Goal: Task Accomplishment & Management: Manage account settings

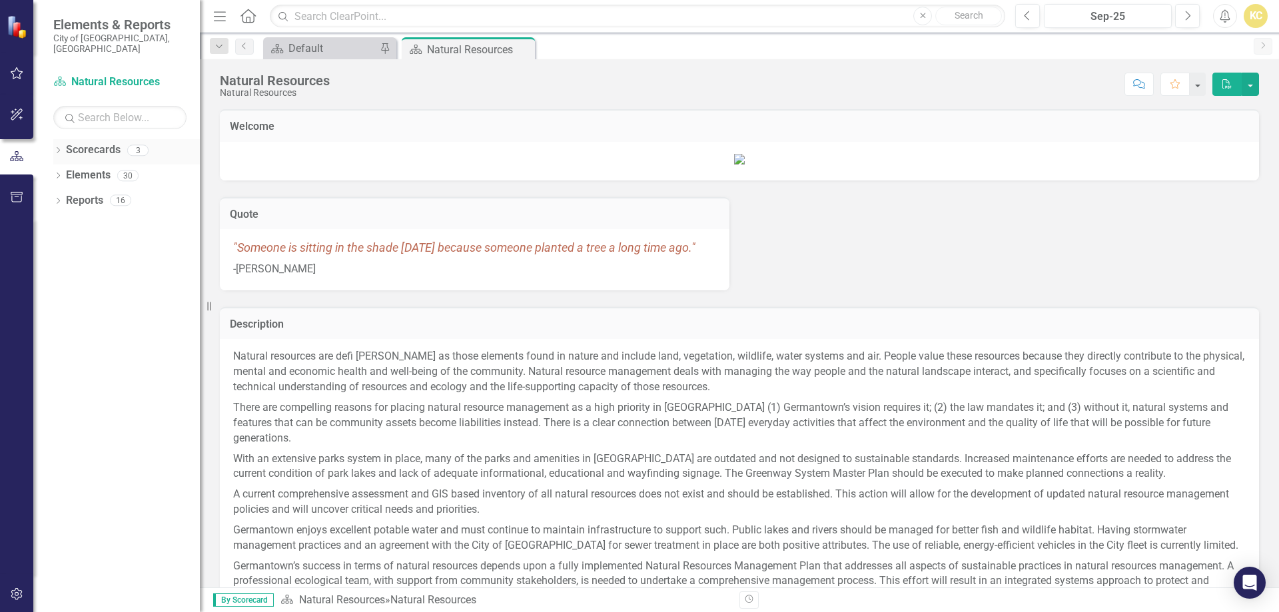
click at [57, 148] on icon "Dropdown" at bounding box center [57, 151] width 9 height 7
click at [100, 193] on link "Public Works" at bounding box center [136, 200] width 127 height 15
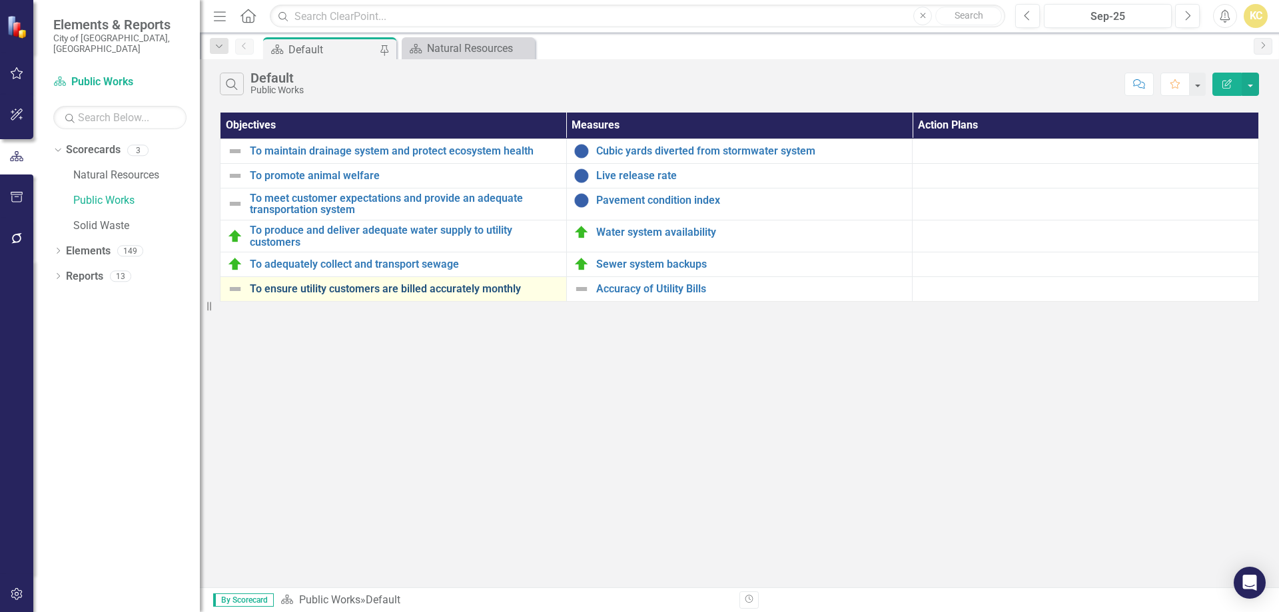
click at [440, 290] on link "To ensure utility customers are billed accurately monthly" at bounding box center [405, 289] width 310 height 12
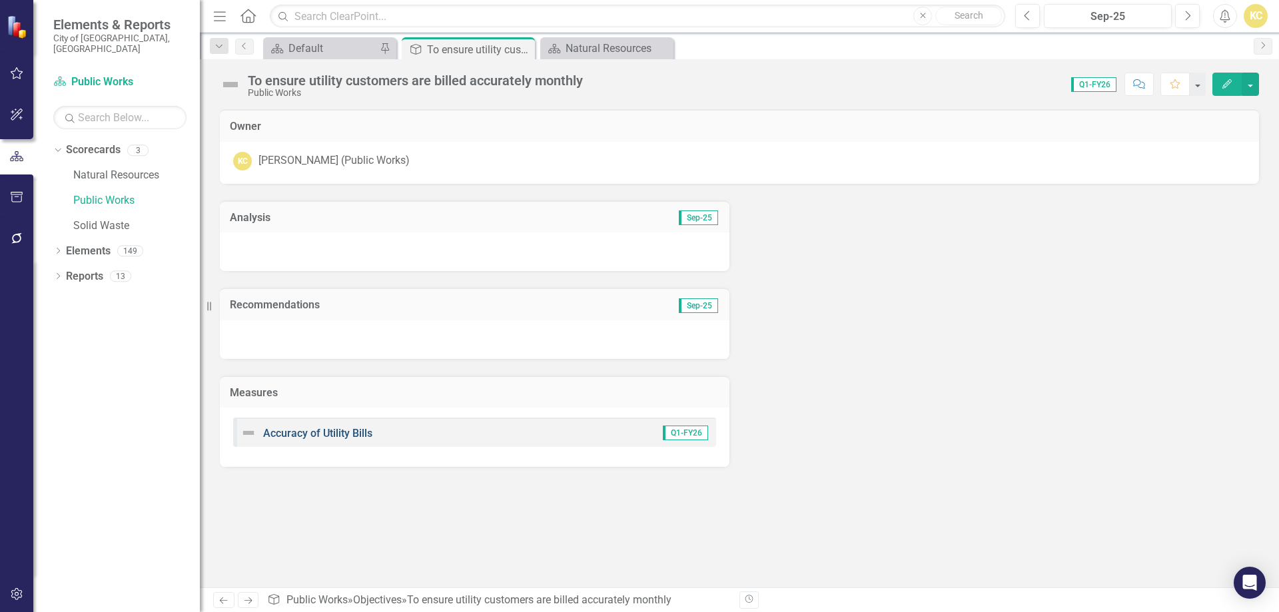
click at [344, 432] on link "Accuracy of Utility Bills" at bounding box center [317, 433] width 109 height 13
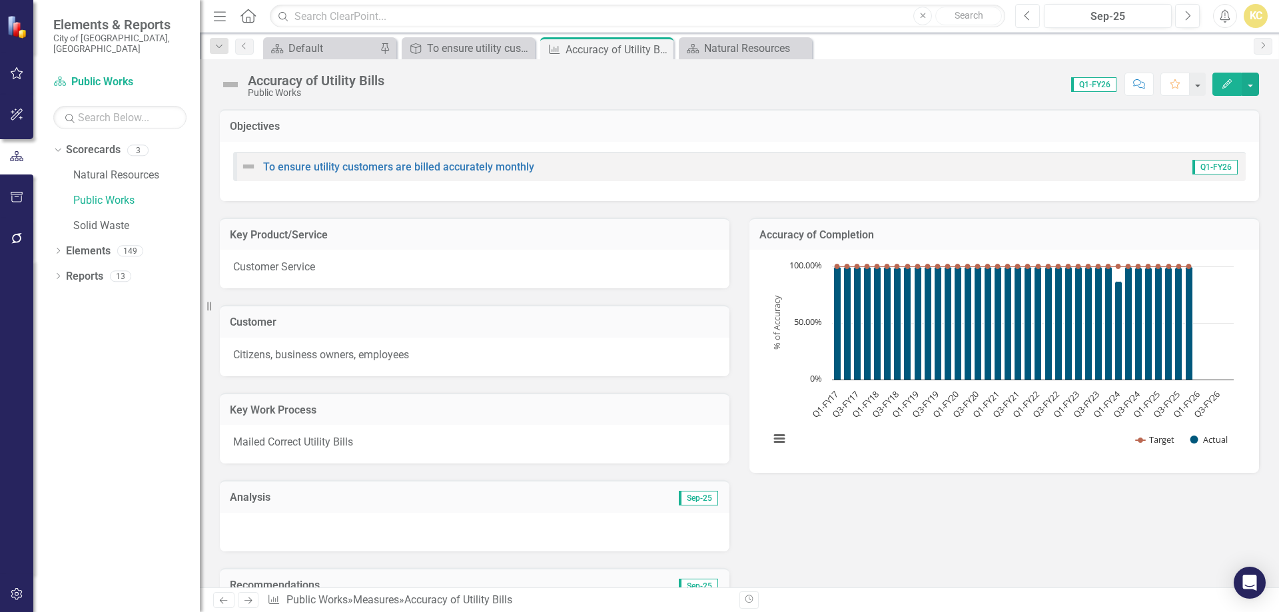
click at [1025, 17] on icon "Previous" at bounding box center [1027, 16] width 7 height 12
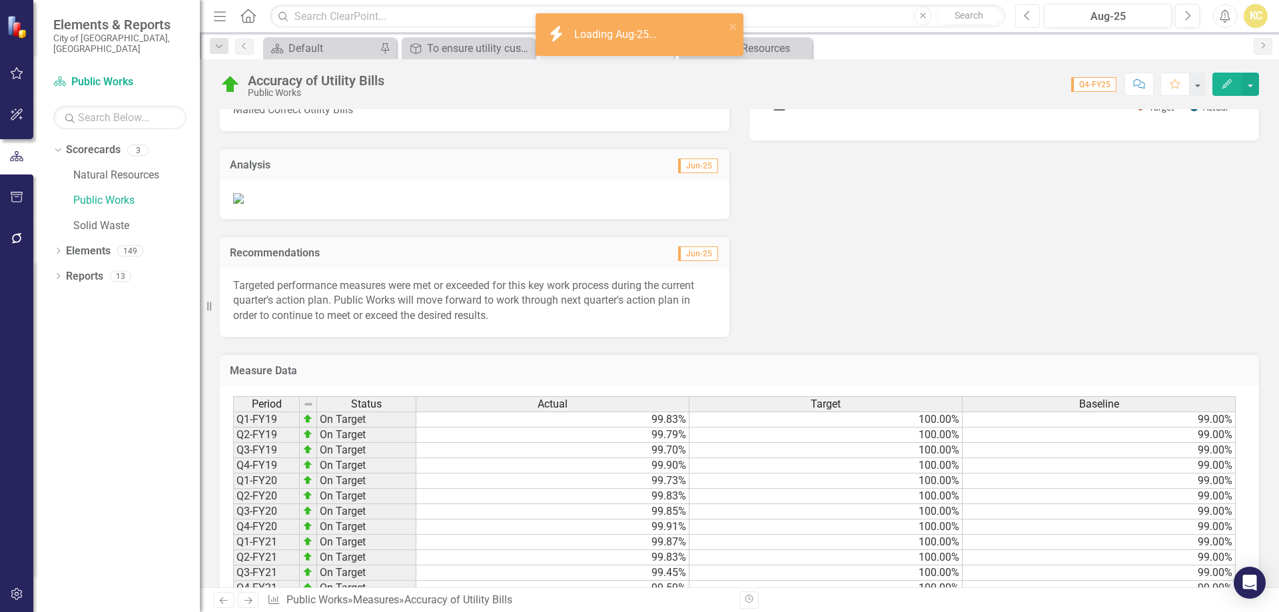
scroll to position [267, 0]
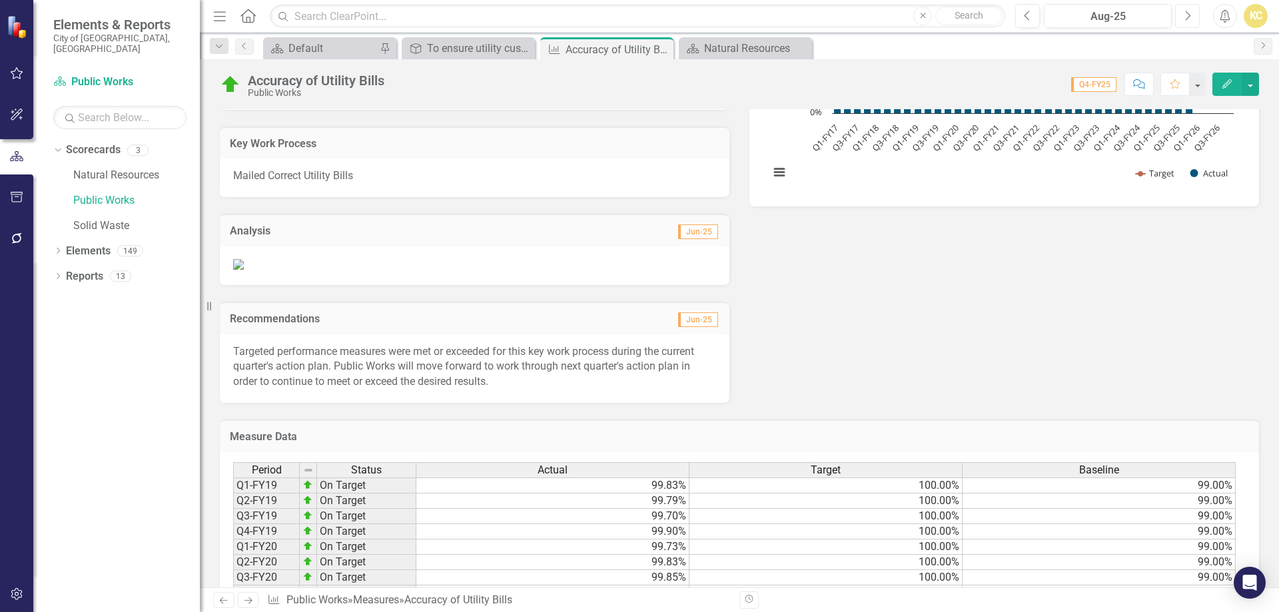
click at [1191, 17] on icon "Next" at bounding box center [1187, 16] width 7 height 12
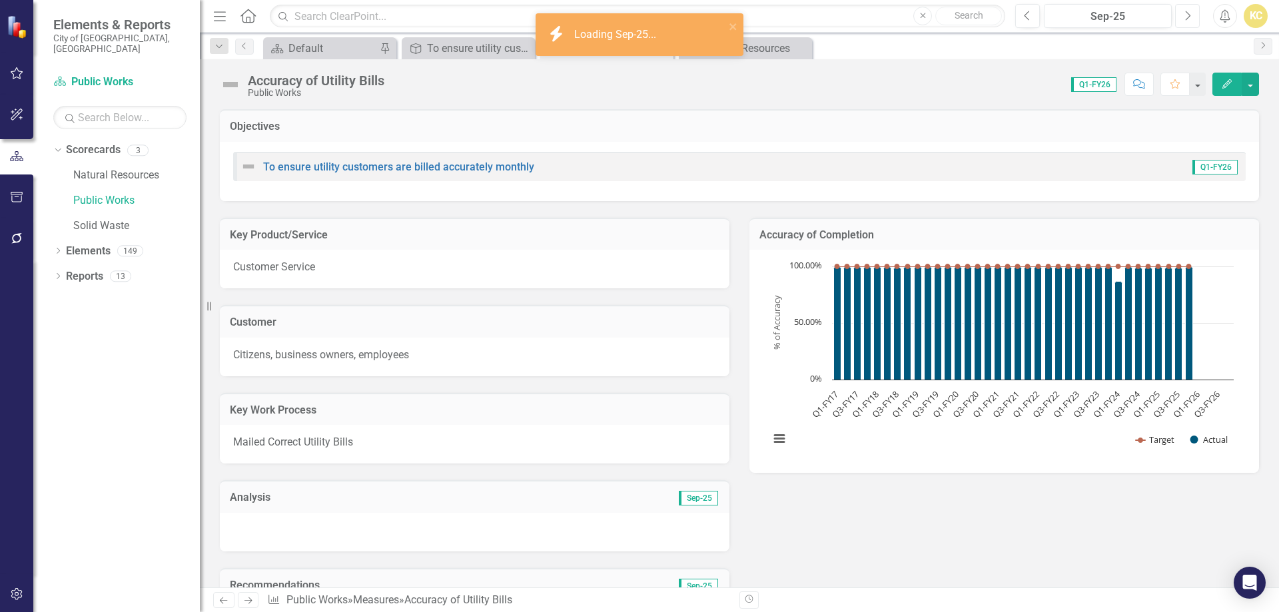
scroll to position [267, 0]
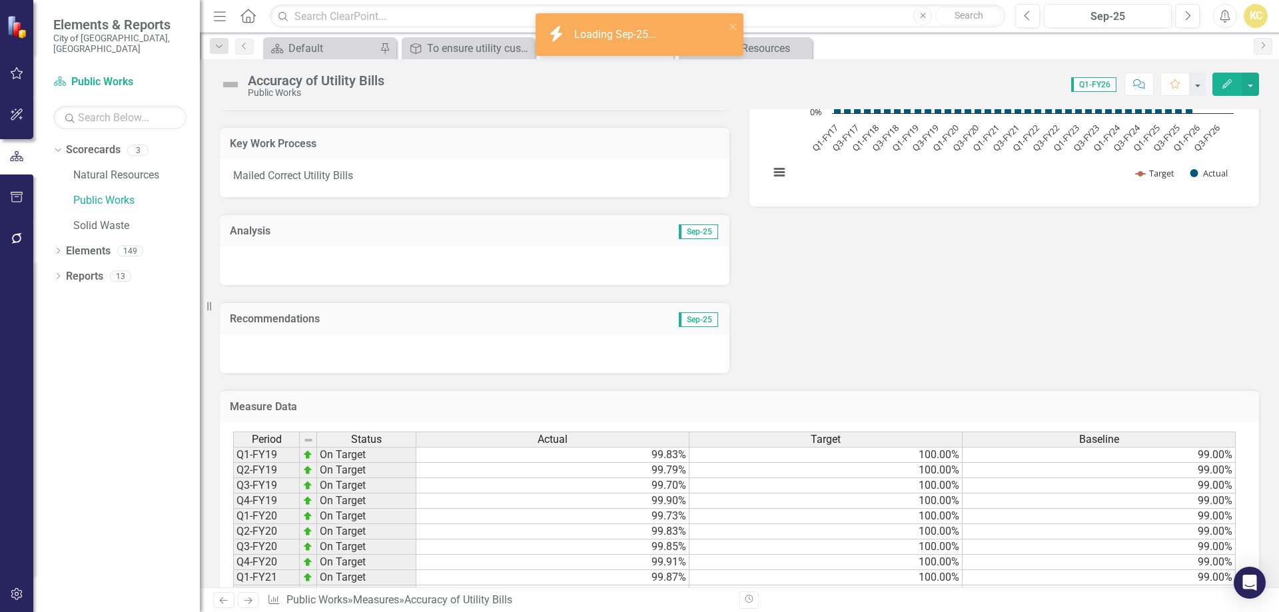
click at [430, 266] on div at bounding box center [475, 266] width 510 height 39
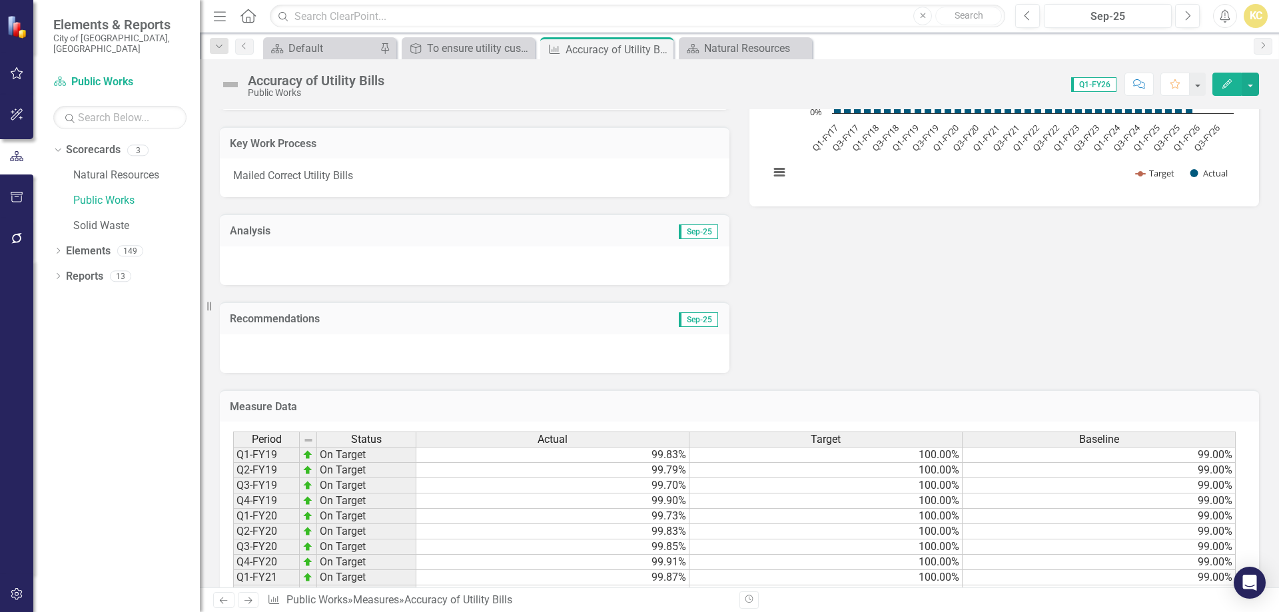
click at [430, 266] on div at bounding box center [475, 266] width 510 height 39
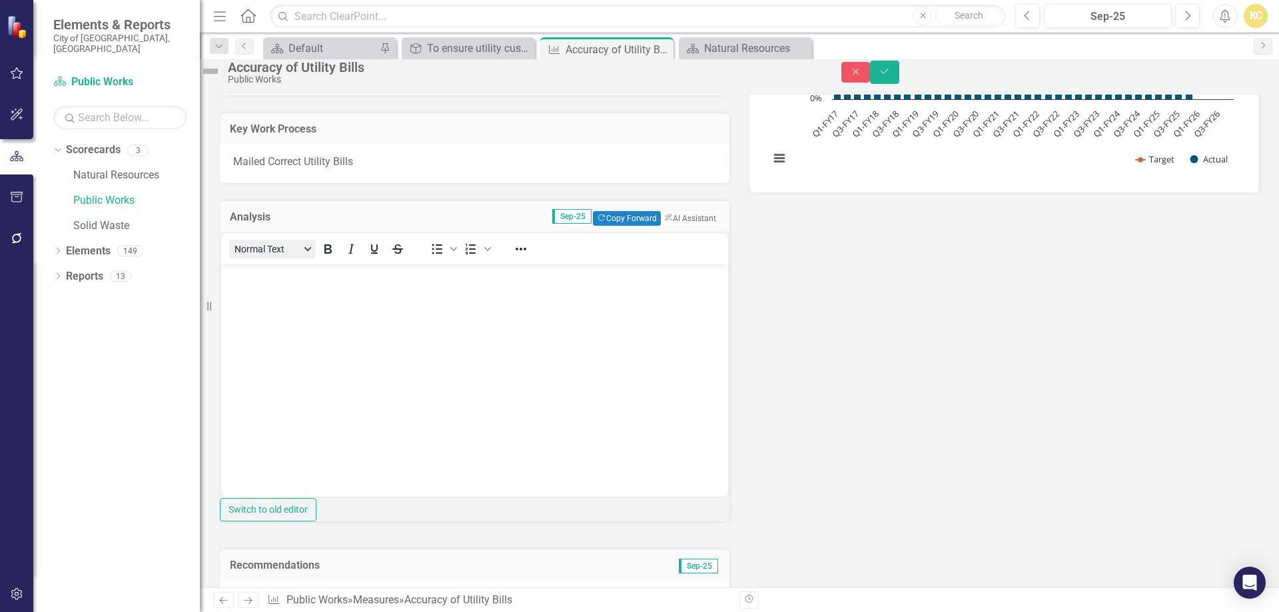
scroll to position [0, 0]
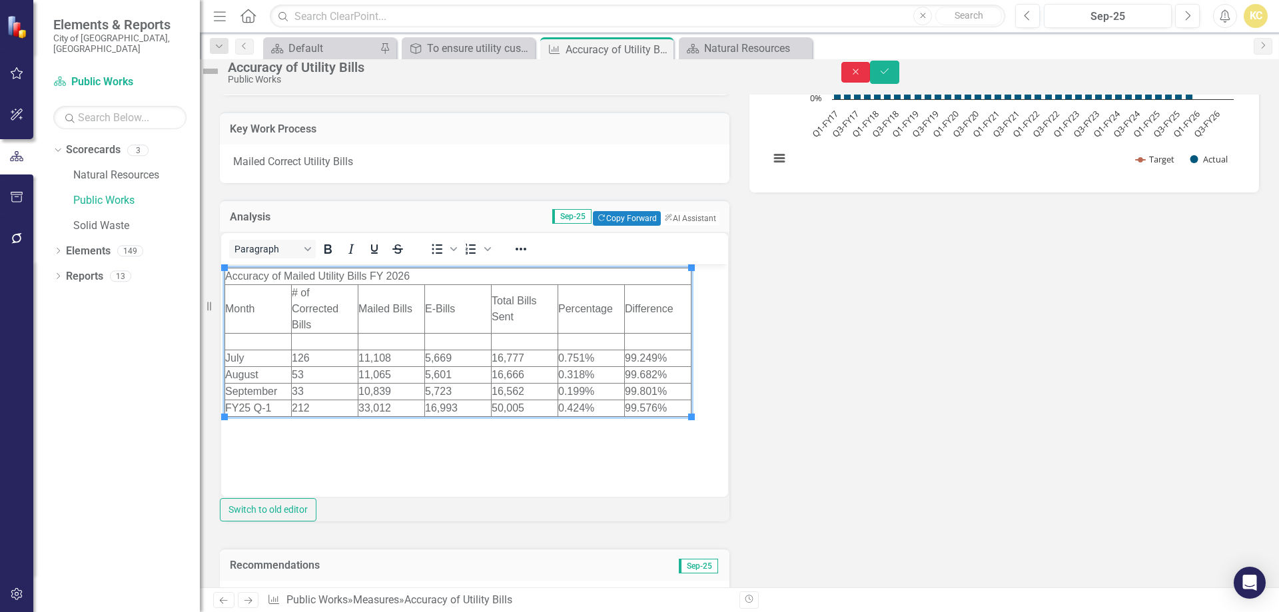
click at [871, 82] on button "Close" at bounding box center [856, 72] width 29 height 21
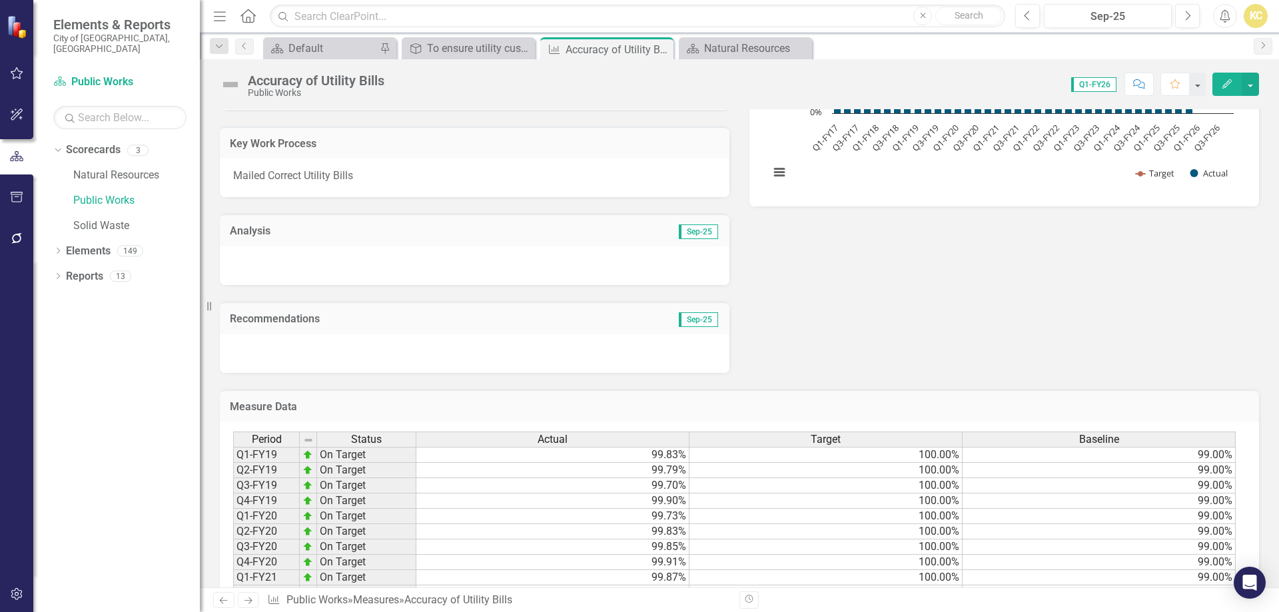
click at [273, 260] on div at bounding box center [475, 266] width 510 height 39
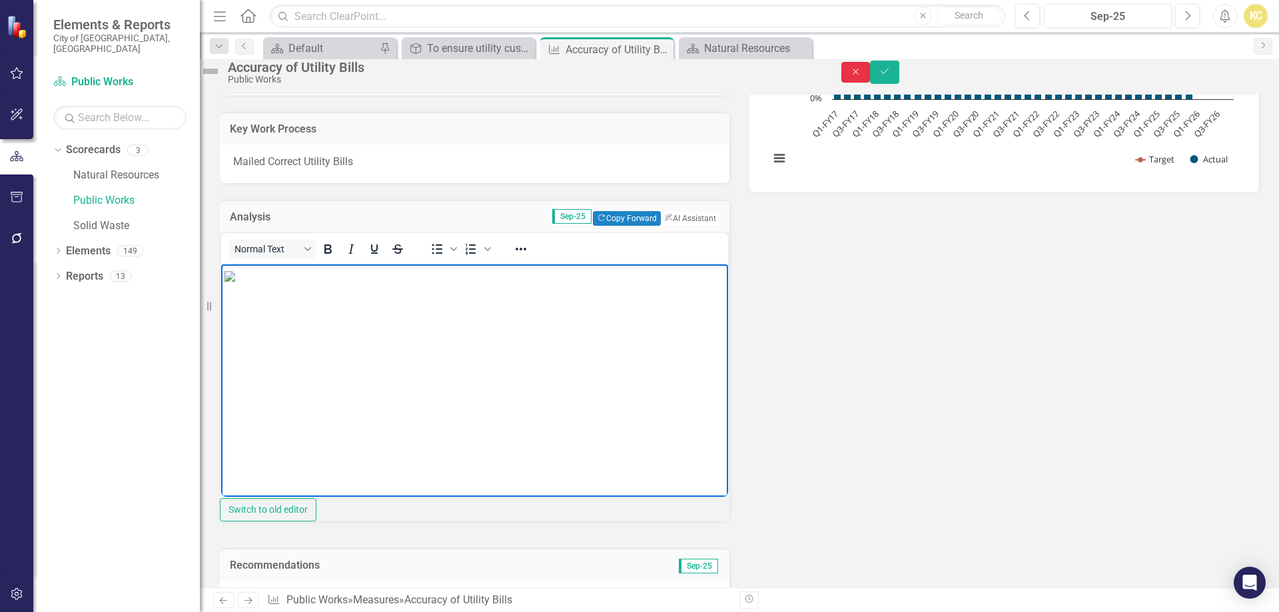
click at [862, 77] on icon "Close" at bounding box center [856, 71] width 12 height 9
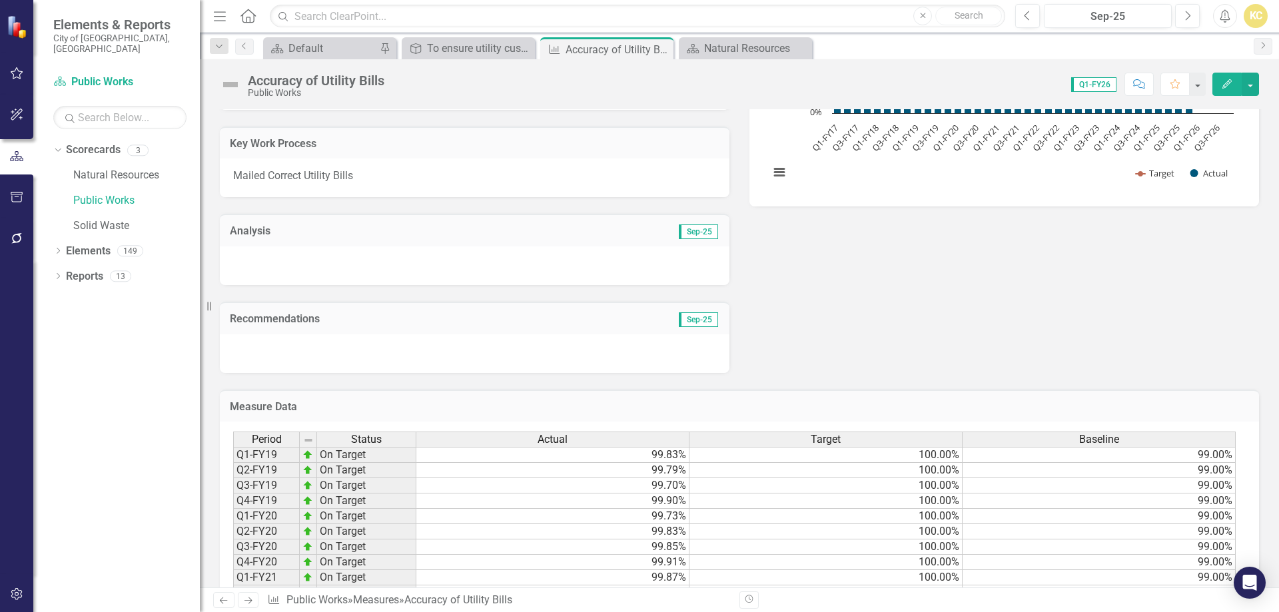
click at [352, 259] on div at bounding box center [475, 266] width 510 height 39
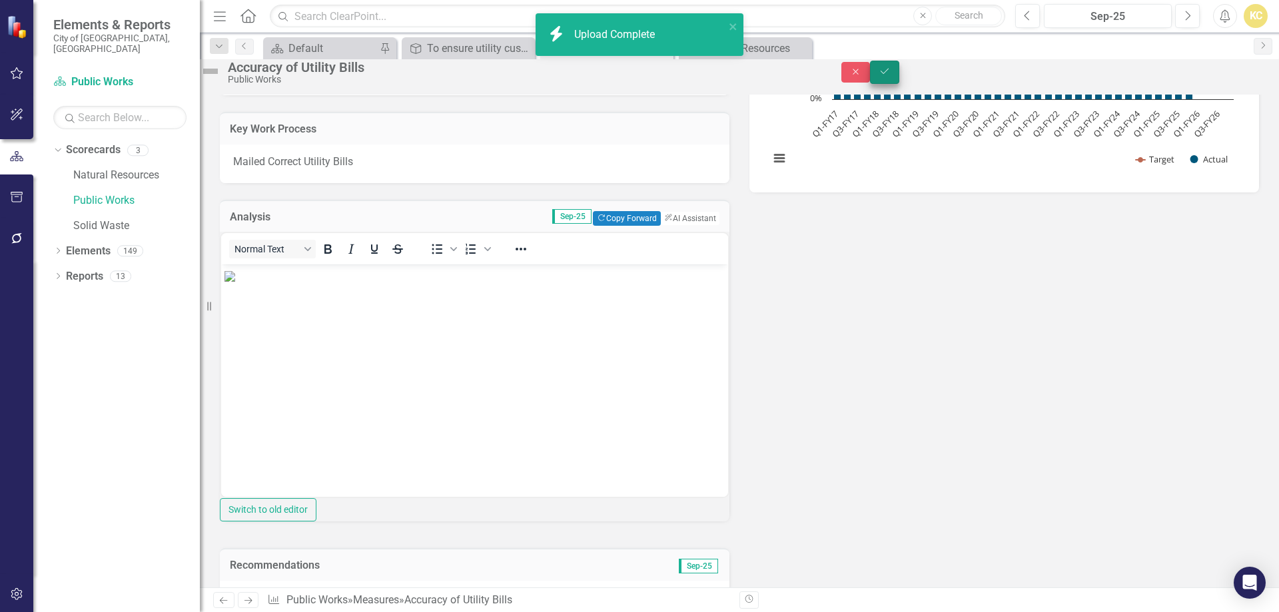
click at [891, 76] on icon "Save" at bounding box center [885, 71] width 12 height 9
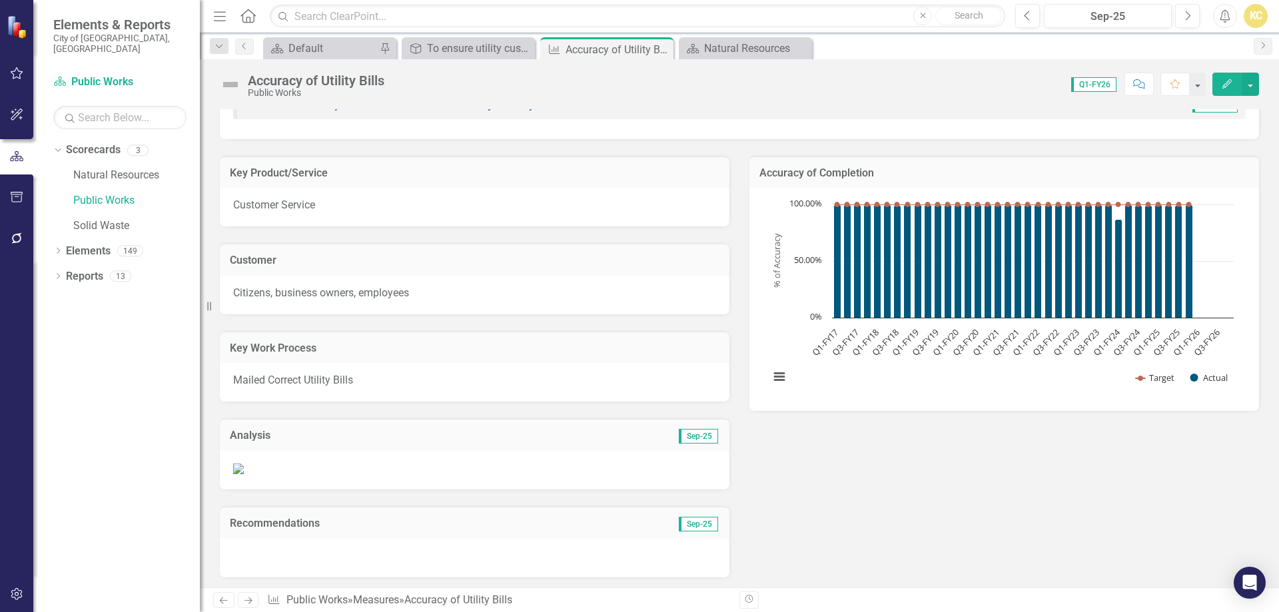
scroll to position [267, 0]
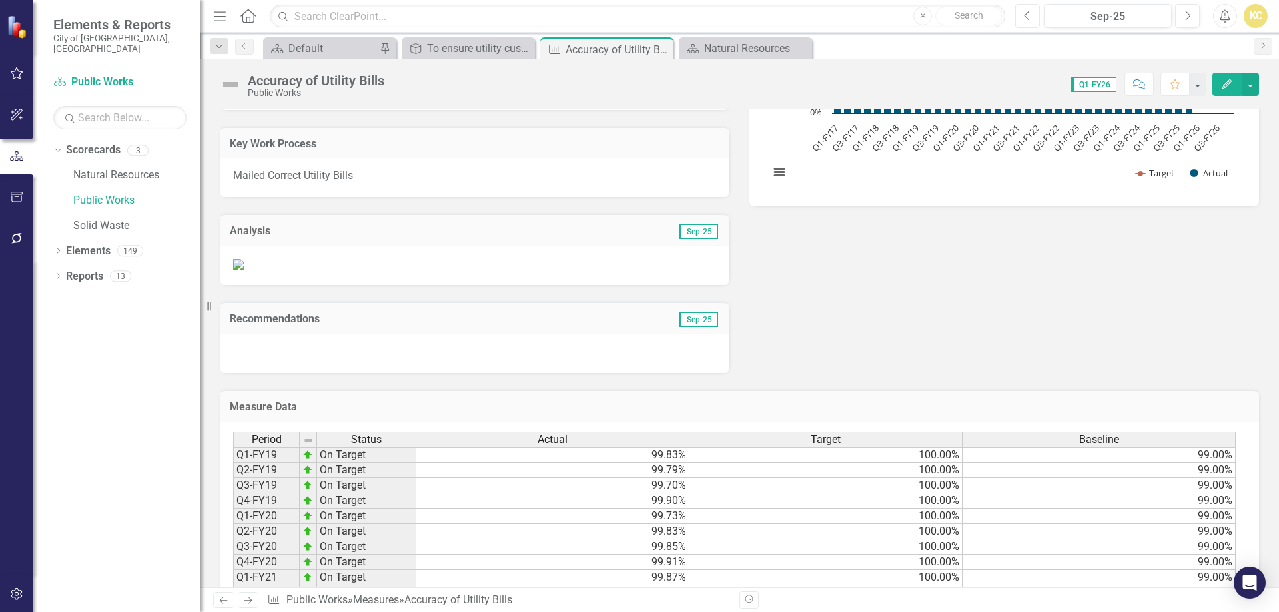
click at [1031, 16] on icon "Previous" at bounding box center [1027, 16] width 7 height 12
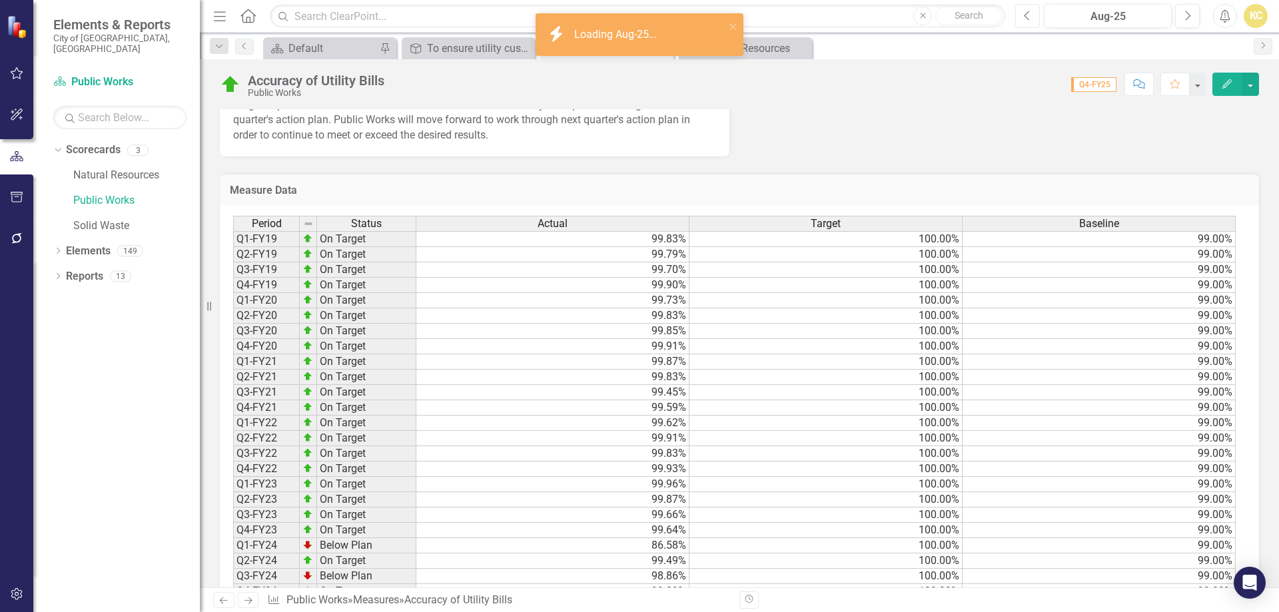
scroll to position [533, 0]
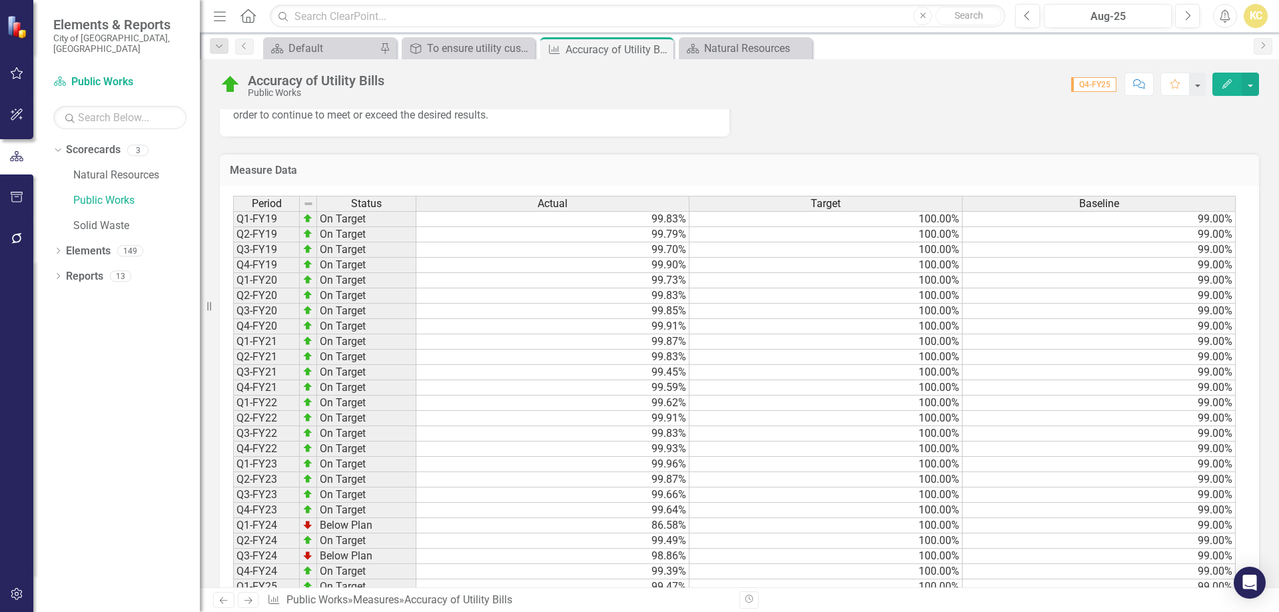
click at [340, 124] on p "Targeted performance measures were met or exceeded for this key work process du…" at bounding box center [474, 101] width 483 height 46
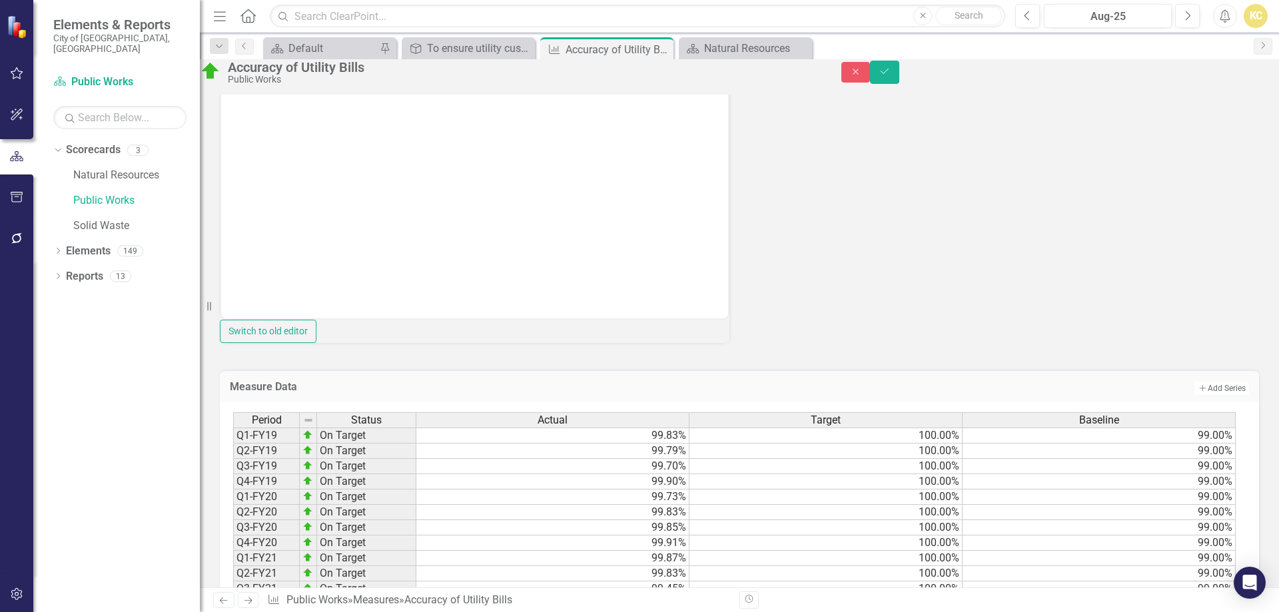
click at [340, 60] on div at bounding box center [474, 57] width 507 height 5
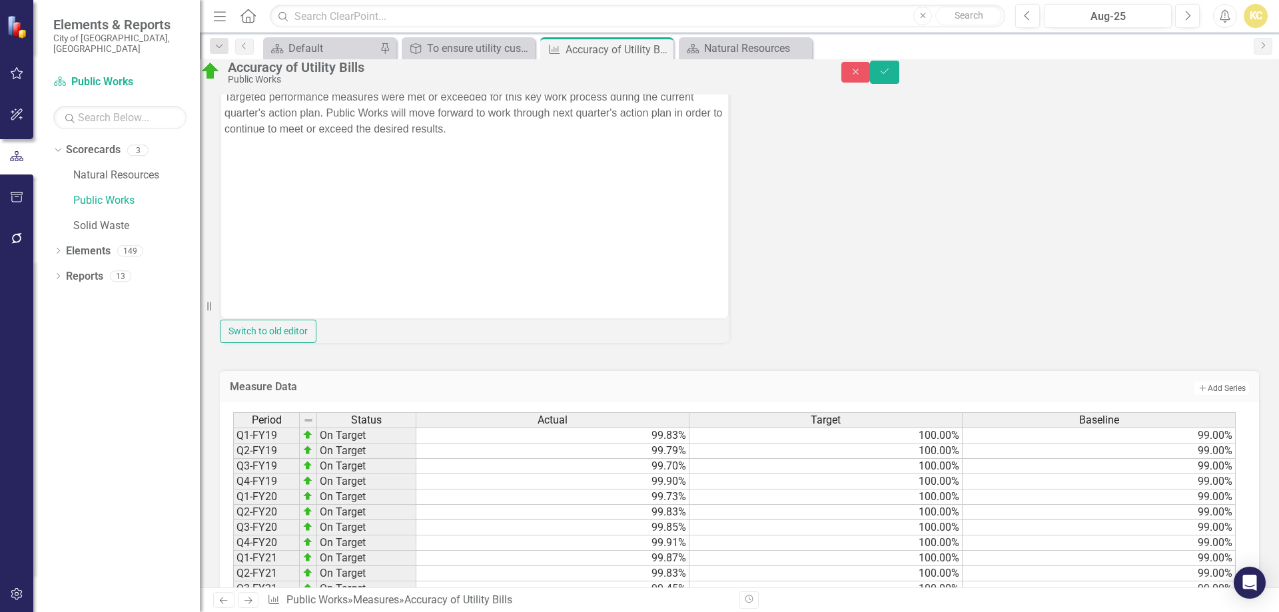
click at [310, 98] on p "Targeted performance measures were met or exceeded for this key work process du…" at bounding box center [475, 113] width 500 height 48
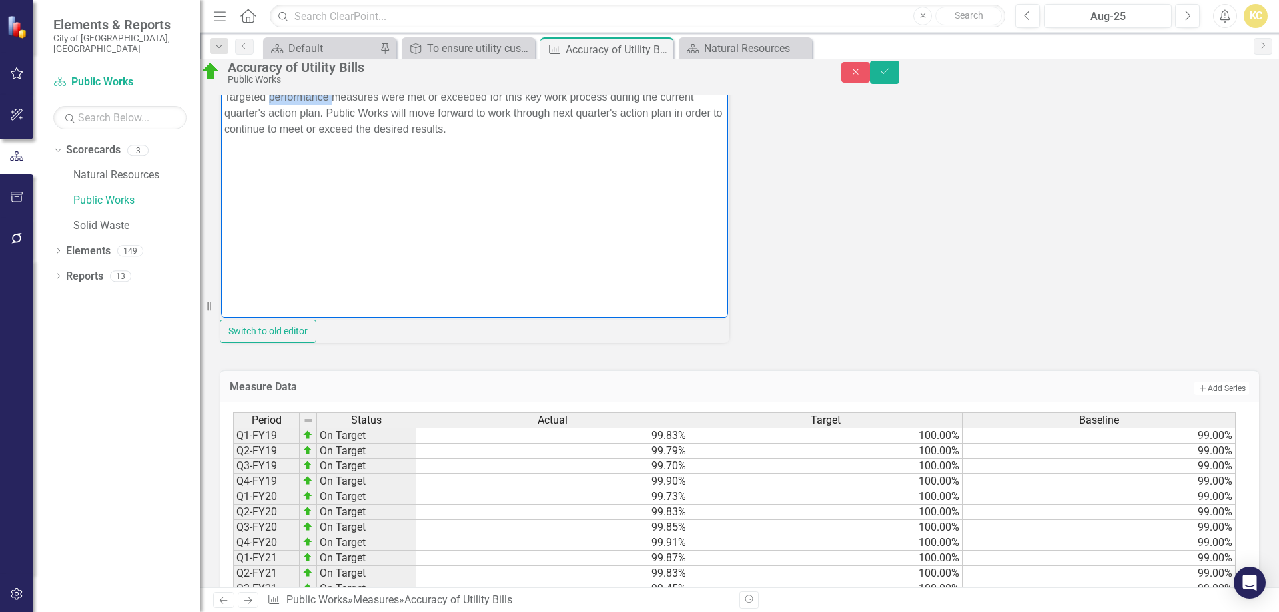
click at [310, 98] on p "Targeted performance measures were met or exceeded for this key work process du…" at bounding box center [475, 113] width 500 height 48
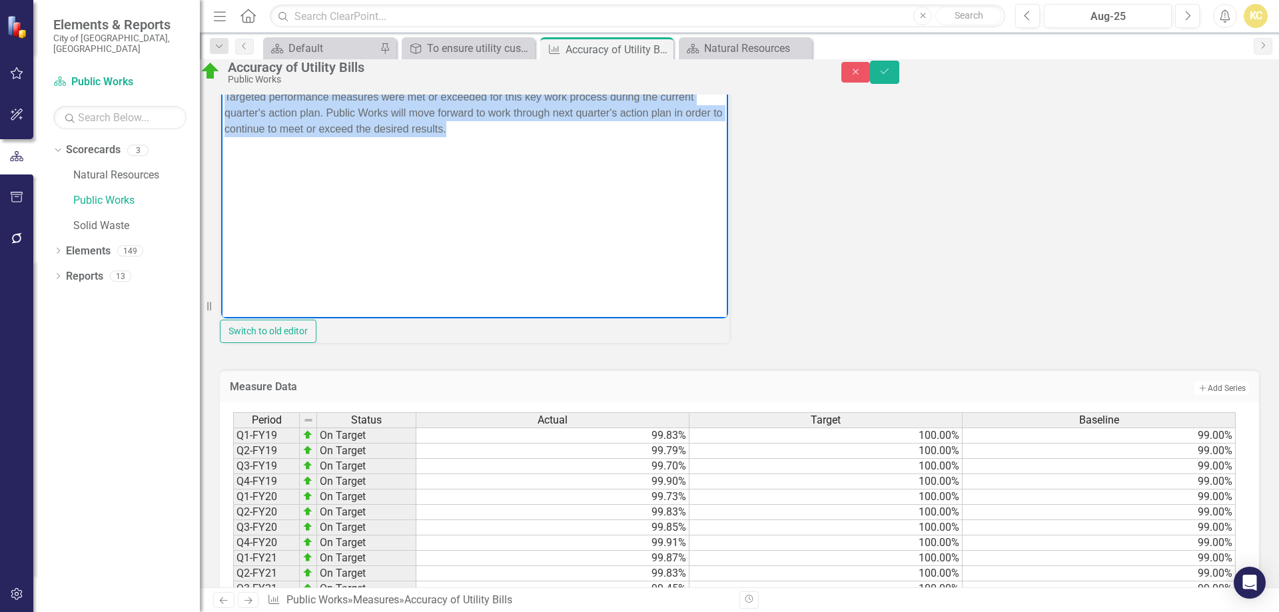
click at [310, 98] on p "Targeted performance measures were met or exceeded for this key work process du…" at bounding box center [475, 113] width 500 height 48
copy p "Targeted performance measures were met or exceeded for this key work process du…"
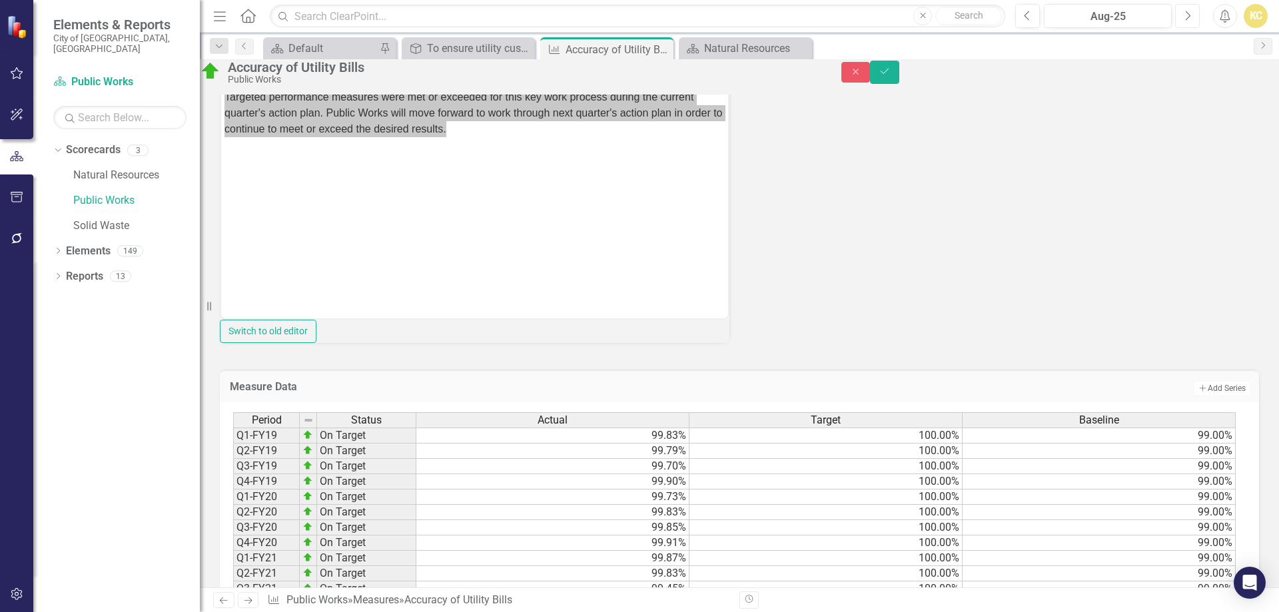
click at [1193, 20] on button "Next" at bounding box center [1187, 16] width 25 height 24
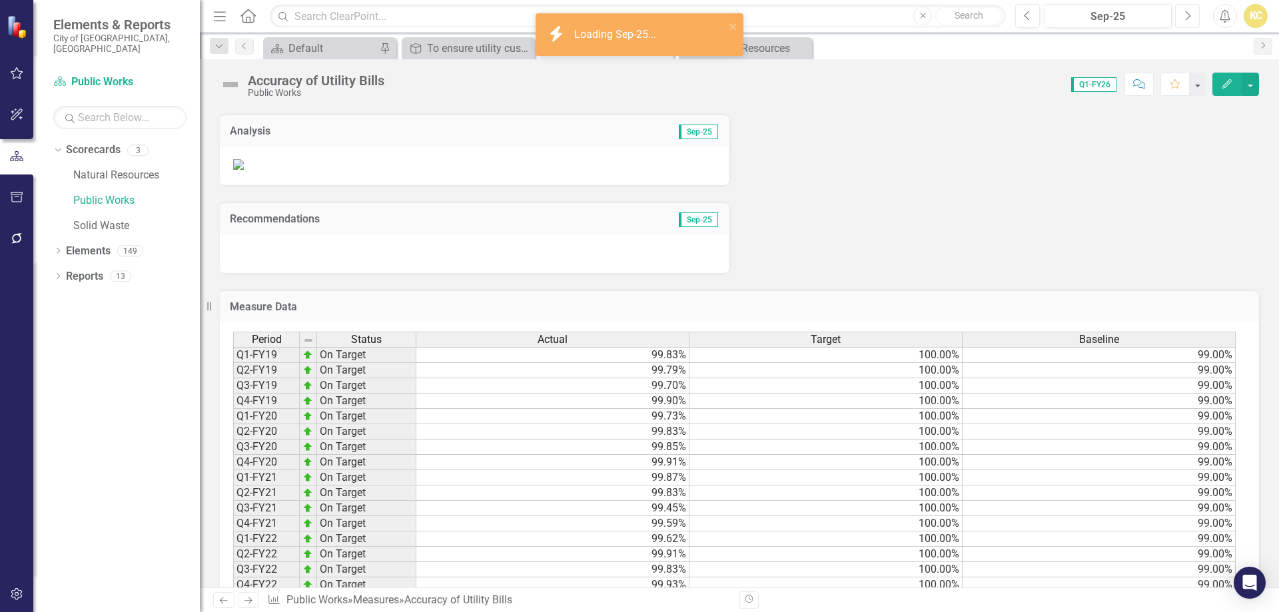
scroll to position [400, 0]
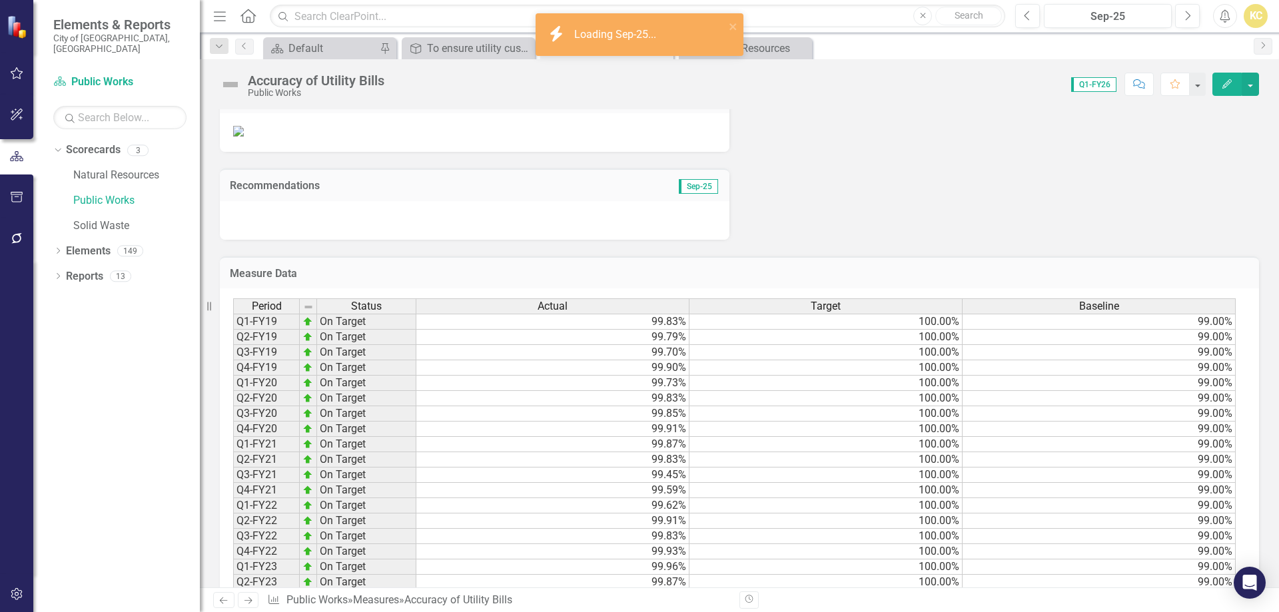
click at [339, 240] on div at bounding box center [475, 220] width 510 height 39
click at [338, 240] on div at bounding box center [475, 220] width 510 height 39
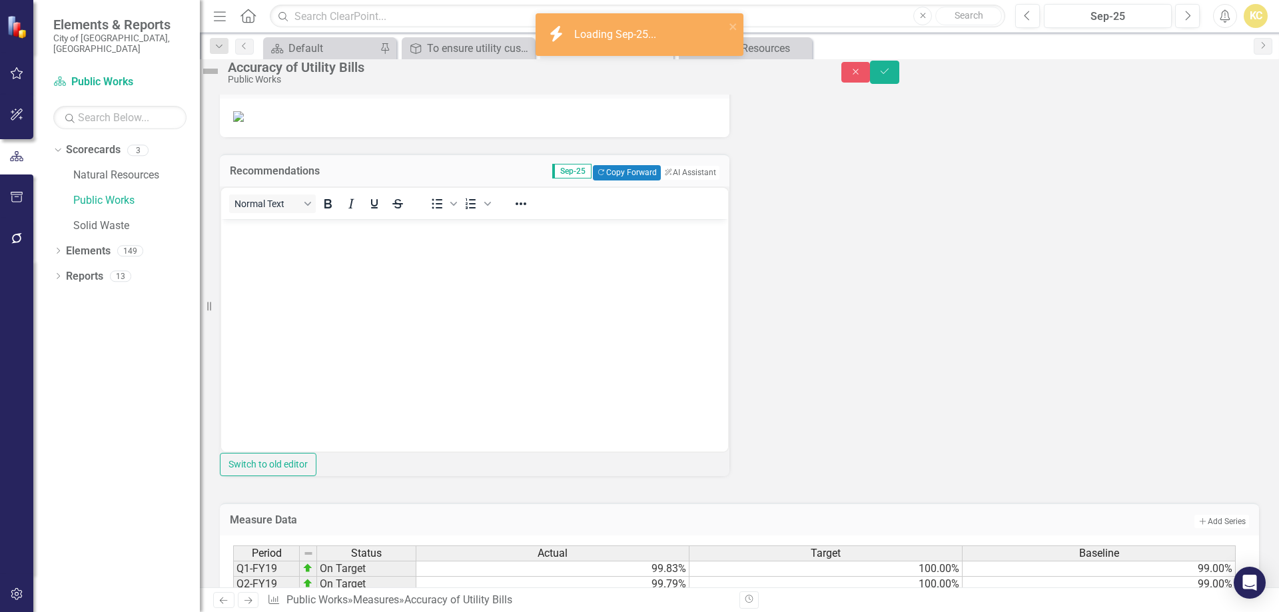
scroll to position [0, 0]
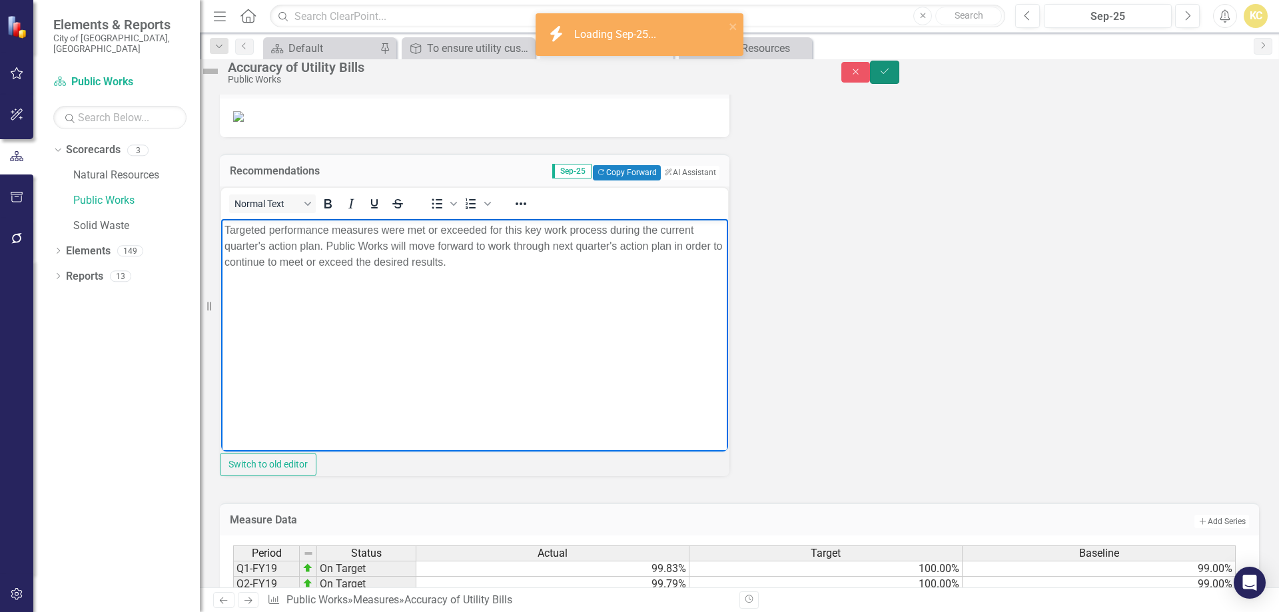
click at [891, 74] on icon "Save" at bounding box center [885, 71] width 12 height 9
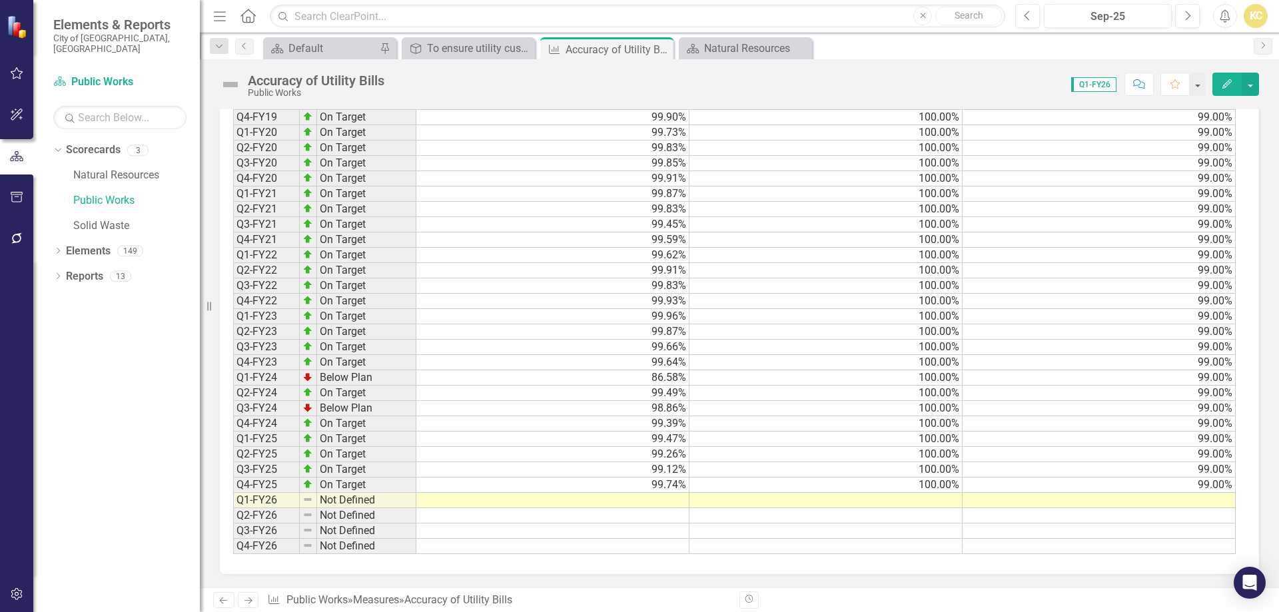
scroll to position [774, 0]
click at [661, 496] on td at bounding box center [552, 500] width 273 height 15
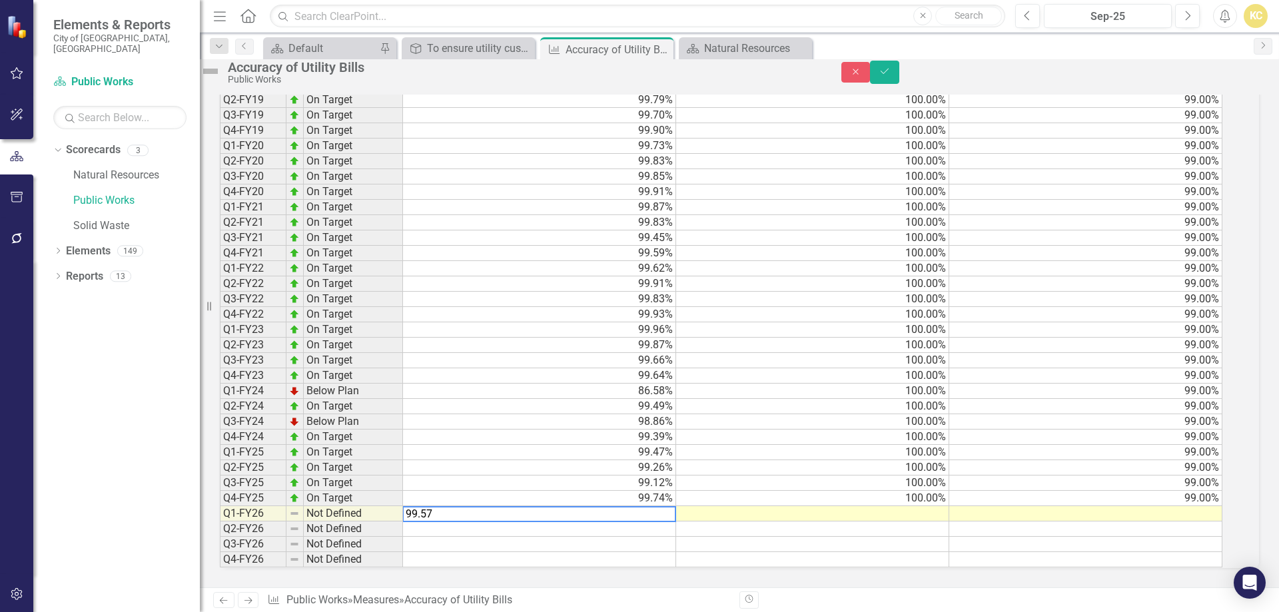
type textarea "99.576"
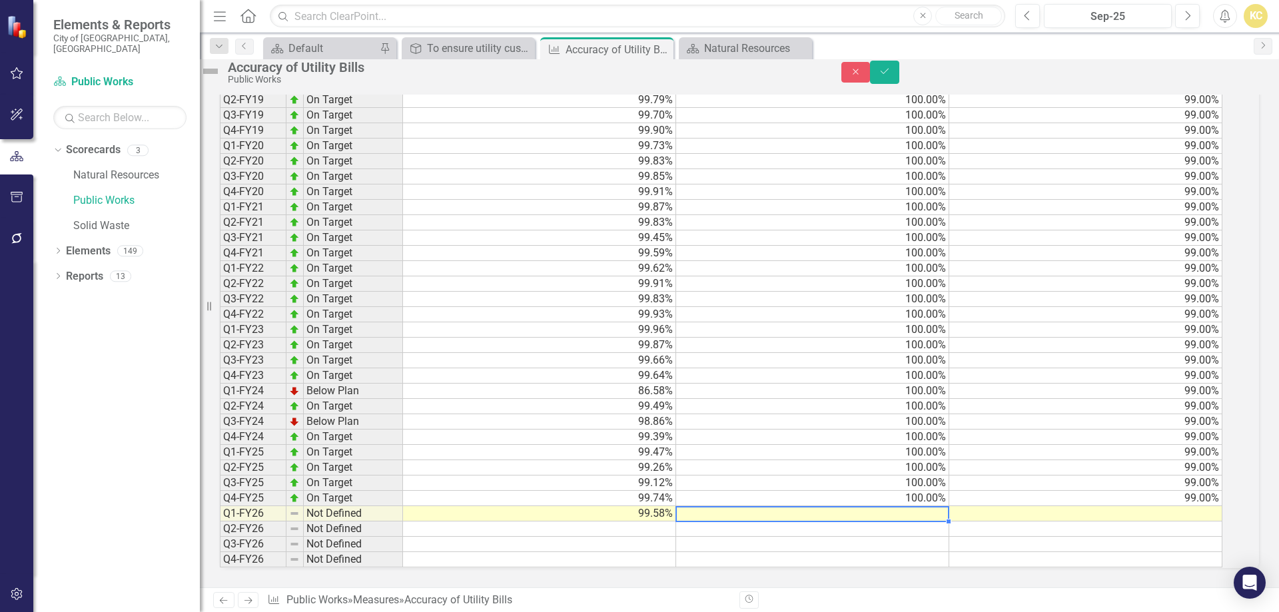
click at [919, 506] on td at bounding box center [812, 513] width 273 height 15
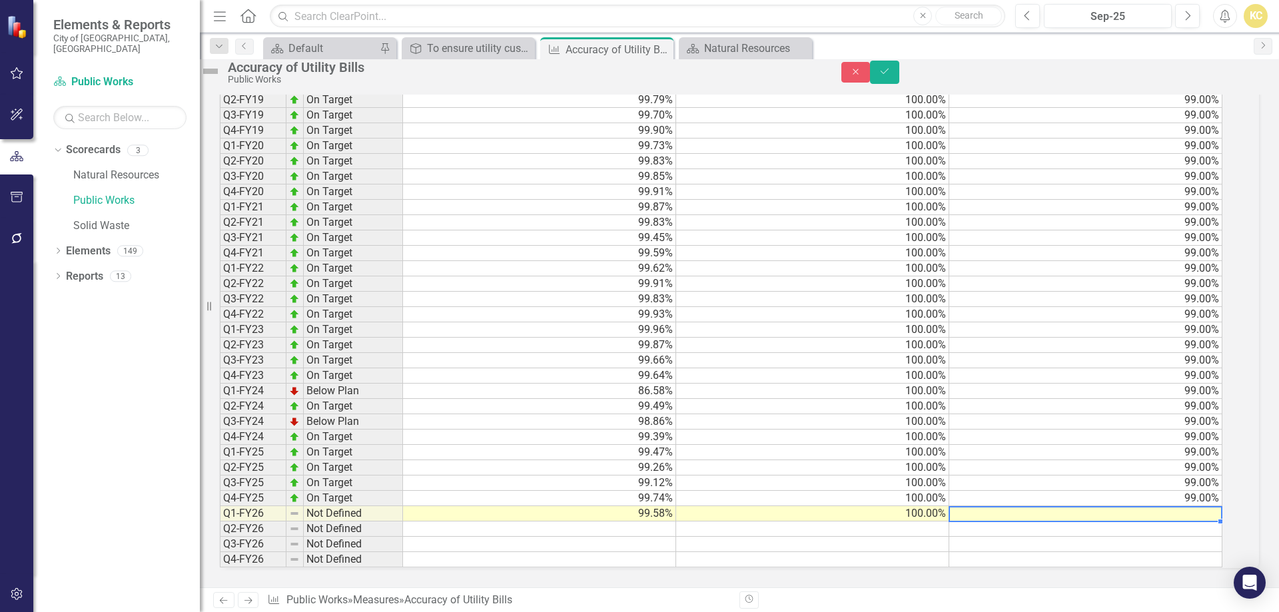
click at [1104, 506] on td at bounding box center [1085, 513] width 273 height 15
type textarea "99."
click at [891, 75] on icon "Save" at bounding box center [885, 71] width 12 height 9
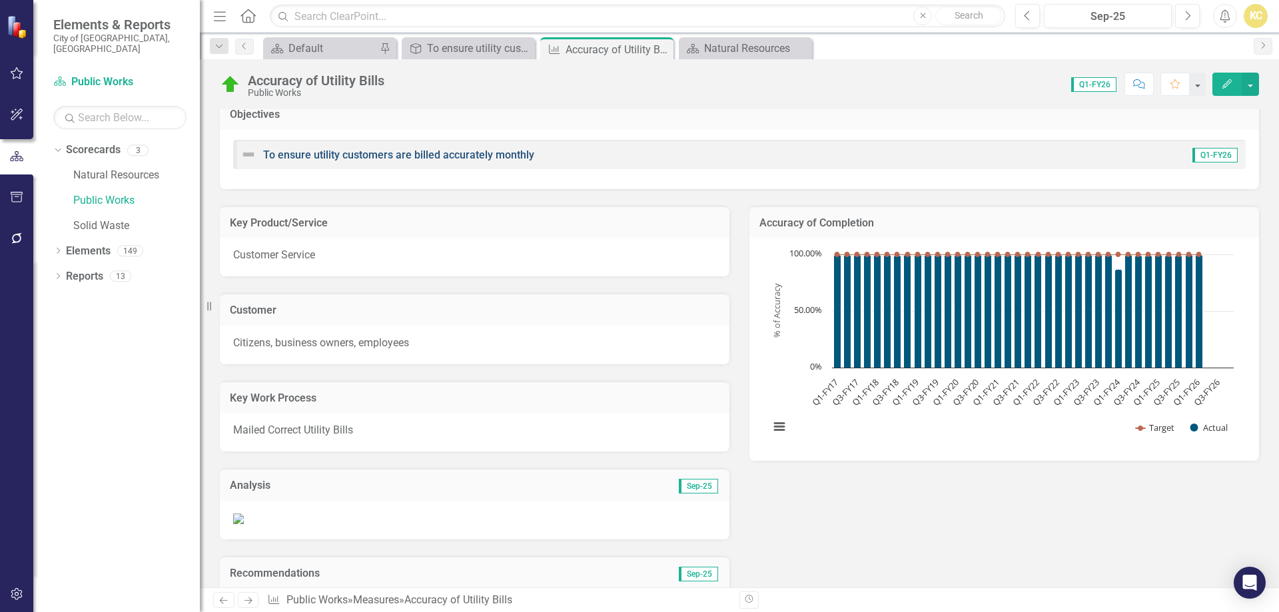
scroll to position [0, 0]
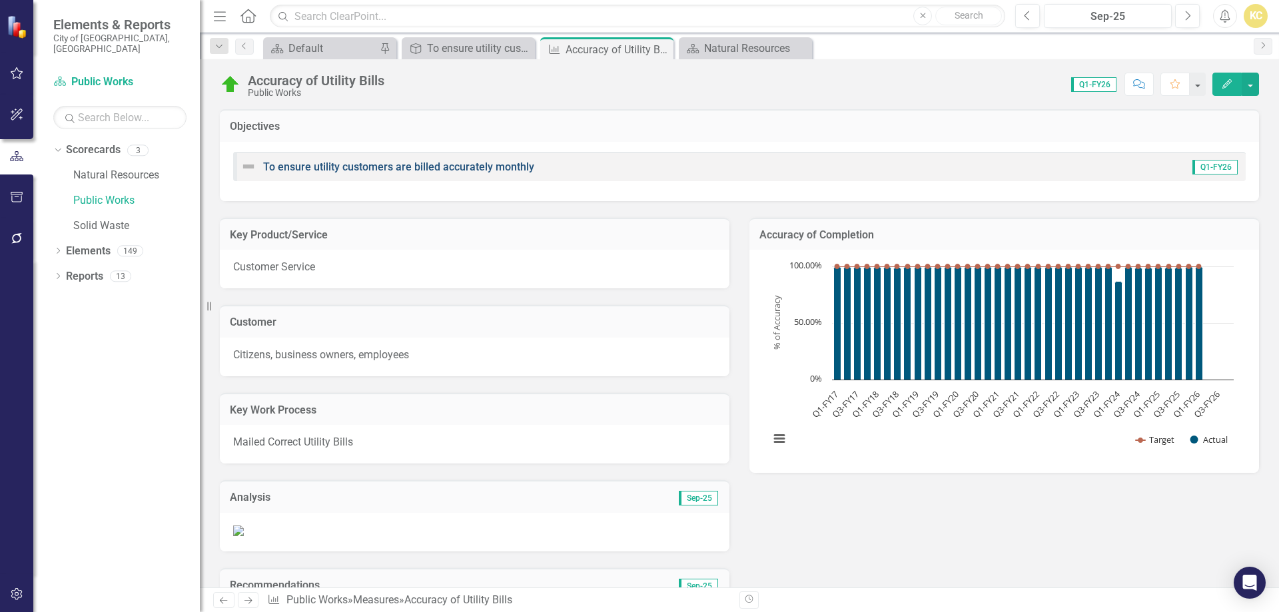
click at [406, 168] on link "To ensure utility customers are billed accurately monthly" at bounding box center [398, 167] width 271 height 13
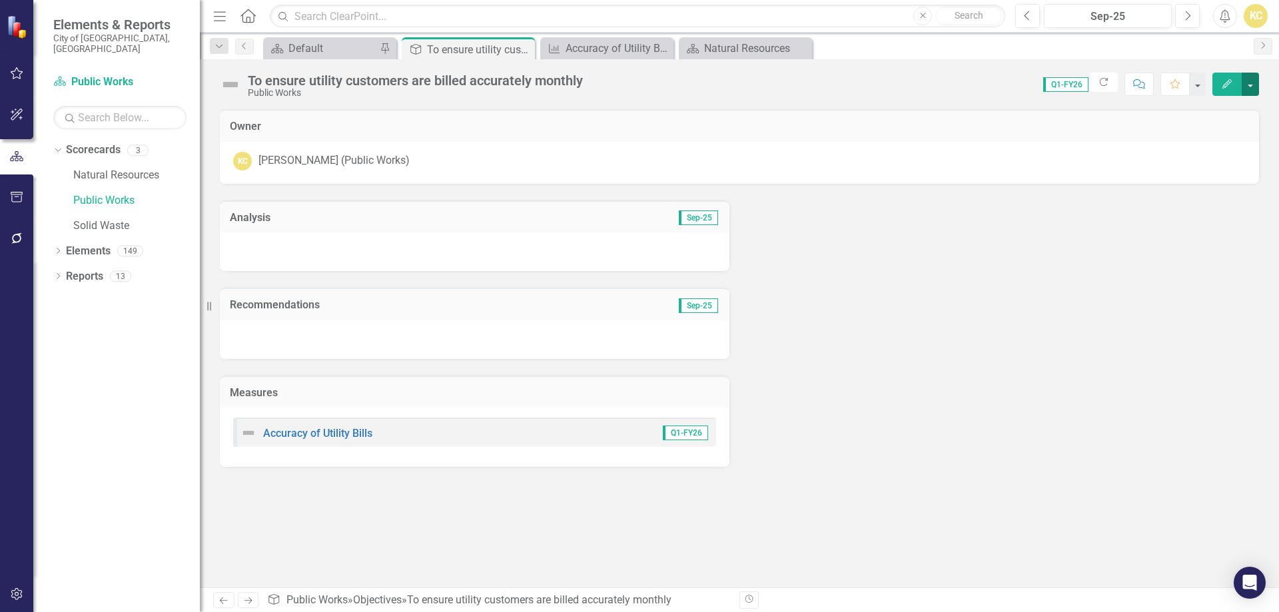
drag, startPoint x: 1252, startPoint y: 88, endPoint x: 1259, endPoint y: 91, distance: 7.2
click at [1257, 89] on button "button" at bounding box center [1250, 84] width 17 height 23
click at [1213, 111] on link "Edit Edit Objective" at bounding box center [1205, 109] width 108 height 25
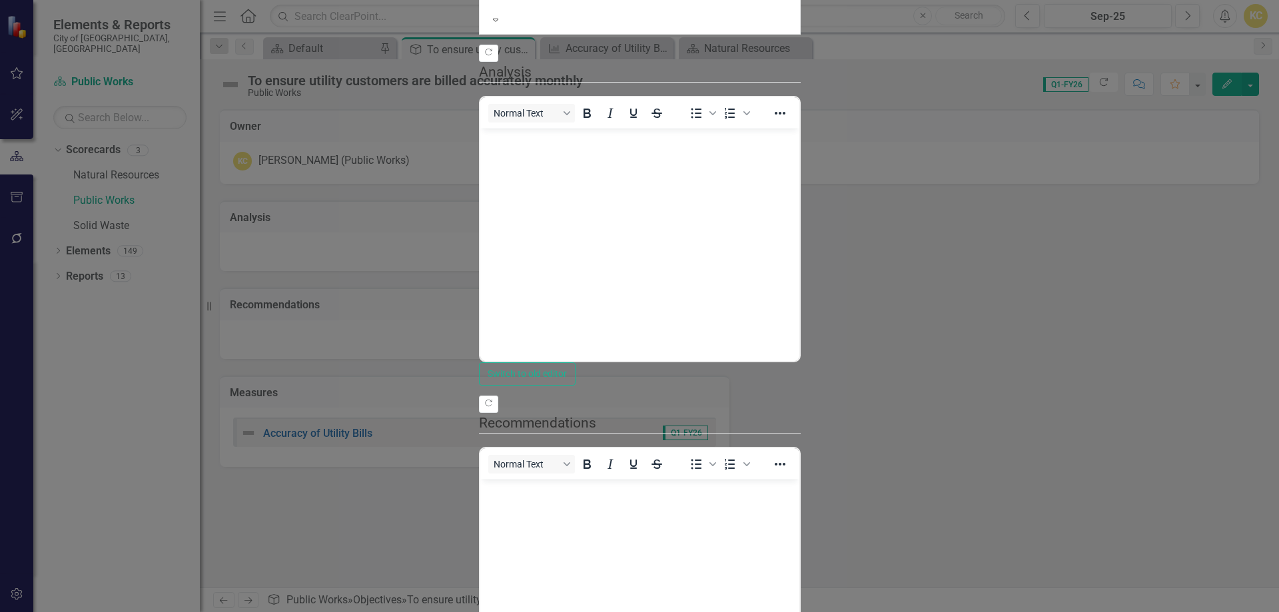
click at [529, 9] on div at bounding box center [640, 1] width 294 height 13
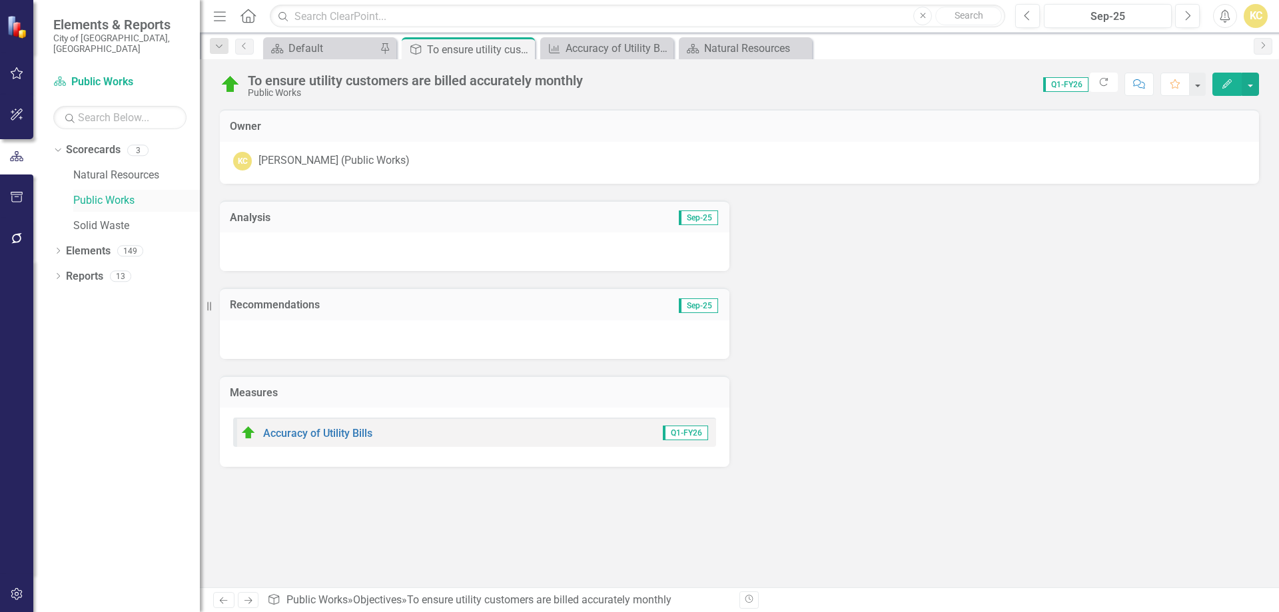
click at [124, 193] on link "Public Works" at bounding box center [136, 200] width 127 height 15
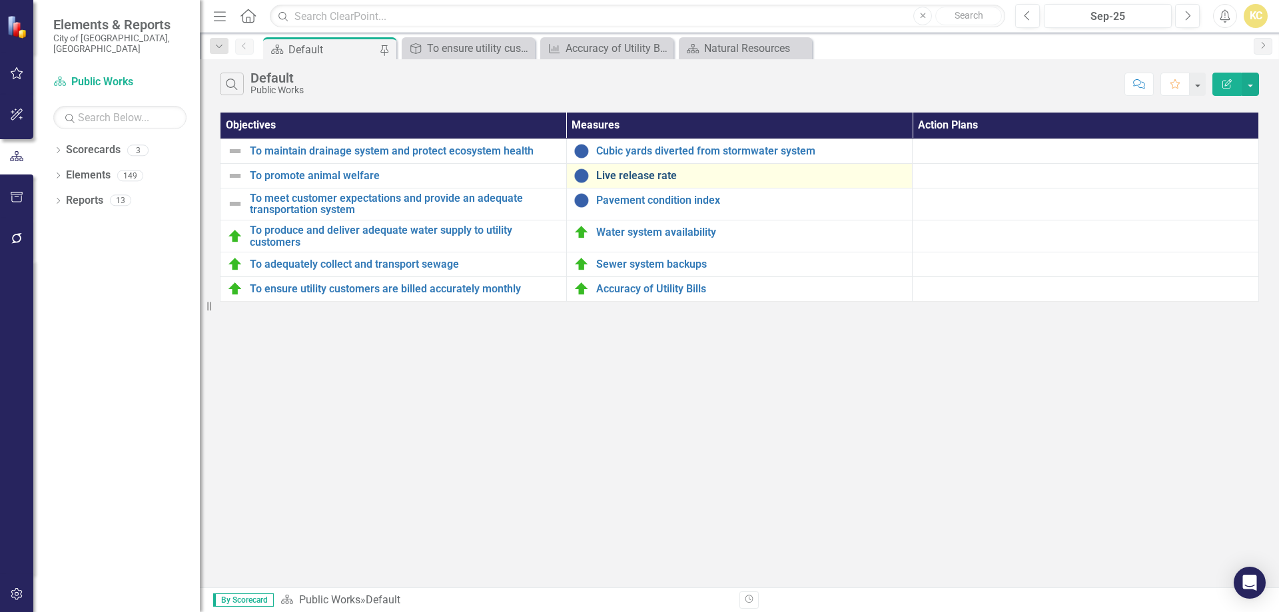
click at [636, 175] on link "Live release rate" at bounding box center [751, 176] width 310 height 12
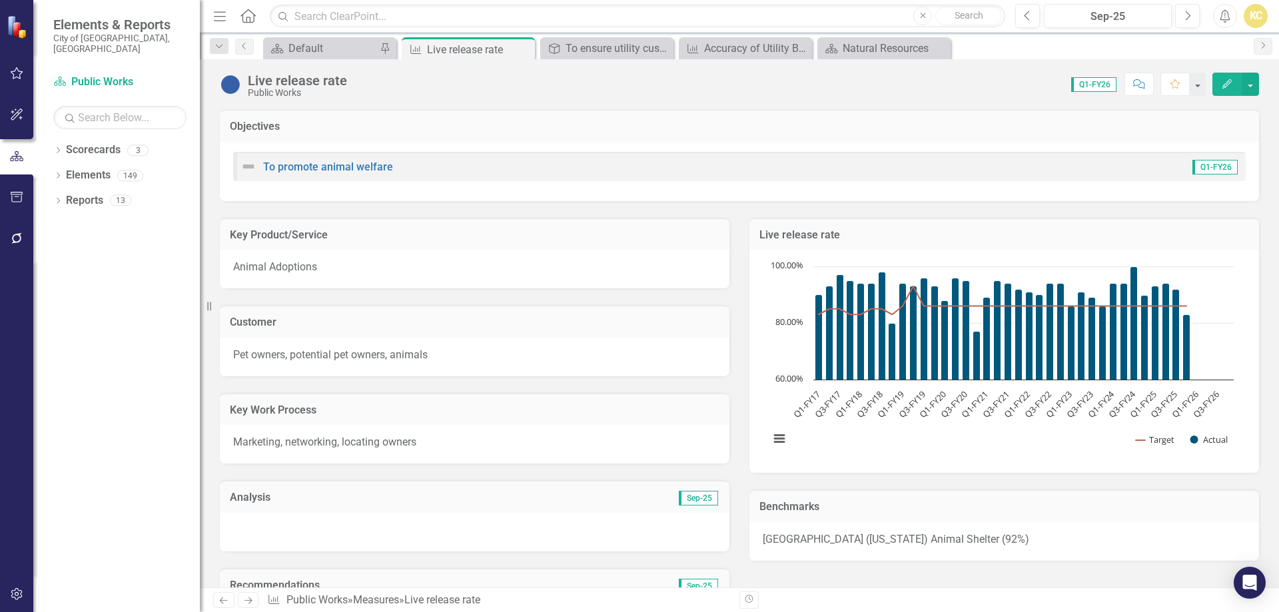
scroll to position [200, 0]
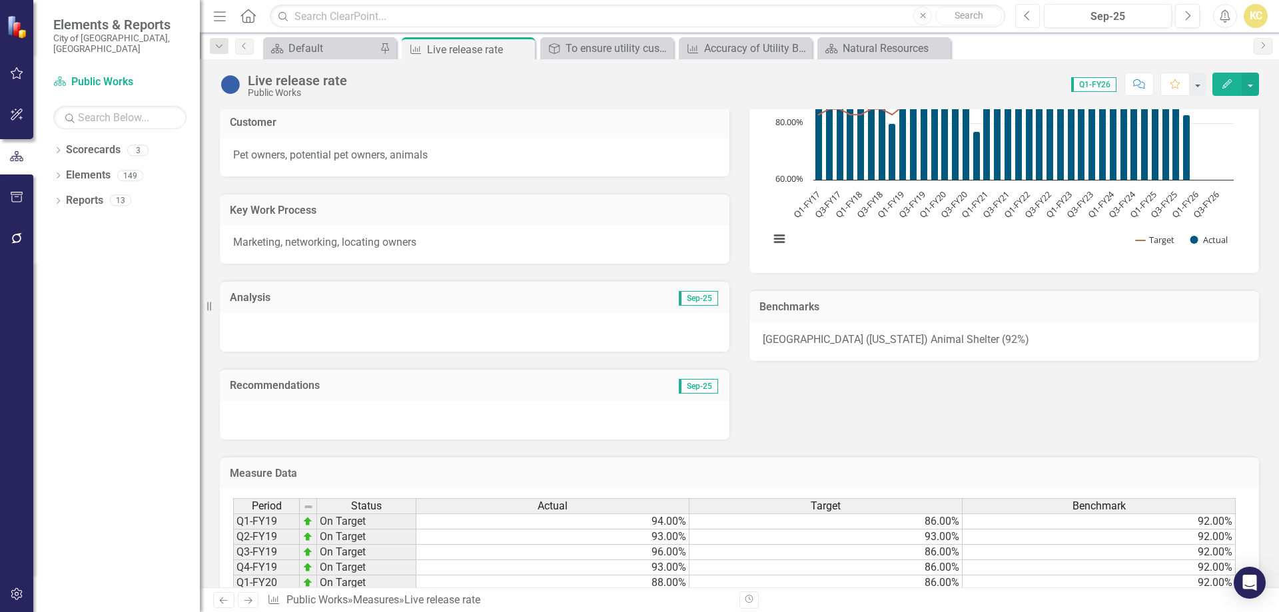
click at [1027, 17] on icon "Previous" at bounding box center [1027, 16] width 7 height 12
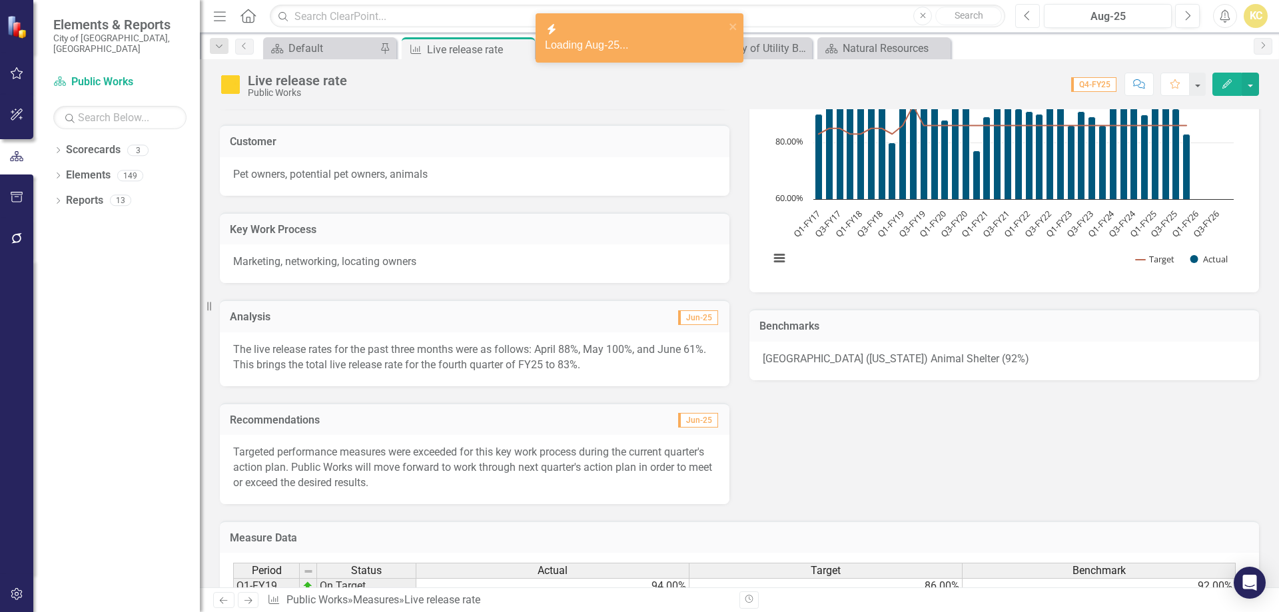
scroll to position [200, 0]
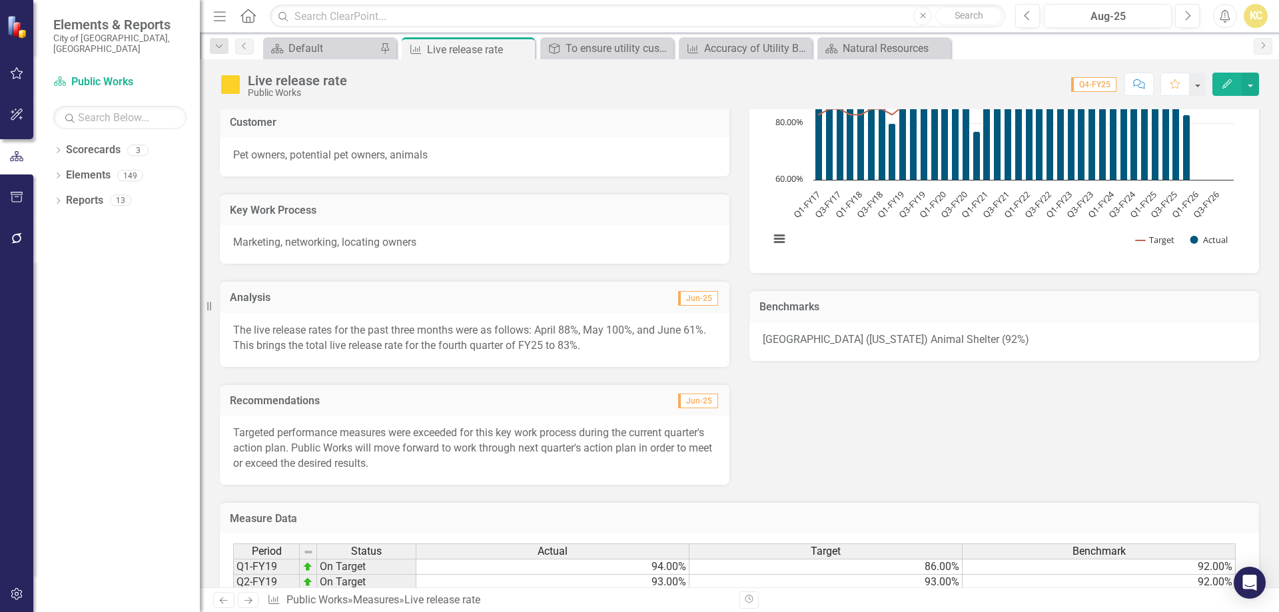
click at [568, 347] on p "The live release rates for the past three months were as follows: April 88%, Ma…" at bounding box center [474, 338] width 483 height 31
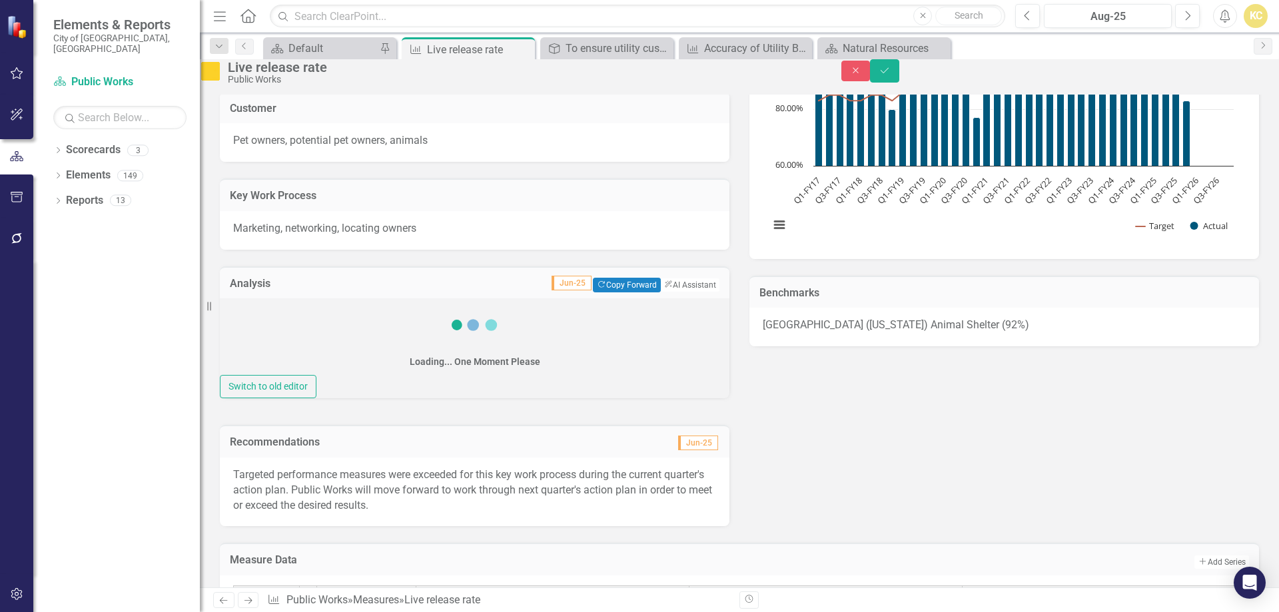
click at [568, 350] on div "Loading... One Moment Please" at bounding box center [475, 337] width 510 height 77
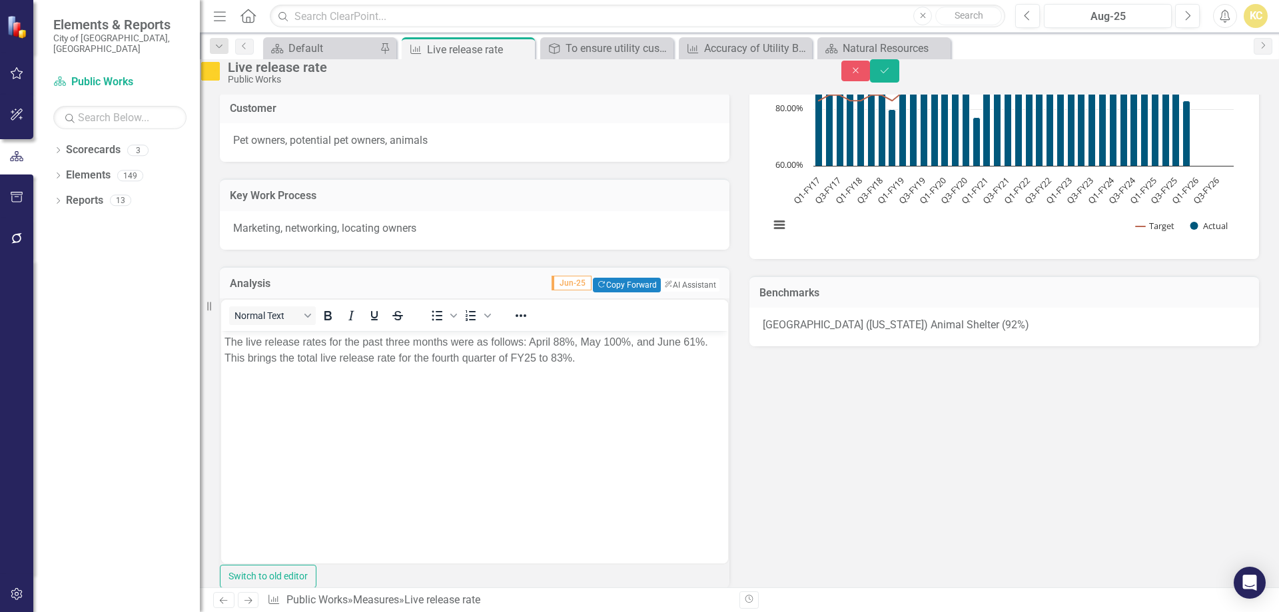
scroll to position [0, 0]
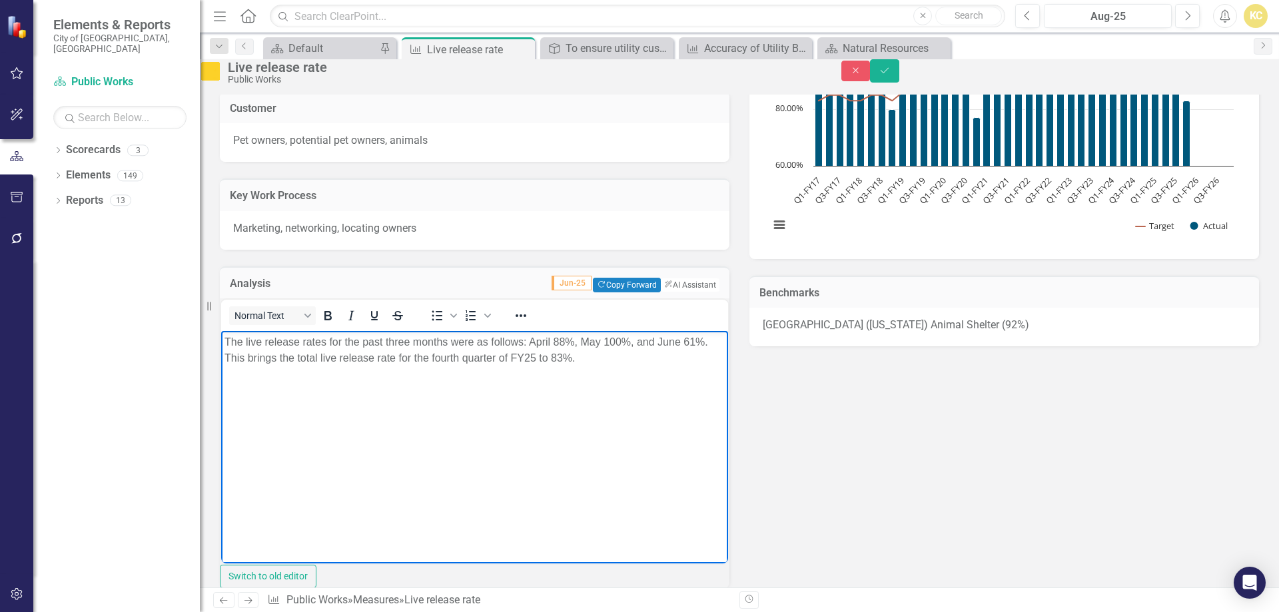
click at [229, 342] on p "The live release rates for the past three months were as follows: April 88%, Ma…" at bounding box center [475, 350] width 500 height 32
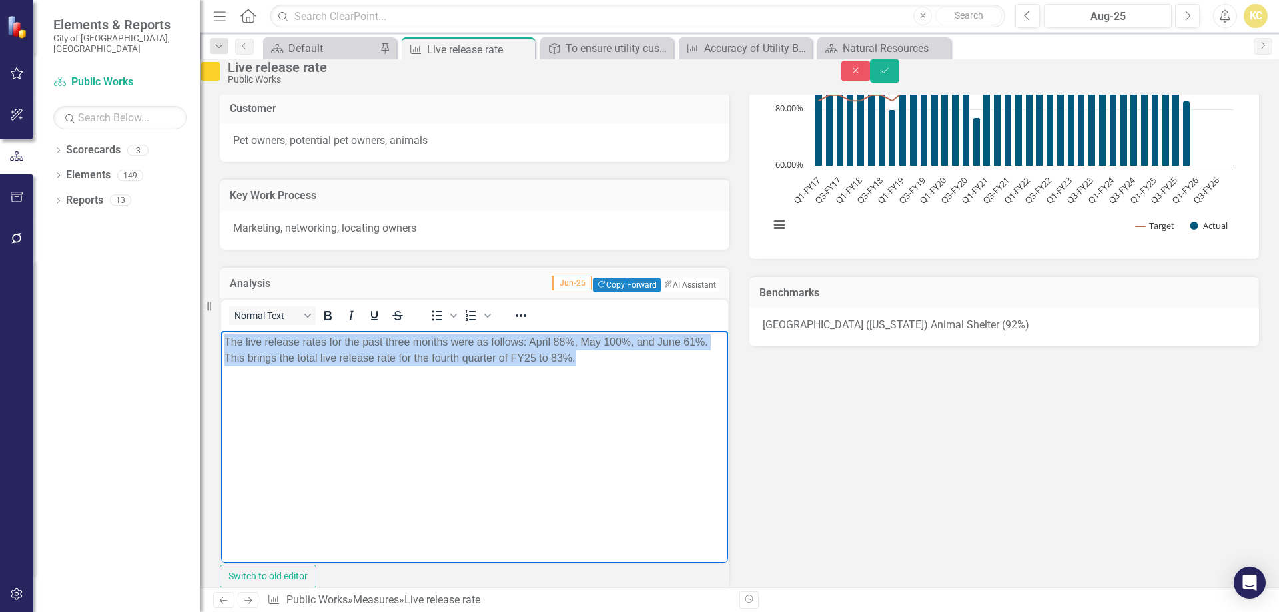
click at [229, 342] on p "The live release rates for the past three months were as follows: April 88%, Ma…" at bounding box center [475, 350] width 500 height 32
copy p "The live release rates for the past three months were as follows: April 88%, Ma…"
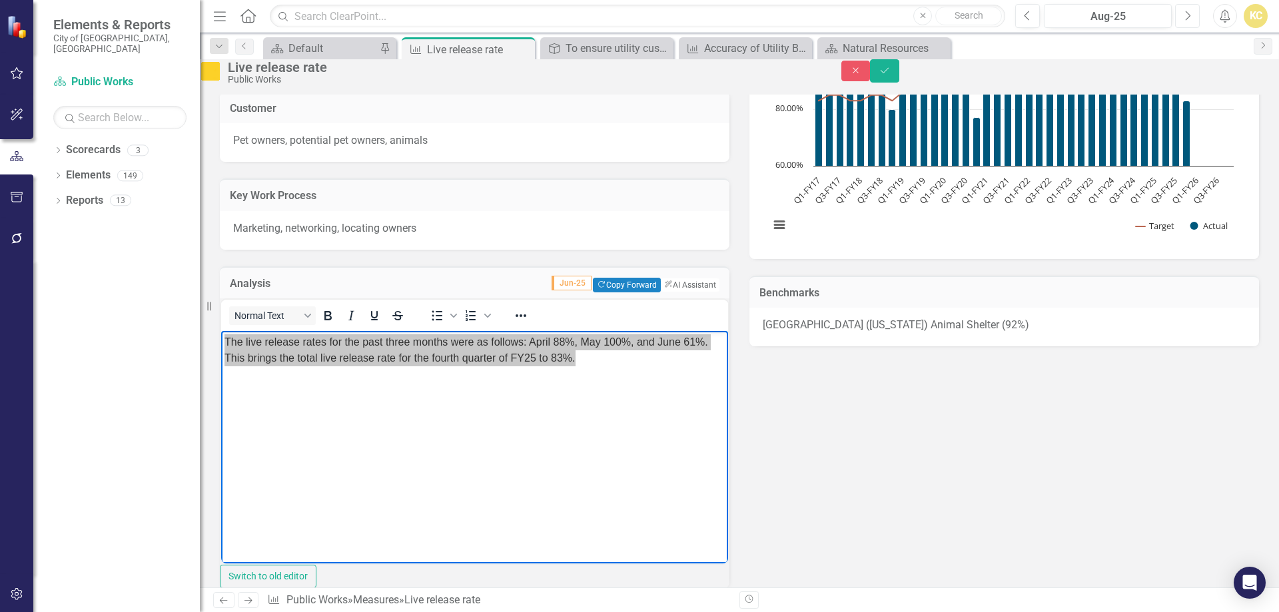
click at [1187, 16] on icon "Next" at bounding box center [1187, 16] width 7 height 12
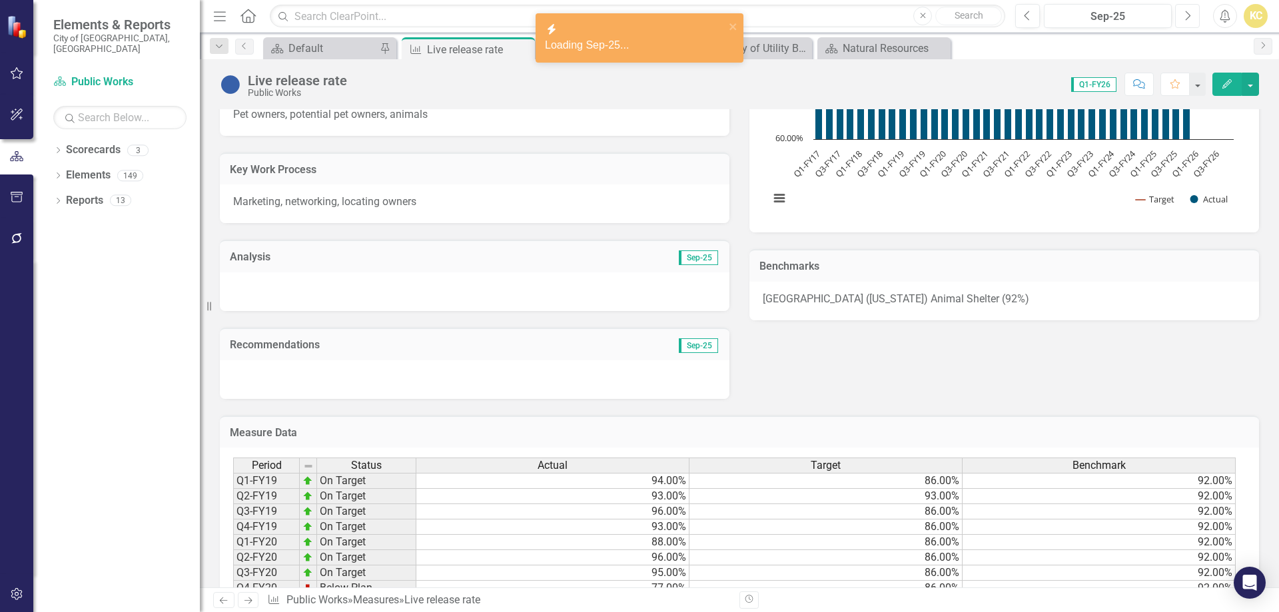
scroll to position [267, 0]
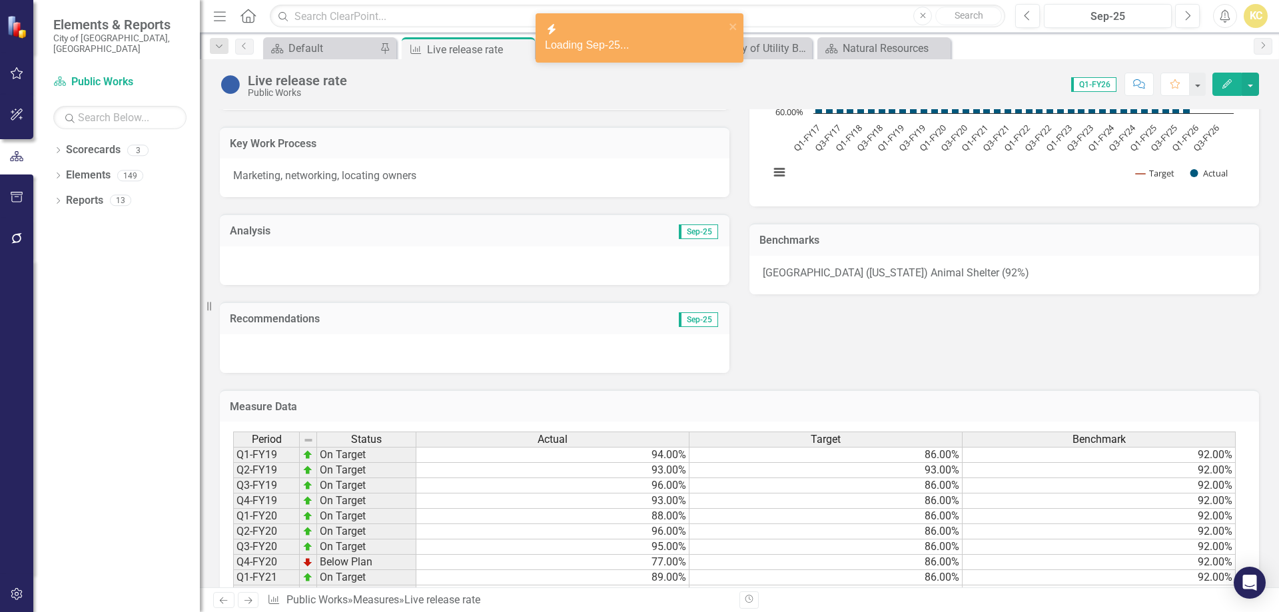
click at [440, 263] on div at bounding box center [475, 266] width 510 height 39
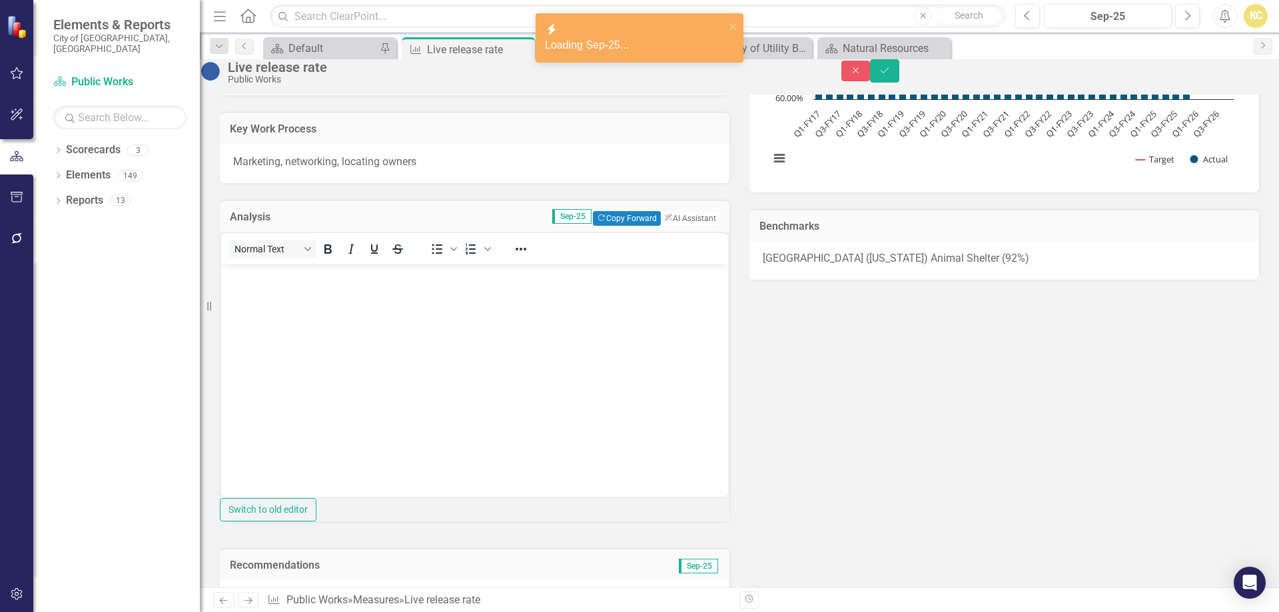
scroll to position [0, 0]
click at [442, 262] on div "Normal Text To open the popup, press Shift+Enter To open the popup, press Shift…" at bounding box center [474, 248] width 507 height 31
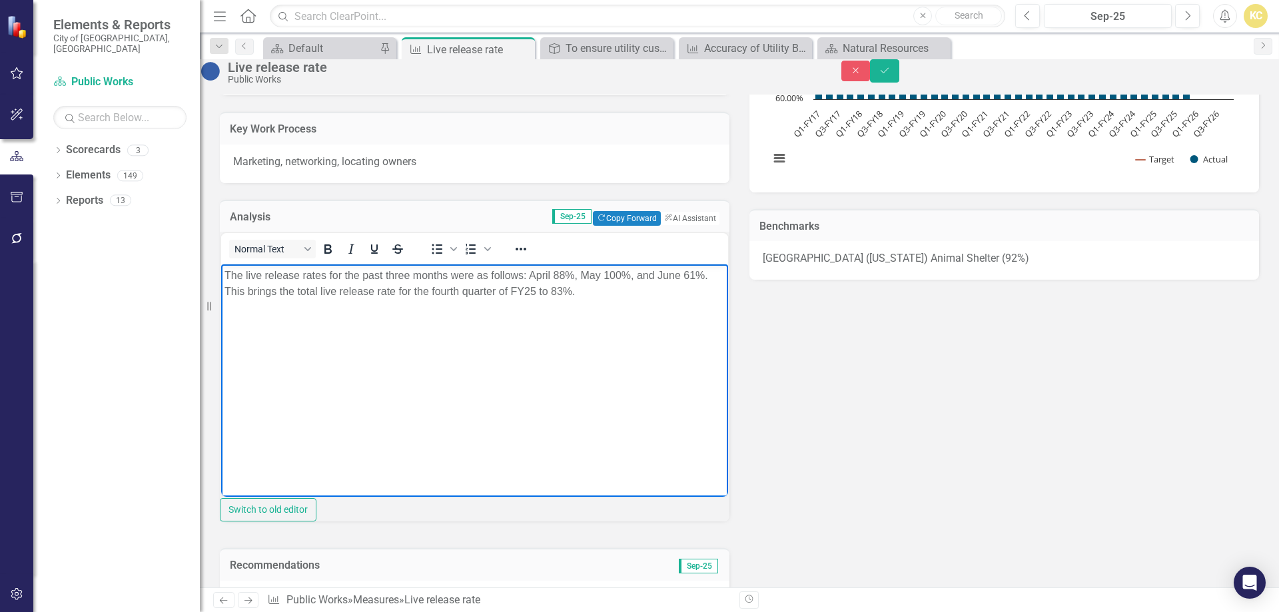
click at [542, 275] on p "The live release rates for the past three months were as follows: April 88%, Ma…" at bounding box center [475, 284] width 500 height 32
click at [589, 278] on p "The live release rates for the past three months were as follows: July 92%, May…" at bounding box center [475, 284] width 500 height 32
click at [676, 278] on p "The live release rates for the past three months were as follows: July 92%, Aug…" at bounding box center [475, 284] width 500 height 32
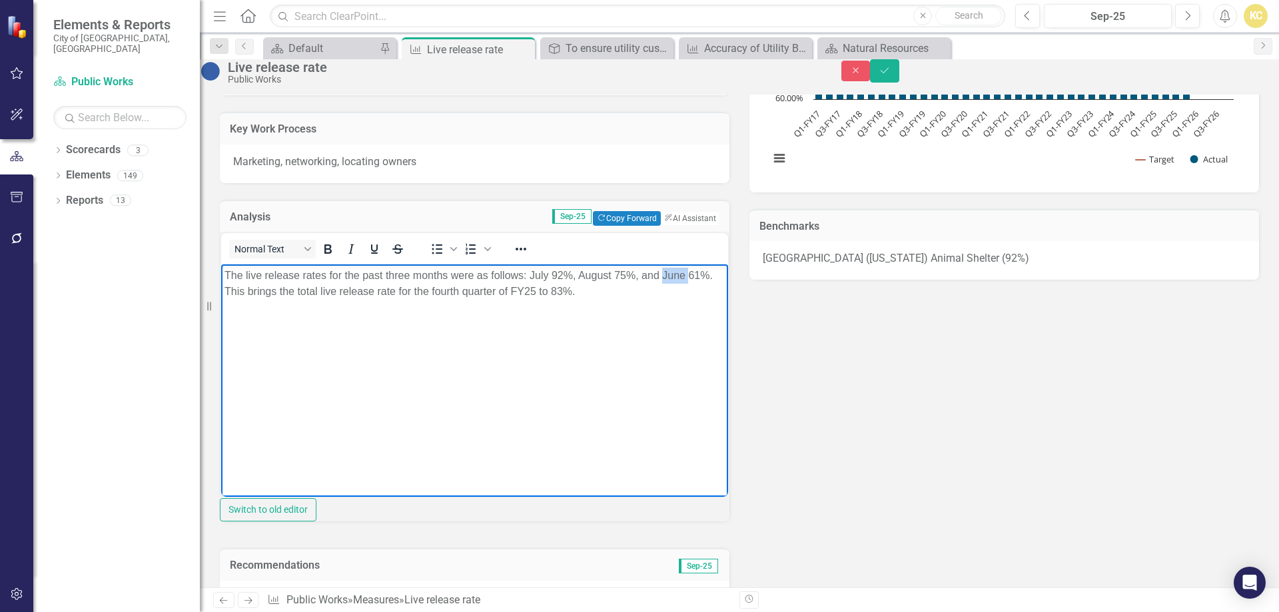
click at [676, 278] on p "The live release rates for the past three months were as follows: July 92%, Aug…" at bounding box center [475, 284] width 500 height 32
click at [614, 291] on p "The live release rates for the past three months were as follows: July 92%, Aug…" at bounding box center [475, 284] width 500 height 32
click at [529, 290] on p "The live release rates for the past three months were as follows: July 92%, Aug…" at bounding box center [475, 284] width 500 height 32
drag, startPoint x: 604, startPoint y: 295, endPoint x: 613, endPoint y: 293, distance: 9.4
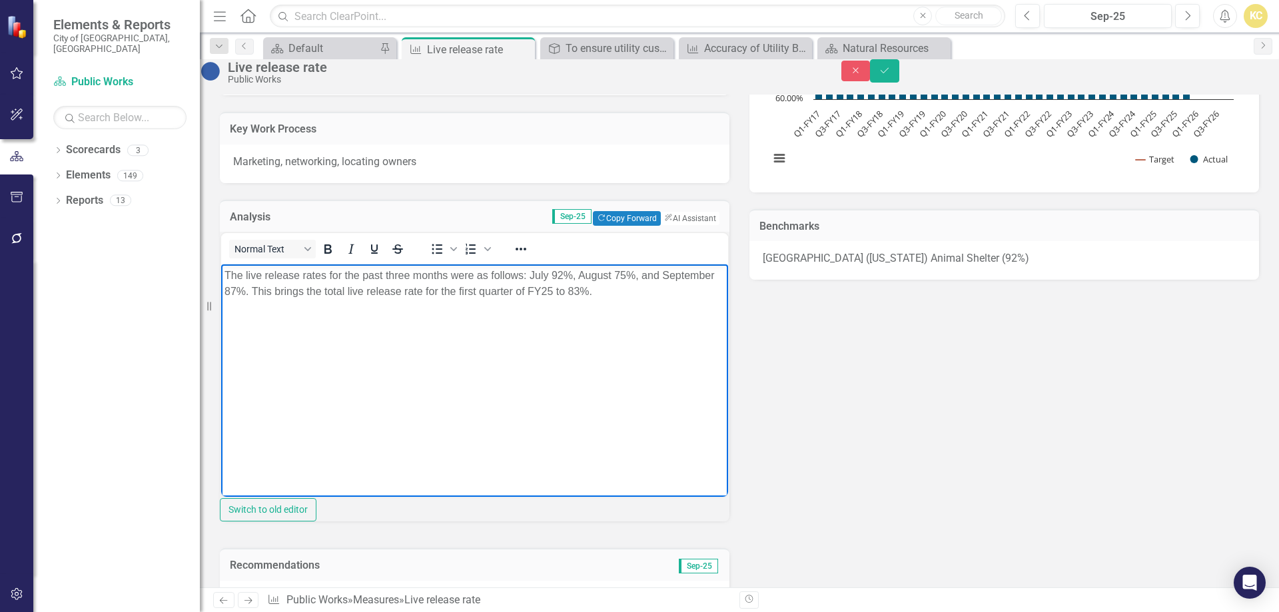
click at [608, 293] on p "The live release rates for the past three months were as follows: July 92%, Aug…" at bounding box center [475, 284] width 500 height 32
click at [630, 291] on p "The live release rates for the past three months were as follows: July 92%, Aug…" at bounding box center [475, 284] width 500 height 32
click at [891, 75] on icon "Save" at bounding box center [885, 70] width 12 height 9
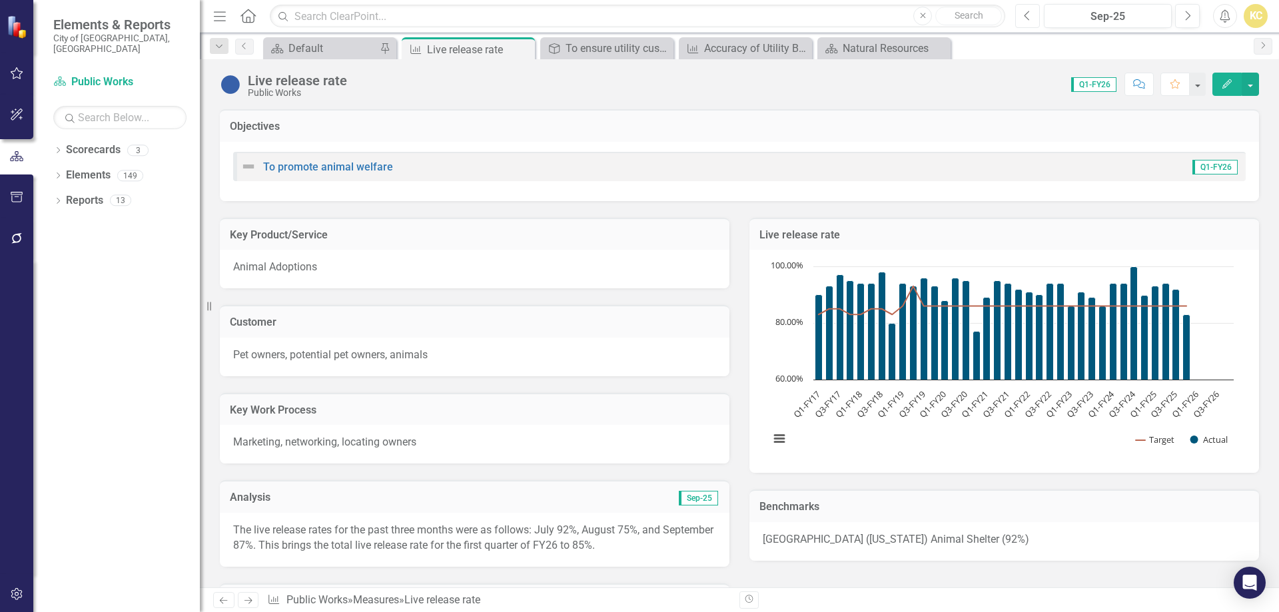
click at [1025, 14] on icon "Previous" at bounding box center [1027, 16] width 7 height 12
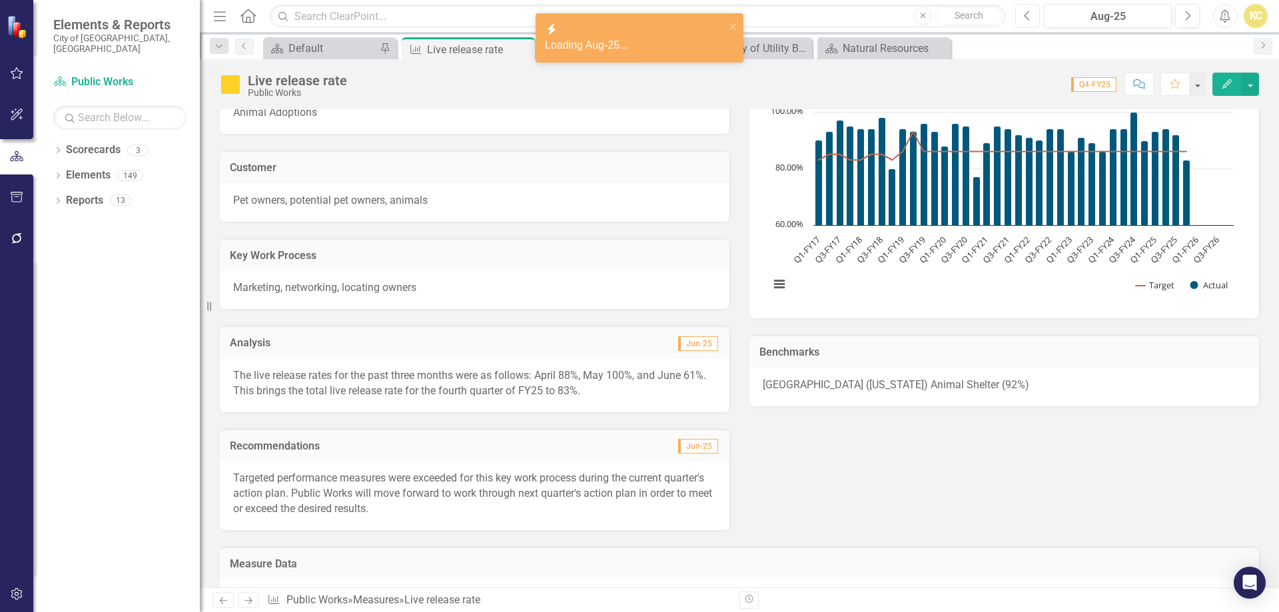
scroll to position [267, 0]
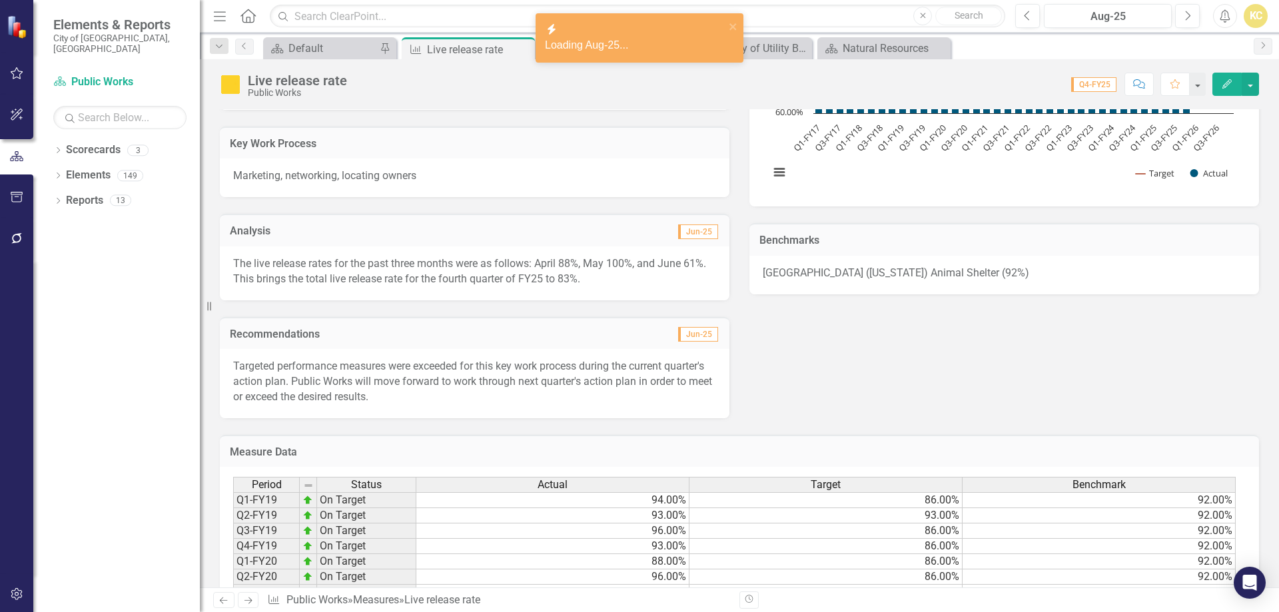
click at [345, 365] on p "Targeted performance measures were exceeded for this key work process during th…" at bounding box center [474, 382] width 483 height 46
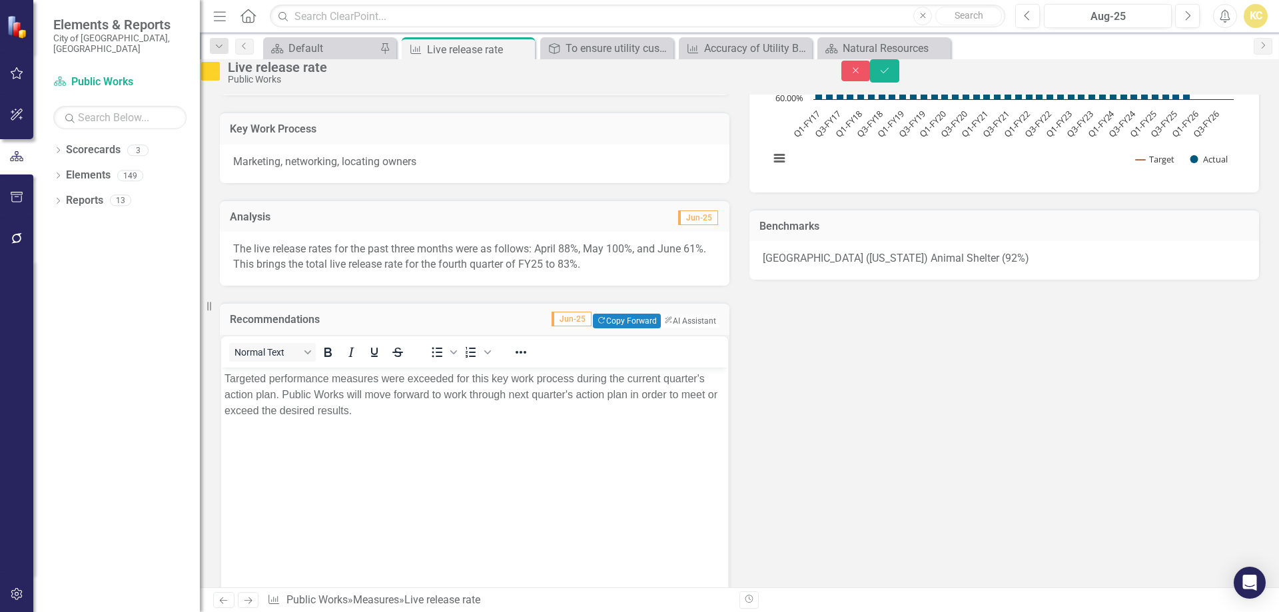
scroll to position [0, 0]
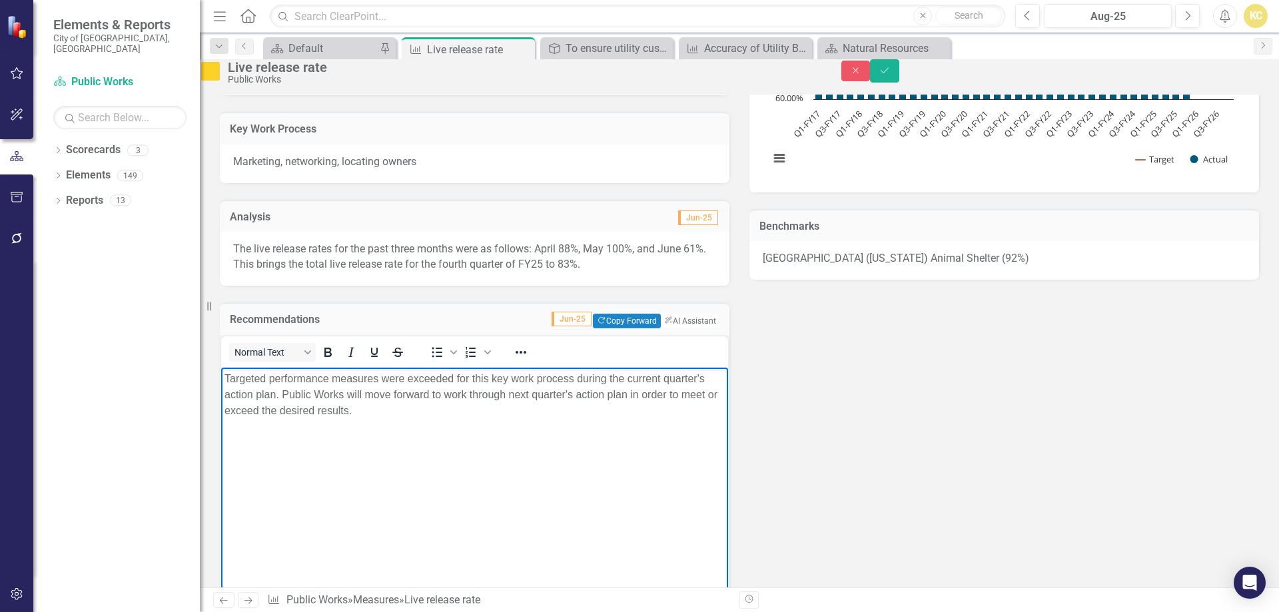
click at [310, 382] on p "Targeted performance measures were exceeded for this key work process during th…" at bounding box center [475, 394] width 500 height 48
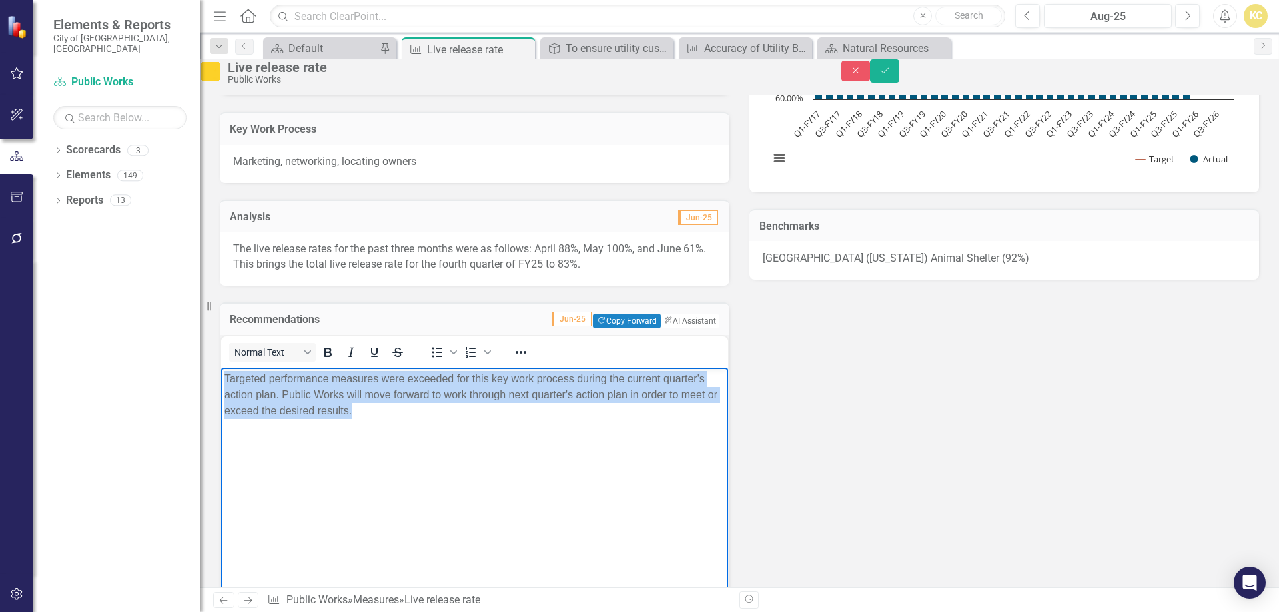
click at [310, 382] on p "Targeted performance measures were exceeded for this key work process during th…" at bounding box center [475, 394] width 500 height 48
copy p "Targeted performance measures were exceeded for this key work process during th…"
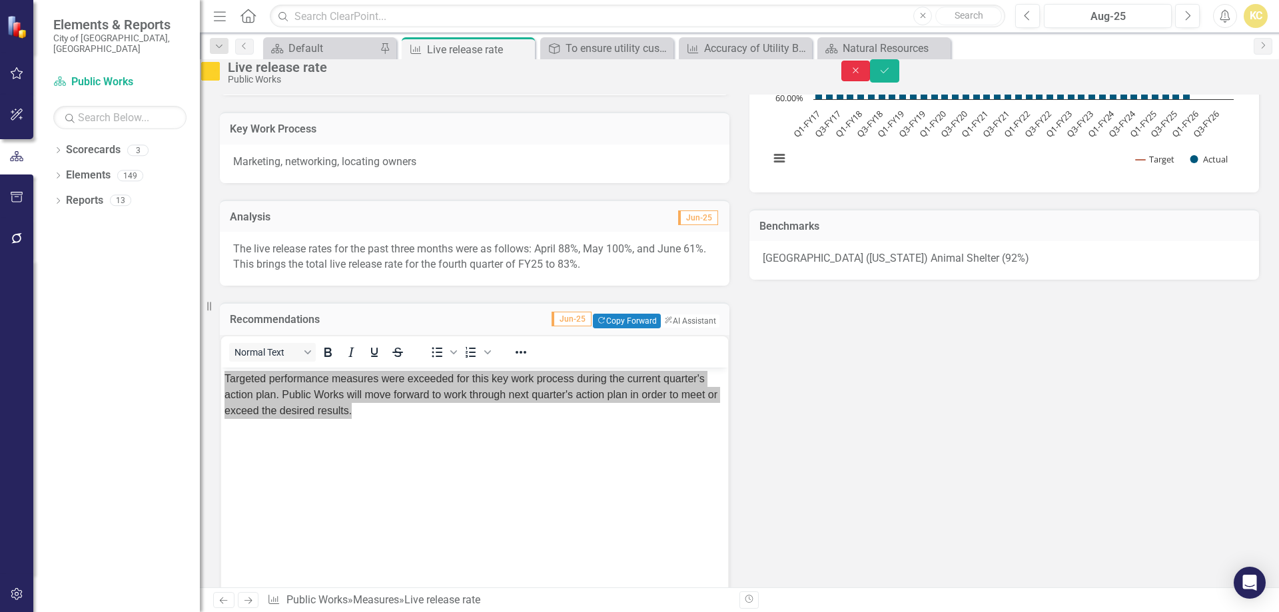
click at [859, 73] on icon "button" at bounding box center [856, 70] width 6 height 6
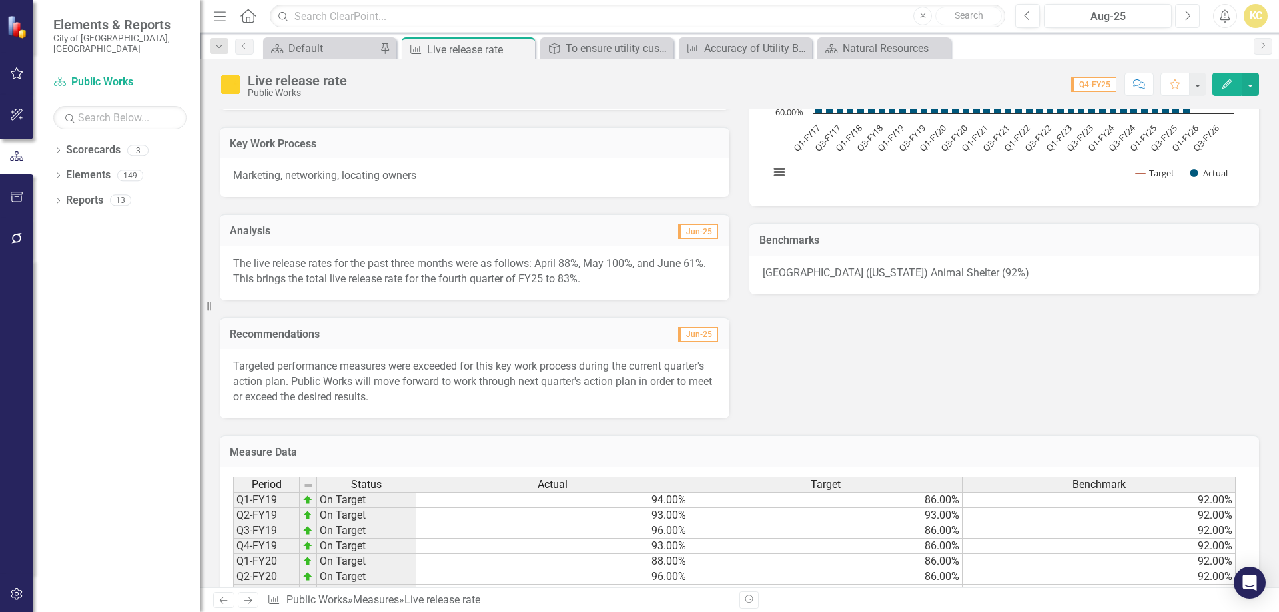
click at [1185, 10] on icon "Next" at bounding box center [1187, 16] width 7 height 12
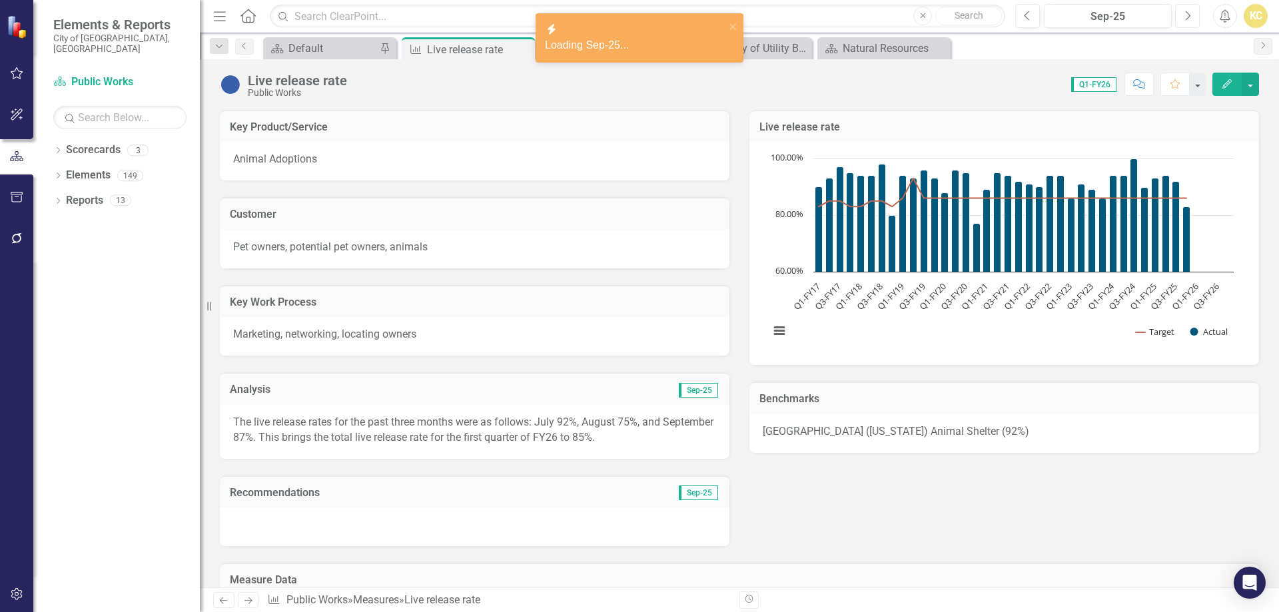
scroll to position [267, 0]
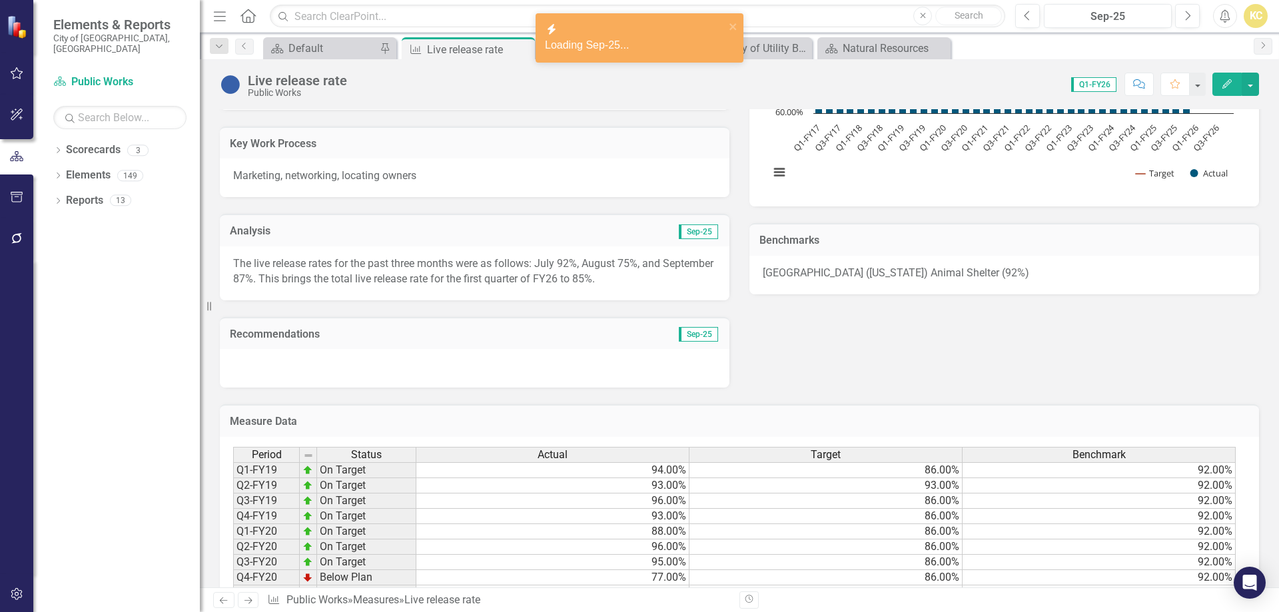
click at [404, 370] on div at bounding box center [475, 368] width 510 height 39
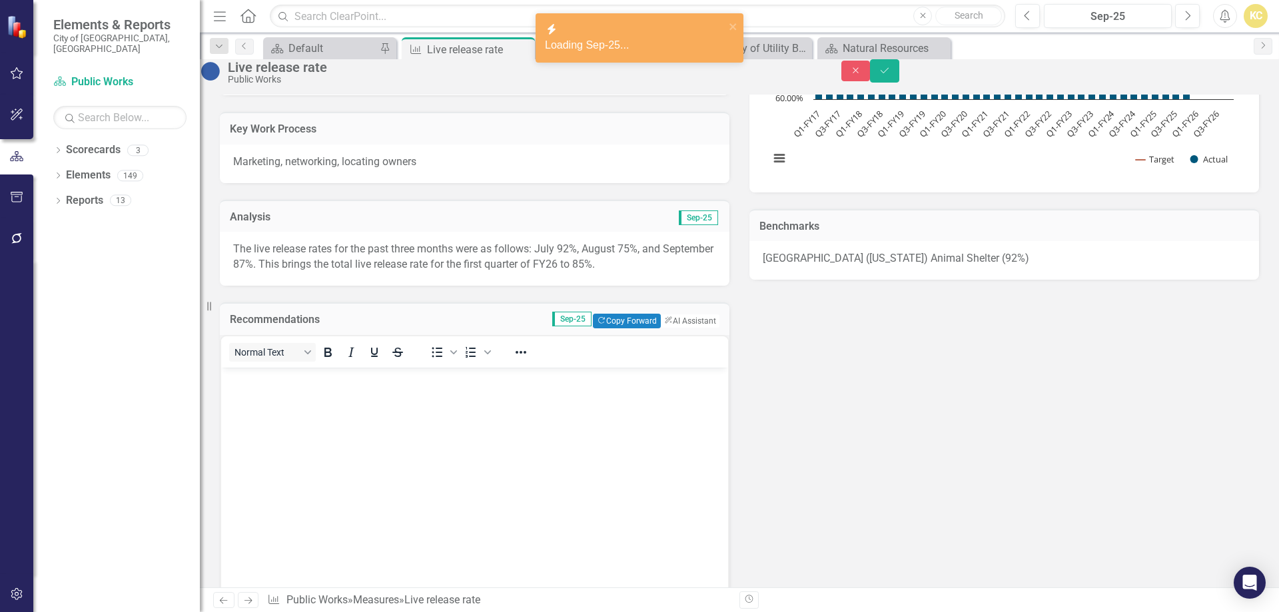
scroll to position [0, 0]
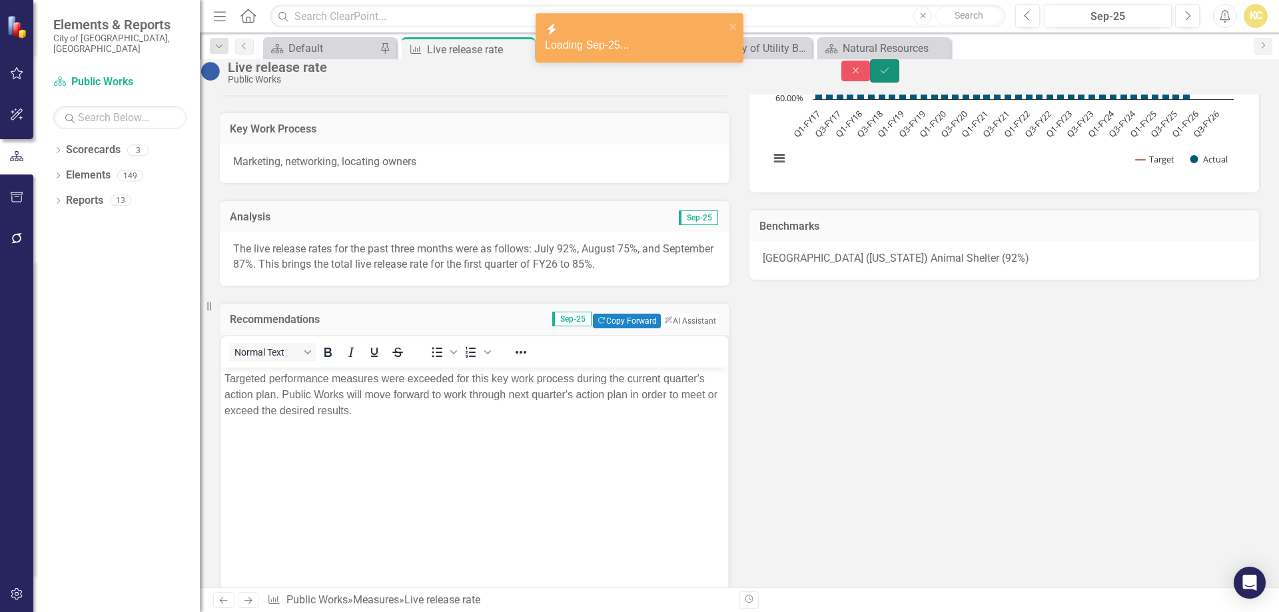
click at [900, 73] on button "Save" at bounding box center [884, 70] width 29 height 23
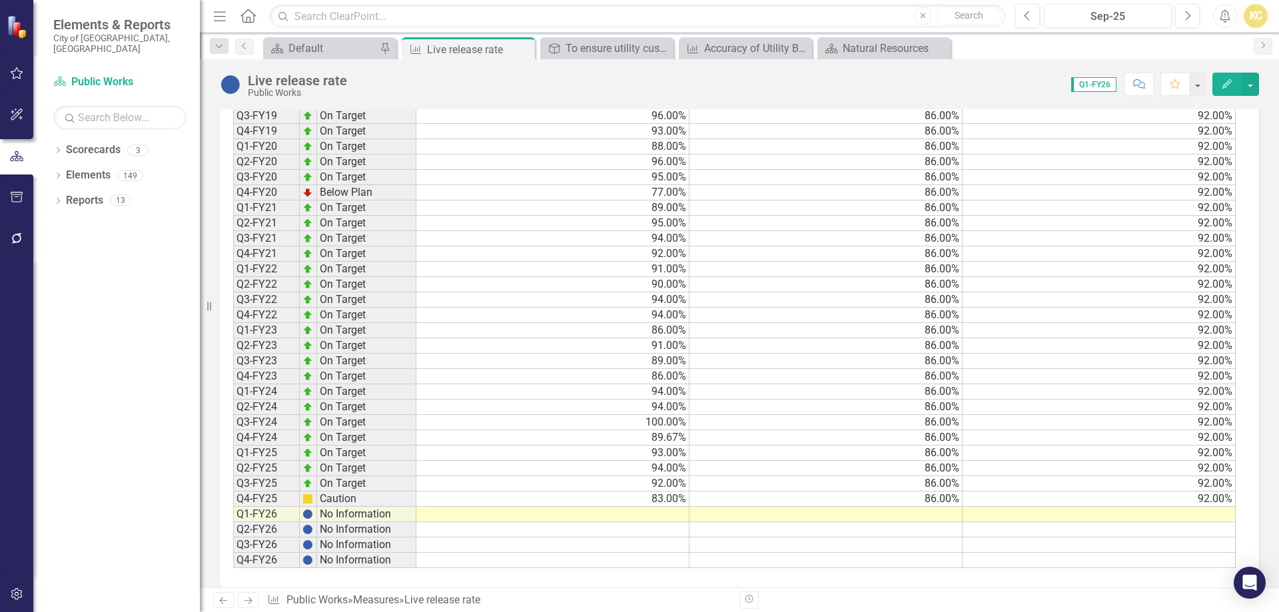
scroll to position [696, 0]
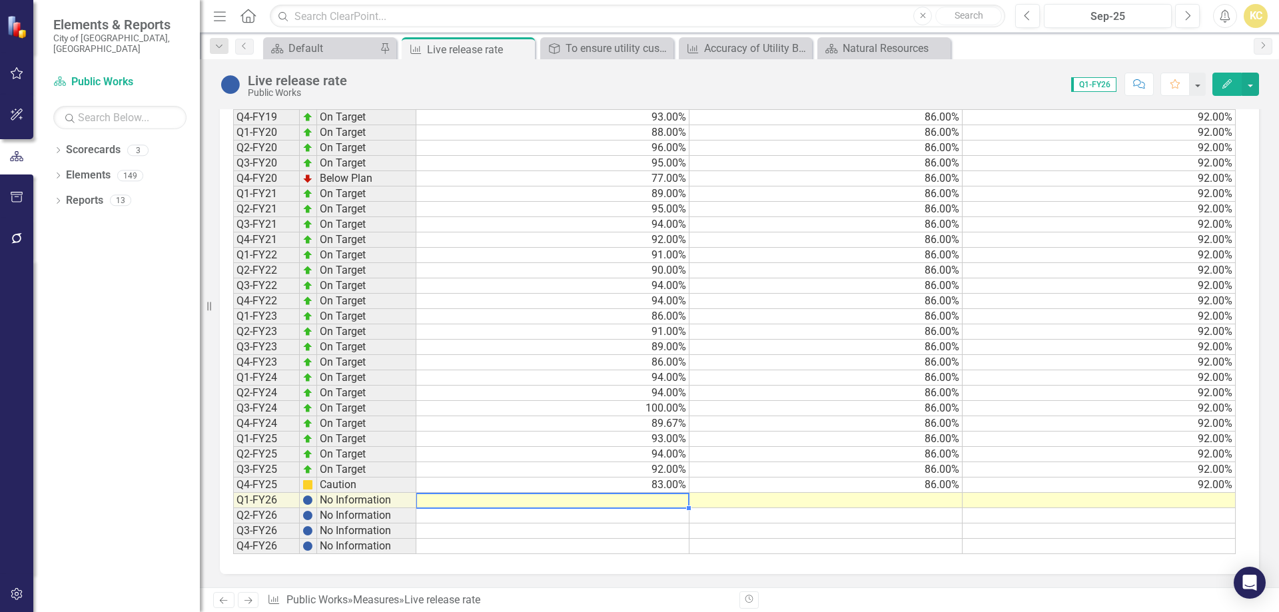
click at [672, 498] on td at bounding box center [552, 500] width 273 height 15
click at [665, 499] on td at bounding box center [552, 500] width 273 height 15
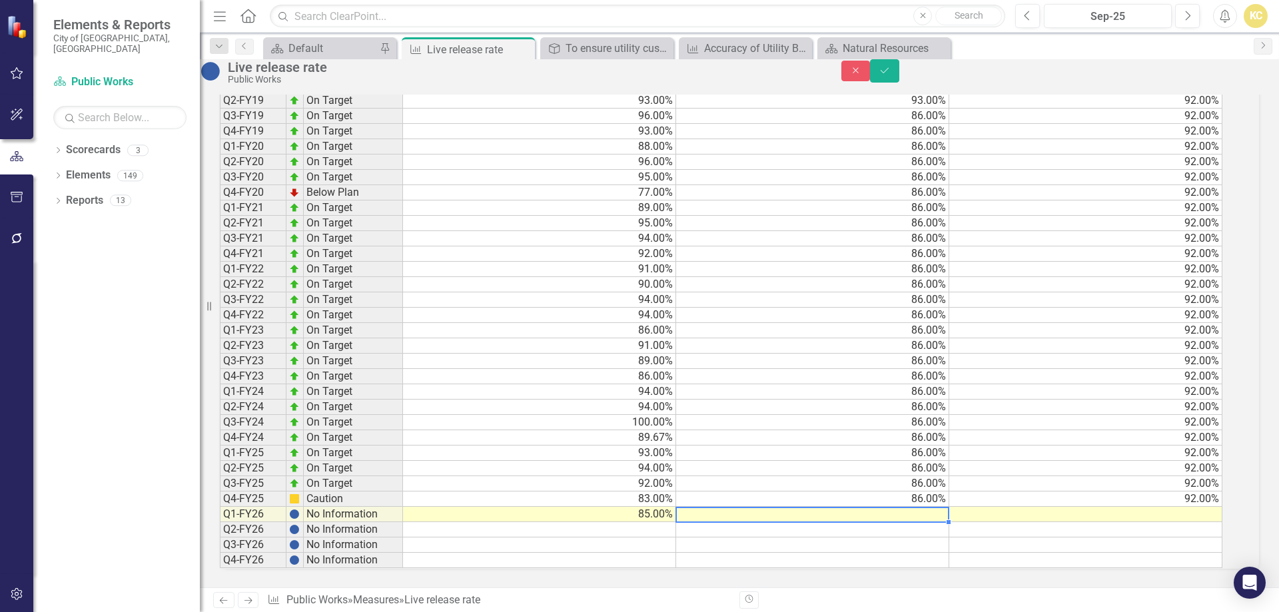
click at [839, 507] on td at bounding box center [812, 514] width 273 height 15
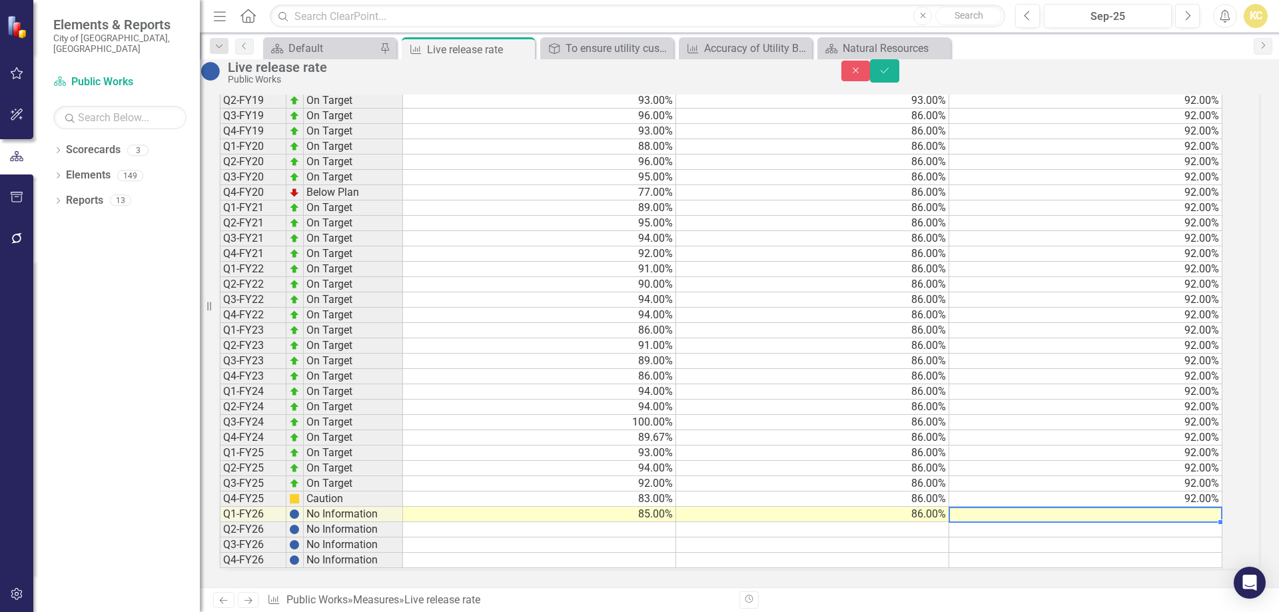
click at [1000, 507] on td at bounding box center [1085, 514] width 273 height 15
type textarea "92"
click at [891, 75] on icon "Save" at bounding box center [885, 70] width 12 height 9
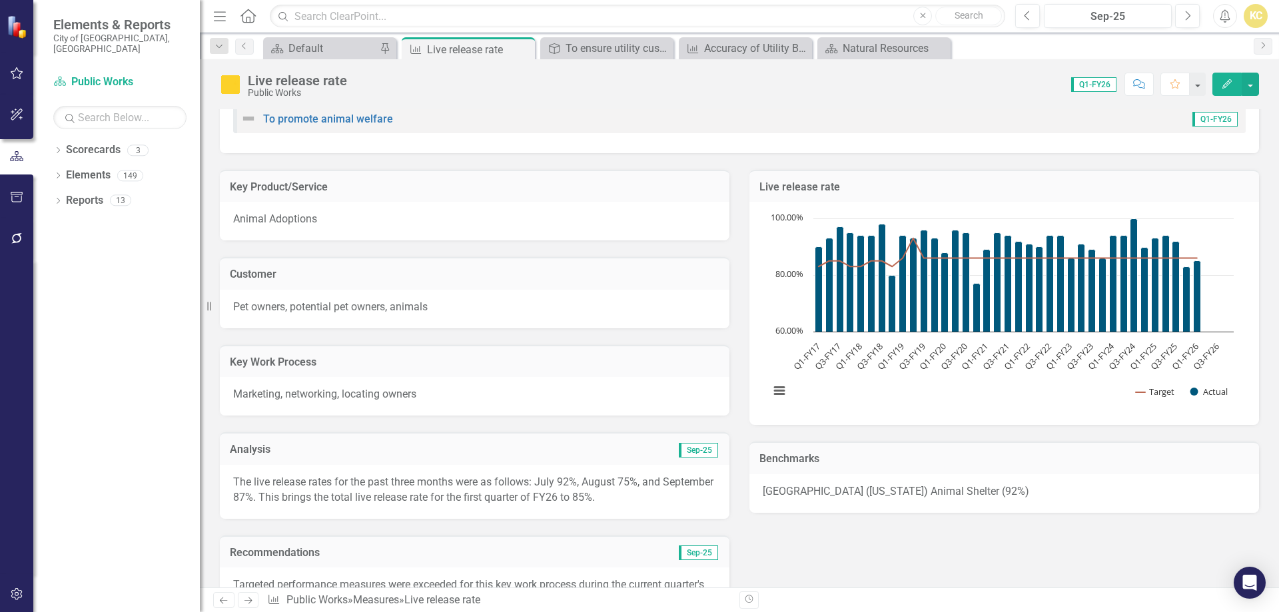
scroll to position [0, 0]
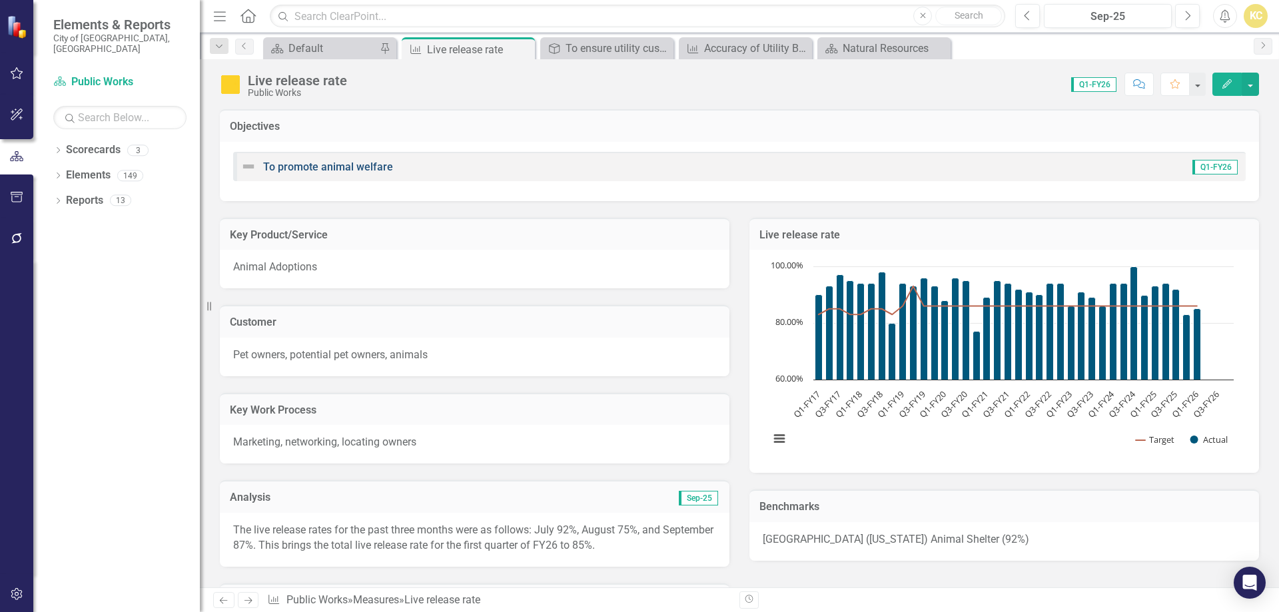
click at [380, 167] on link "To promote animal welfare" at bounding box center [328, 167] width 130 height 13
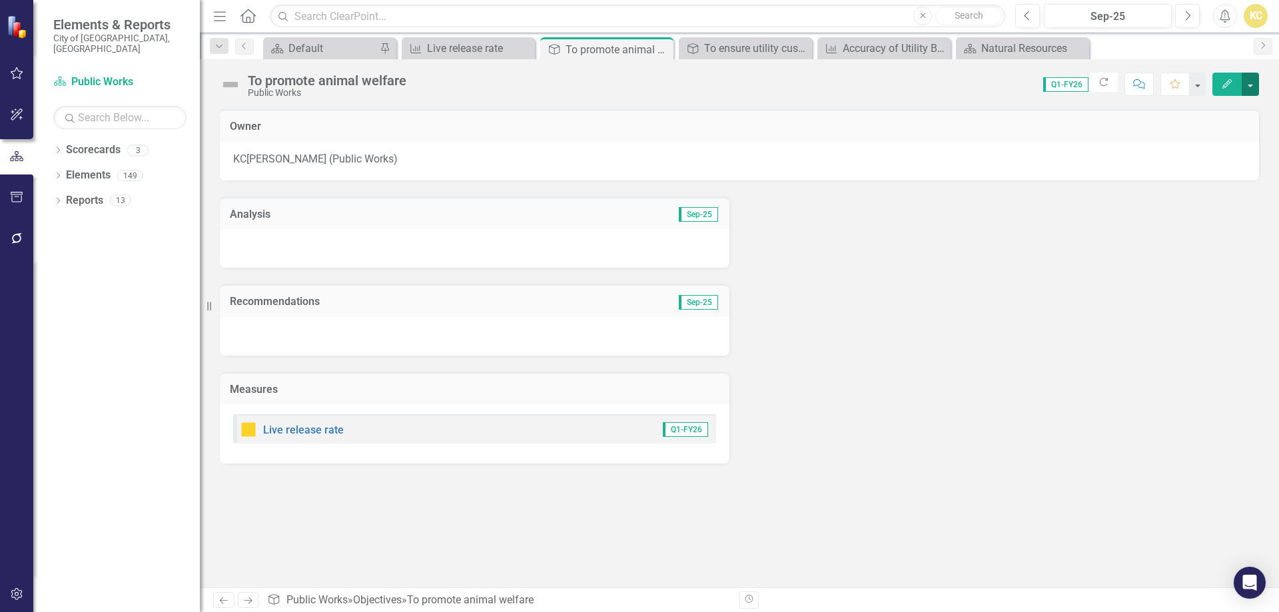
click at [1255, 83] on button "button" at bounding box center [1250, 84] width 17 height 23
click at [1209, 107] on link "Edit Edit Objective" at bounding box center [1205, 109] width 108 height 25
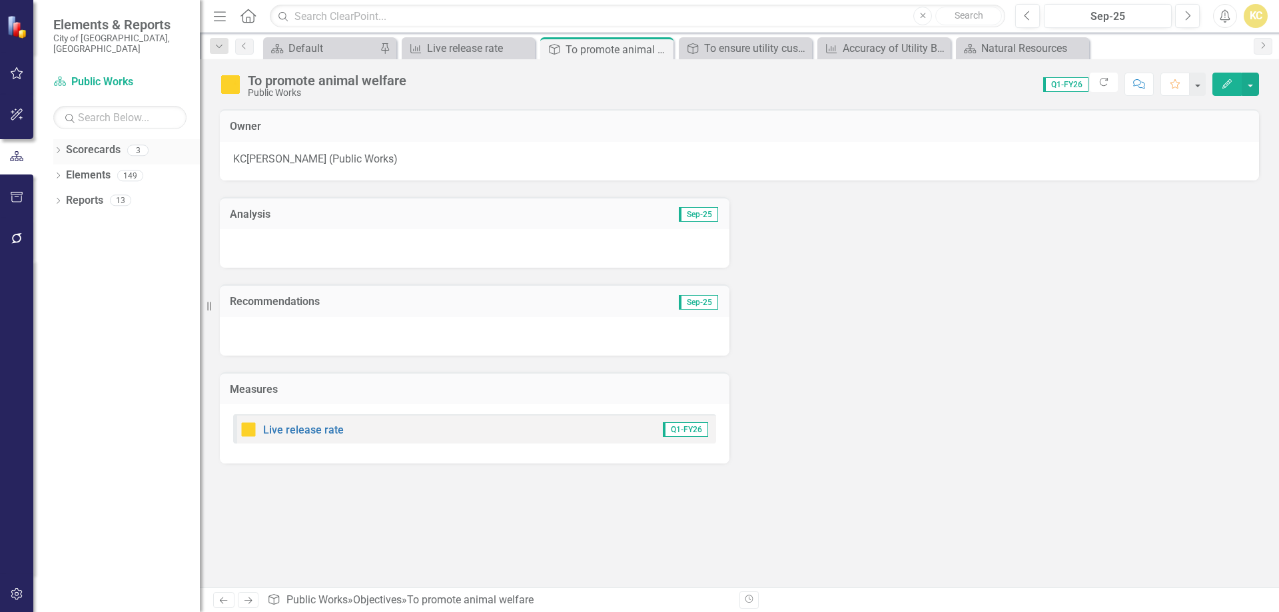
click at [85, 143] on link "Scorecards" at bounding box center [93, 150] width 55 height 15
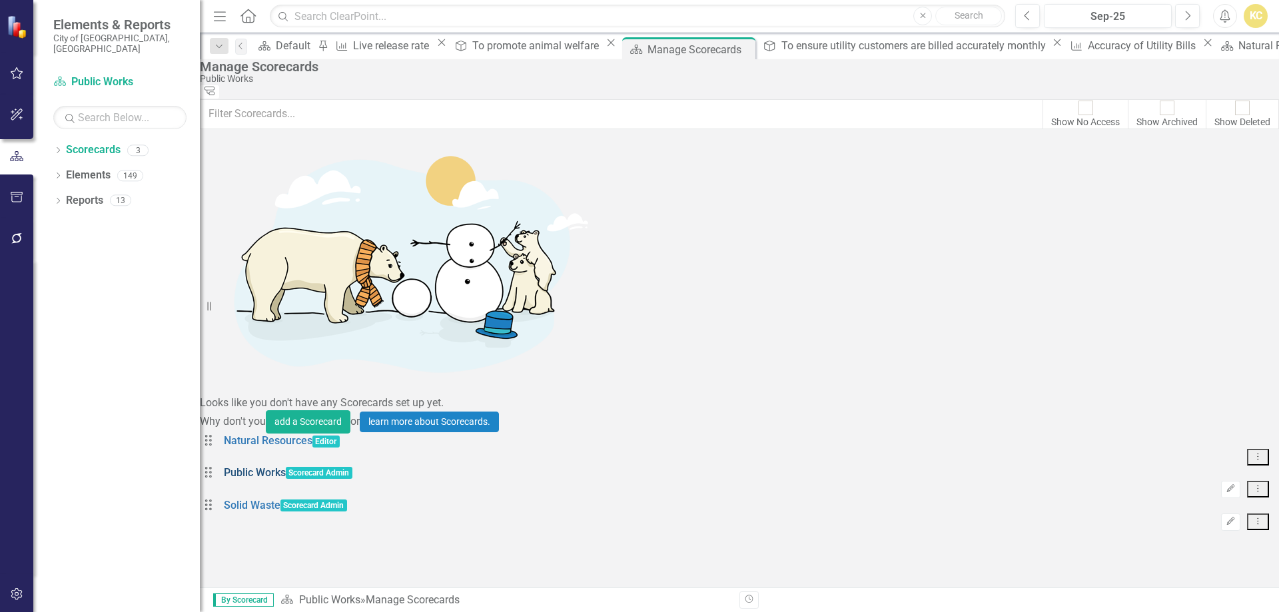
click at [274, 466] on link "Public Works" at bounding box center [255, 472] width 62 height 13
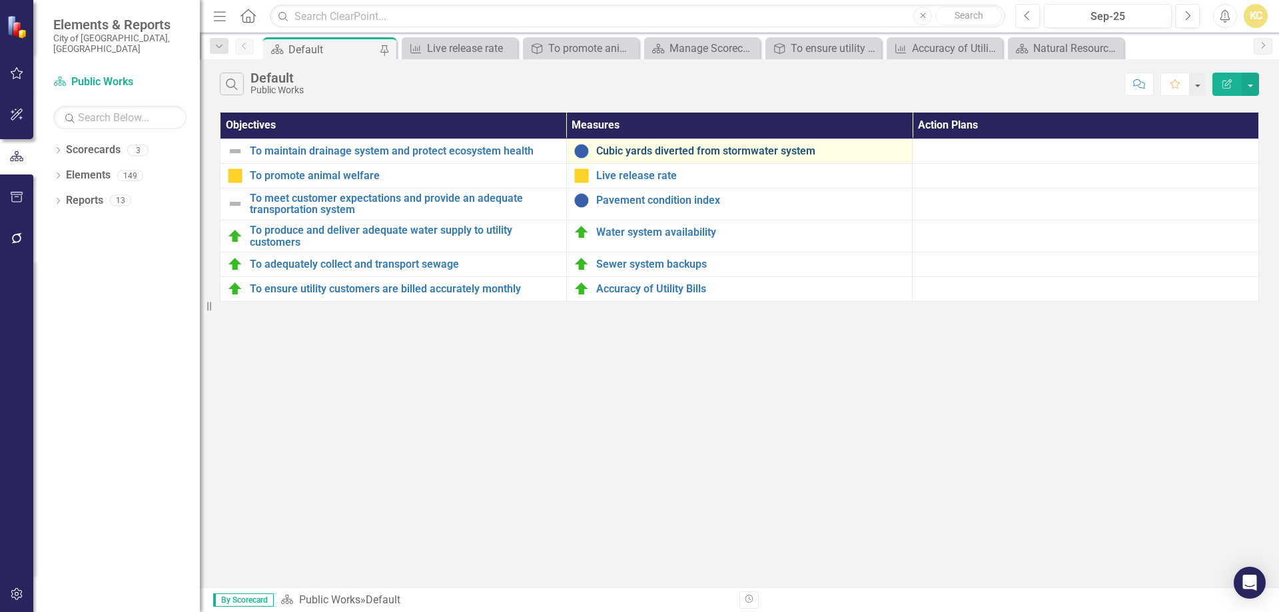
click at [667, 152] on link "Cubic yards diverted from stormwater system" at bounding box center [751, 151] width 310 height 12
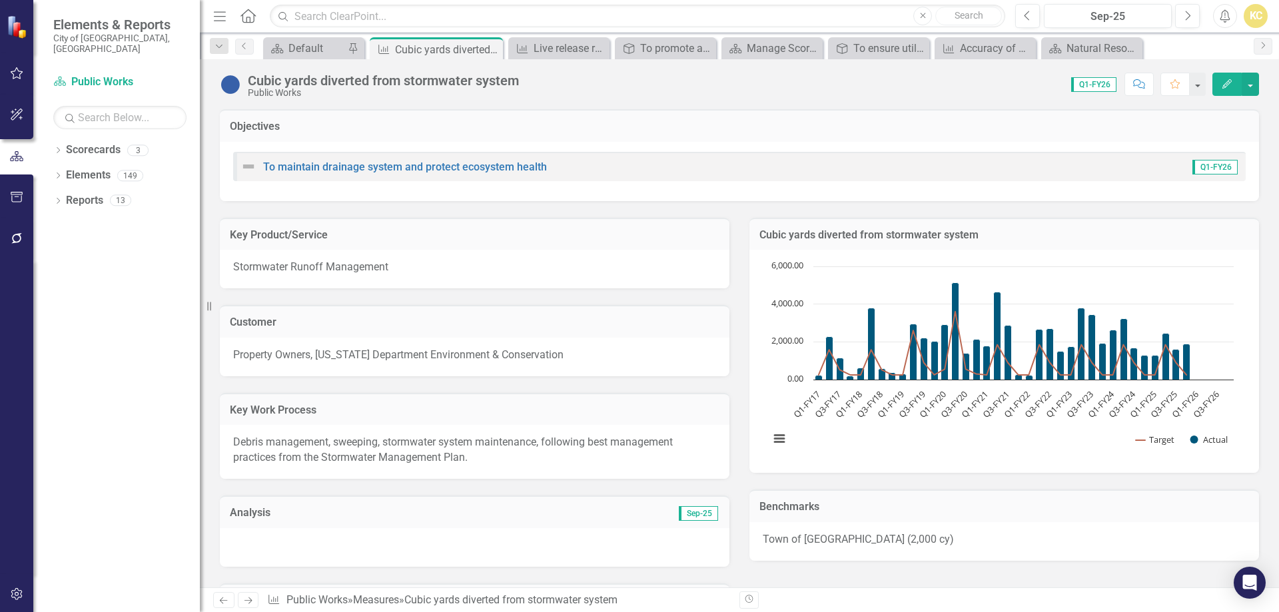
scroll to position [267, 0]
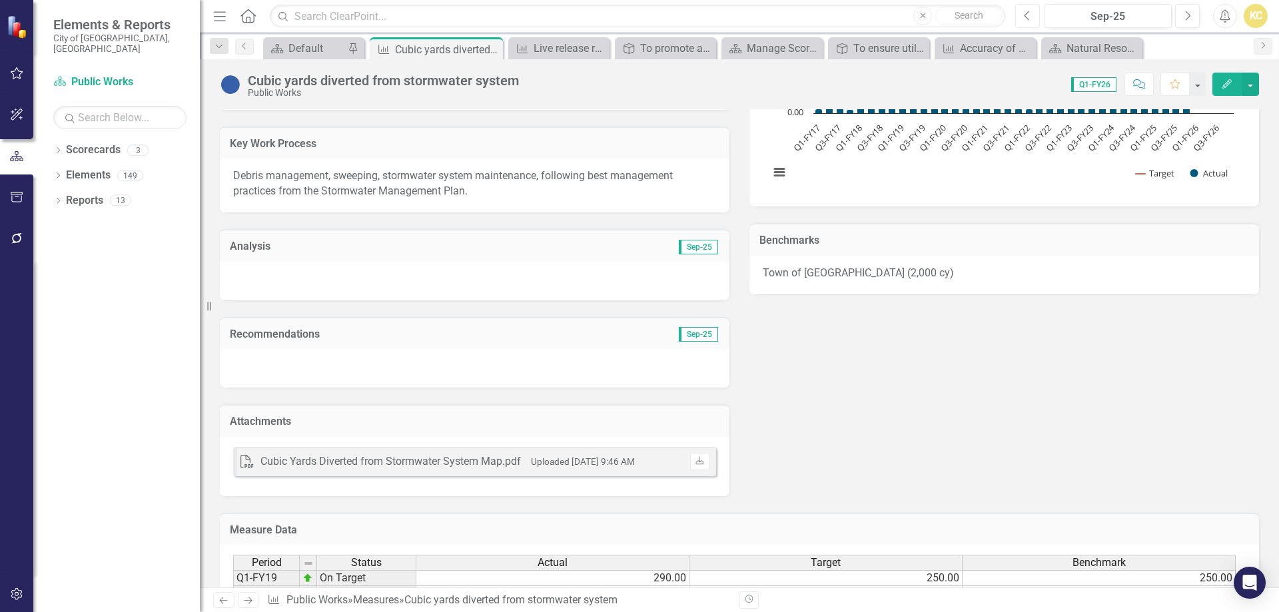
click at [1027, 18] on icon "button" at bounding box center [1027, 15] width 5 height 9
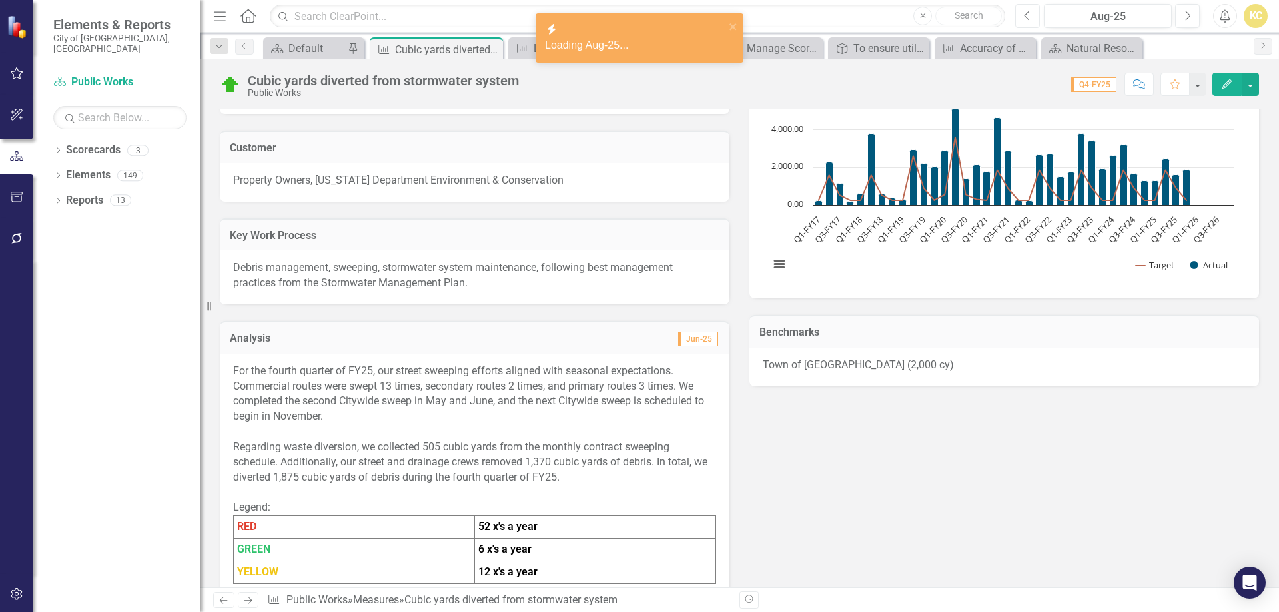
scroll to position [200, 0]
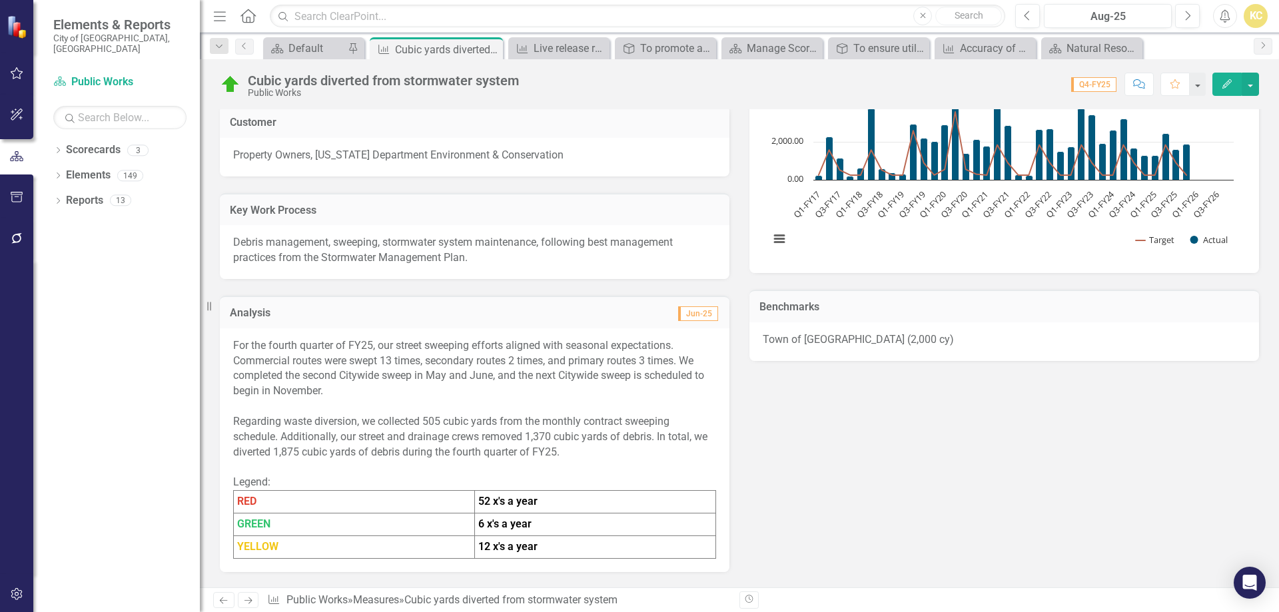
click at [261, 350] on div "For the fourth quarter of FY25, our street sweeping efforts aligned with season…" at bounding box center [474, 368] width 483 height 61
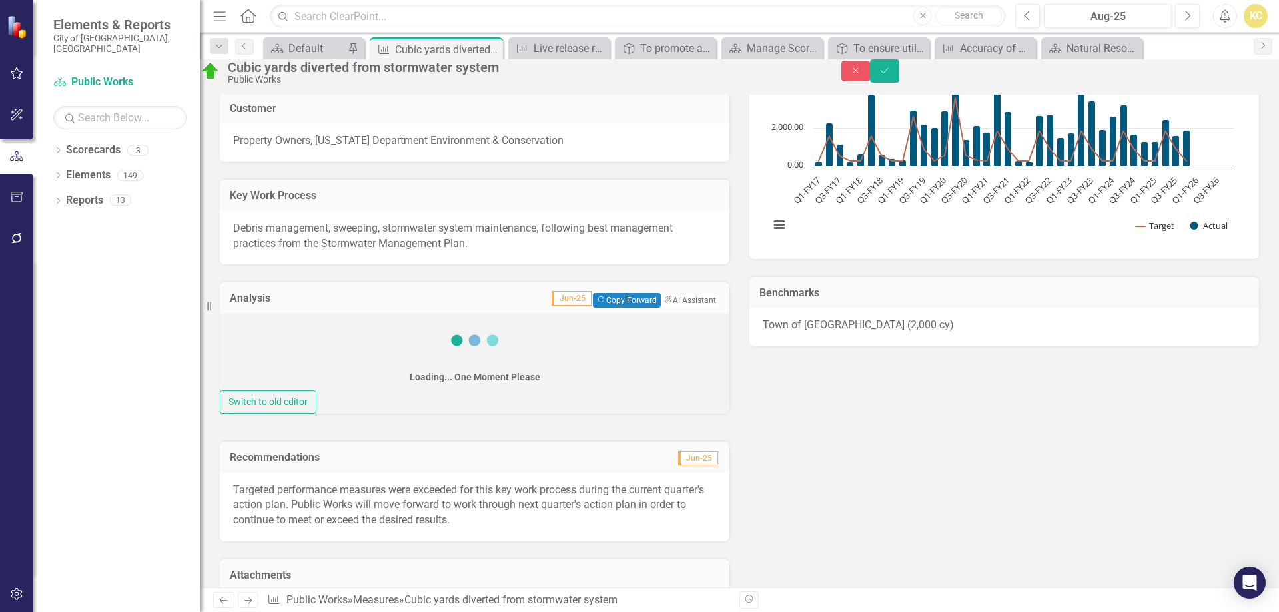
click at [261, 350] on div "Loading... One Moment Please" at bounding box center [475, 352] width 510 height 77
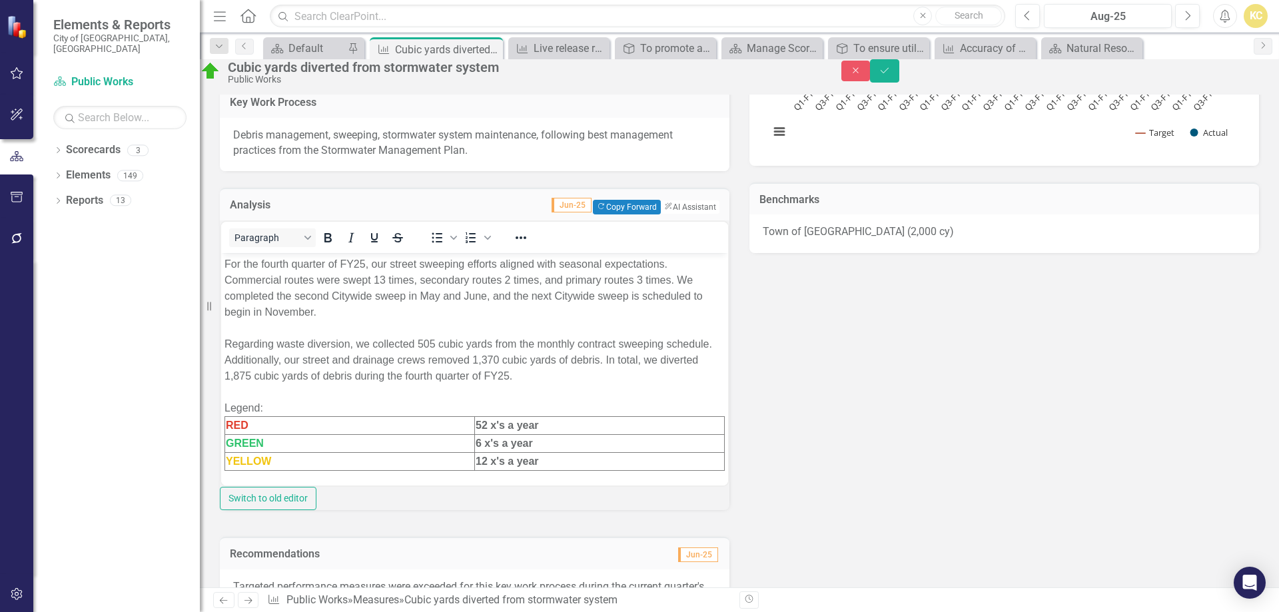
scroll to position [267, 0]
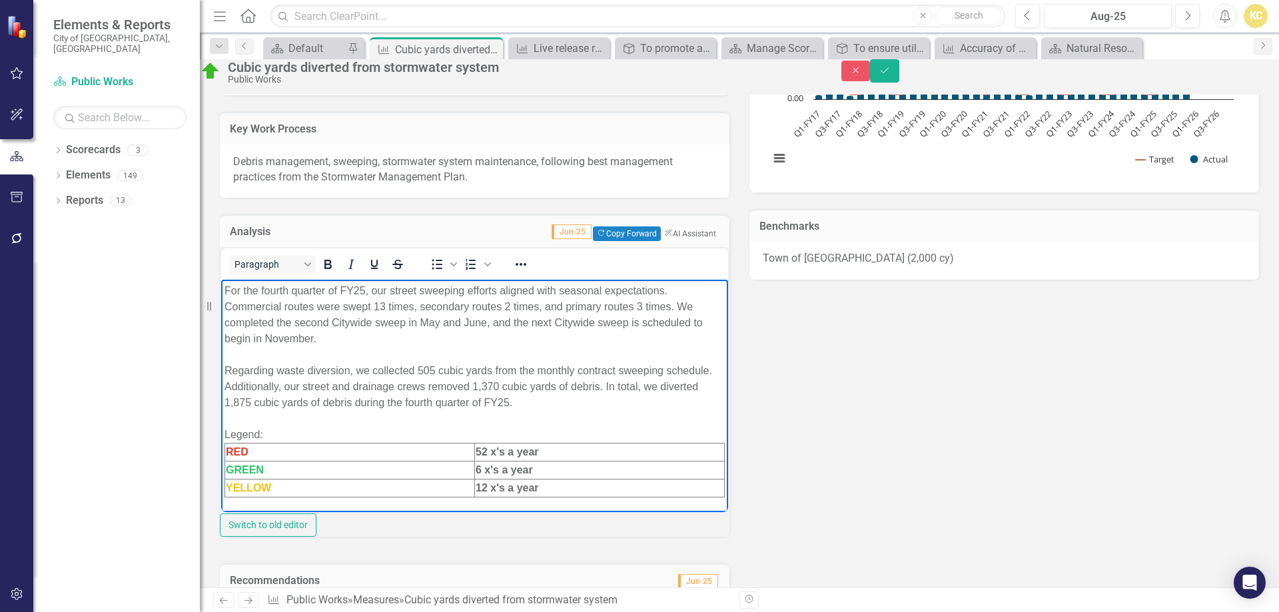
click at [233, 293] on div "For the fourth quarter of FY25, our street sweeping efforts aligned with season…" at bounding box center [475, 315] width 500 height 64
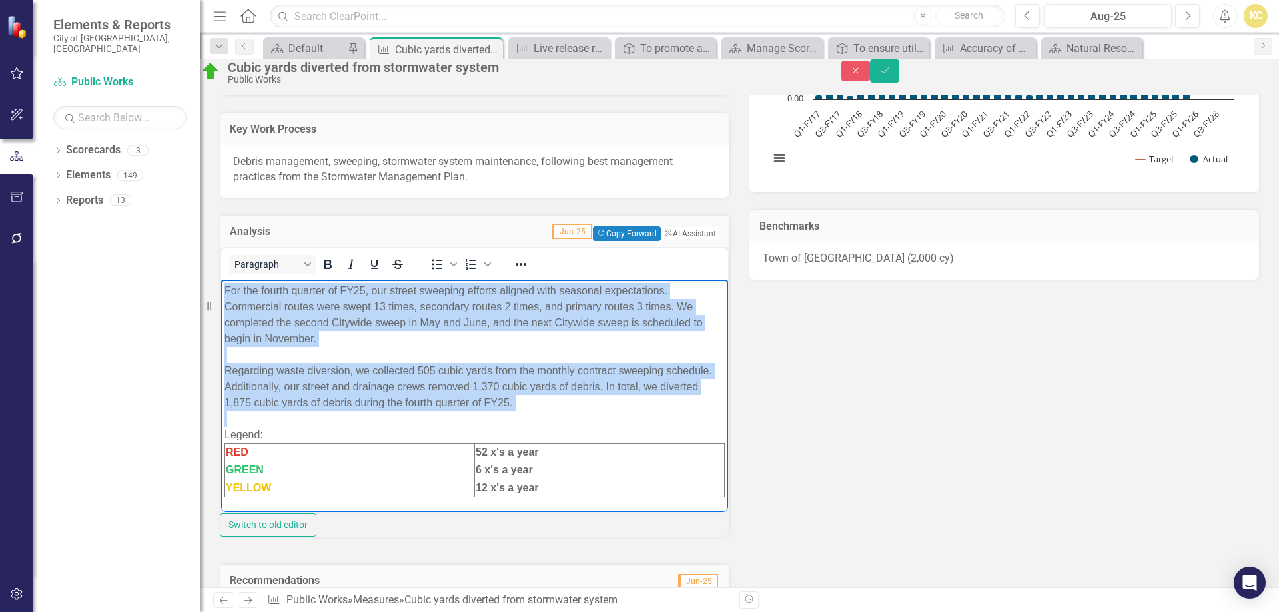
drag, startPoint x: 234, startPoint y: 293, endPoint x: 614, endPoint y: 400, distance: 394.5
click at [614, 400] on div "For the fourth quarter of FY25, our street sweeping efforts aligned with season…" at bounding box center [475, 355] width 500 height 144
copy div "For the fourth quarter of FY25, our street sweeping efforts aligned with season…"
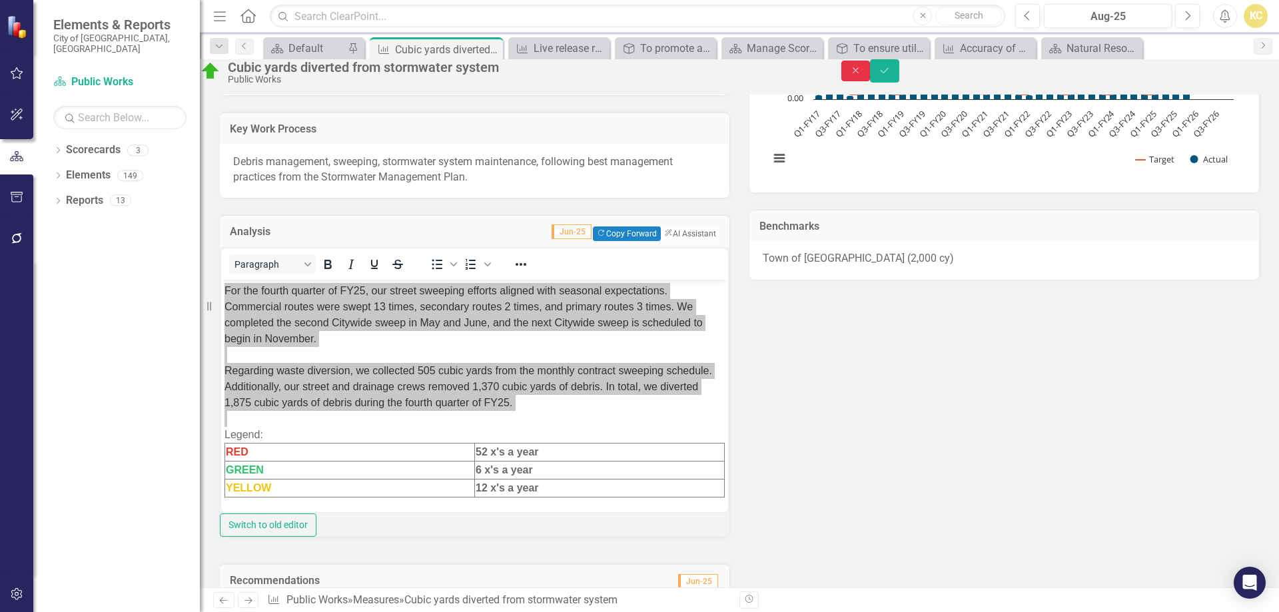
click at [862, 75] on icon "Close" at bounding box center [856, 70] width 12 height 9
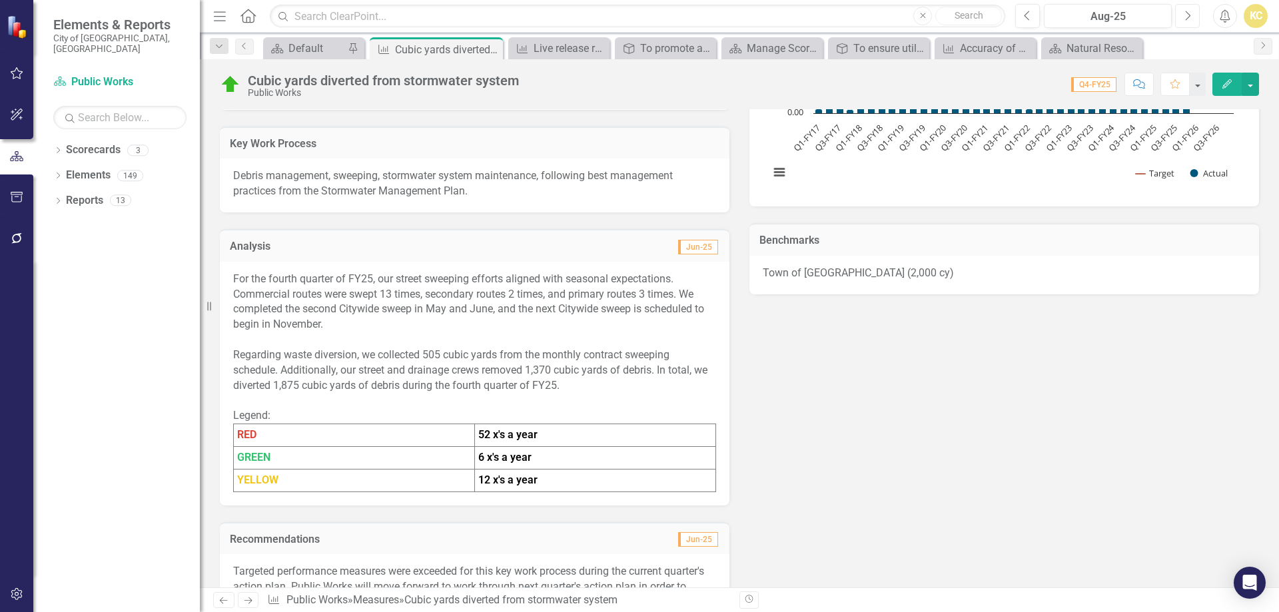
click at [1196, 20] on button "Next" at bounding box center [1187, 16] width 25 height 24
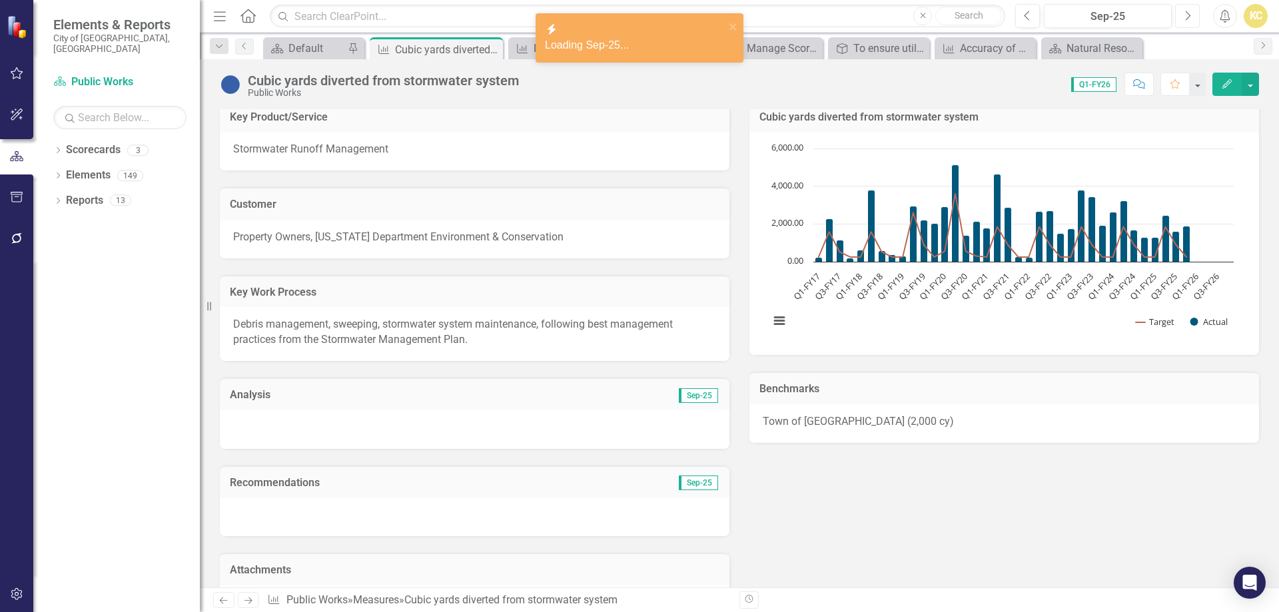
scroll to position [267, 0]
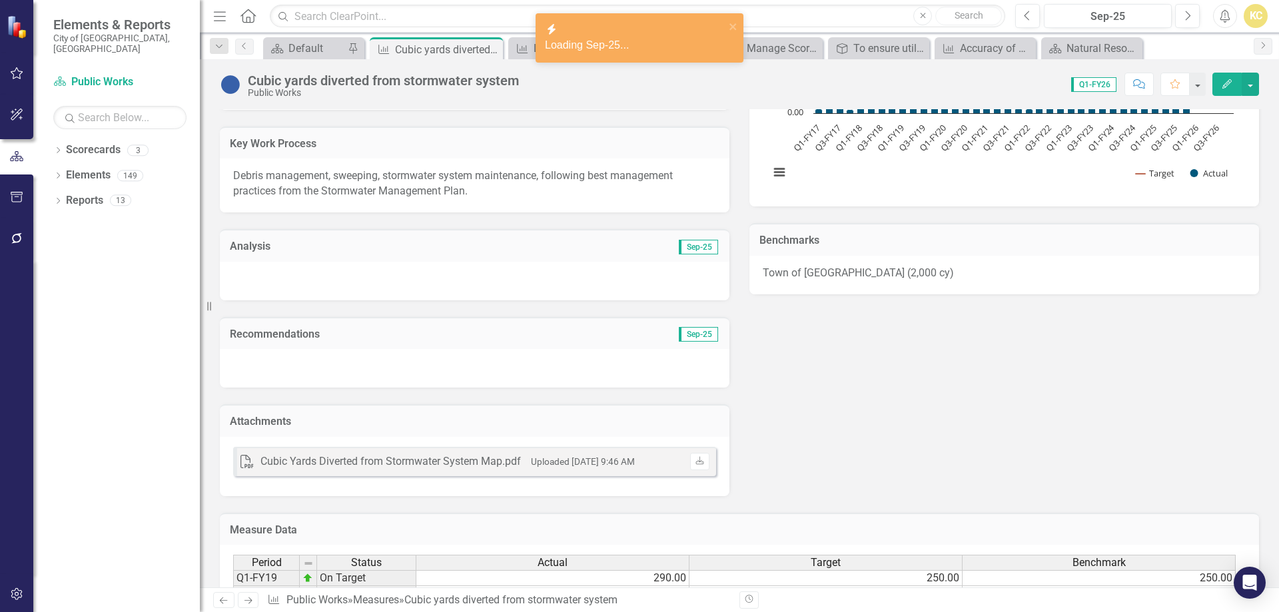
click at [340, 282] on div at bounding box center [475, 281] width 510 height 39
click at [340, 283] on div at bounding box center [475, 281] width 510 height 39
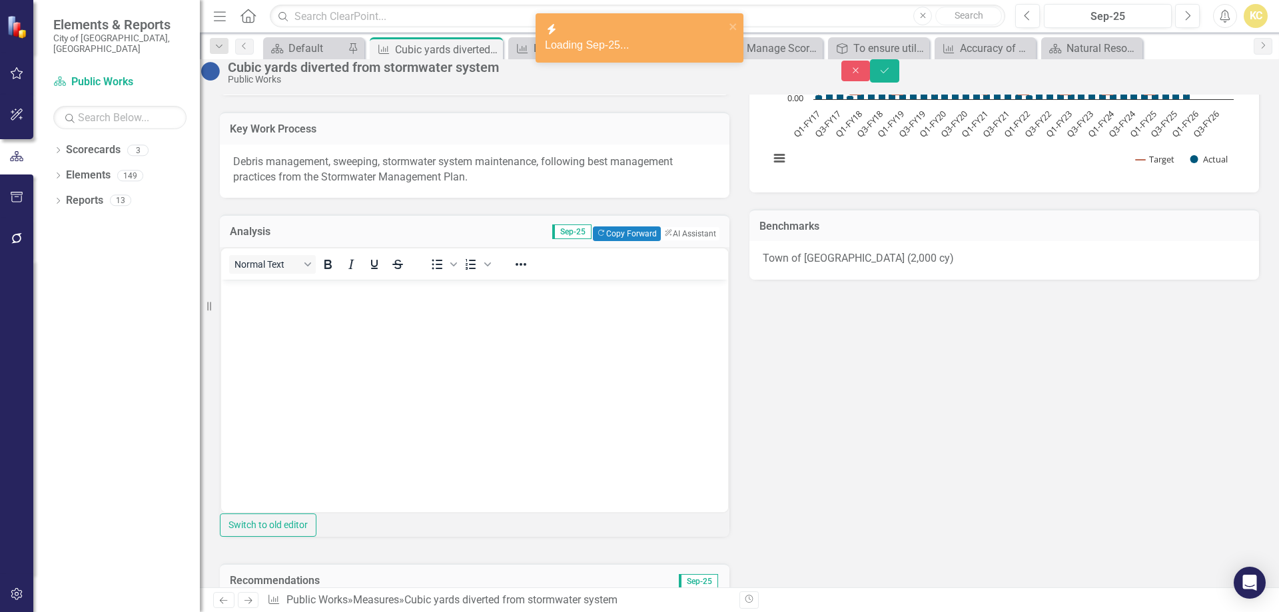
scroll to position [0, 0]
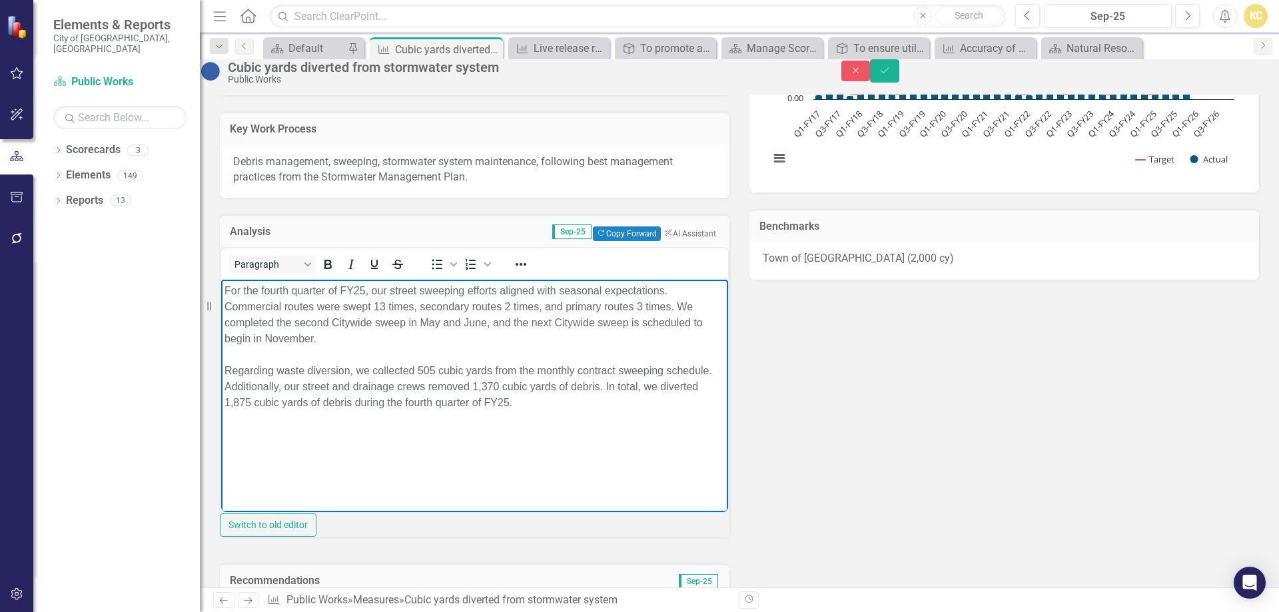
click at [277, 291] on div "For the fourth quarter of FY25, our street sweeping efforts aligned with season…" at bounding box center [475, 315] width 500 height 64
drag, startPoint x: 349, startPoint y: 288, endPoint x: 364, endPoint y: 301, distance: 20.3
click at [350, 290] on div "For the first quarter of FY25, our street sweeping efforts aligned with seasona…" at bounding box center [475, 315] width 500 height 64
click at [510, 306] on div "For the first quarter of FY26, our street sweeping efforts aligned with seasona…" at bounding box center [475, 315] width 500 height 64
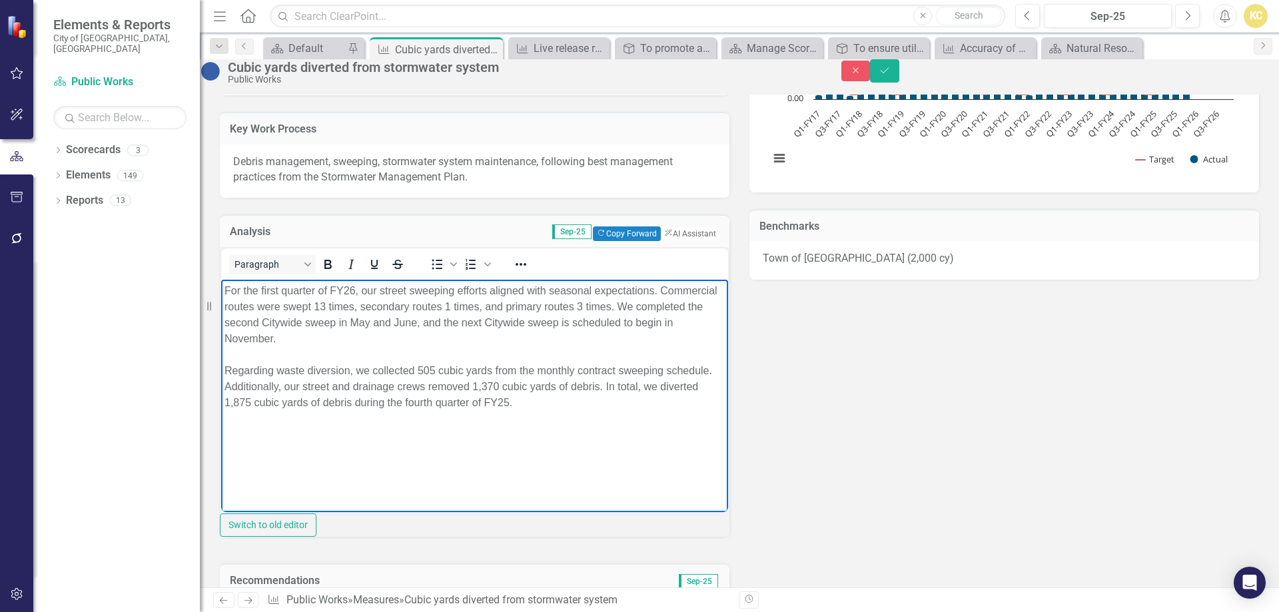
drag, startPoint x: 531, startPoint y: 308, endPoint x: 546, endPoint y: 314, distance: 15.8
click at [532, 308] on div "For the first quarter of FY26, our street sweeping efforts aligned with seasona…" at bounding box center [475, 315] width 500 height 64
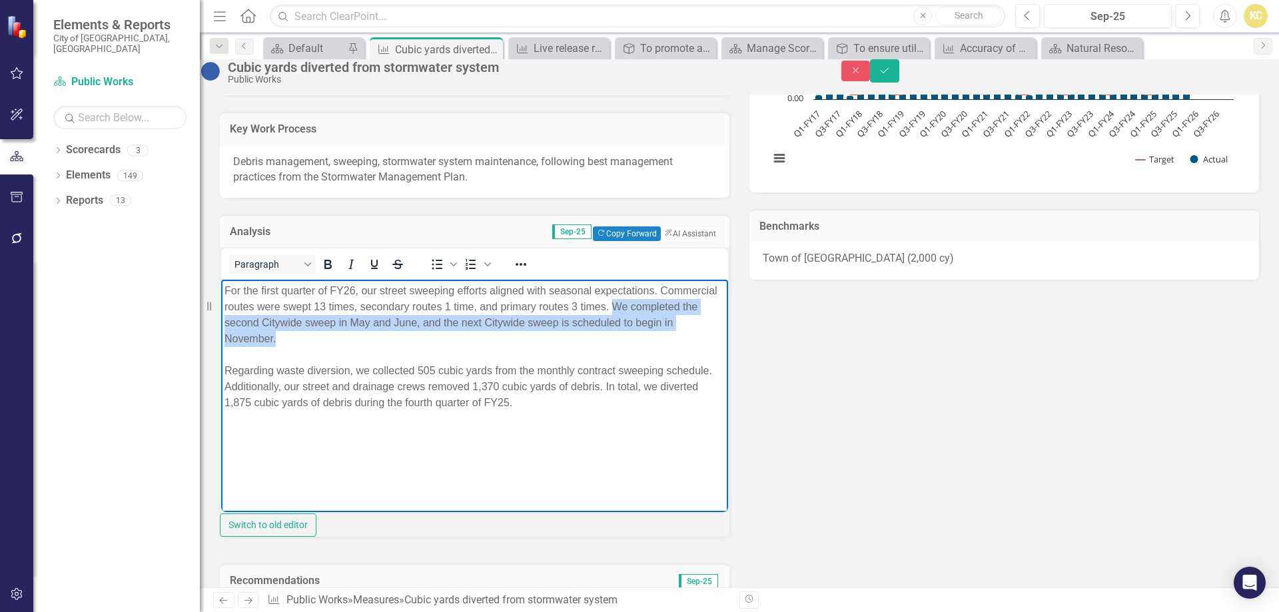
drag, startPoint x: 675, startPoint y: 308, endPoint x: 678, endPoint y: 338, distance: 30.1
click at [678, 338] on div "For the first quarter of FY26, our street sweeping efforts aligned with seasona…" at bounding box center [475, 315] width 500 height 64
click at [673, 307] on div "For the first quarter of FY26, our street sweeping efforts aligned with seasona…" at bounding box center [475, 315] width 500 height 64
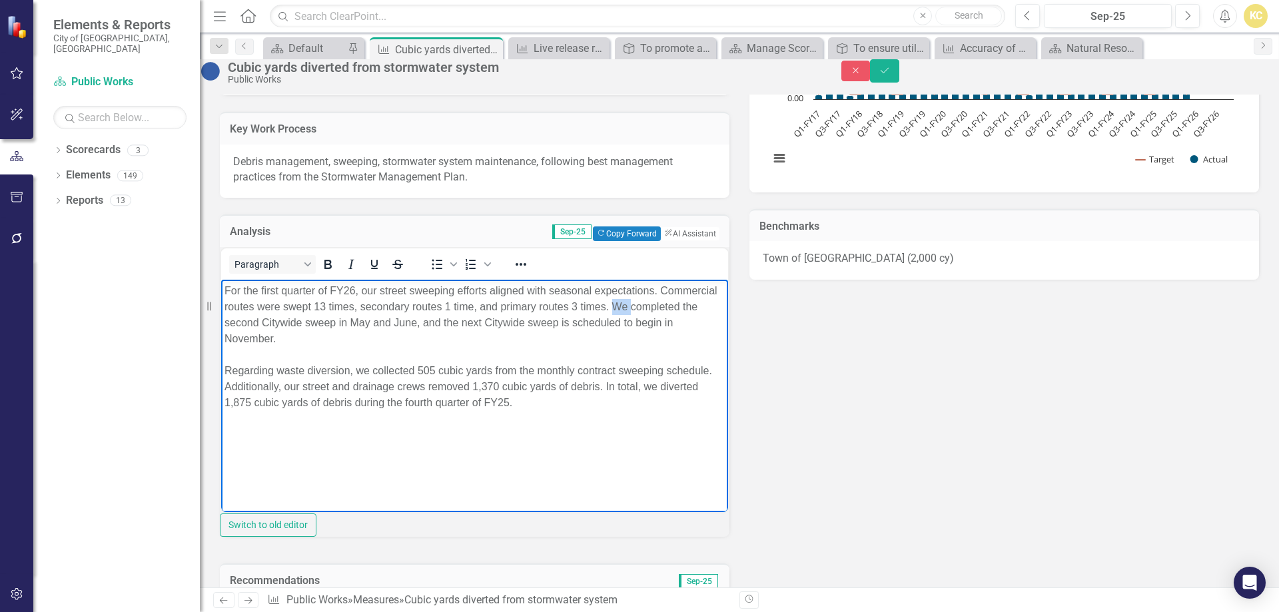
click at [673, 307] on div "For the first quarter of FY26, our street sweeping efforts aligned with seasona…" at bounding box center [475, 315] width 500 height 64
click at [671, 305] on div "For the first quarter of FY26, our street sweeping efforts aligned with seasona…" at bounding box center [475, 315] width 500 height 64
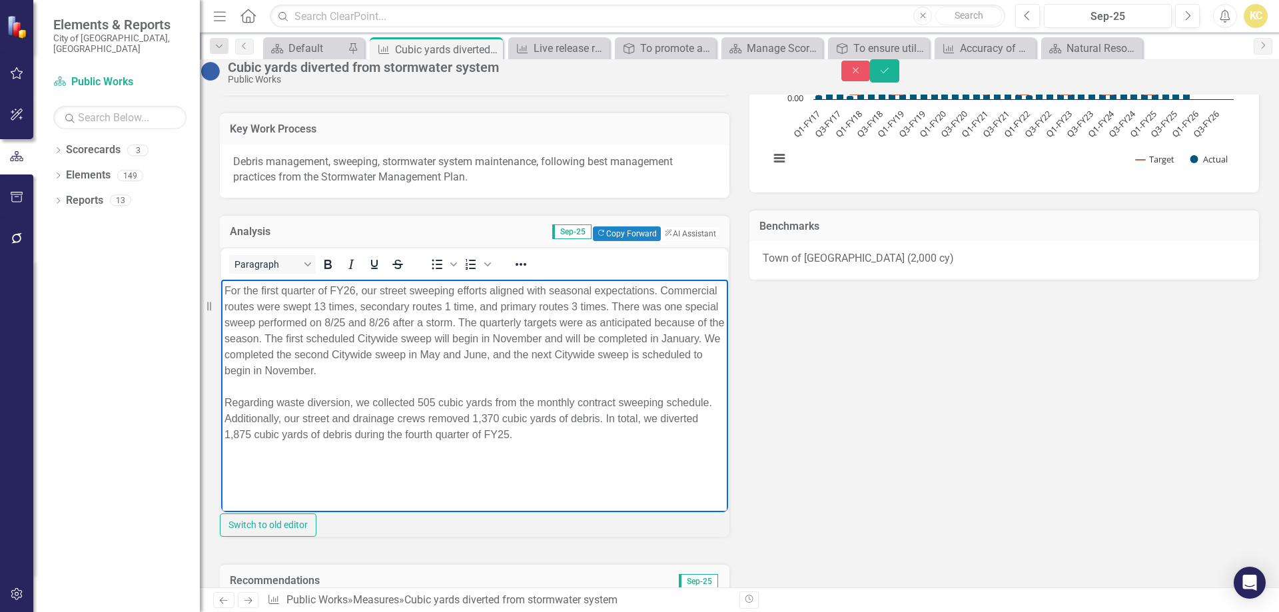
click at [573, 325] on div "For the first quarter of FY26, our street sweeping efforts aligned with seasona…" at bounding box center [475, 331] width 500 height 96
drag, startPoint x: 573, startPoint y: 325, endPoint x: 466, endPoint y: 350, distance: 109.4
click at [401, 339] on div "For the first quarter of FY26, our street sweeping efforts aligned with seasona…" at bounding box center [475, 331] width 500 height 96
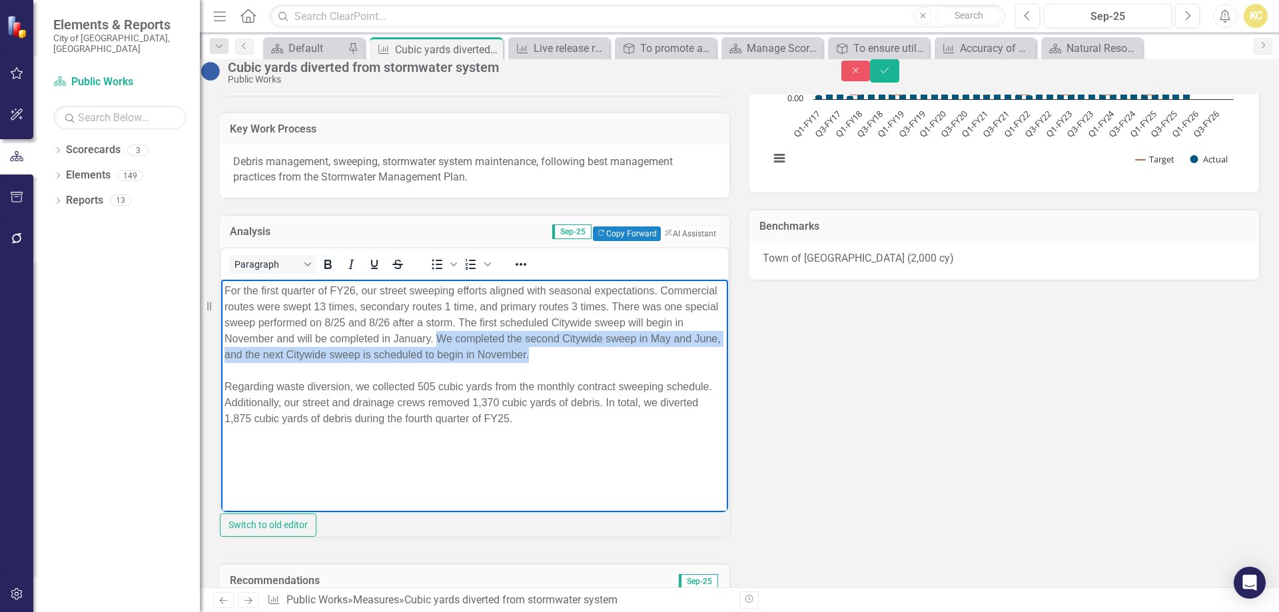
drag, startPoint x: 572, startPoint y: 336, endPoint x: 664, endPoint y: 366, distance: 97.6
click at [664, 363] on div "For the first quarter of FY26, our street sweeping efforts aligned with seasona…" at bounding box center [475, 323] width 500 height 80
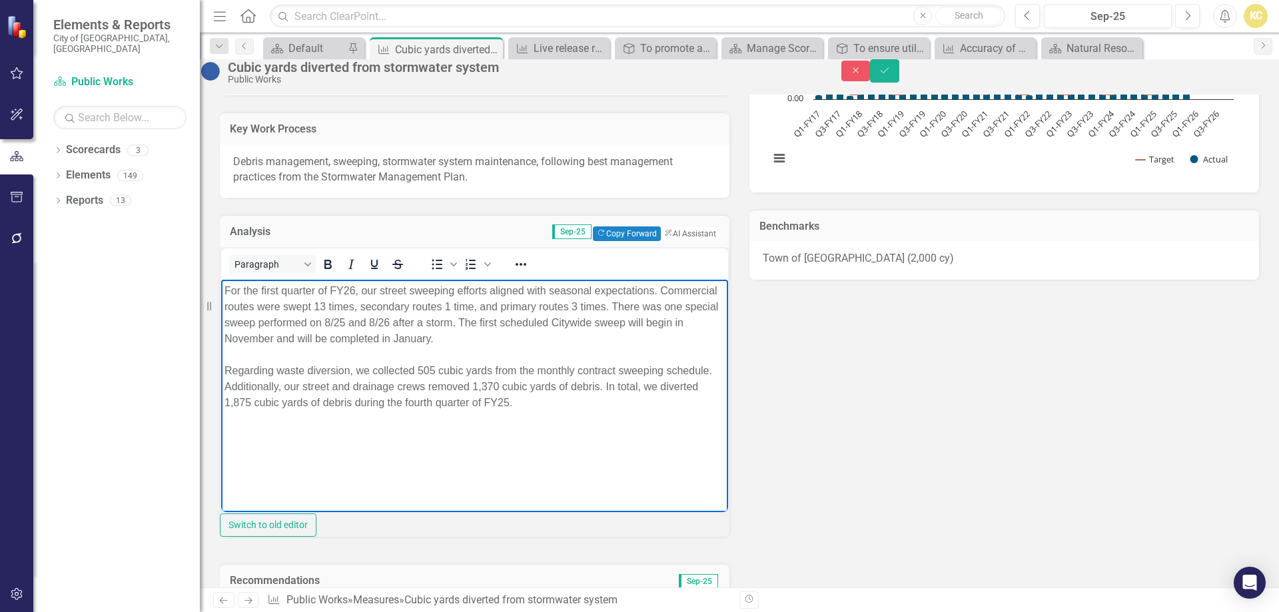
click at [445, 320] on div "For the first quarter of FY26, our street sweeping efforts aligned with seasona…" at bounding box center [475, 315] width 500 height 64
click at [423, 368] on div "Regarding waste diversion, we collected 505 cubic yards from the monthly contra…" at bounding box center [475, 387] width 500 height 48
drag, startPoint x: 423, startPoint y: 368, endPoint x: 426, endPoint y: 376, distance: 7.8
click at [424, 369] on div "Regarding waste diversion, we collected 505 cubic yards from the monthly contra…" at bounding box center [475, 387] width 500 height 48
drag, startPoint x: 523, startPoint y: 389, endPoint x: 548, endPoint y: 388, distance: 24.7
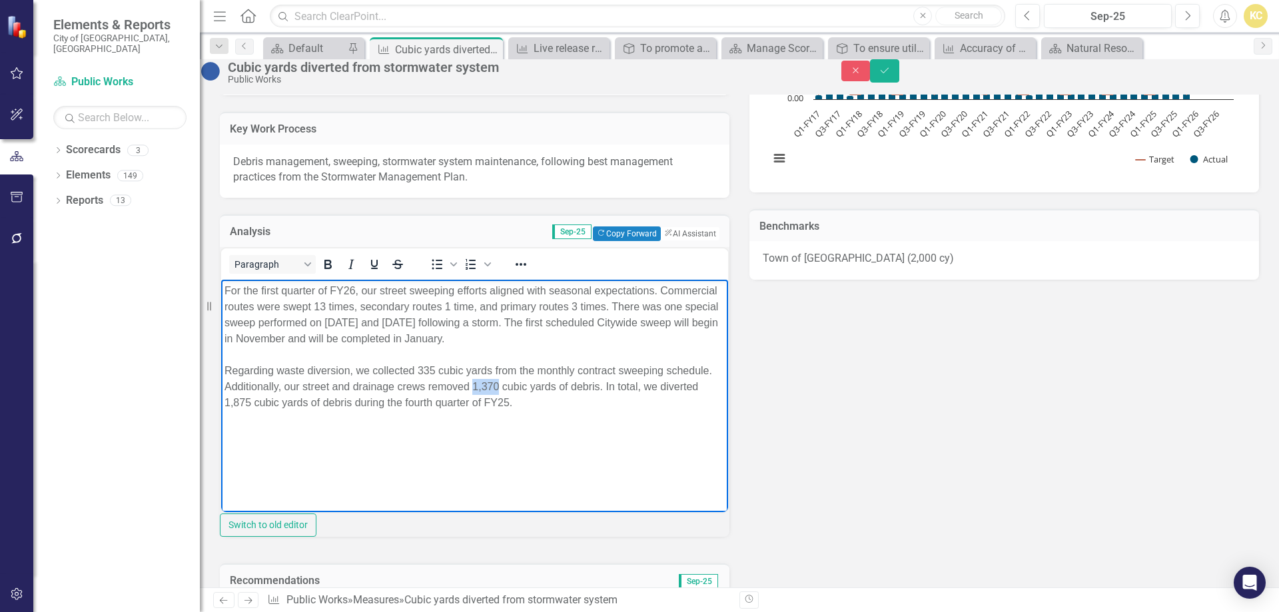
click at [548, 388] on div "Regarding waste diversion, we collected 335 cubic yards from the monthly contra…" at bounding box center [475, 387] width 500 height 48
drag, startPoint x: 283, startPoint y: 402, endPoint x: 302, endPoint y: 403, distance: 20.0
click at [302, 403] on div "Regarding waste diversion, we collected 335 cubic yards from the monthly contra…" at bounding box center [475, 387] width 500 height 48
click at [466, 404] on div "Regarding waste diversion, we collected 335 cubic yards from the monthly contra…" at bounding box center [475, 387] width 500 height 48
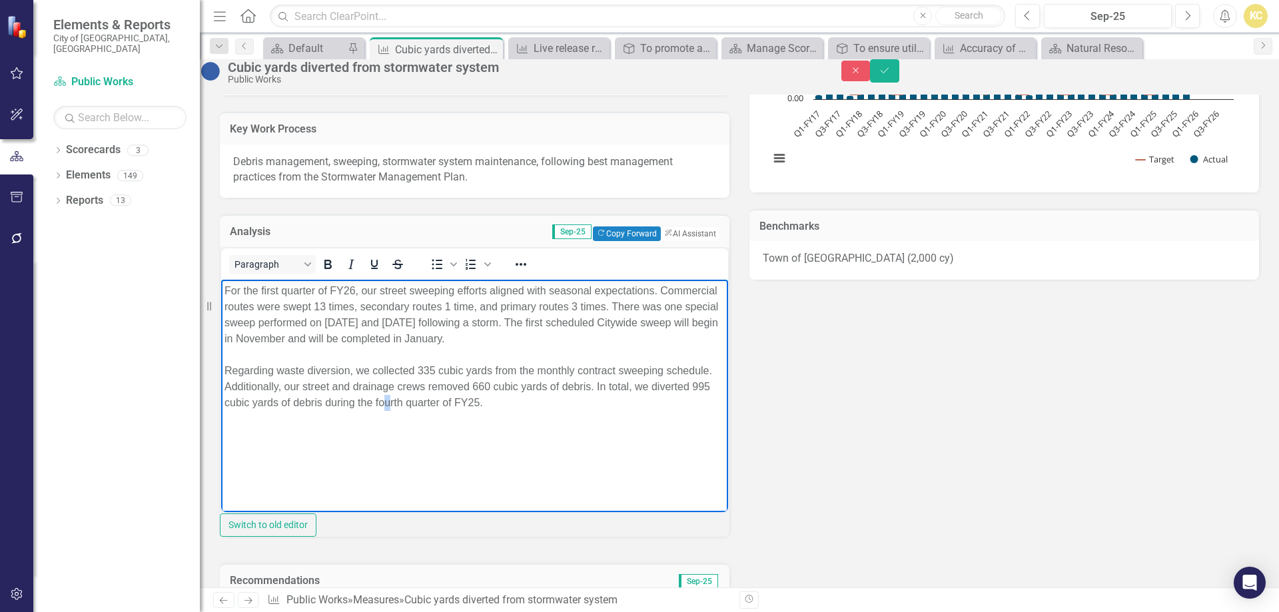
click at [462, 399] on div "Regarding waste diversion, we collected 335 cubic yards from the monthly contra…" at bounding box center [475, 387] width 500 height 48
click at [466, 400] on div "Regarding waste diversion, we collected 335 cubic yards from the monthly contra…" at bounding box center [475, 387] width 500 height 48
drag, startPoint x: 540, startPoint y: 400, endPoint x: 547, endPoint y: 404, distance: 7.8
click at [544, 401] on div "Regarding waste diversion, we collected 335 cubic yards from the monthly contra…" at bounding box center [475, 387] width 500 height 48
click at [286, 320] on div "For the first quarter of FY26, our street sweeping efforts aligned with seasona…" at bounding box center [475, 315] width 500 height 64
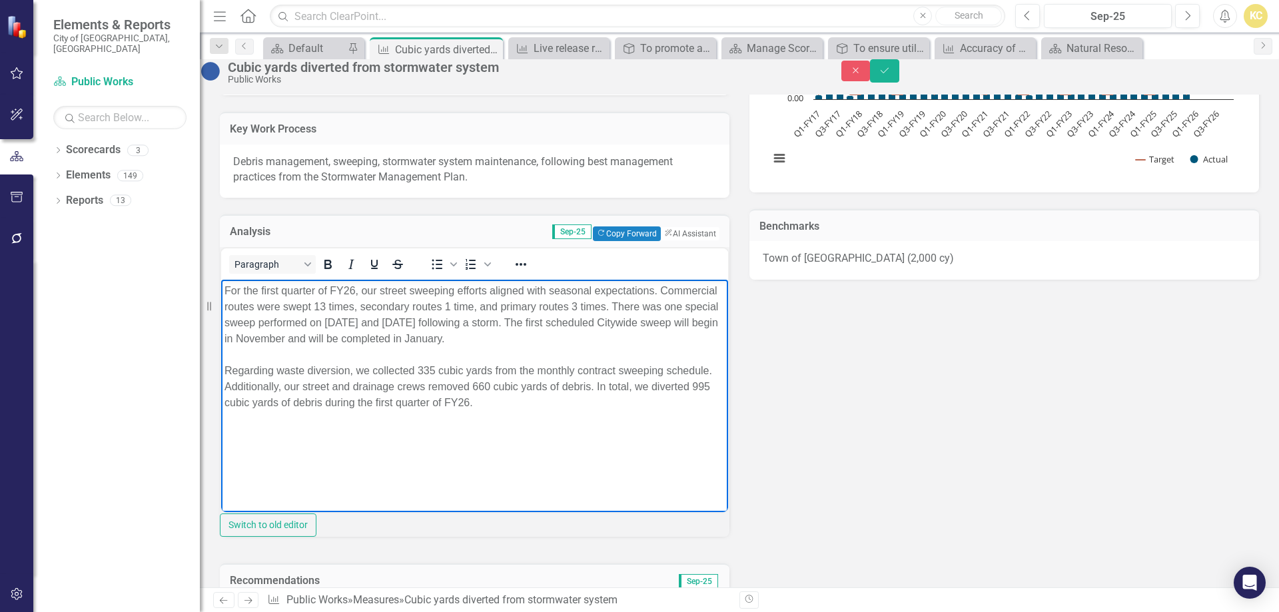
click at [286, 320] on div "For the first quarter of FY26, our street sweeping efforts aligned with seasona…" at bounding box center [475, 315] width 500 height 64
click at [285, 319] on div "For the first quarter of FY26, our street sweeping efforts aligned with seasona…" at bounding box center [475, 315] width 500 height 64
click at [900, 81] on button "Save" at bounding box center [884, 70] width 29 height 23
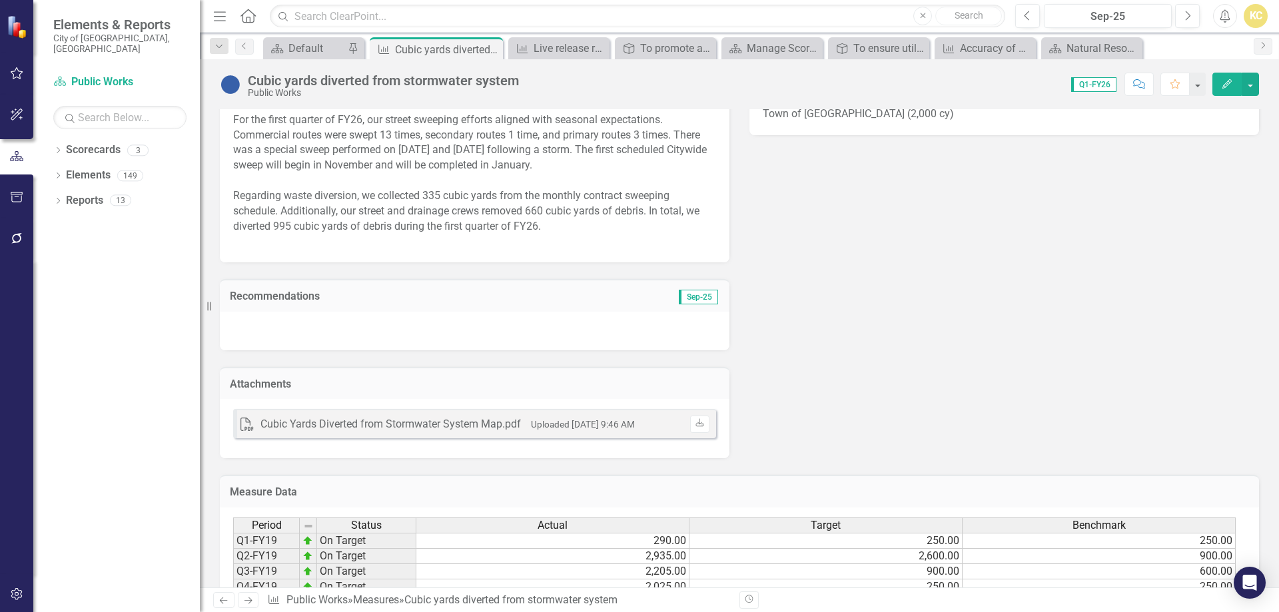
scroll to position [466, 0]
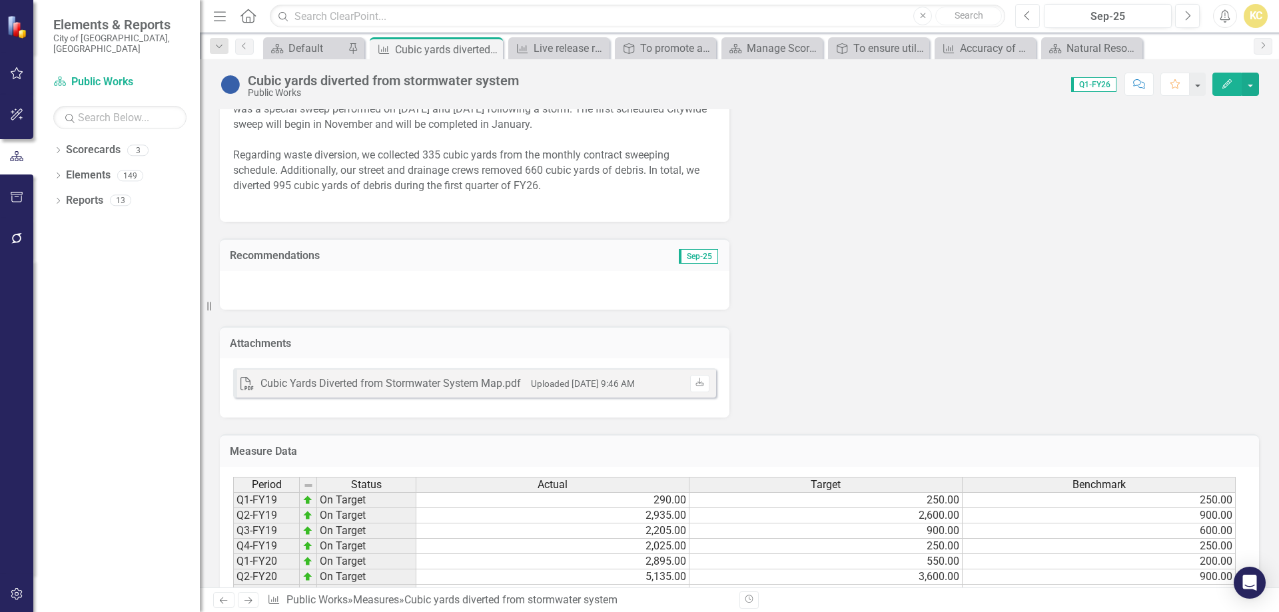
drag, startPoint x: 1030, startPoint y: 17, endPoint x: 1037, endPoint y: 19, distance: 7.6
click at [1037, 19] on button "Previous" at bounding box center [1027, 16] width 25 height 24
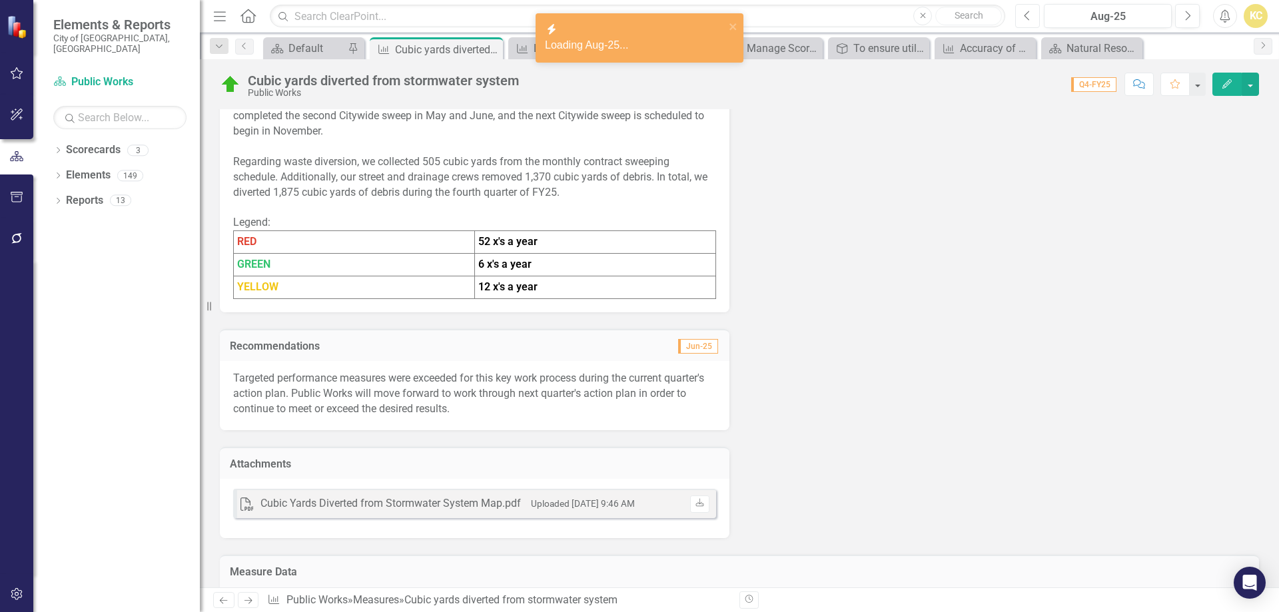
scroll to position [466, 0]
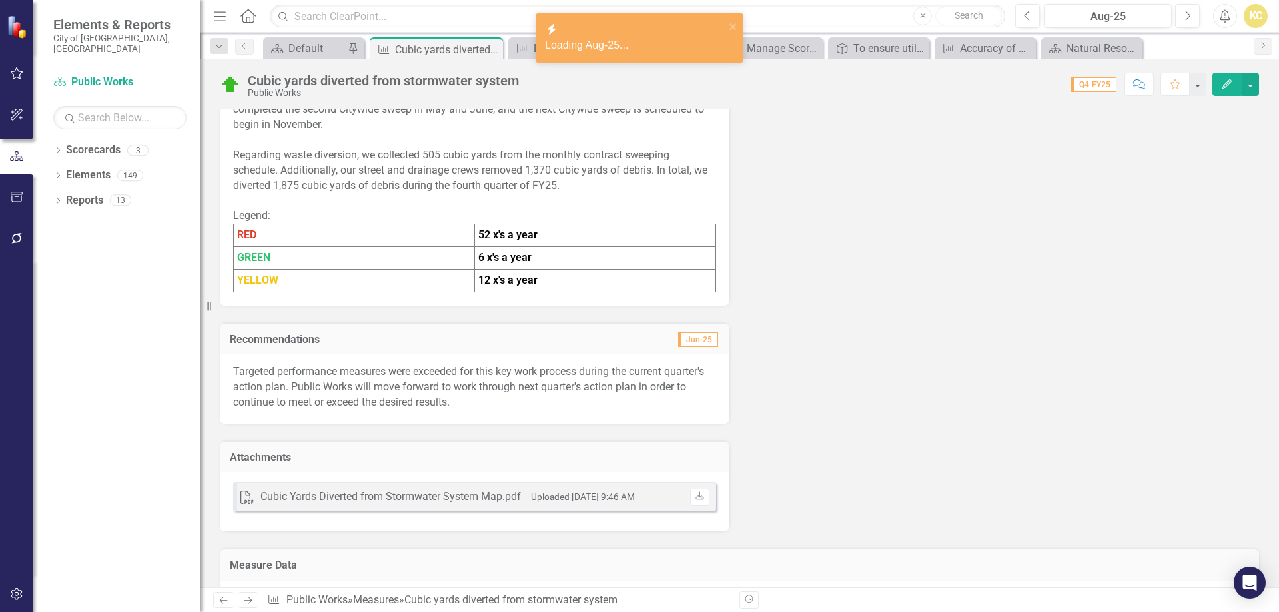
click at [397, 383] on p "Targeted performance measures were exceeded for this key work process during th…" at bounding box center [474, 387] width 483 height 46
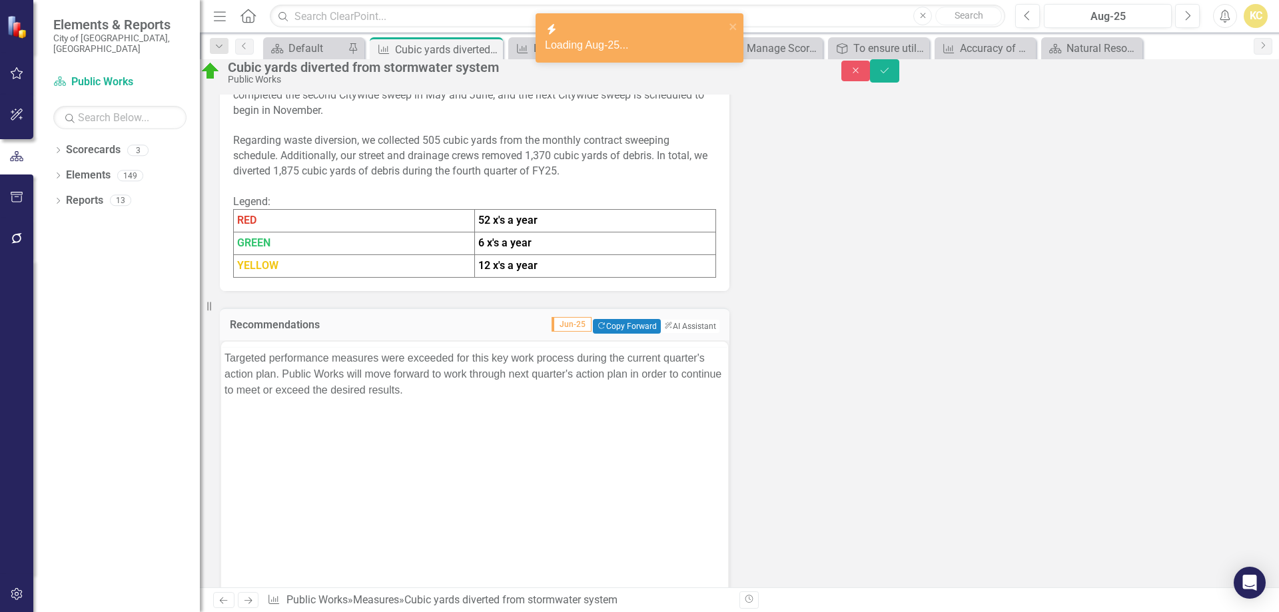
scroll to position [0, 0]
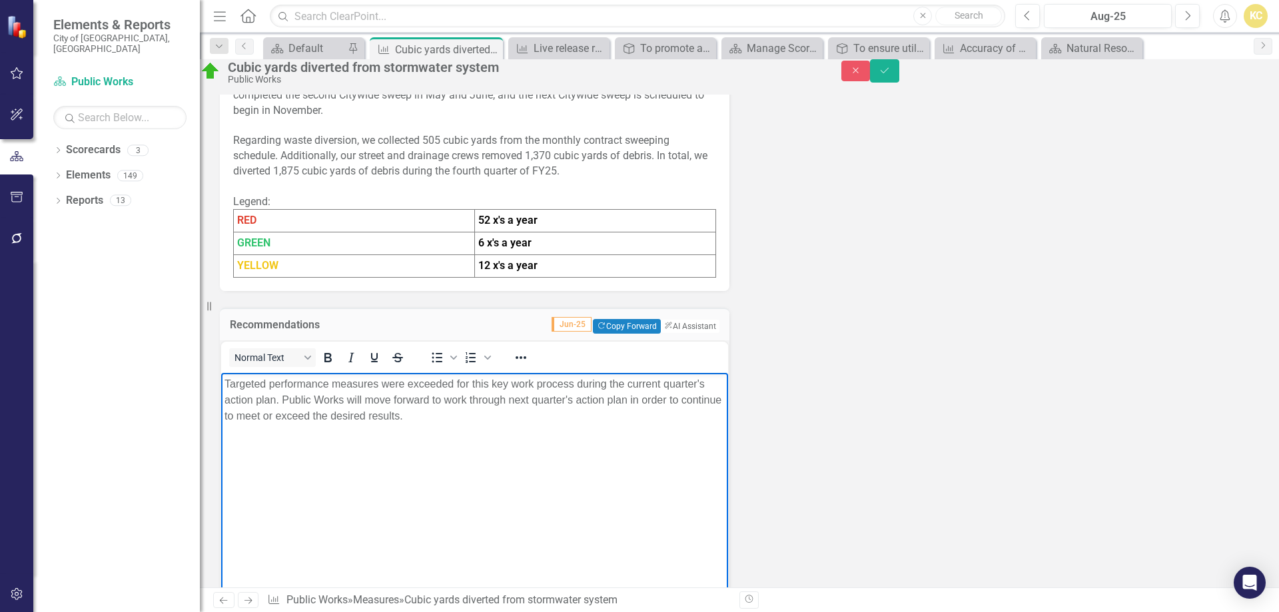
click at [298, 395] on p "Targeted performance measures were exceeded for this key work process during th…" at bounding box center [475, 400] width 500 height 48
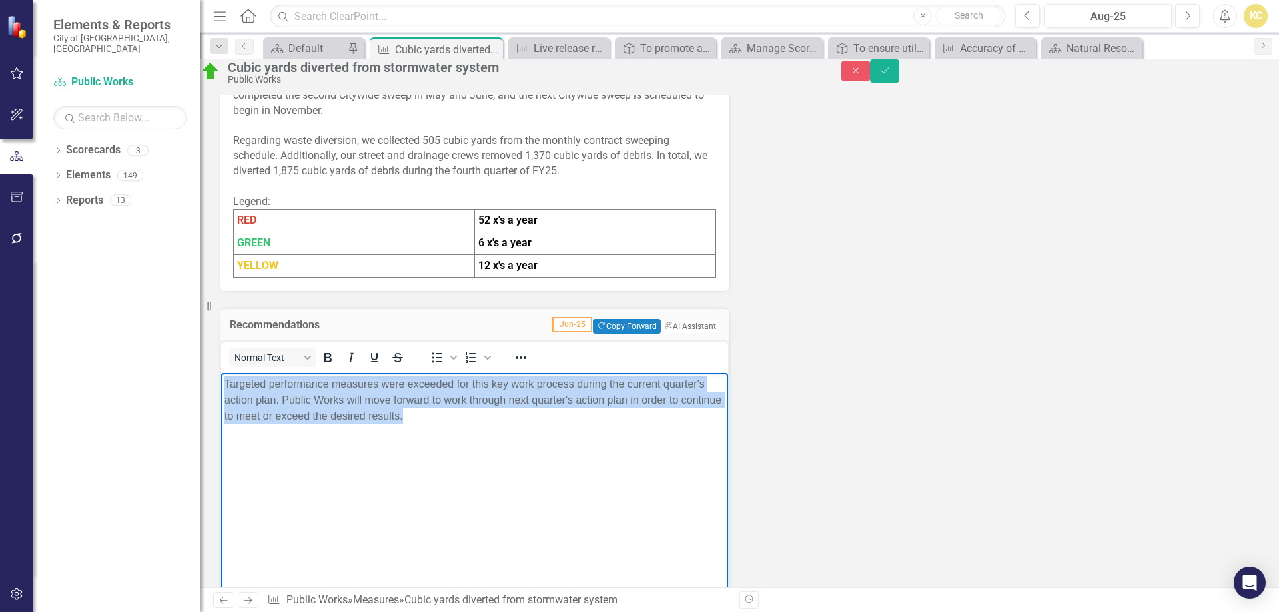
click at [299, 395] on p "Targeted performance measures were exceeded for this key work process during th…" at bounding box center [475, 400] width 500 height 48
copy p "Targeted performance measures were exceeded for this key work process during th…"
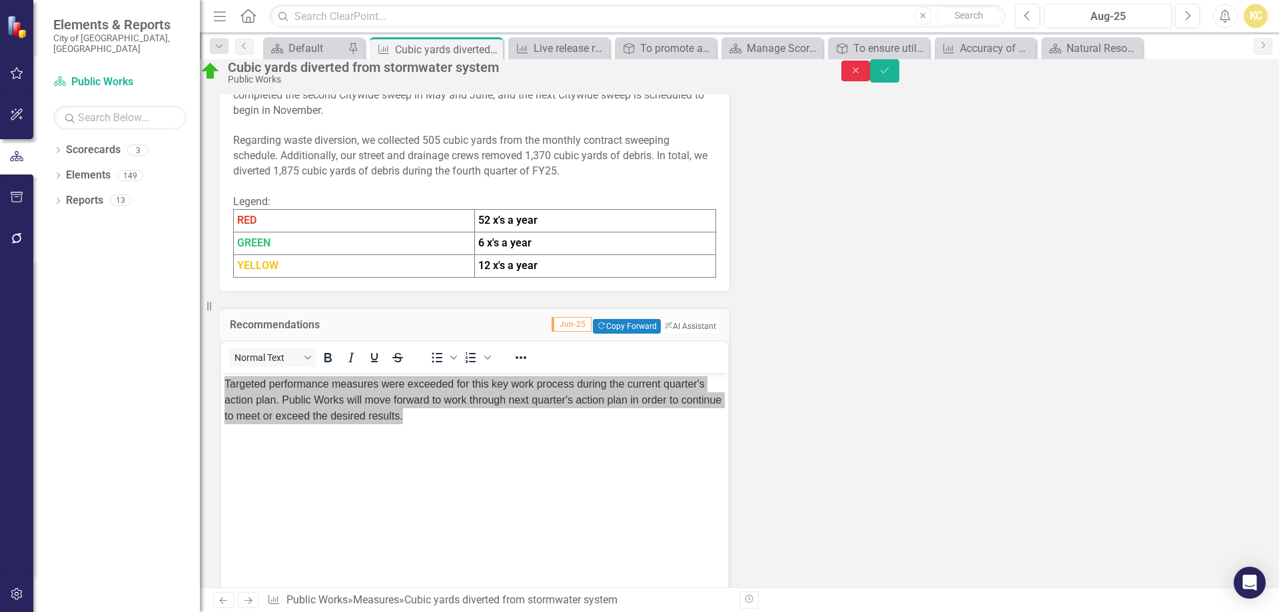
click at [862, 75] on icon "Close" at bounding box center [856, 70] width 12 height 9
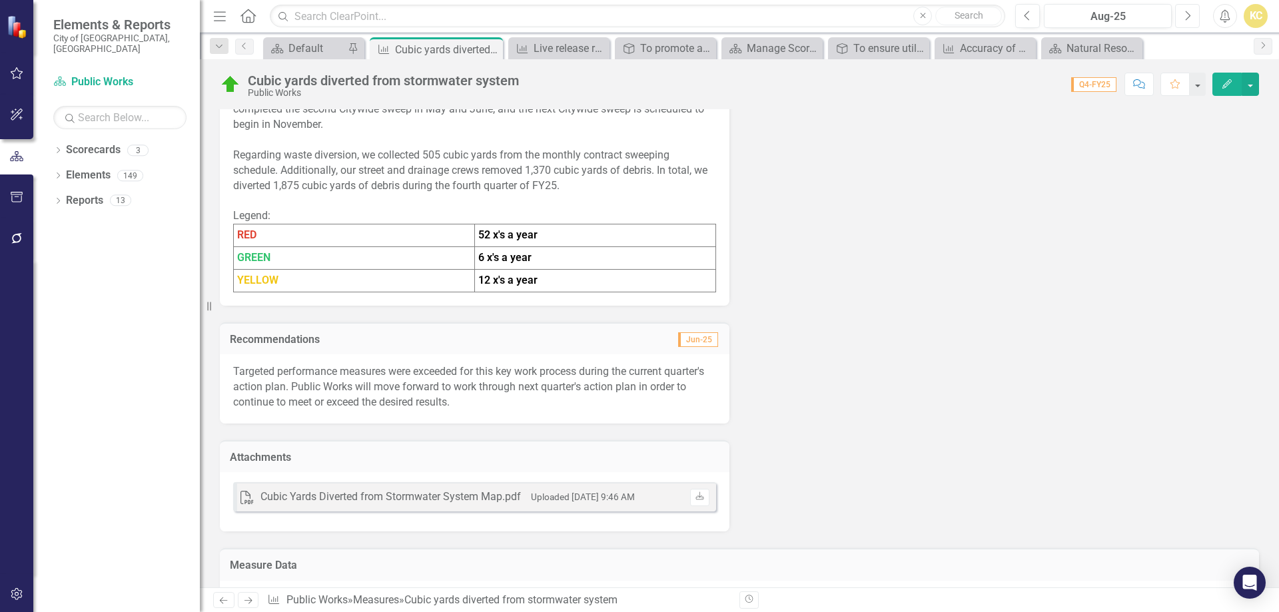
drag, startPoint x: 1183, startPoint y: 13, endPoint x: 1189, endPoint y: 17, distance: 7.1
click at [1187, 14] on button "Next" at bounding box center [1187, 16] width 25 height 24
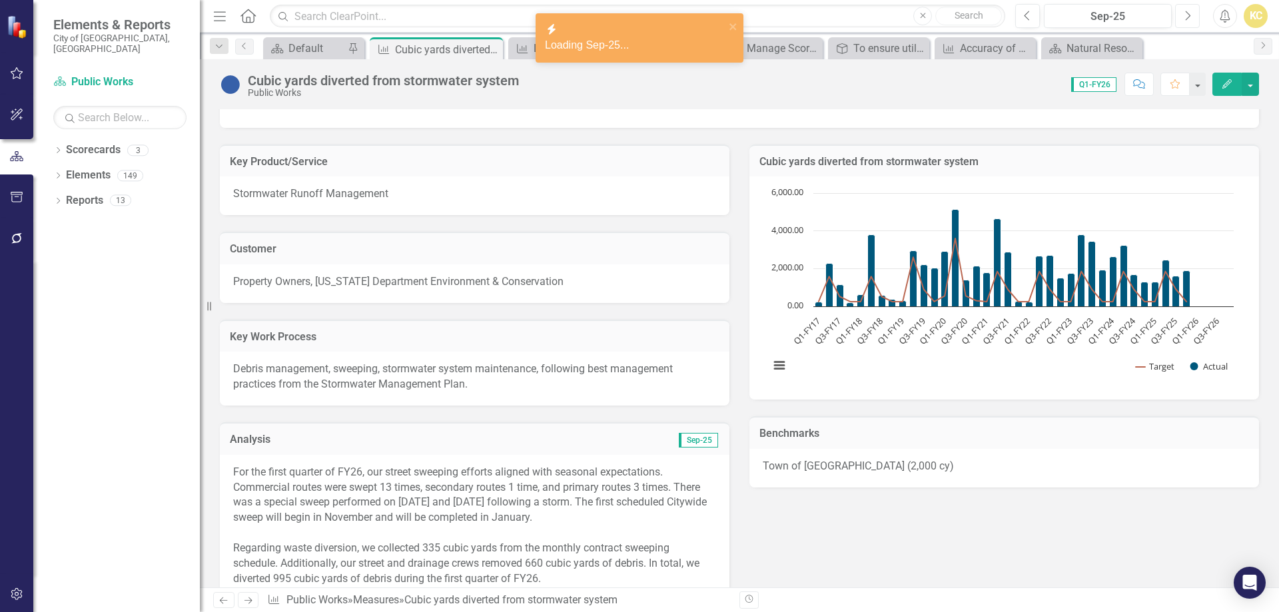
scroll to position [267, 0]
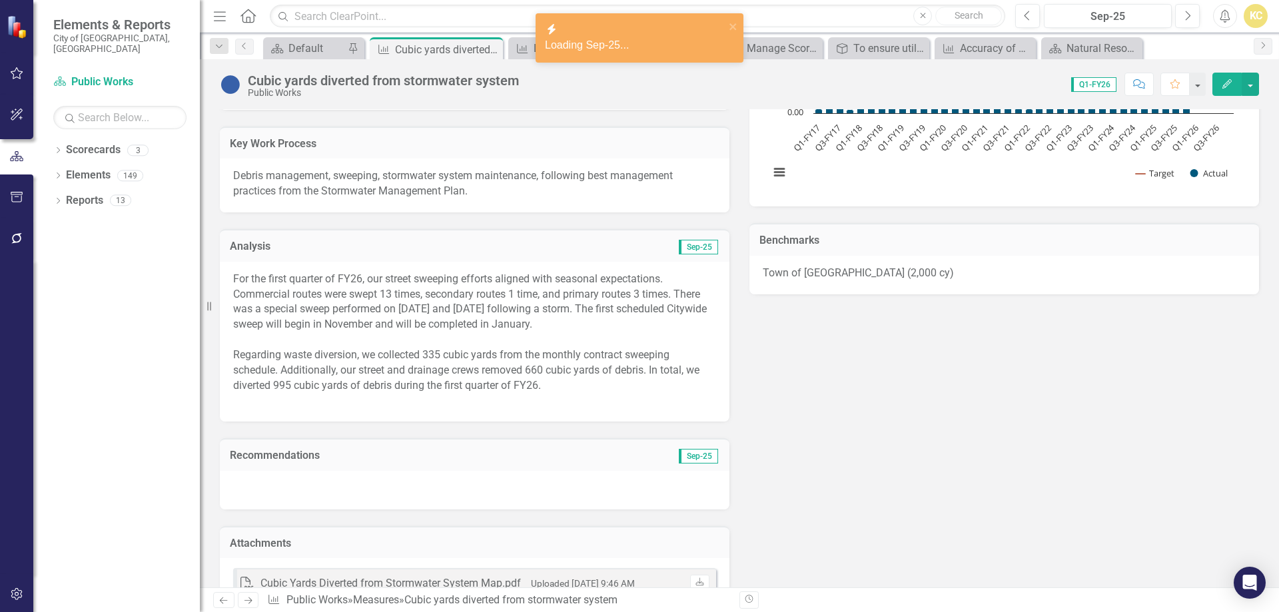
click at [298, 483] on div at bounding box center [475, 490] width 510 height 39
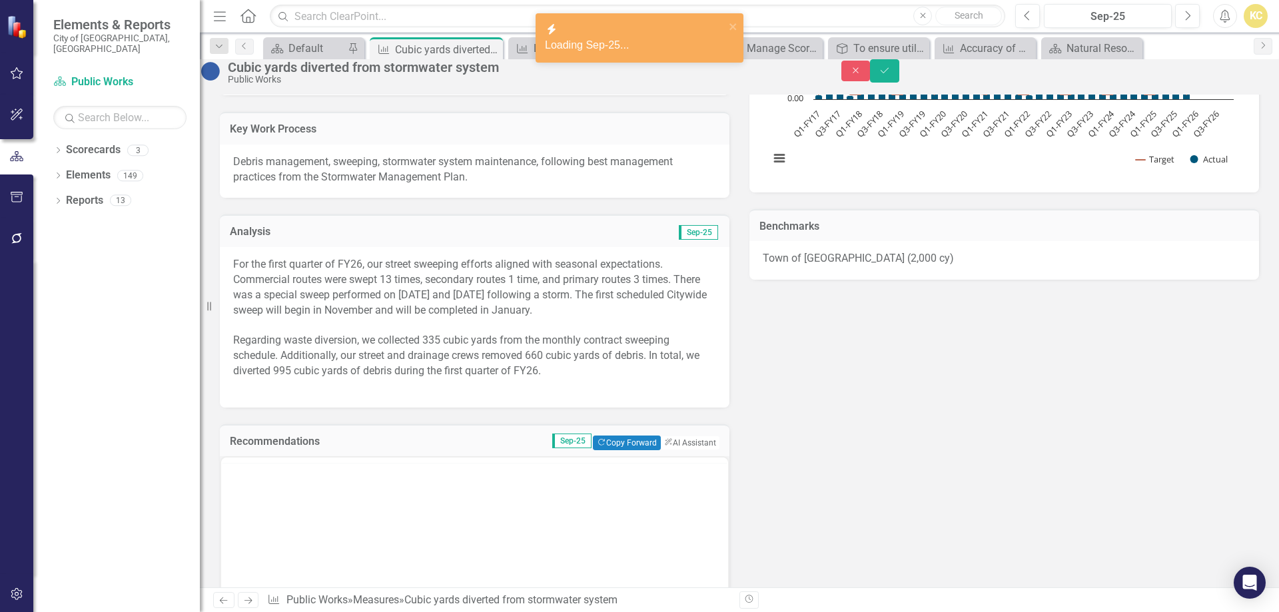
scroll to position [0, 0]
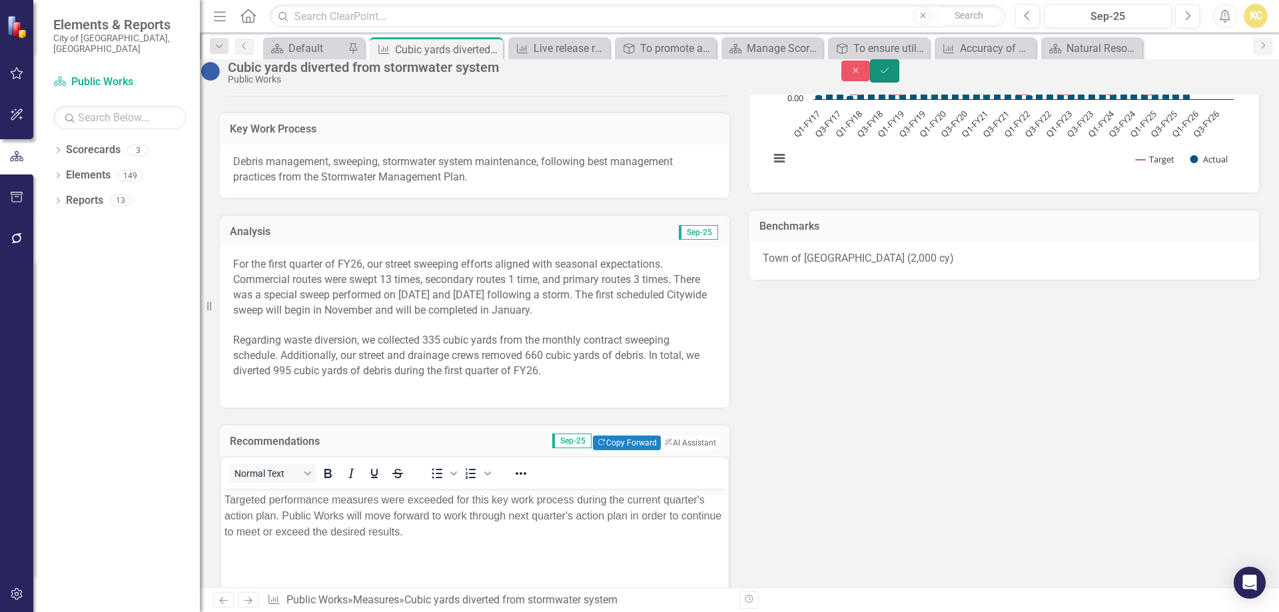
click at [900, 82] on button "Save" at bounding box center [884, 70] width 29 height 23
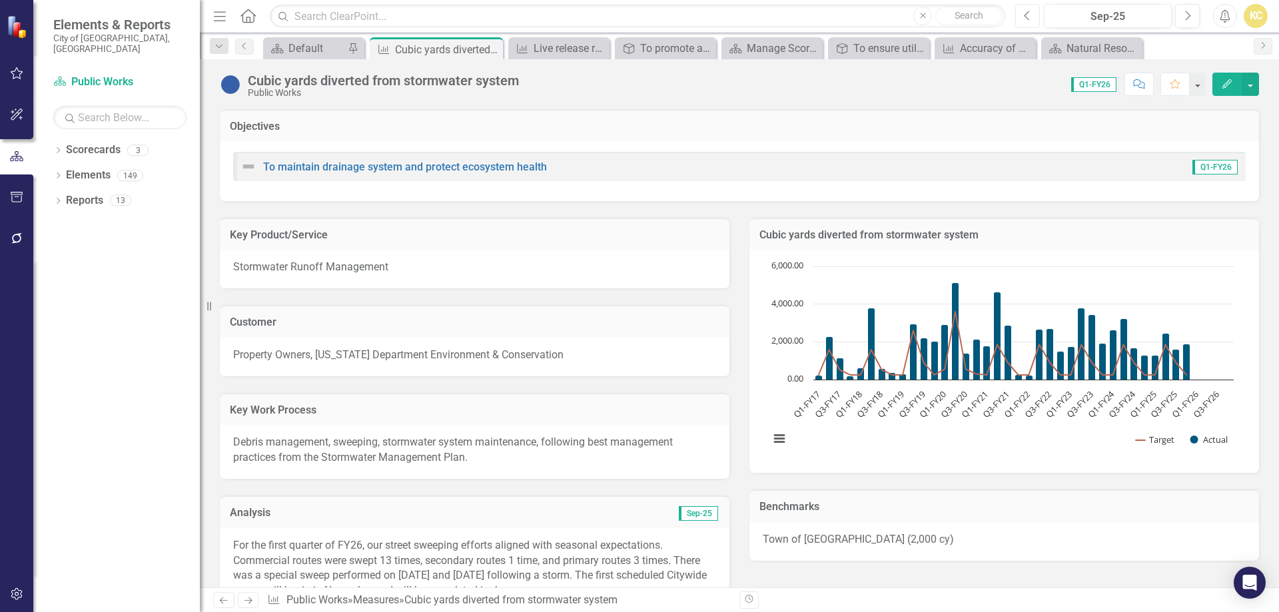
click at [1031, 18] on icon "Previous" at bounding box center [1027, 16] width 7 height 12
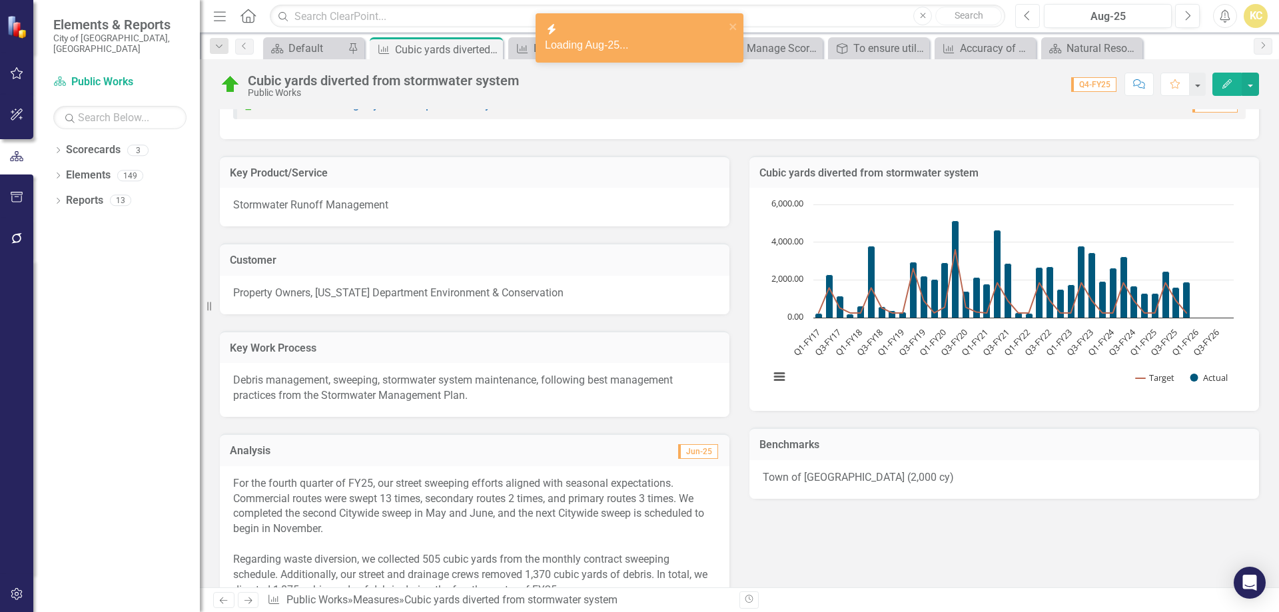
scroll to position [267, 0]
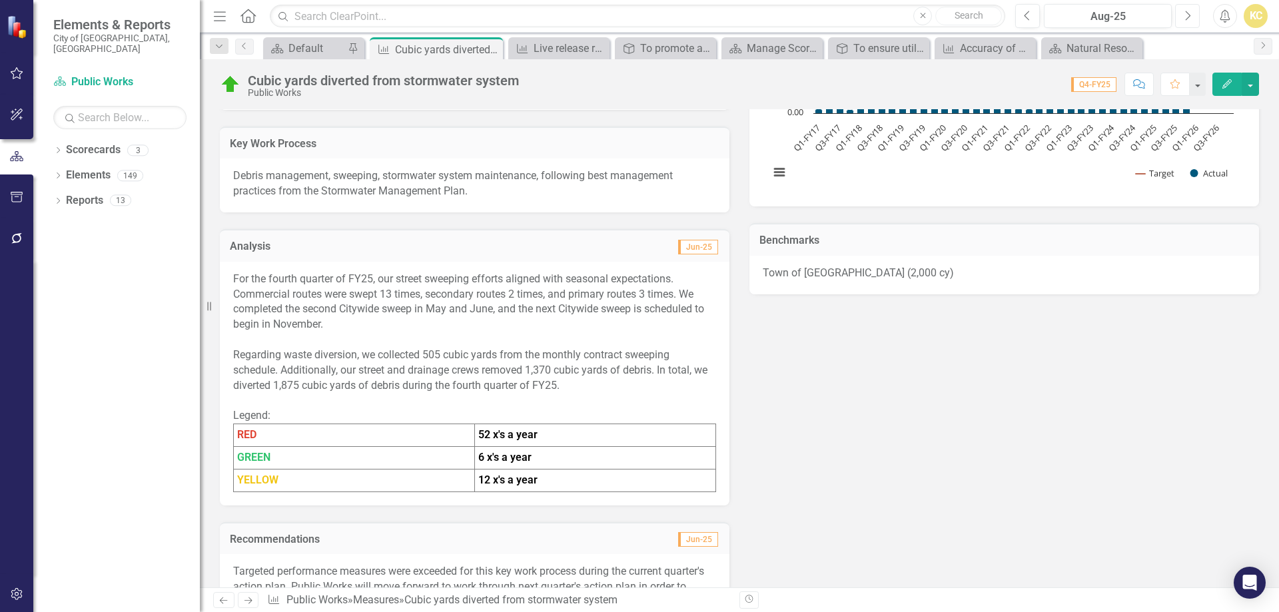
click at [1193, 19] on button "Next" at bounding box center [1187, 16] width 25 height 24
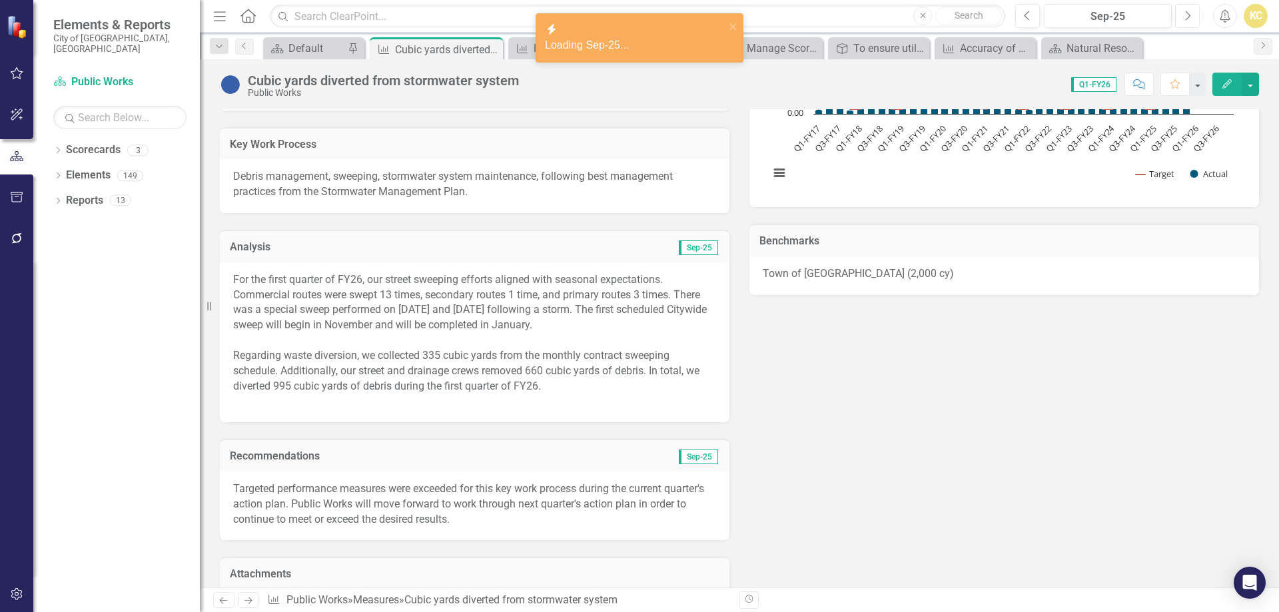
scroll to position [267, 0]
click at [580, 384] on div "Regarding waste diversion, we collected 335 cubic yards from the monthly contra…" at bounding box center [474, 371] width 483 height 46
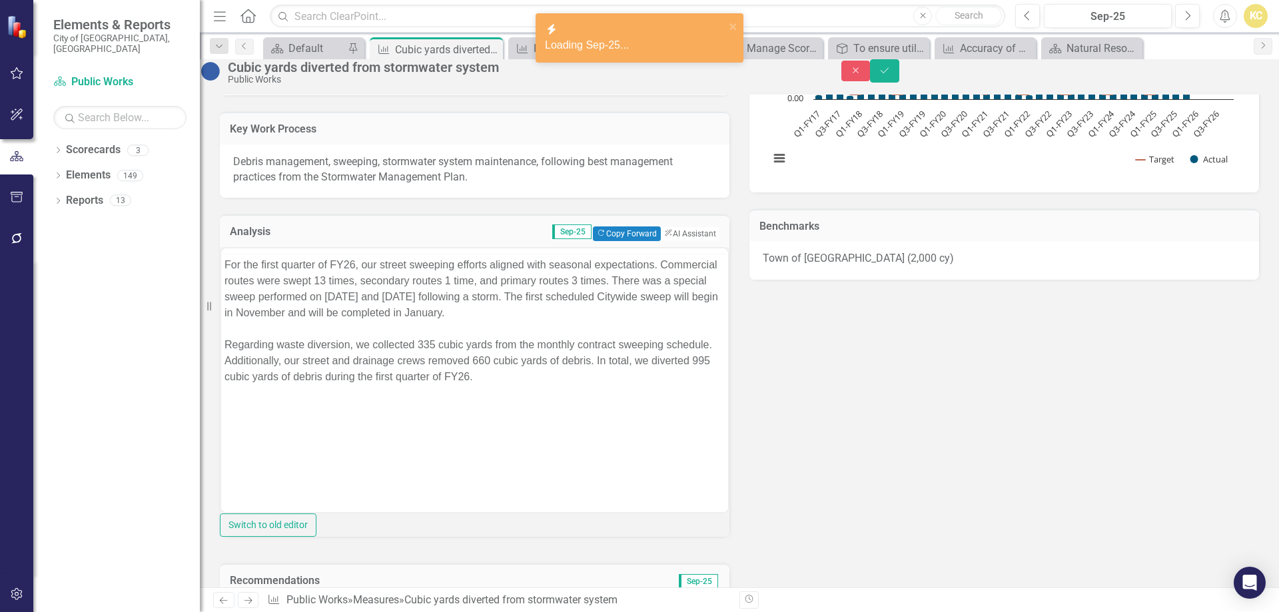
scroll to position [0, 0]
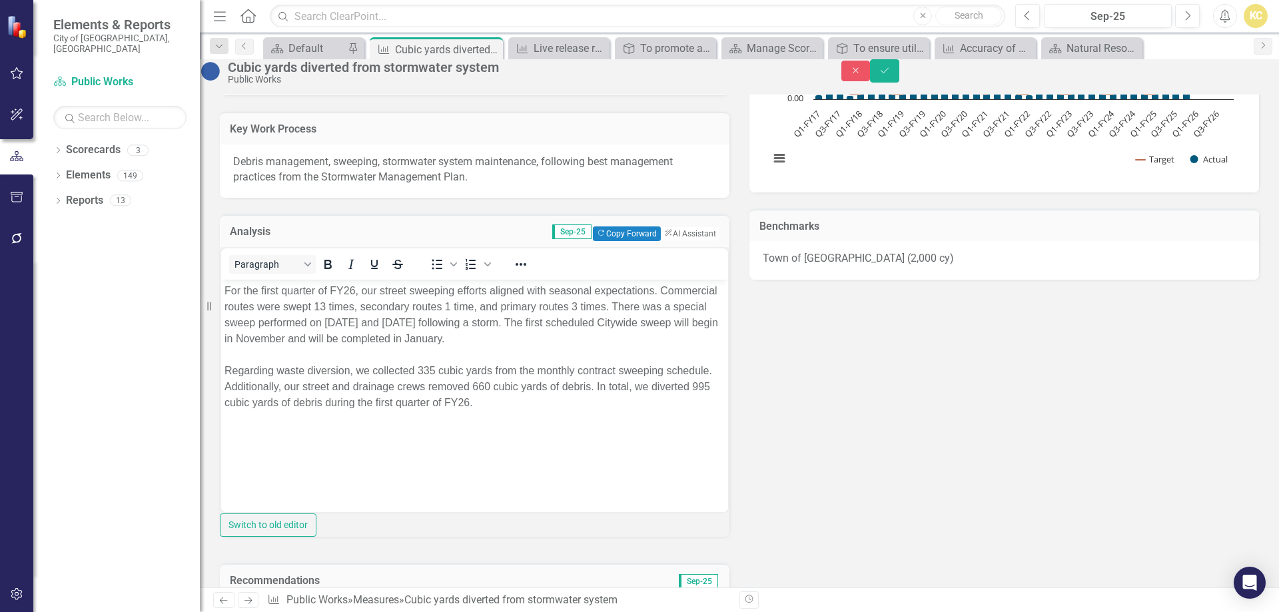
click at [571, 410] on body "For the first quarter of FY26, our street sweeping efforts aligned with seasona…" at bounding box center [474, 380] width 507 height 200
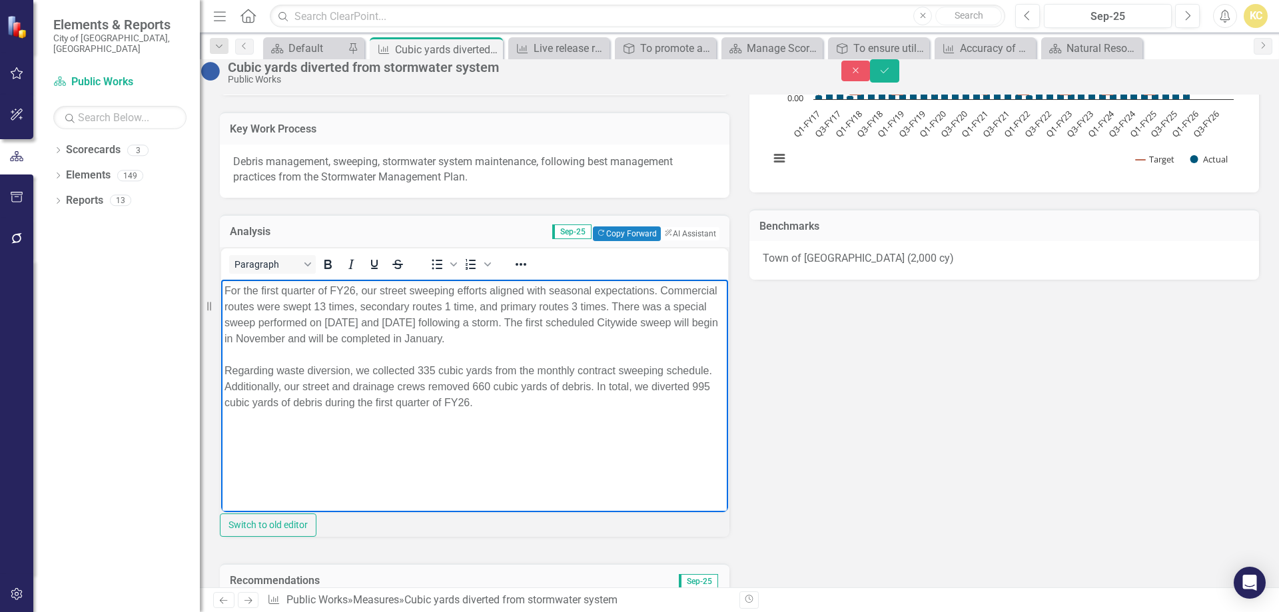
click at [570, 406] on div "Regarding waste diversion, we collected 335 cubic yards from the monthly contra…" at bounding box center [475, 387] width 500 height 48
click at [526, 274] on button "Reveal or hide additional toolbar items" at bounding box center [521, 264] width 23 height 19
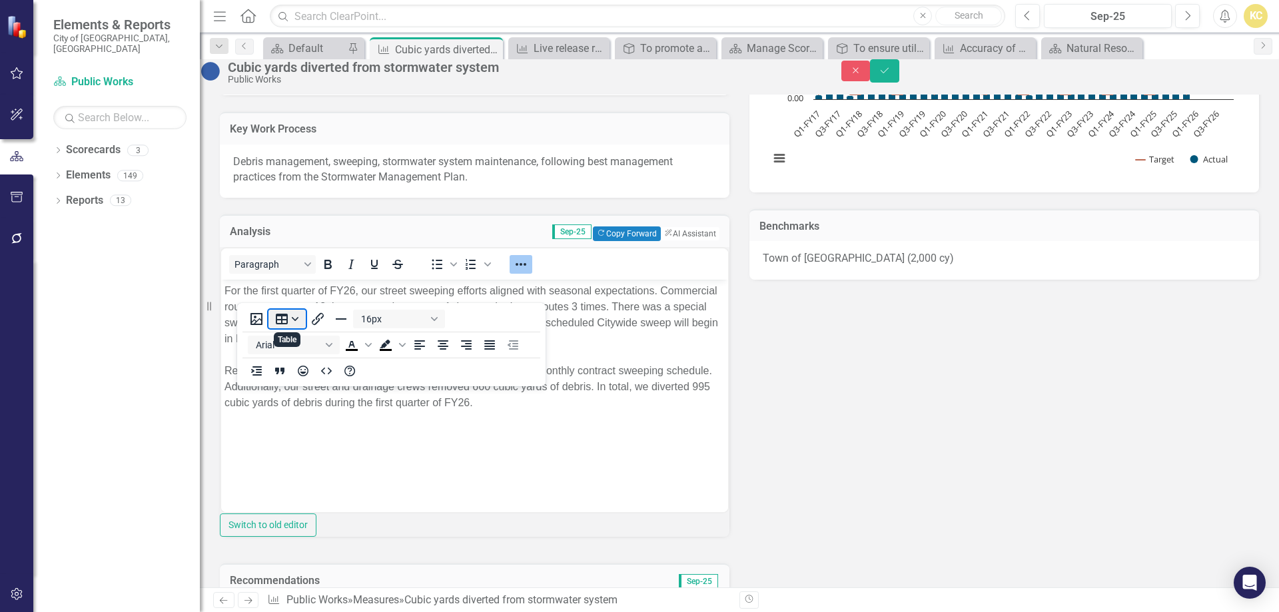
click at [295, 318] on button "Table" at bounding box center [287, 319] width 37 height 19
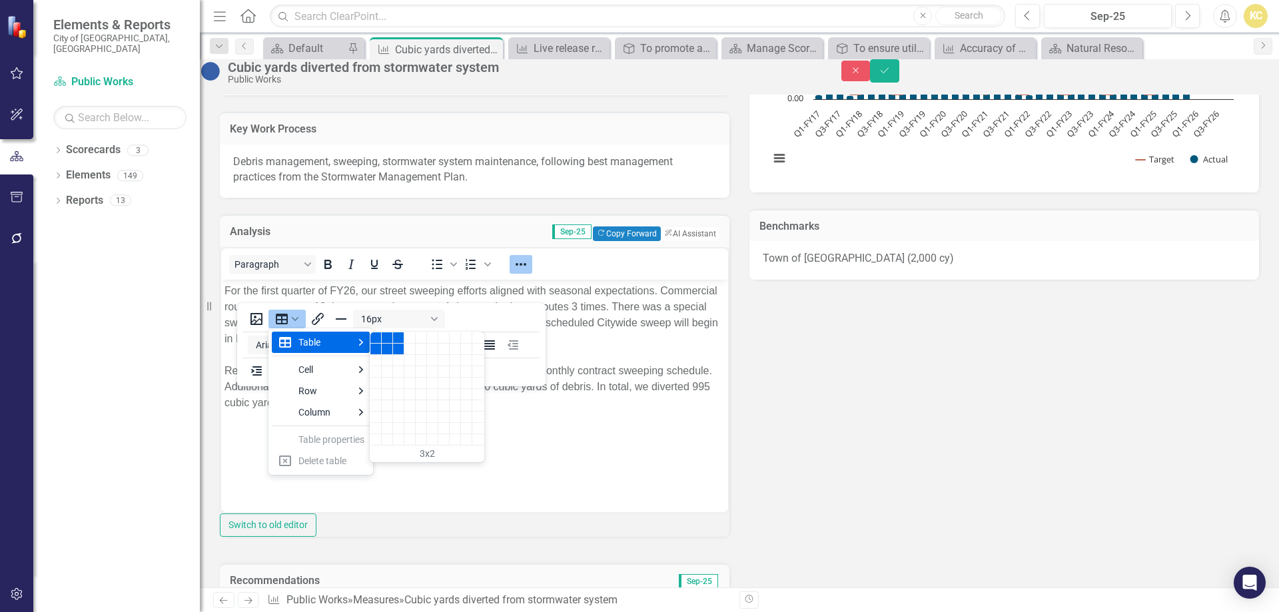
click at [400, 347] on div "3 columns, 2 rows" at bounding box center [398, 349] width 11 height 11
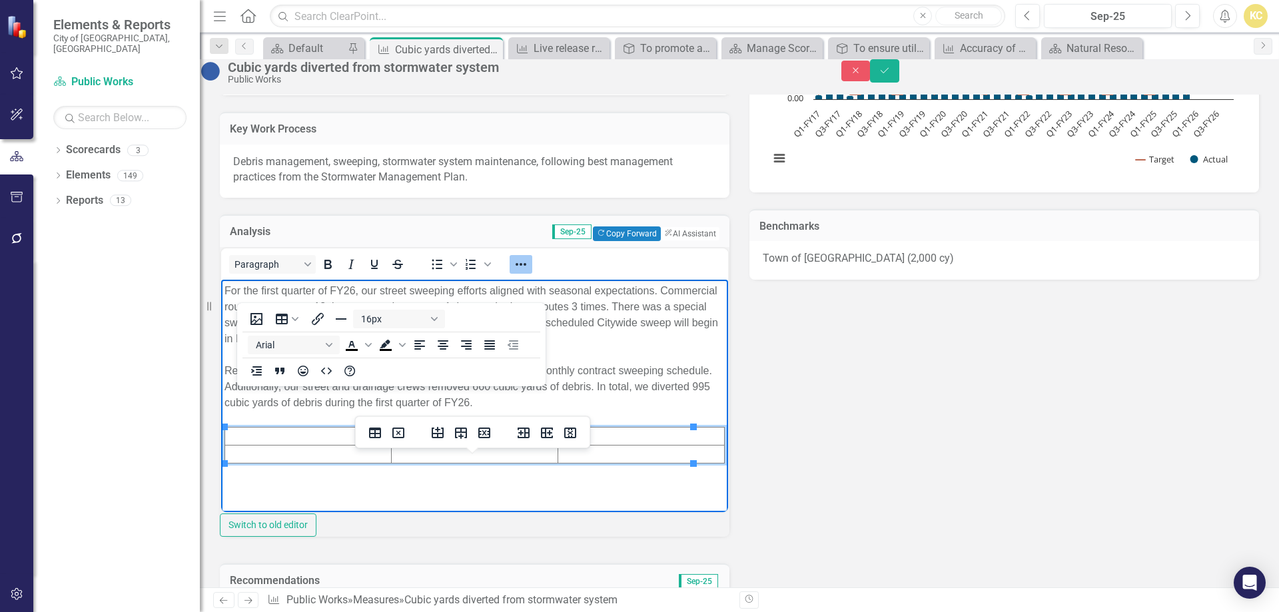
click at [332, 448] on td "Rich Text Area. Press ALT-0 for help." at bounding box center [308, 455] width 167 height 18
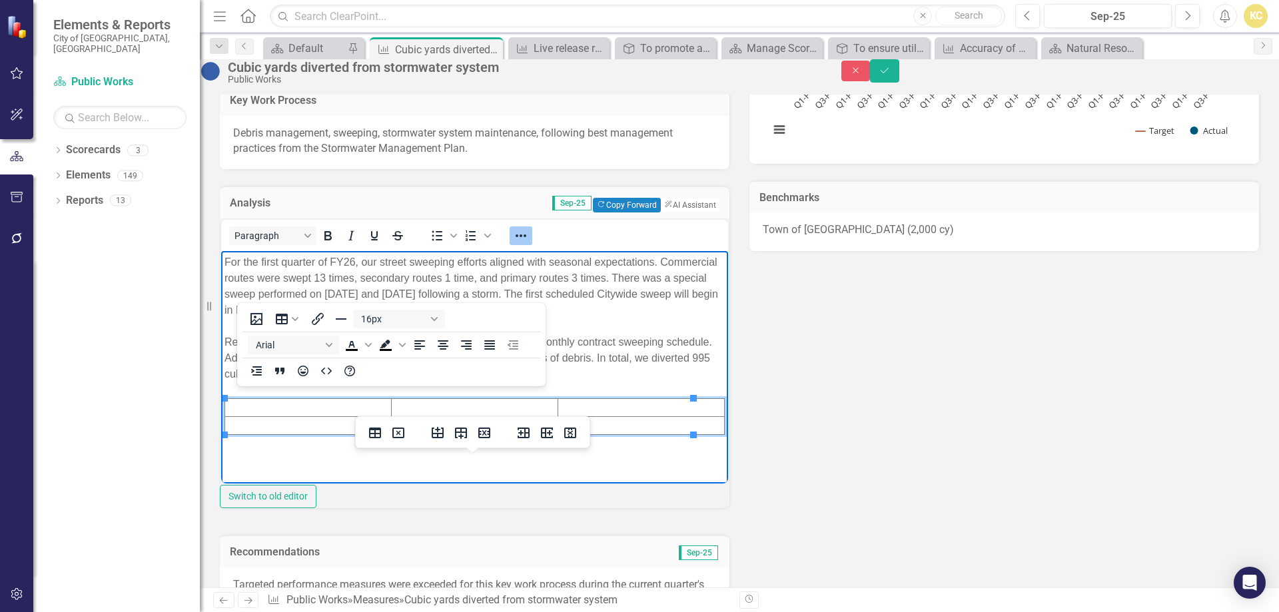
scroll to position [333, 0]
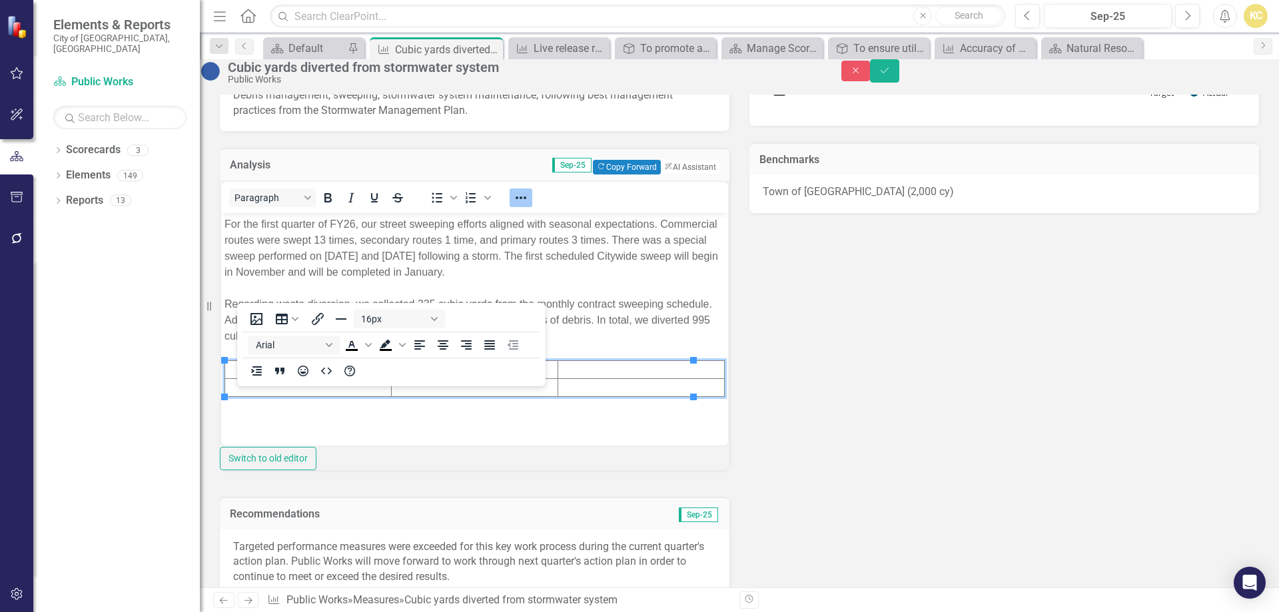
click at [787, 348] on div "Key Product/Service Stormwater Runoff Management Customer Property Owners, Tenn…" at bounding box center [739, 280] width 1059 height 854
click at [434, 324] on button "16px" at bounding box center [399, 319] width 92 height 19
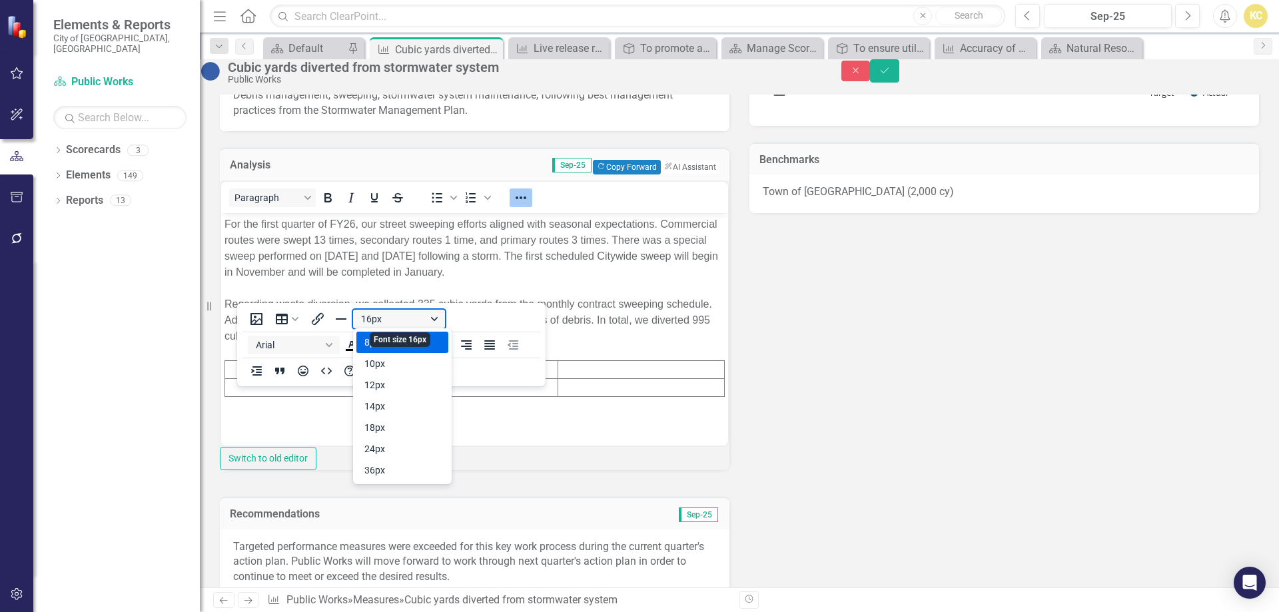
click at [434, 324] on button "16px" at bounding box center [399, 319] width 92 height 19
drag, startPoint x: 506, startPoint y: 326, endPoint x: 510, endPoint y: 318, distance: 9.3
click at [510, 318] on div "16px Arial To open the popup, press Shift+Enter To open the popup, press Shift+…" at bounding box center [391, 345] width 308 height 78
click at [529, 206] on icon "Reveal or hide additional toolbar items" at bounding box center [521, 198] width 16 height 16
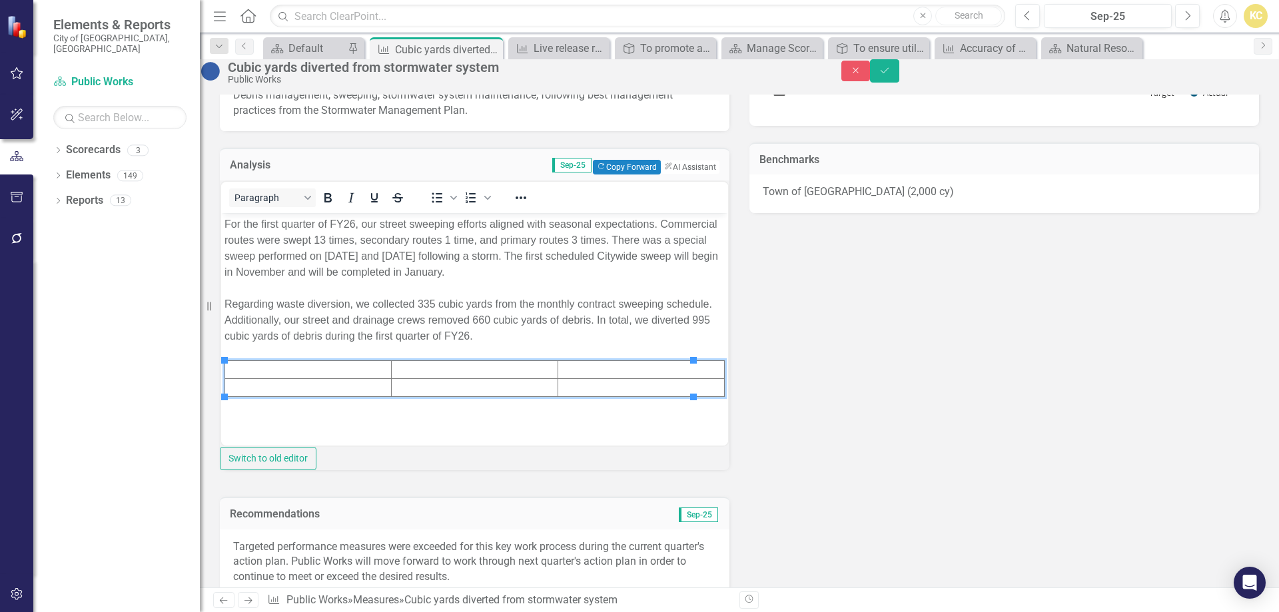
click at [654, 384] on td "Rich Text Area. Press ALT-0 for help." at bounding box center [641, 388] width 167 height 18
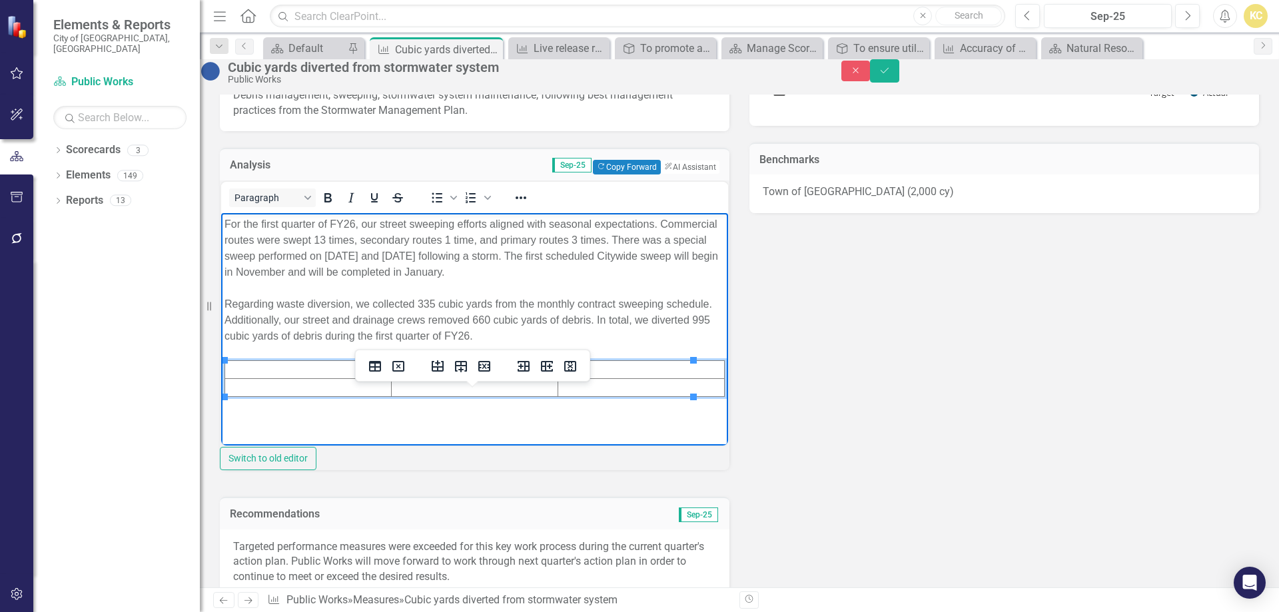
click at [656, 384] on td "Rich Text Area. Press ALT-0 for help." at bounding box center [641, 388] width 167 height 18
click at [891, 75] on icon "Save" at bounding box center [885, 70] width 12 height 9
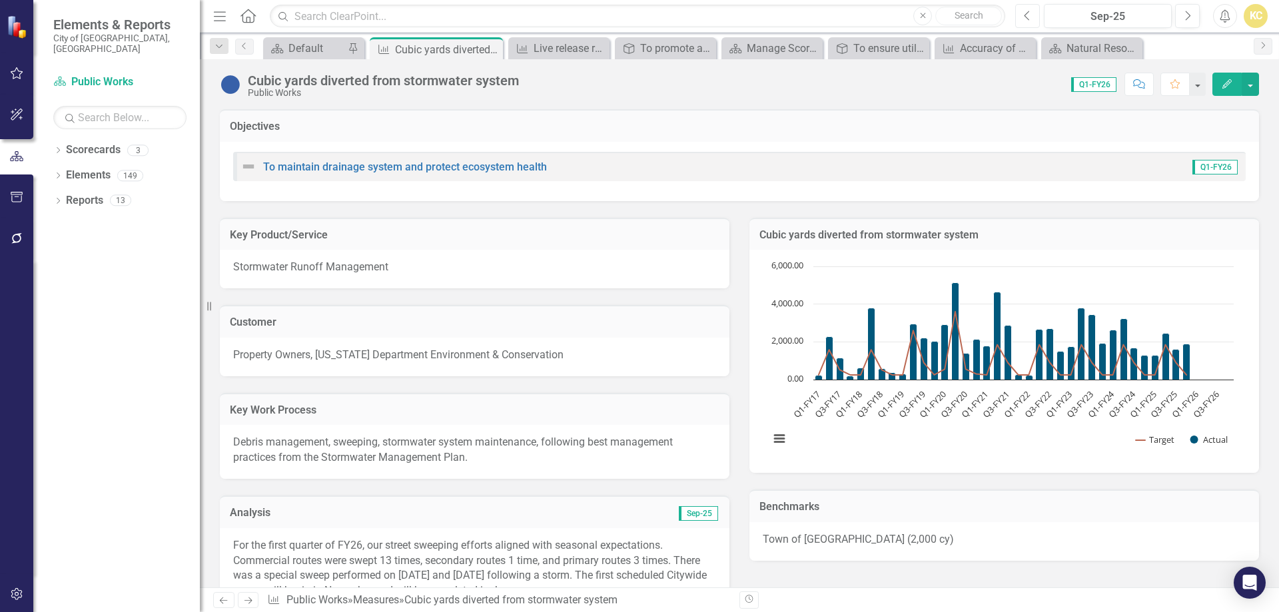
drag, startPoint x: 1031, startPoint y: 20, endPoint x: 1023, endPoint y: 32, distance: 14.1
click at [1031, 21] on icon "Previous" at bounding box center [1027, 16] width 7 height 12
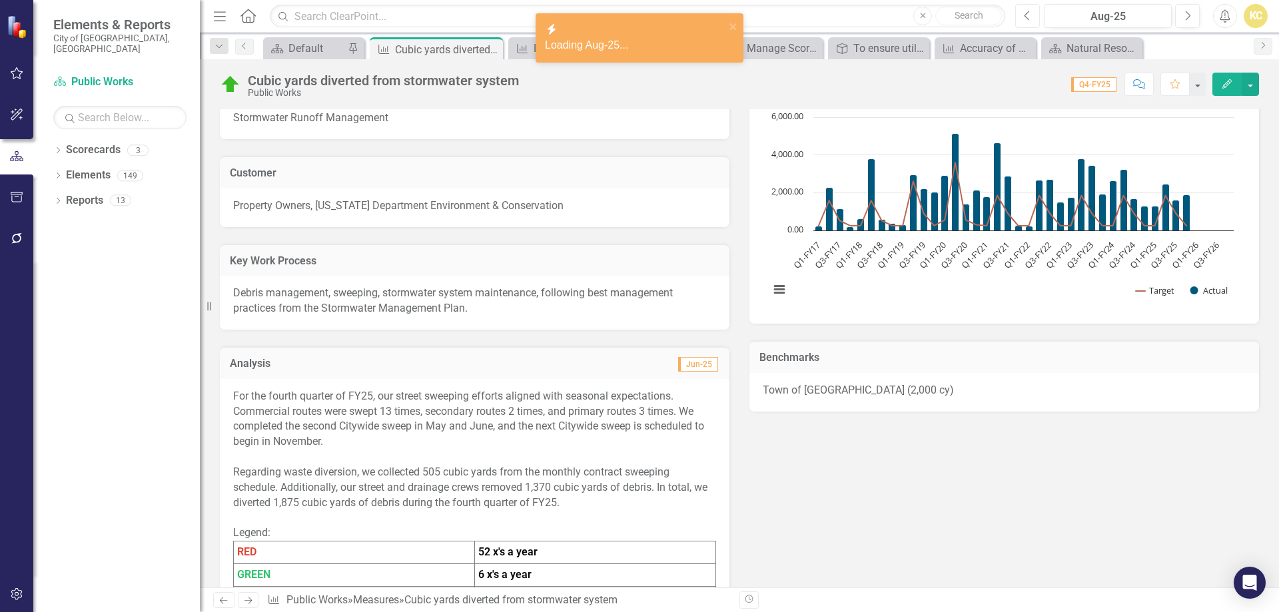
scroll to position [200, 0]
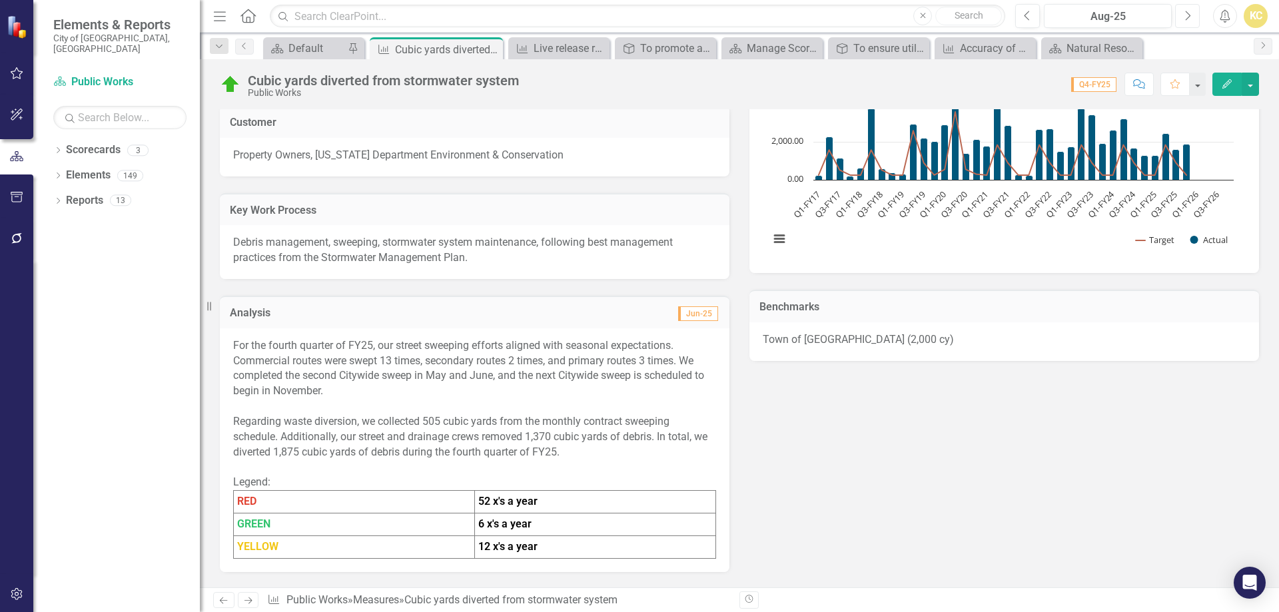
click at [1185, 13] on icon "Next" at bounding box center [1187, 16] width 7 height 12
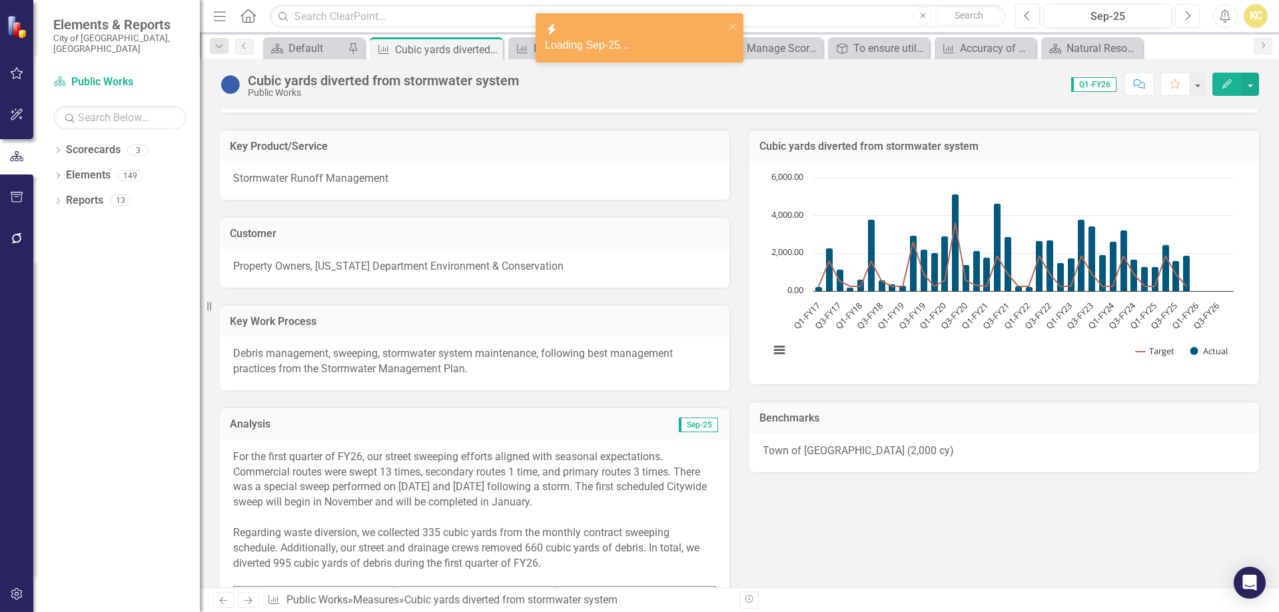
scroll to position [267, 0]
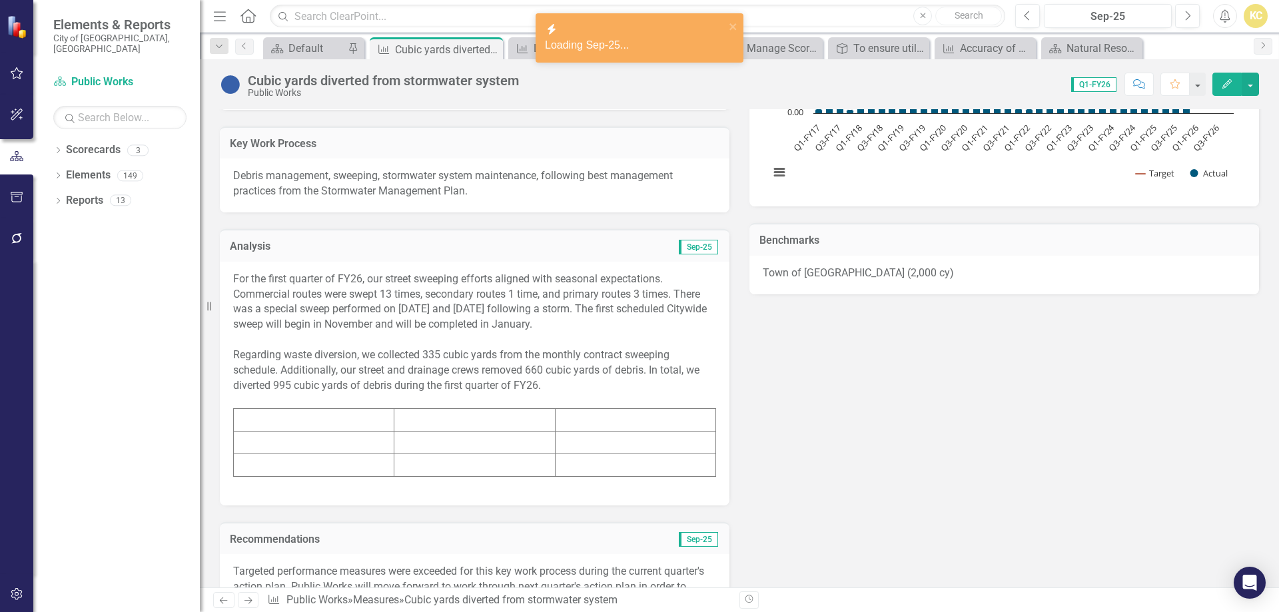
click at [294, 427] on td at bounding box center [314, 420] width 161 height 23
click at [295, 426] on td at bounding box center [314, 420] width 161 height 23
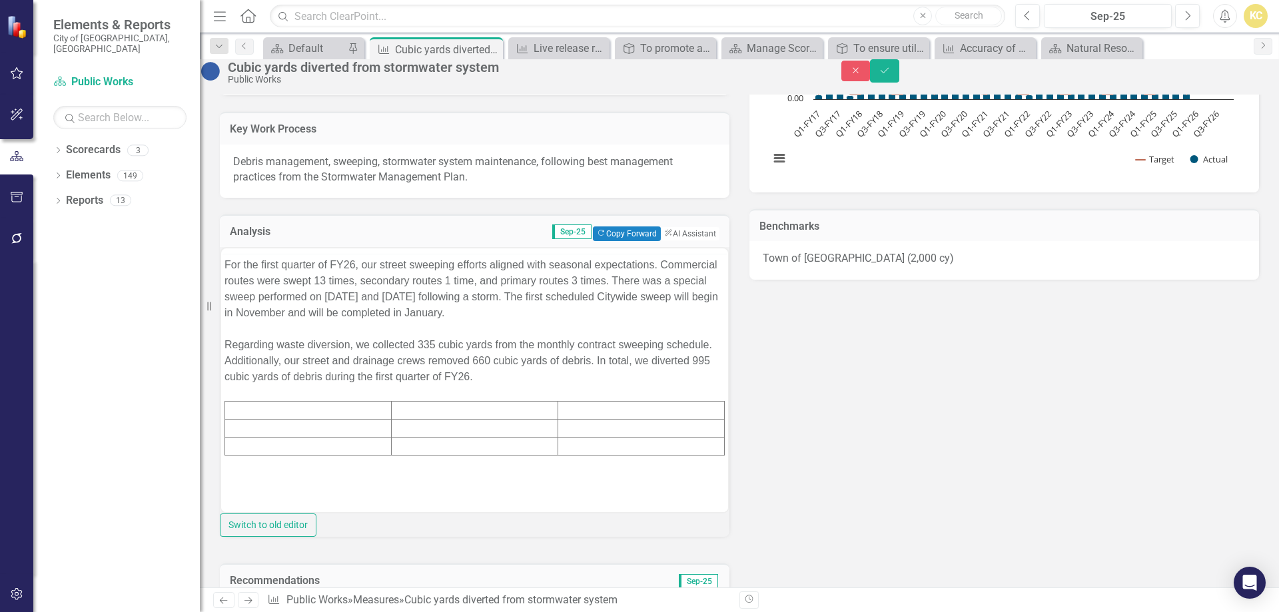
scroll to position [0, 0]
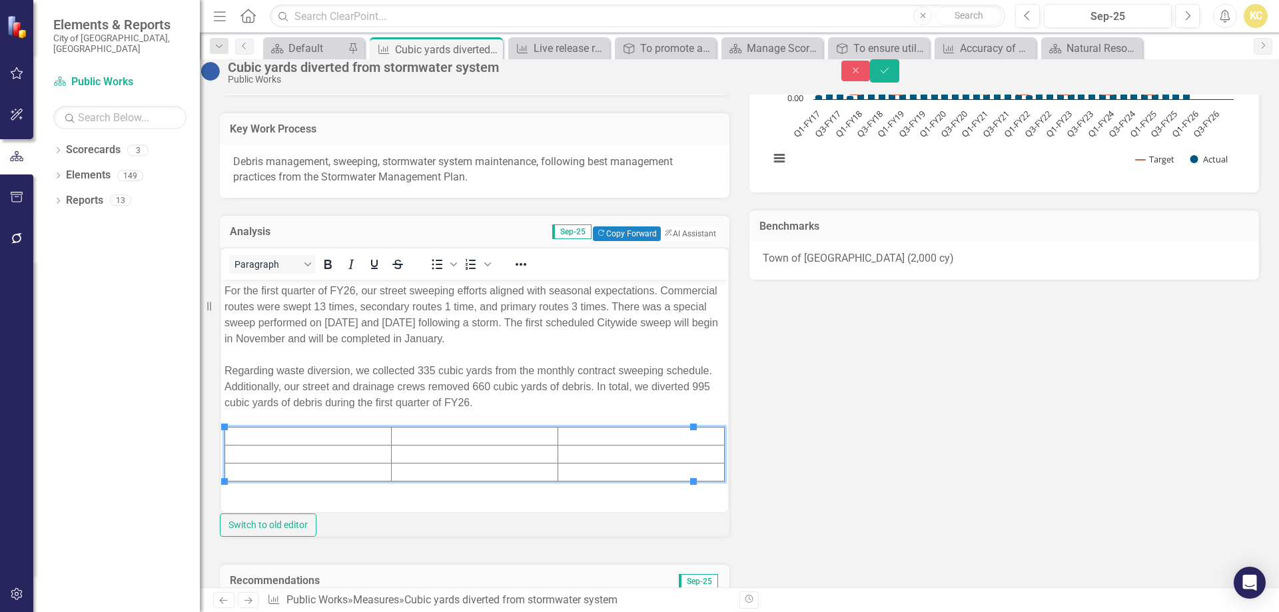
click at [289, 438] on td "Rich Text Area. Press ALT-0 for help." at bounding box center [308, 437] width 167 height 18
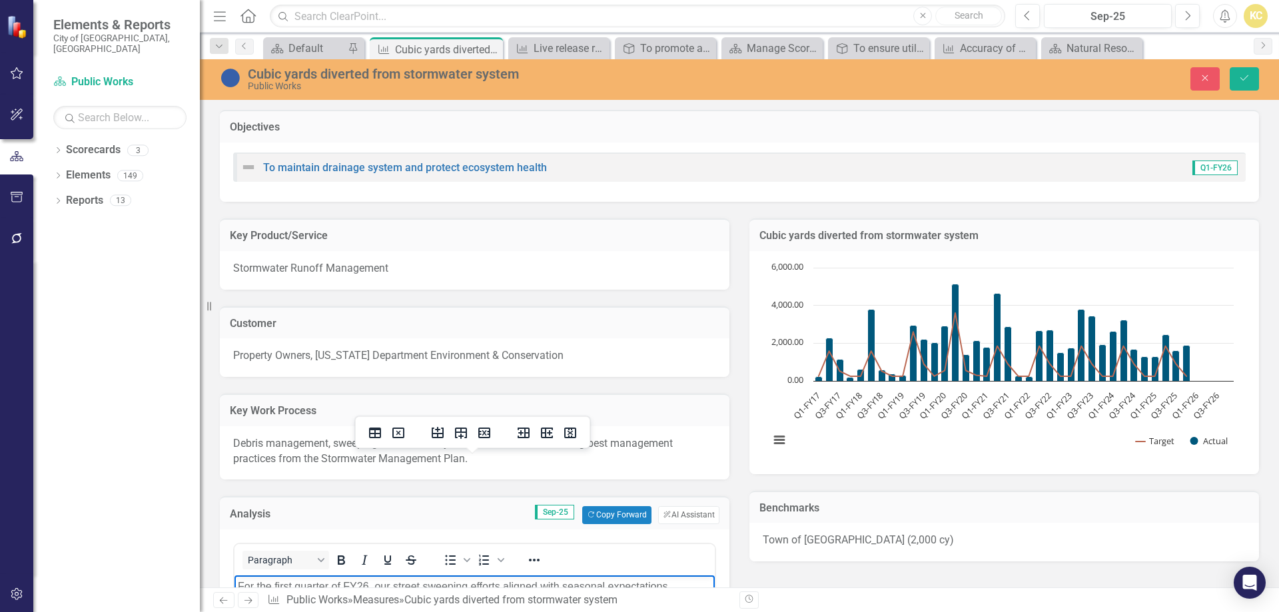
scroll to position [267, 0]
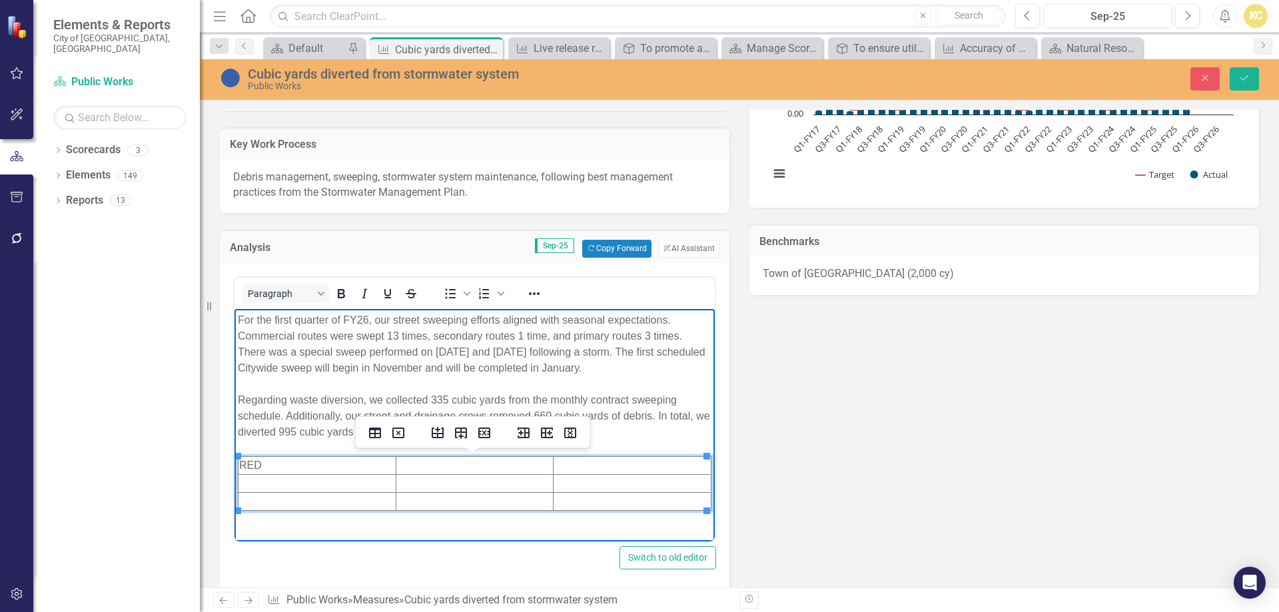
click at [280, 468] on td "RED" at bounding box center [318, 465] width 158 height 18
click at [279, 468] on td "RED" at bounding box center [318, 465] width 158 height 18
click at [530, 298] on icon "Reveal or hide additional toolbar items" at bounding box center [534, 294] width 16 height 16
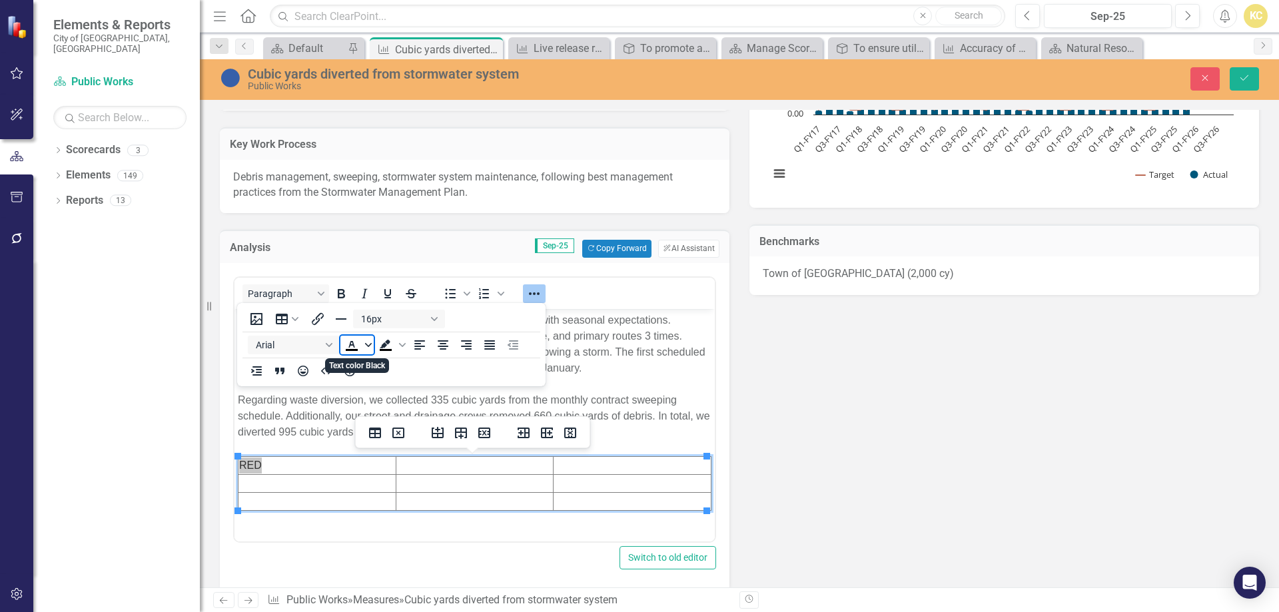
click at [373, 346] on span "Text color Black" at bounding box center [368, 345] width 11 height 19
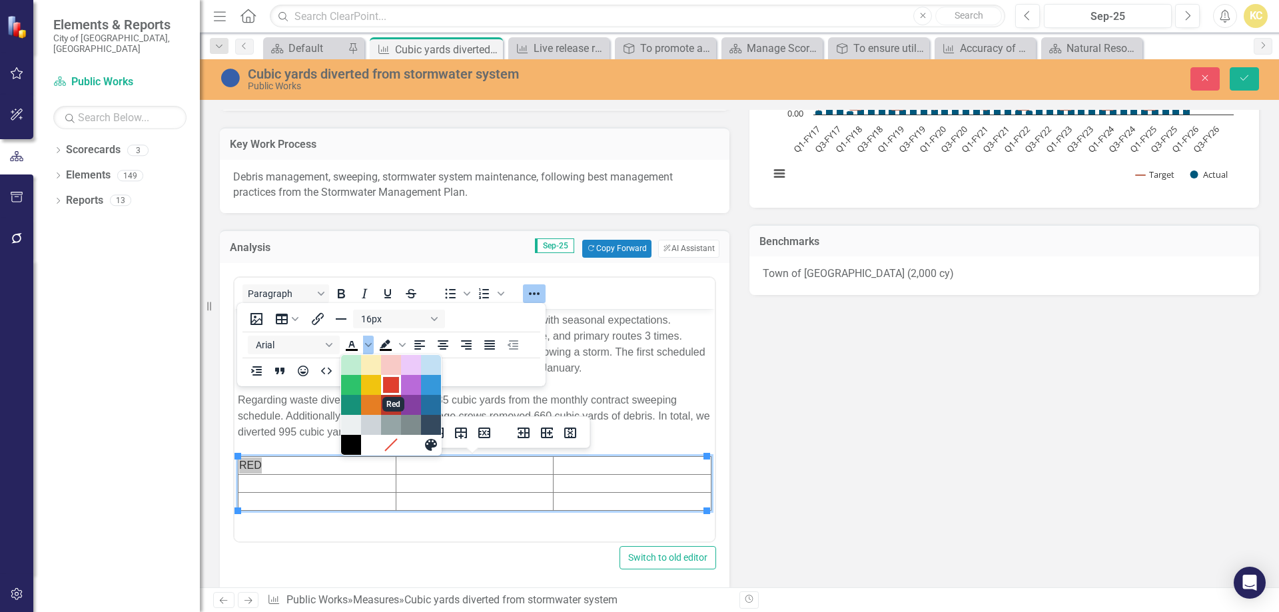
click at [392, 384] on div "Red" at bounding box center [391, 385] width 16 height 16
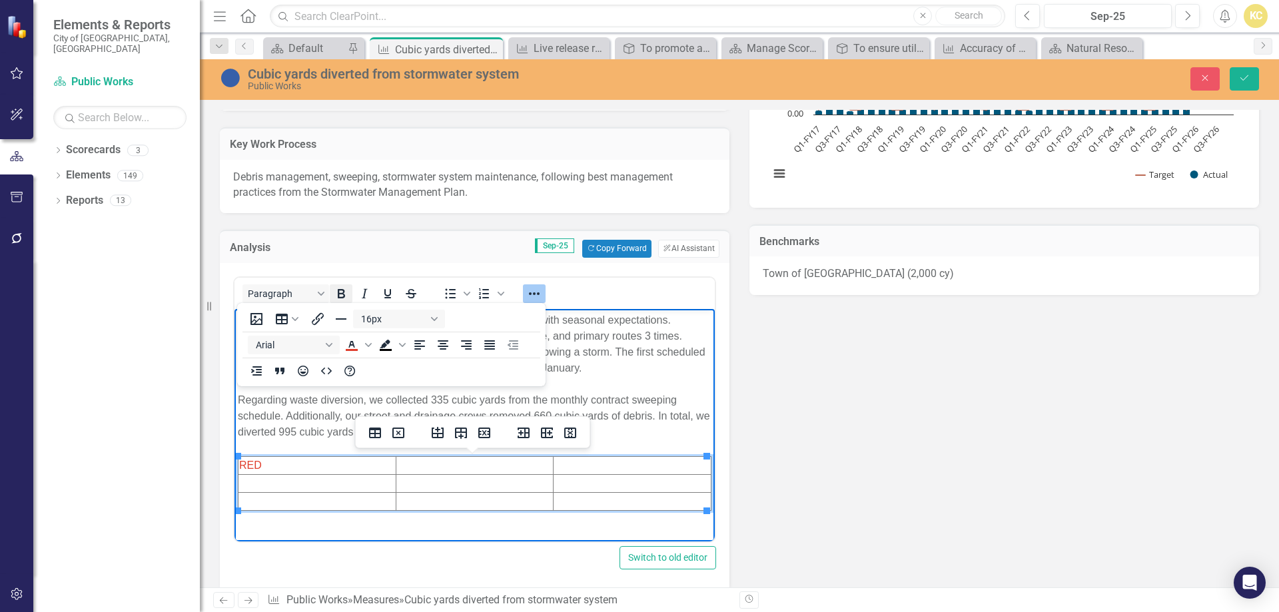
click at [345, 297] on icon "Bold" at bounding box center [341, 294] width 16 height 16
click at [289, 484] on td "Rich Text Area. Press ALT-0 for help." at bounding box center [318, 483] width 158 height 18
click at [264, 483] on td "GREEN" at bounding box center [318, 483] width 158 height 18
click at [370, 339] on span "Text color Red" at bounding box center [368, 345] width 11 height 19
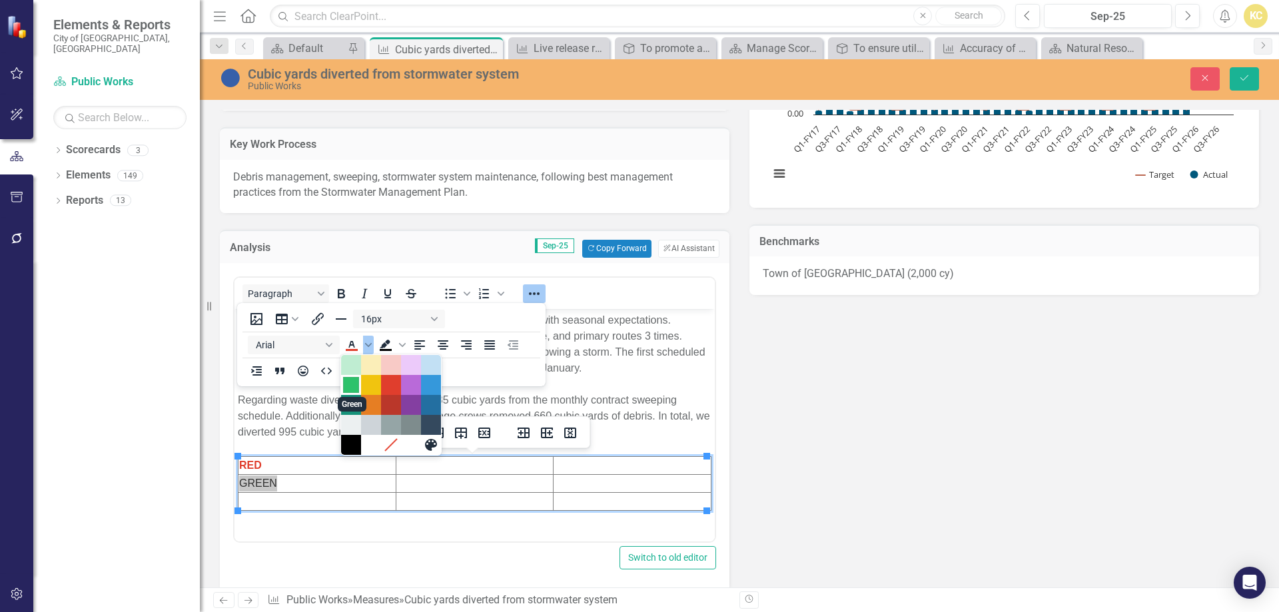
click at [350, 384] on div "Green" at bounding box center [351, 385] width 16 height 16
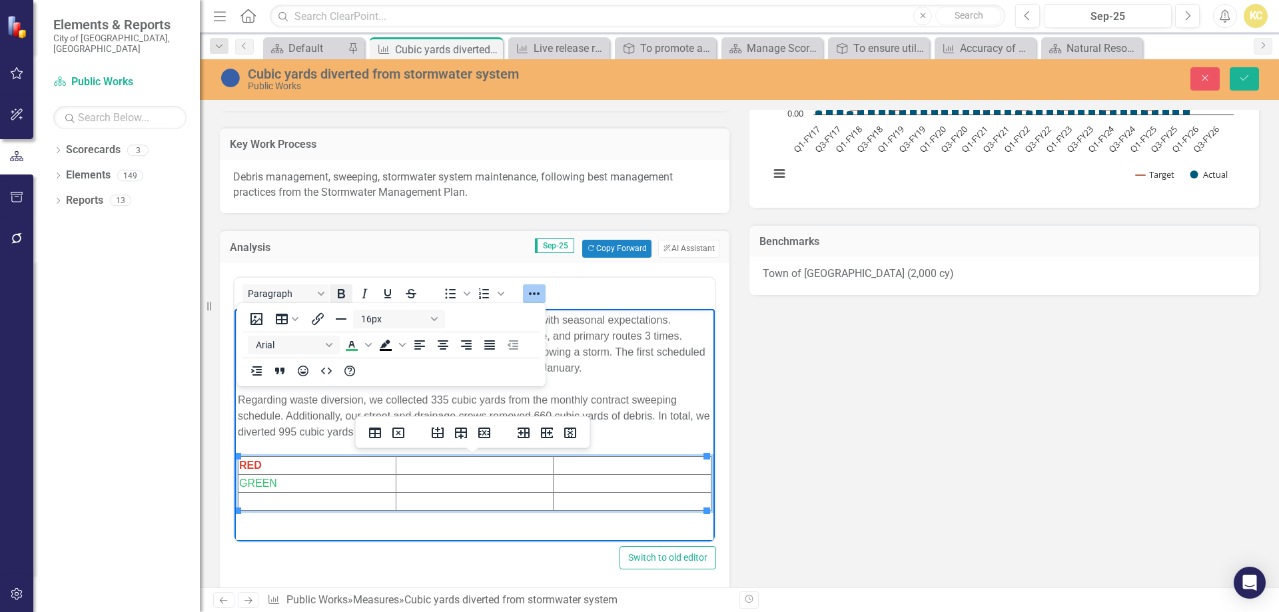
drag, startPoint x: 339, startPoint y: 293, endPoint x: 335, endPoint y: 308, distance: 16.5
click at [339, 294] on icon "Bold" at bounding box center [341, 293] width 7 height 9
click at [285, 502] on td "Rich Text Area. Press ALT-0 for help." at bounding box center [318, 501] width 158 height 18
click at [312, 498] on td "YELLOW" at bounding box center [318, 501] width 158 height 18
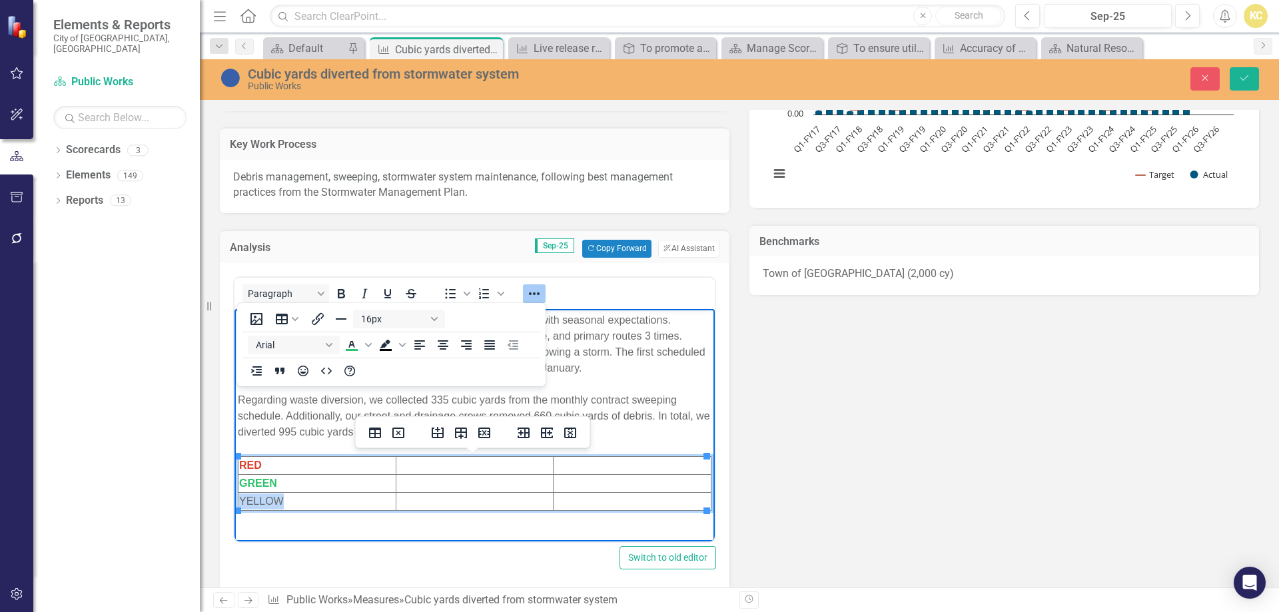
click at [313, 498] on td "YELLOW" at bounding box center [318, 501] width 158 height 18
drag, startPoint x: 371, startPoint y: 343, endPoint x: 368, endPoint y: 352, distance: 9.9
click at [370, 343] on icon "Text color Green" at bounding box center [368, 345] width 7 height 7
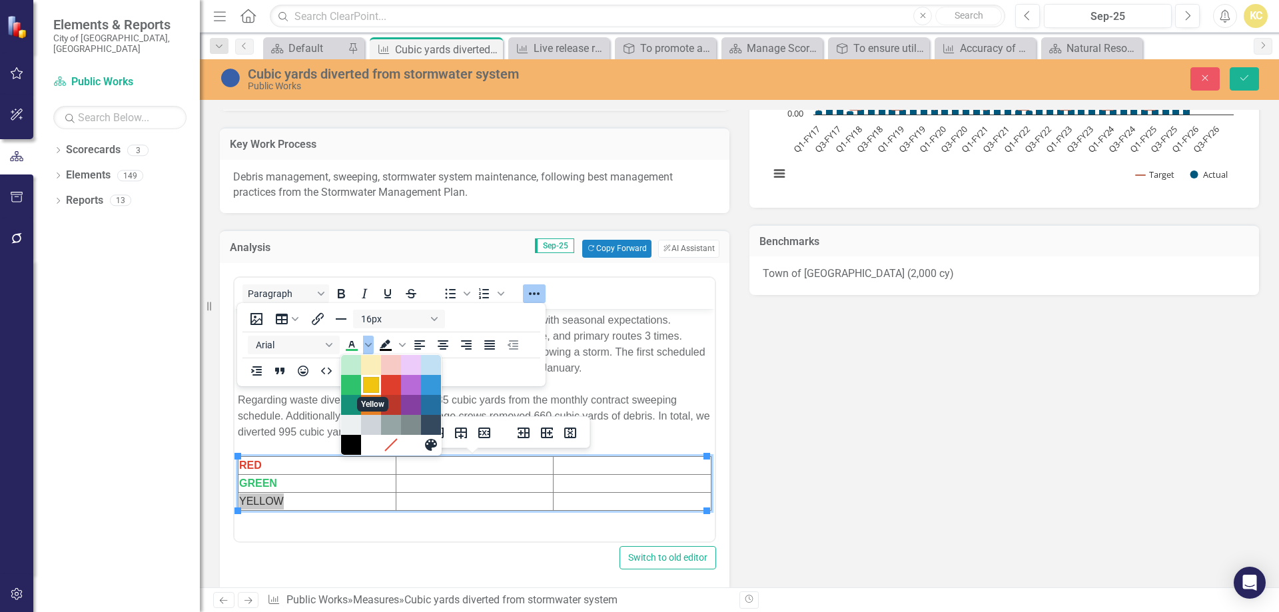
click at [370, 380] on div "Yellow" at bounding box center [371, 385] width 16 height 16
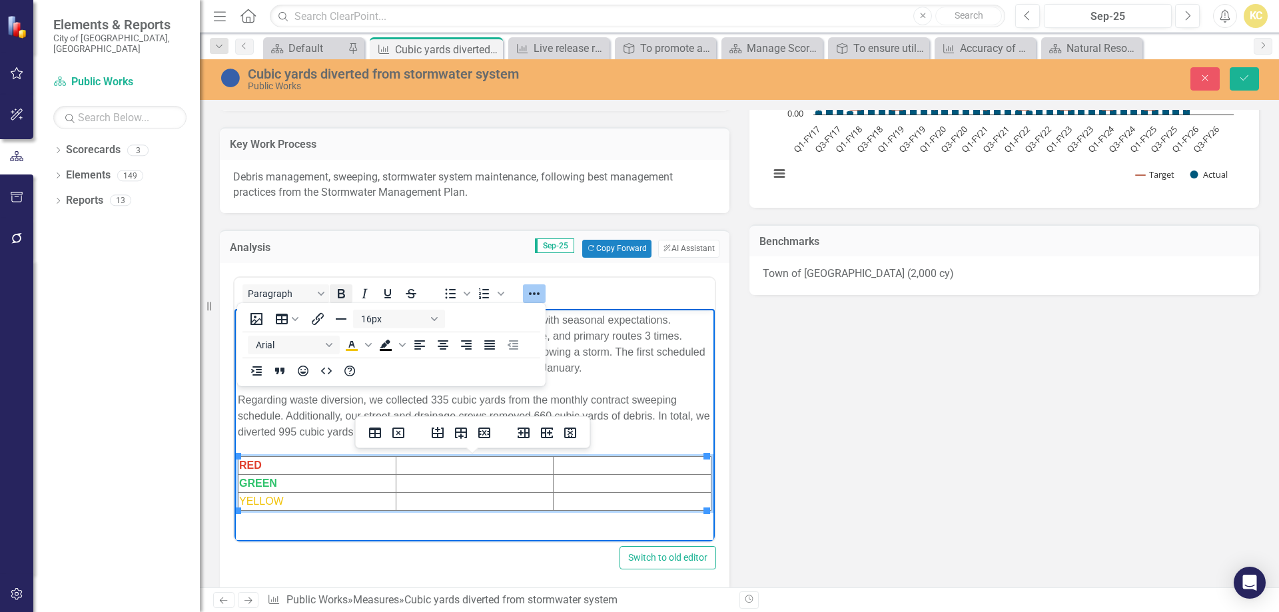
click at [343, 292] on icon "Bold" at bounding box center [341, 293] width 7 height 9
click at [432, 483] on td "Rich Text Area. Press ALT-0 for help." at bounding box center [475, 483] width 158 height 18
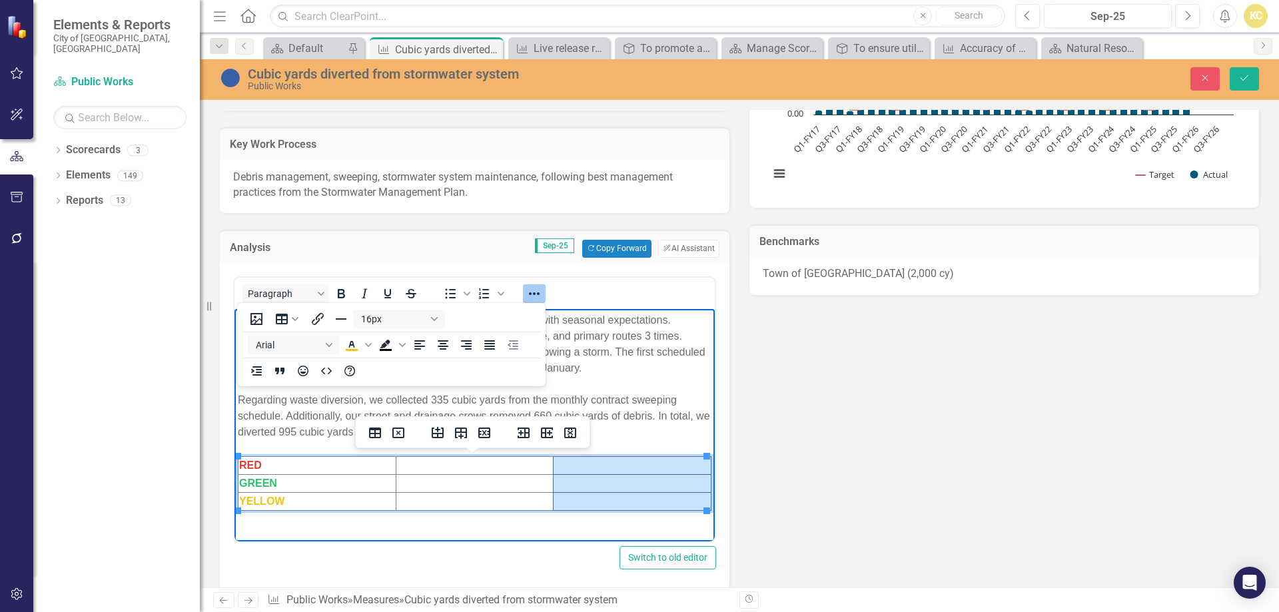
drag, startPoint x: 578, startPoint y: 466, endPoint x: 600, endPoint y: 499, distance: 39.0
click at [600, 499] on tbody "RED GREEN YELLOW" at bounding box center [475, 483] width 473 height 54
drag, startPoint x: 365, startPoint y: 189, endPoint x: 896, endPoint y: 356, distance: 556.6
click at [896, 356] on div "Key Product/Service Stormwater Runoff Management Customer Property Owners, Tenn…" at bounding box center [739, 377] width 1059 height 884
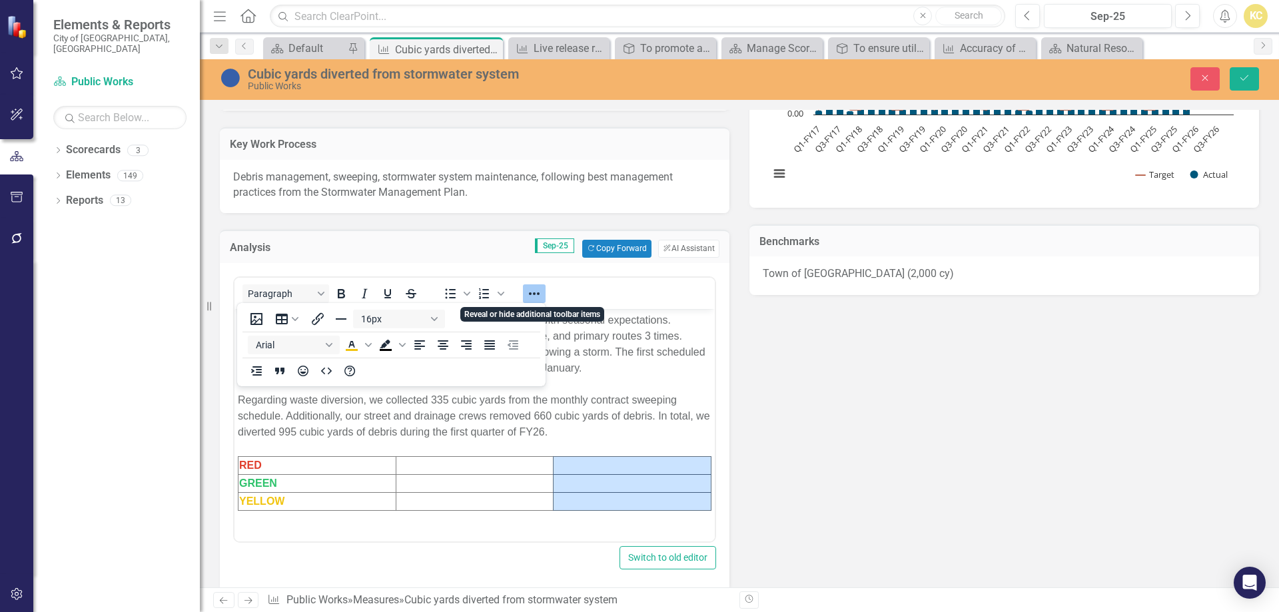
click at [536, 295] on icon "Reveal or hide additional toolbar items" at bounding box center [534, 294] width 16 height 16
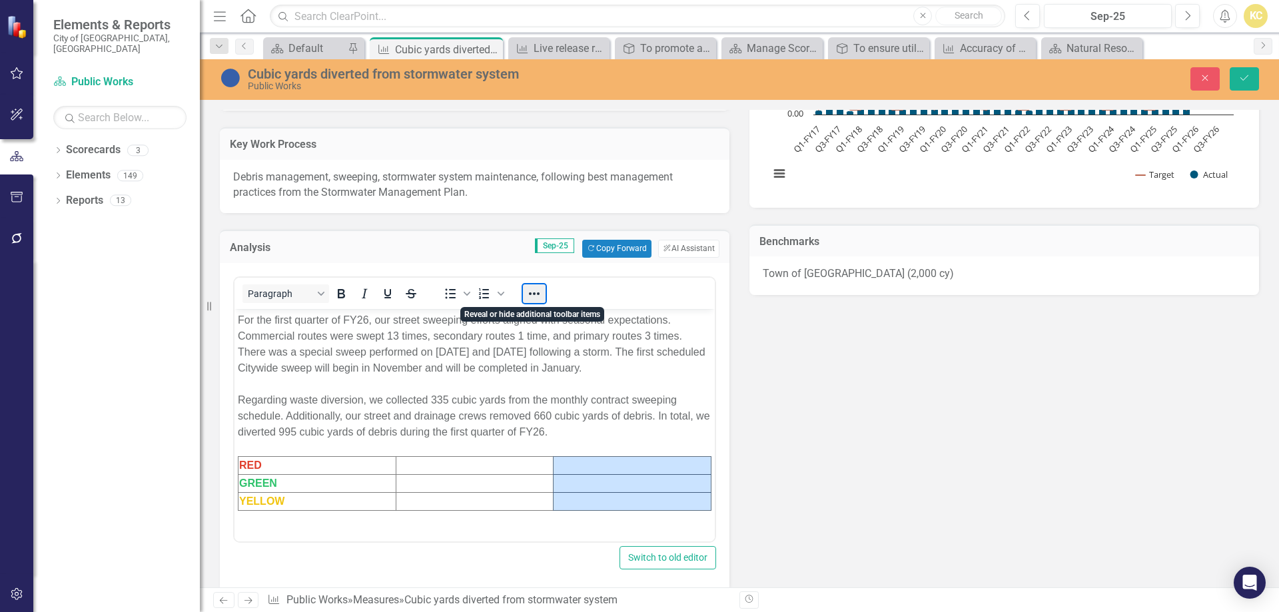
click at [536, 293] on button "Reveal or hide additional toolbar items" at bounding box center [534, 294] width 23 height 19
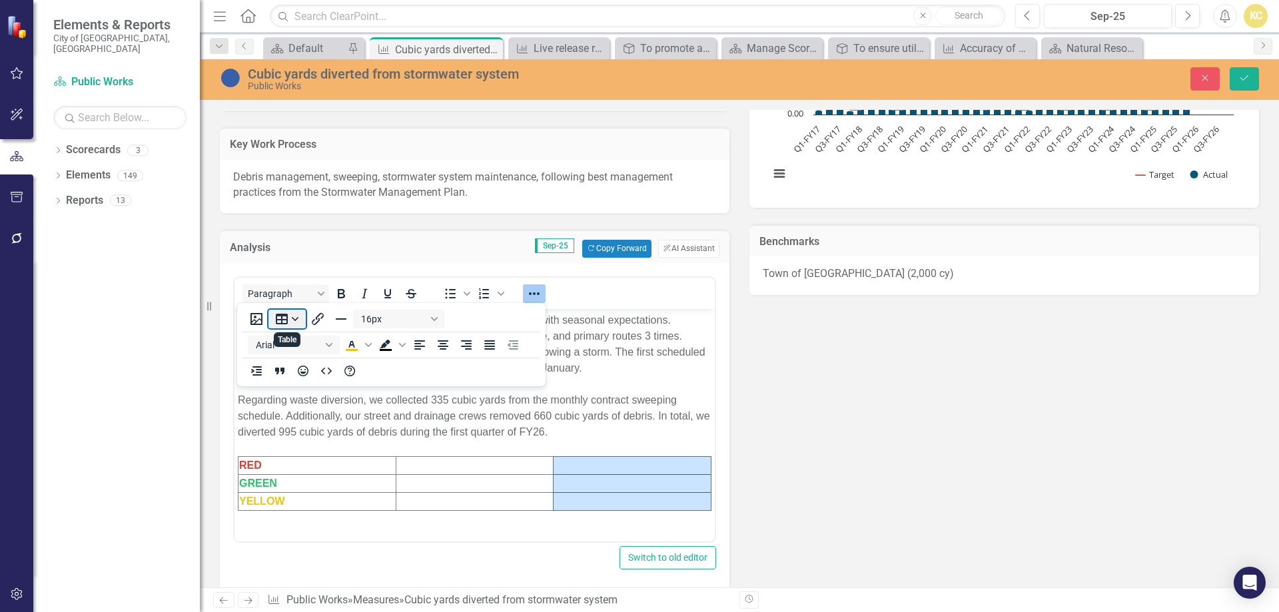
click at [295, 317] on button "Table" at bounding box center [287, 319] width 37 height 19
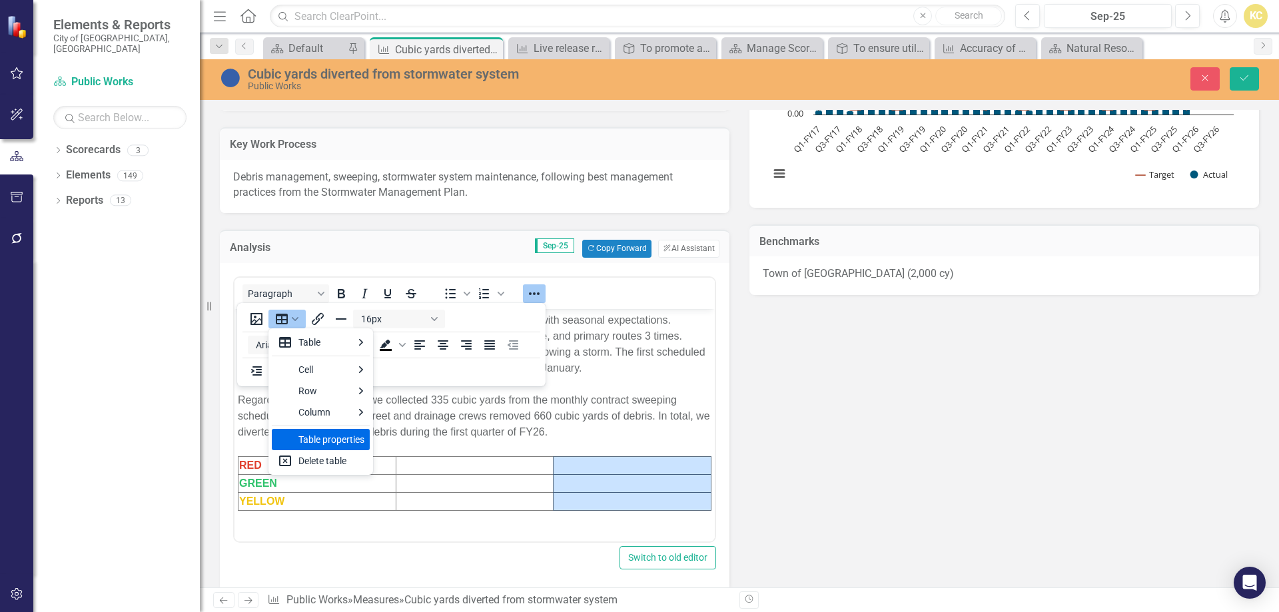
click at [321, 442] on div "Table properties" at bounding box center [332, 440] width 66 height 16
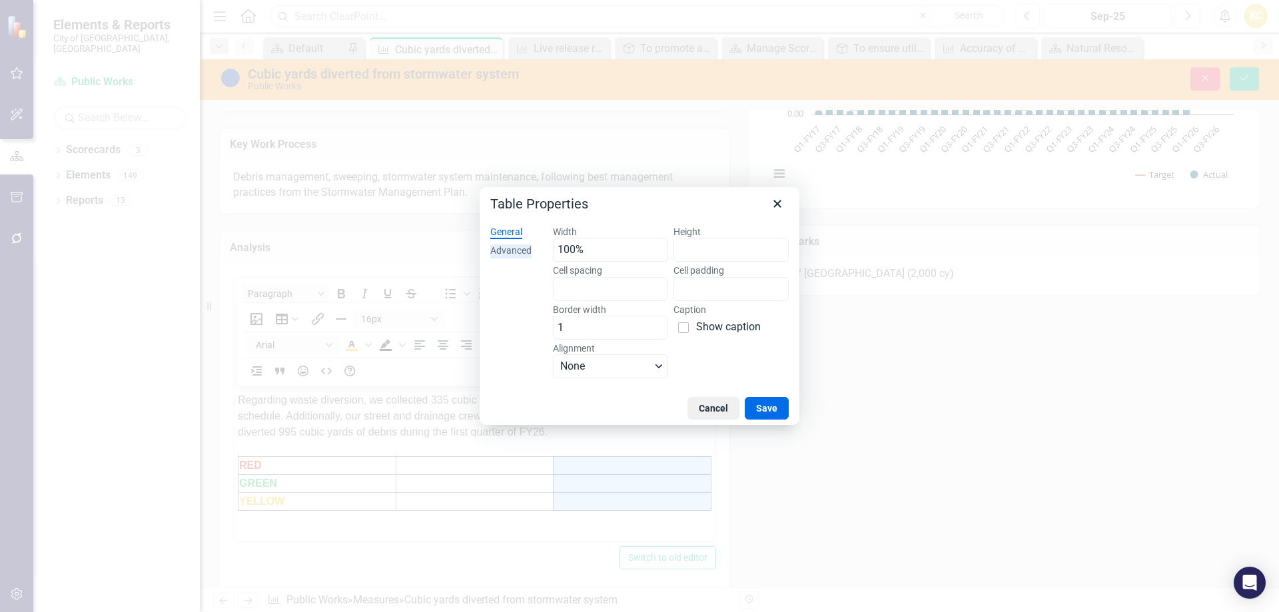
click at [520, 249] on div "Advanced" at bounding box center [510, 251] width 41 height 13
click at [512, 235] on div "General" at bounding box center [506, 232] width 32 height 13
click at [723, 408] on button "Cancel" at bounding box center [714, 408] width 52 height 23
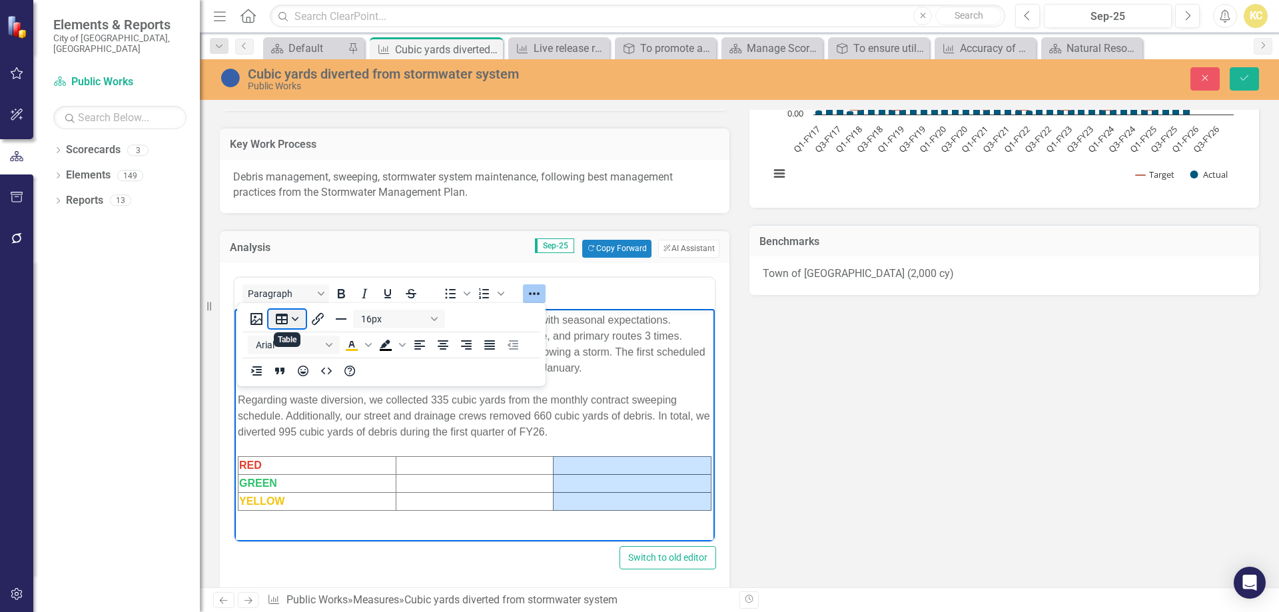
click at [297, 322] on button "Table" at bounding box center [287, 319] width 37 height 19
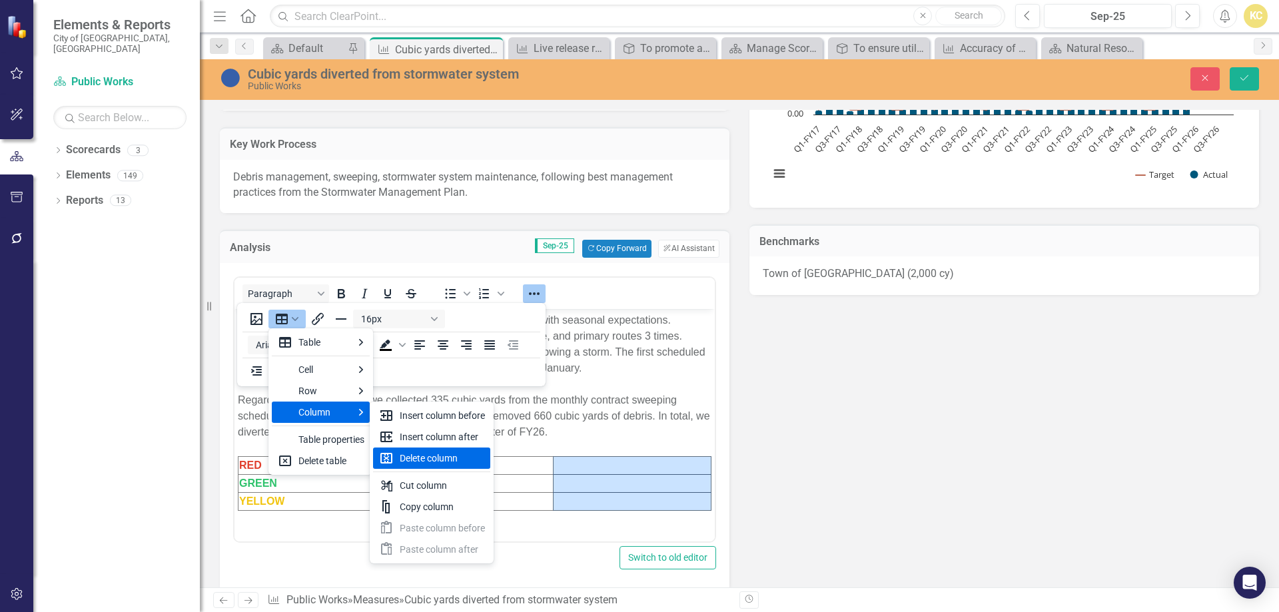
click at [414, 458] on div "Delete column" at bounding box center [442, 458] width 85 height 16
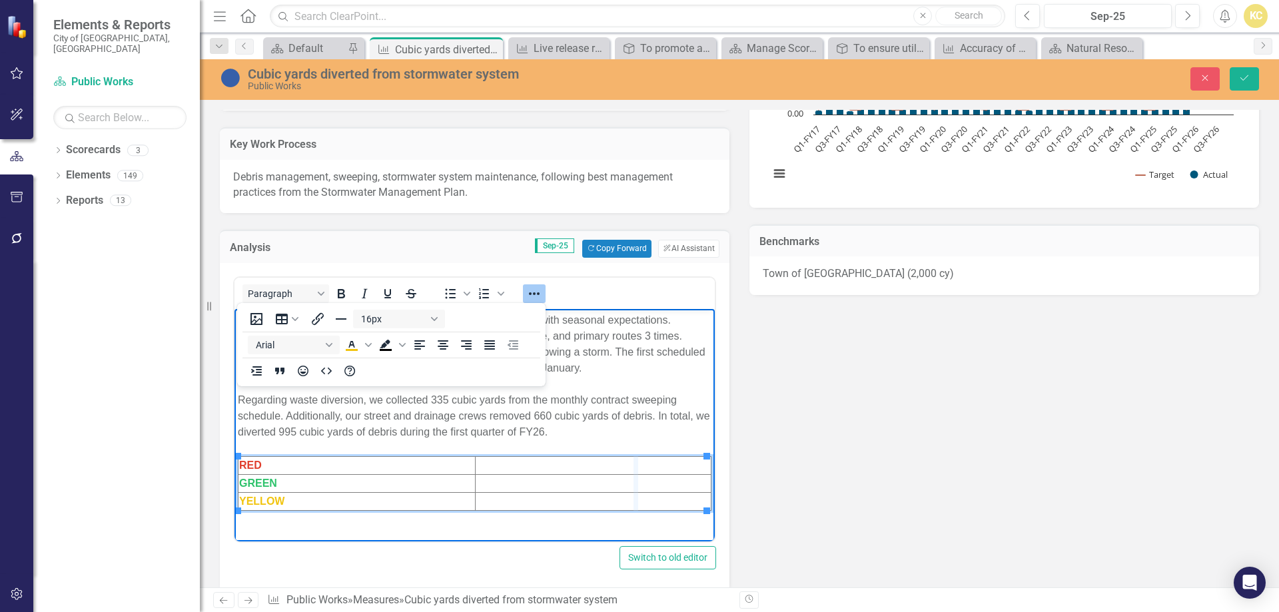
drag, startPoint x: 706, startPoint y: 481, endPoint x: 634, endPoint y: 481, distance: 71.3
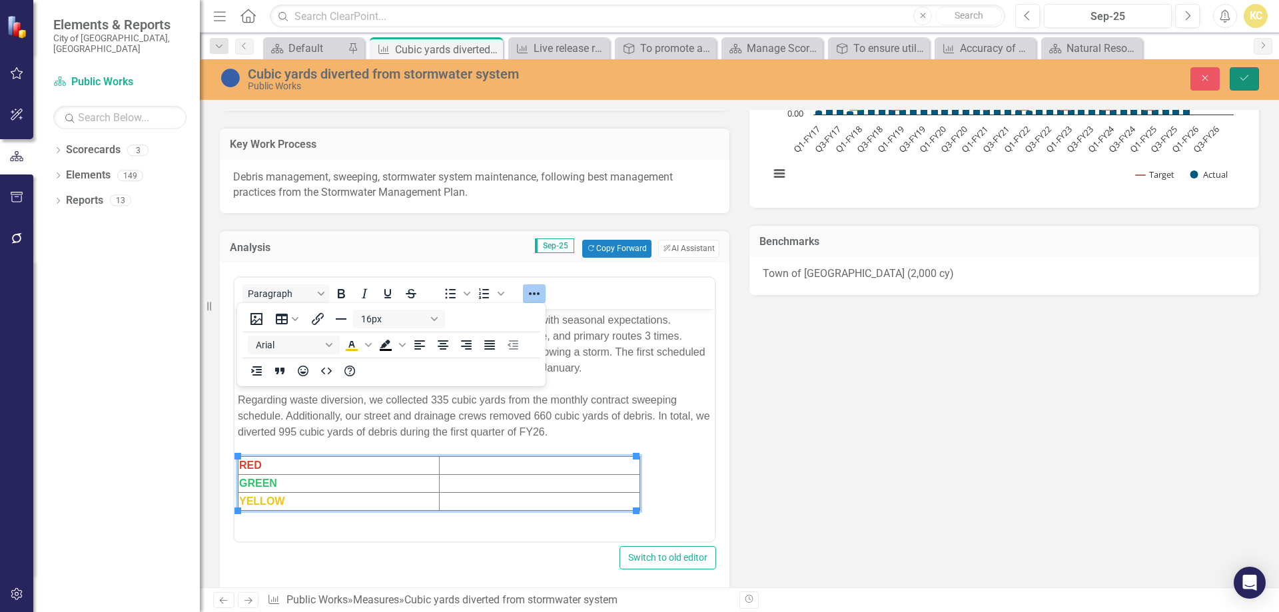
click at [1251, 75] on button "Save" at bounding box center [1244, 78] width 29 height 23
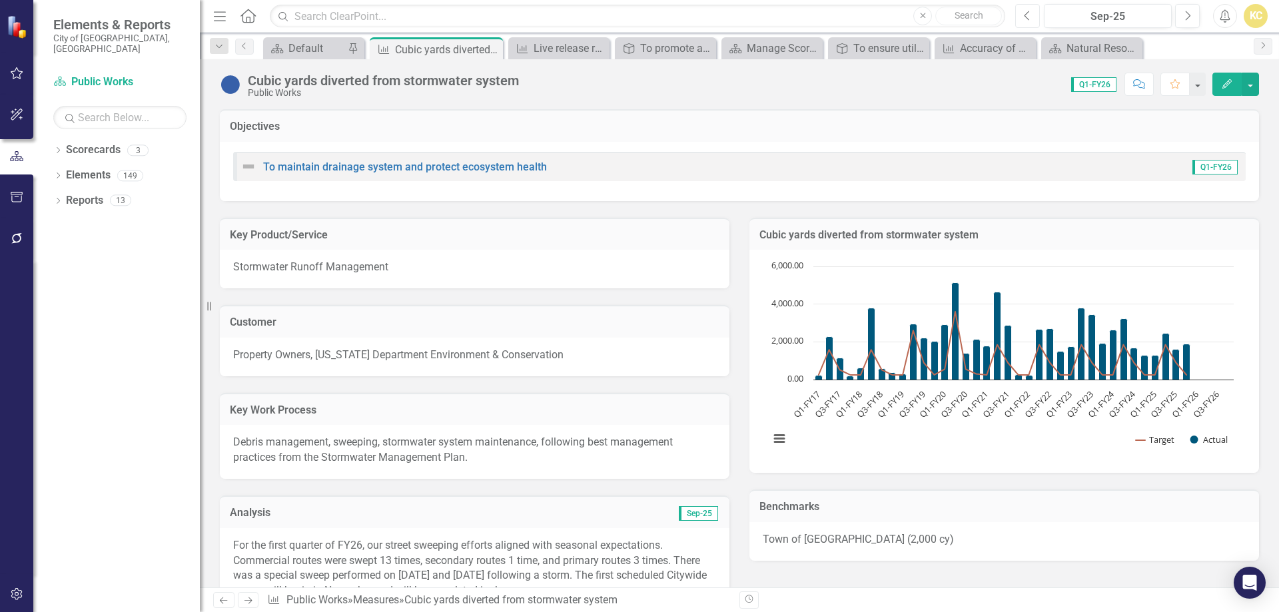
click at [1026, 17] on icon "Previous" at bounding box center [1027, 16] width 7 height 12
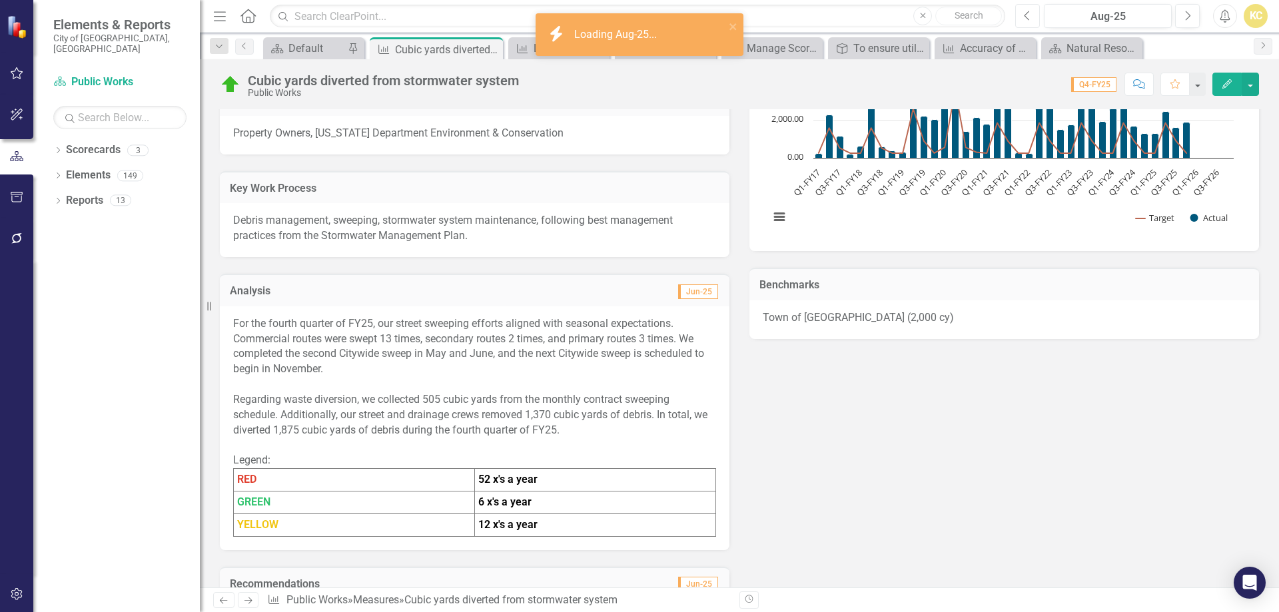
scroll to position [267, 0]
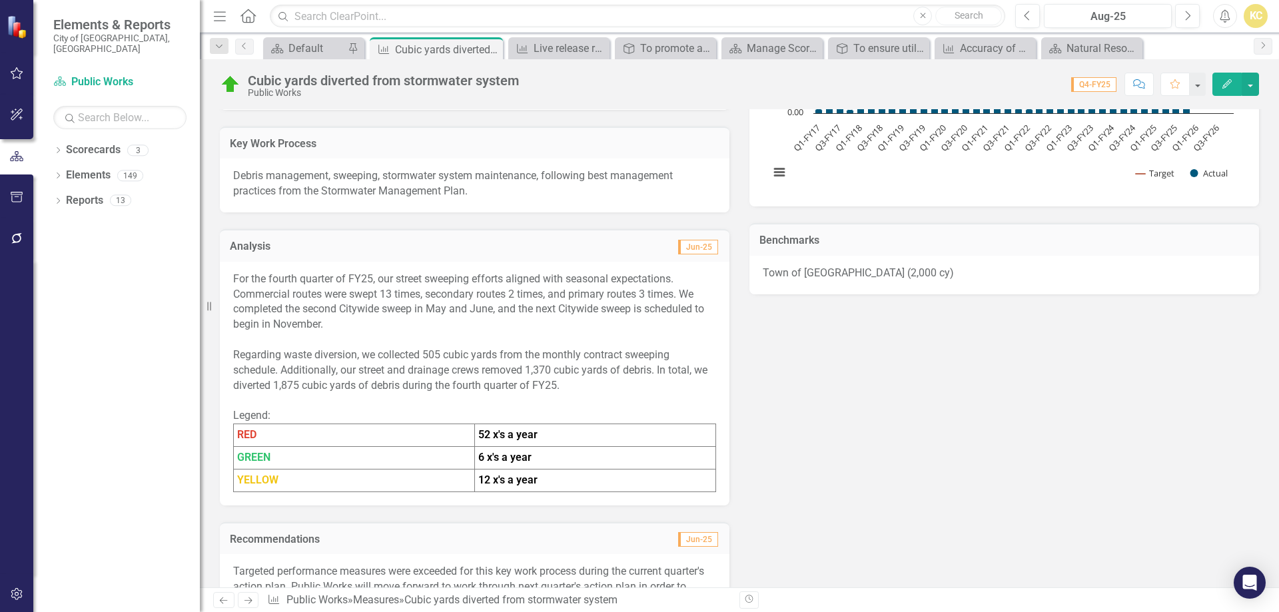
click at [499, 438] on strong "52 x's a year" at bounding box center [507, 434] width 59 height 13
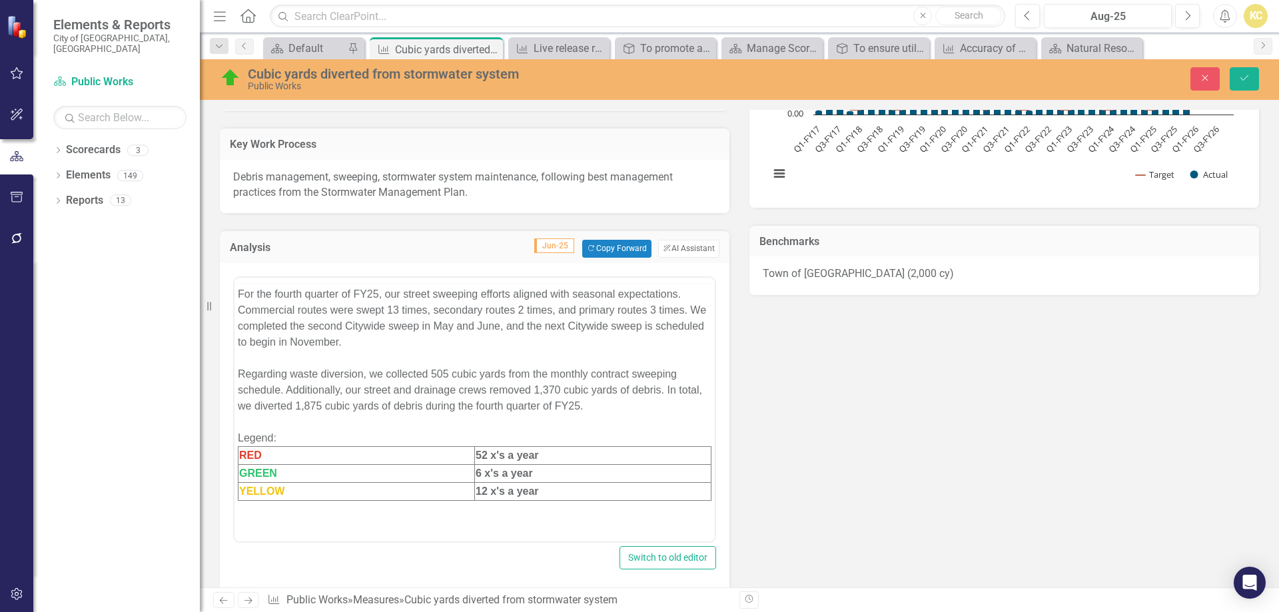
scroll to position [0, 0]
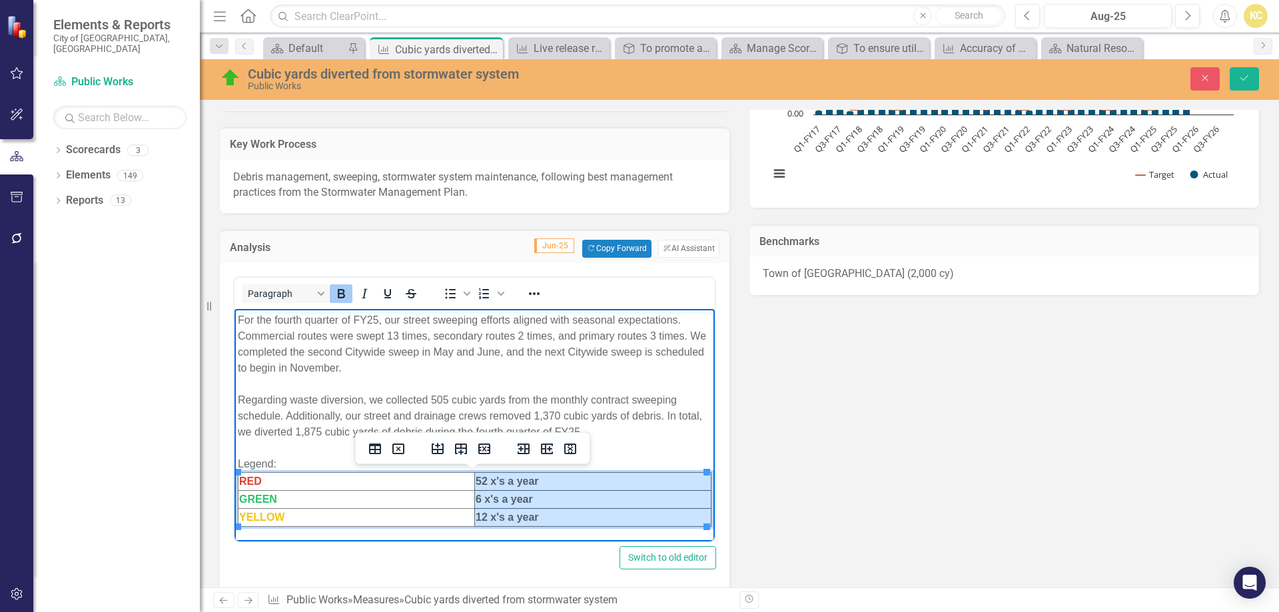
drag, startPoint x: 478, startPoint y: 480, endPoint x: 532, endPoint y: 521, distance: 68.1
click at [532, 521] on tbody "RED 52 x's a year GREEN 6 x's a year YELLOW 12 x's a year" at bounding box center [475, 499] width 473 height 54
click at [1203, 75] on icon "Close" at bounding box center [1205, 77] width 12 height 9
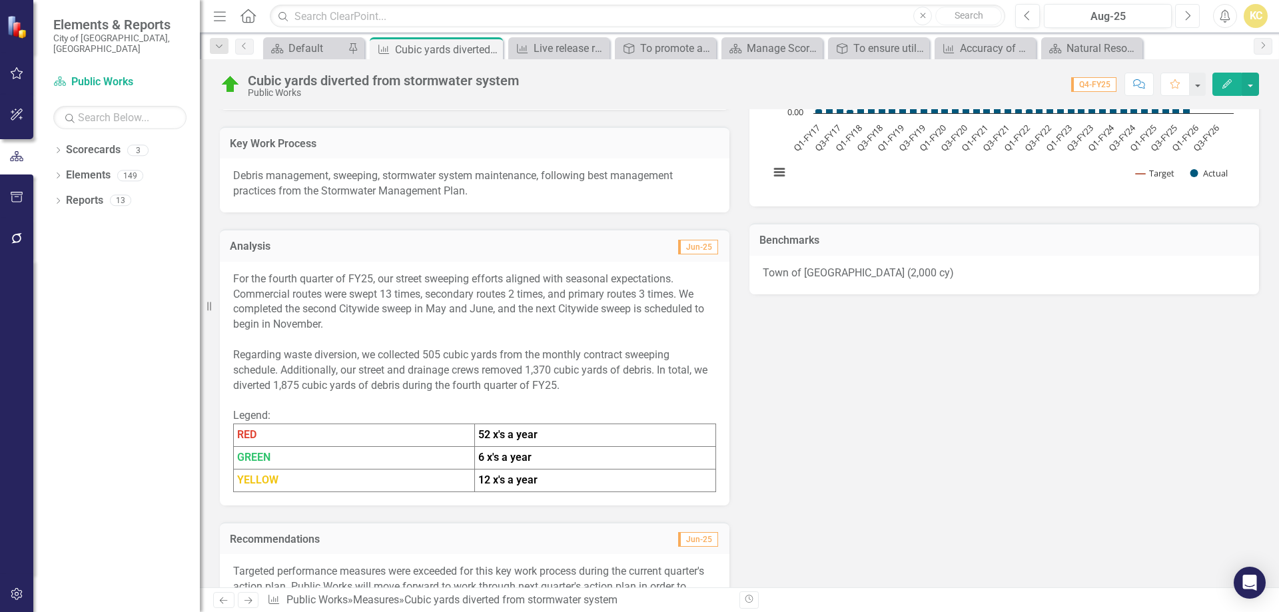
click at [1185, 16] on icon "Next" at bounding box center [1187, 16] width 7 height 12
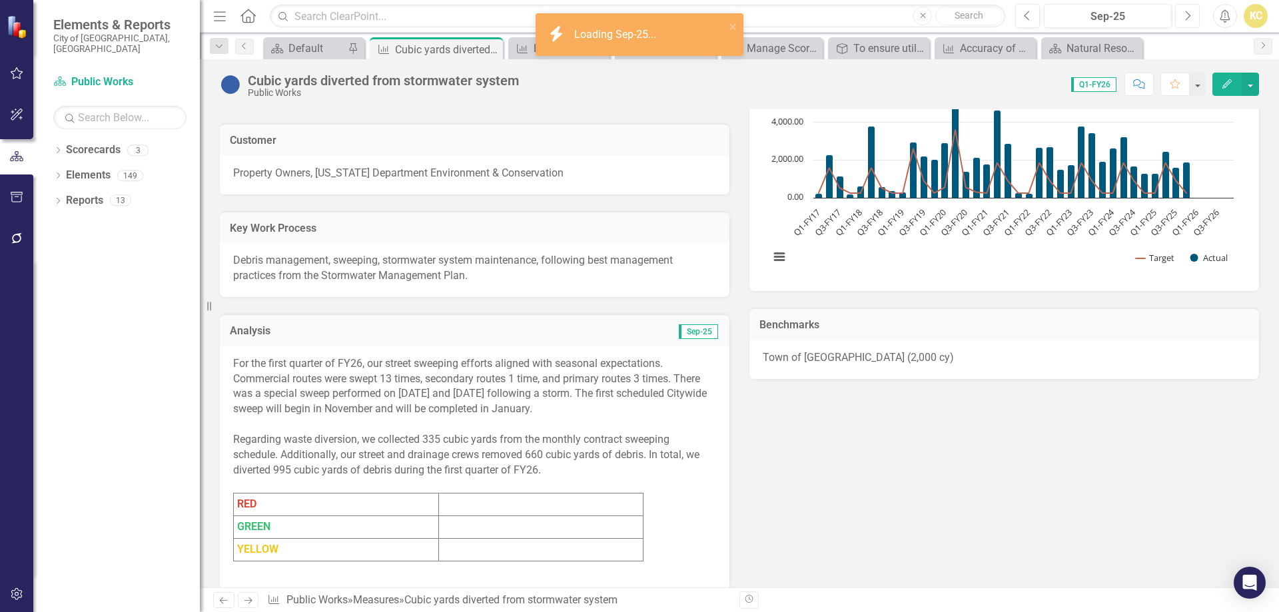
scroll to position [267, 0]
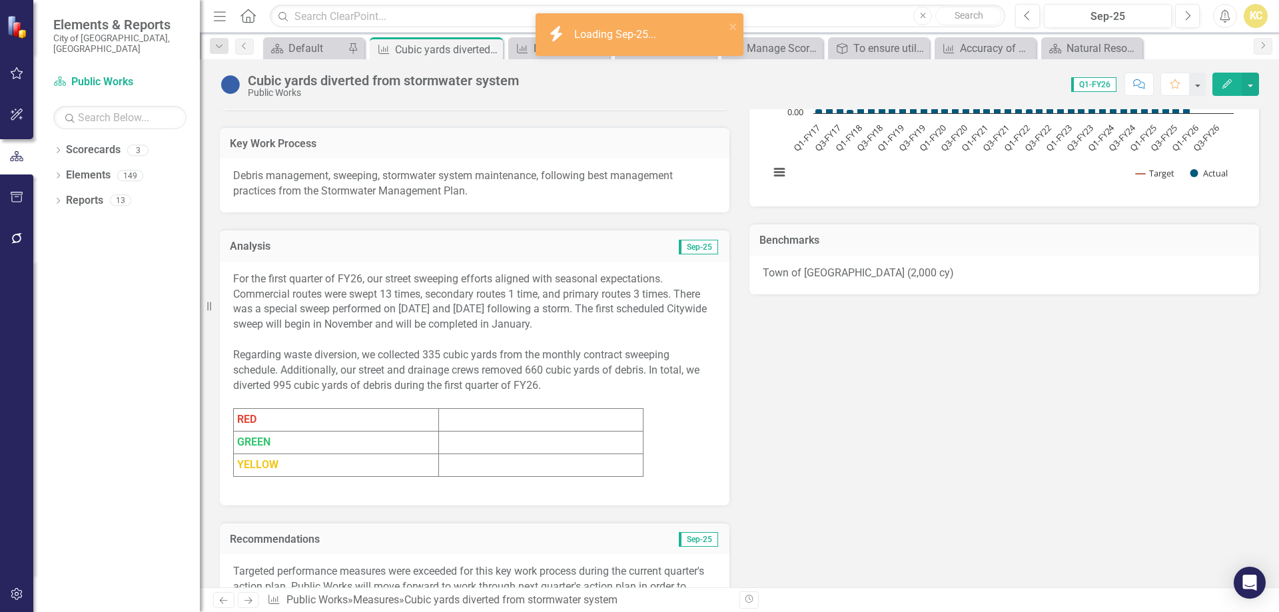
click at [462, 419] on td at bounding box center [540, 420] width 205 height 23
click at [464, 420] on td at bounding box center [540, 420] width 205 height 23
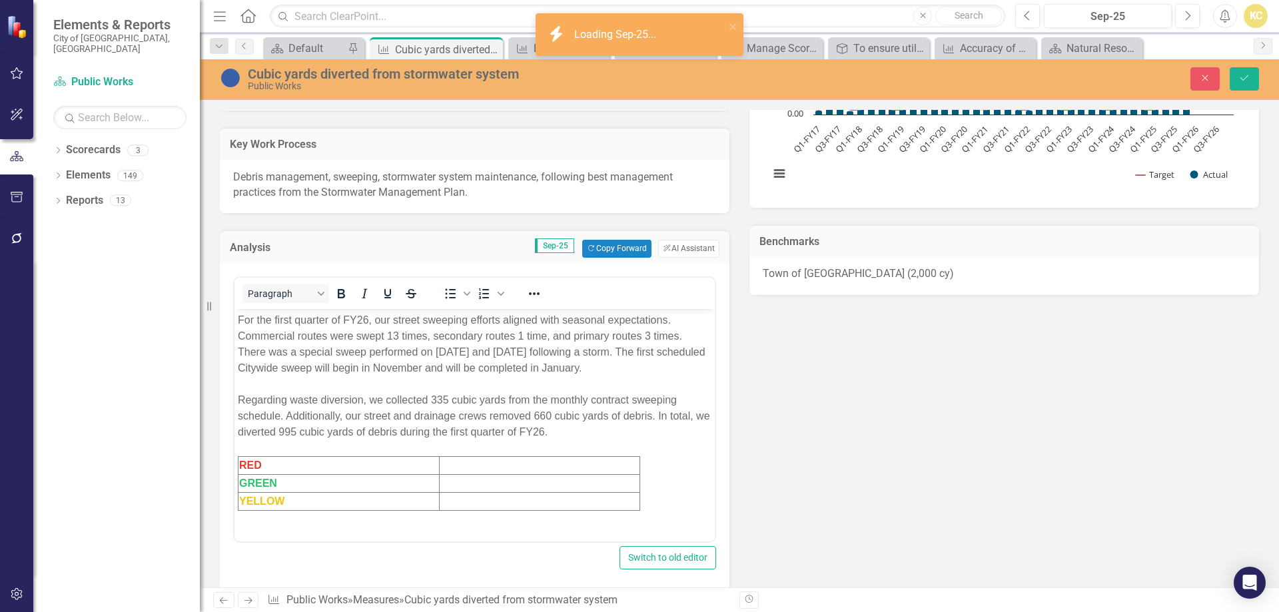
scroll to position [0, 0]
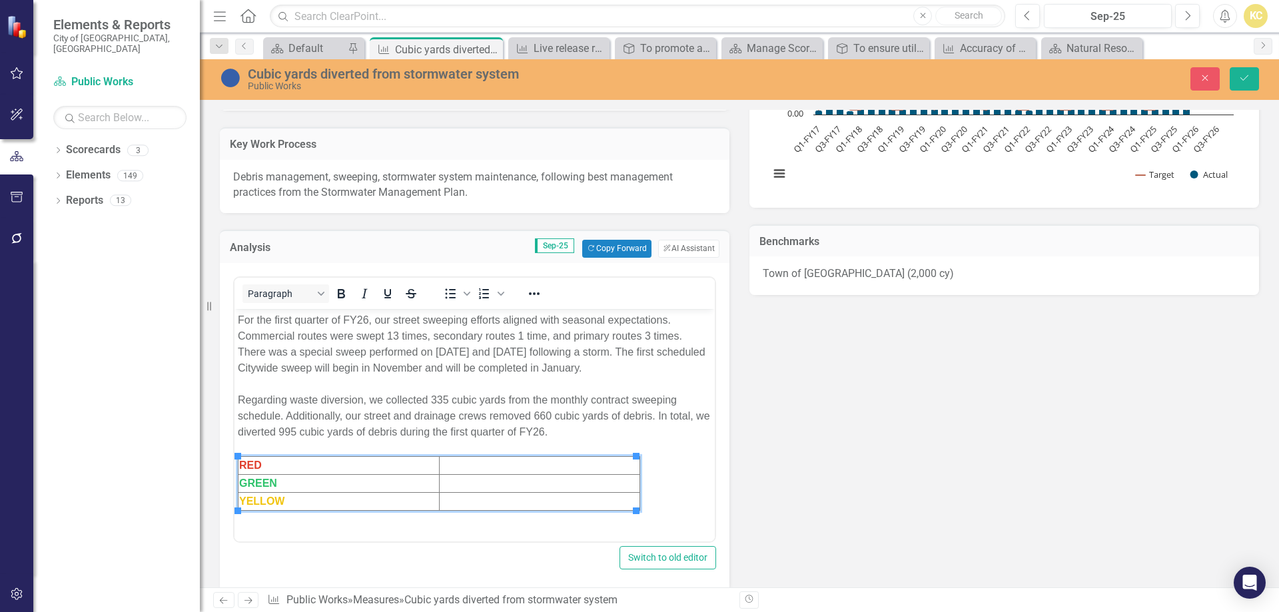
click at [458, 466] on td "Rich Text Area. Press ALT-0 for help." at bounding box center [539, 465] width 201 height 18
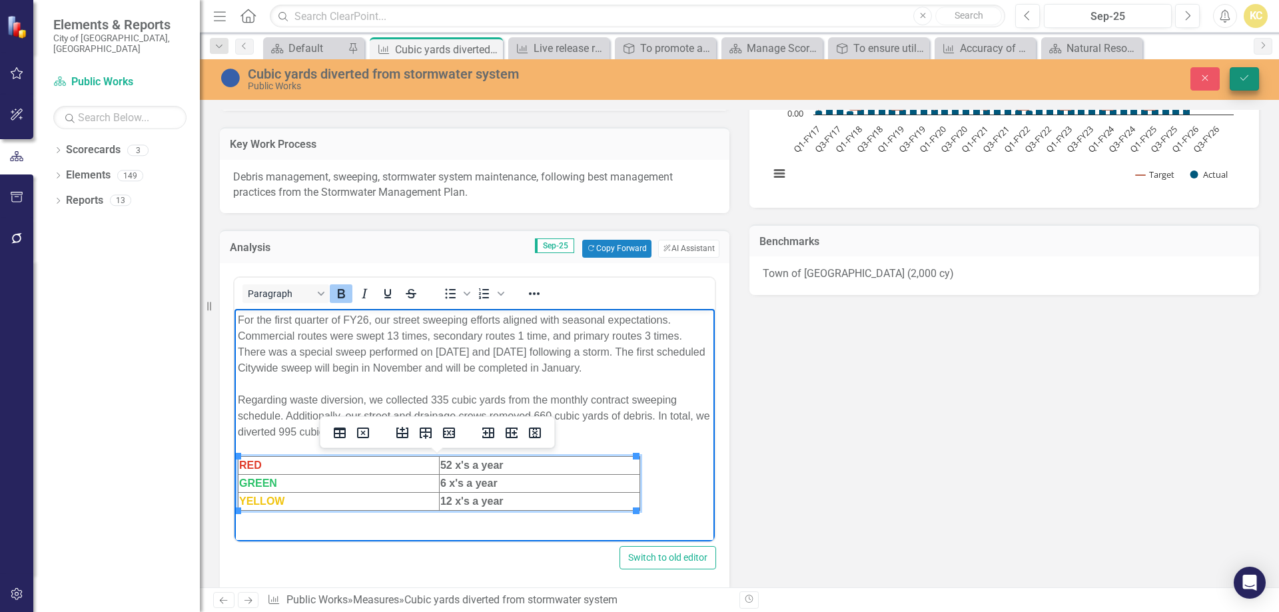
click at [1246, 77] on icon "Save" at bounding box center [1245, 77] width 12 height 9
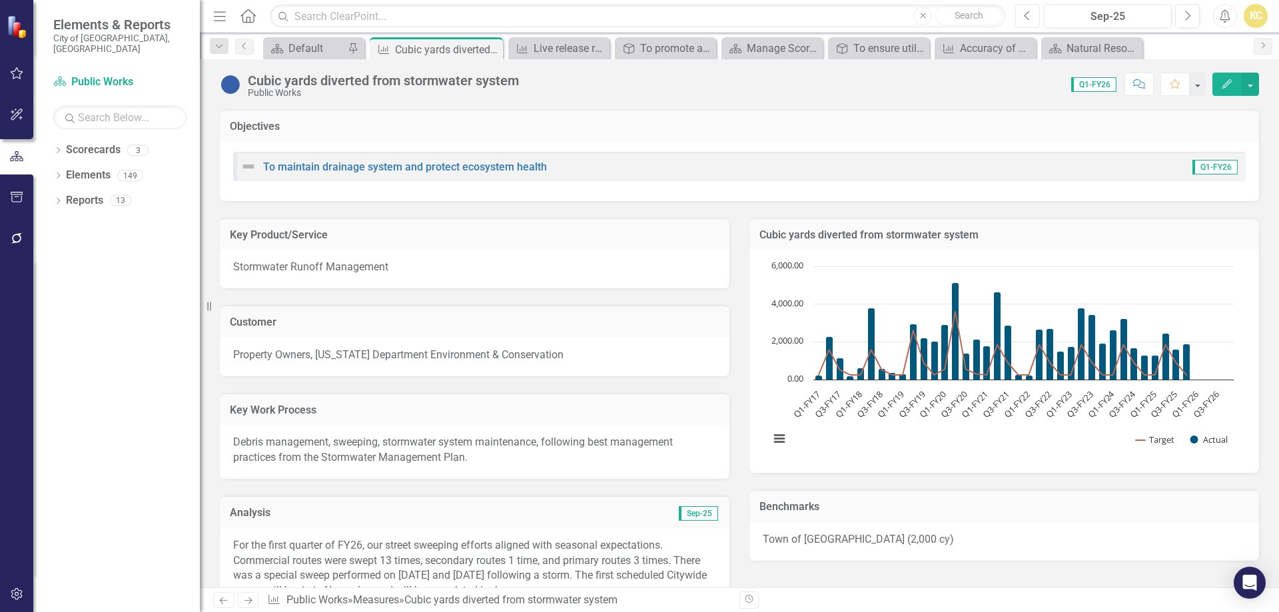
click at [1033, 19] on button "Previous" at bounding box center [1027, 16] width 25 height 24
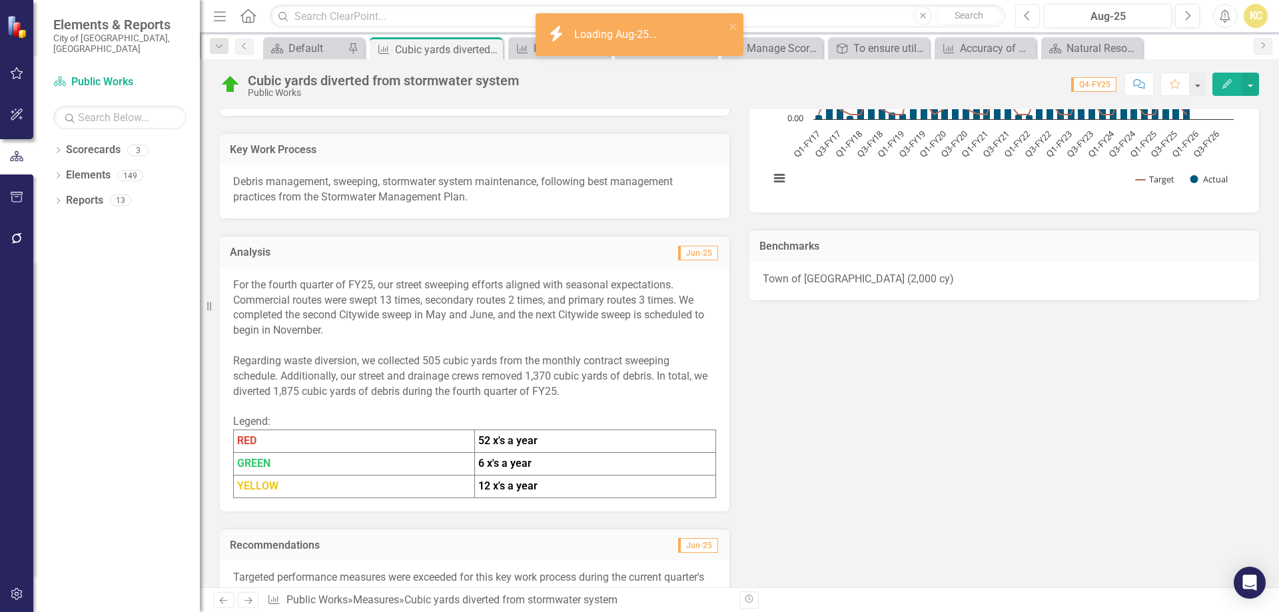
scroll to position [267, 0]
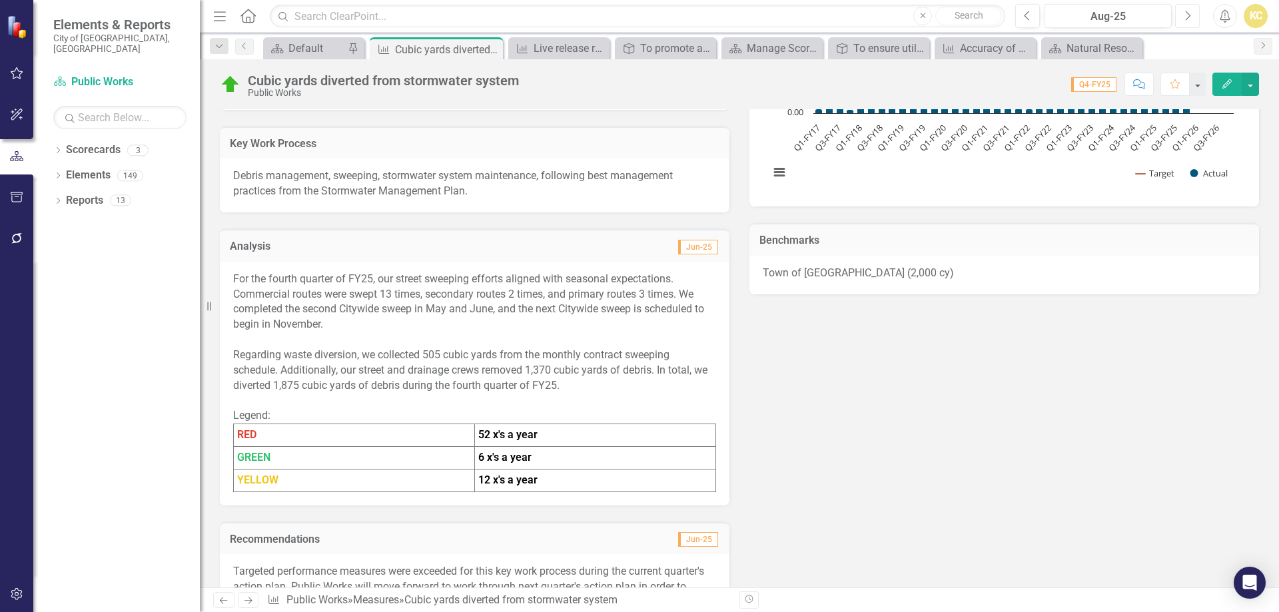
click at [1191, 16] on button "Next" at bounding box center [1187, 16] width 25 height 24
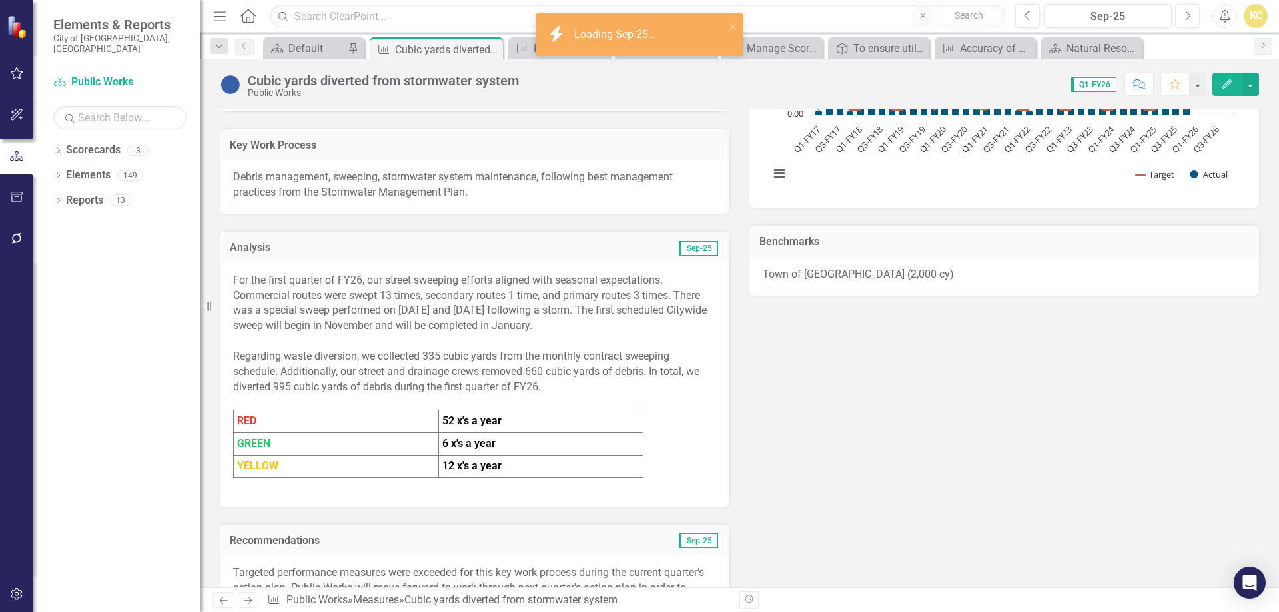
scroll to position [267, 0]
click at [578, 394] on div at bounding box center [474, 400] width 483 height 15
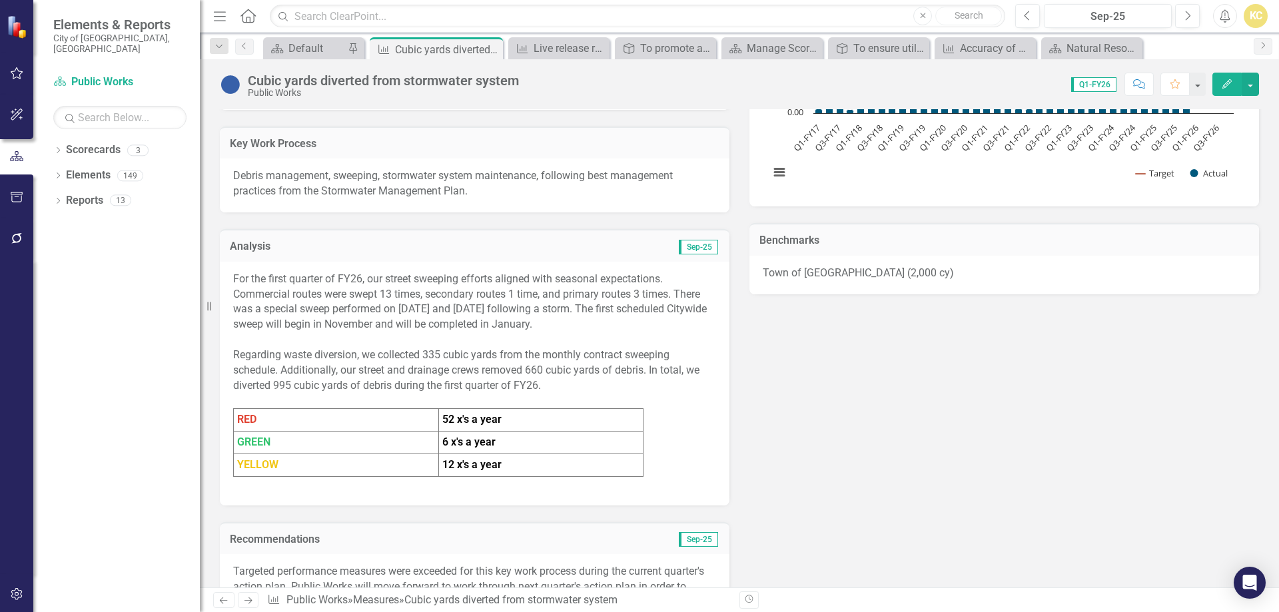
click at [578, 394] on div at bounding box center [474, 400] width 483 height 15
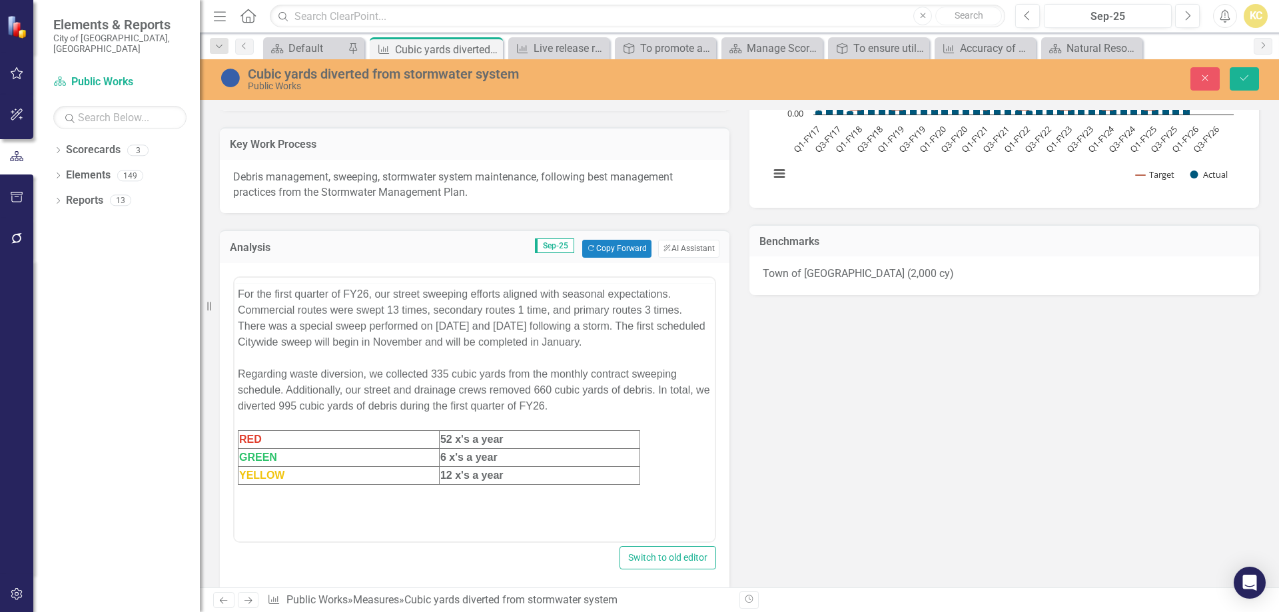
scroll to position [0, 0]
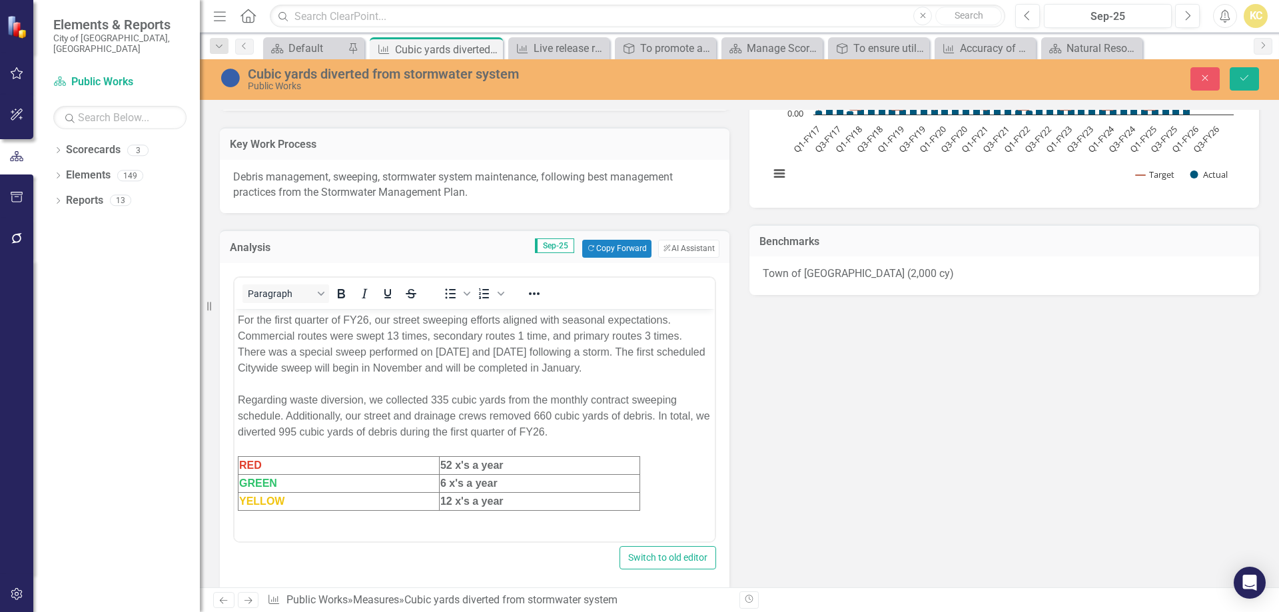
click at [593, 436] on div "Regarding waste diversion, we collected 335 cubic yards from the monthly contra…" at bounding box center [475, 416] width 474 height 48
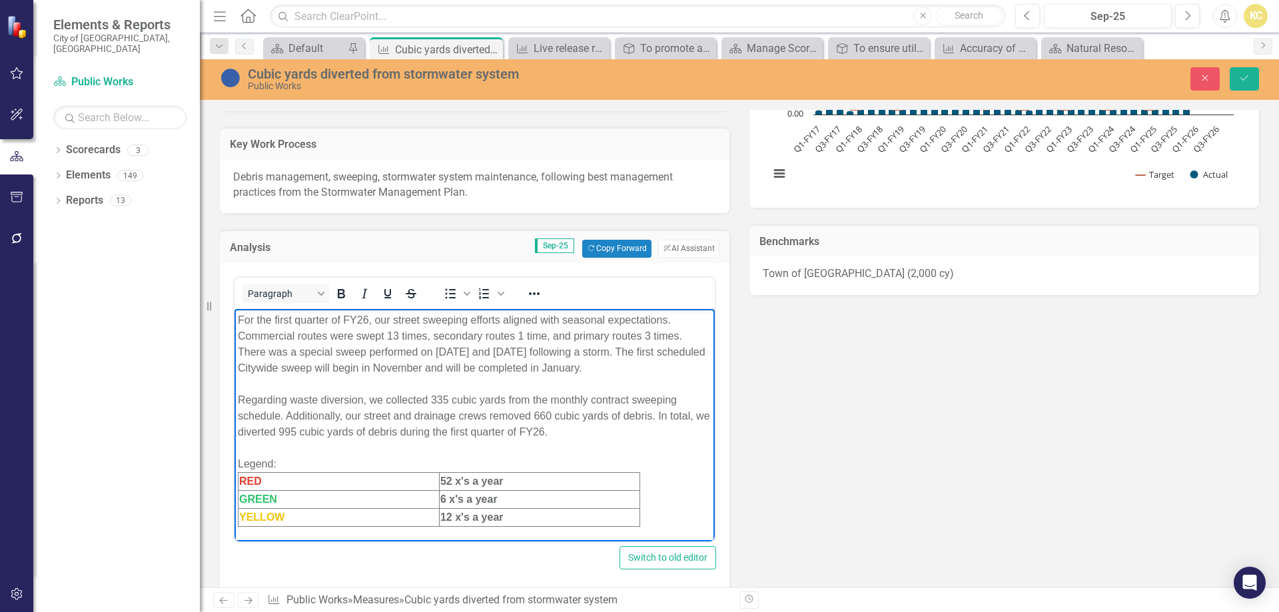
click at [249, 460] on div "Legend:" at bounding box center [475, 464] width 474 height 16
drag, startPoint x: 249, startPoint y: 460, endPoint x: 305, endPoint y: 465, distance: 56.2
click at [301, 462] on div "Legend:" at bounding box center [475, 464] width 474 height 16
drag, startPoint x: 346, startPoint y: 291, endPoint x: 337, endPoint y: 308, distance: 19.1
click at [346, 292] on icon "Bold" at bounding box center [341, 294] width 16 height 16
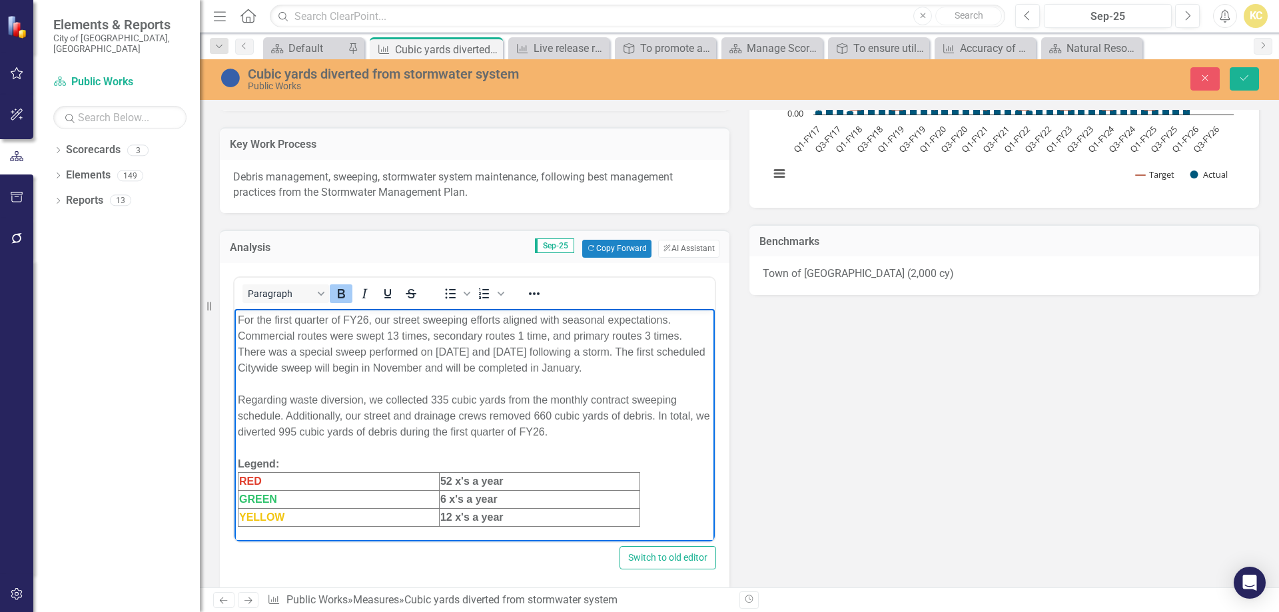
click at [406, 450] on body "For the first quarter of FY26, our street sweeping efforts aligned with seasona…" at bounding box center [475, 426] width 480 height 237
click at [1245, 77] on icon "Save" at bounding box center [1245, 77] width 12 height 9
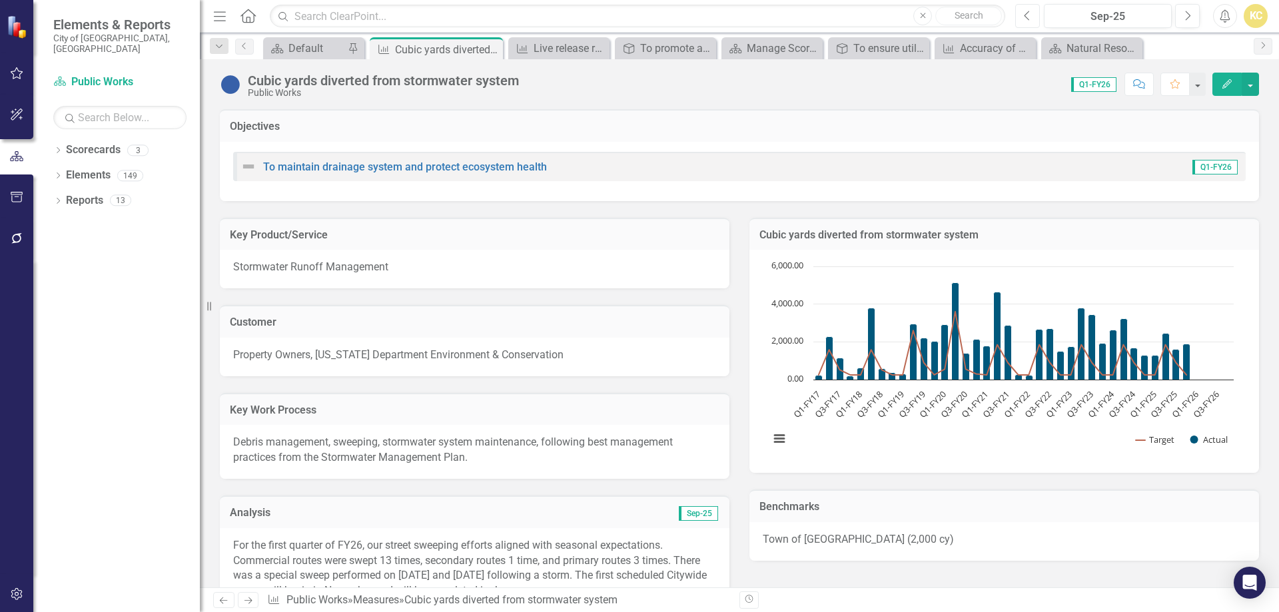
click at [1029, 16] on icon "Previous" at bounding box center [1027, 16] width 7 height 12
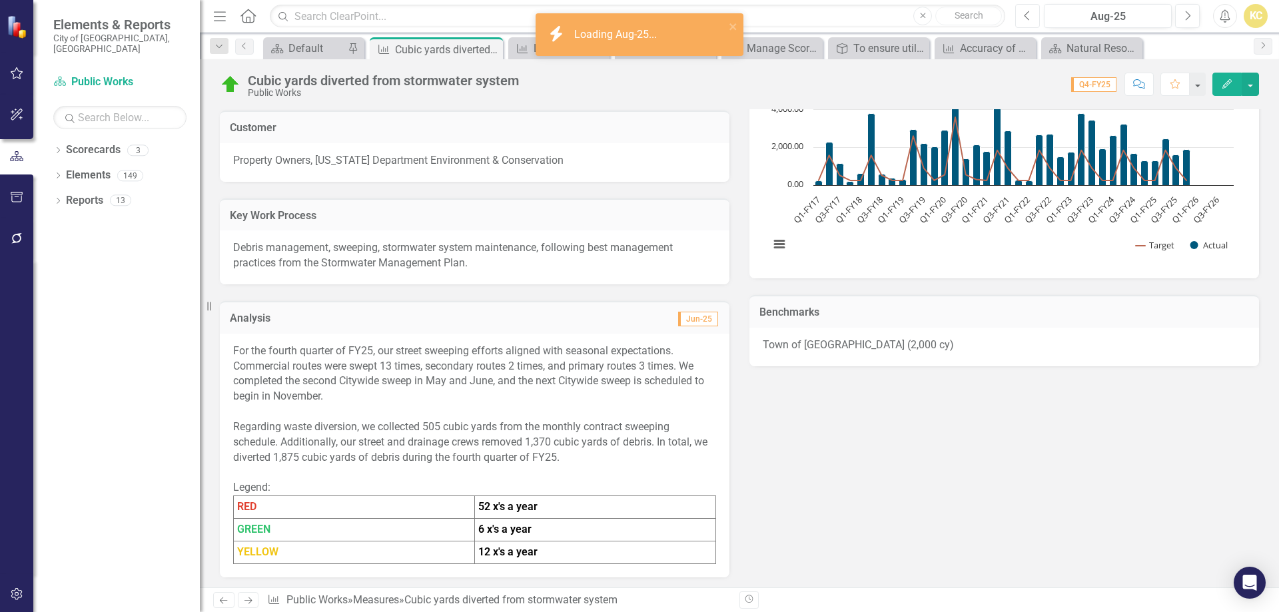
scroll to position [200, 0]
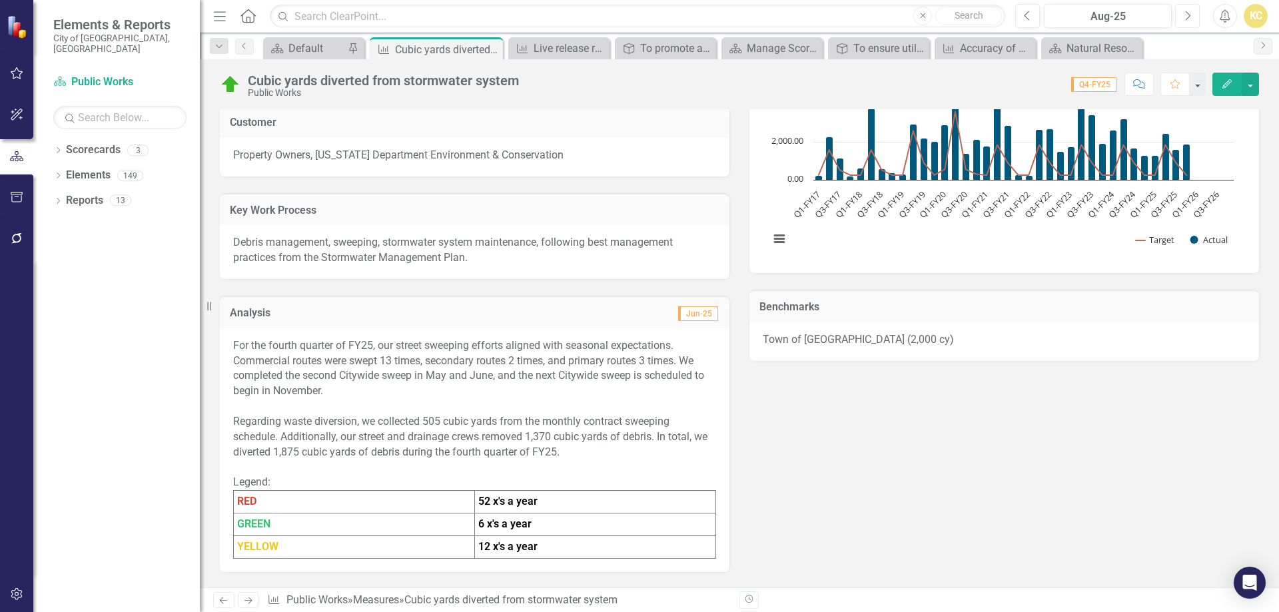
click at [1191, 21] on button "Next" at bounding box center [1187, 16] width 25 height 24
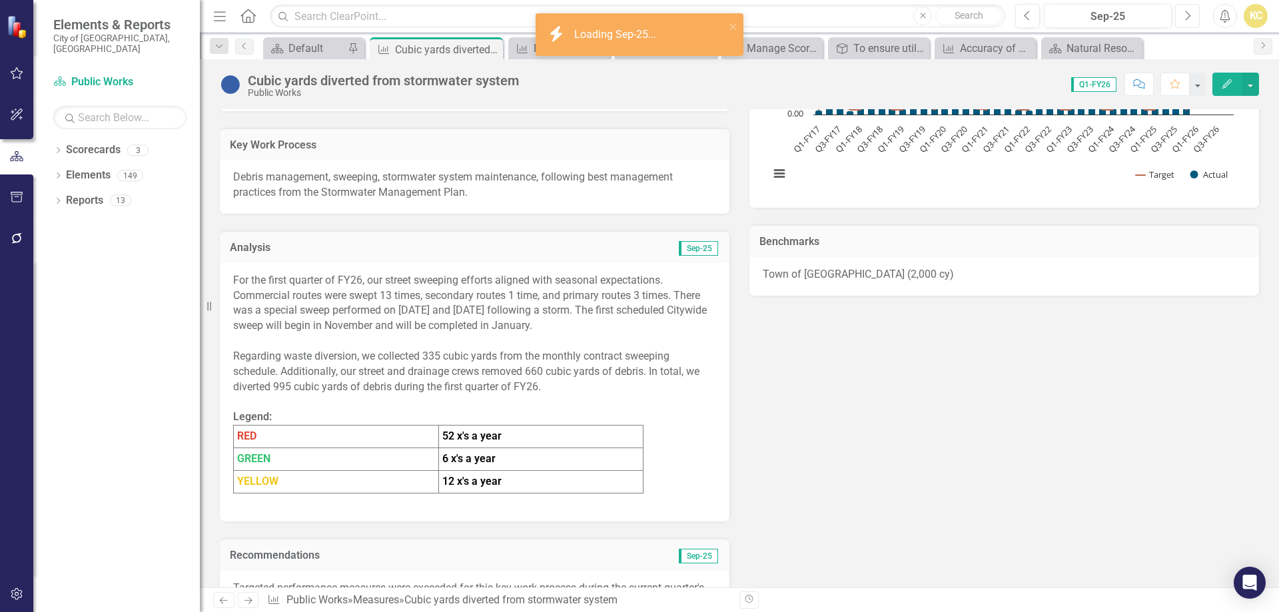
scroll to position [267, 0]
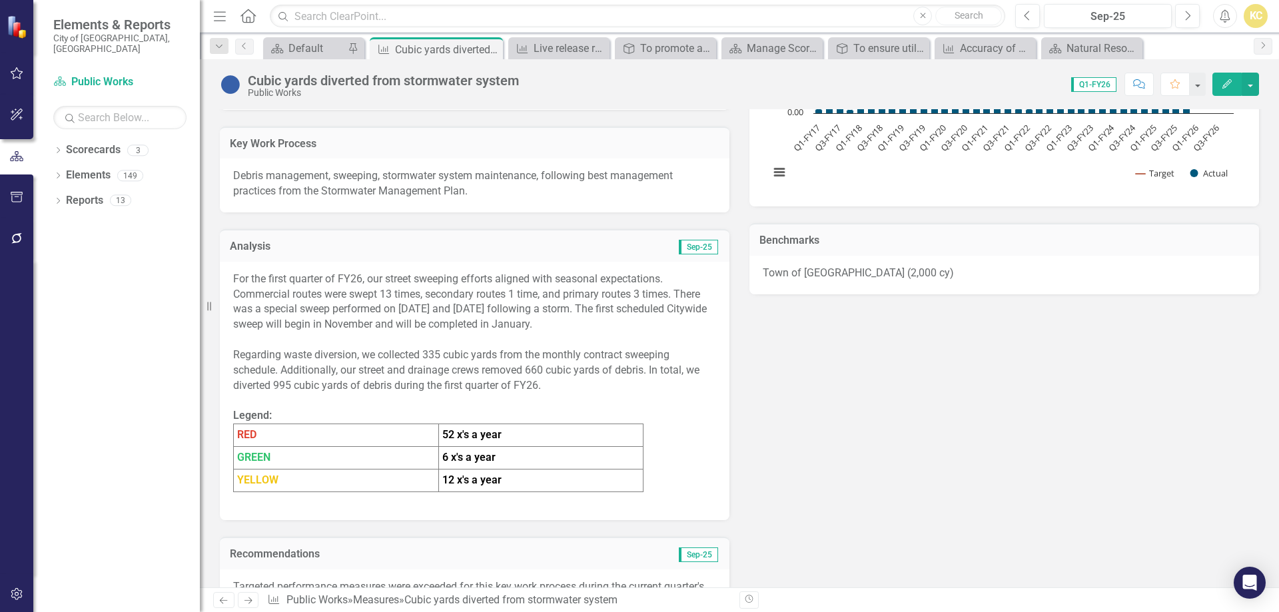
click at [308, 414] on div "Legend:" at bounding box center [474, 415] width 483 height 15
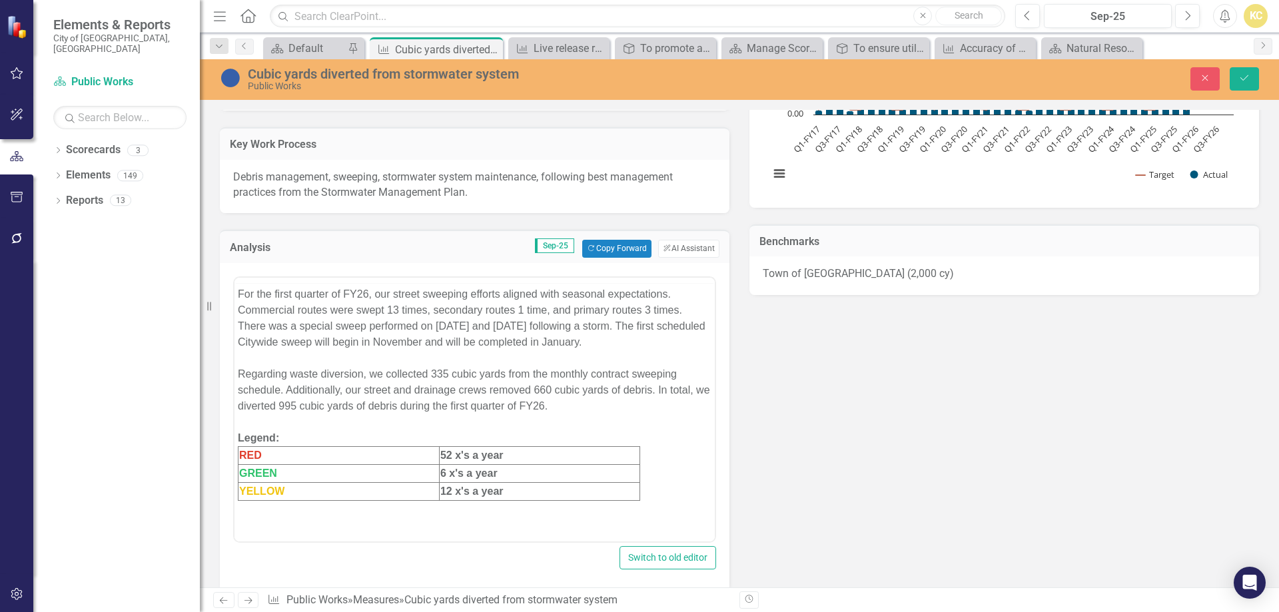
scroll to position [0, 0]
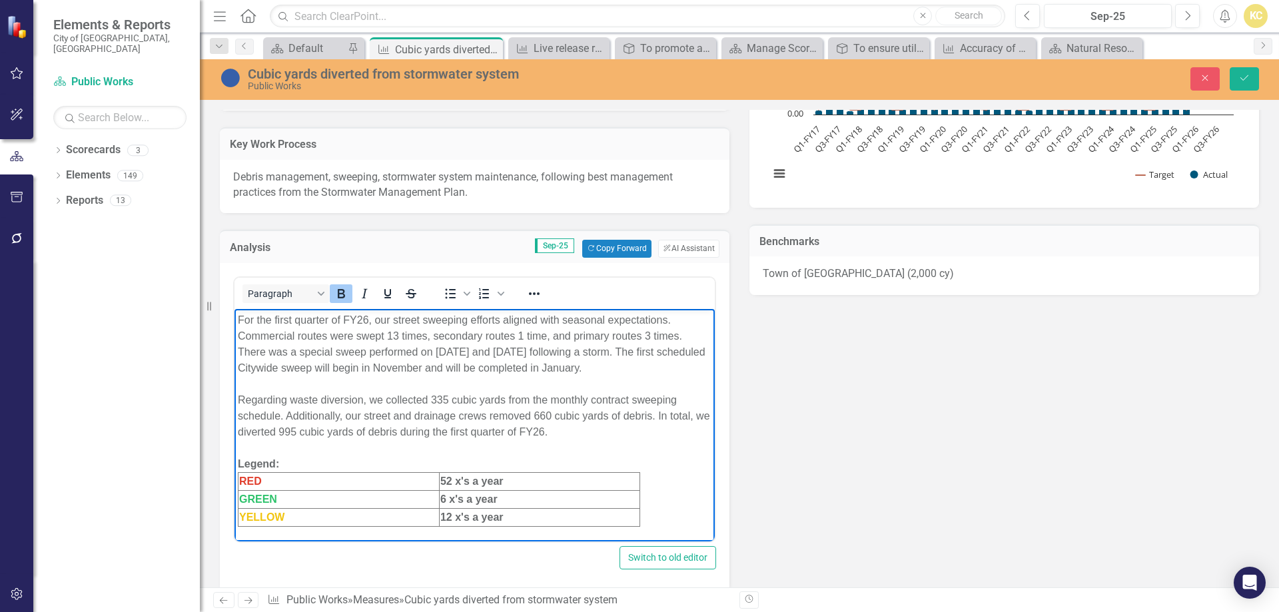
click at [304, 458] on div "Legend:" at bounding box center [475, 464] width 474 height 16
click at [1247, 81] on icon "Save" at bounding box center [1245, 77] width 12 height 9
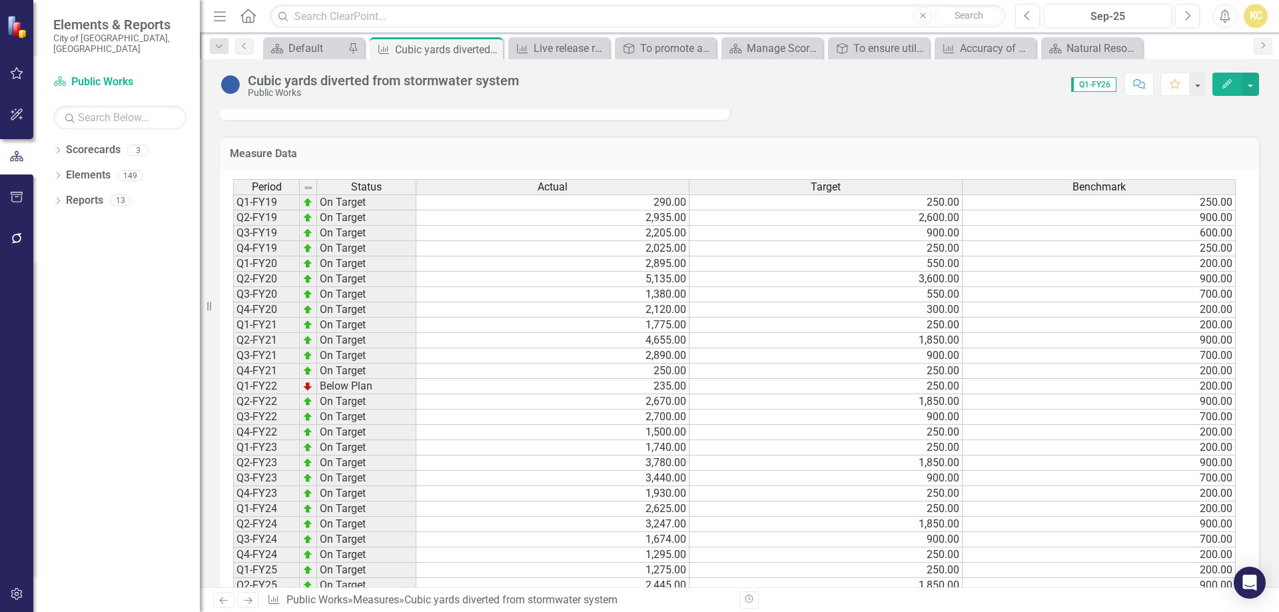
scroll to position [1025, 0]
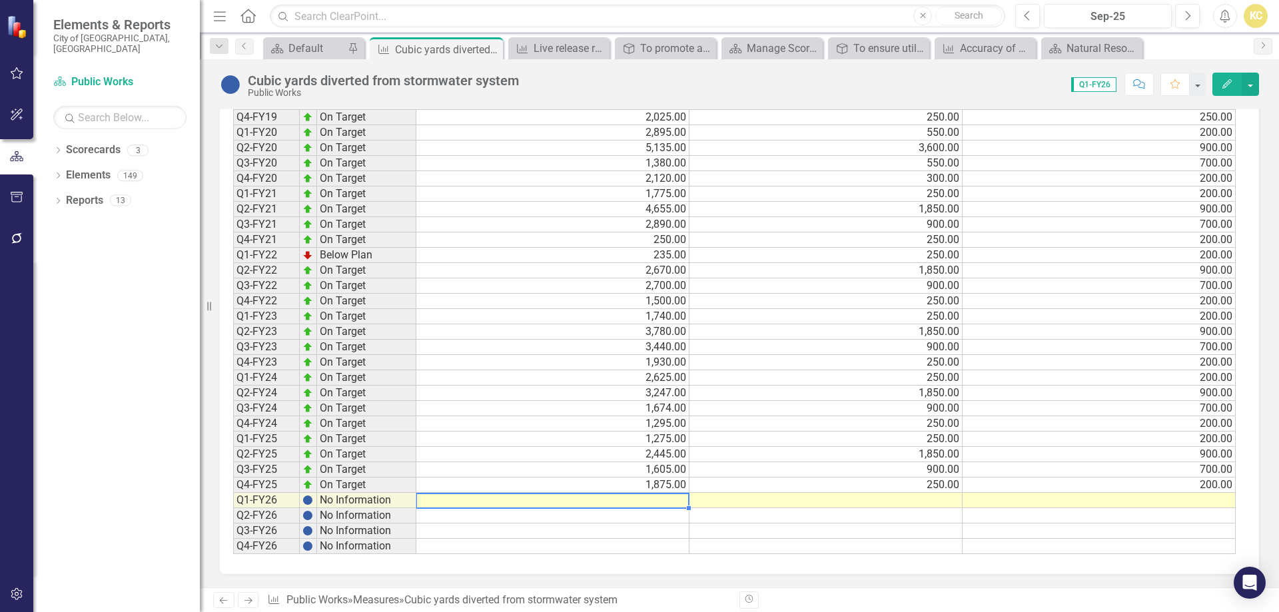
click at [625, 497] on td at bounding box center [552, 500] width 273 height 15
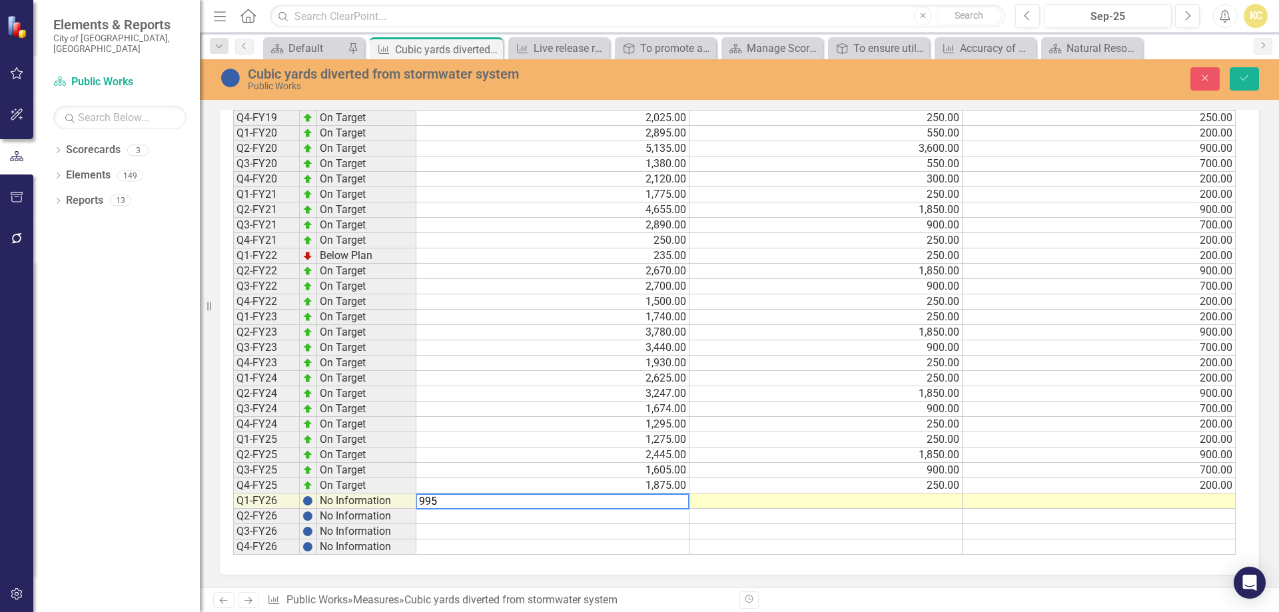
type textarea "995"
click at [784, 501] on td at bounding box center [826, 501] width 273 height 15
click at [903, 502] on td at bounding box center [826, 501] width 273 height 15
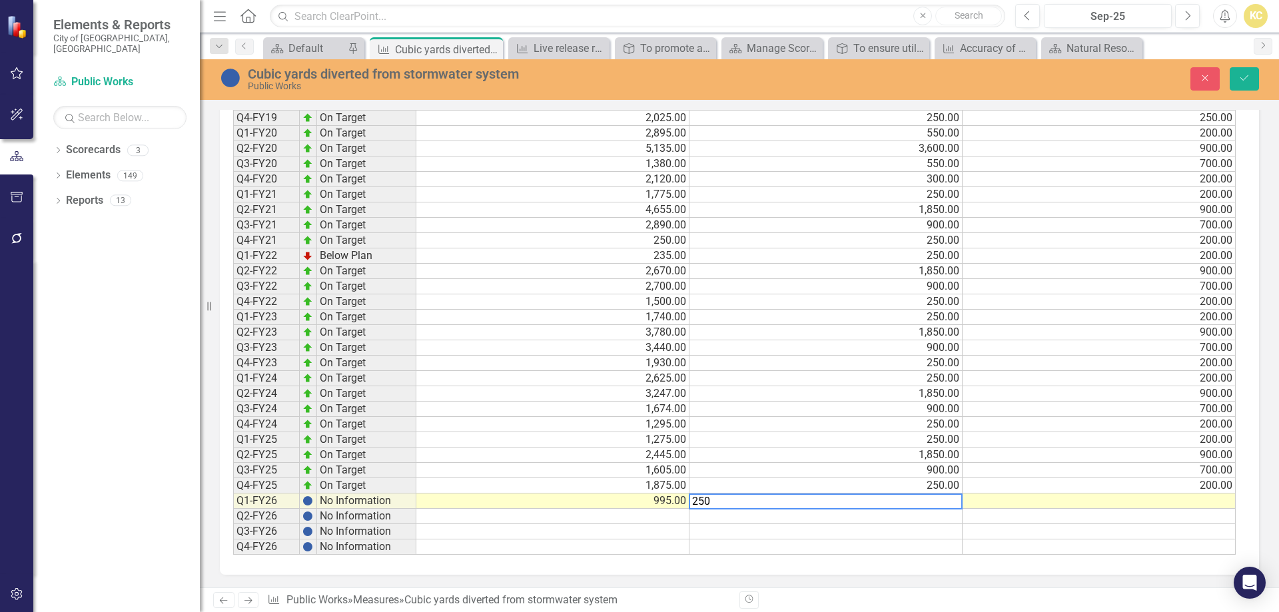
type textarea "250"
click at [1151, 506] on td at bounding box center [1099, 501] width 273 height 15
click at [1025, 504] on td at bounding box center [1099, 501] width 273 height 15
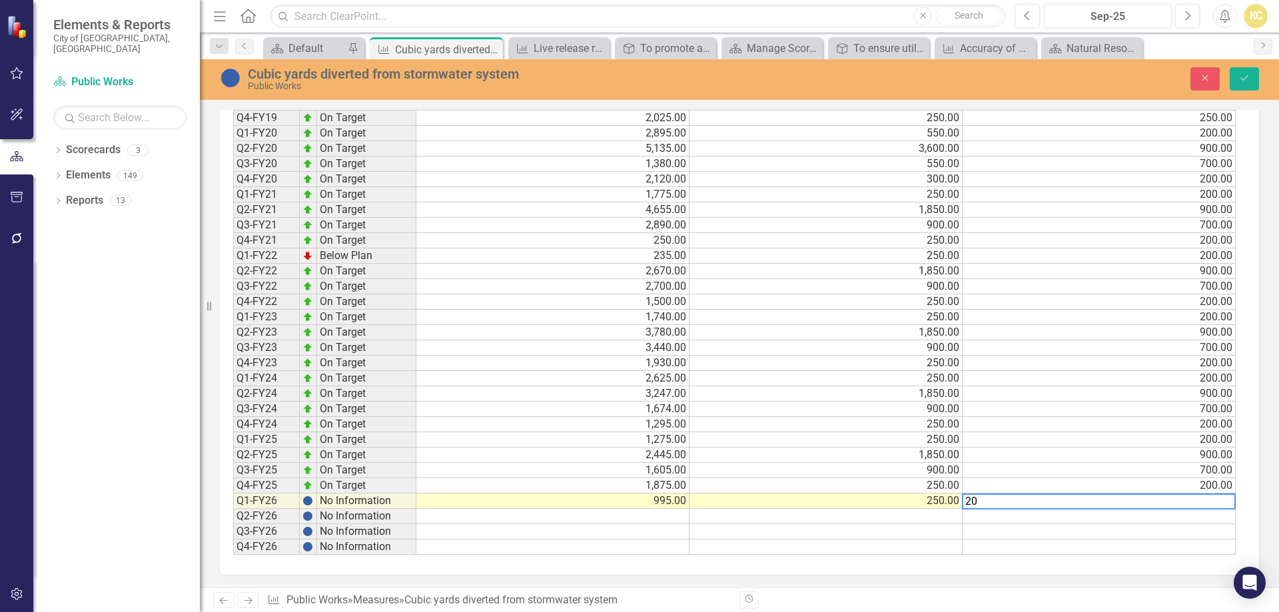
type textarea "200"
drag, startPoint x: 1250, startPoint y: 71, endPoint x: 1251, endPoint y: 82, distance: 10.7
click at [1250, 72] on button "Save" at bounding box center [1244, 78] width 29 height 23
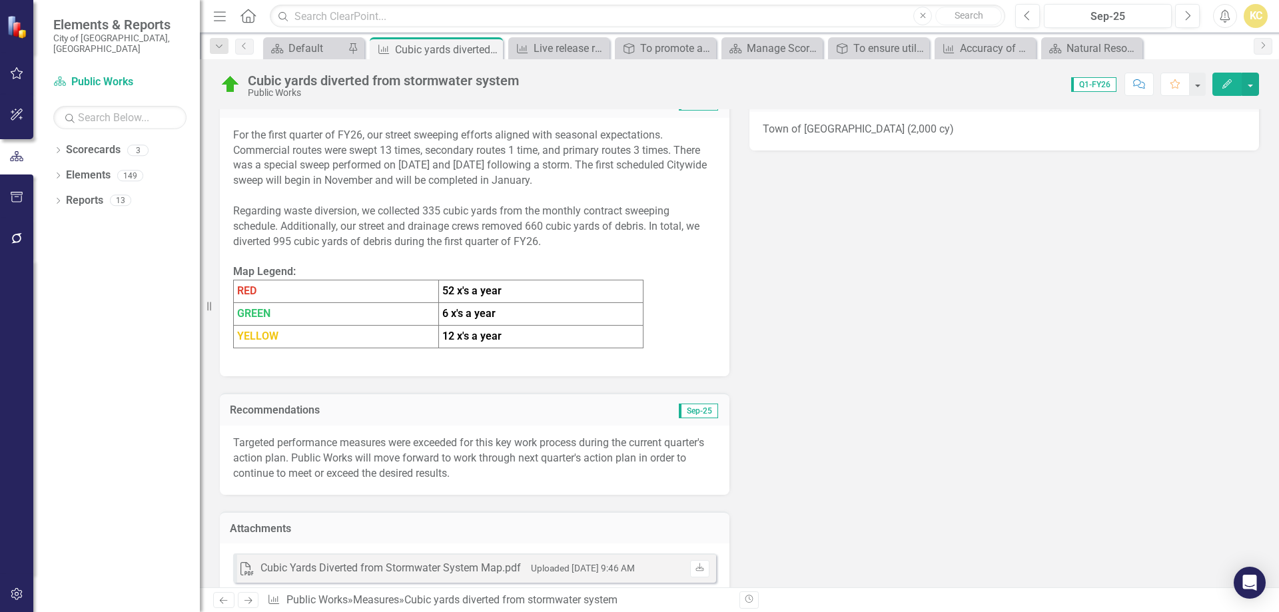
scroll to position [292, 0]
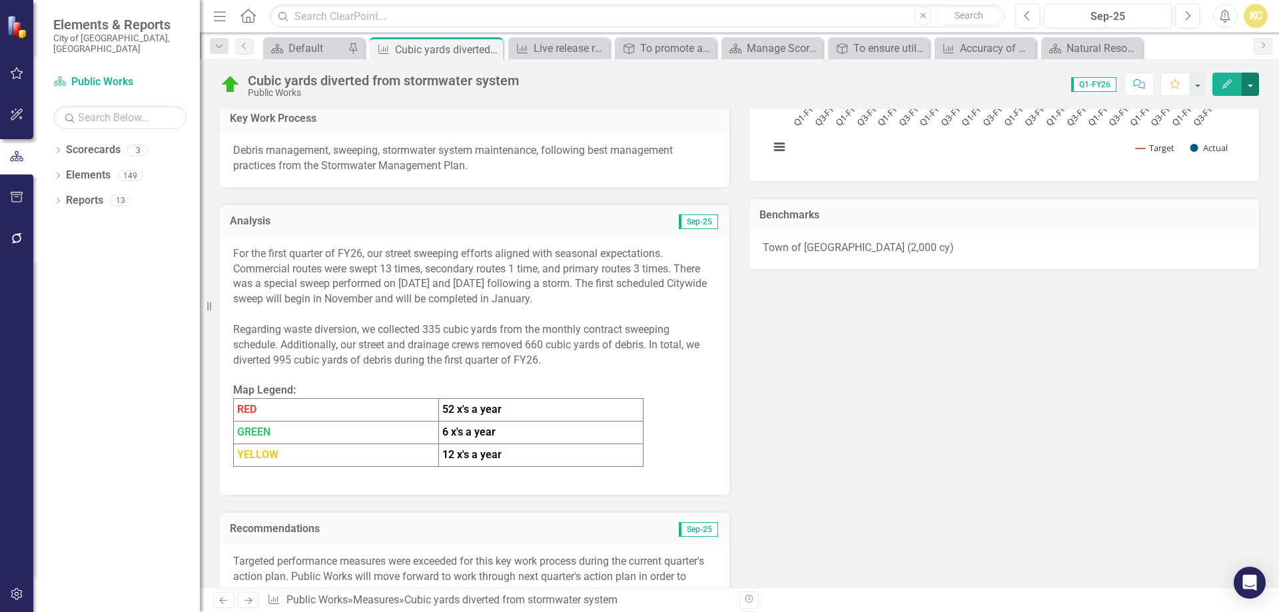
click at [1251, 81] on button "button" at bounding box center [1250, 84] width 17 height 23
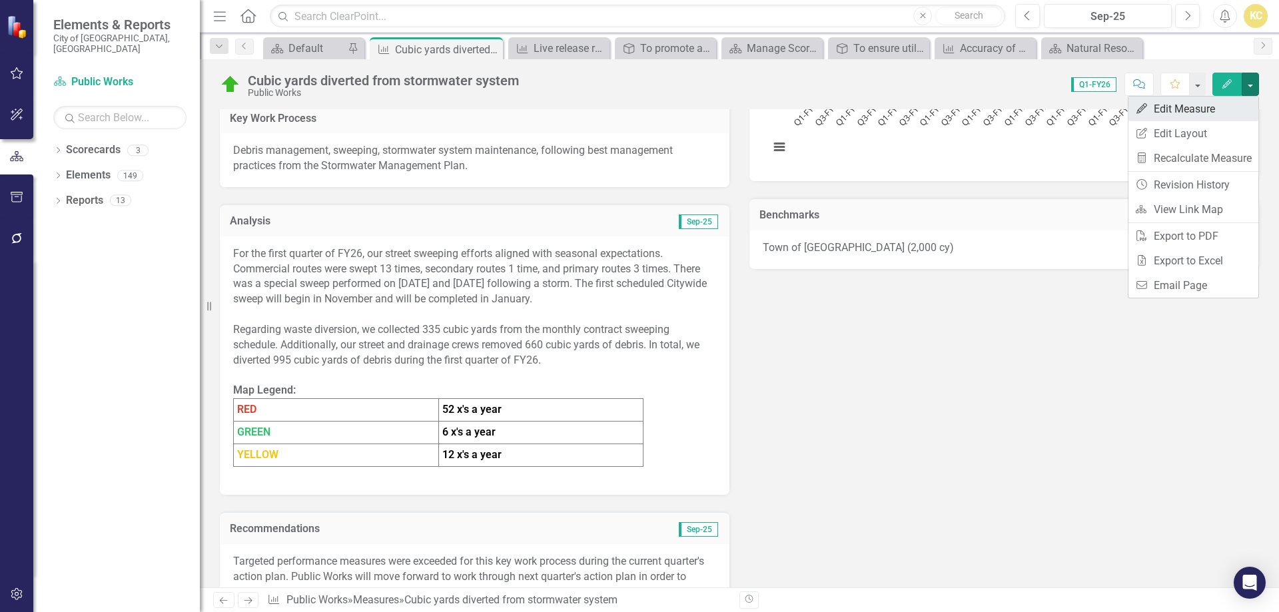
click at [1189, 109] on link "Edit Edit Measure" at bounding box center [1194, 109] width 130 height 25
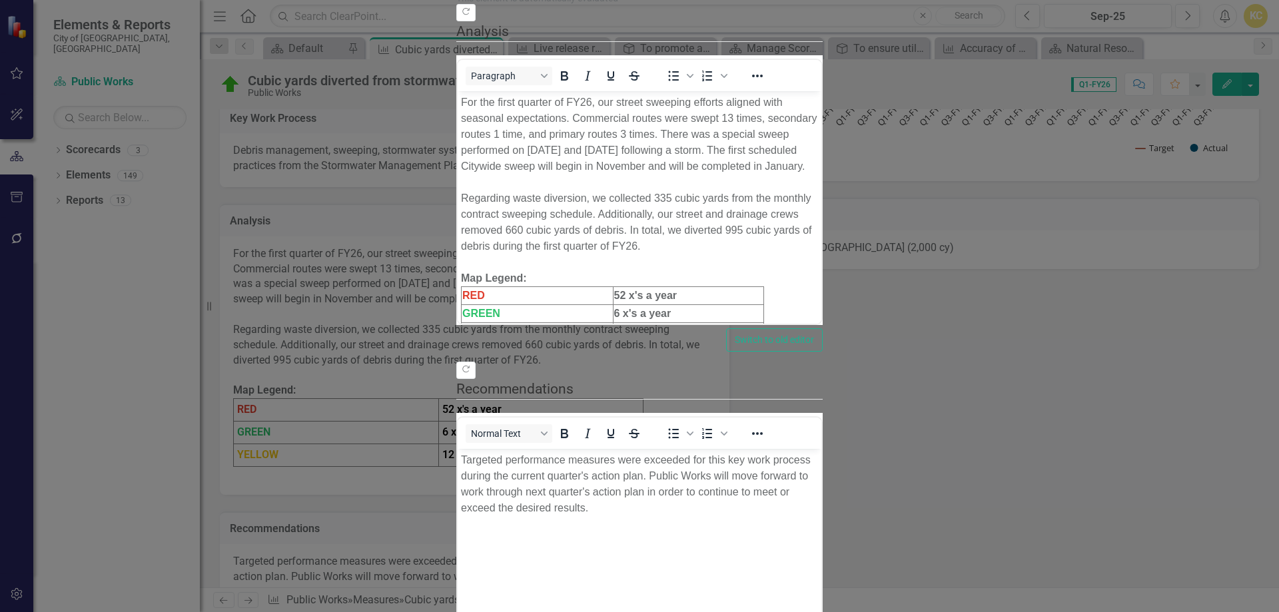
scroll to position [0, 0]
drag, startPoint x: 177, startPoint y: 75, endPoint x: 221, endPoint y: 130, distance: 70.6
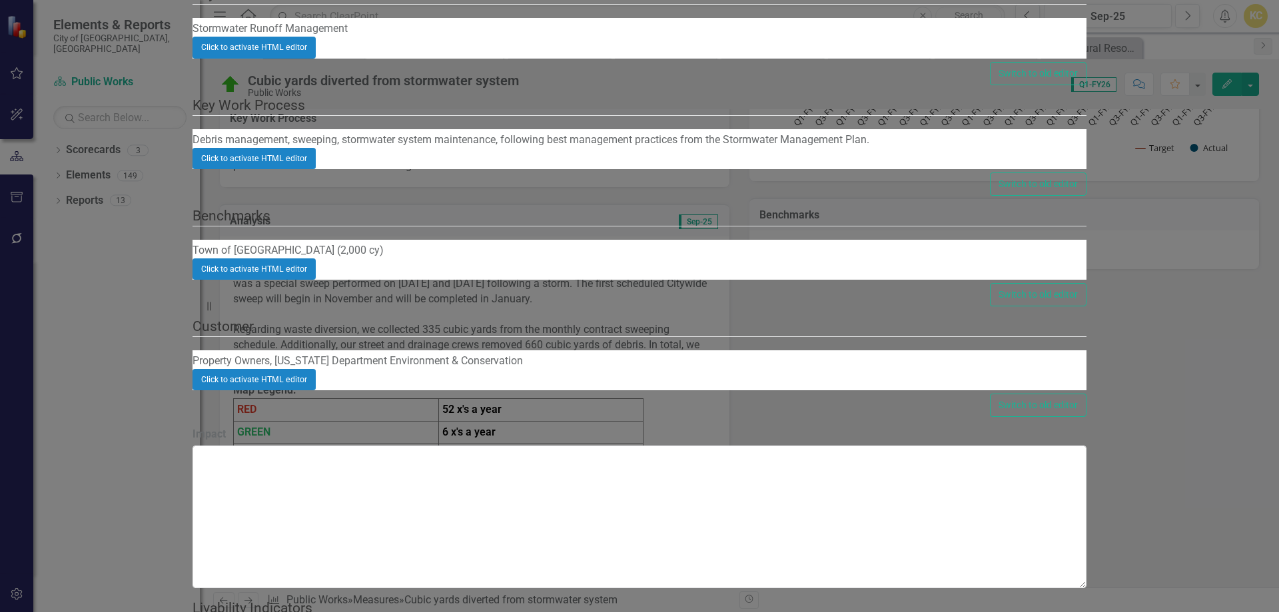
checkbox input "false"
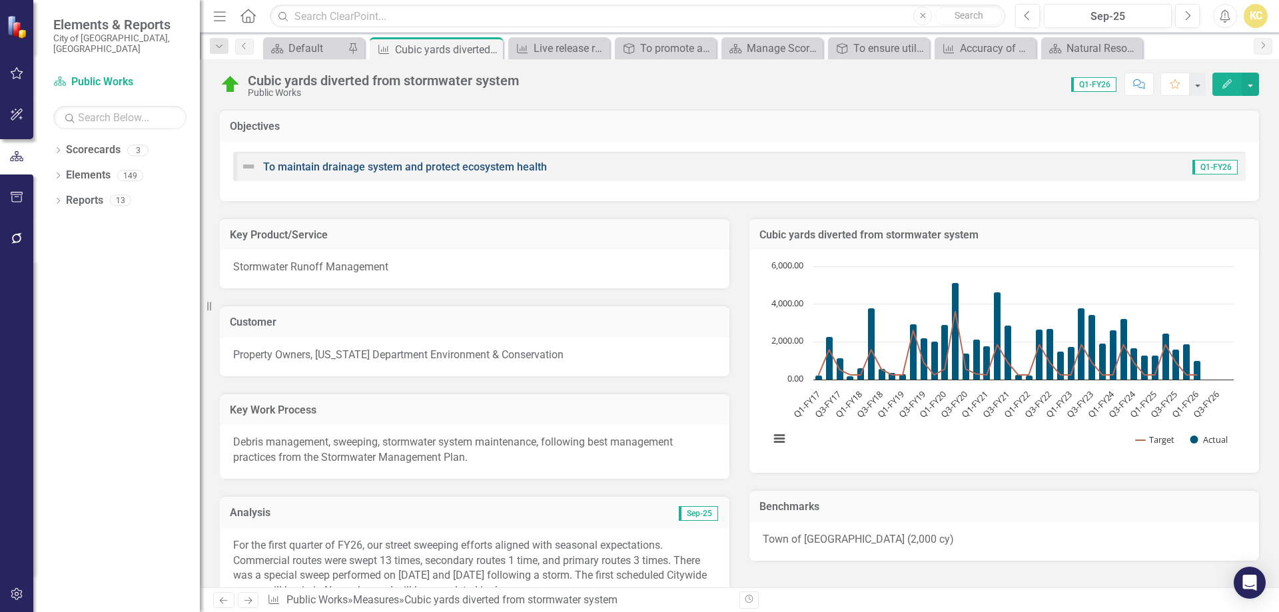
click at [528, 163] on div "To maintain drainage system and protect ecosystem health" at bounding box center [394, 167] width 306 height 16
click at [526, 165] on link "To maintain drainage system and protect ecosystem health" at bounding box center [405, 167] width 284 height 13
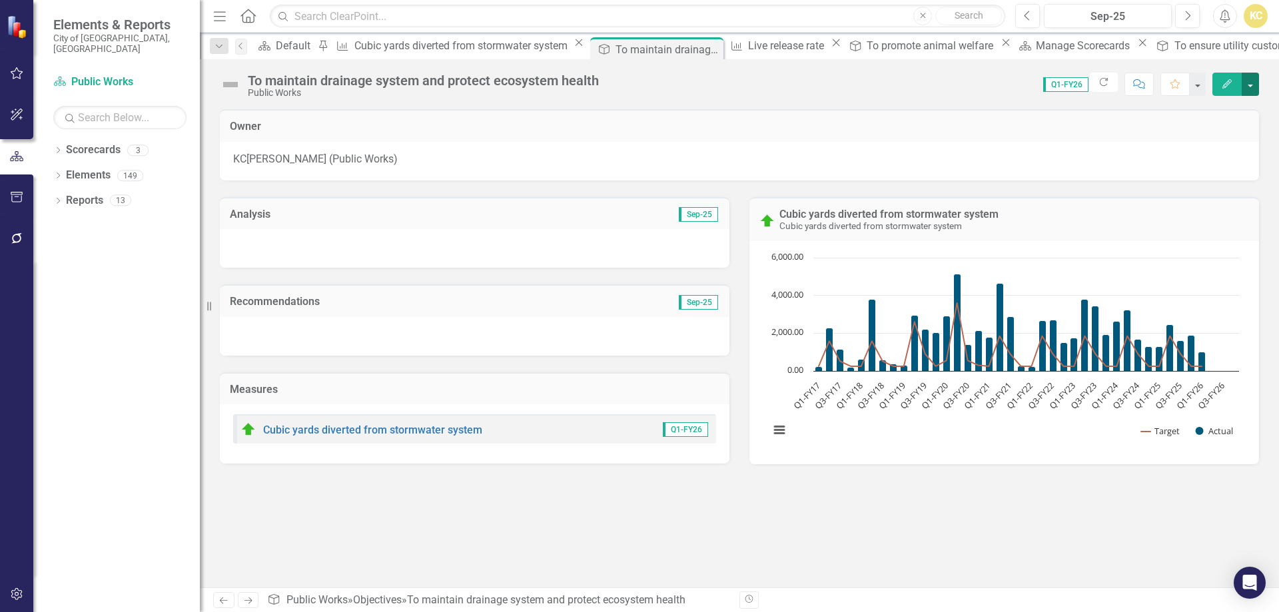
click at [1256, 86] on button "button" at bounding box center [1250, 84] width 17 height 23
click at [1226, 109] on link "Edit Edit Objective" at bounding box center [1205, 109] width 108 height 25
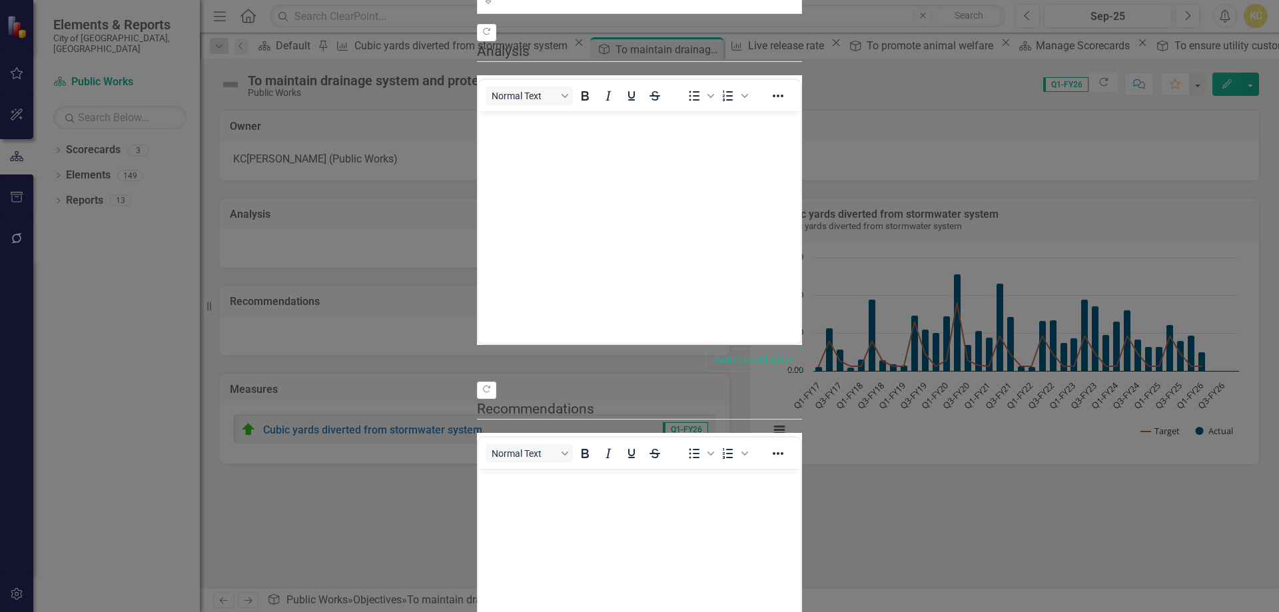
drag, startPoint x: 442, startPoint y: 115, endPoint x: 440, endPoint y: 123, distance: 8.4
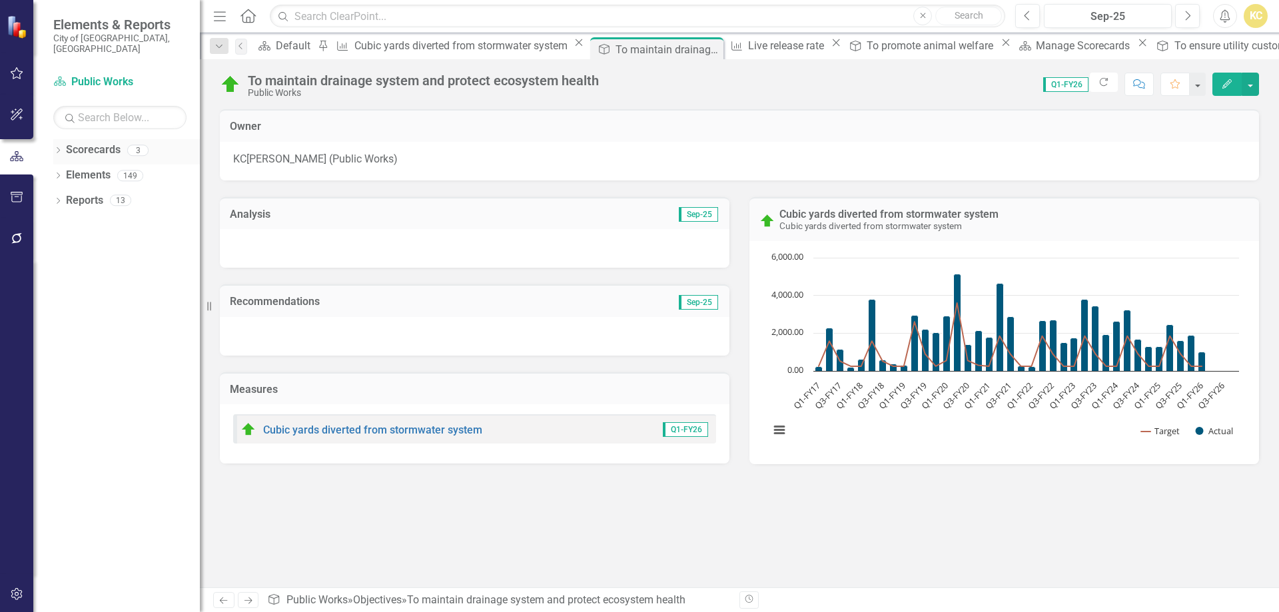
click at [87, 143] on link "Scorecards" at bounding box center [93, 150] width 55 height 15
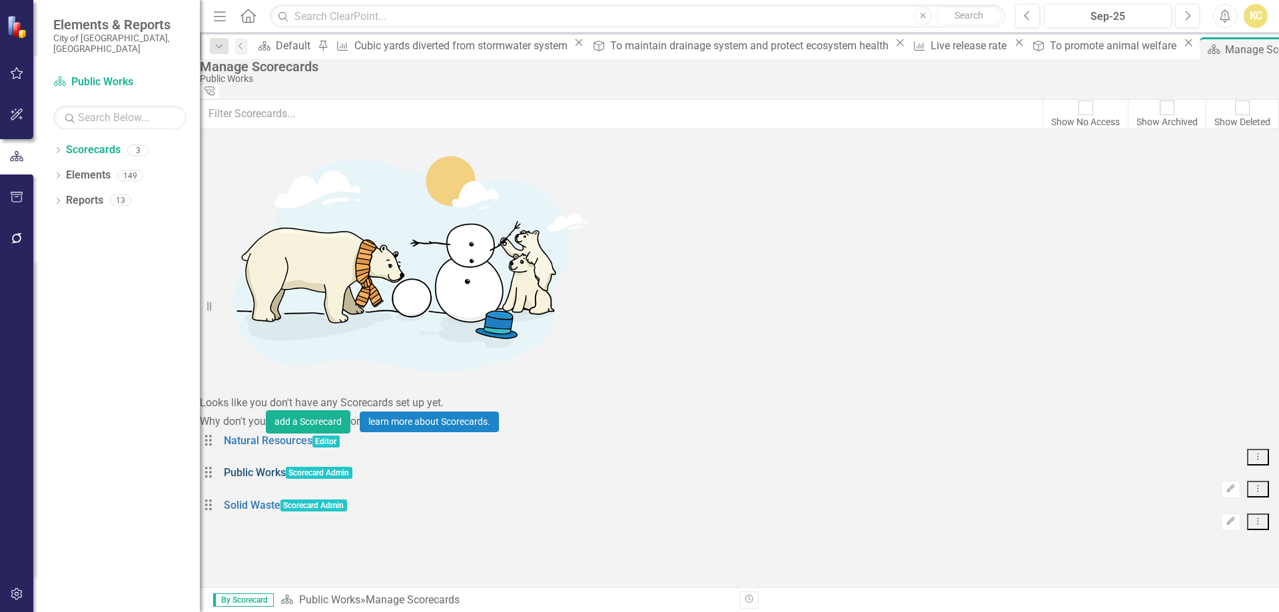
click at [283, 466] on link "Public Works" at bounding box center [255, 473] width 62 height 15
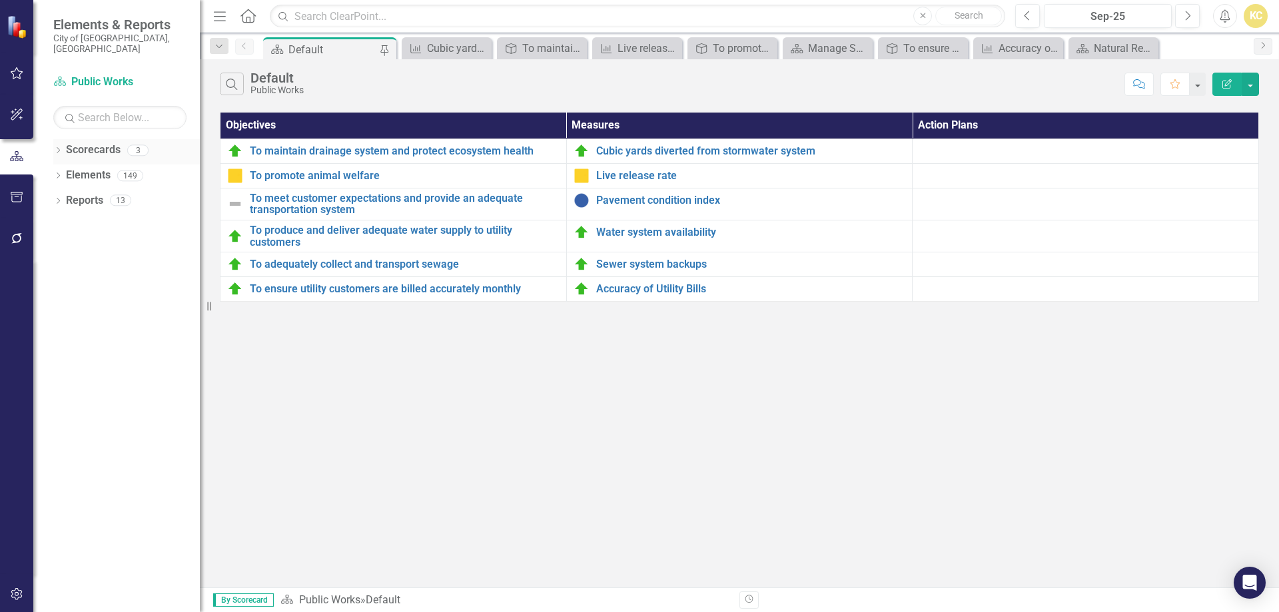
click at [58, 148] on icon "Dropdown" at bounding box center [57, 151] width 9 height 7
click at [99, 168] on link "Natural Resources" at bounding box center [136, 175] width 127 height 15
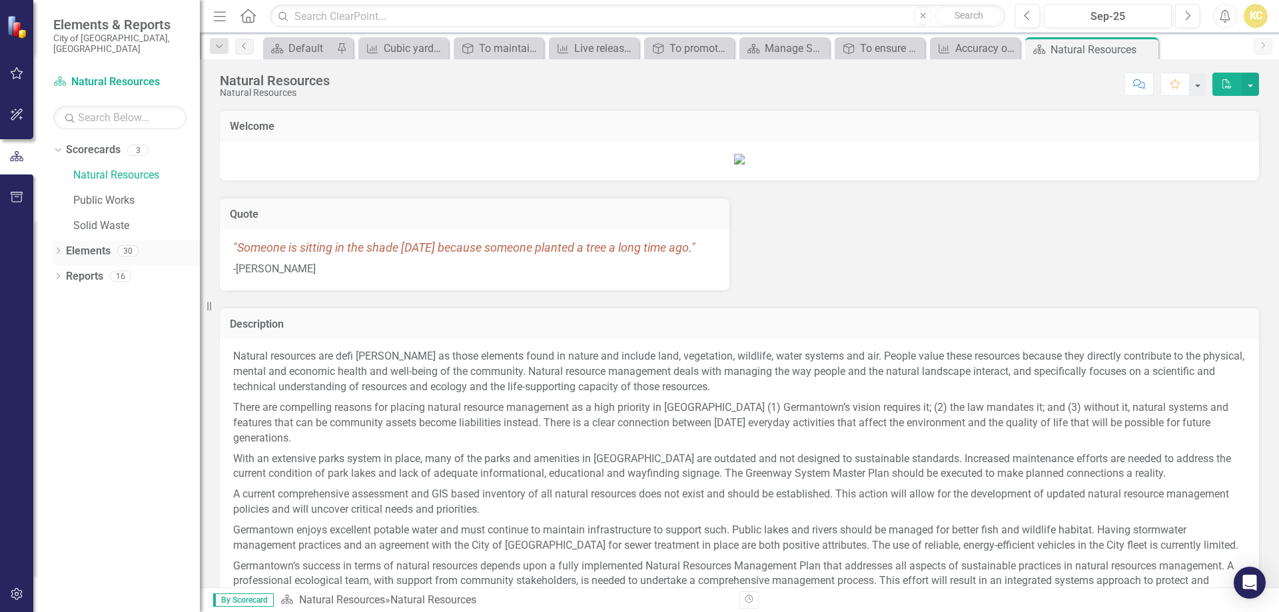
click at [83, 244] on link "Elements" at bounding box center [88, 251] width 45 height 15
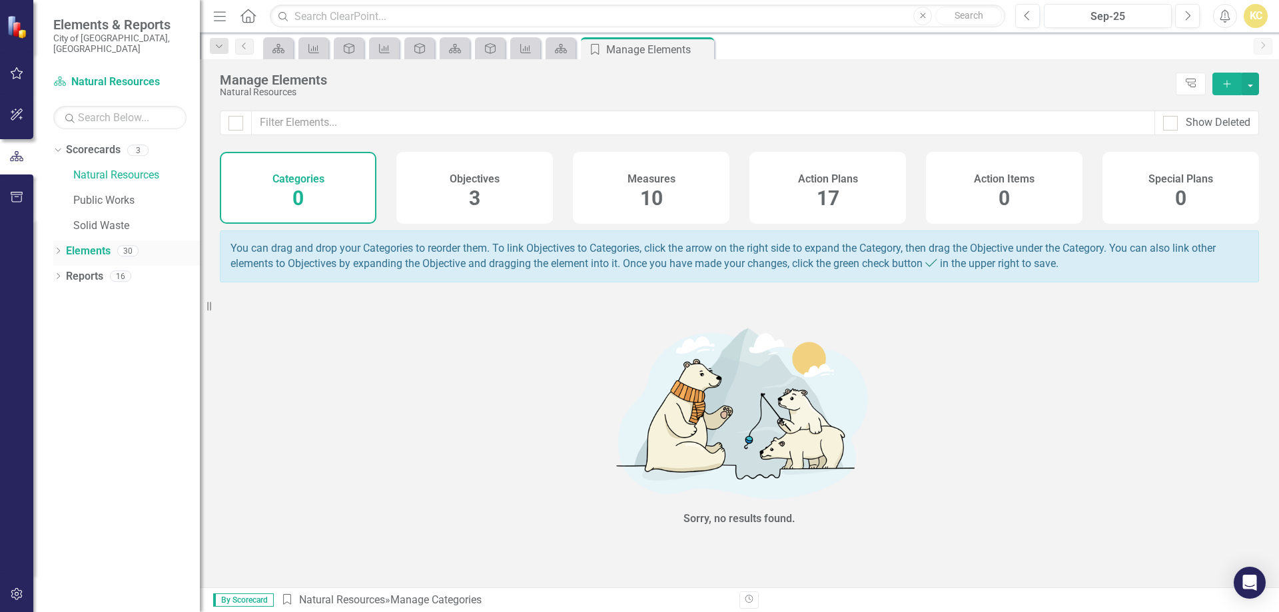
click at [61, 249] on icon "Dropdown" at bounding box center [57, 252] width 9 height 7
click at [107, 294] on link "Measure Measures" at bounding box center [106, 301] width 66 height 15
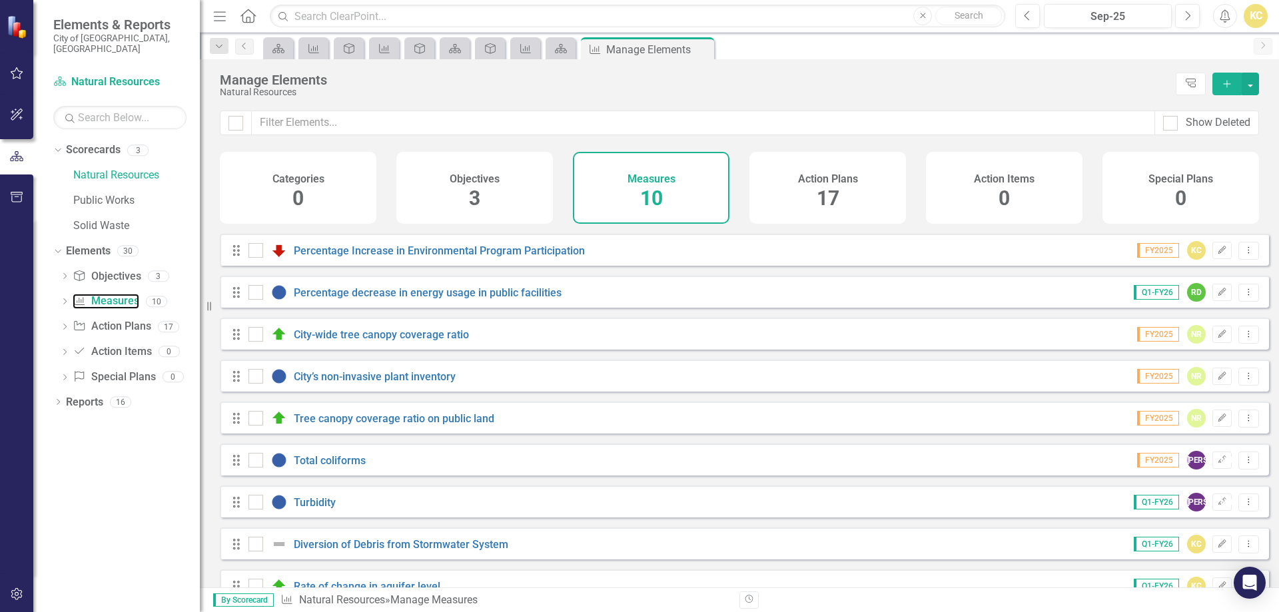
scroll to position [73, 0]
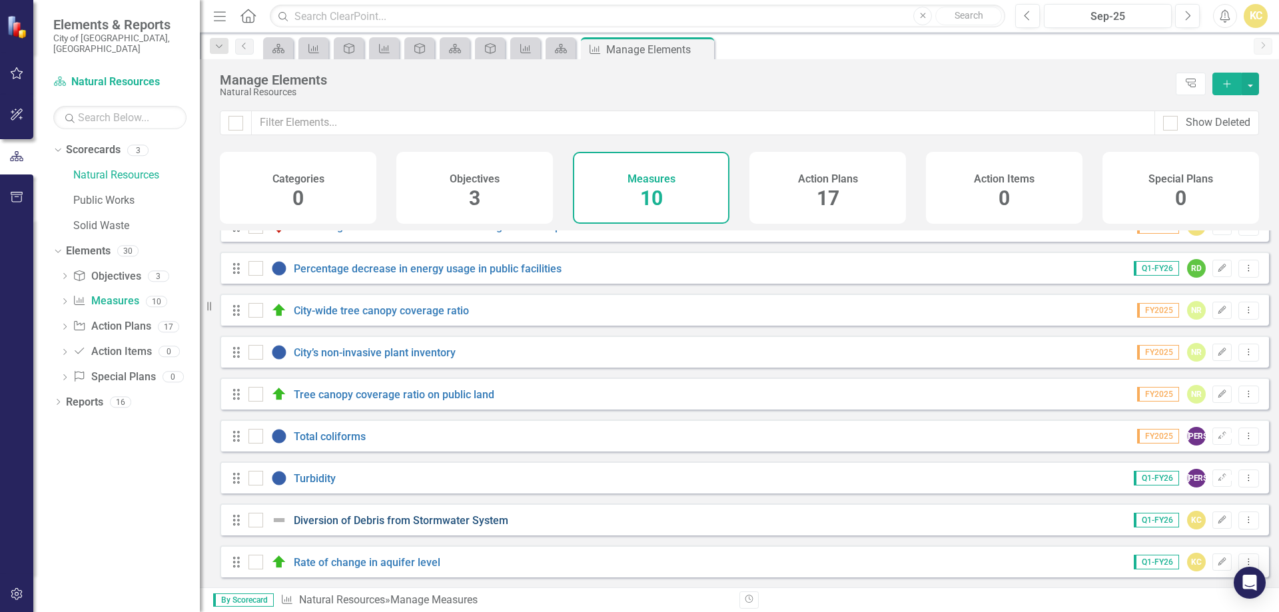
click at [466, 521] on link "Diversion of Debris from Stormwater System" at bounding box center [401, 520] width 215 height 13
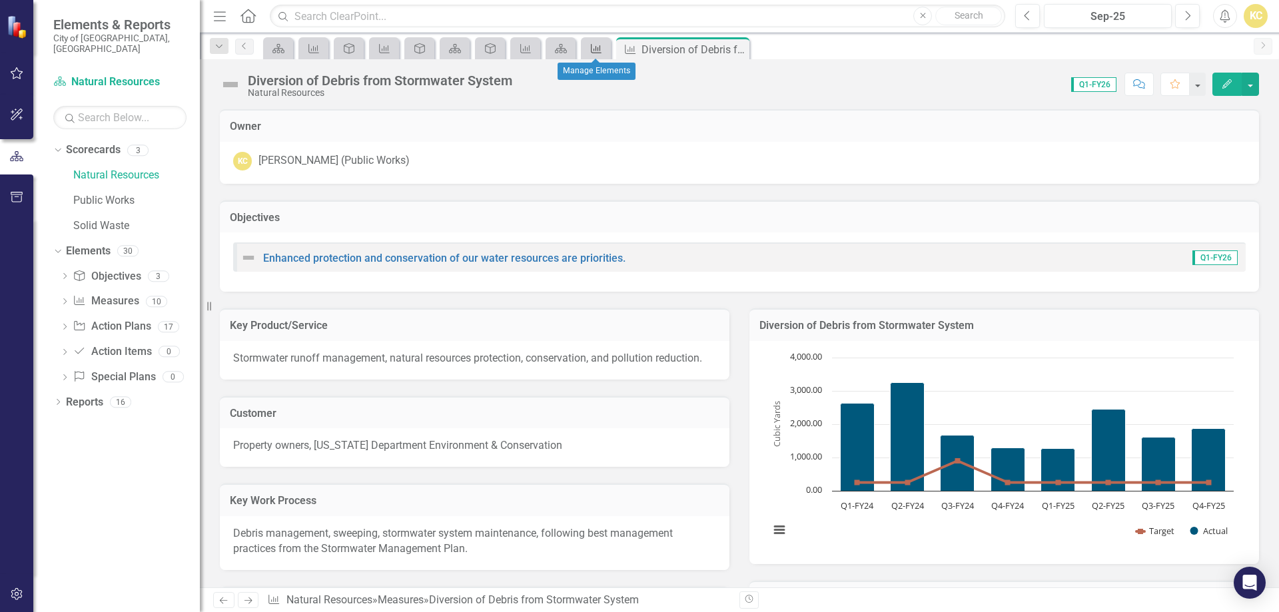
click at [596, 51] on icon "Measure" at bounding box center [596, 48] width 13 height 11
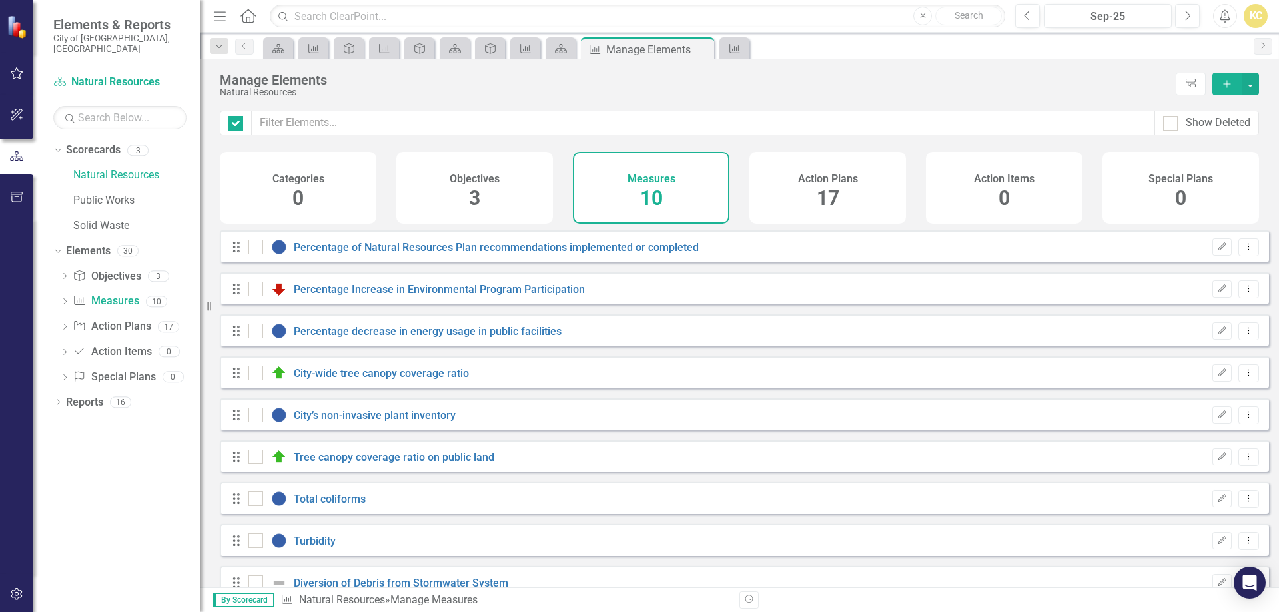
checkbox input "false"
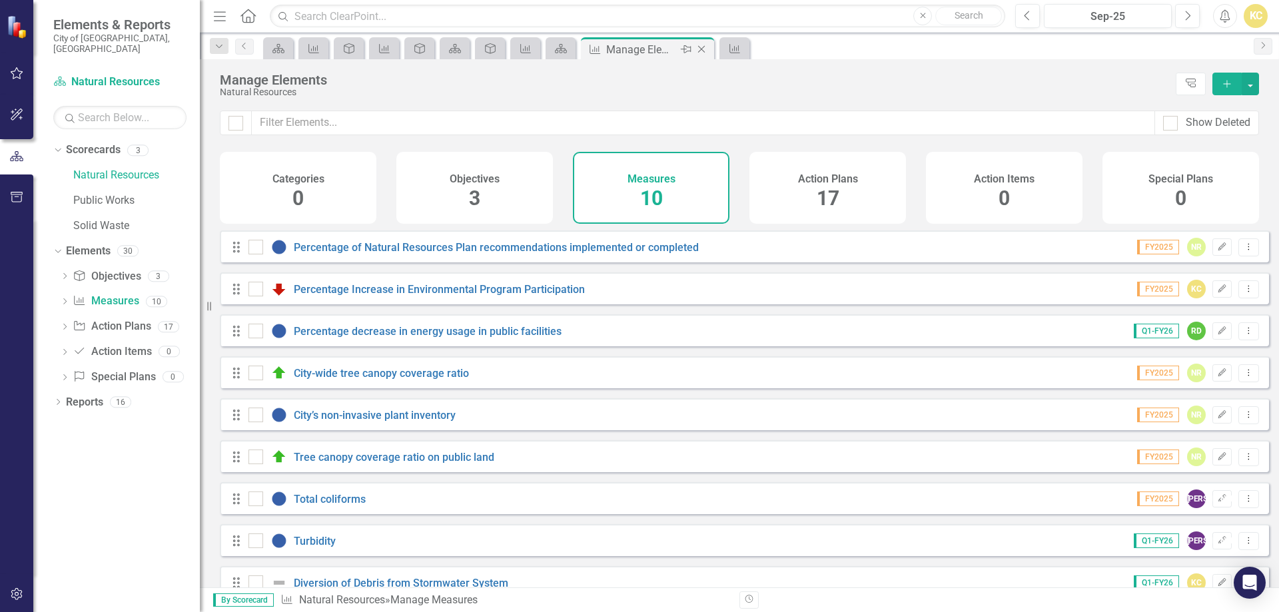
click at [701, 49] on icon "Close" at bounding box center [701, 49] width 13 height 11
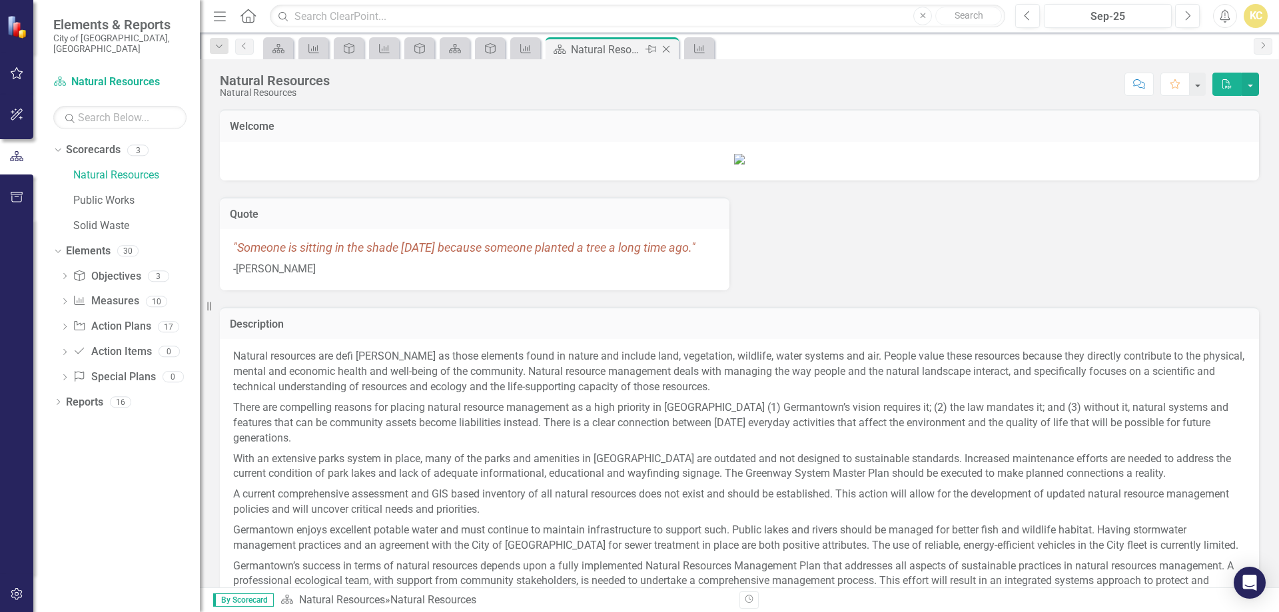
click at [668, 50] on icon "Close" at bounding box center [666, 49] width 13 height 11
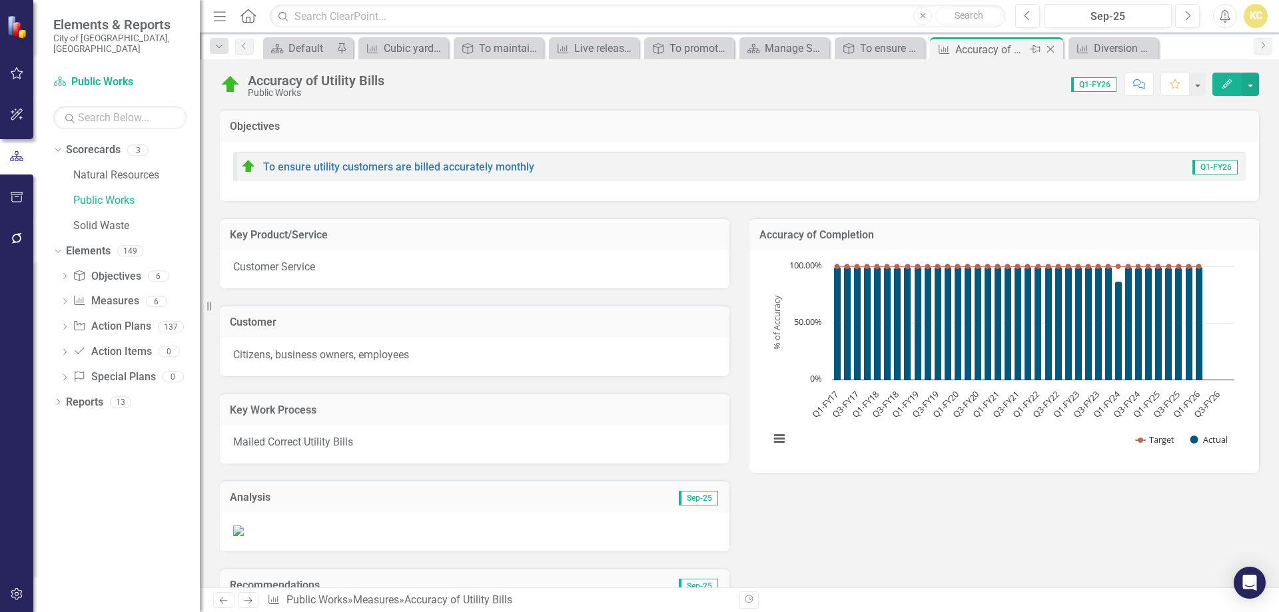
click at [1052, 49] on icon "Close" at bounding box center [1050, 49] width 13 height 11
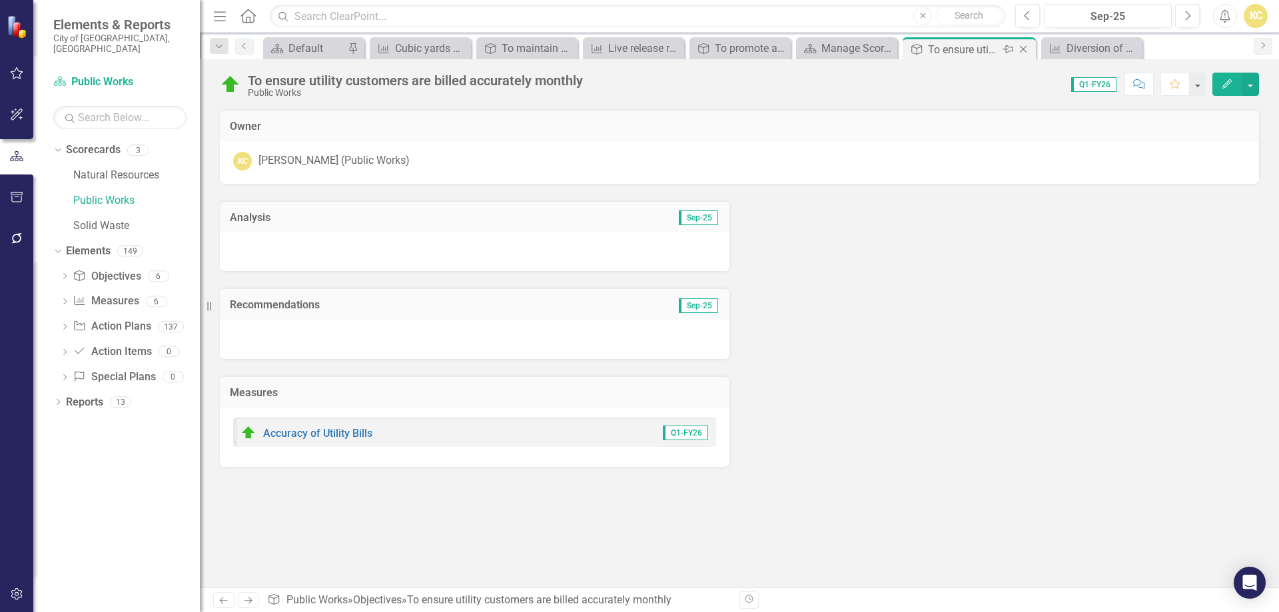
click at [1021, 48] on icon "Close" at bounding box center [1023, 49] width 13 height 11
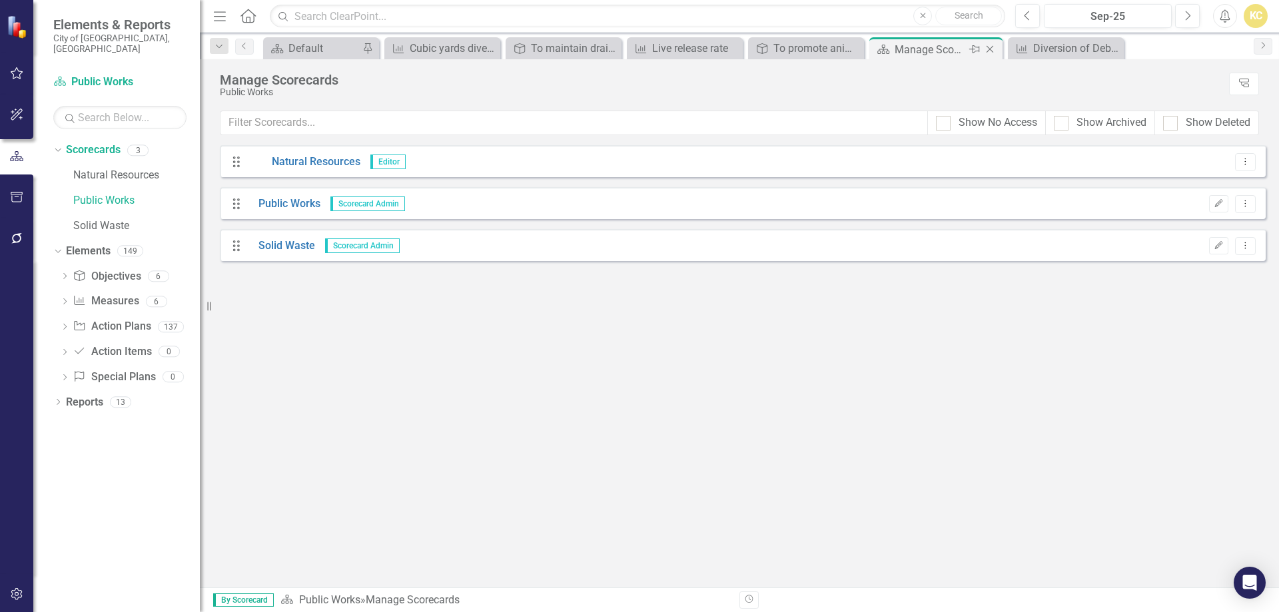
click at [988, 47] on icon "Close" at bounding box center [989, 49] width 13 height 11
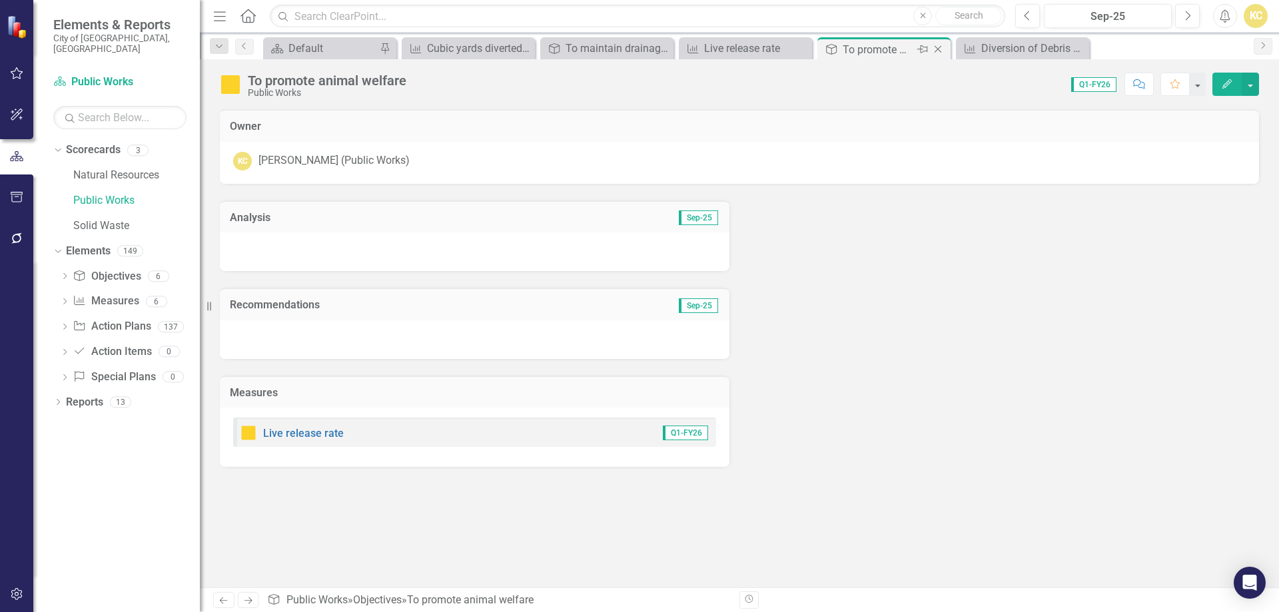
click at [937, 48] on icon at bounding box center [938, 49] width 7 height 7
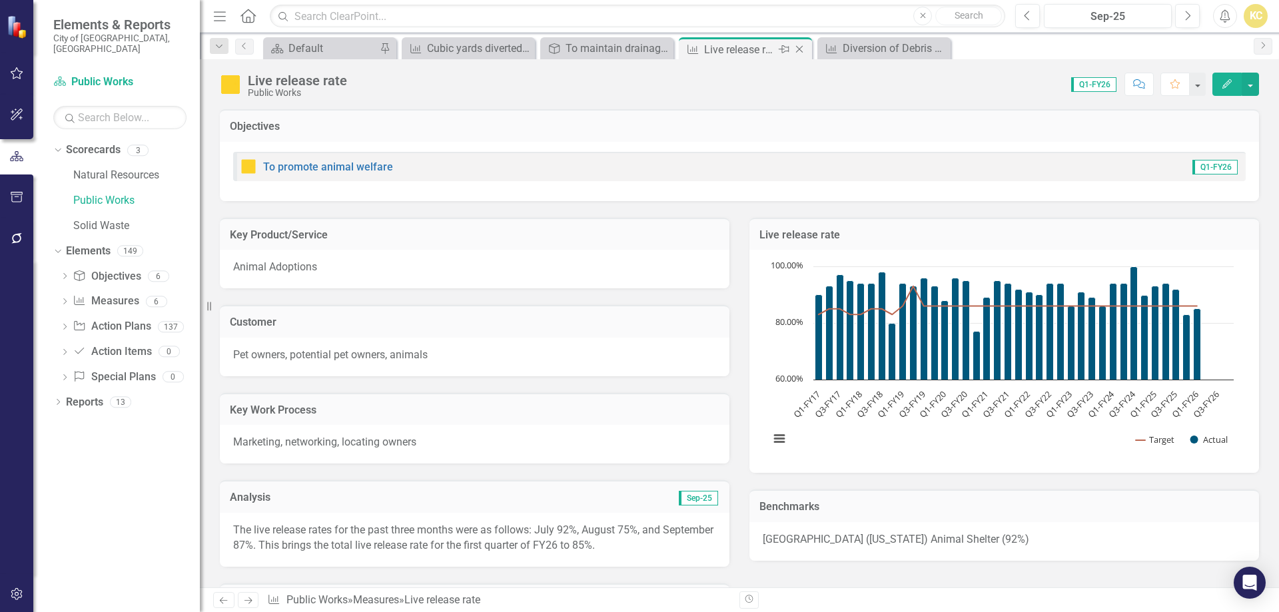
click at [803, 50] on icon "Close" at bounding box center [799, 49] width 13 height 11
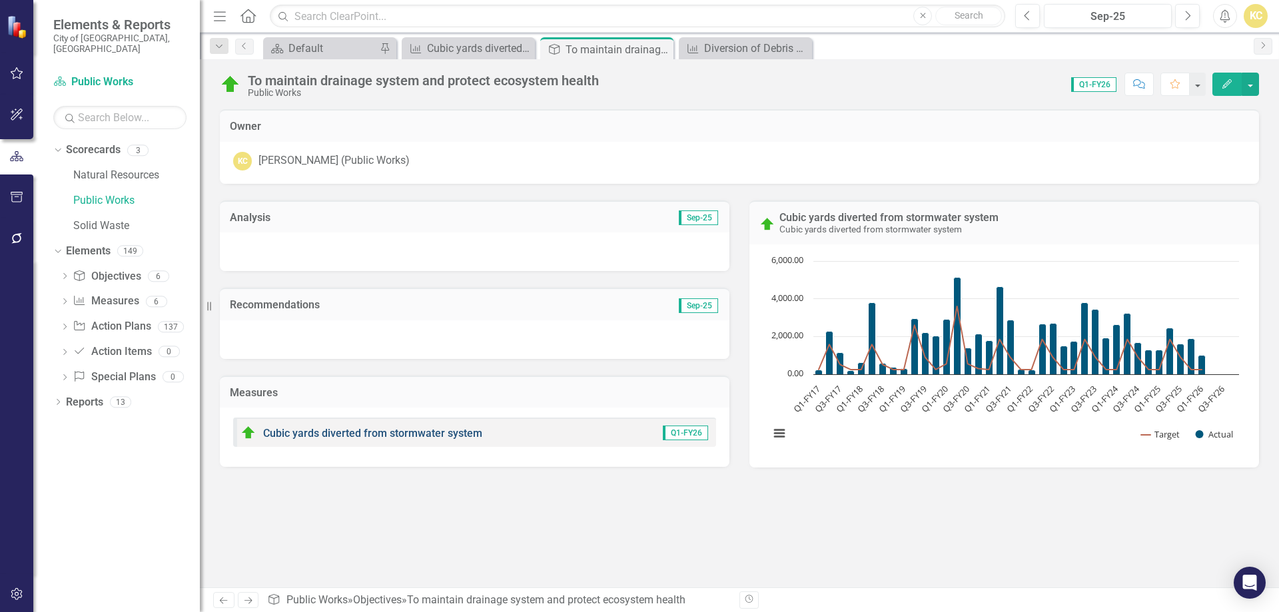
click at [321, 430] on link "Cubic yards diverted from stormwater system" at bounding box center [372, 433] width 219 height 13
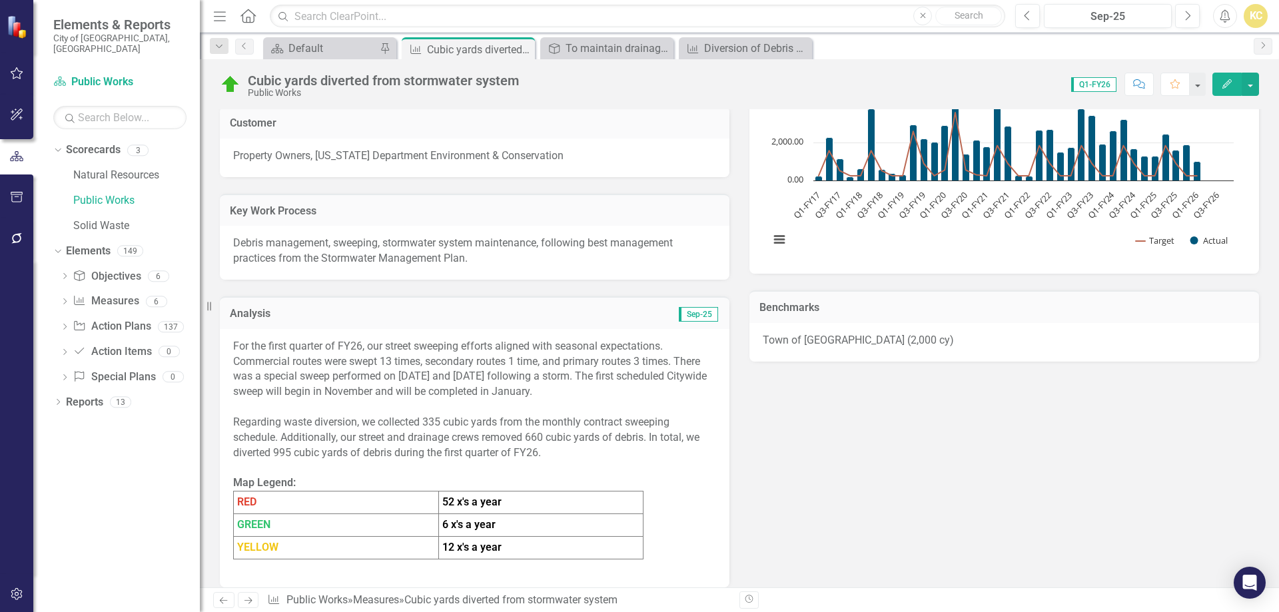
scroll to position [200, 0]
click at [259, 348] on div "For the first quarter of FY26, our street sweeping efforts aligned with seasona…" at bounding box center [474, 368] width 483 height 61
click at [244, 346] on div "For the first quarter of FY26, our street sweeping efforts aligned with seasona…" at bounding box center [474, 368] width 483 height 61
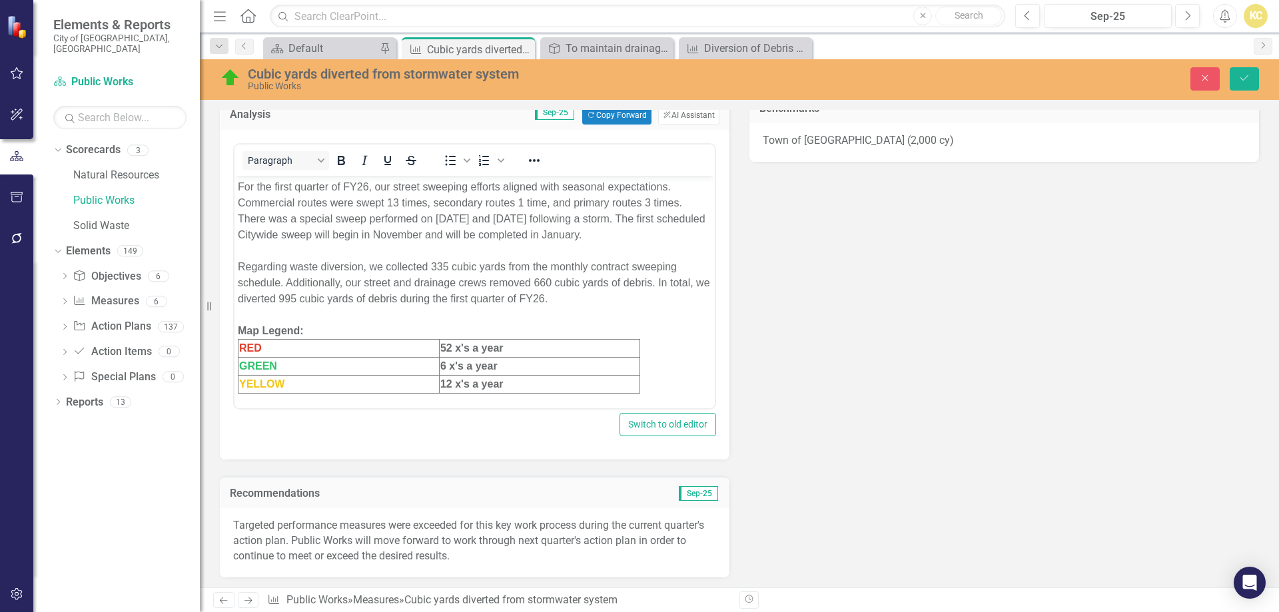
scroll to position [0, 0]
click at [248, 189] on div "For the first quarter of FY26, our street sweeping efforts aligned with seasona…" at bounding box center [475, 211] width 474 height 64
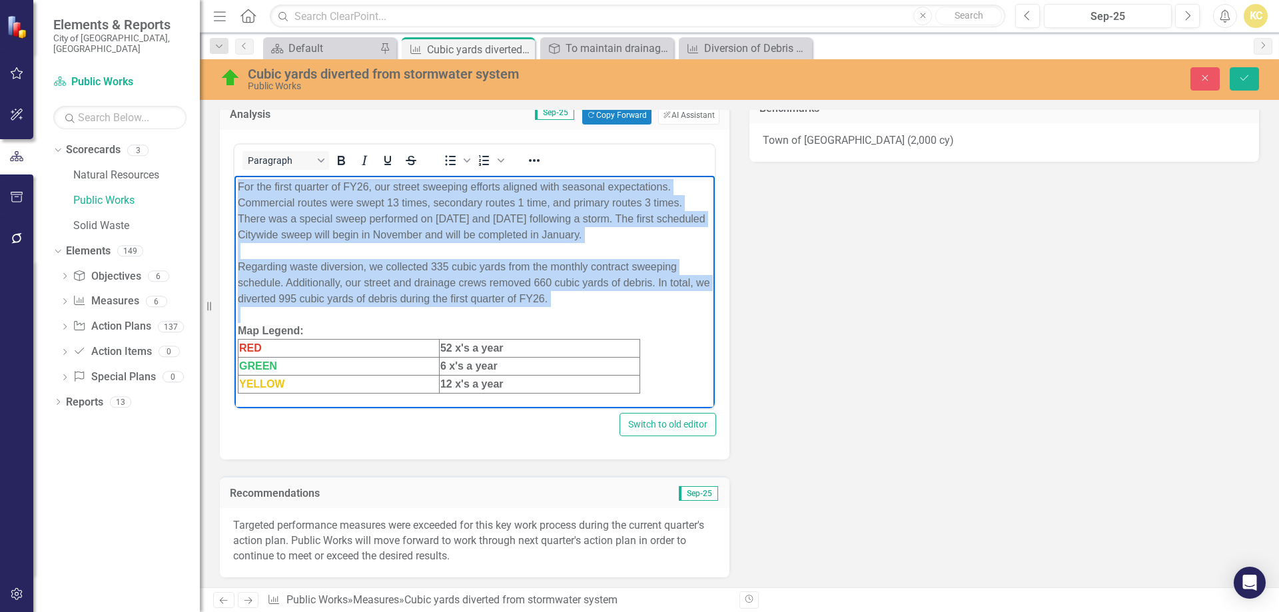
drag, startPoint x: 247, startPoint y: 189, endPoint x: 537, endPoint y: 306, distance: 312.4
click at [588, 319] on body "For the first quarter of FY26, our street sweeping efforts aligned with seasona…" at bounding box center [475, 293] width 480 height 237
copy body "For the first quarter of FY26, our street sweeping efforts aligned with seasona…"
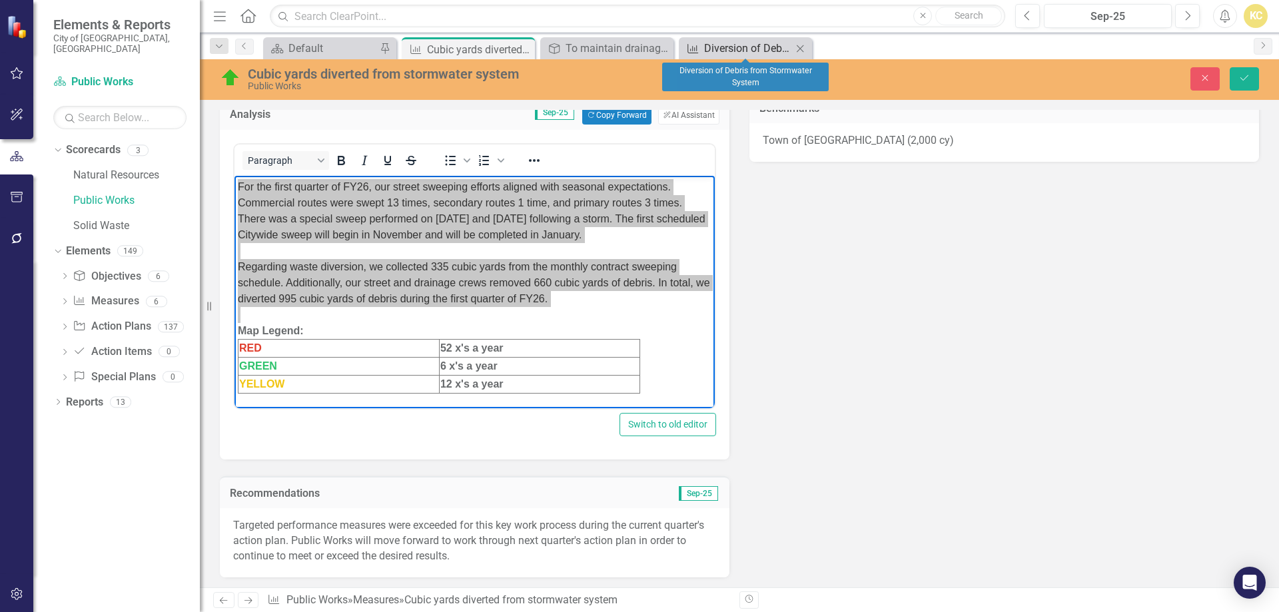
click at [715, 45] on div "Diversion of Debris from Stormwater System" at bounding box center [748, 48] width 88 height 17
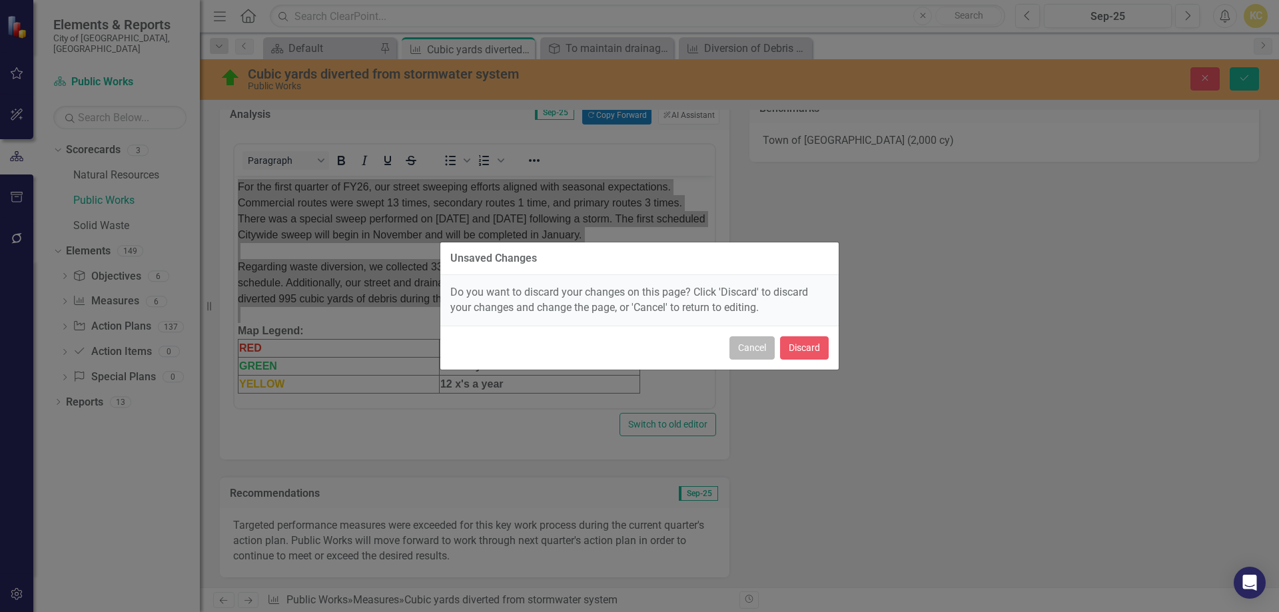
click at [761, 346] on button "Cancel" at bounding box center [752, 347] width 45 height 23
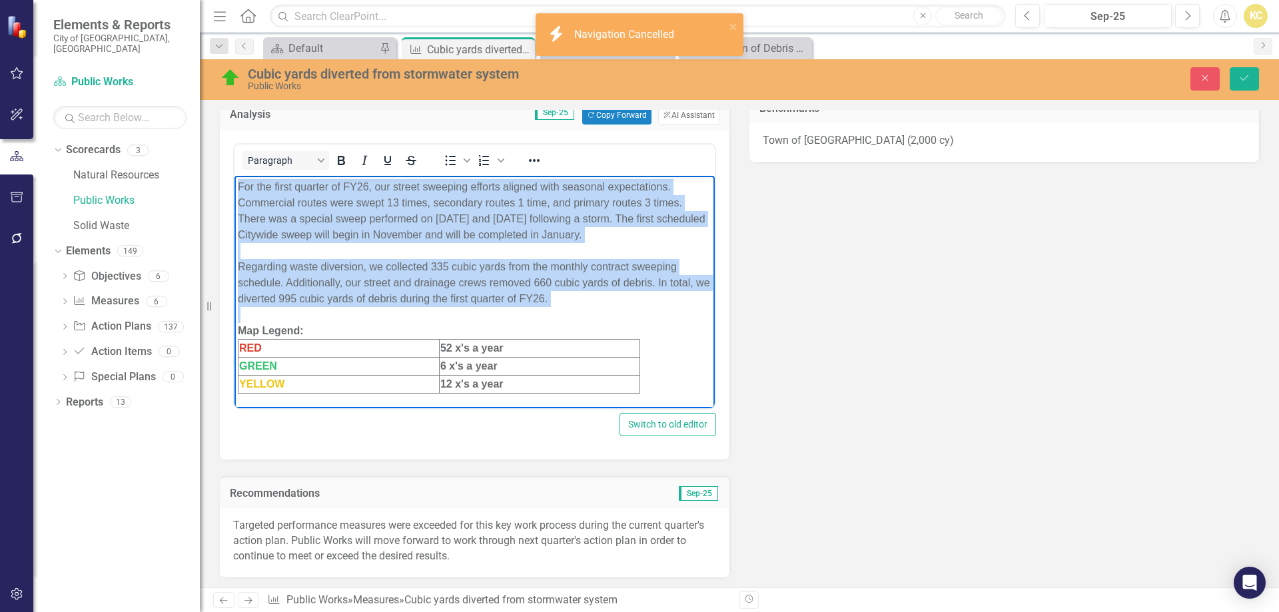
copy body "For the first quarter of FY26, our street sweeping efforts aligned with seasona…"
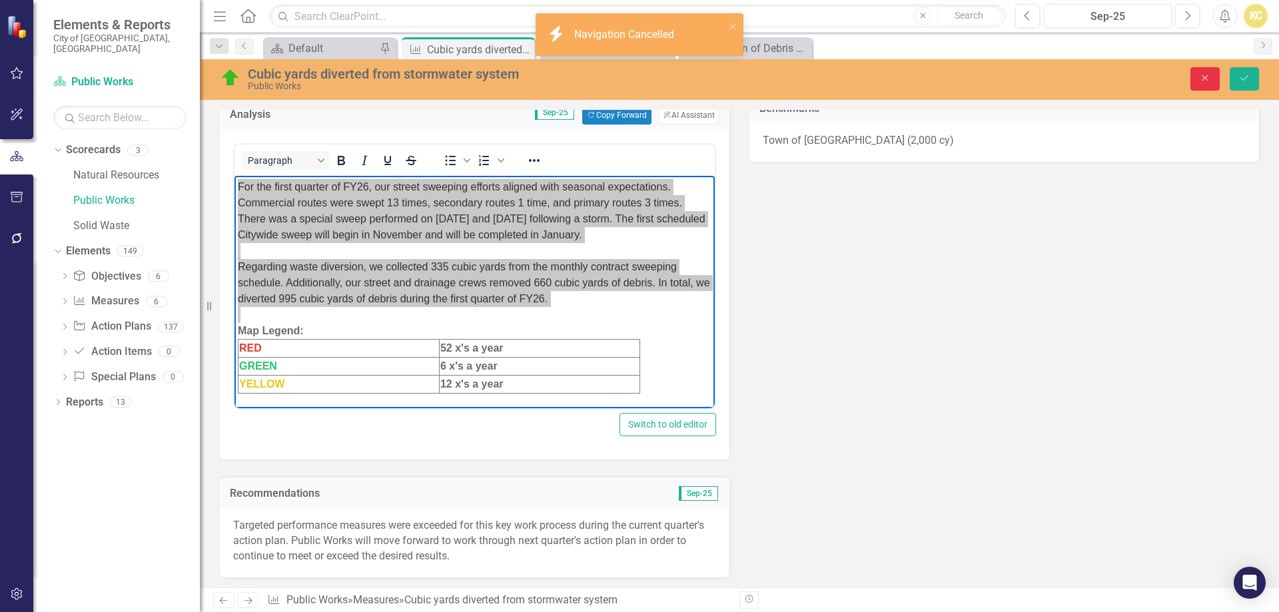
click at [1207, 80] on icon "Close" at bounding box center [1205, 77] width 12 height 9
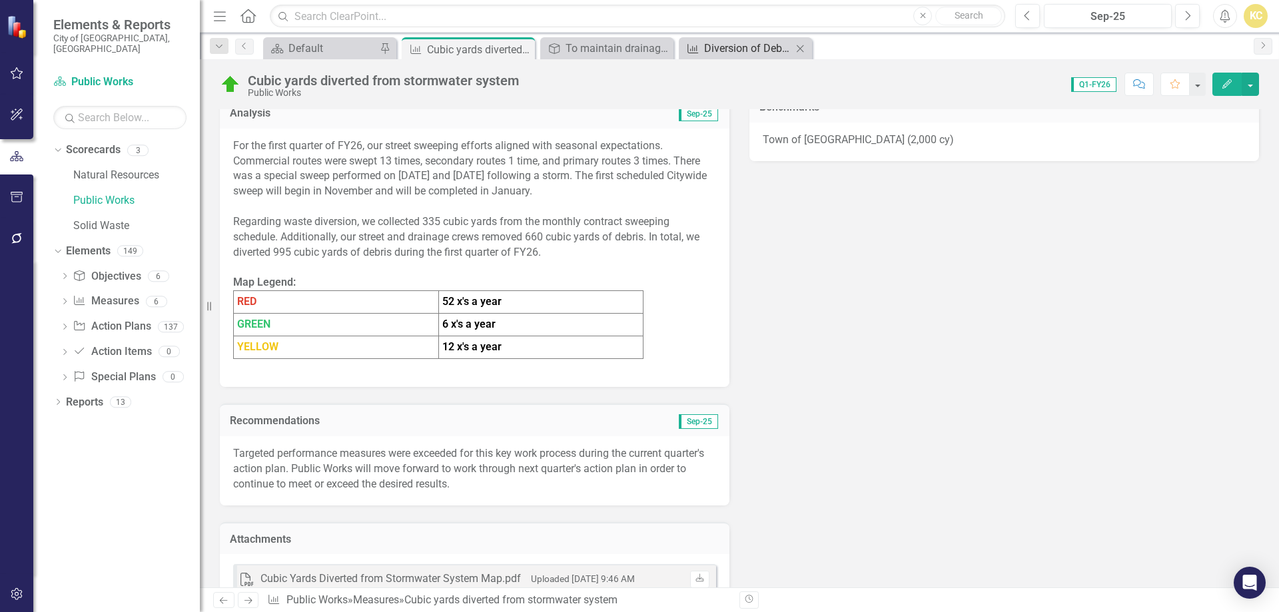
click at [775, 50] on div "Diversion of Debris from Stormwater System" at bounding box center [748, 48] width 88 height 17
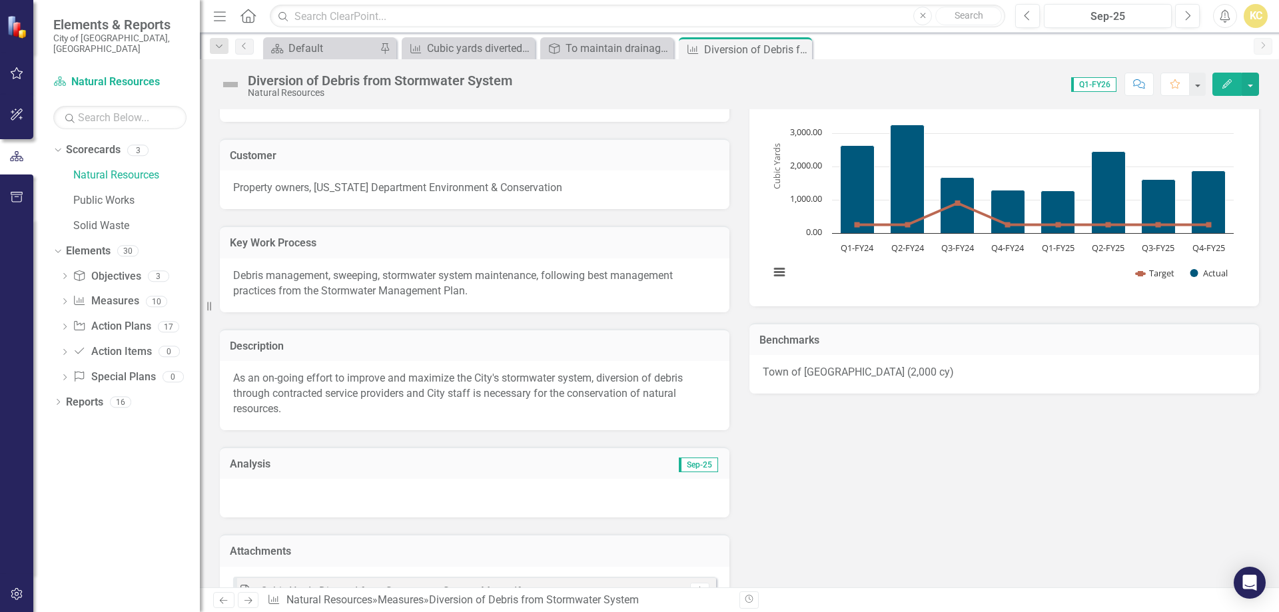
scroll to position [333, 0]
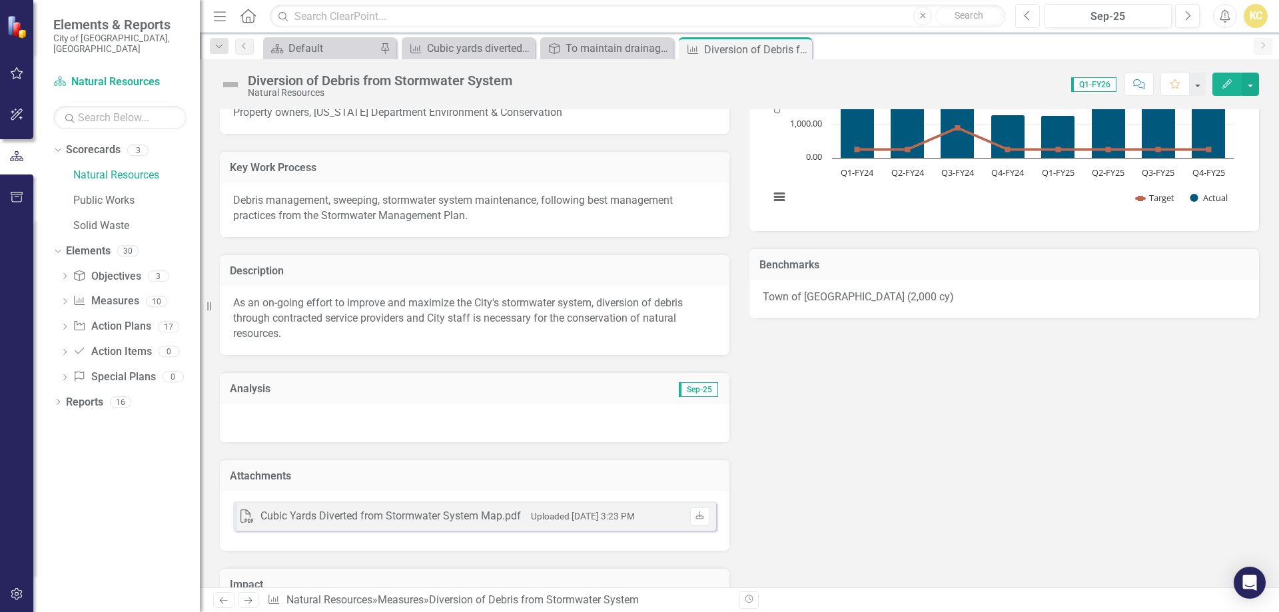
click at [1025, 18] on icon "Previous" at bounding box center [1027, 16] width 7 height 12
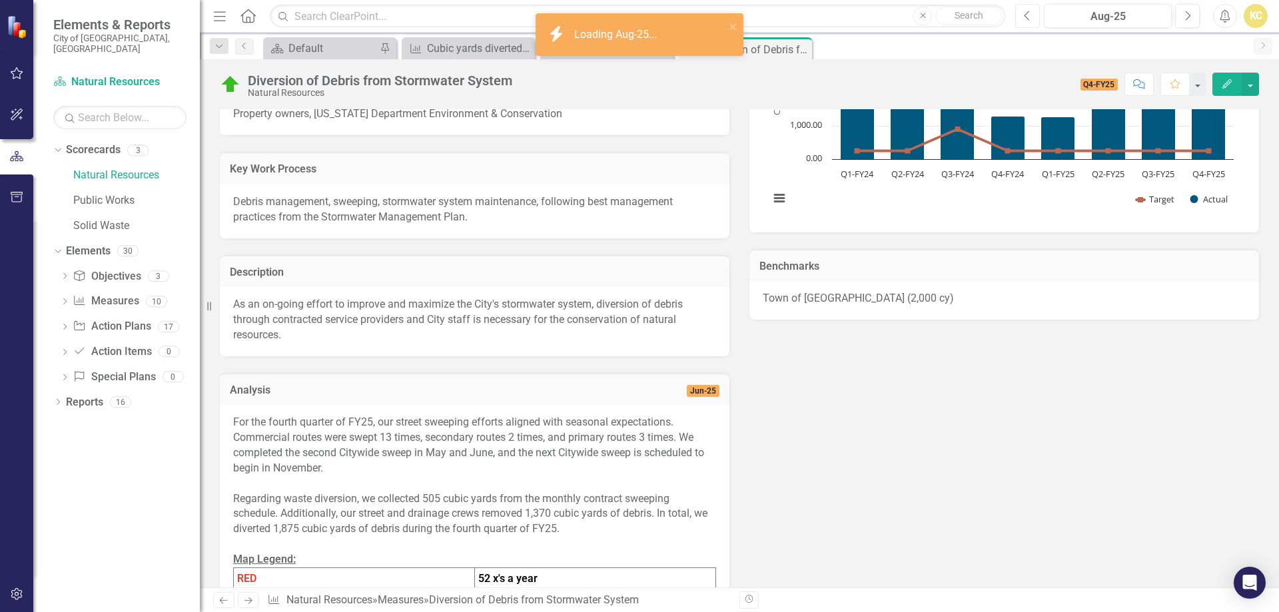
scroll to position [333, 0]
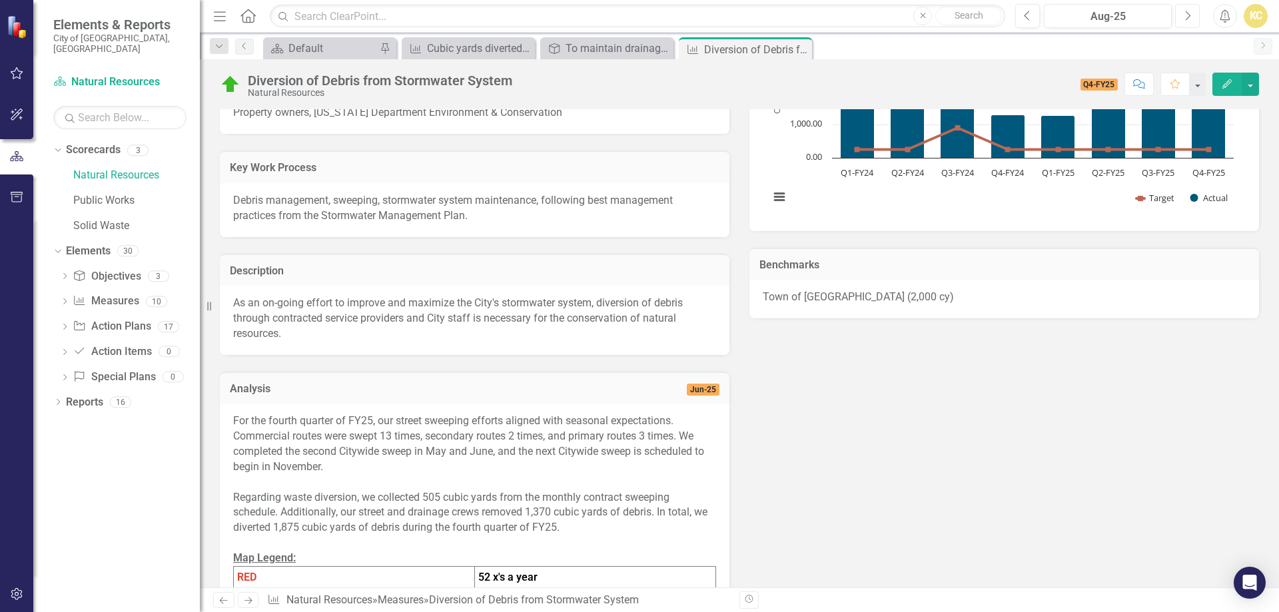
click at [1183, 21] on button "Next" at bounding box center [1187, 16] width 25 height 24
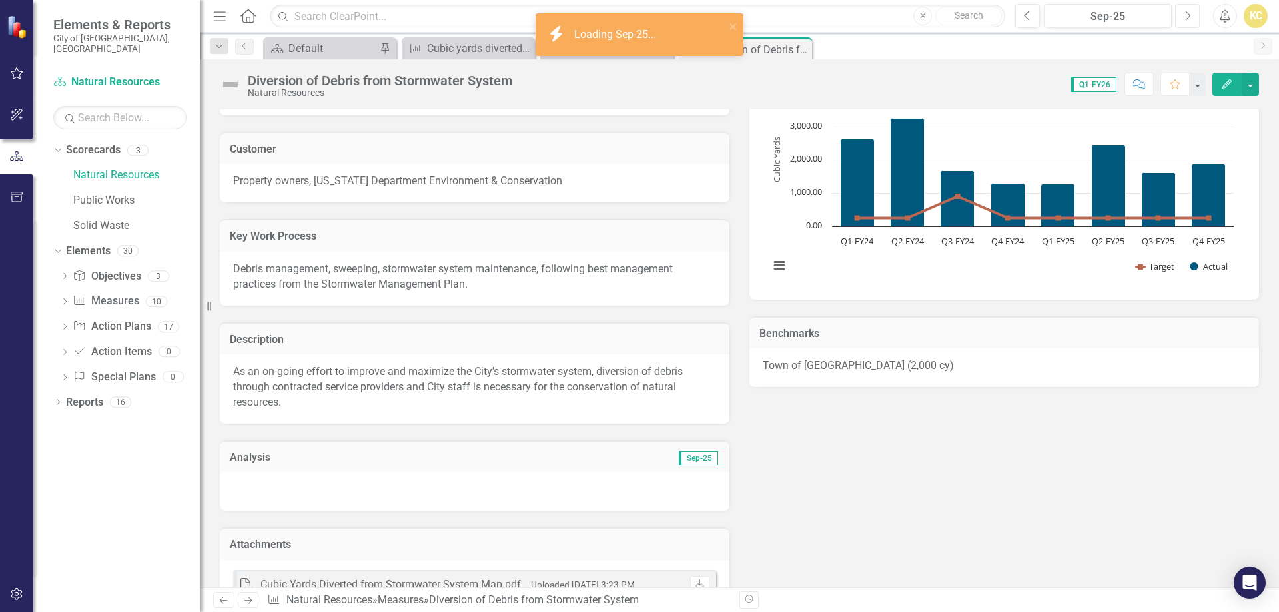
scroll to position [267, 0]
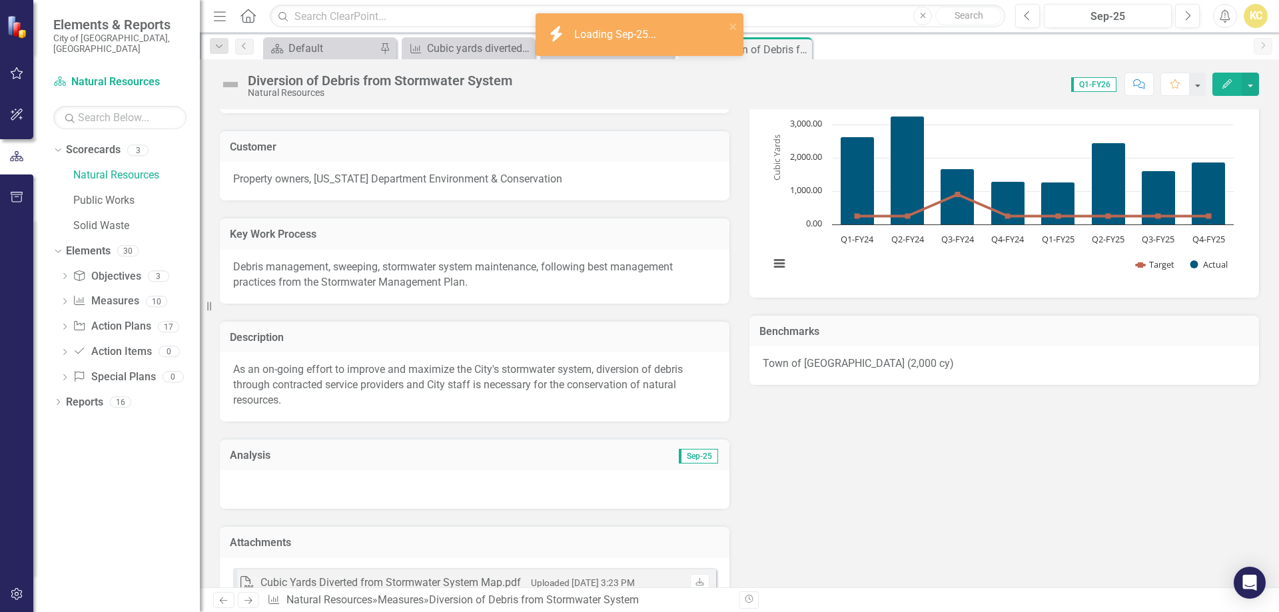
click at [342, 472] on div at bounding box center [475, 489] width 510 height 39
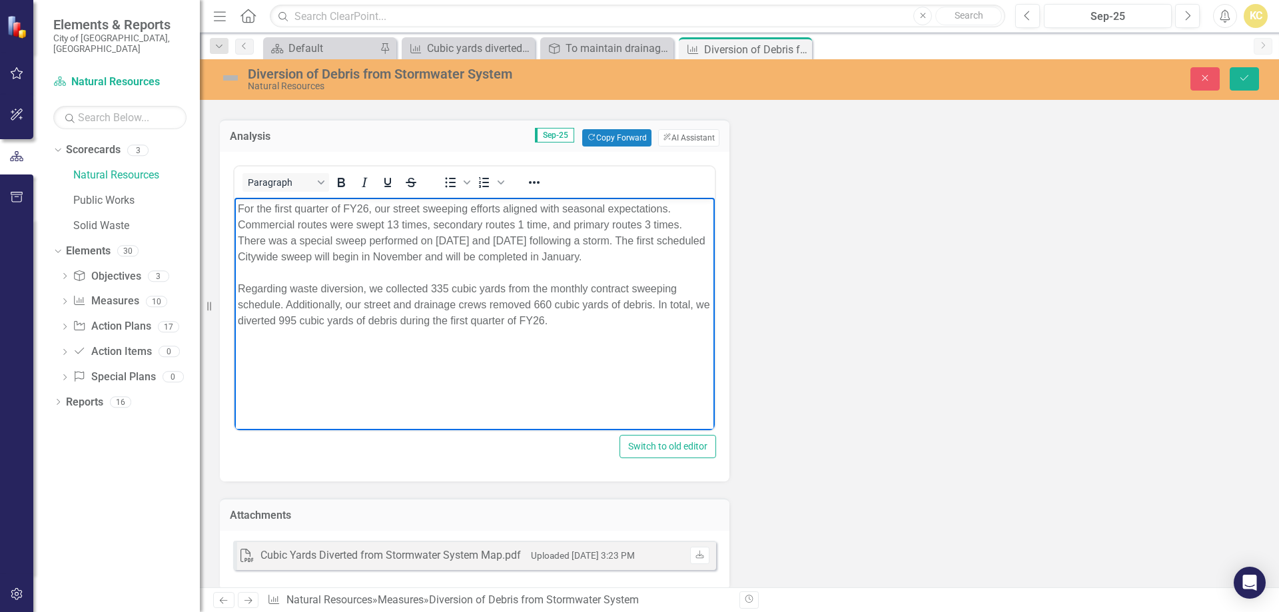
scroll to position [600, 0]
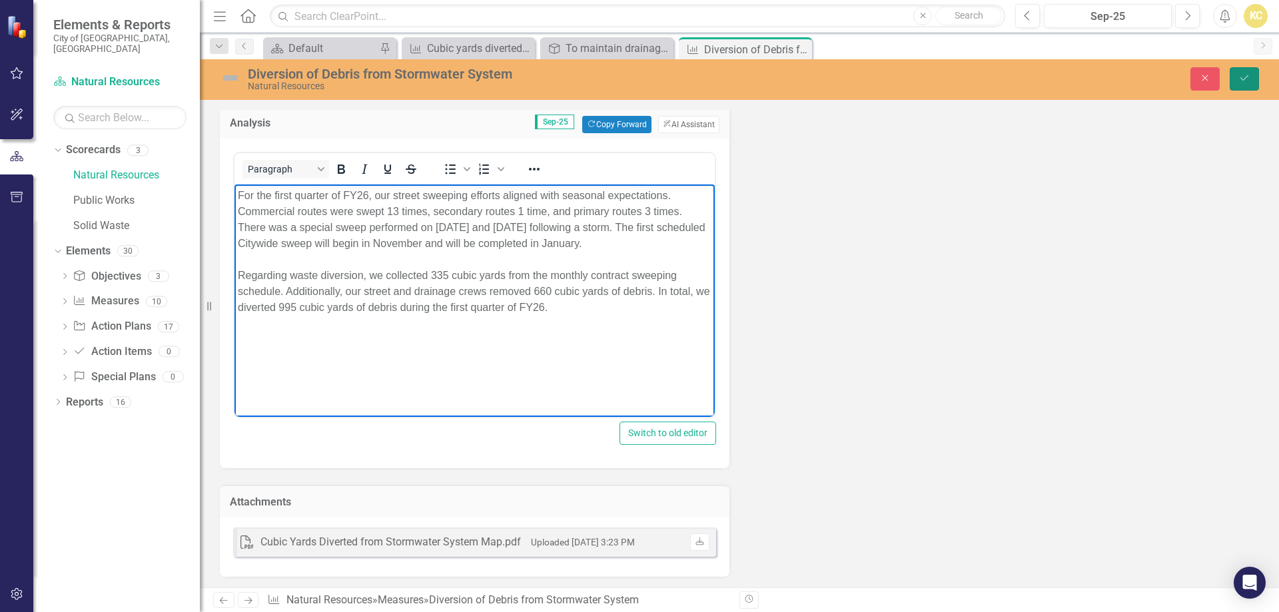
click at [1249, 82] on icon "Save" at bounding box center [1245, 77] width 12 height 9
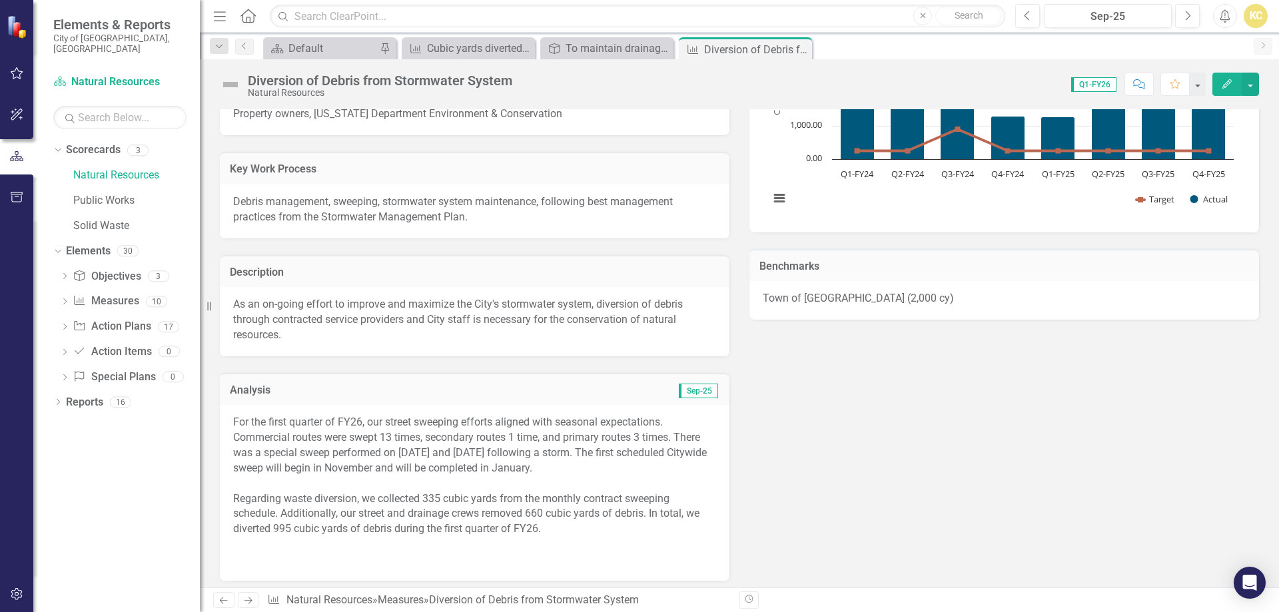
scroll to position [333, 0]
click at [606, 527] on div "Regarding waste diversion, we collected 335 cubic yards from the monthly contra…" at bounding box center [474, 513] width 483 height 46
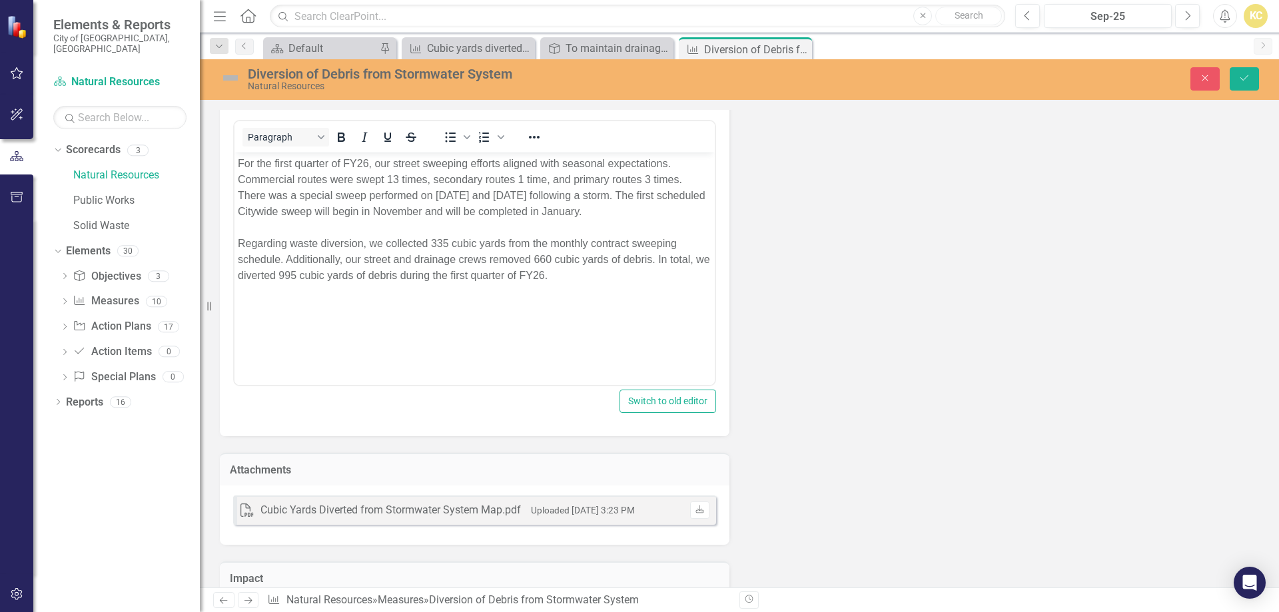
scroll to position [666, 0]
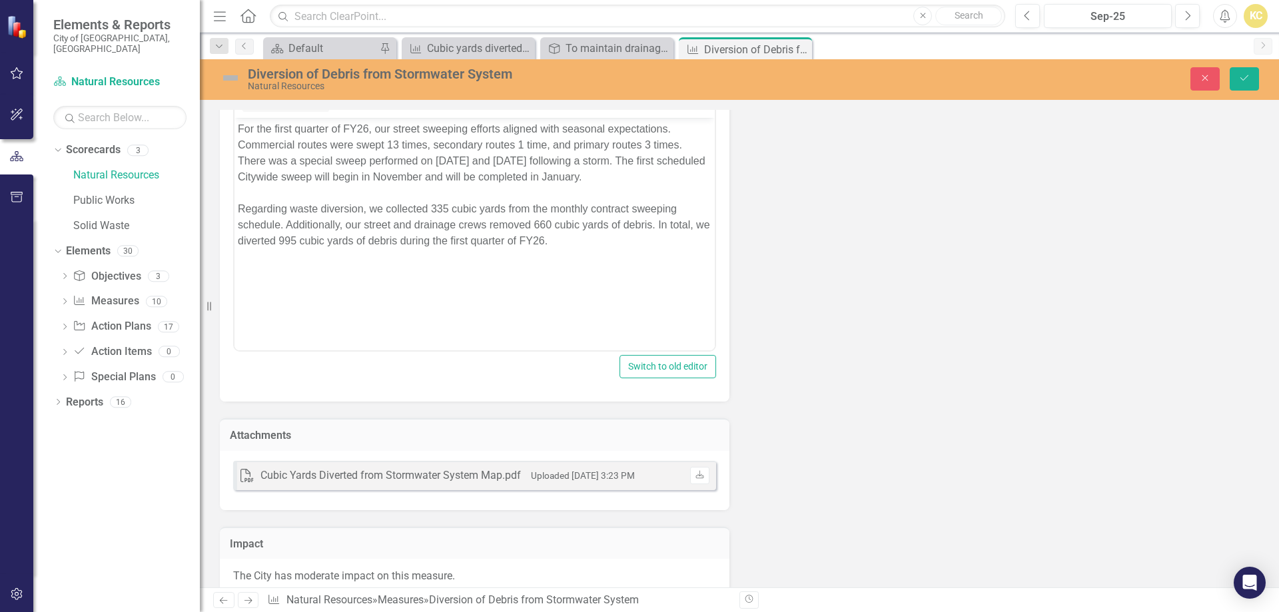
click at [619, 241] on div "Regarding waste diversion, we collected 335 cubic yards from the monthly contra…" at bounding box center [475, 225] width 474 height 48
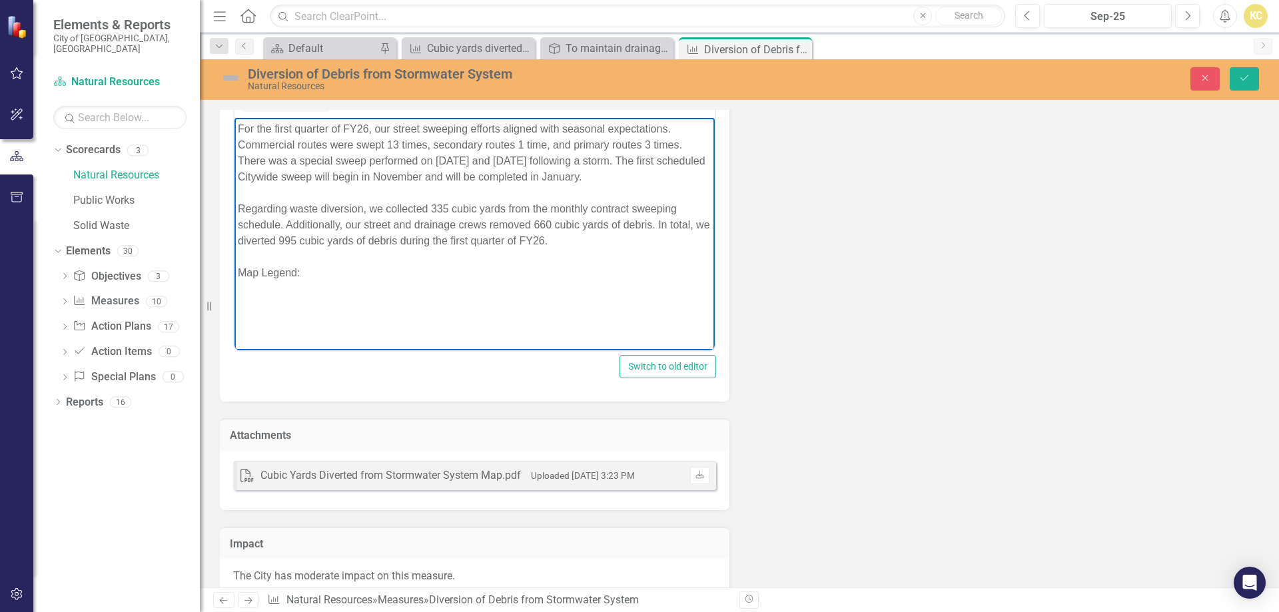
click at [251, 271] on div "Map Legend:" at bounding box center [475, 273] width 474 height 16
drag, startPoint x: 251, startPoint y: 271, endPoint x: 283, endPoint y: 275, distance: 32.9
click at [283, 275] on div "Map Legend:" at bounding box center [475, 273] width 474 height 16
click at [271, 271] on div "Map Legend:" at bounding box center [475, 273] width 474 height 16
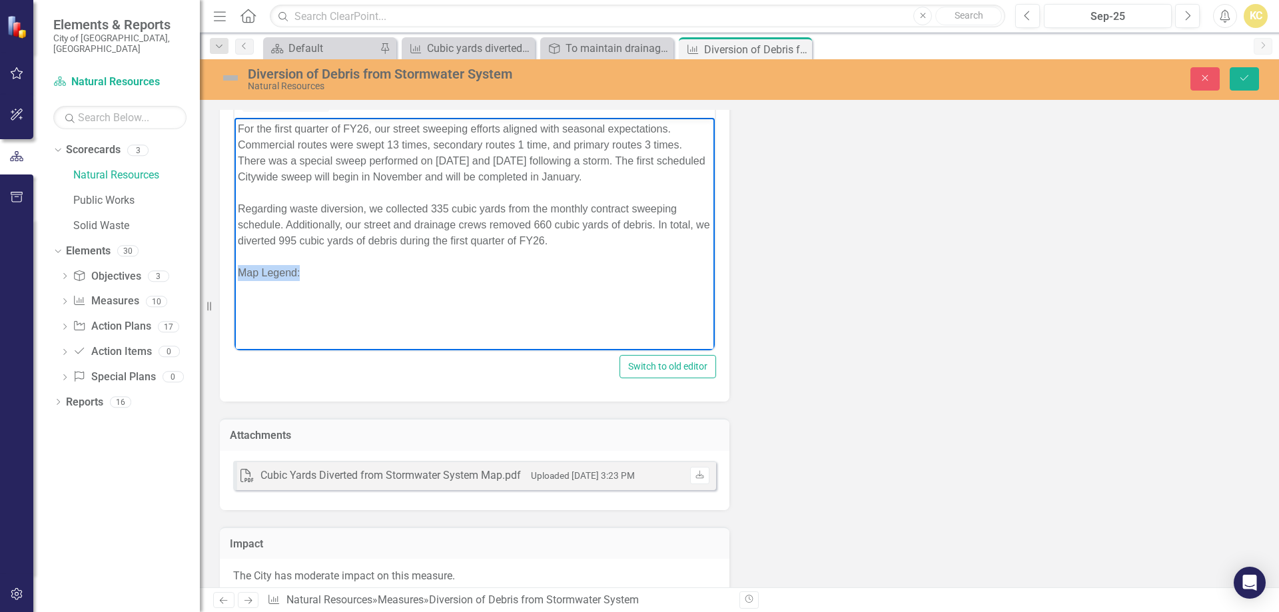
click at [271, 271] on div "Map Legend:" at bounding box center [475, 273] width 474 height 16
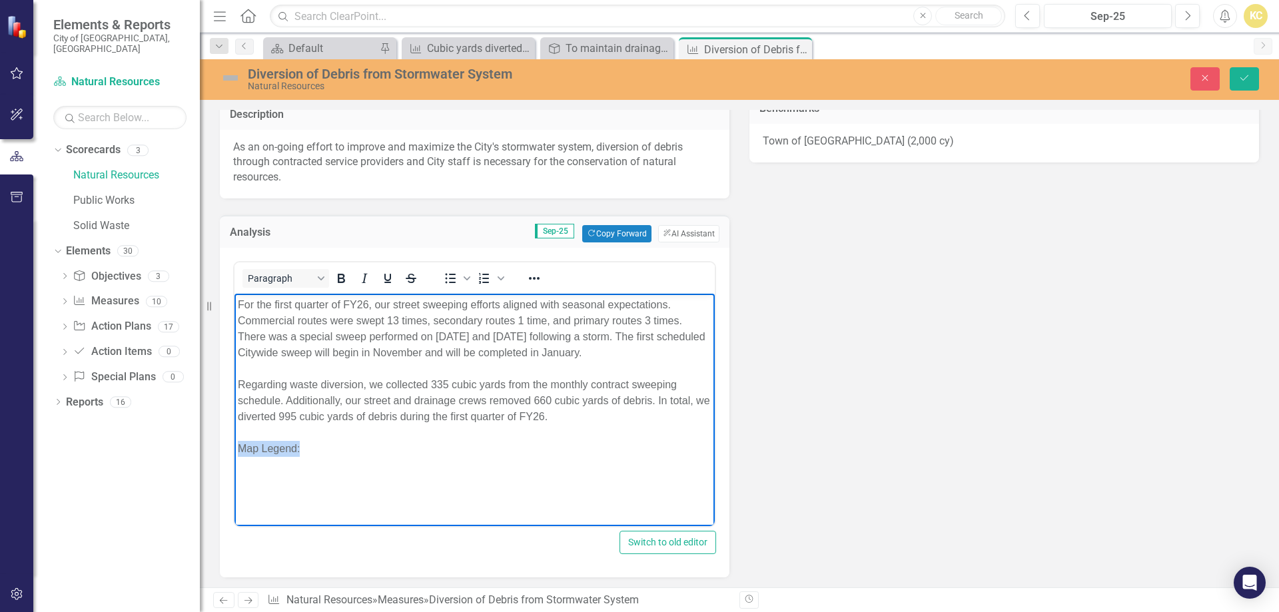
scroll to position [466, 0]
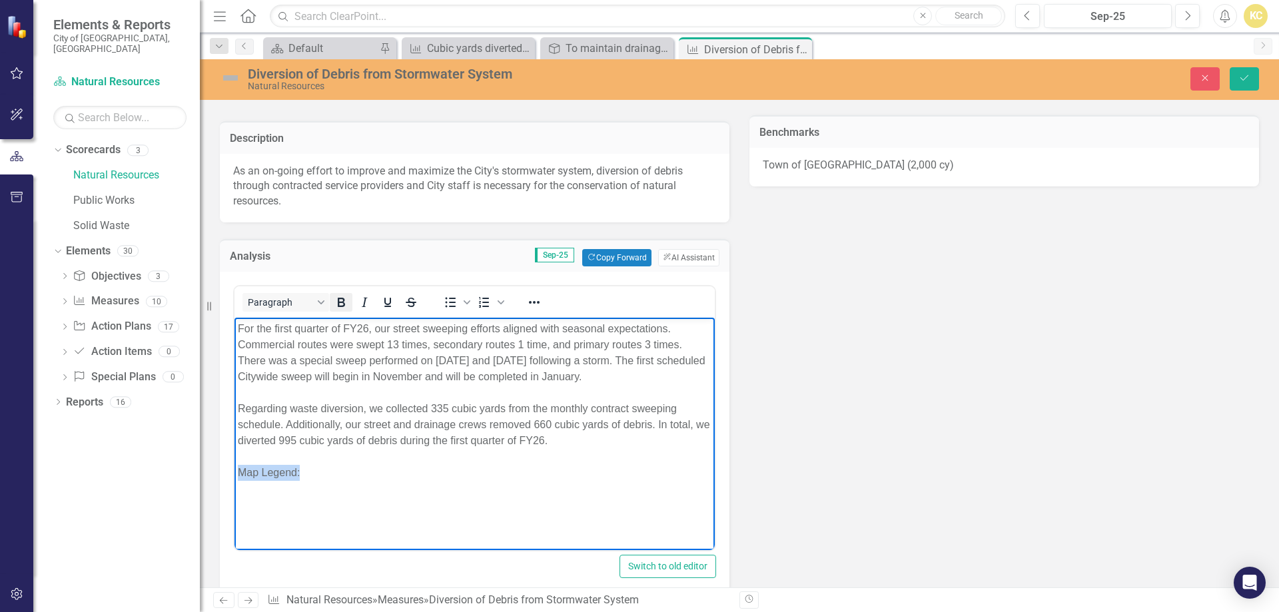
click at [346, 306] on icon "Bold" at bounding box center [341, 303] width 16 height 16
click at [346, 472] on div "Map Legend:" at bounding box center [475, 473] width 474 height 16
click at [540, 302] on icon "Reveal or hide additional toolbar items" at bounding box center [534, 302] width 11 height 3
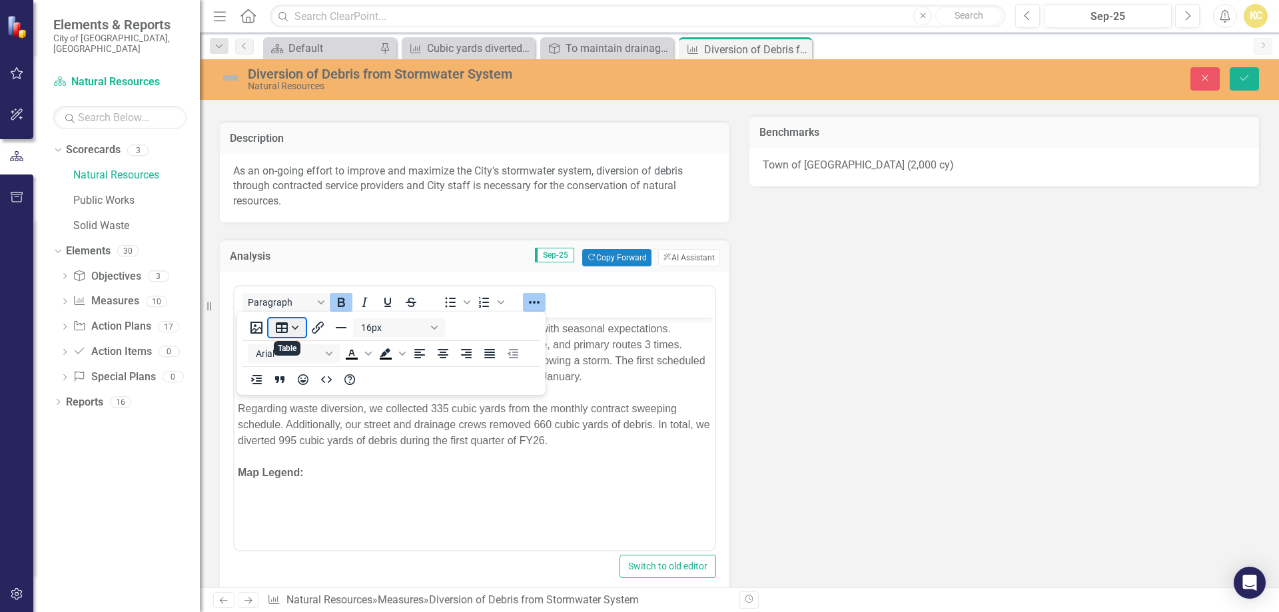
click at [283, 326] on button "Table" at bounding box center [287, 327] width 37 height 19
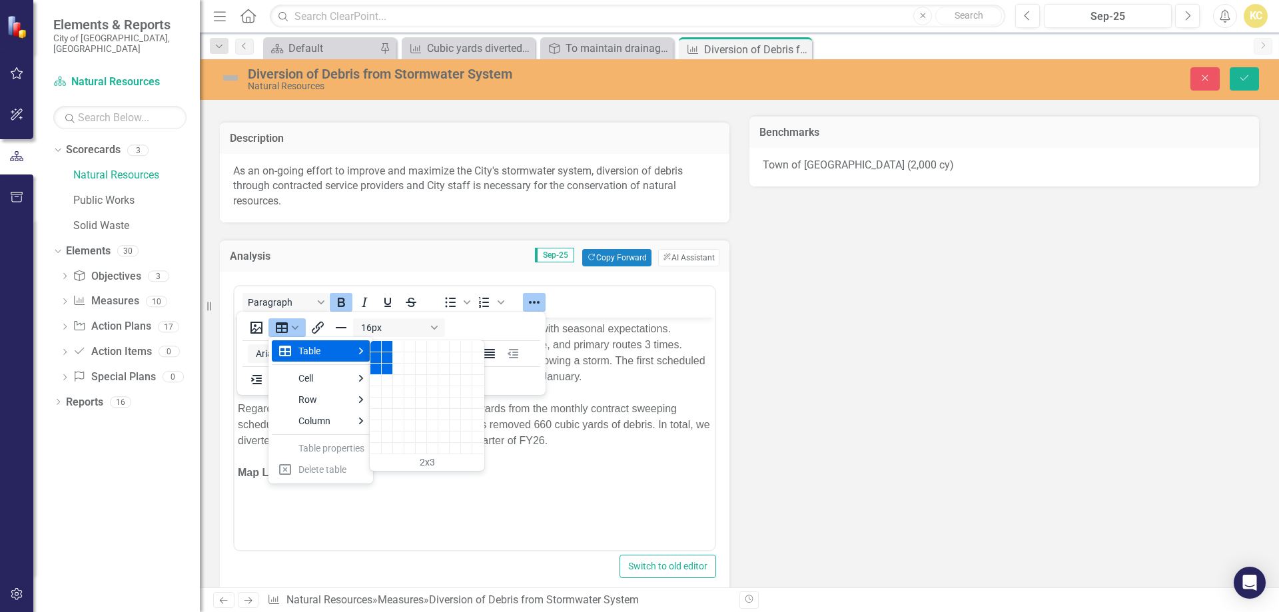
click at [384, 364] on div "2 columns, 3 rows" at bounding box center [387, 369] width 11 height 11
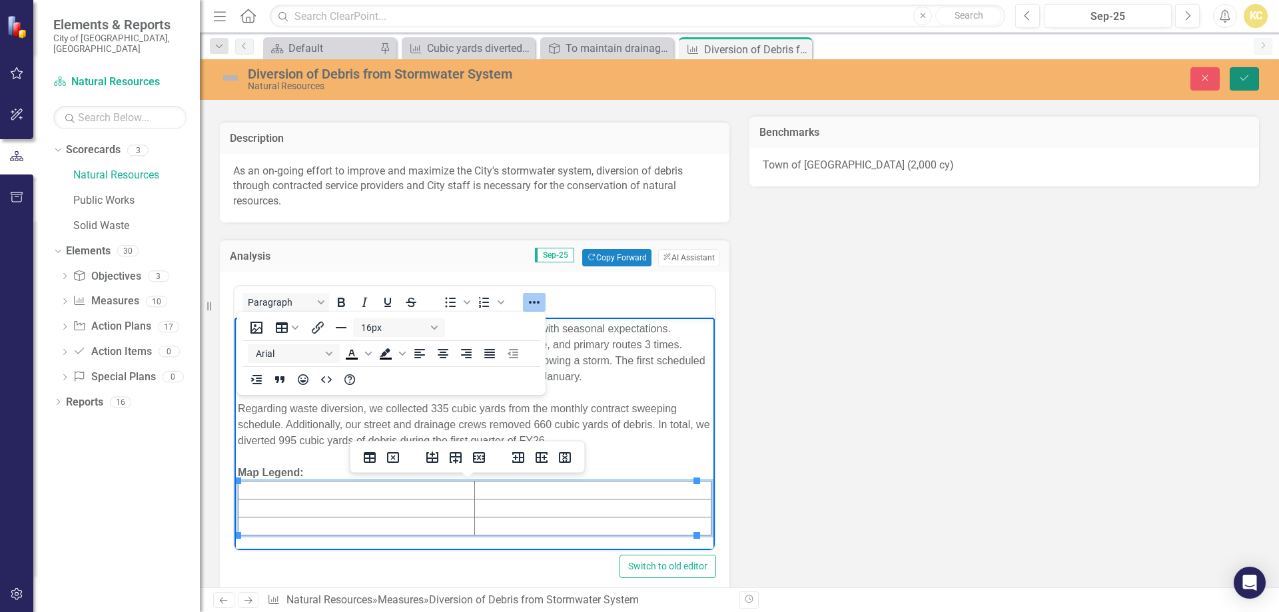
click at [1250, 79] on icon "Save" at bounding box center [1245, 77] width 12 height 9
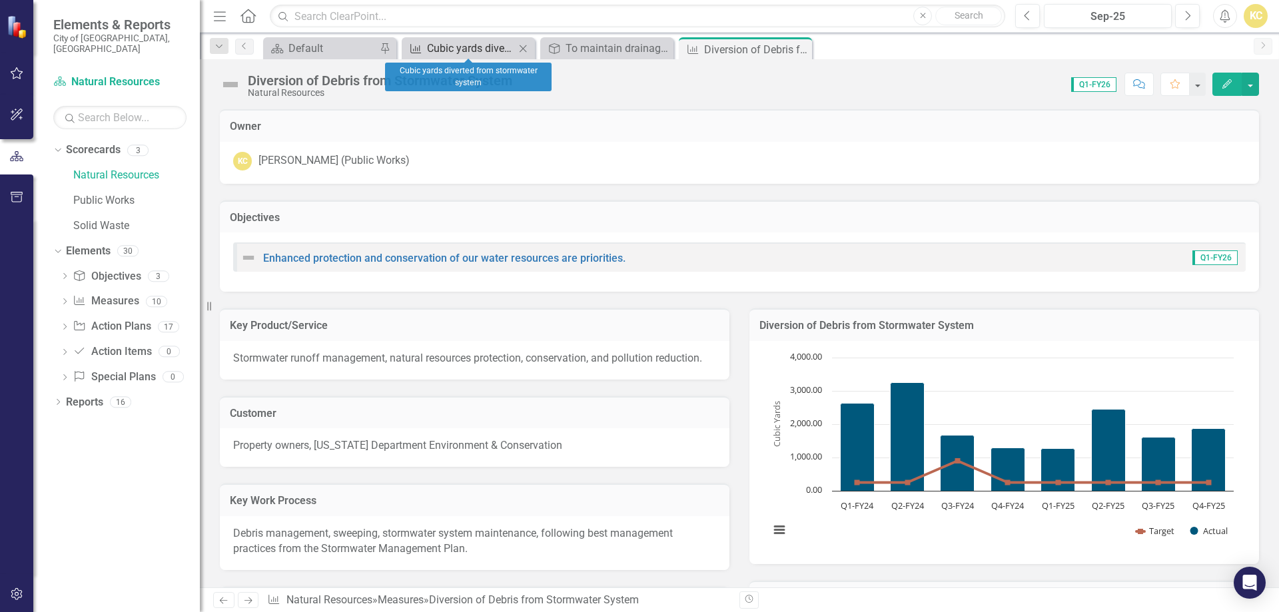
click at [440, 43] on div "Cubic yards diverted from stormwater system" at bounding box center [471, 48] width 88 height 17
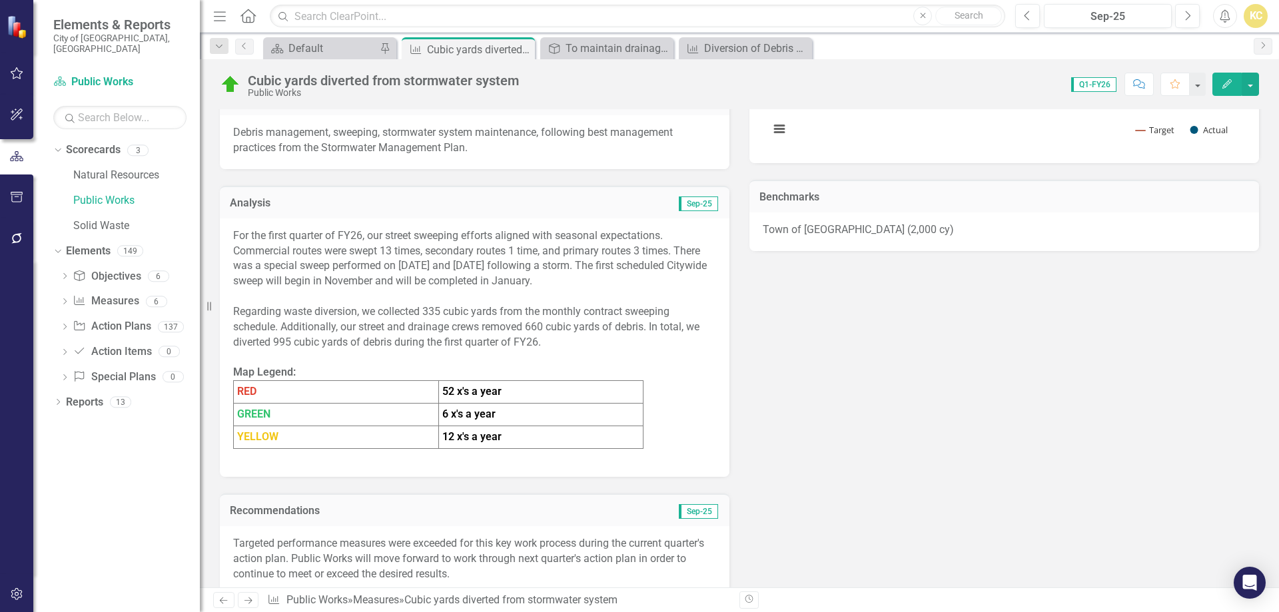
scroll to position [400, 0]
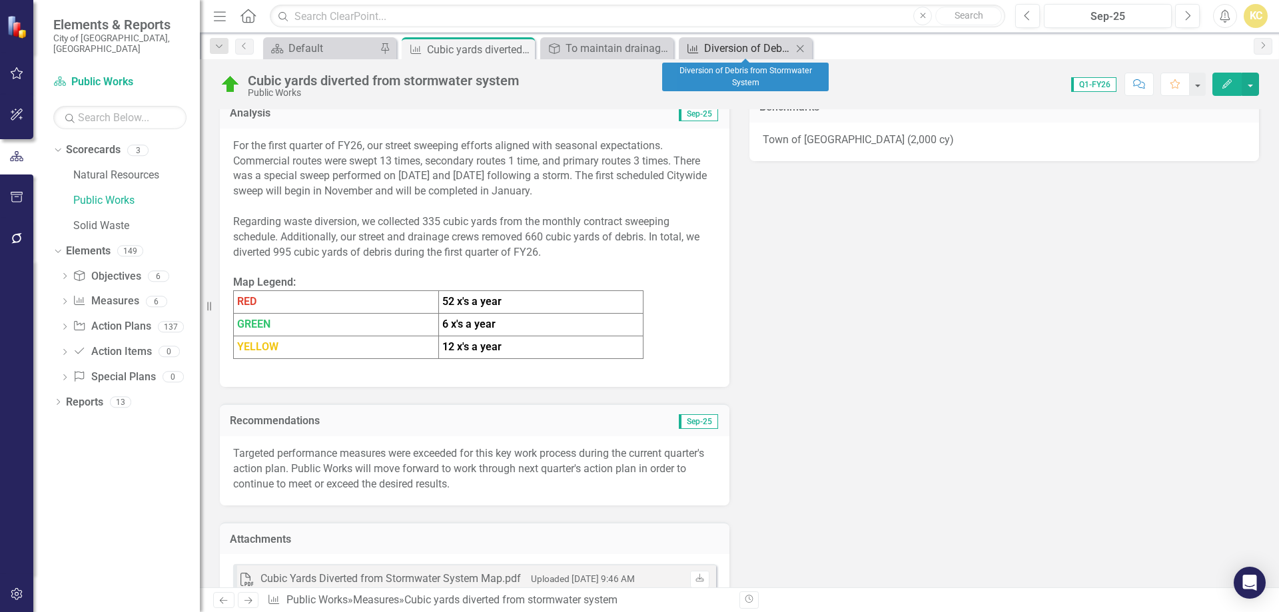
click at [744, 47] on div "Diversion of Debris from Stormwater System" at bounding box center [748, 48] width 88 height 17
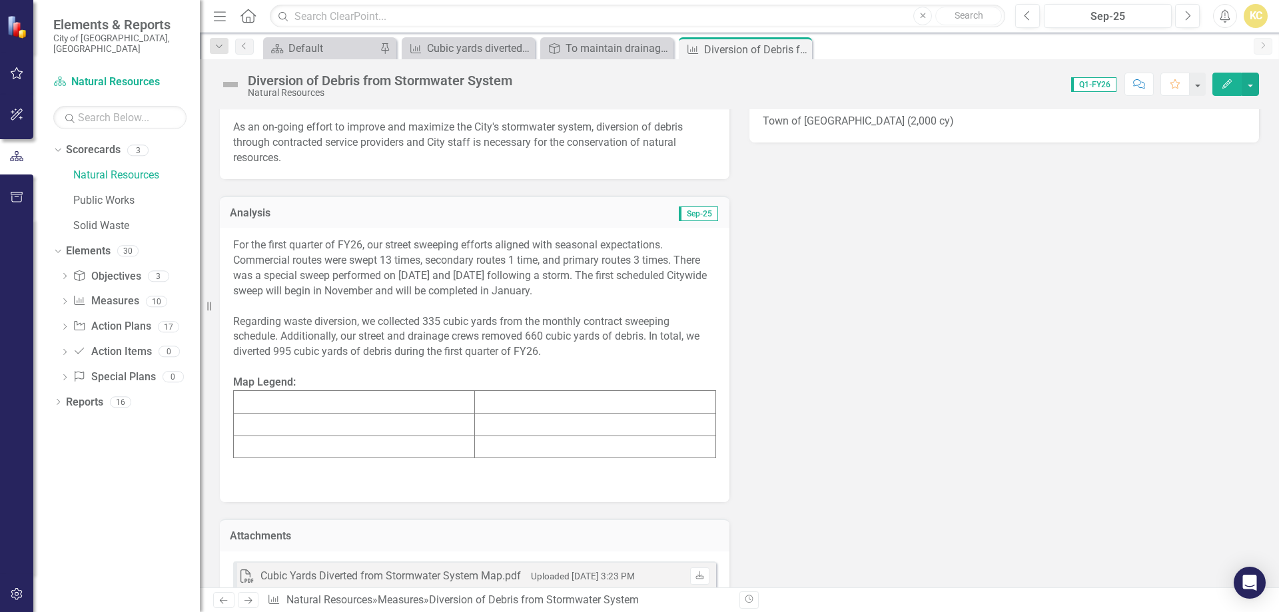
scroll to position [600, 0]
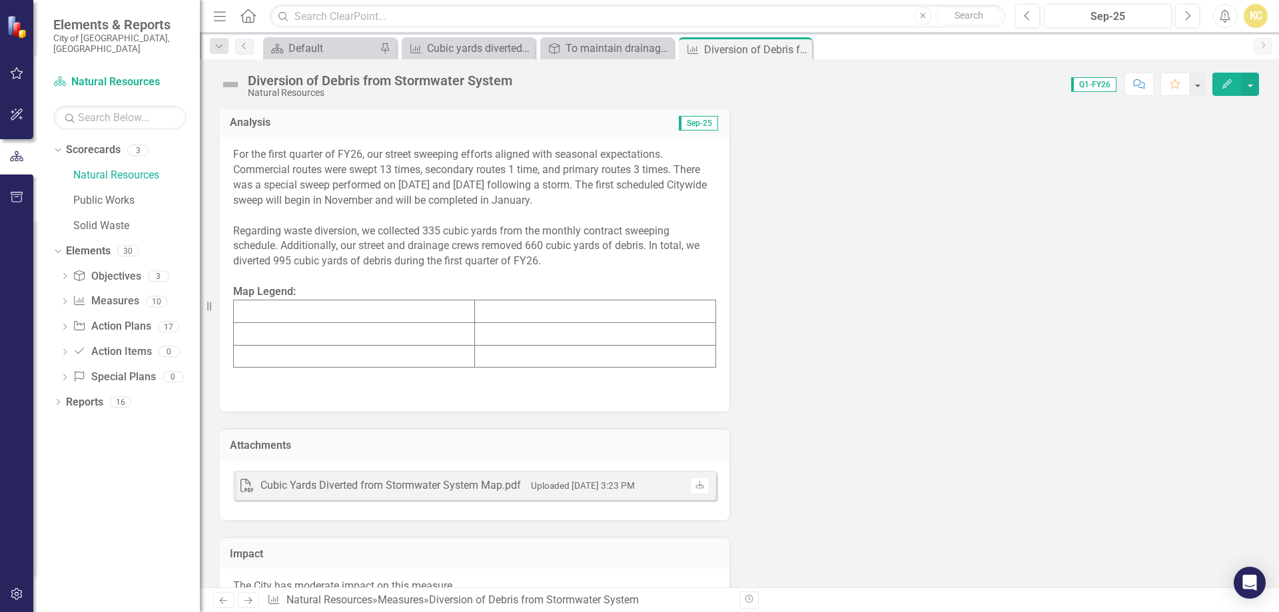
click at [380, 325] on td at bounding box center [354, 333] width 241 height 23
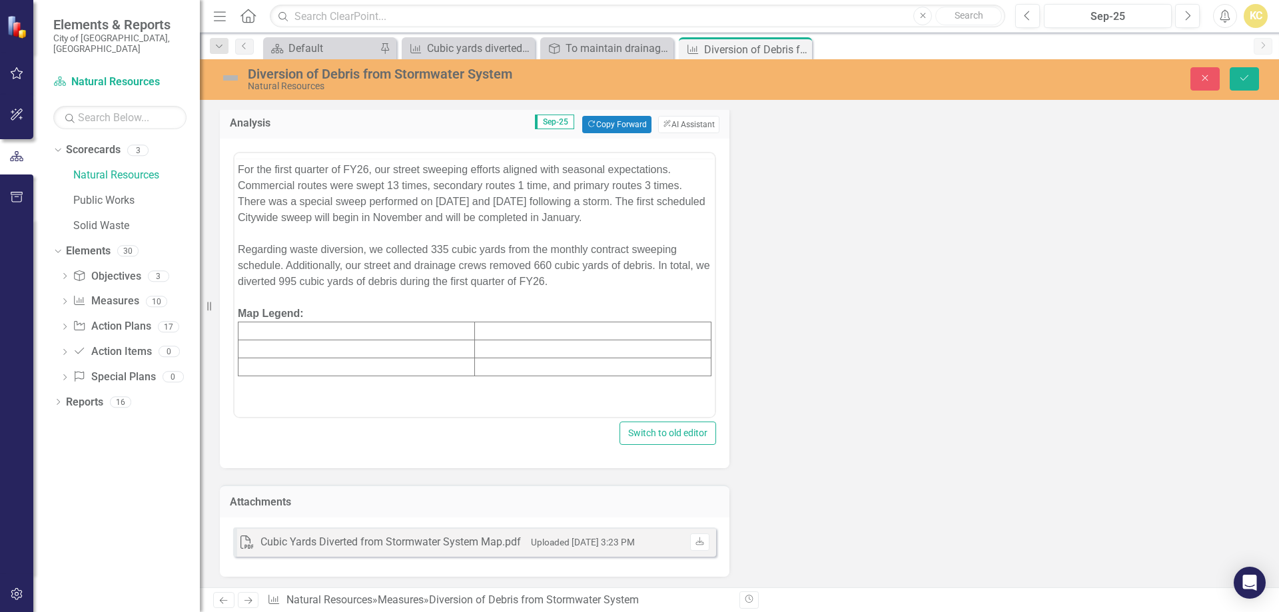
scroll to position [0, 0]
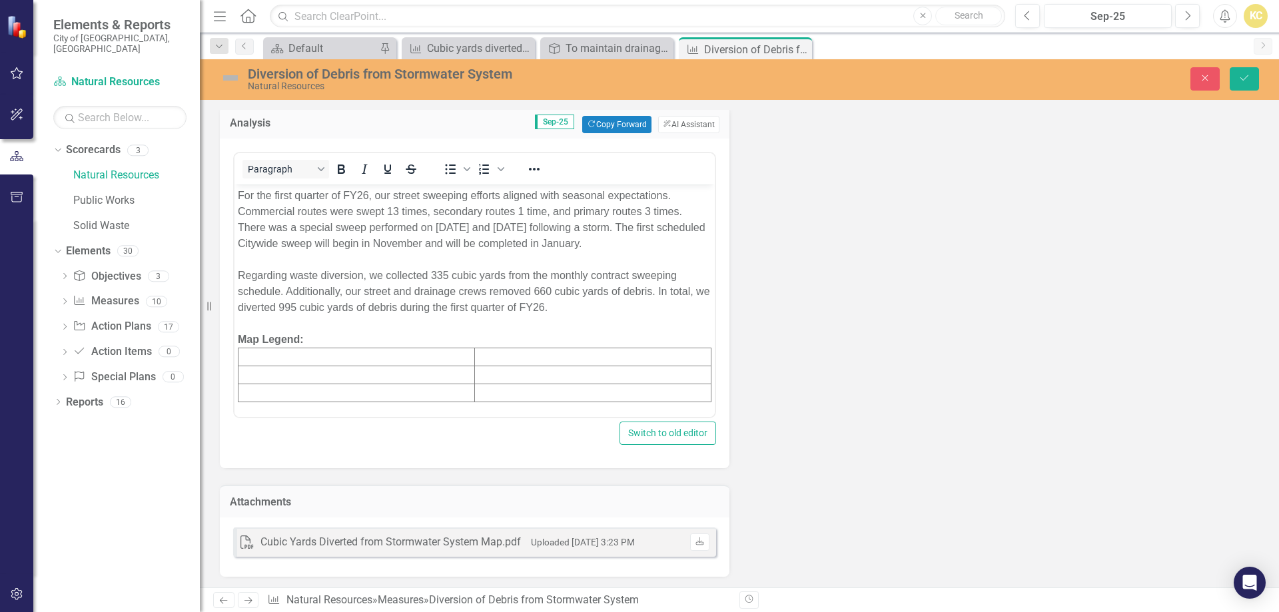
click at [313, 356] on td "Rich Text Area. Press ALT-0 for help." at bounding box center [357, 357] width 237 height 18
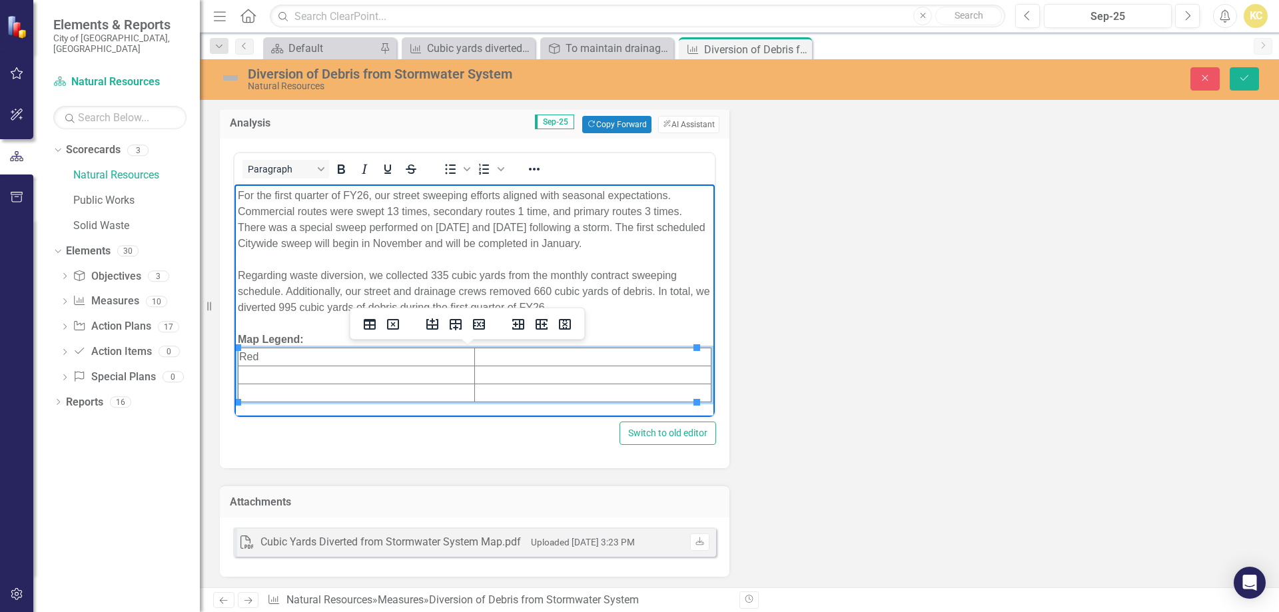
click at [291, 372] on td "Rich Text Area. Press ALT-0 for help." at bounding box center [357, 375] width 237 height 18
click at [259, 395] on td "Rich Text Area. Press ALT-0 for help." at bounding box center [357, 393] width 237 height 18
click at [304, 358] on td "Red" at bounding box center [357, 357] width 237 height 18
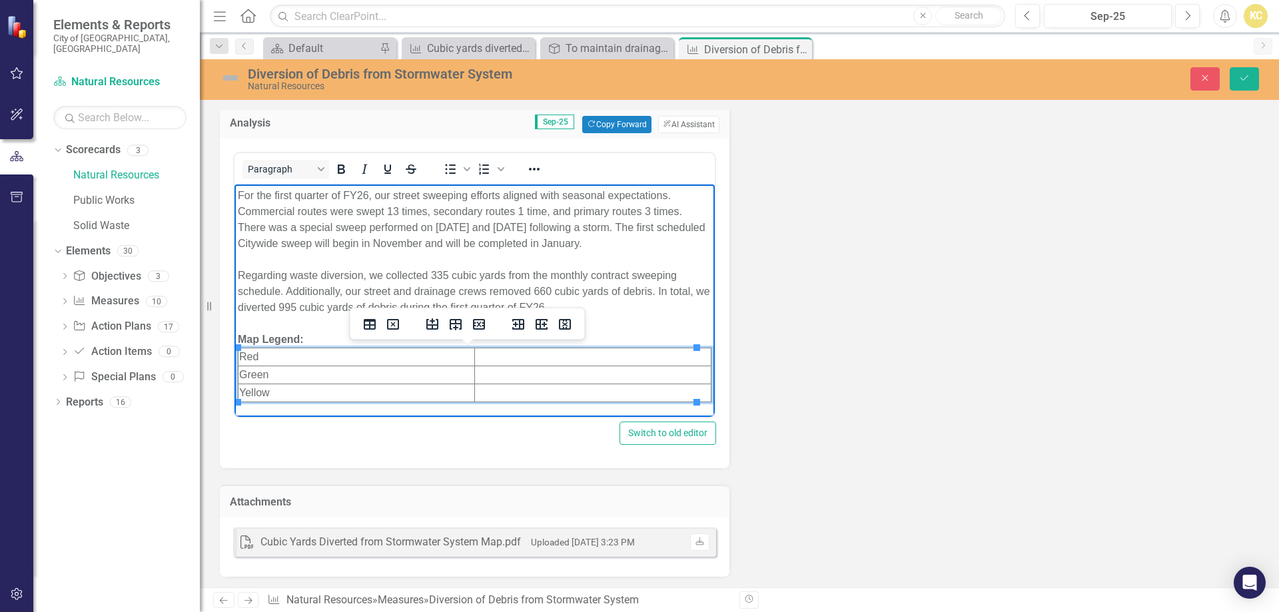
click at [256, 358] on td "Red" at bounding box center [357, 357] width 237 height 18
click at [249, 357] on td "Red" at bounding box center [357, 357] width 237 height 18
click at [536, 169] on icon "Reveal or hide additional toolbar items" at bounding box center [534, 169] width 16 height 16
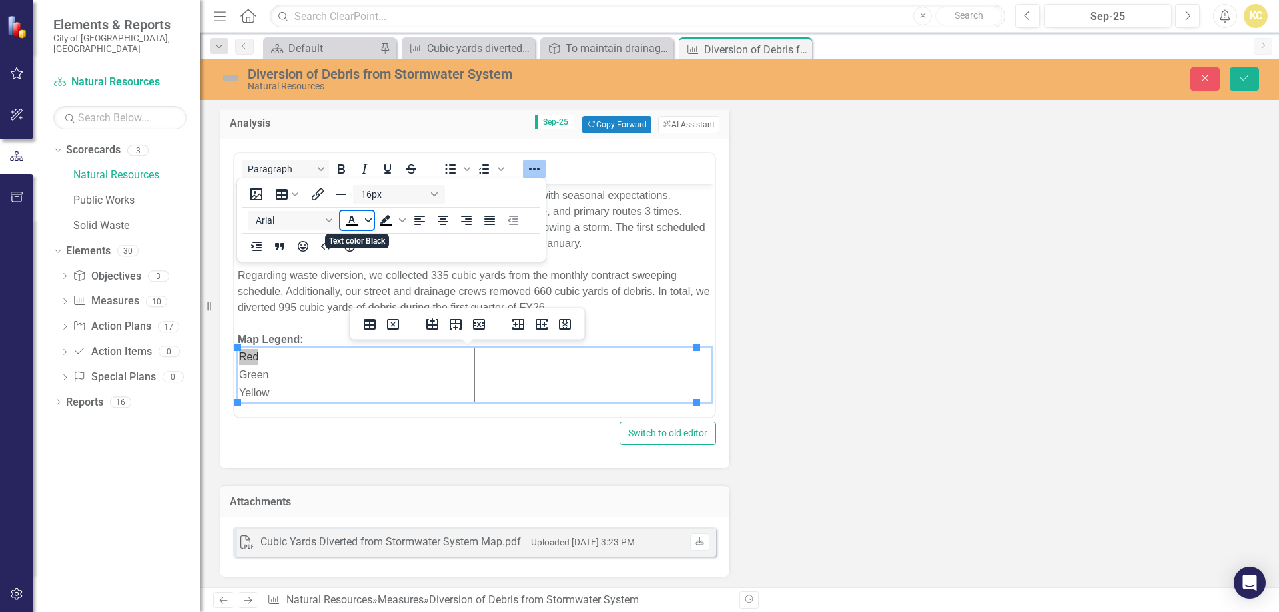
click at [364, 223] on span "Text color Black" at bounding box center [368, 220] width 11 height 19
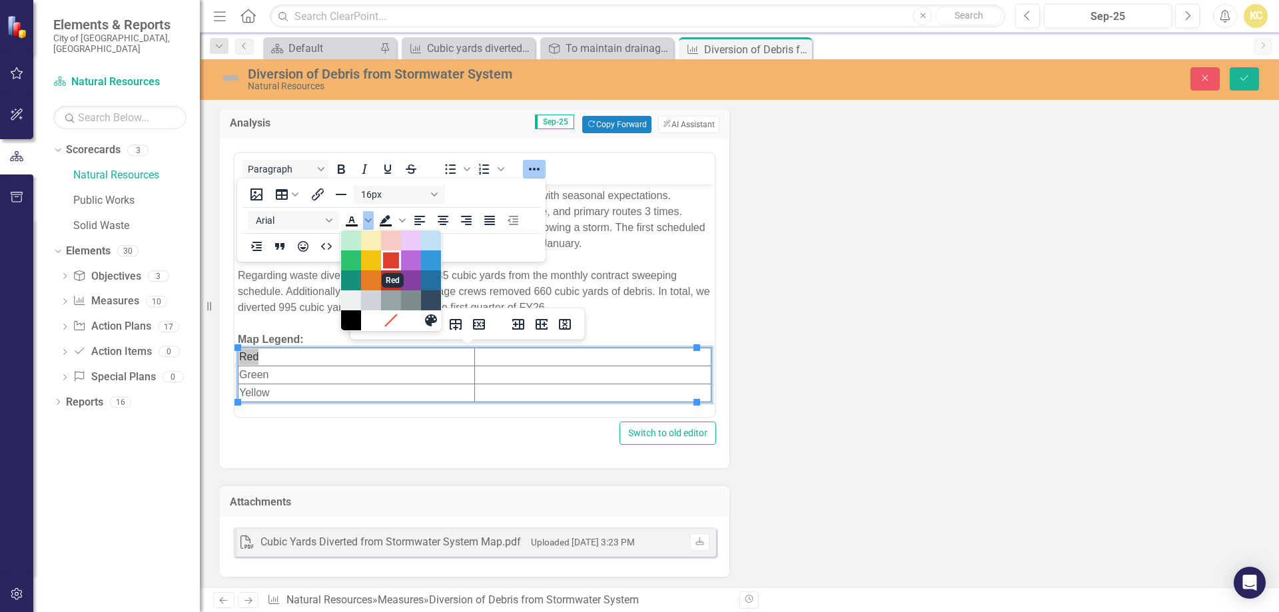
click at [390, 261] on div "Red" at bounding box center [391, 261] width 16 height 16
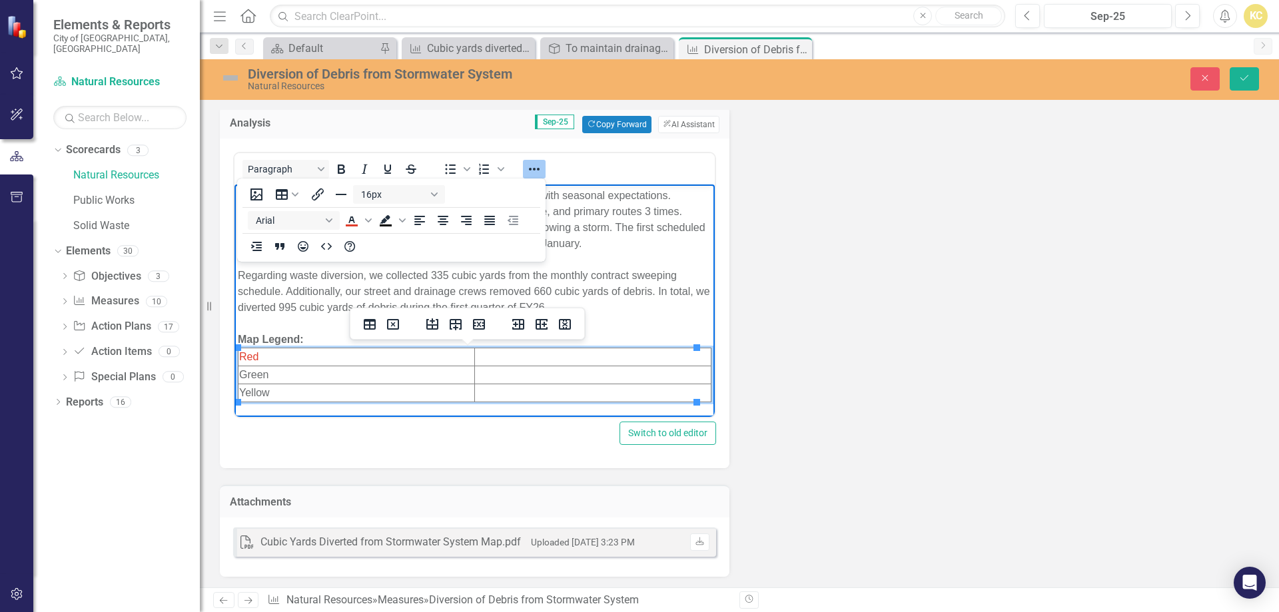
click at [257, 372] on td "Green" at bounding box center [357, 375] width 237 height 18
click at [258, 372] on td "Green" at bounding box center [357, 375] width 237 height 18
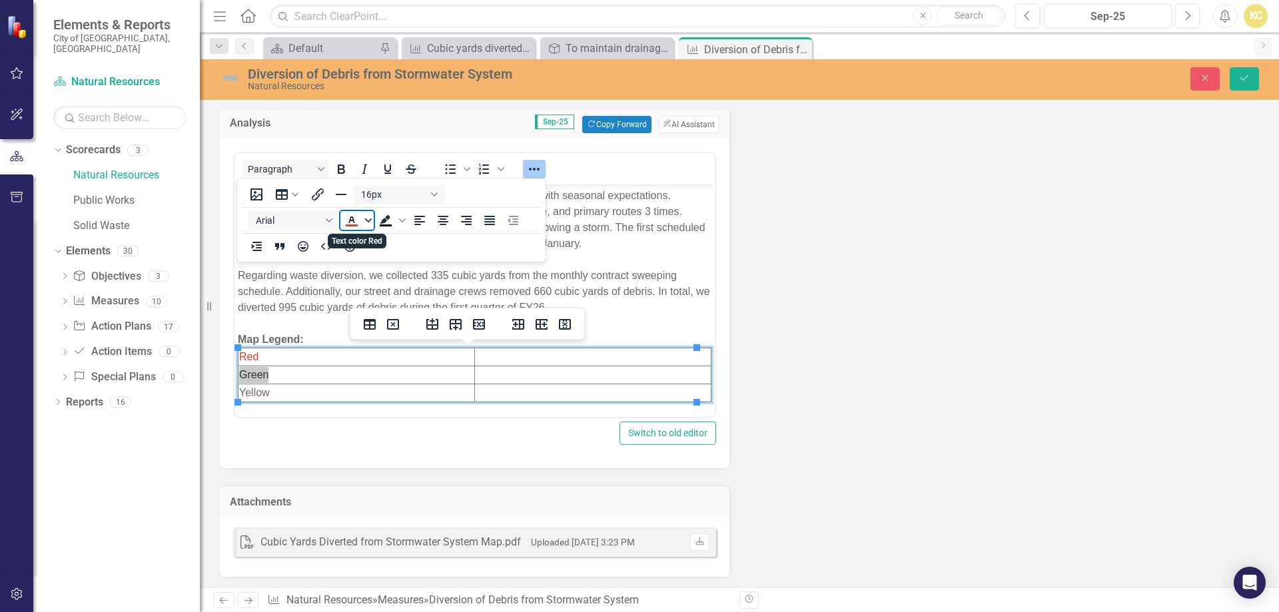
drag, startPoint x: 368, startPoint y: 223, endPoint x: 364, endPoint y: 229, distance: 7.2
click at [368, 224] on span "Text color Red" at bounding box center [368, 220] width 11 height 19
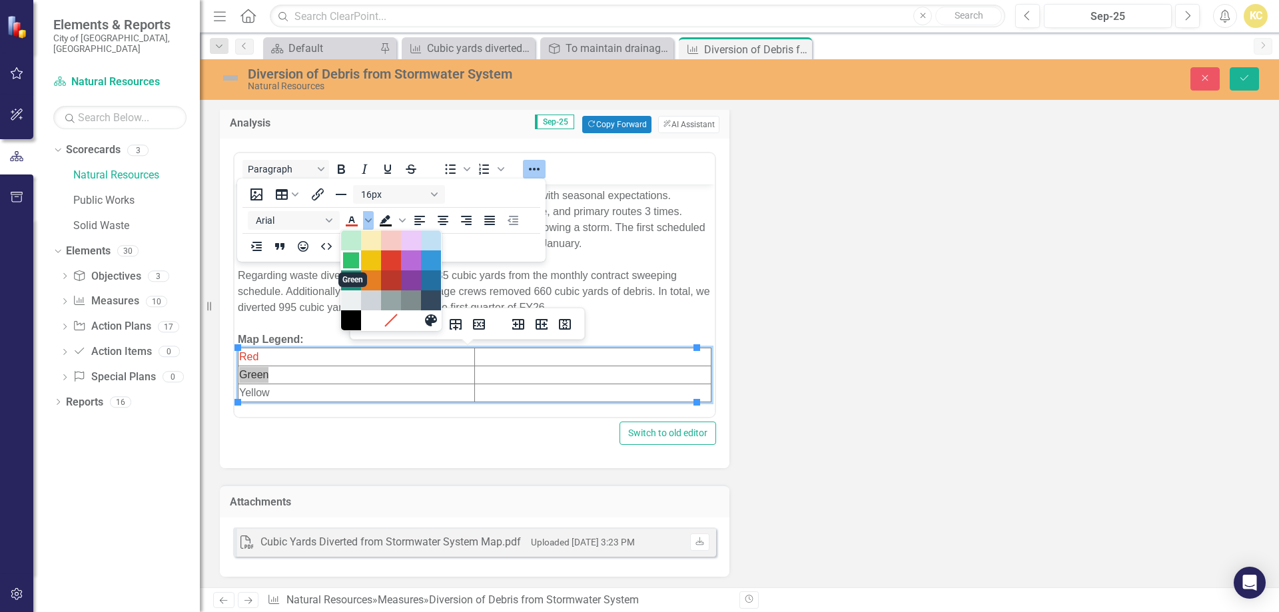
drag, startPoint x: 354, startPoint y: 261, endPoint x: 115, endPoint y: 80, distance: 300.1
click at [354, 261] on div "Green" at bounding box center [351, 261] width 16 height 16
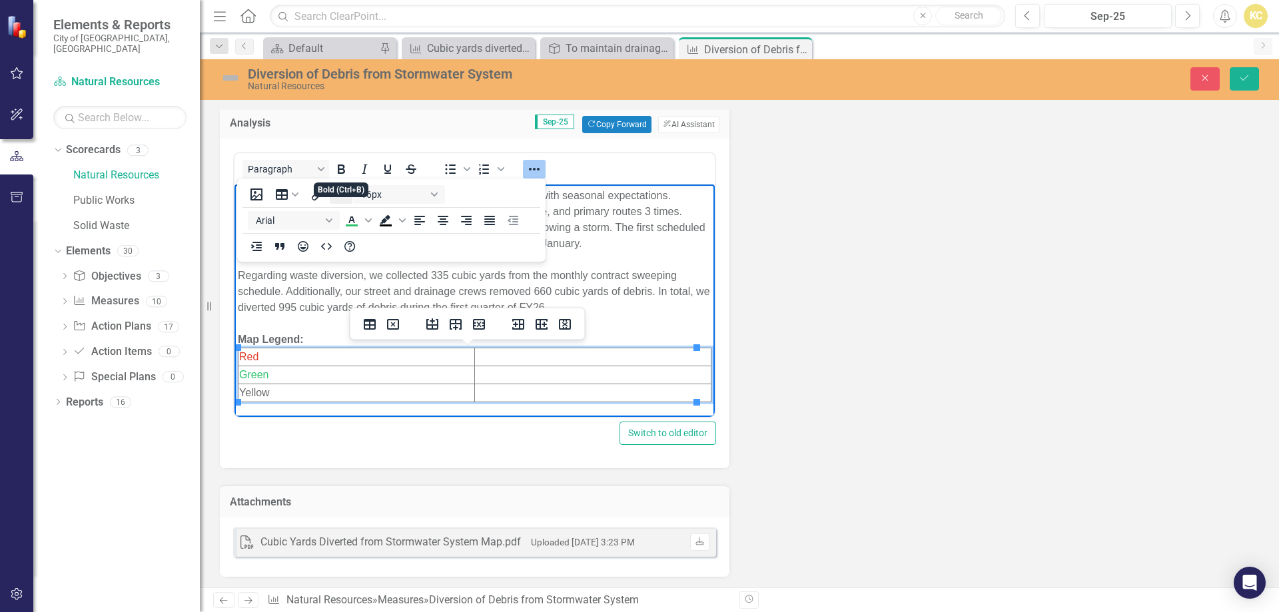
drag, startPoint x: 346, startPoint y: 173, endPoint x: 338, endPoint y: 186, distance: 15.3
click at [342, 177] on button "Bold" at bounding box center [341, 169] width 23 height 19
click at [255, 356] on span "Red" at bounding box center [248, 356] width 19 height 11
drag, startPoint x: 340, startPoint y: 167, endPoint x: 300, endPoint y: 231, distance: 75.2
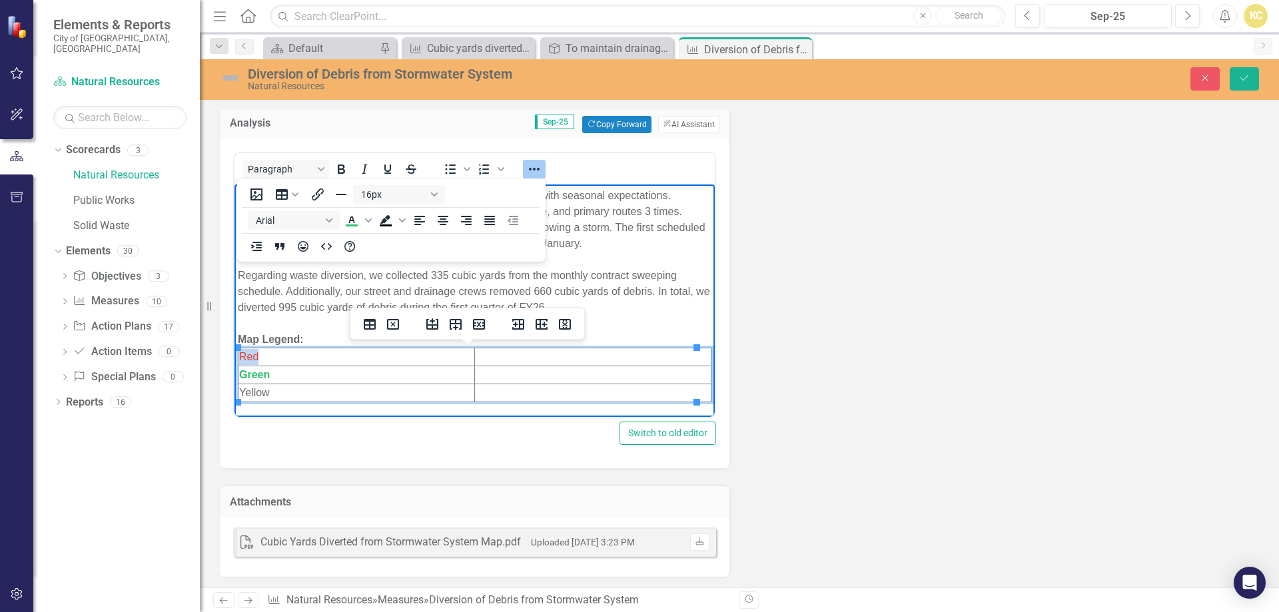
click at [340, 170] on icon "Bold" at bounding box center [341, 169] width 16 height 16
click at [254, 390] on td "Yellow" at bounding box center [357, 393] width 237 height 18
click at [255, 392] on td "Yellow" at bounding box center [357, 393] width 237 height 18
click at [368, 225] on span "Text color Green" at bounding box center [368, 220] width 11 height 19
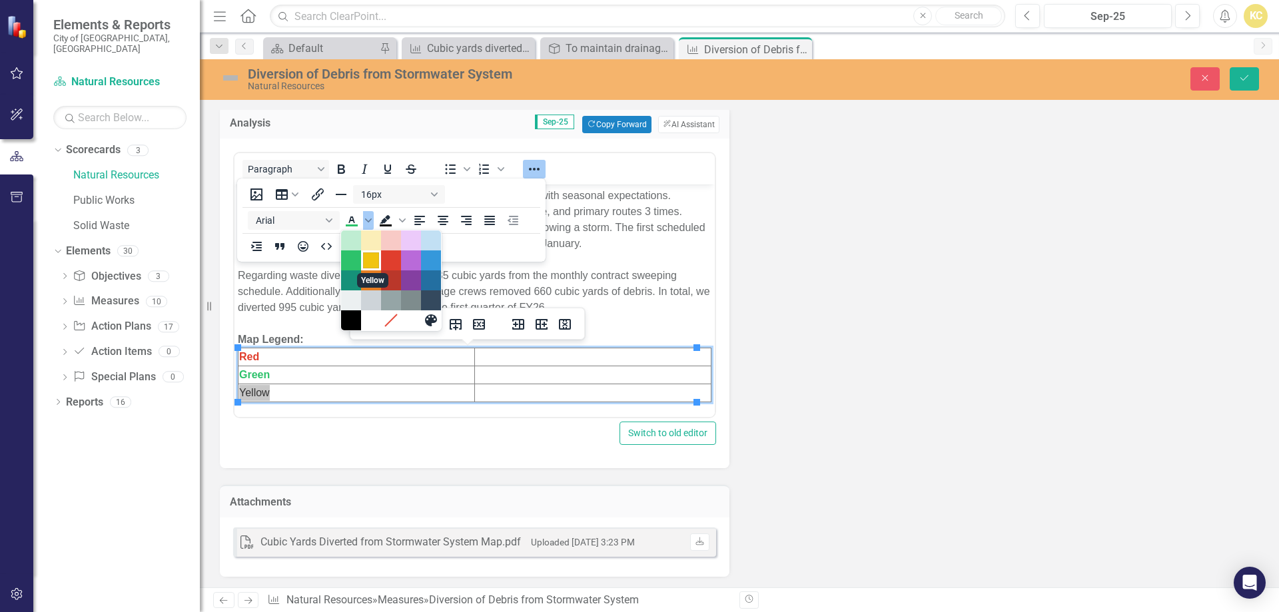
click at [372, 258] on div "Yellow" at bounding box center [371, 261] width 16 height 16
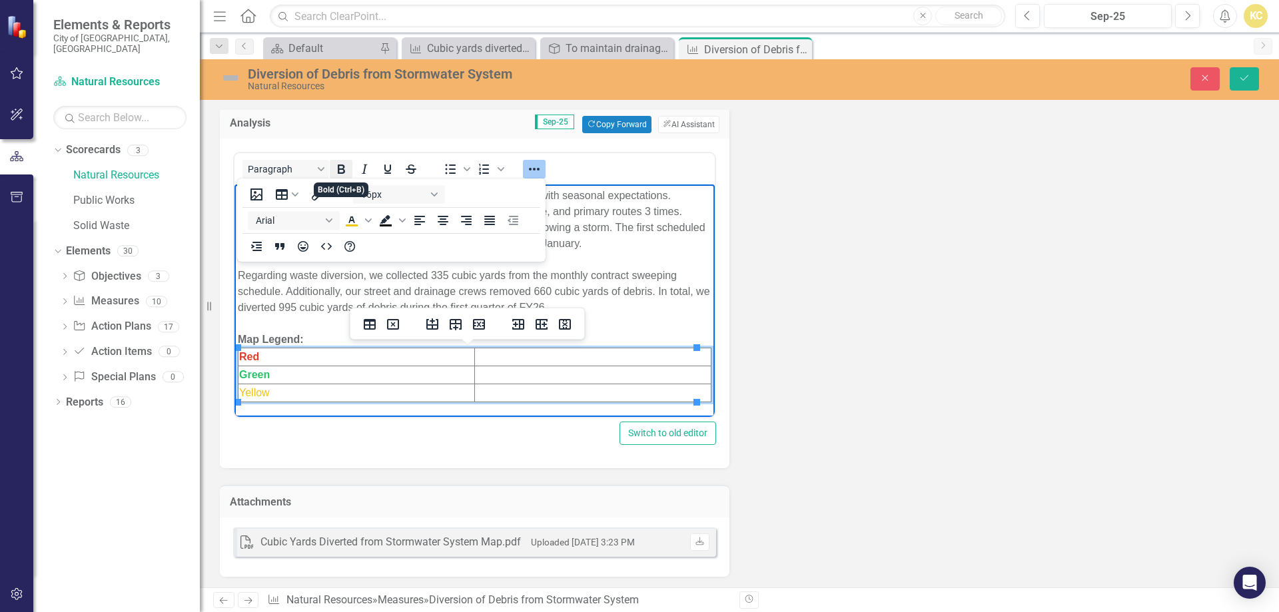
drag, startPoint x: 339, startPoint y: 171, endPoint x: 334, endPoint y: 178, distance: 8.5
click at [339, 172] on icon "Bold" at bounding box center [341, 169] width 7 height 9
click at [506, 354] on td "Rich Text Area. Press ALT-0 for help." at bounding box center [593, 357] width 237 height 18
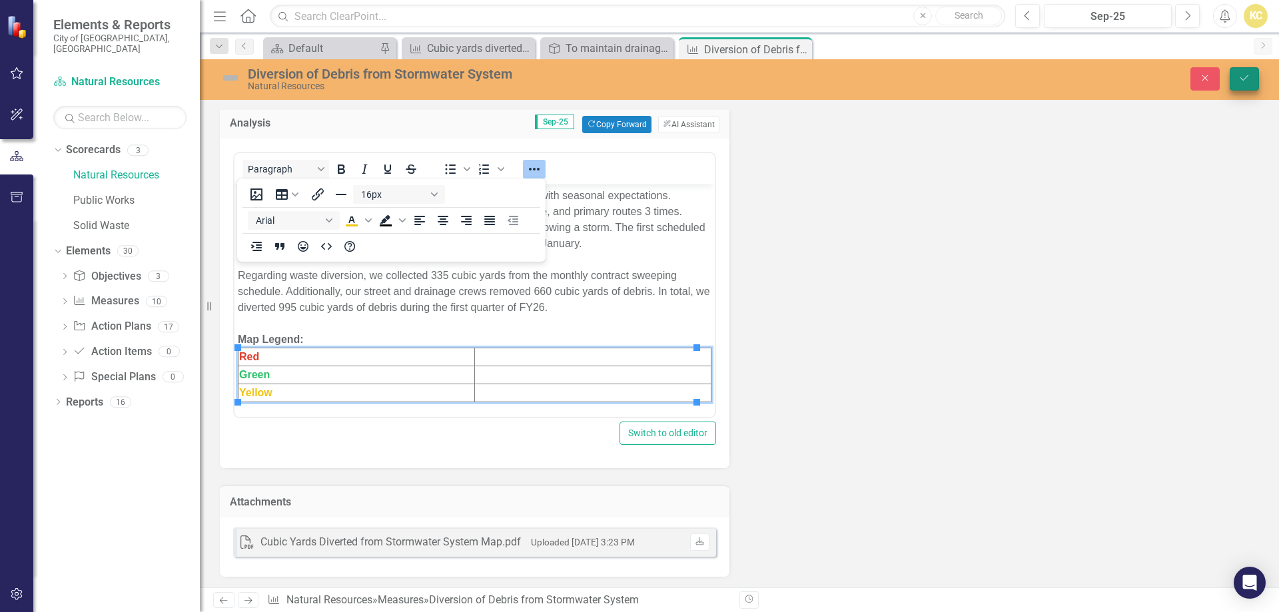
click at [1246, 81] on icon "Save" at bounding box center [1245, 77] width 12 height 9
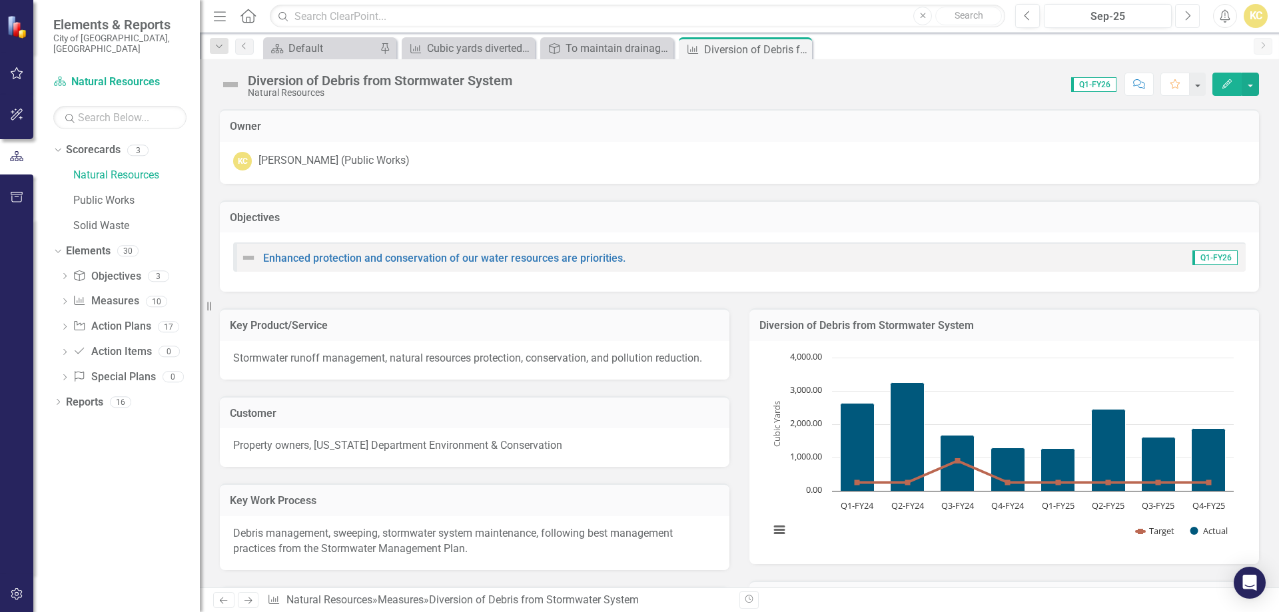
click at [1192, 17] on button "Next" at bounding box center [1187, 16] width 25 height 24
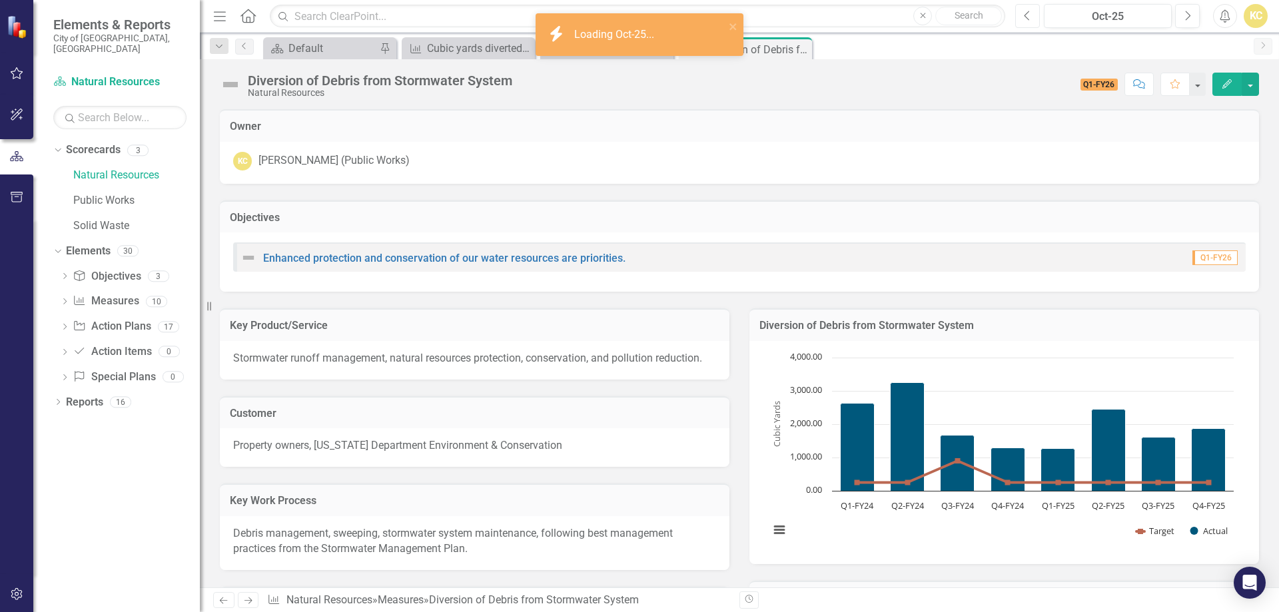
click at [1022, 17] on button "Previous" at bounding box center [1027, 16] width 25 height 24
click at [1023, 17] on button "Previous" at bounding box center [1027, 16] width 25 height 24
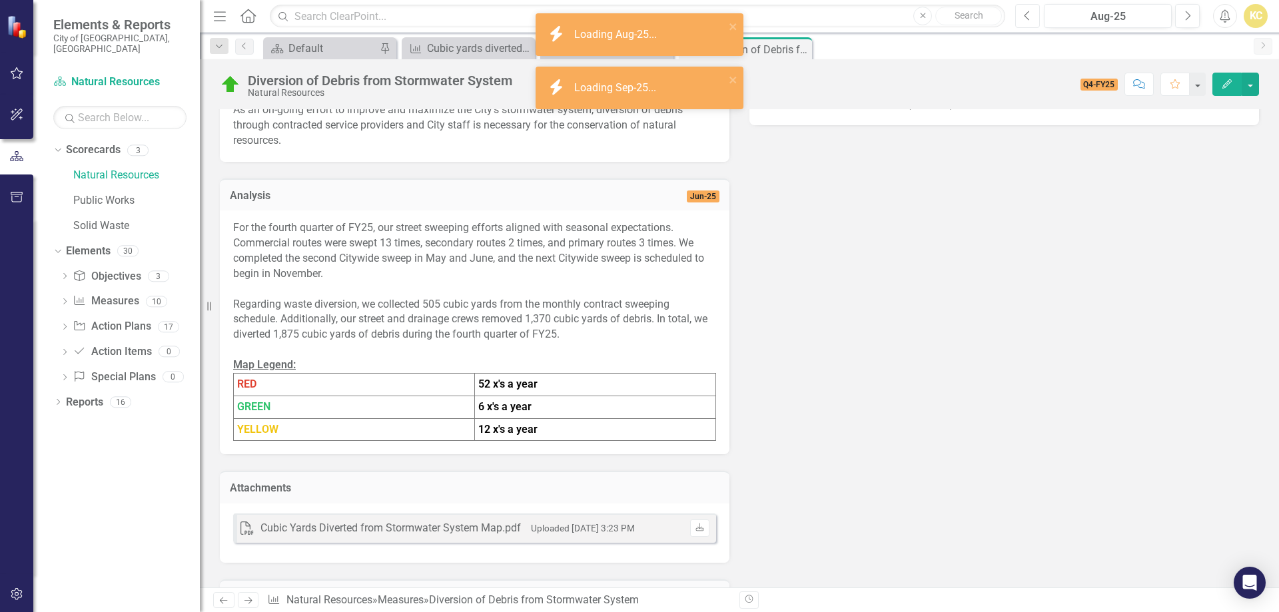
scroll to position [533, 0]
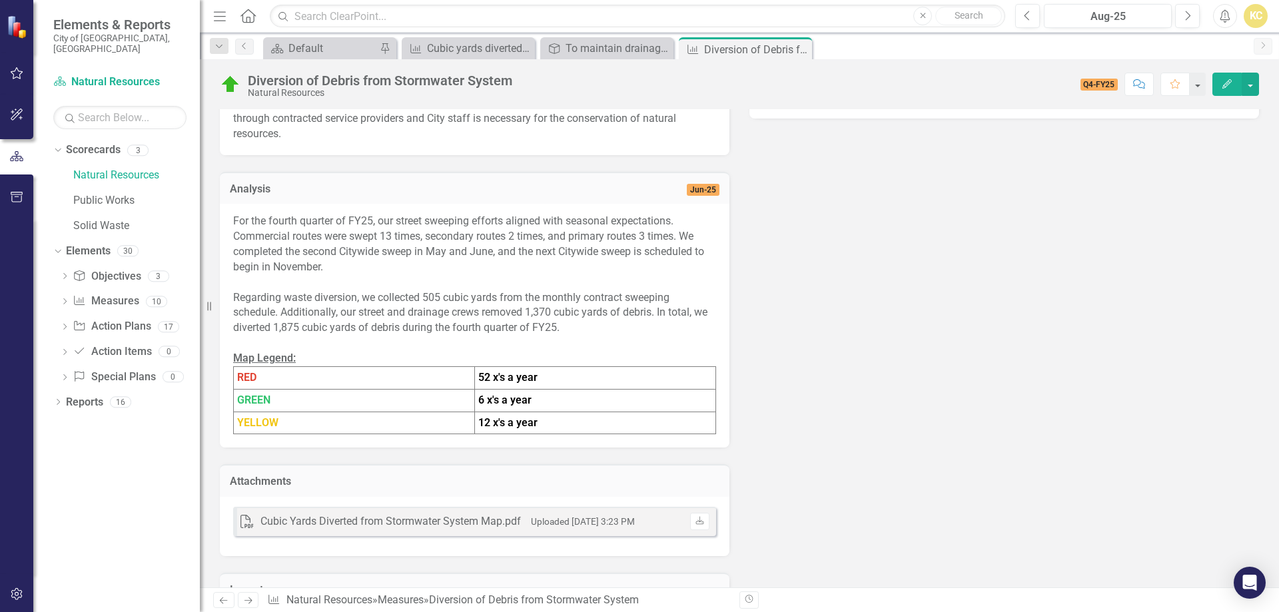
click at [491, 376] on strong "52 x's a year" at bounding box center [507, 377] width 59 height 13
click at [492, 376] on strong "52 x's a year" at bounding box center [507, 377] width 59 height 13
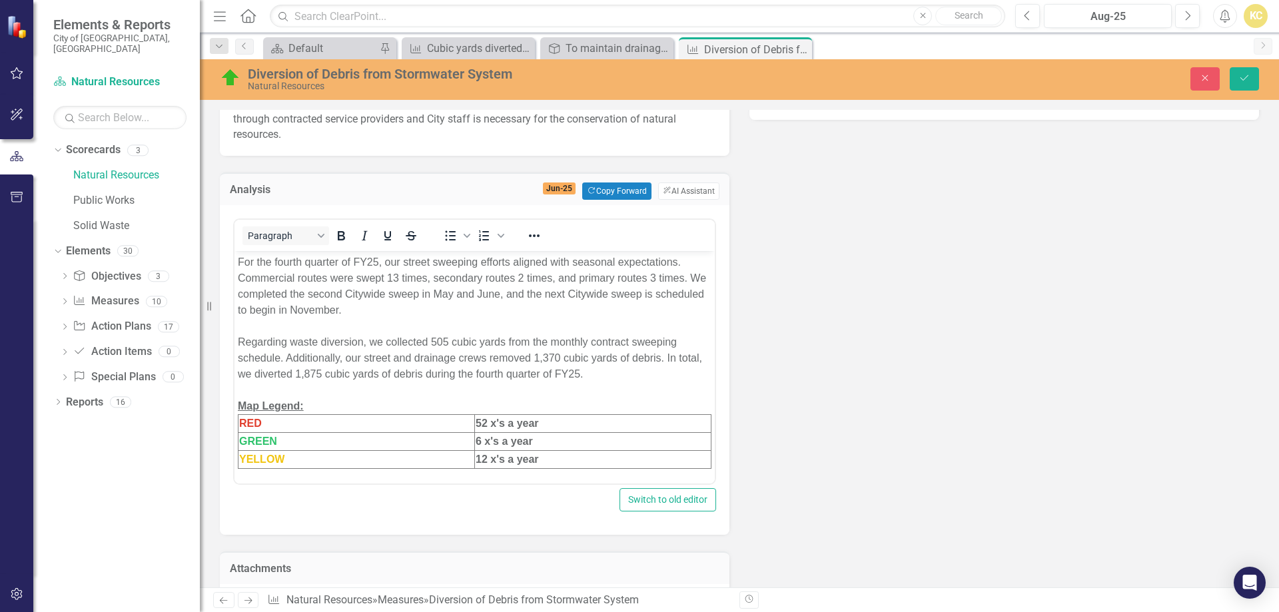
scroll to position [0, 0]
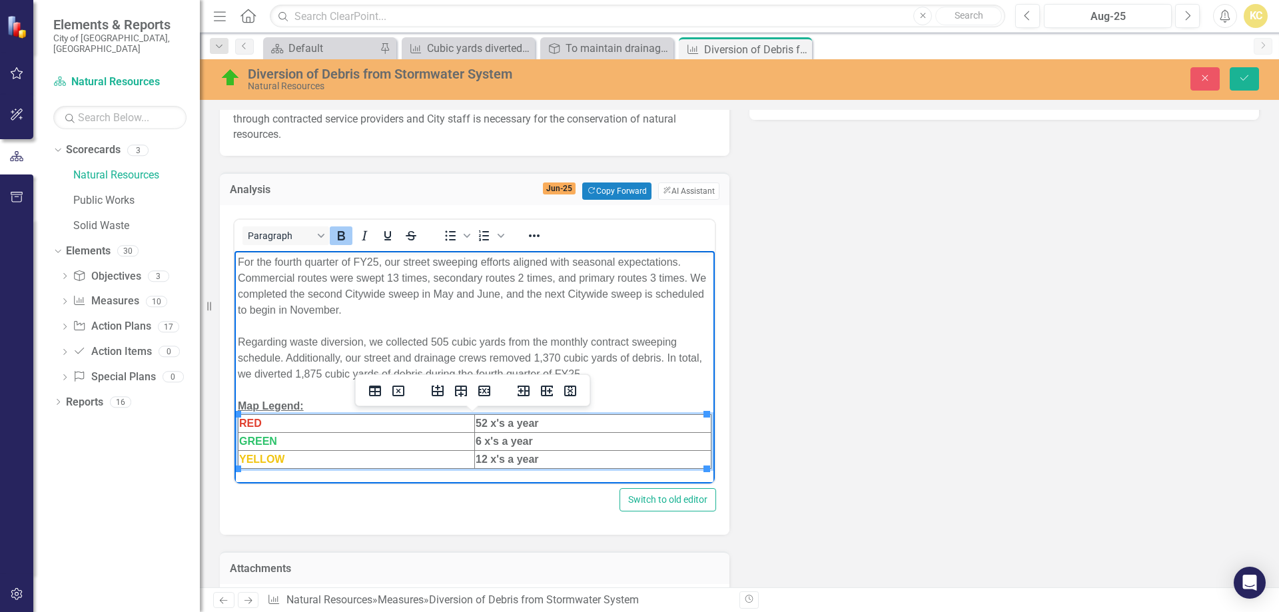
click at [496, 420] on strong "52 x's a year" at bounding box center [507, 423] width 63 height 11
drag, startPoint x: 496, startPoint y: 420, endPoint x: 512, endPoint y: 425, distance: 16.0
click at [512, 425] on strong "52 x's a year" at bounding box center [507, 423] width 63 height 11
click at [487, 428] on strong "52 x's a year" at bounding box center [507, 423] width 63 height 11
click at [468, 420] on td "RED" at bounding box center [357, 424] width 237 height 18
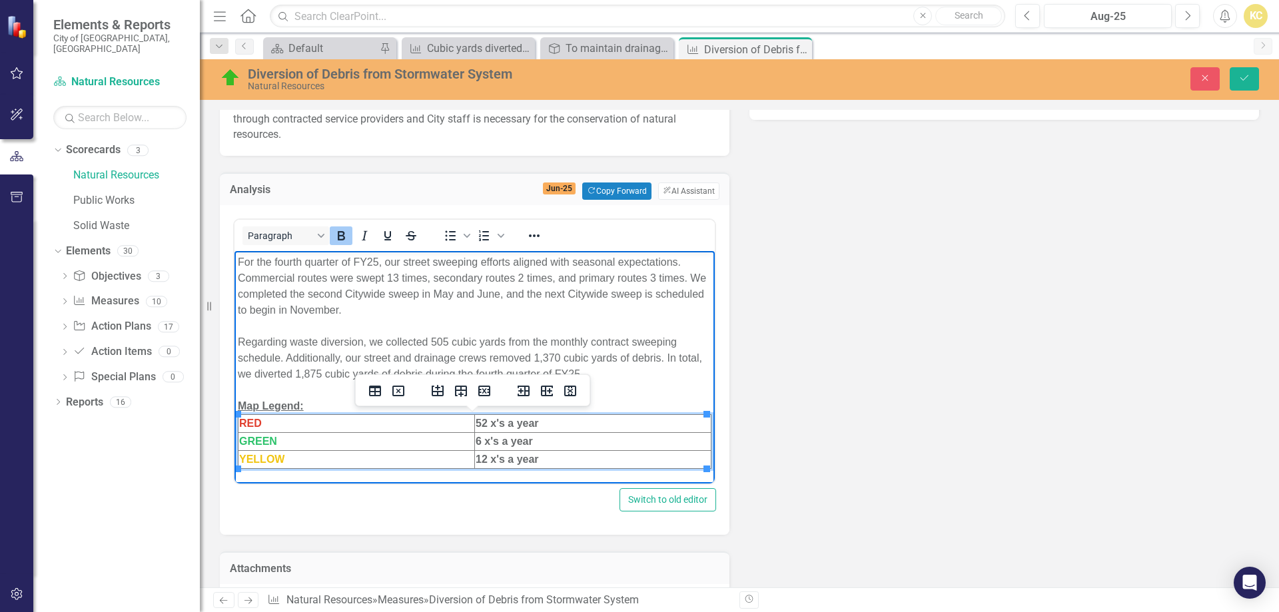
click at [476, 421] on strong "52 x's a year" at bounding box center [507, 423] width 63 height 11
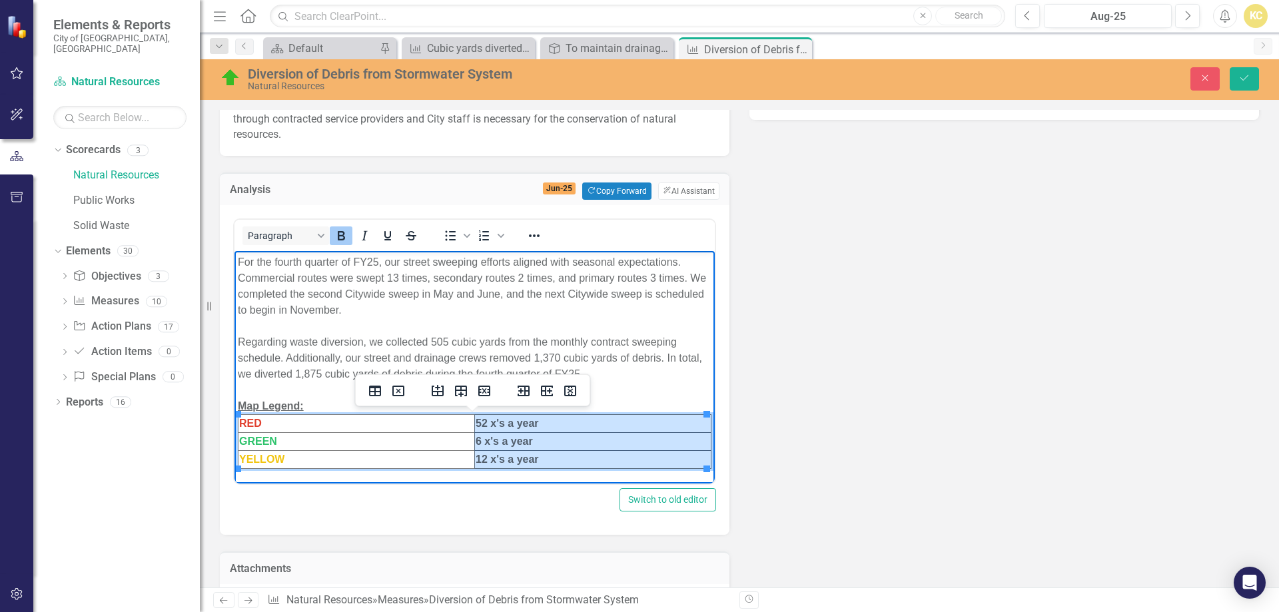
drag, startPoint x: 475, startPoint y: 421, endPoint x: 529, endPoint y: 456, distance: 64.1
click at [529, 456] on tbody "RED 52 x's a year GREEN 6 x's a year YELLOW 12 x's a year" at bounding box center [475, 442] width 473 height 54
click at [1203, 74] on icon "Close" at bounding box center [1205, 77] width 12 height 9
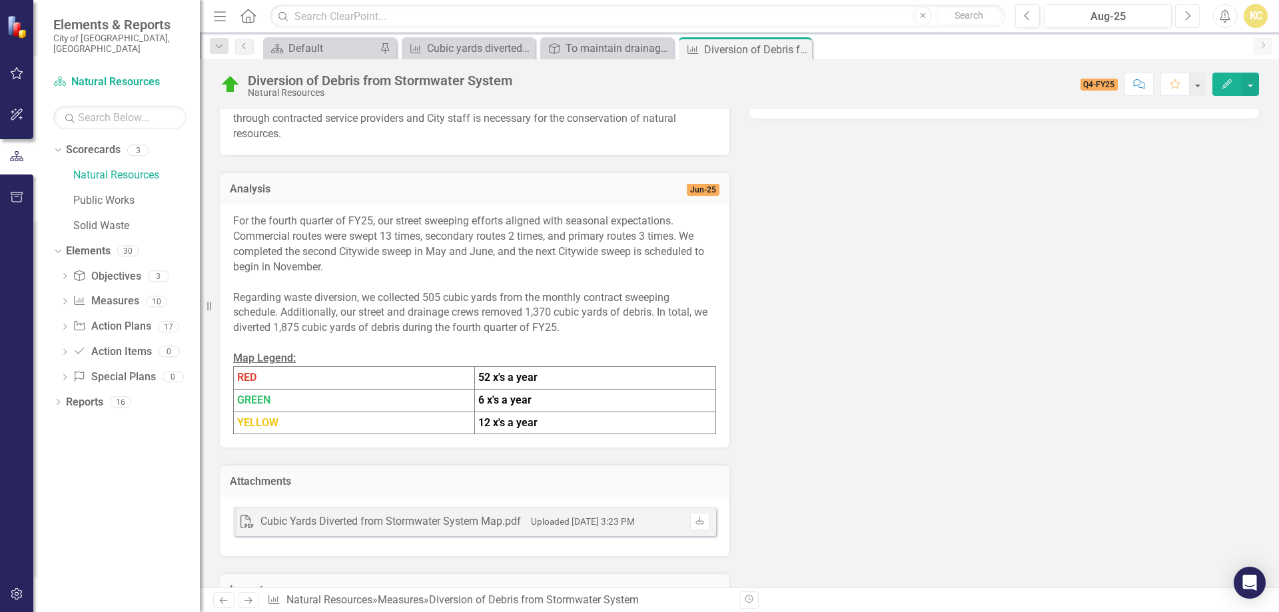
click at [1192, 17] on button "Next" at bounding box center [1187, 16] width 25 height 24
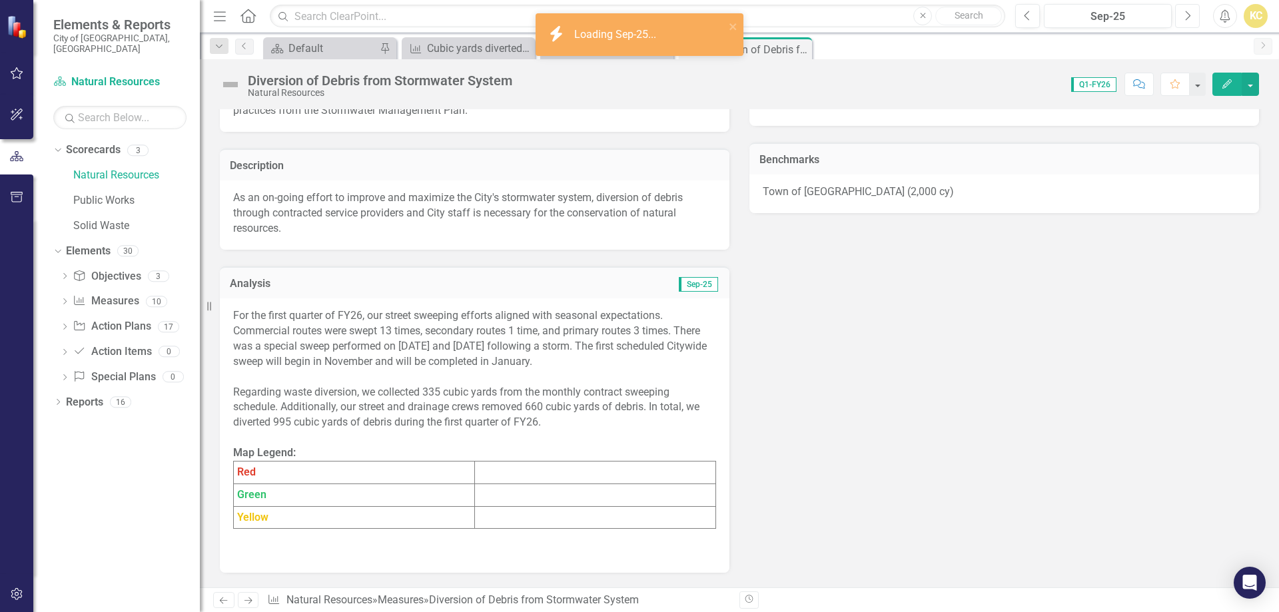
scroll to position [600, 0]
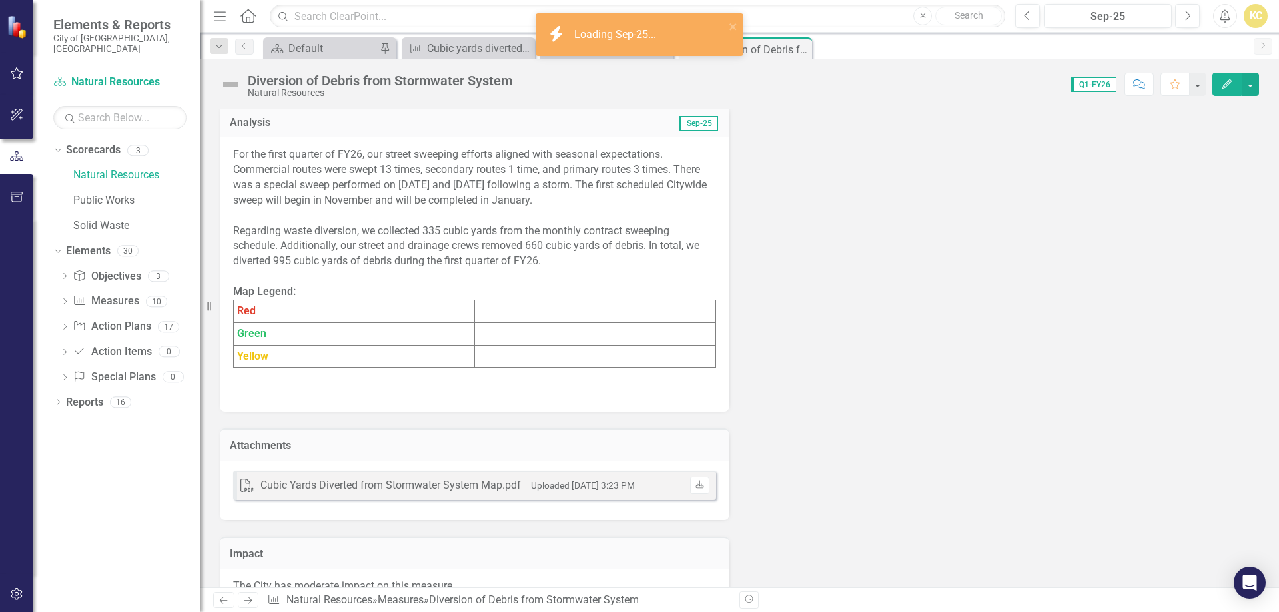
click at [525, 315] on td at bounding box center [595, 311] width 241 height 23
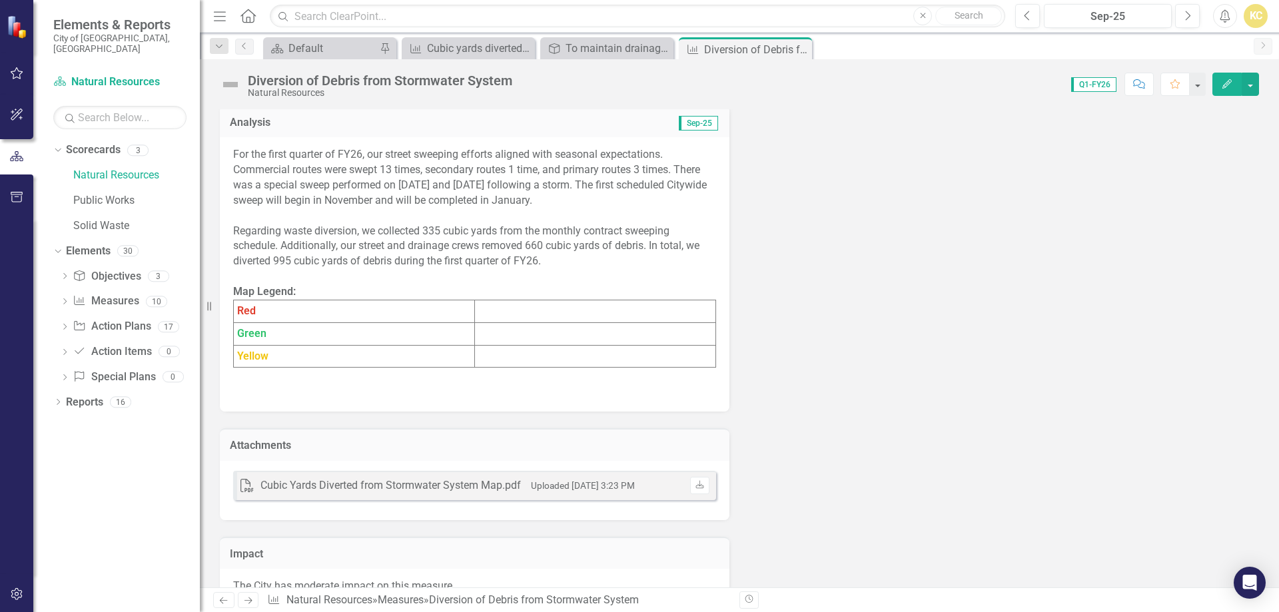
click at [523, 314] on td at bounding box center [595, 311] width 241 height 23
click at [524, 314] on td at bounding box center [595, 311] width 241 height 23
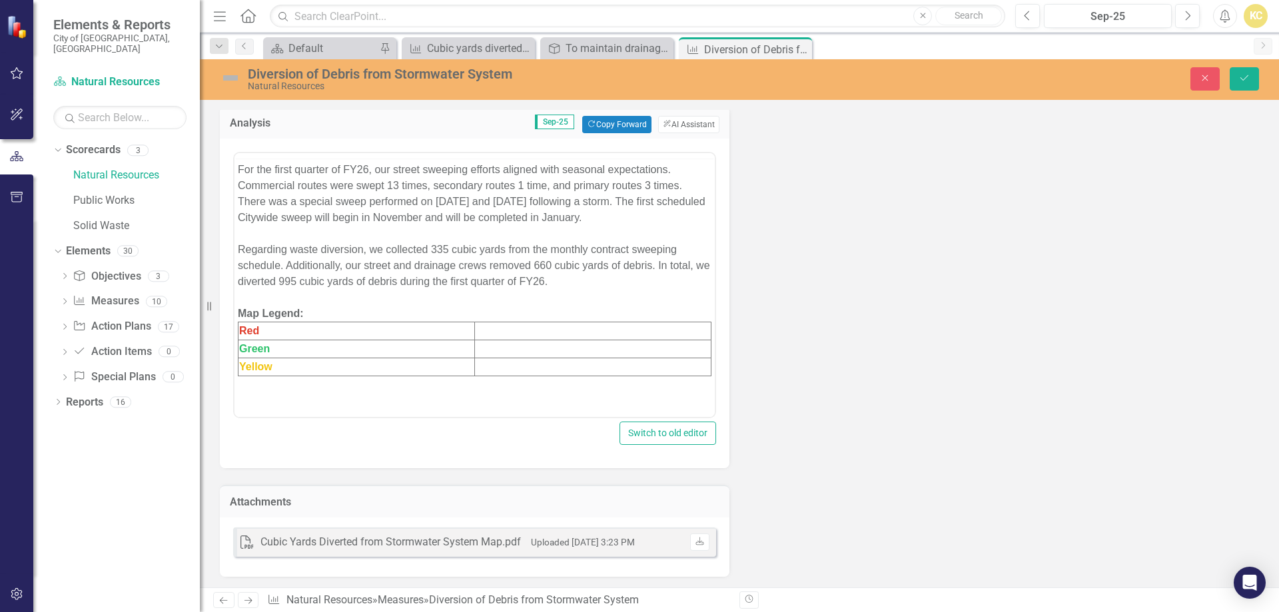
scroll to position [0, 0]
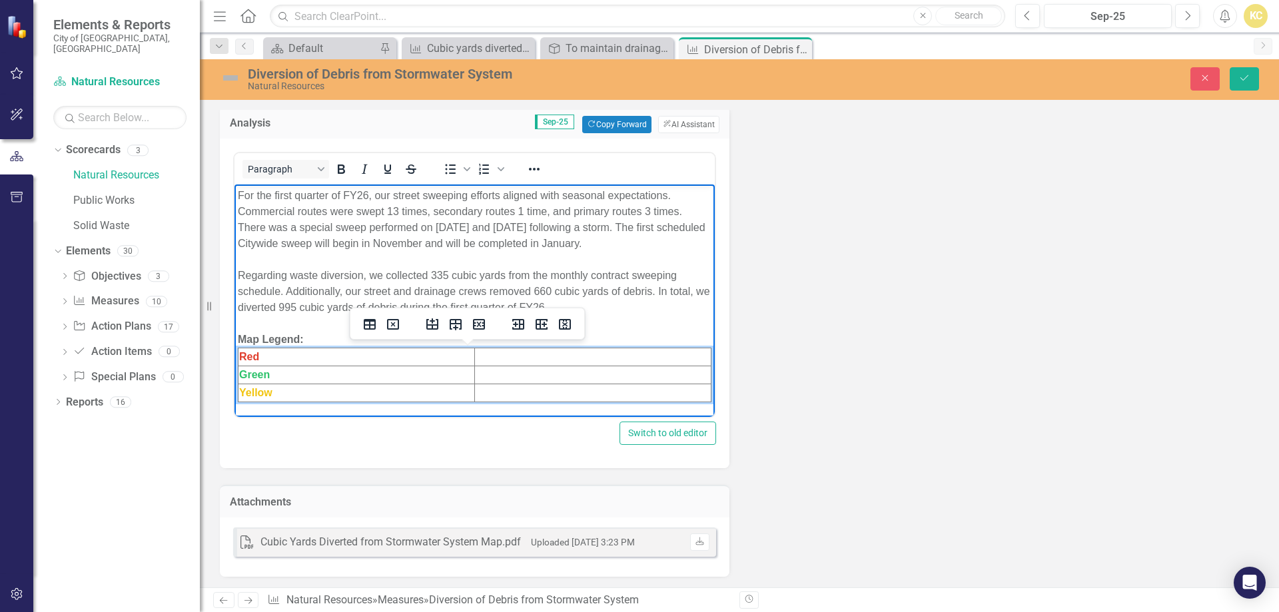
click at [495, 353] on td "Rich Text Area. Press ALT-0 for help." at bounding box center [593, 357] width 237 height 18
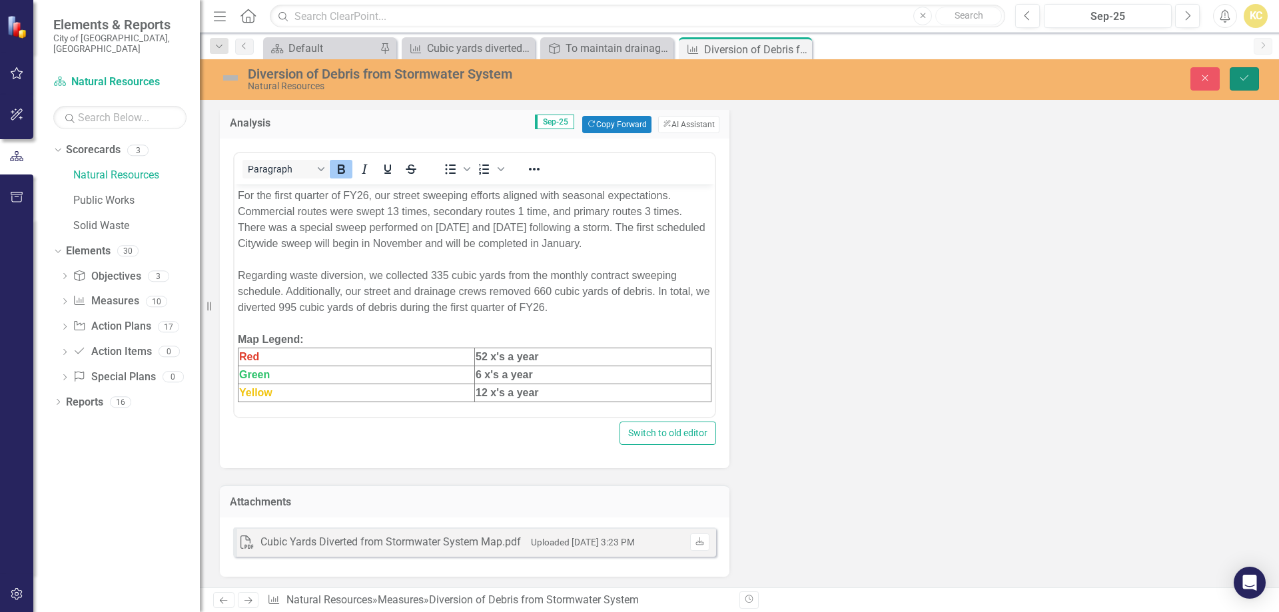
click at [1243, 77] on icon "Save" at bounding box center [1245, 77] width 12 height 9
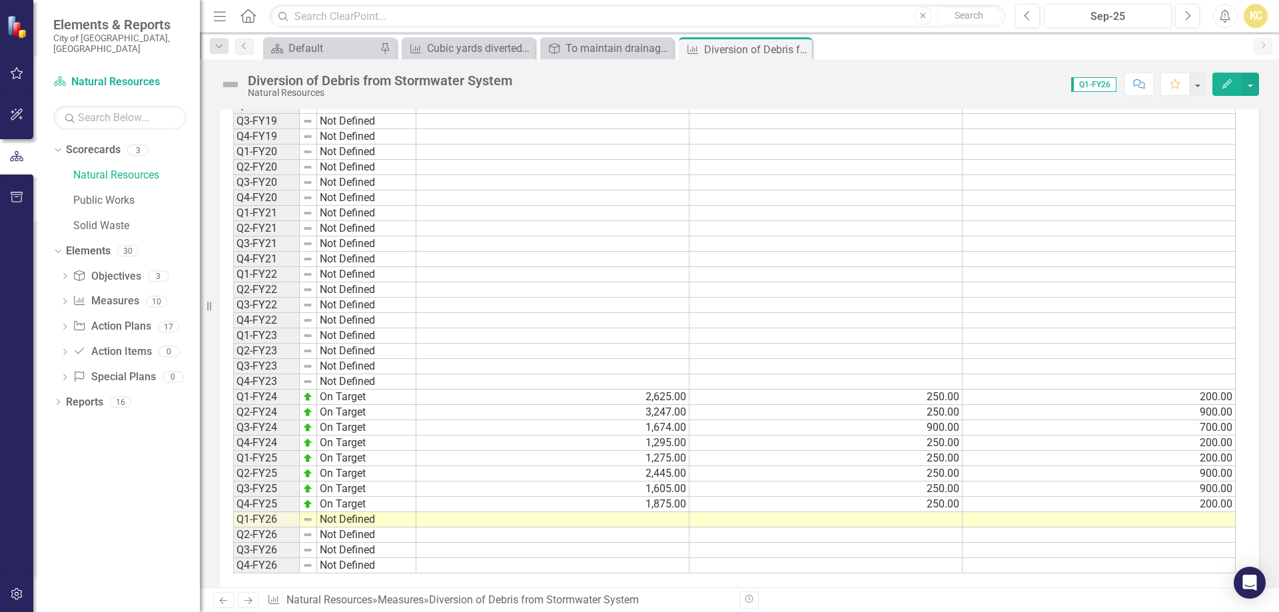
scroll to position [1219, 0]
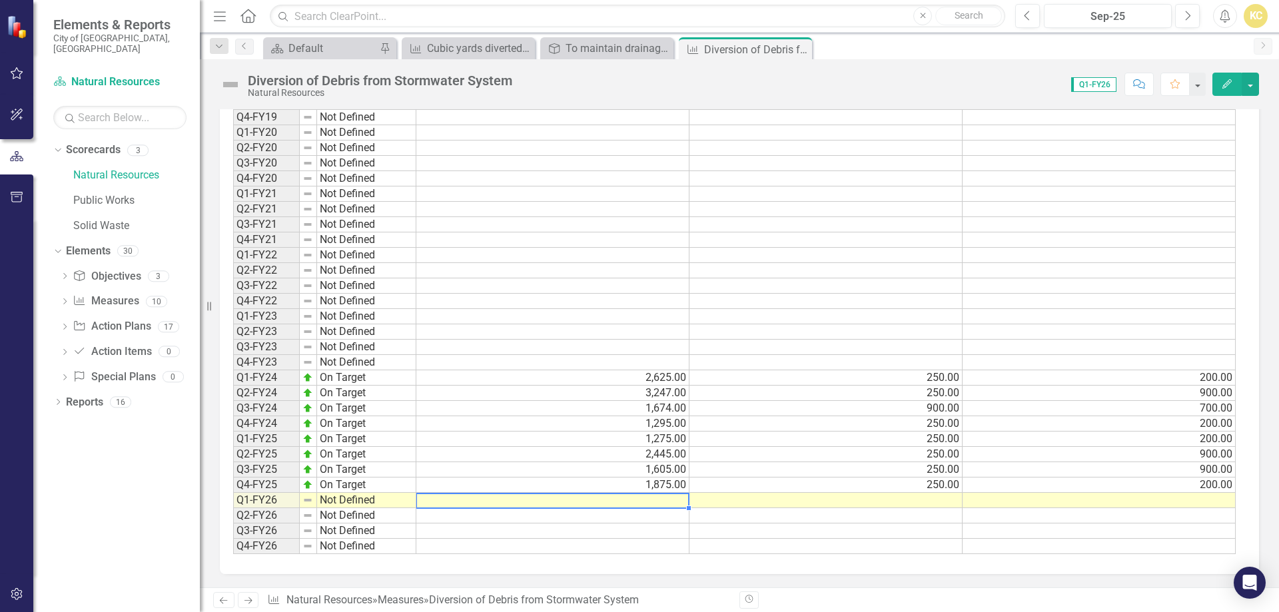
click at [656, 505] on td at bounding box center [552, 500] width 273 height 15
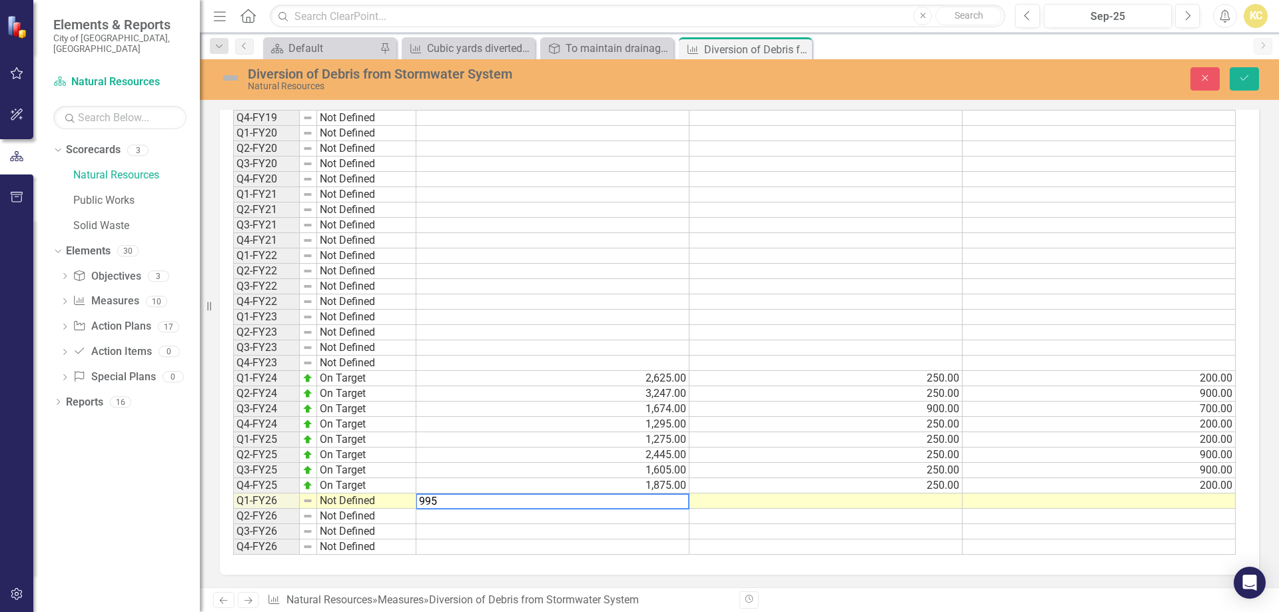
click at [929, 498] on td at bounding box center [826, 501] width 273 height 15
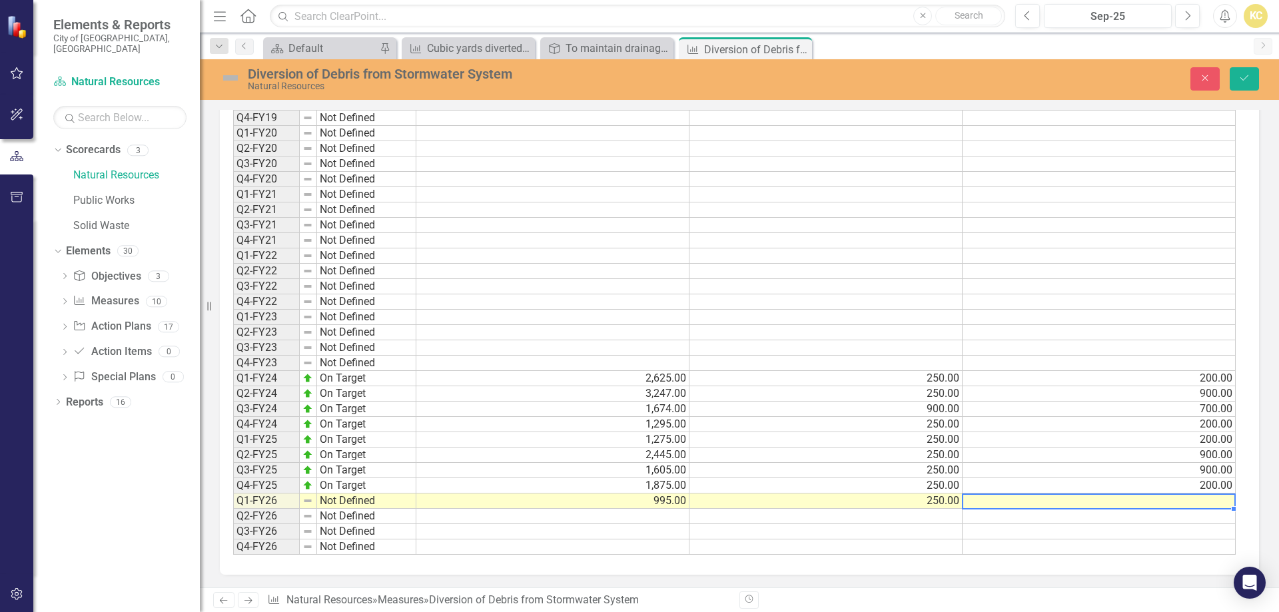
click at [1061, 497] on td at bounding box center [1099, 501] width 273 height 15
type textarea "200"
click at [1254, 80] on button "Save" at bounding box center [1244, 78] width 29 height 23
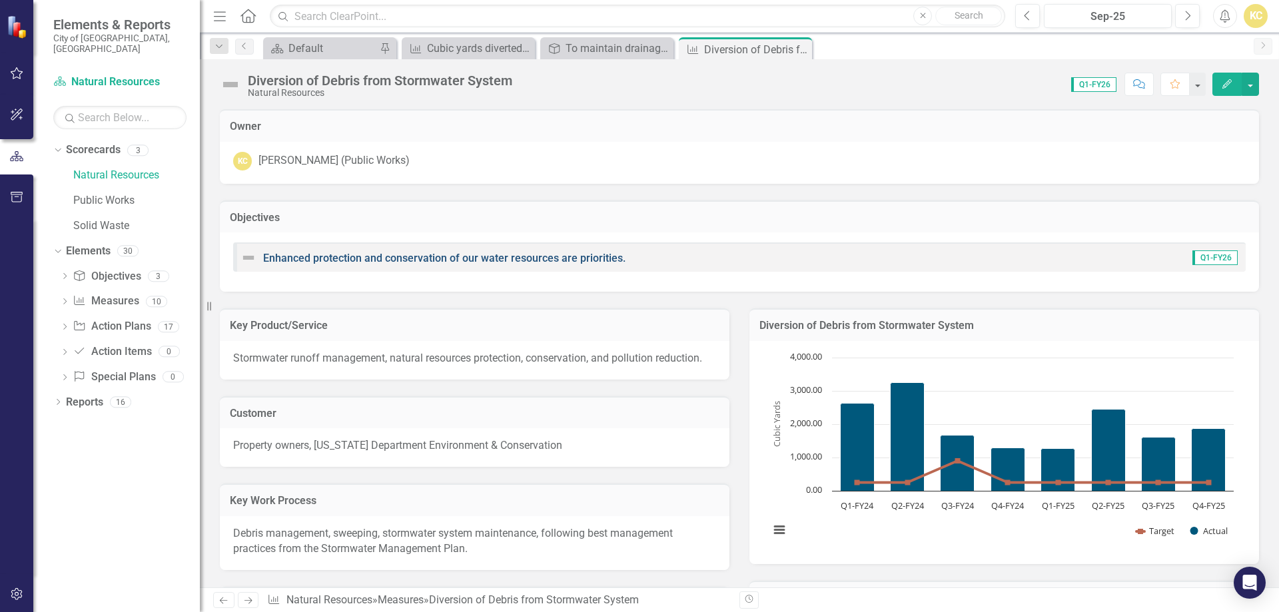
click at [461, 253] on link "Enhanced protection and conservation of our water resources are priorities." at bounding box center [444, 258] width 362 height 13
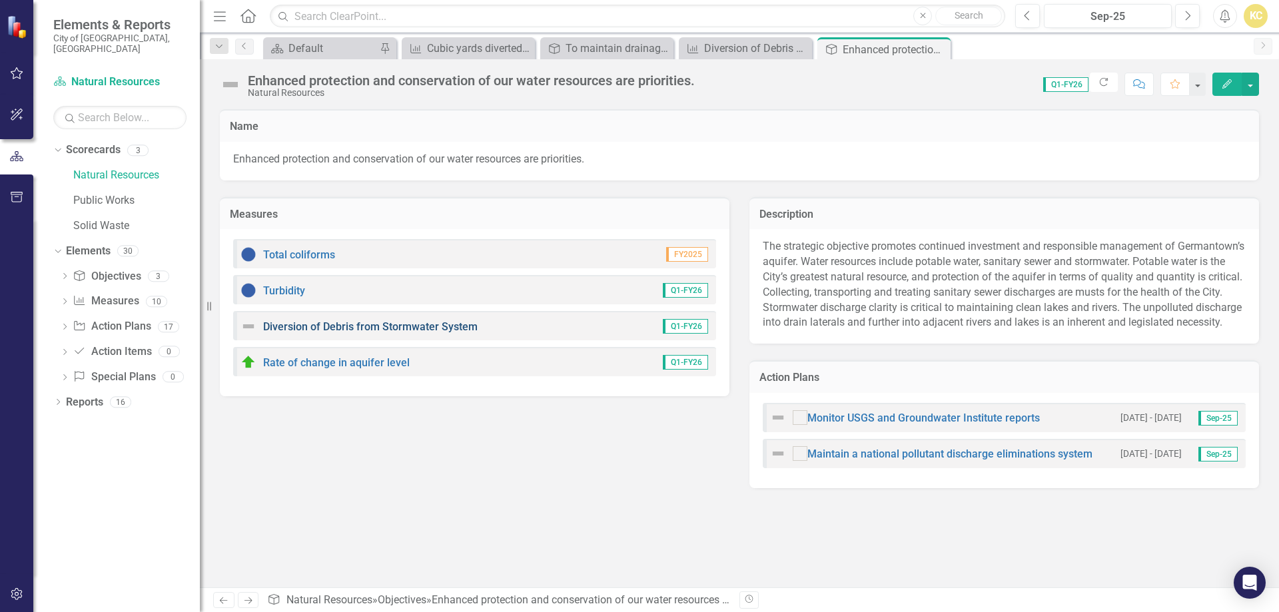
click at [388, 322] on link "Diversion of Debris from Stormwater System" at bounding box center [370, 326] width 215 height 13
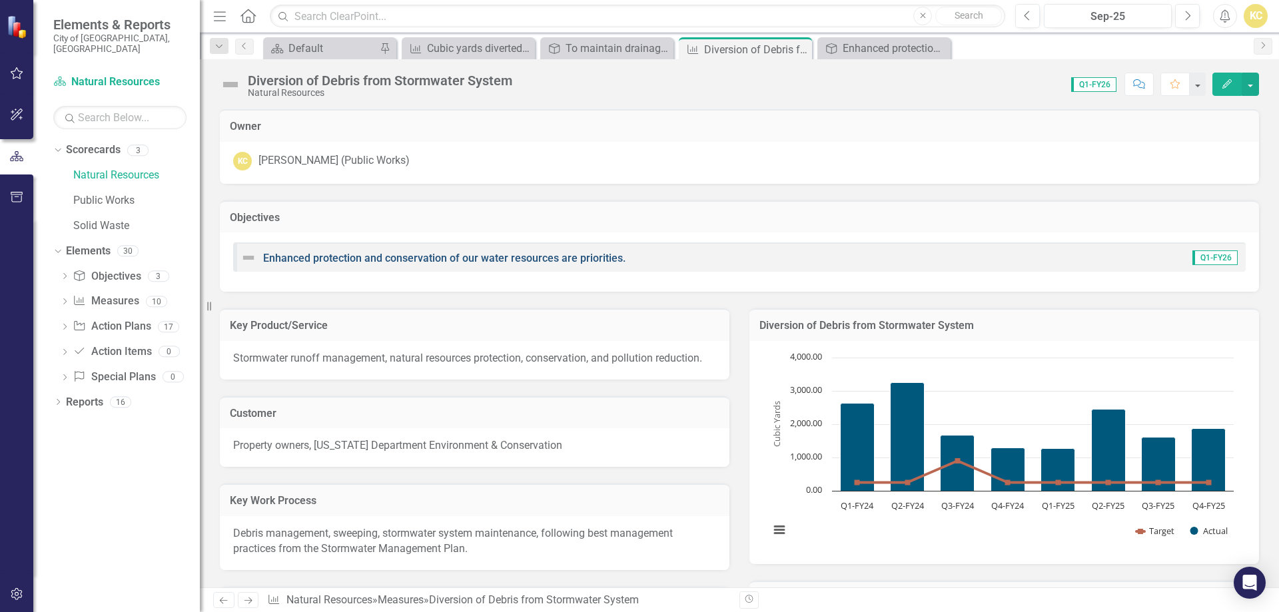
click at [439, 255] on link "Enhanced protection and conservation of our water resources are priorities." at bounding box center [444, 258] width 362 height 13
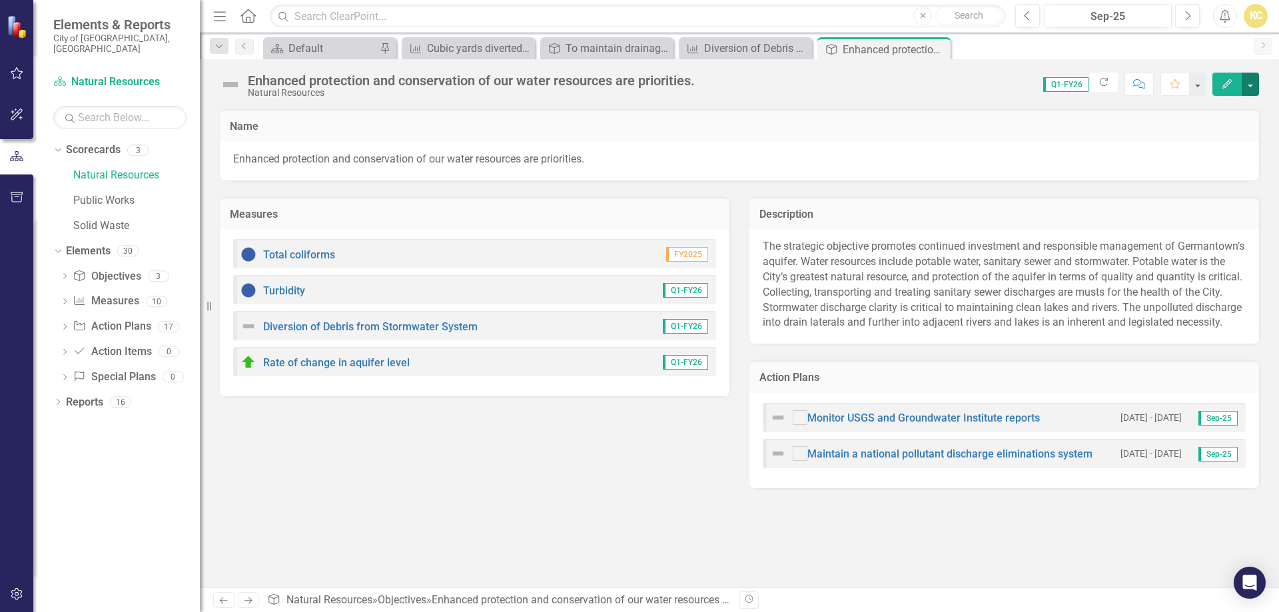
click at [1258, 82] on button "button" at bounding box center [1250, 84] width 17 height 23
click at [1208, 109] on link "Edit Edit Objective" at bounding box center [1205, 109] width 108 height 25
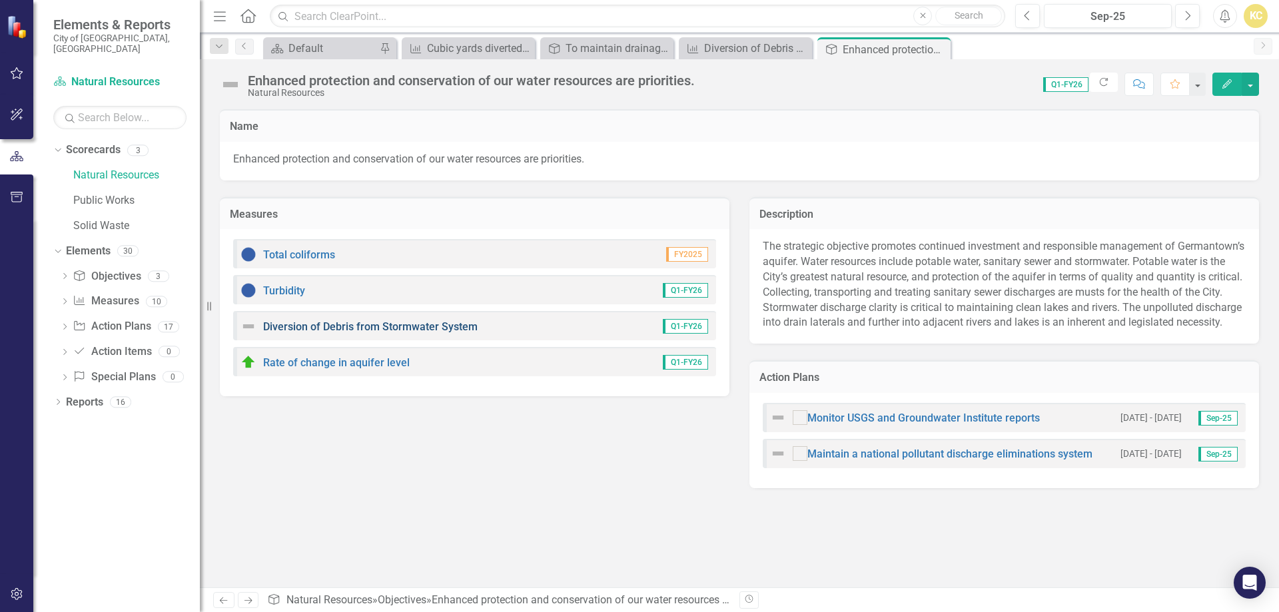
click at [416, 322] on link "Diversion of Debris from Stormwater System" at bounding box center [370, 326] width 215 height 13
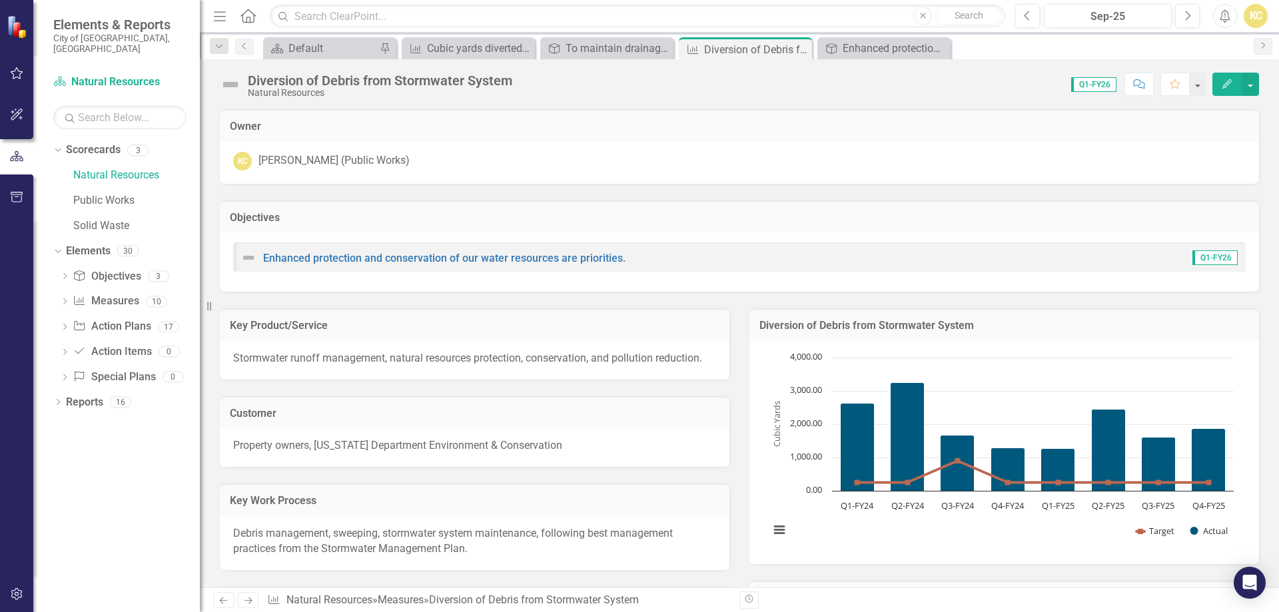
click at [416, 322] on h3 "Key Product/Service" at bounding box center [475, 326] width 490 height 12
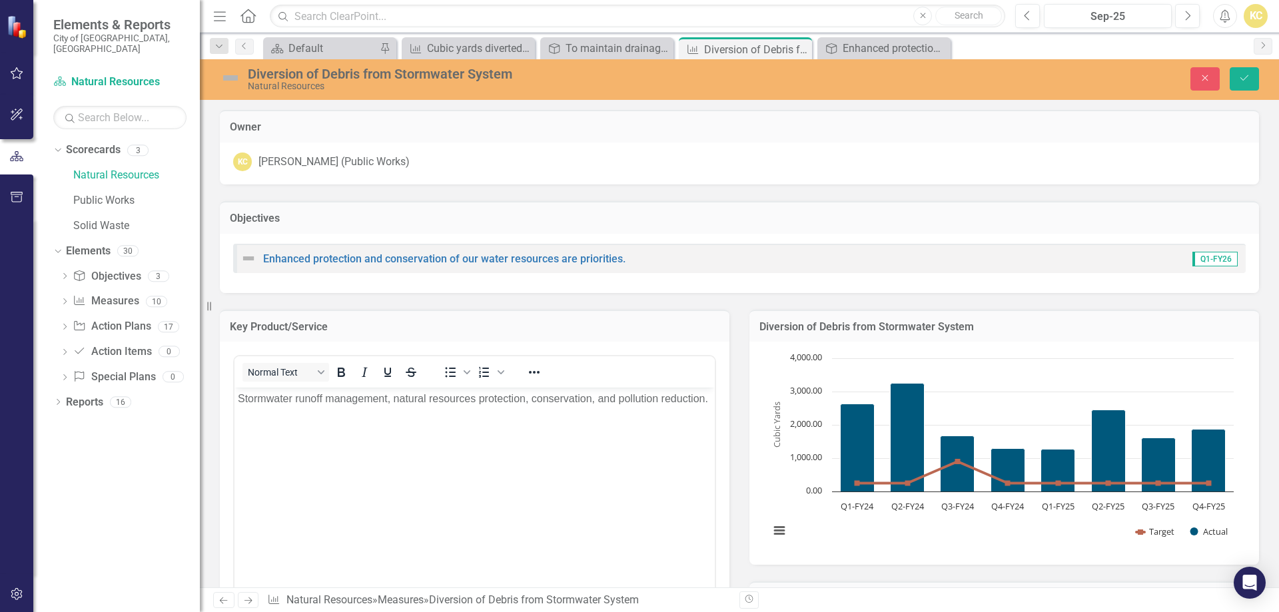
click at [686, 210] on div "Objectives" at bounding box center [739, 217] width 1039 height 33
click at [1208, 81] on icon "button" at bounding box center [1206, 78] width 6 height 6
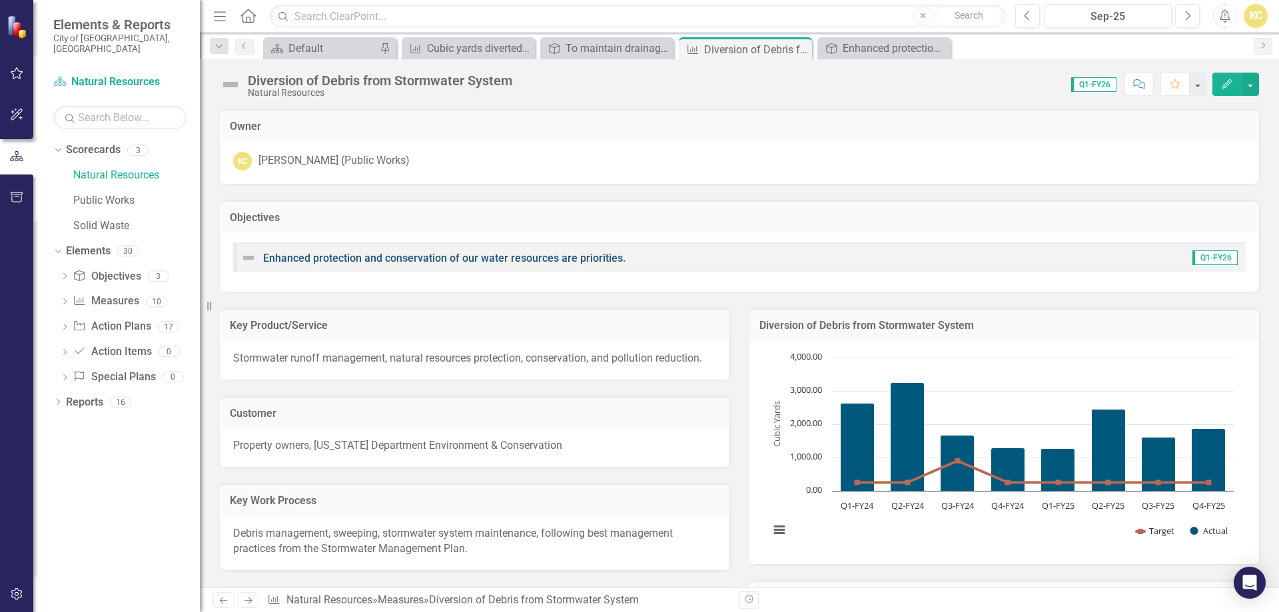
click at [520, 260] on link "Enhanced protection and conservation of our water resources are priorities." at bounding box center [444, 258] width 362 height 13
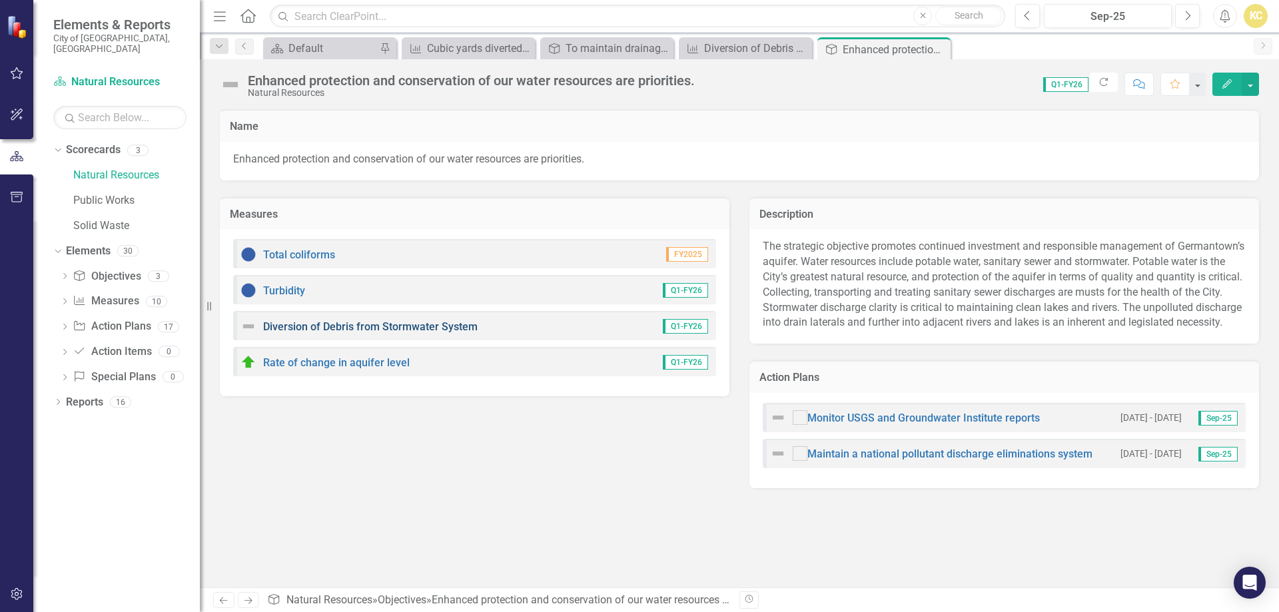
click at [453, 330] on link "Diversion of Debris from Stormwater System" at bounding box center [370, 326] width 215 height 13
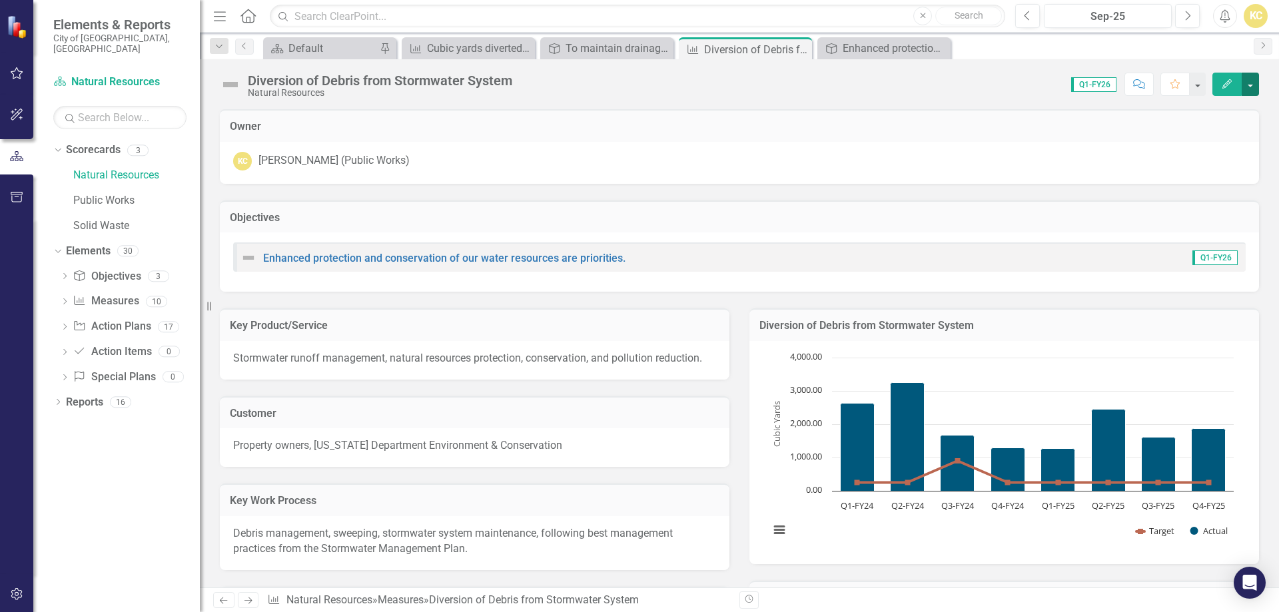
click at [1253, 90] on button "button" at bounding box center [1250, 84] width 17 height 23
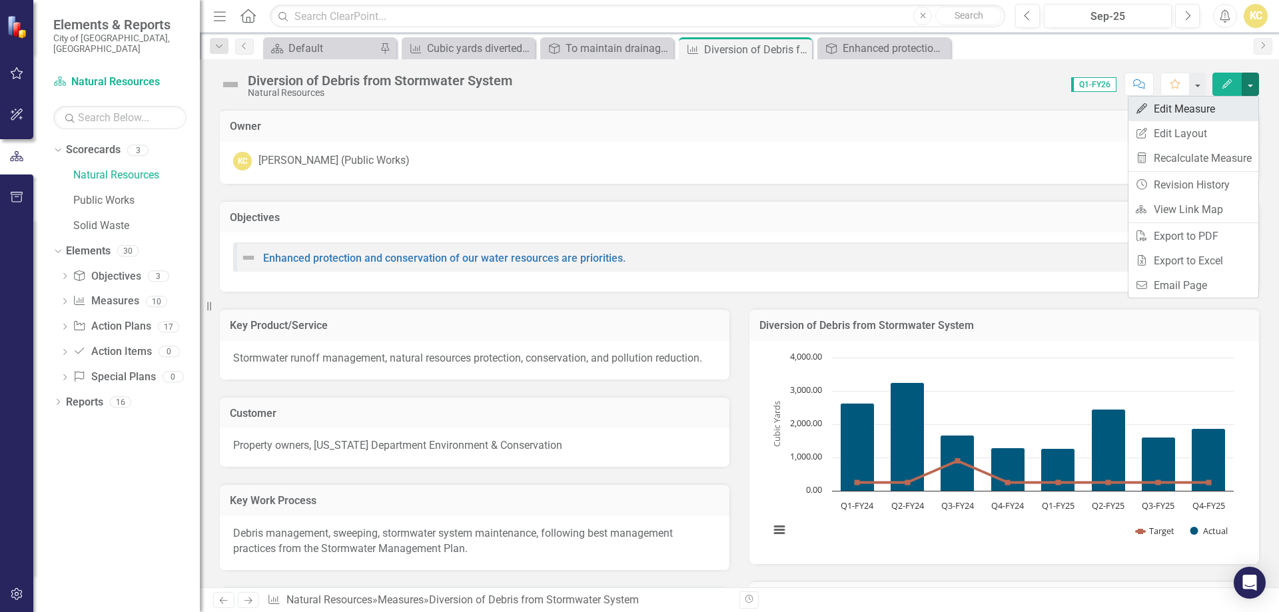
click at [1189, 108] on link "Edit Edit Measure" at bounding box center [1194, 109] width 130 height 25
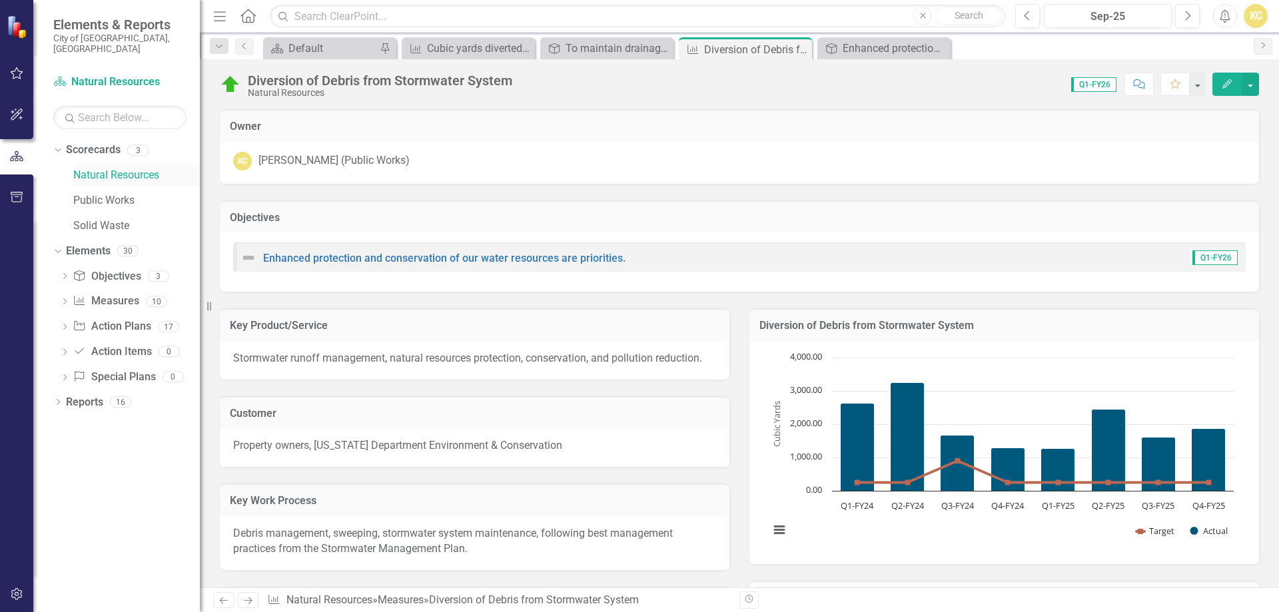
click at [131, 168] on link "Natural Resources" at bounding box center [136, 175] width 127 height 15
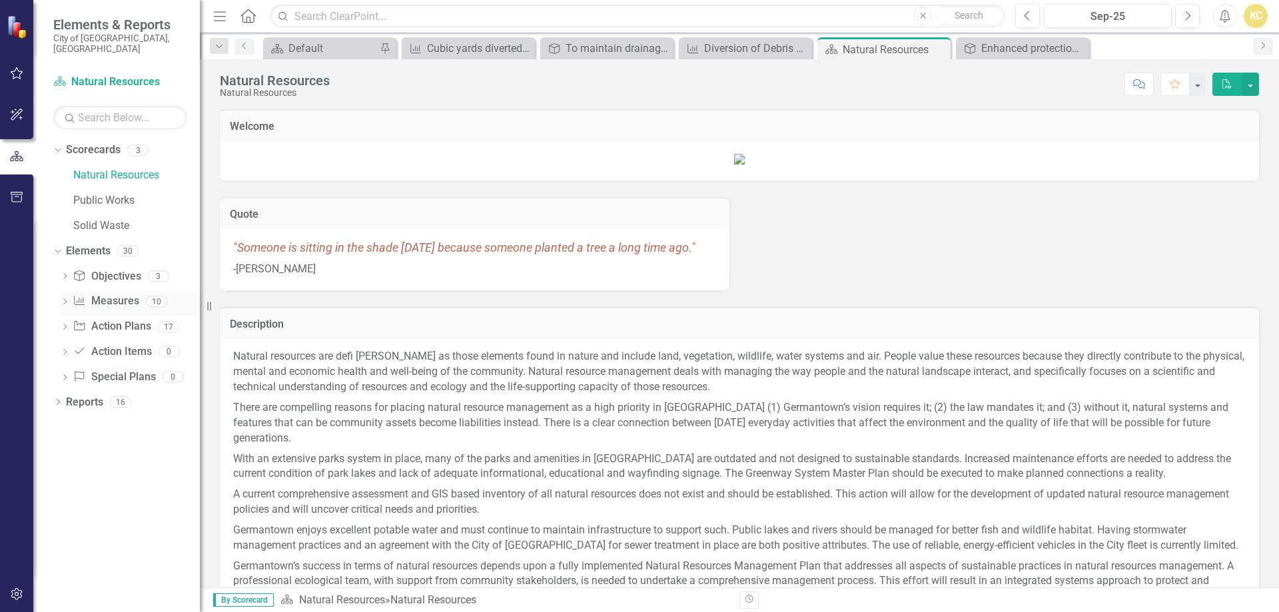
click at [111, 294] on link "Measure Measures" at bounding box center [106, 301] width 66 height 15
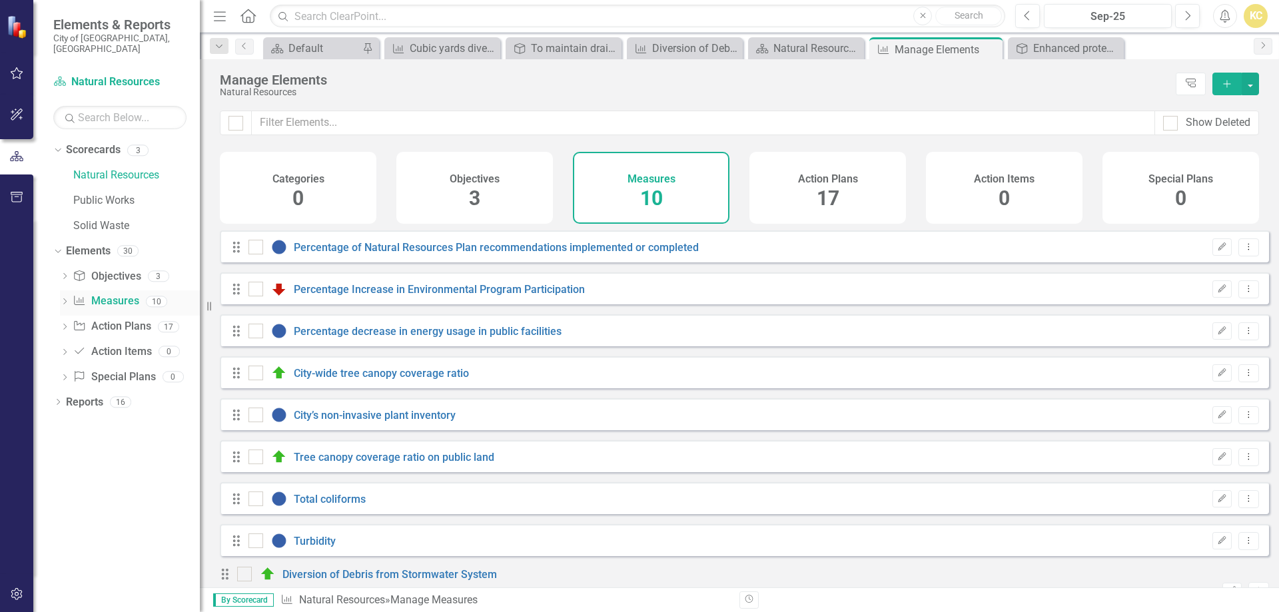
checkbox input "false"
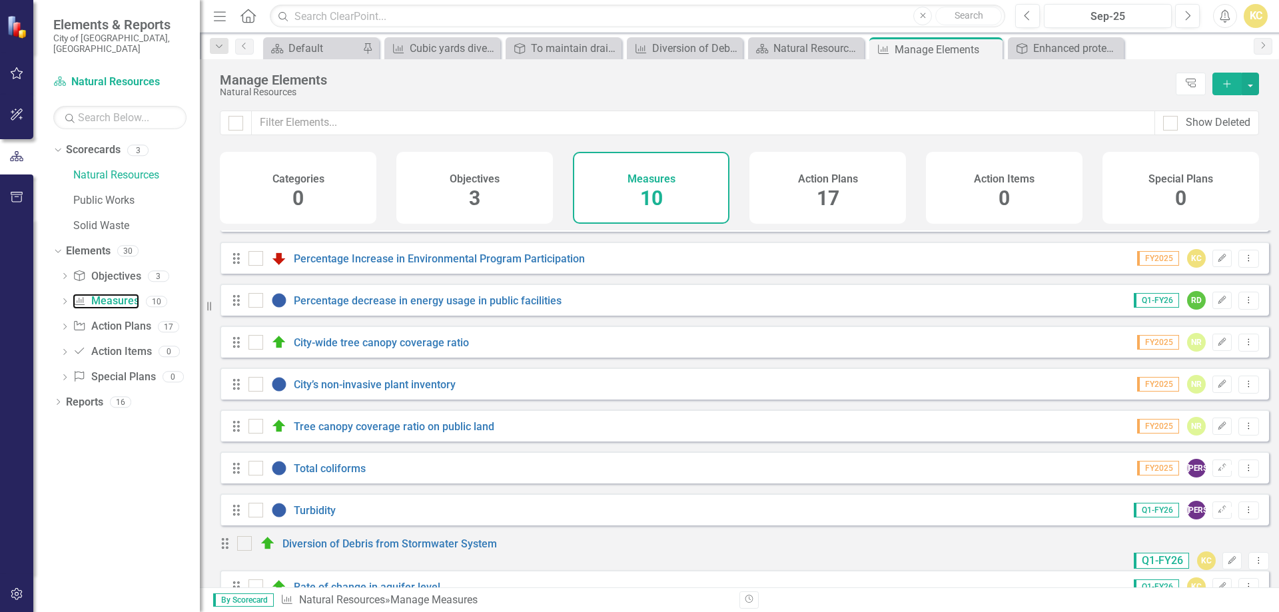
scroll to position [73, 0]
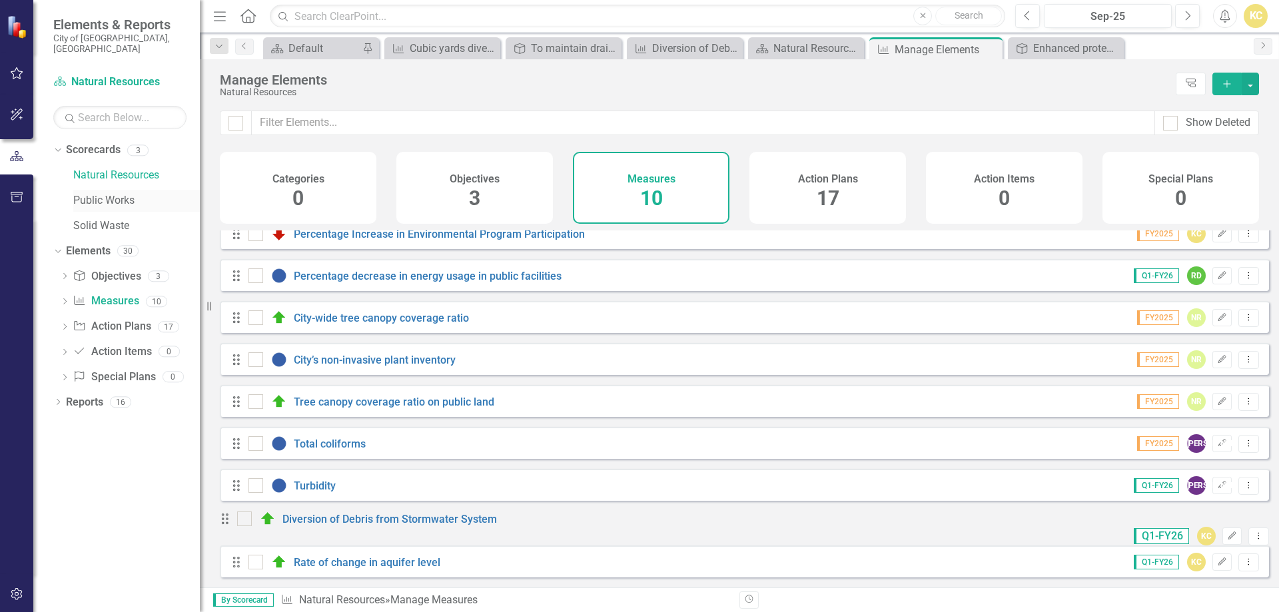
click at [121, 193] on link "Public Works" at bounding box center [136, 200] width 127 height 15
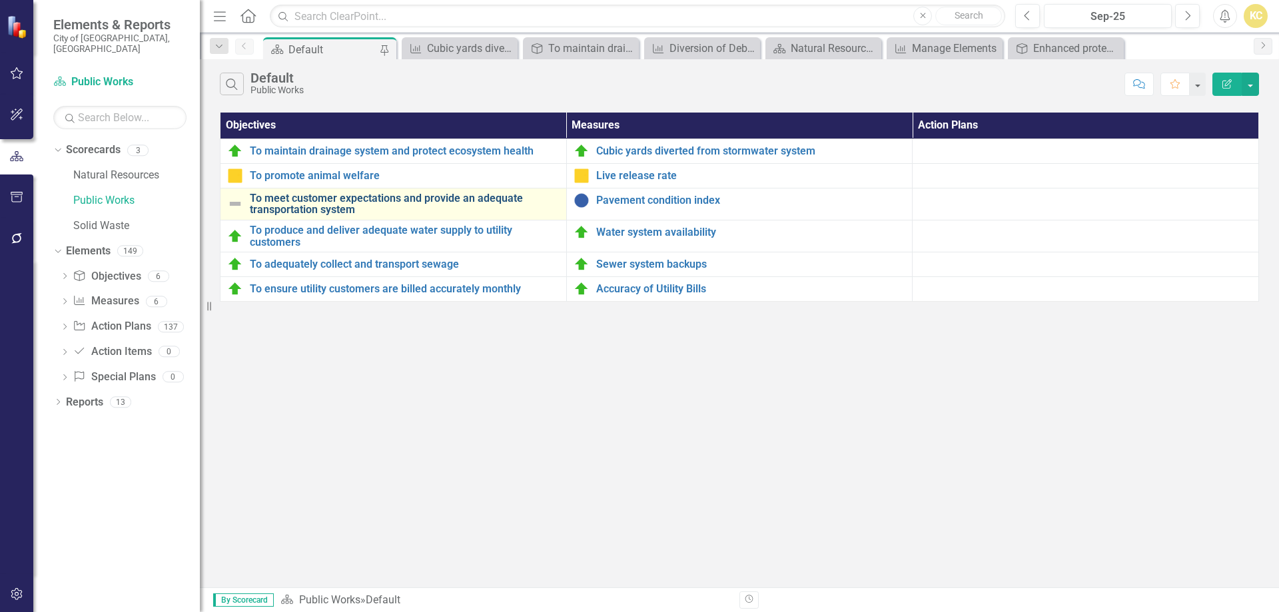
click at [403, 203] on link "To meet customer expectations and provide an adequate transportation system" at bounding box center [405, 204] width 310 height 23
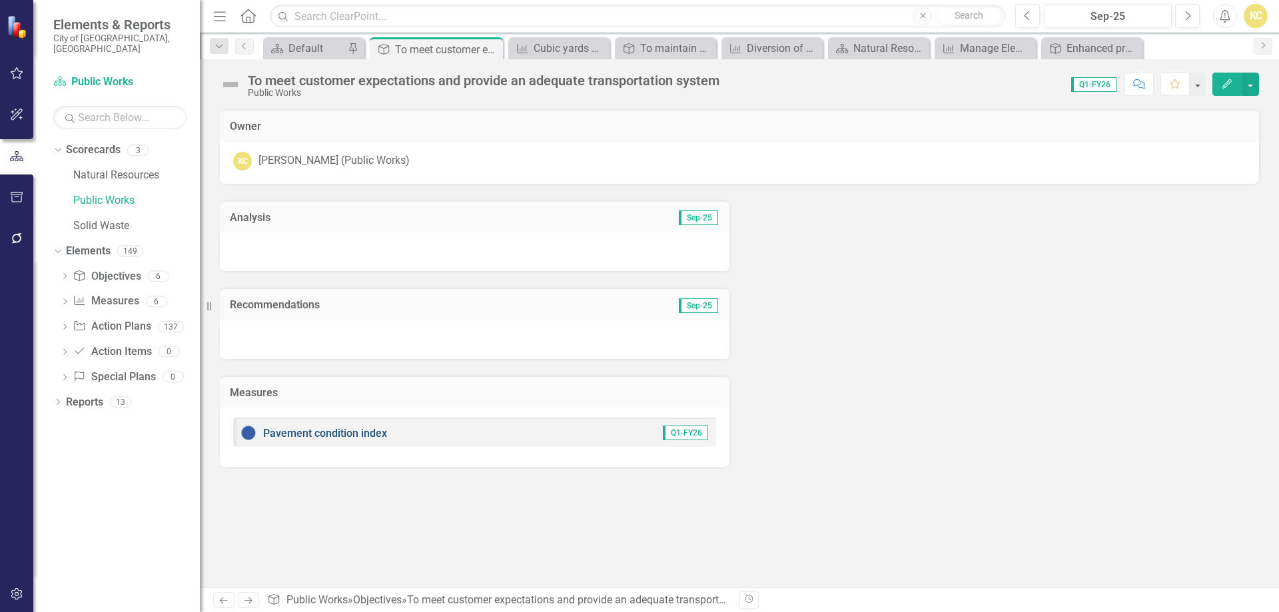
click at [306, 432] on link "Pavement condition index" at bounding box center [325, 433] width 124 height 13
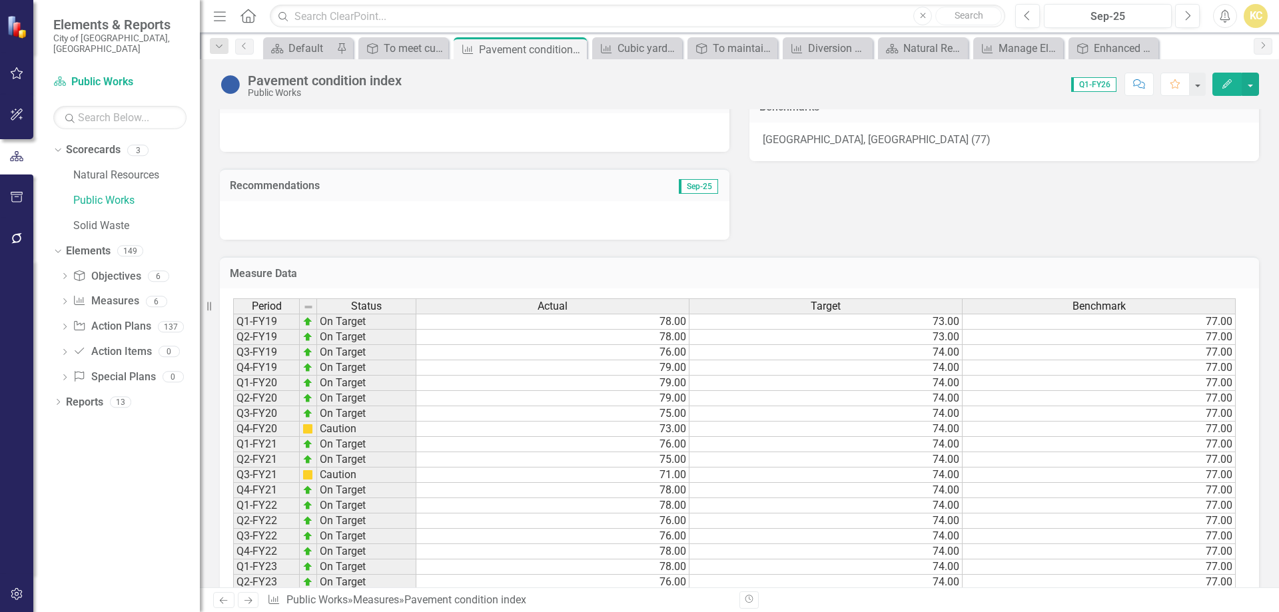
scroll to position [267, 0]
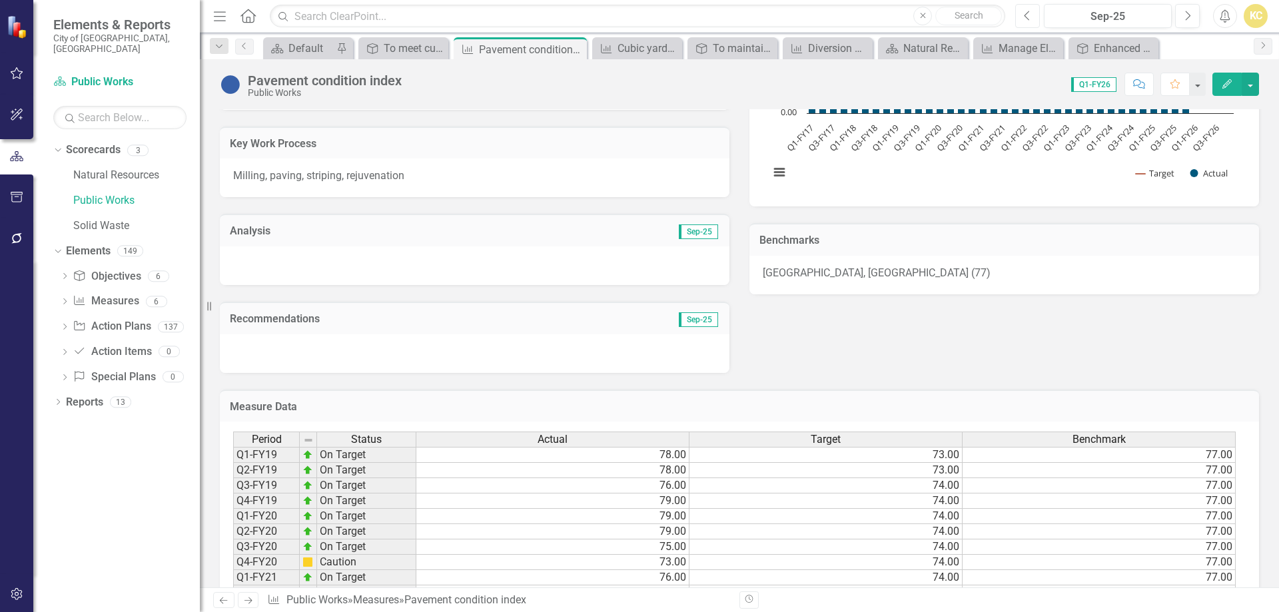
click at [1029, 19] on icon "Previous" at bounding box center [1027, 16] width 7 height 12
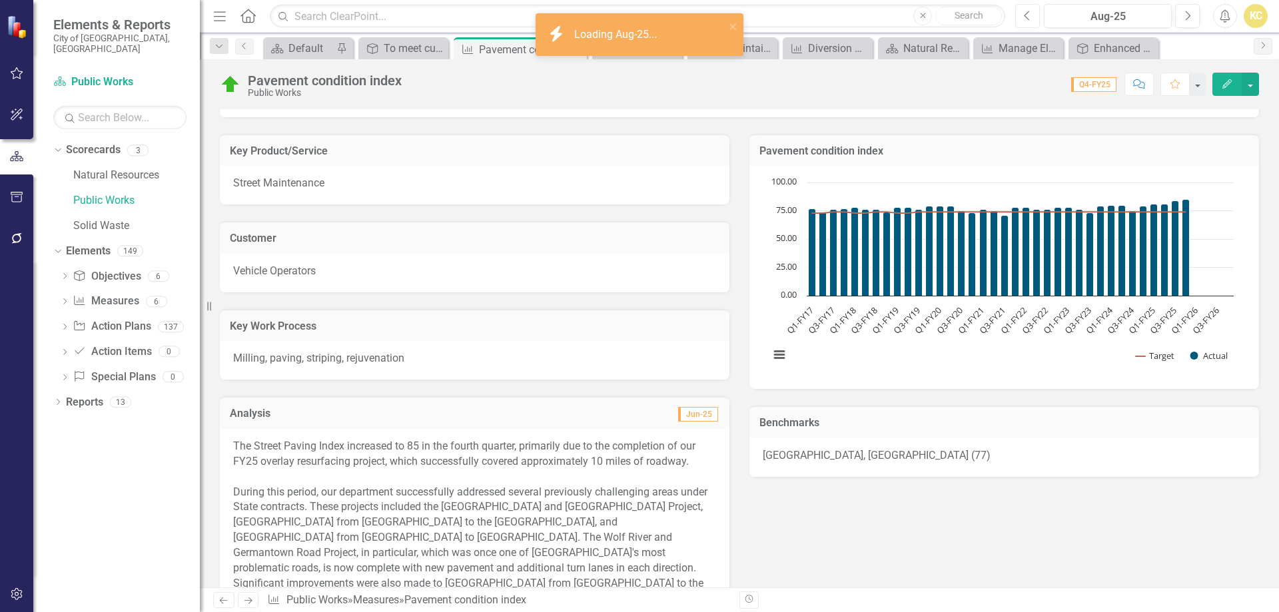
scroll to position [267, 0]
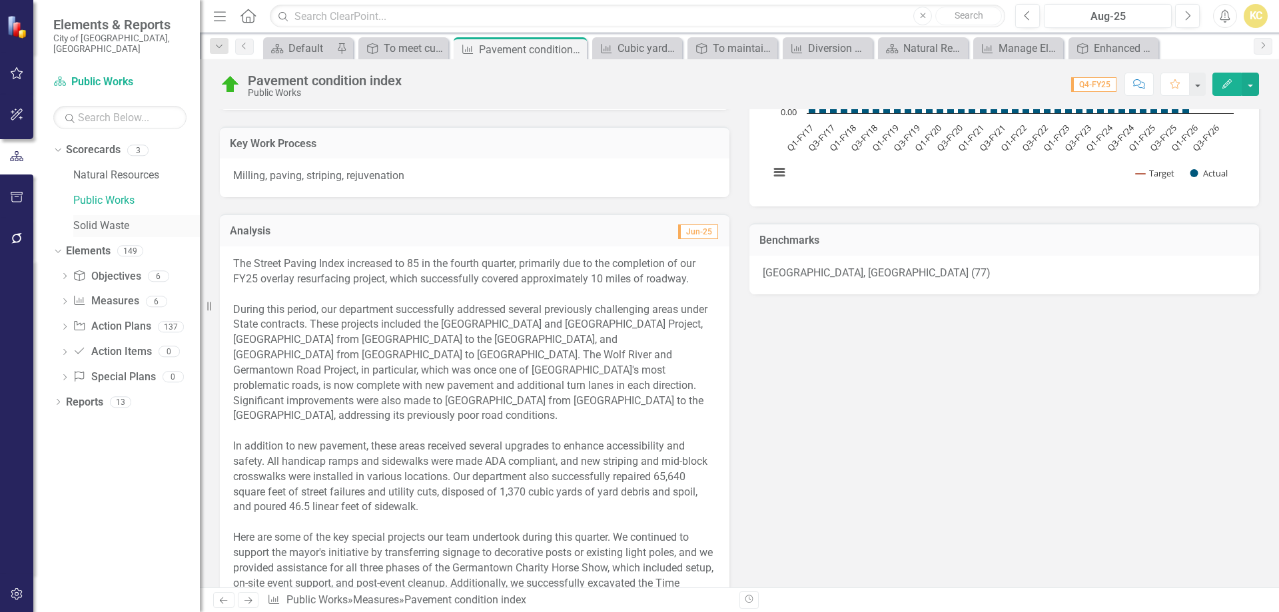
click at [113, 219] on link "Solid Waste" at bounding box center [136, 226] width 127 height 15
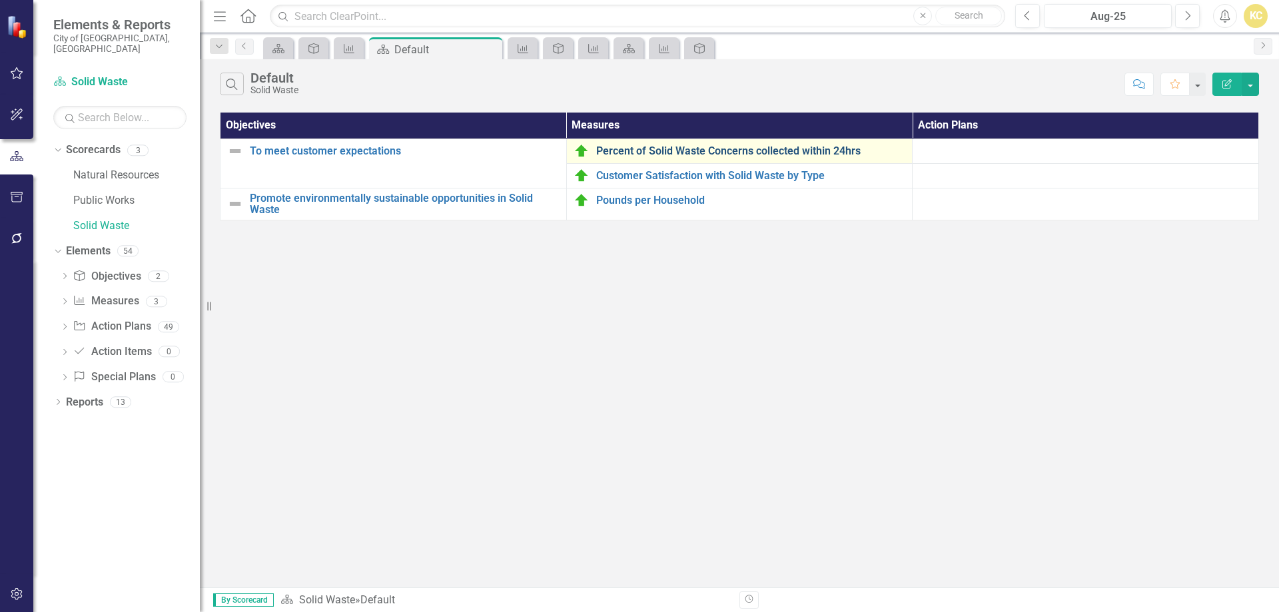
click at [680, 149] on link "Percent of Solid Waste Concerns collected within 24hrs" at bounding box center [751, 151] width 310 height 12
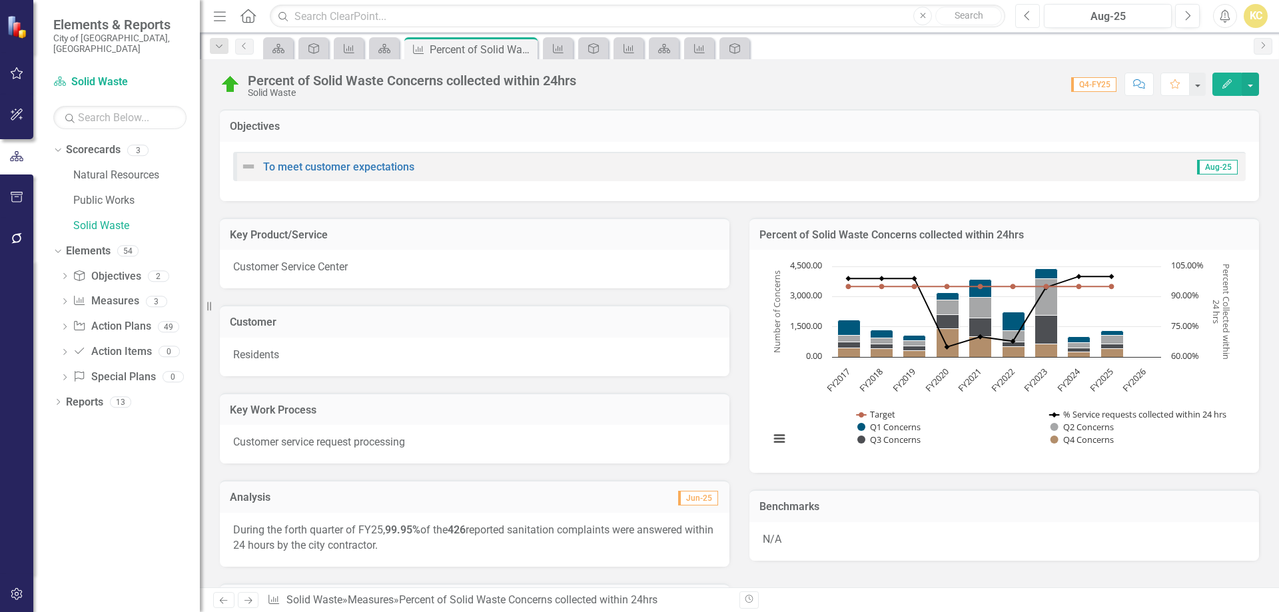
click at [1031, 15] on icon "Previous" at bounding box center [1027, 16] width 7 height 12
click at [528, 49] on icon "Close" at bounding box center [524, 49] width 13 height 11
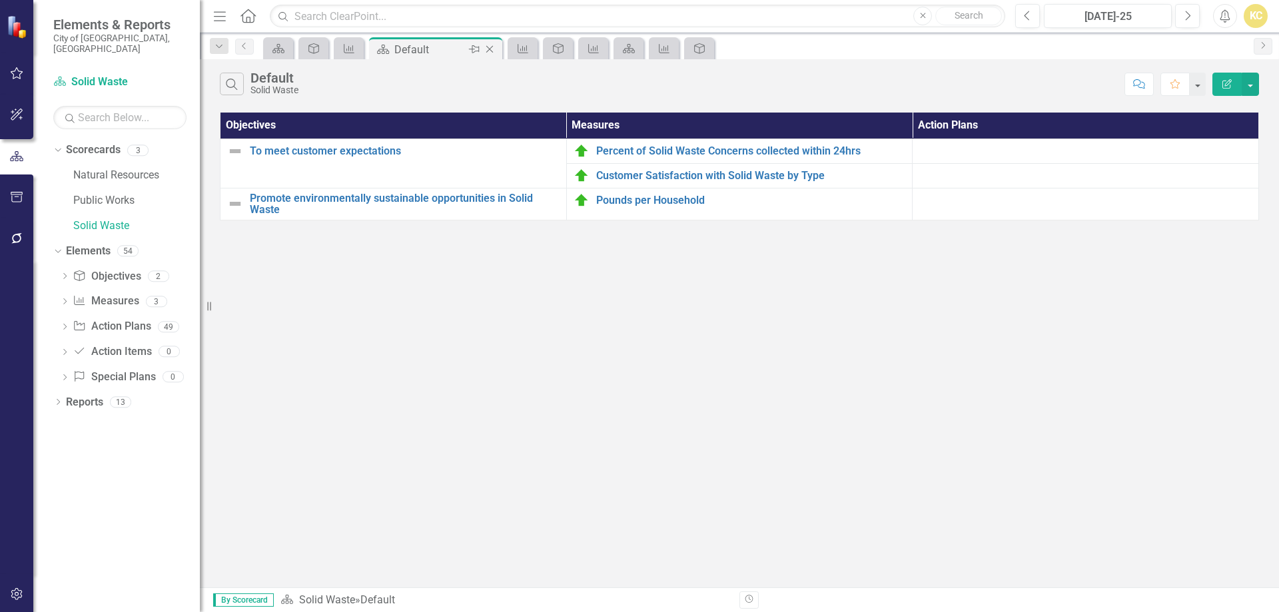
click at [491, 52] on icon "Close" at bounding box center [489, 49] width 13 height 11
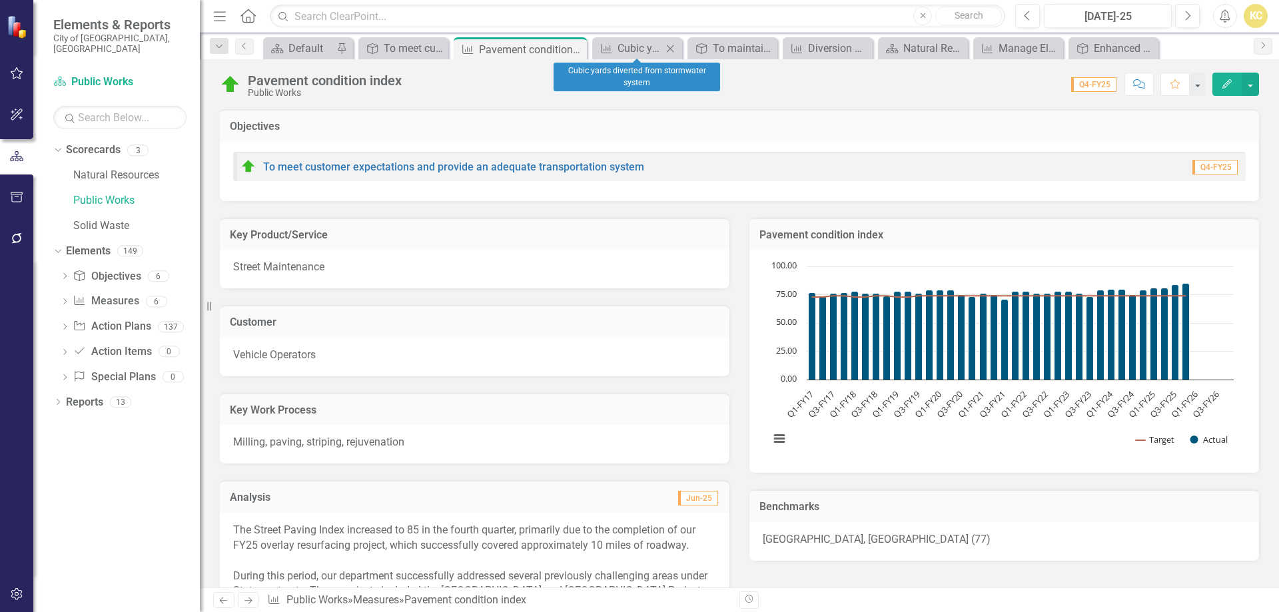
click at [670, 47] on icon "Close" at bounding box center [670, 48] width 13 height 11
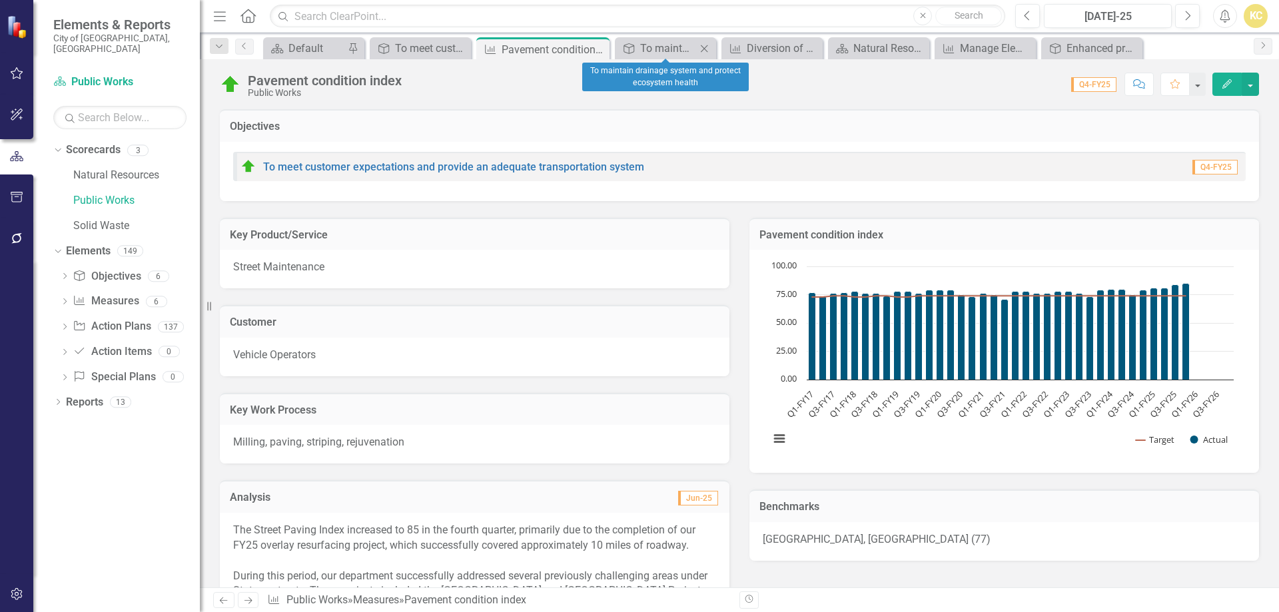
click at [703, 48] on icon "Close" at bounding box center [704, 48] width 13 height 11
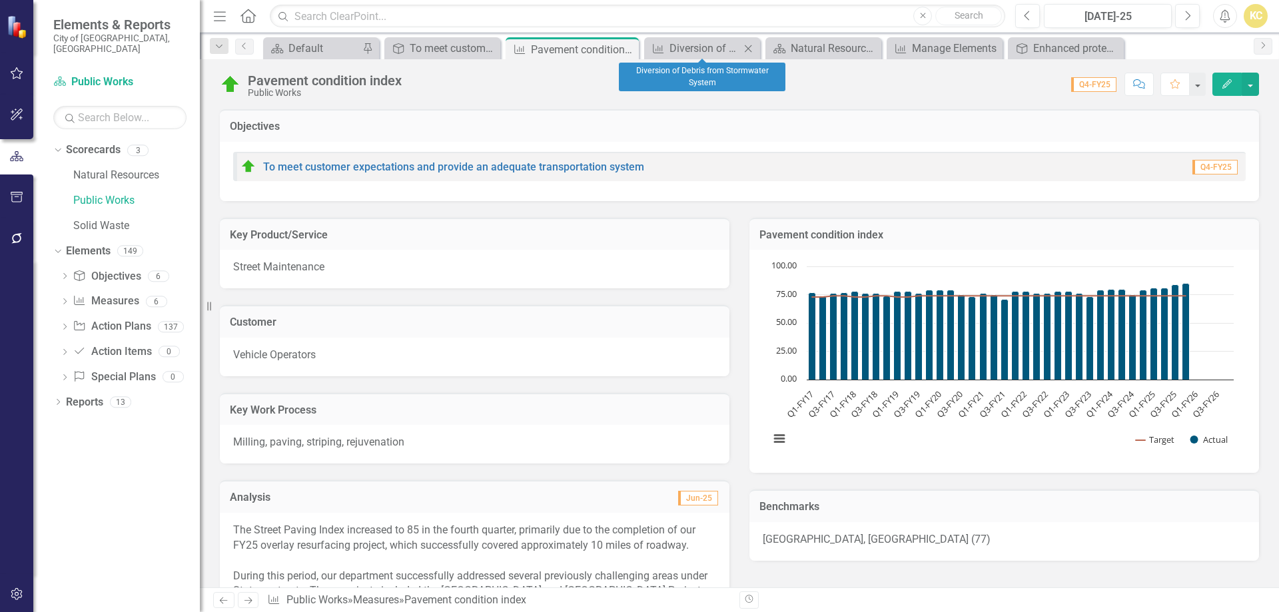
click at [750, 49] on icon "Close" at bounding box center [748, 48] width 13 height 11
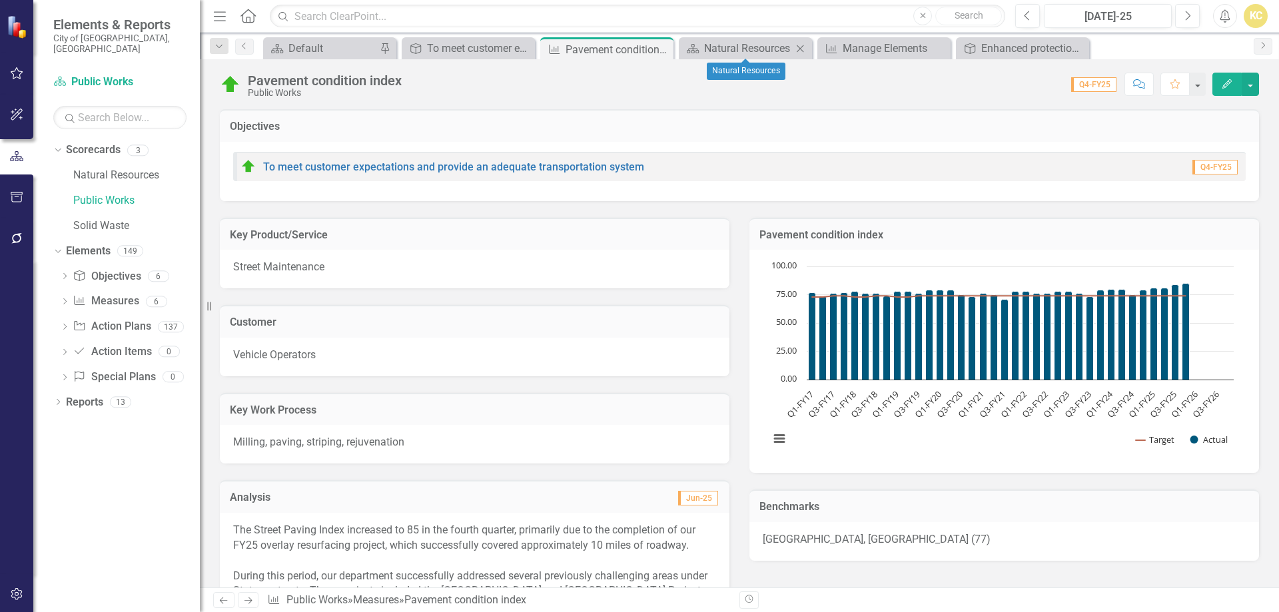
click at [810, 50] on div "Scorecard Default Pin Objective To meet customer expectations and provide an ad…" at bounding box center [754, 47] width 987 height 21
click at [800, 49] on icon "Close" at bounding box center [800, 48] width 13 height 11
click at [804, 47] on icon "Close" at bounding box center [800, 48] width 13 height 11
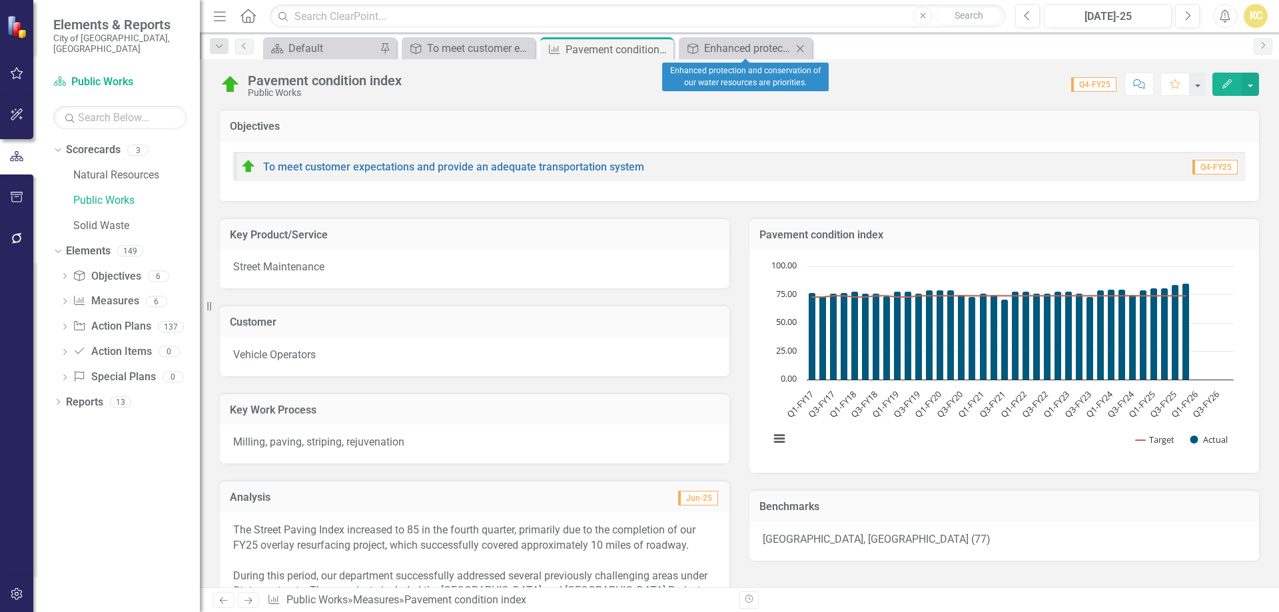
click at [799, 50] on icon at bounding box center [800, 48] width 7 height 7
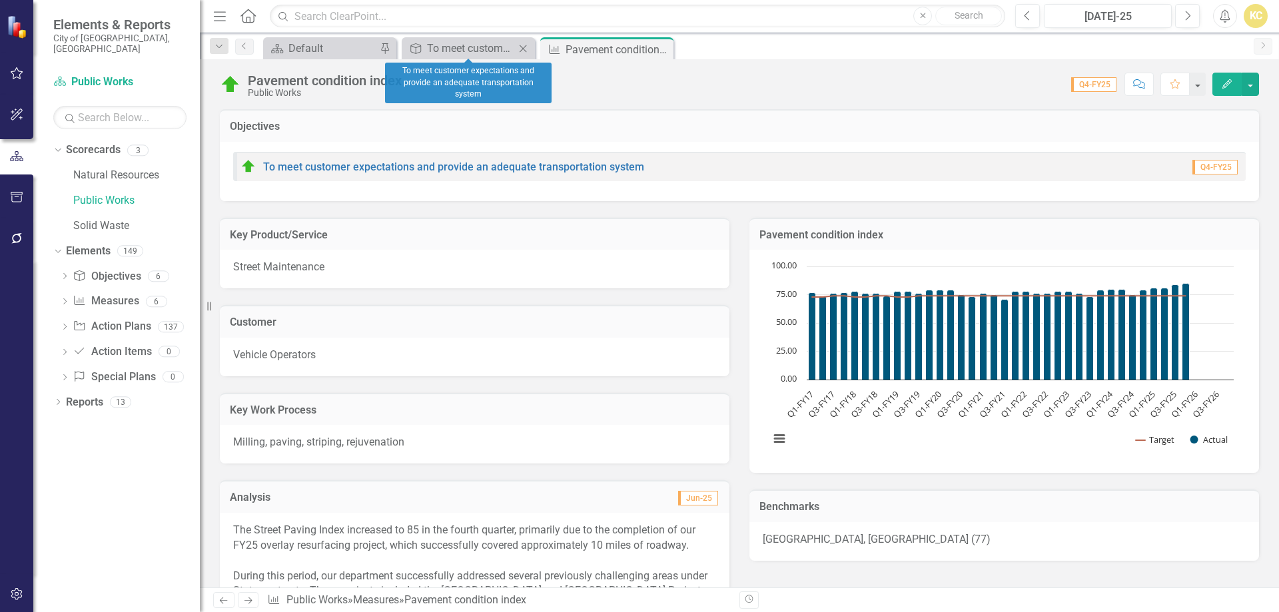
click at [522, 47] on icon "Close" at bounding box center [522, 48] width 13 height 11
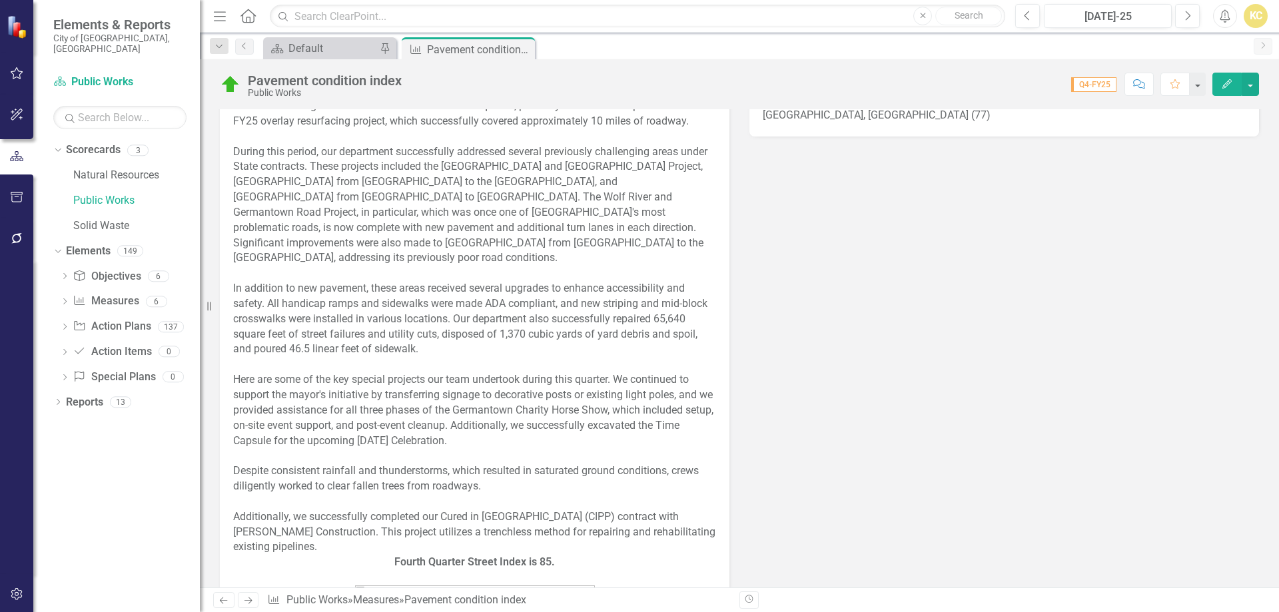
scroll to position [466, 0]
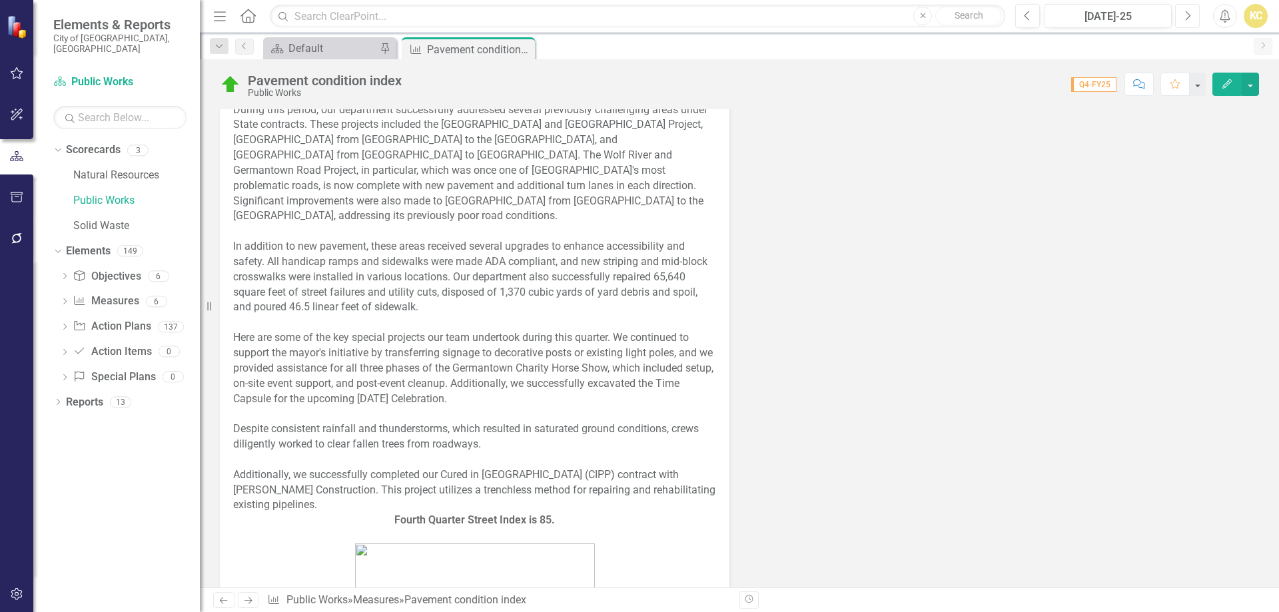
click at [1195, 18] on button "Next" at bounding box center [1187, 16] width 25 height 24
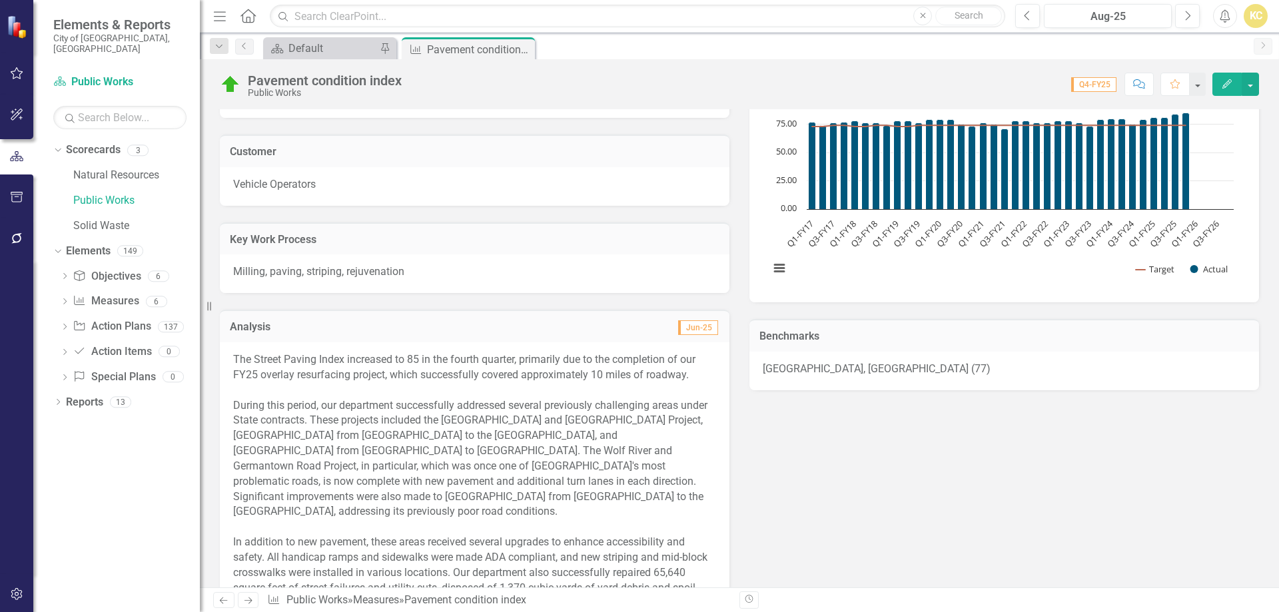
scroll to position [200, 0]
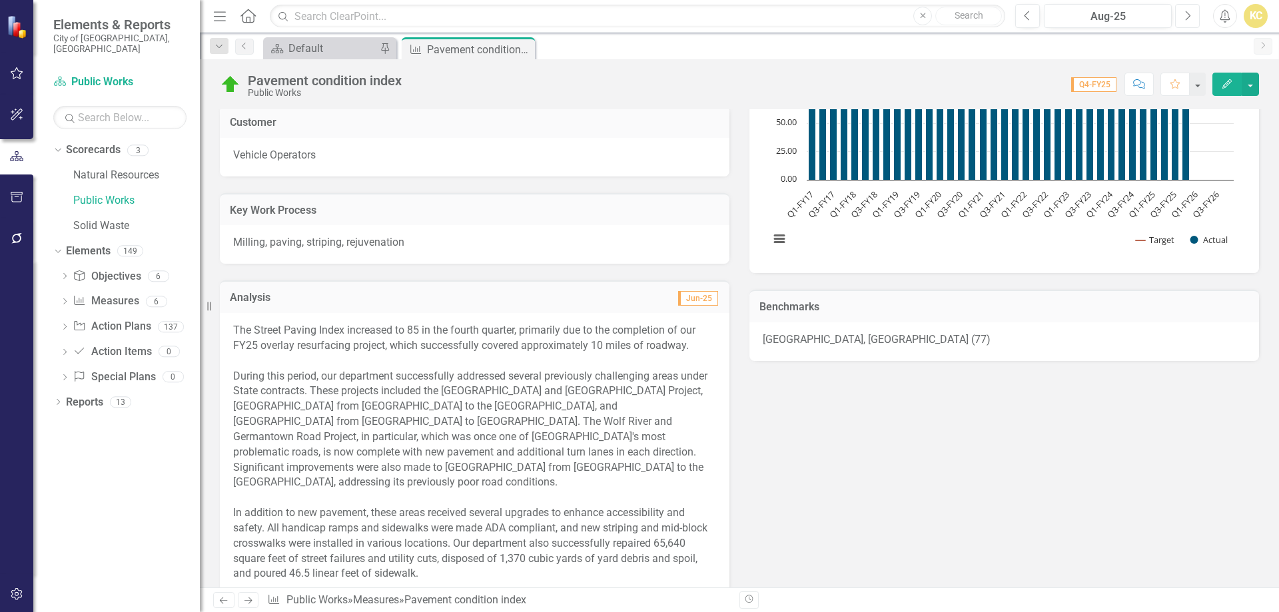
click at [1187, 19] on icon "Next" at bounding box center [1187, 16] width 7 height 12
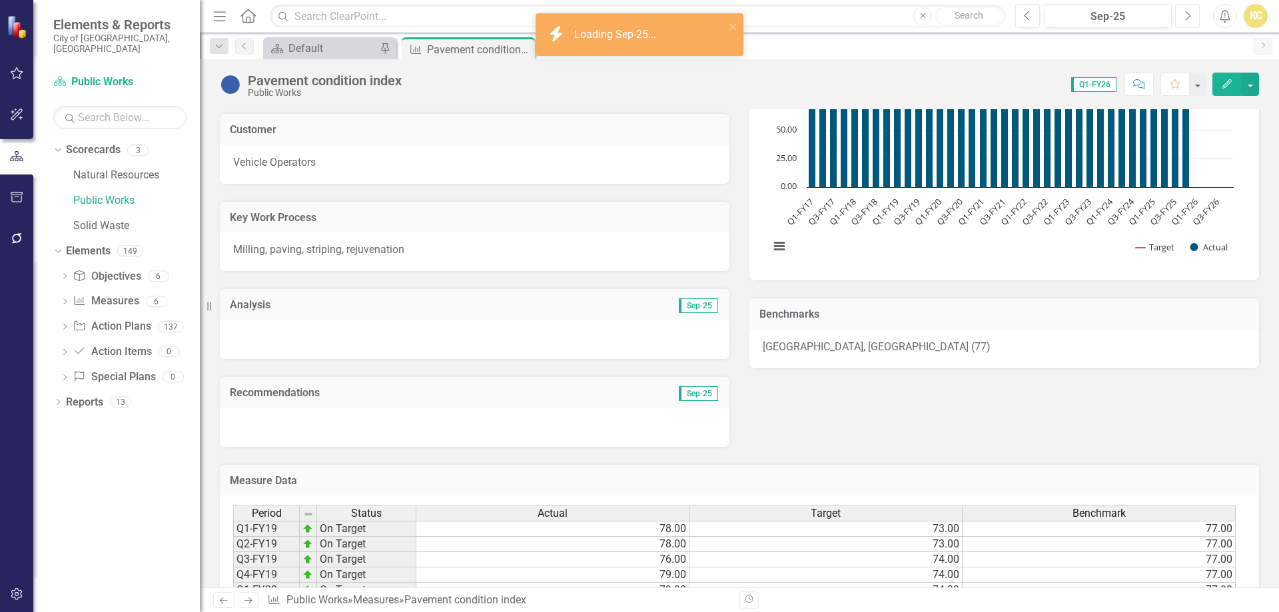
scroll to position [200, 0]
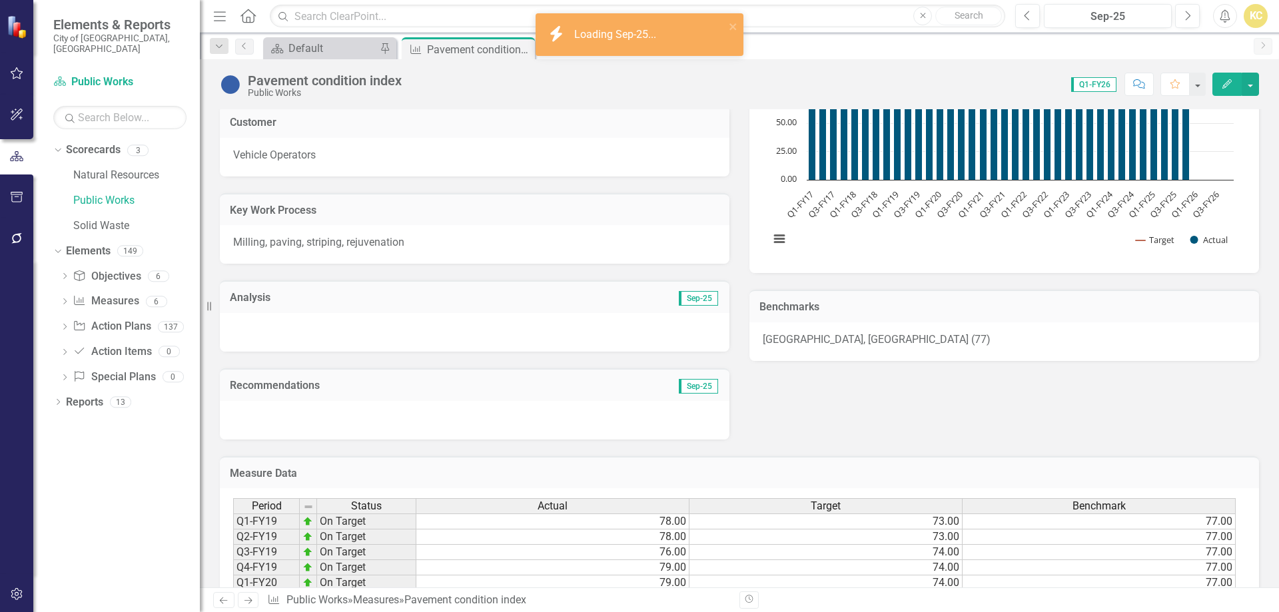
click at [280, 318] on div at bounding box center [475, 332] width 510 height 39
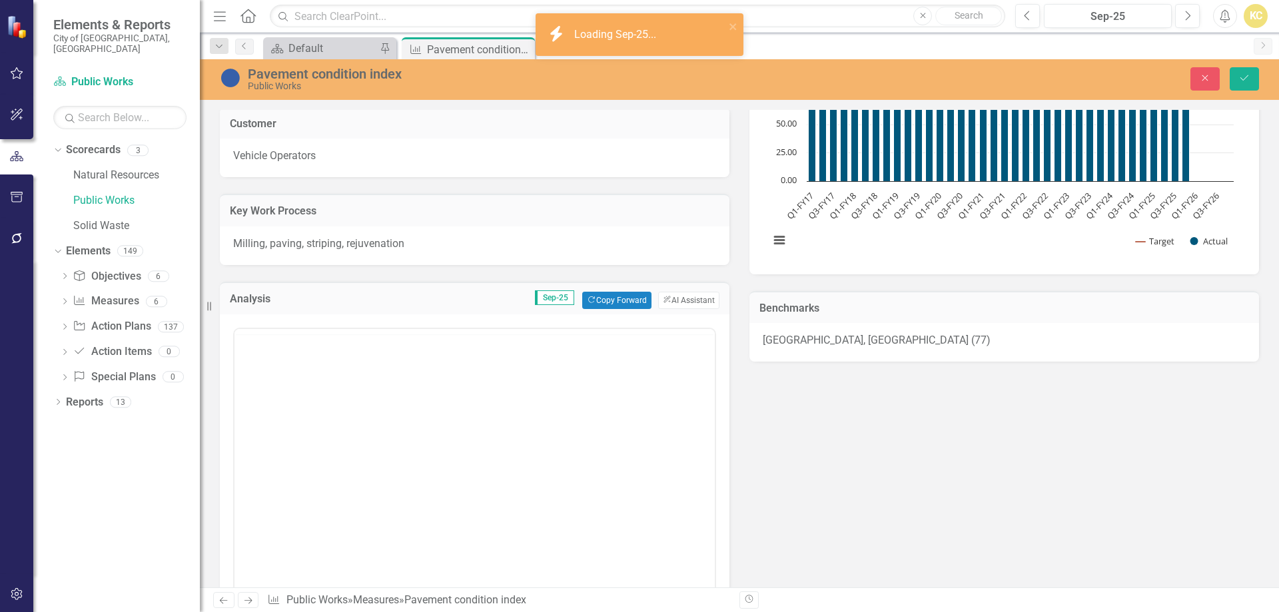
scroll to position [0, 0]
drag, startPoint x: 279, startPoint y: 364, endPoint x: 285, endPoint y: 362, distance: 6.8
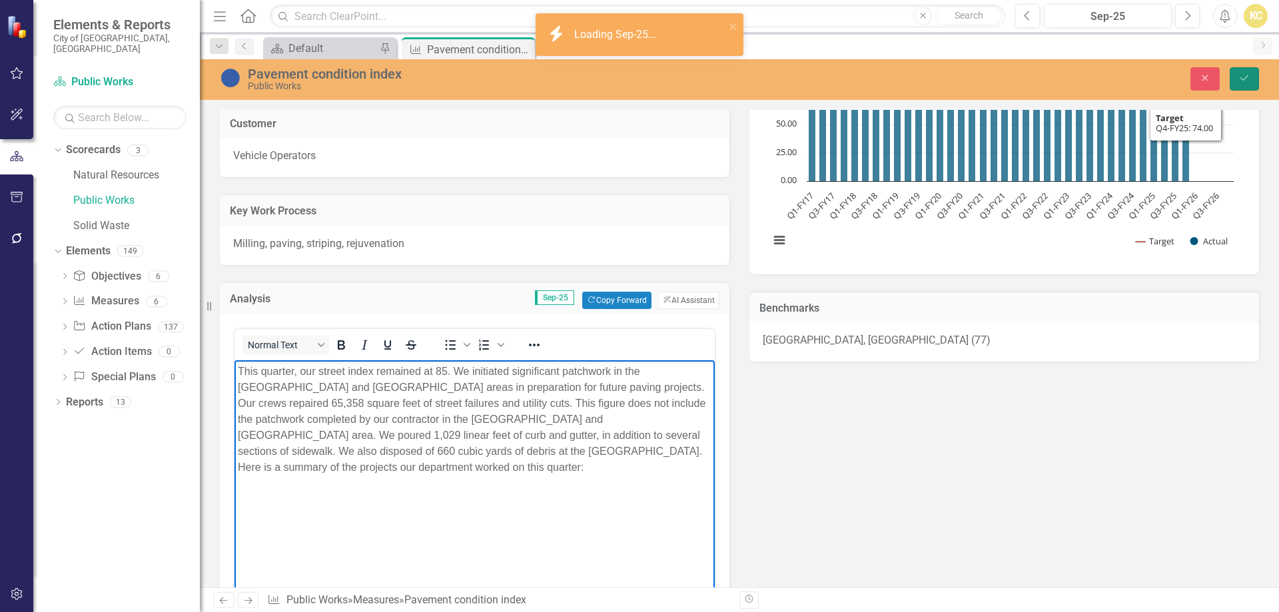
click at [1247, 79] on icon "Save" at bounding box center [1245, 77] width 12 height 9
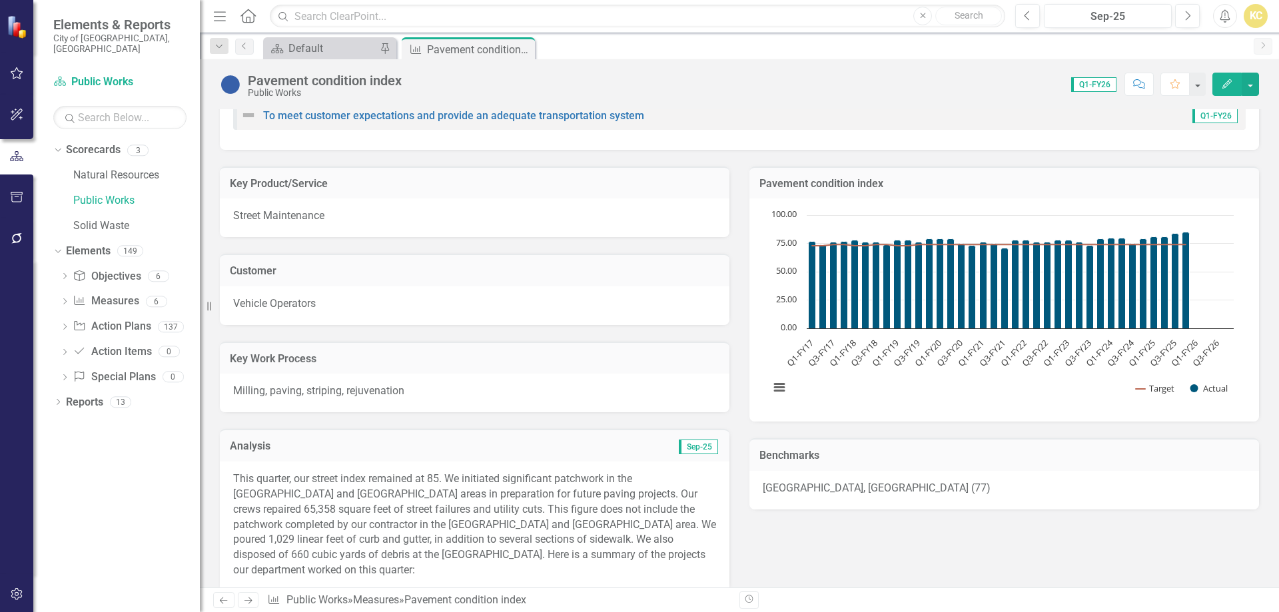
scroll to position [267, 0]
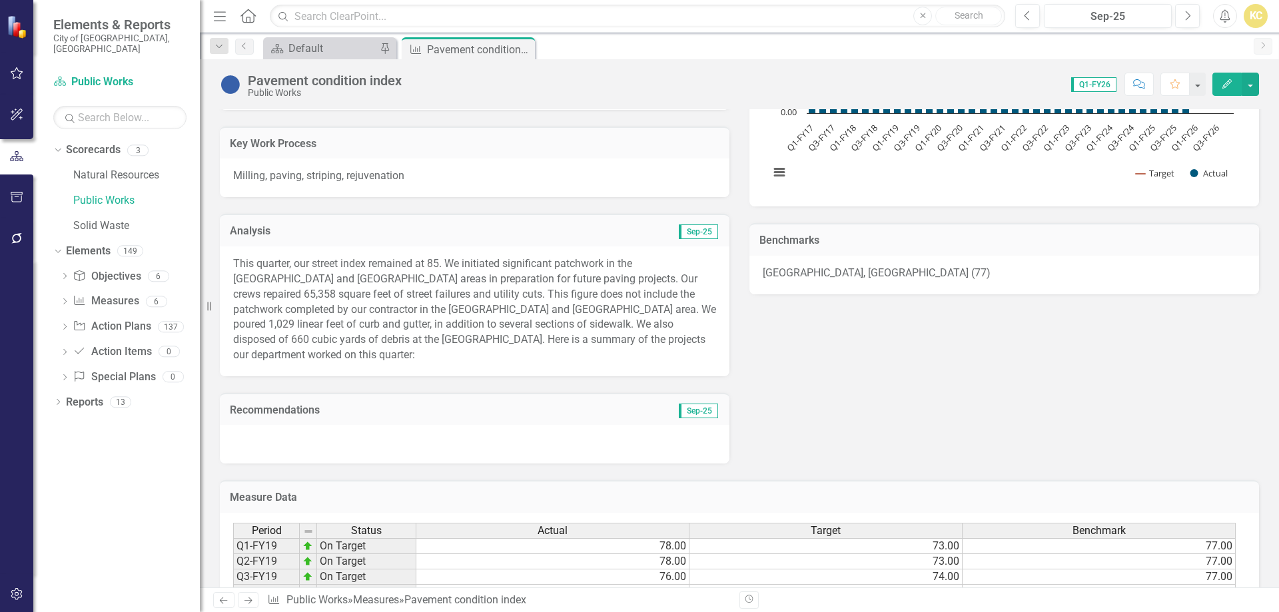
click at [292, 262] on p "This quarter, our street index remained at 85. We initiated significant patchwo…" at bounding box center [474, 310] width 483 height 107
click at [291, 263] on p "This quarter, our street index remained at 85. We initiated significant patchwo…" at bounding box center [474, 310] width 483 height 107
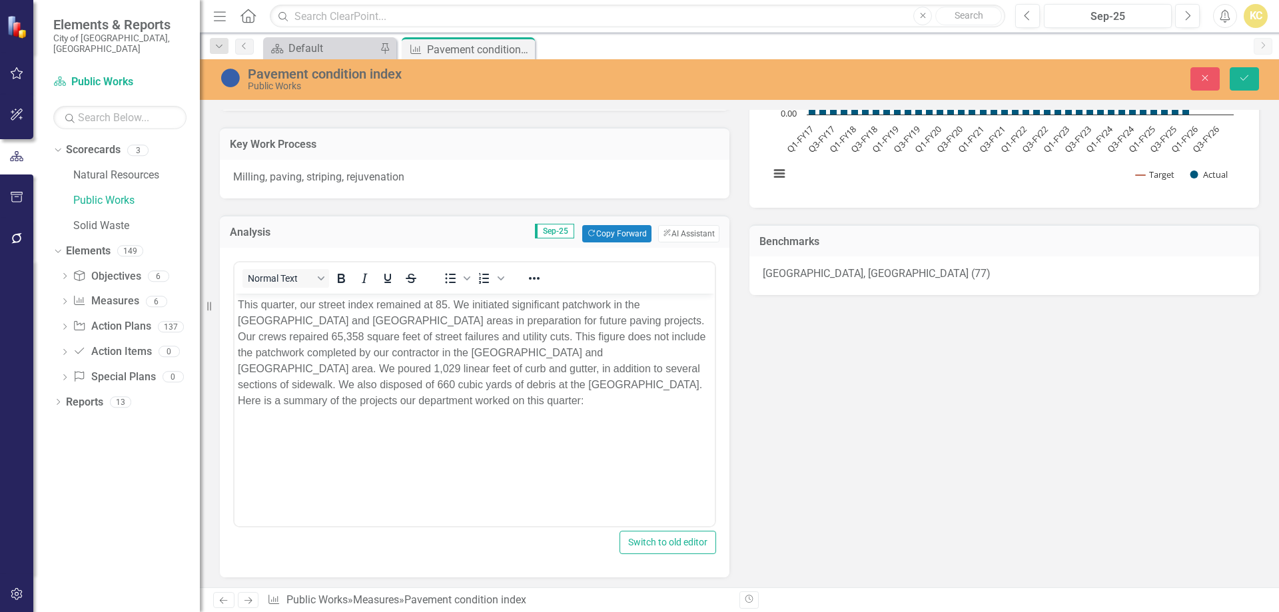
scroll to position [0, 0]
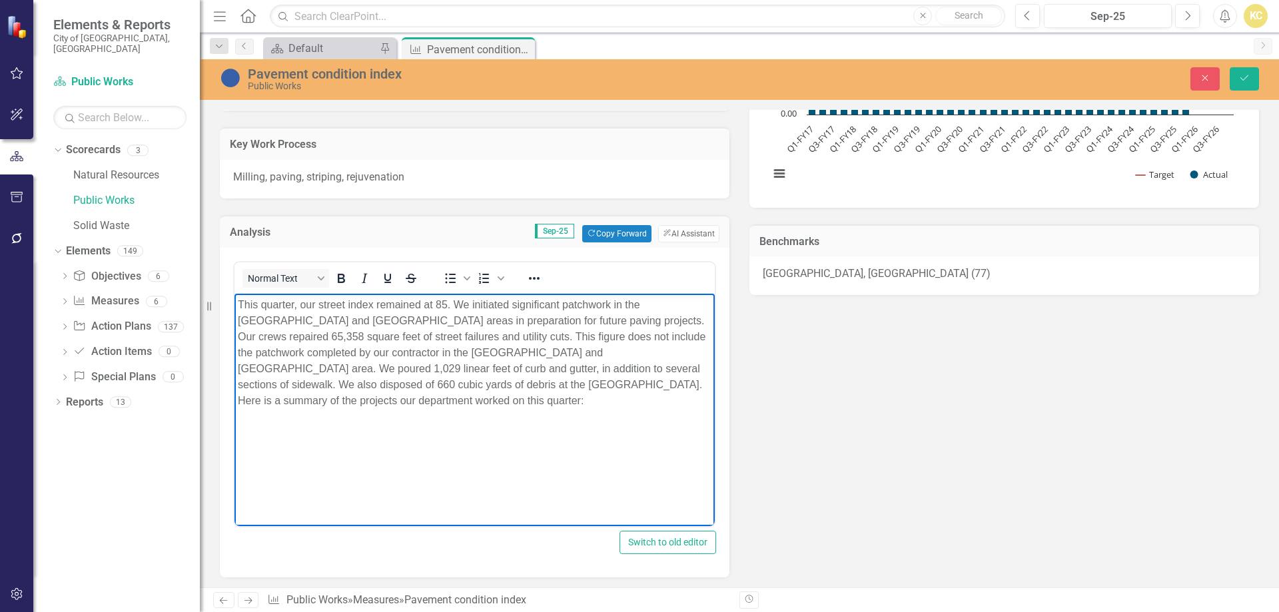
click at [242, 302] on p "This quarter, our street index remained at 85. We initiated significant patchwo…" at bounding box center [475, 353] width 474 height 112
click at [251, 302] on p "This quarter, our street index remained at 85. We initiated significant patchwo…" at bounding box center [475, 353] width 474 height 112
drag, startPoint x: 251, startPoint y: 302, endPoint x: 279, endPoint y: 304, distance: 27.4
click at [279, 304] on p "This quarter, our street index remained at 85. We initiated significant patchwo…" at bounding box center [475, 353] width 474 height 112
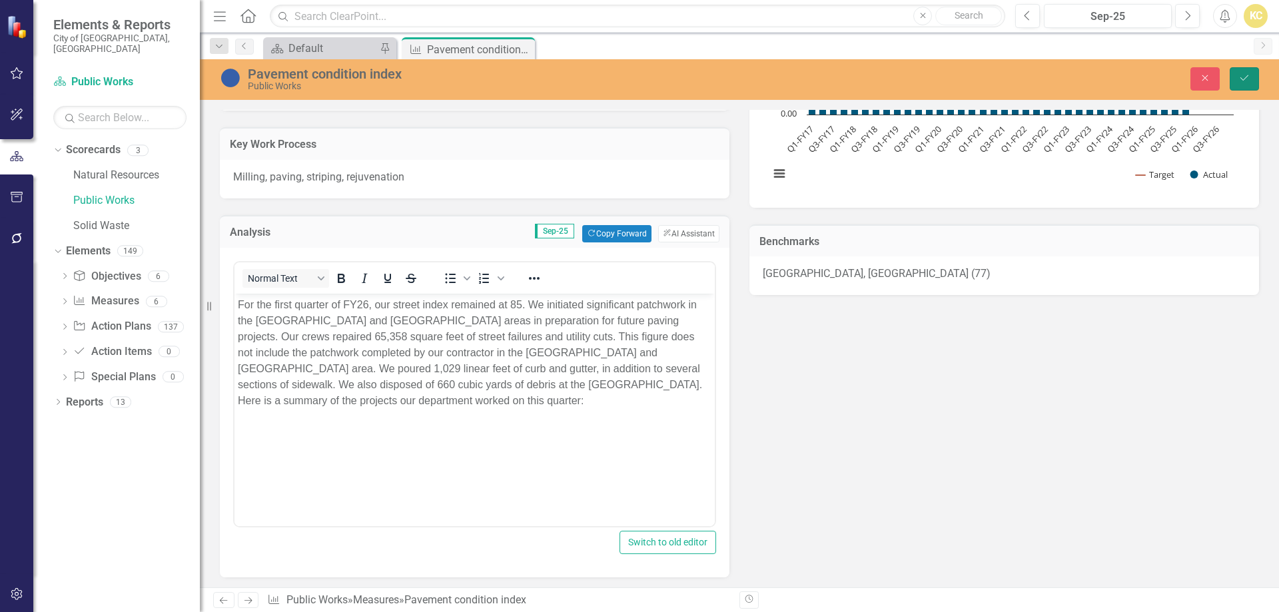
click at [1242, 75] on icon "Save" at bounding box center [1245, 77] width 12 height 9
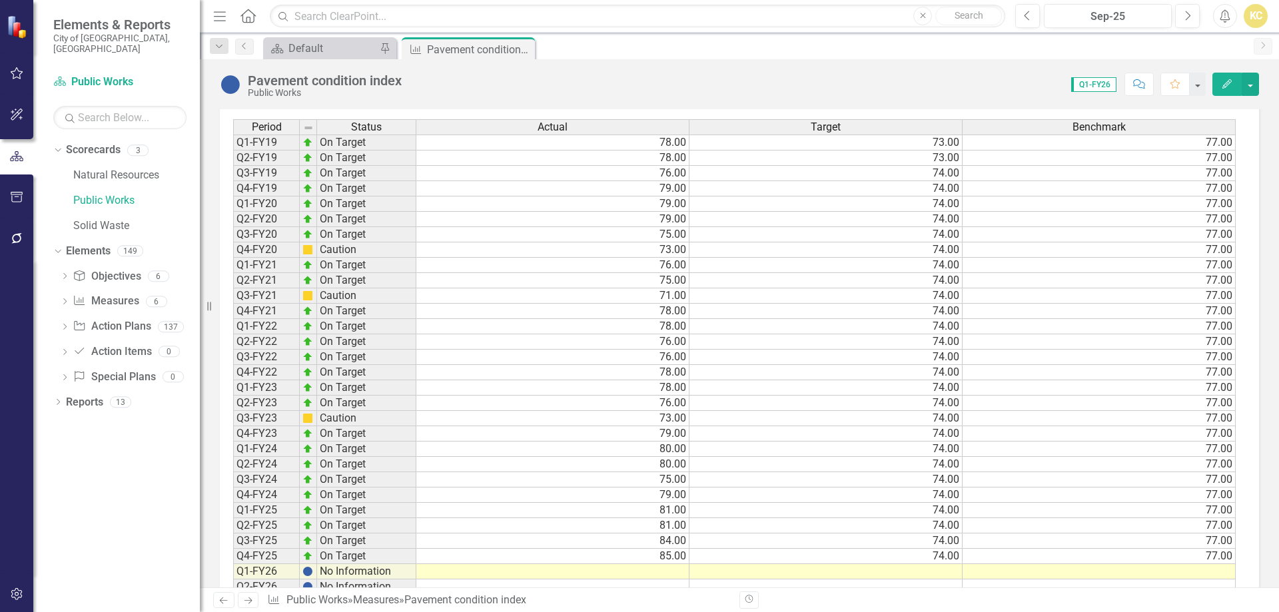
scroll to position [726, 0]
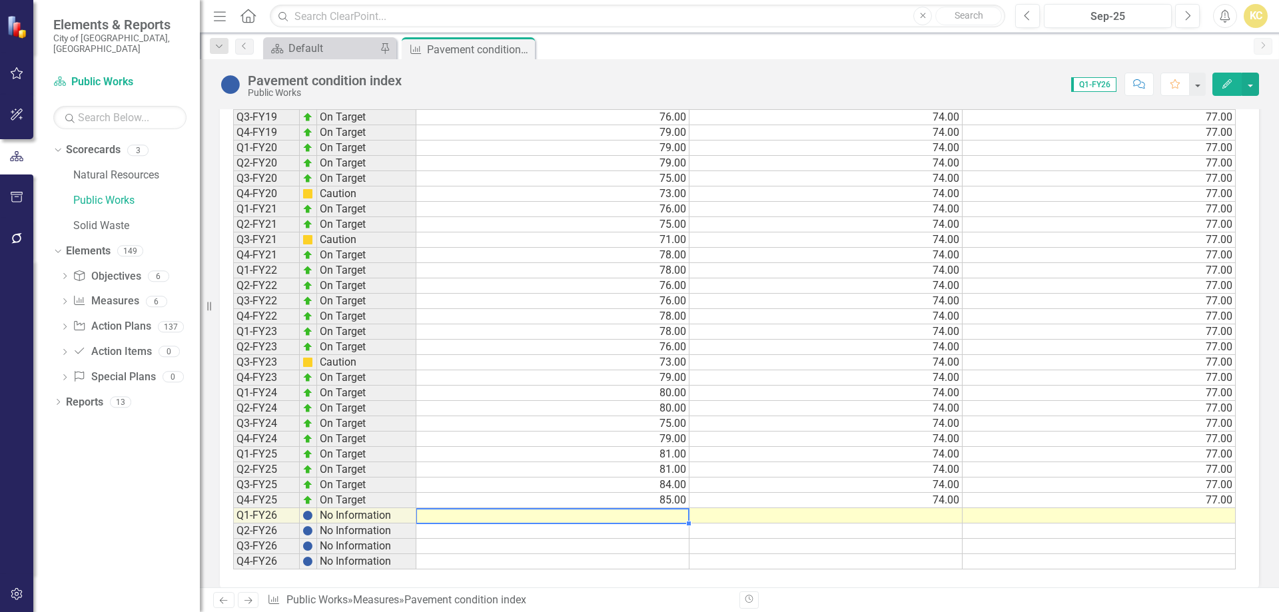
click at [642, 508] on td at bounding box center [552, 515] width 273 height 15
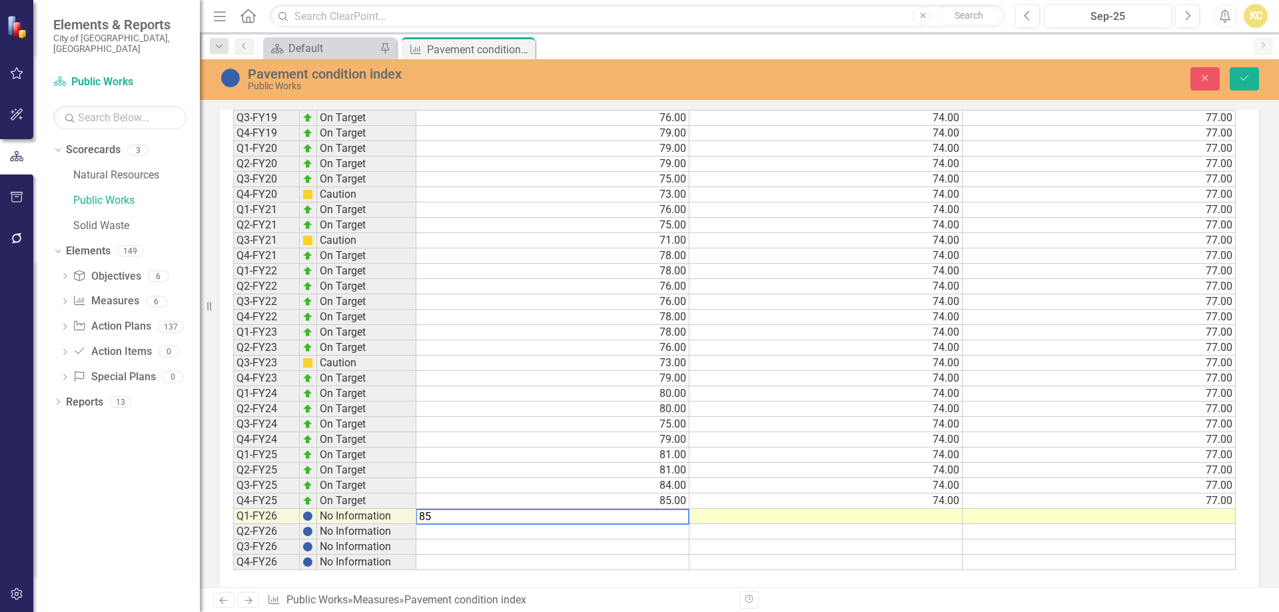
type textarea "85"
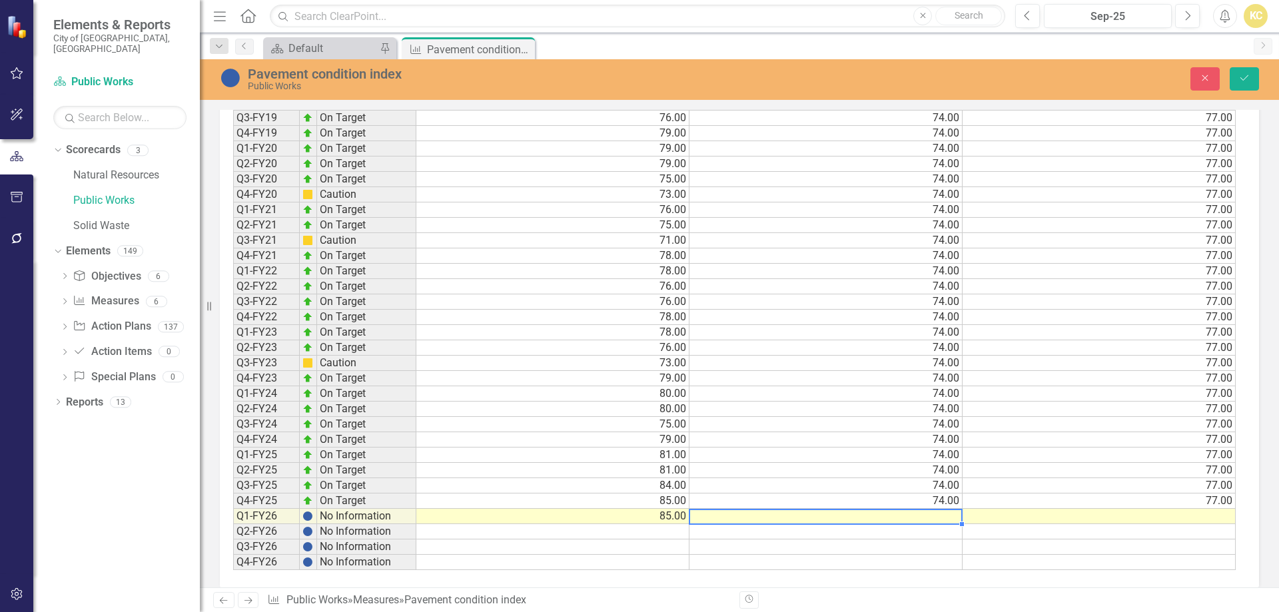
click at [850, 509] on td at bounding box center [826, 516] width 273 height 15
type textarea "74"
click at [1053, 509] on td at bounding box center [1099, 516] width 273 height 15
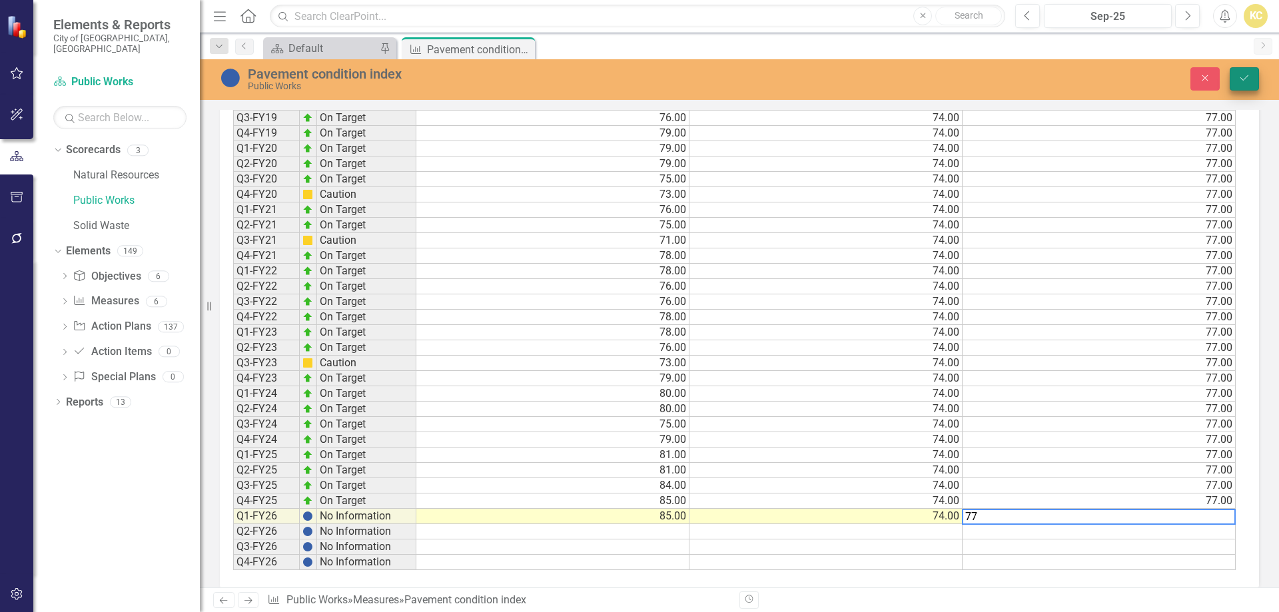
type textarea "77"
click at [1250, 81] on icon "Save" at bounding box center [1245, 77] width 12 height 9
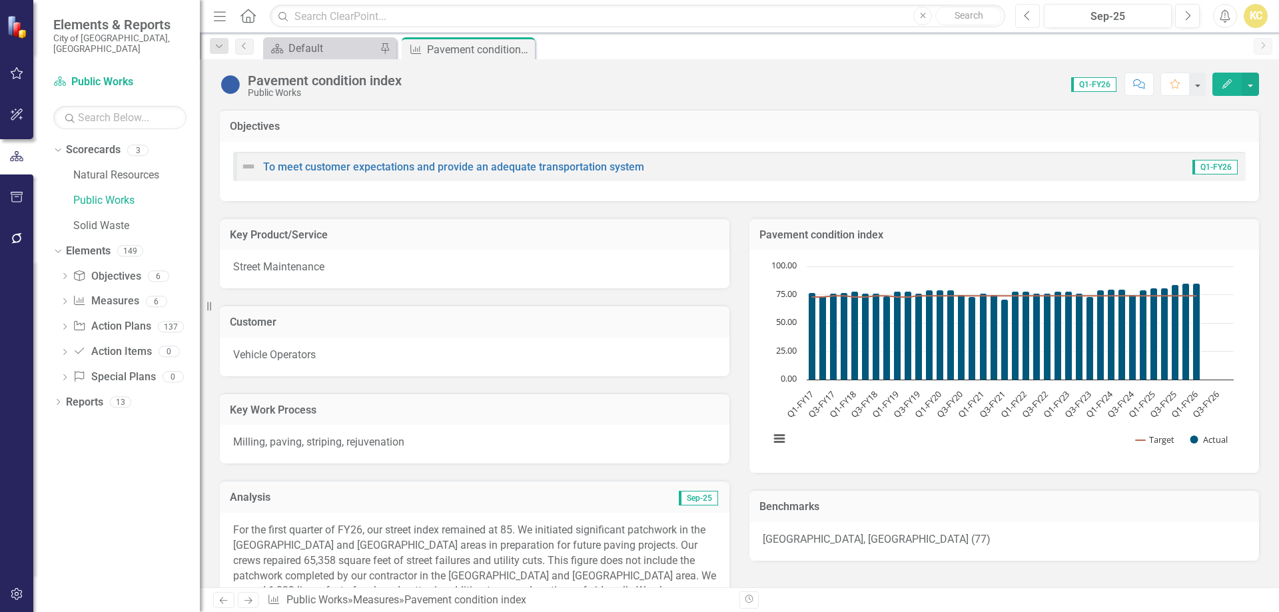
click at [1033, 19] on button "Previous" at bounding box center [1027, 16] width 25 height 24
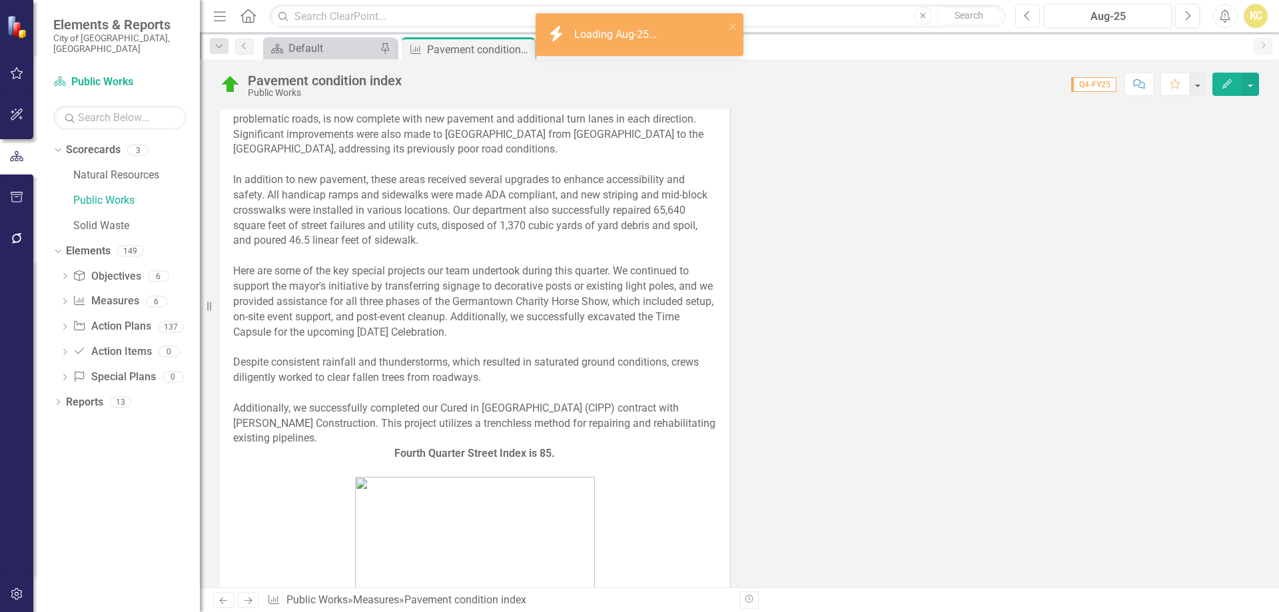
scroll to position [800, 0]
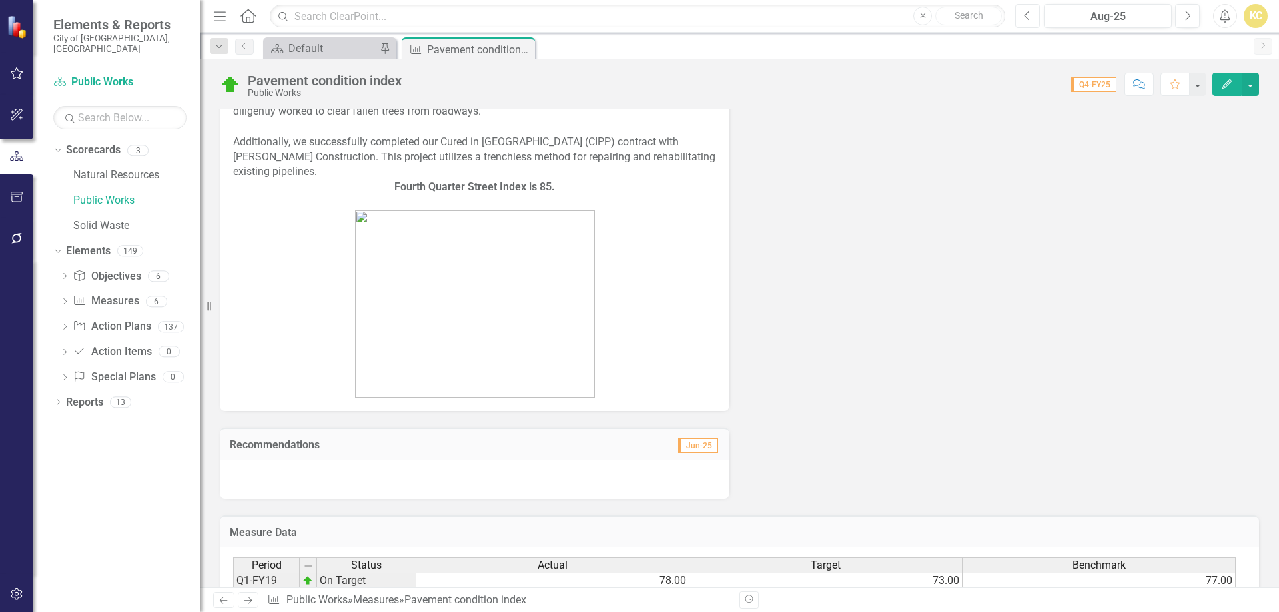
click at [1029, 20] on icon "Previous" at bounding box center [1027, 16] width 7 height 12
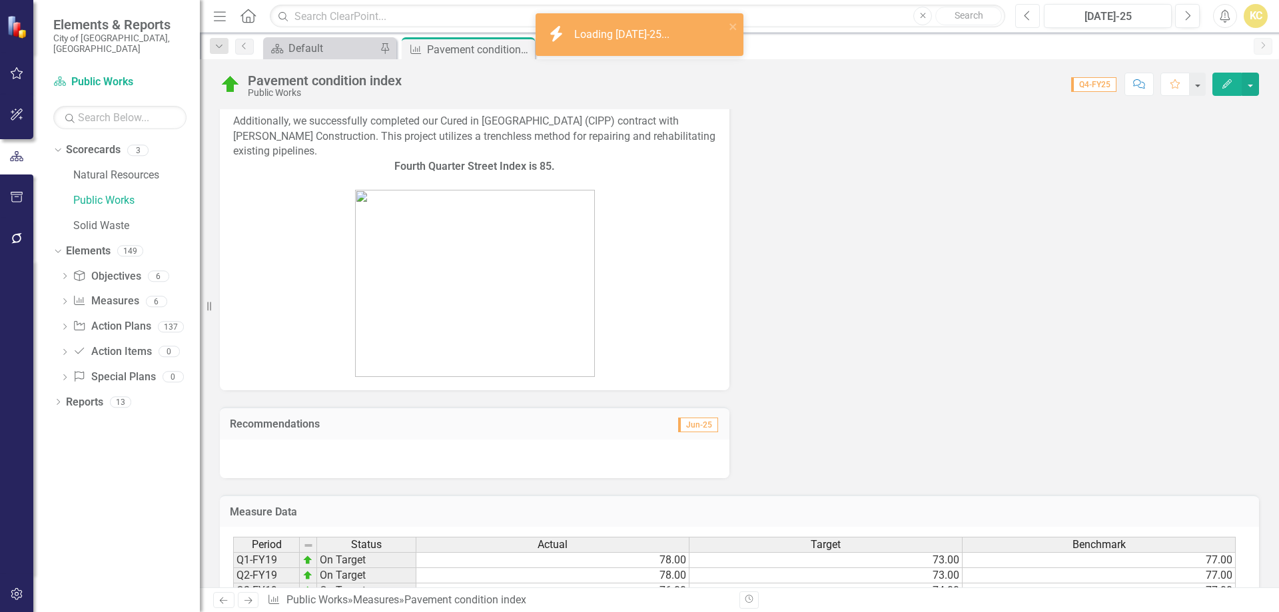
scroll to position [866, 0]
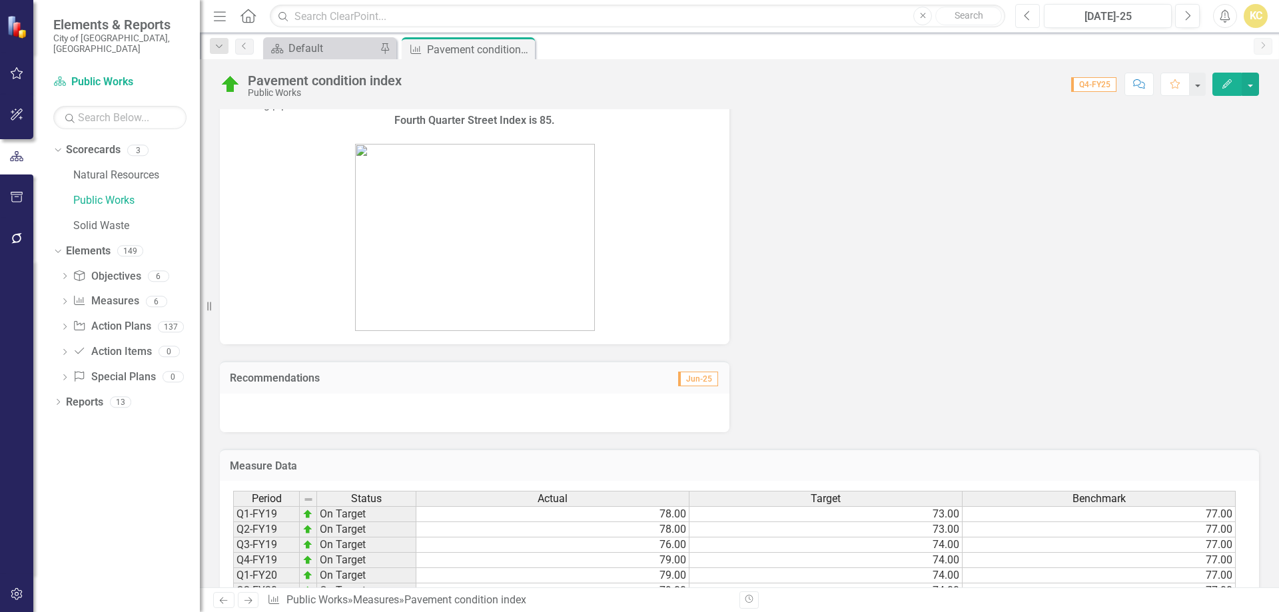
click at [1027, 22] on button "Previous" at bounding box center [1027, 16] width 25 height 24
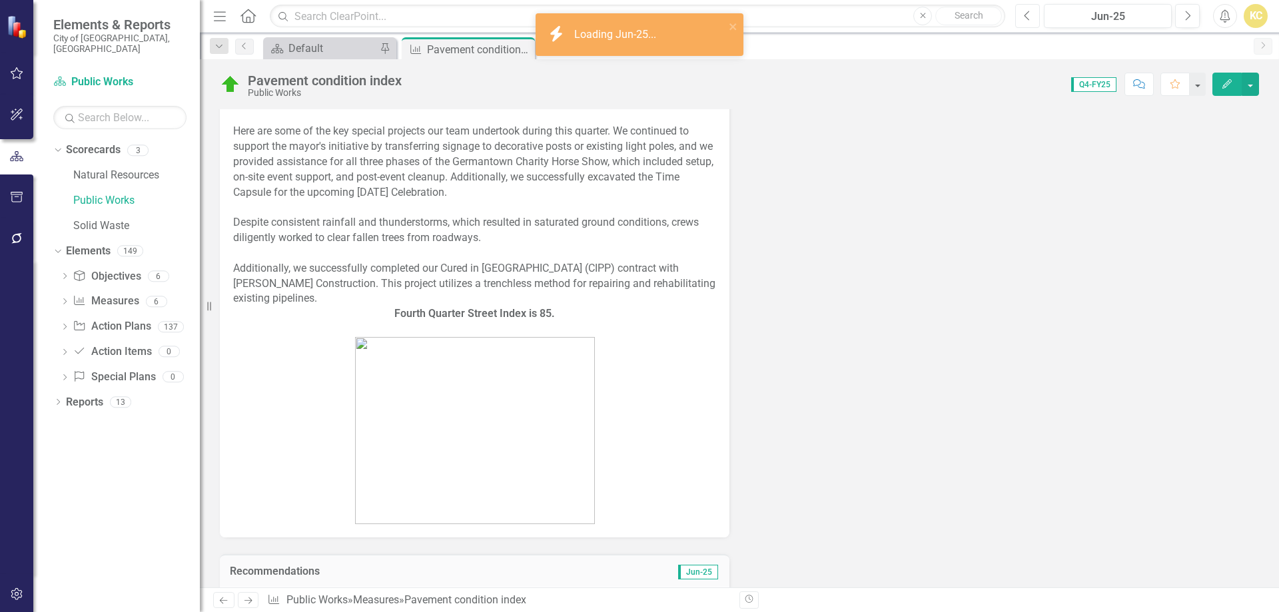
scroll to position [866, 0]
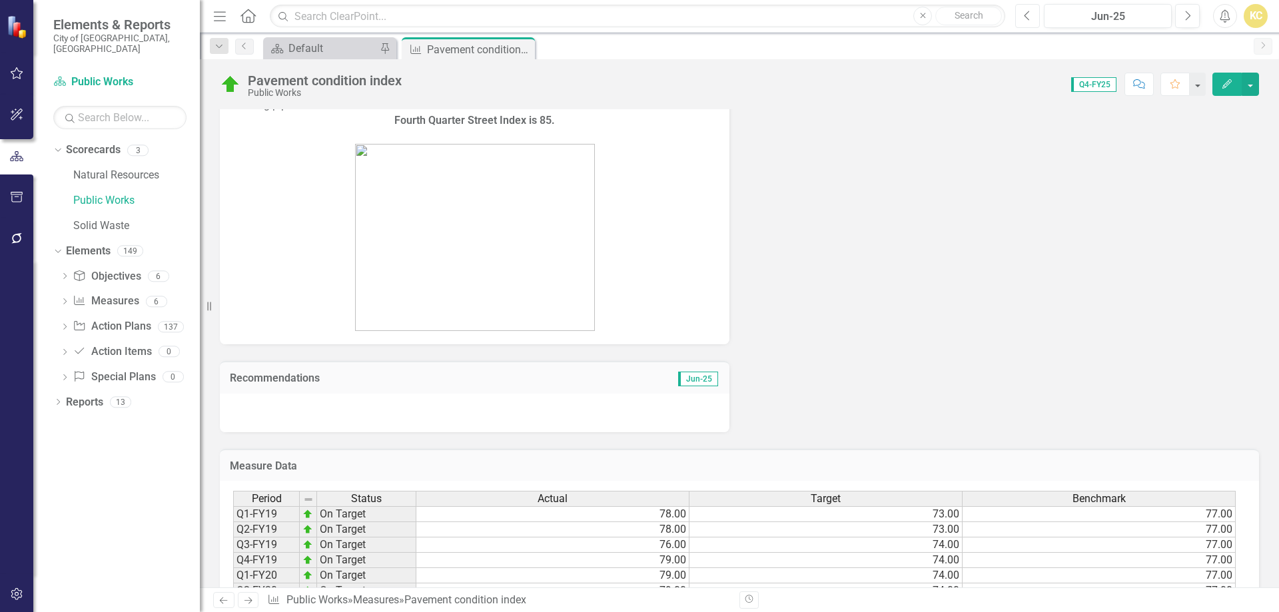
click at [1029, 19] on icon "Previous" at bounding box center [1027, 16] width 7 height 12
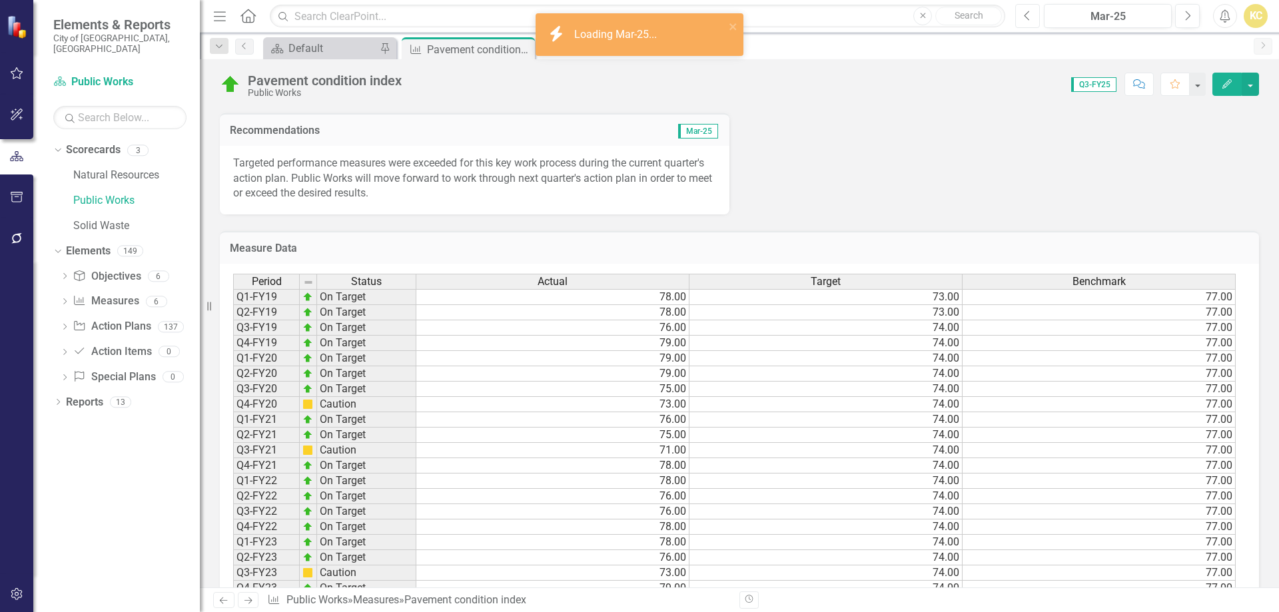
scroll to position [866, 0]
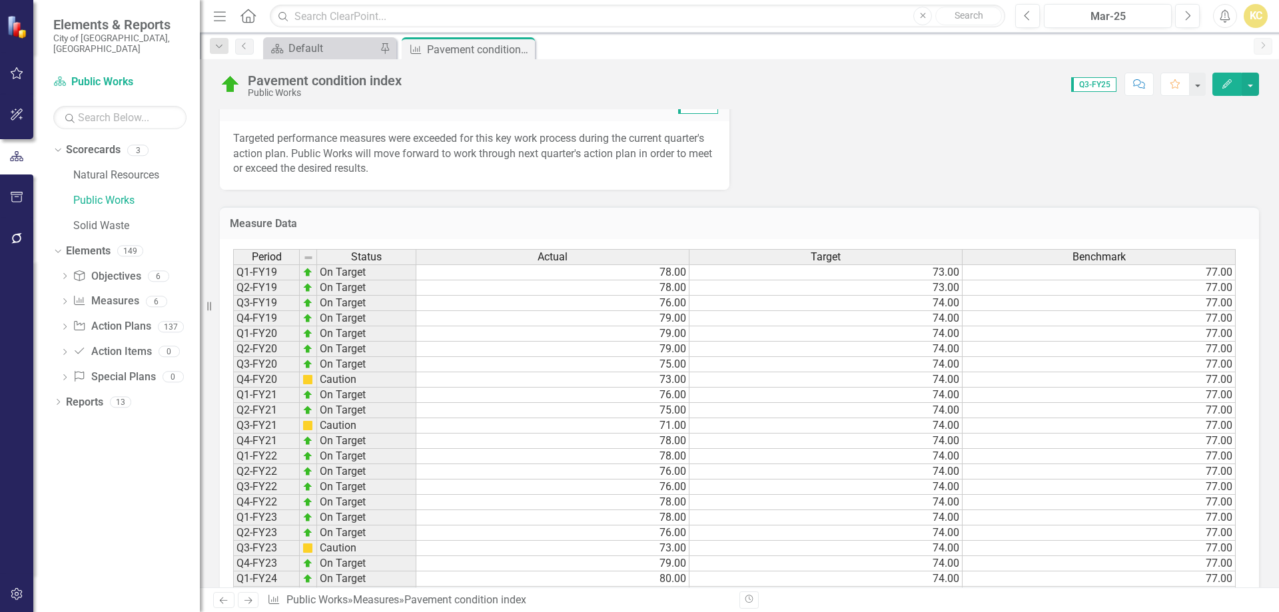
click at [335, 177] on p "Targeted performance measures were exceeded for this key work process during th…" at bounding box center [474, 154] width 483 height 46
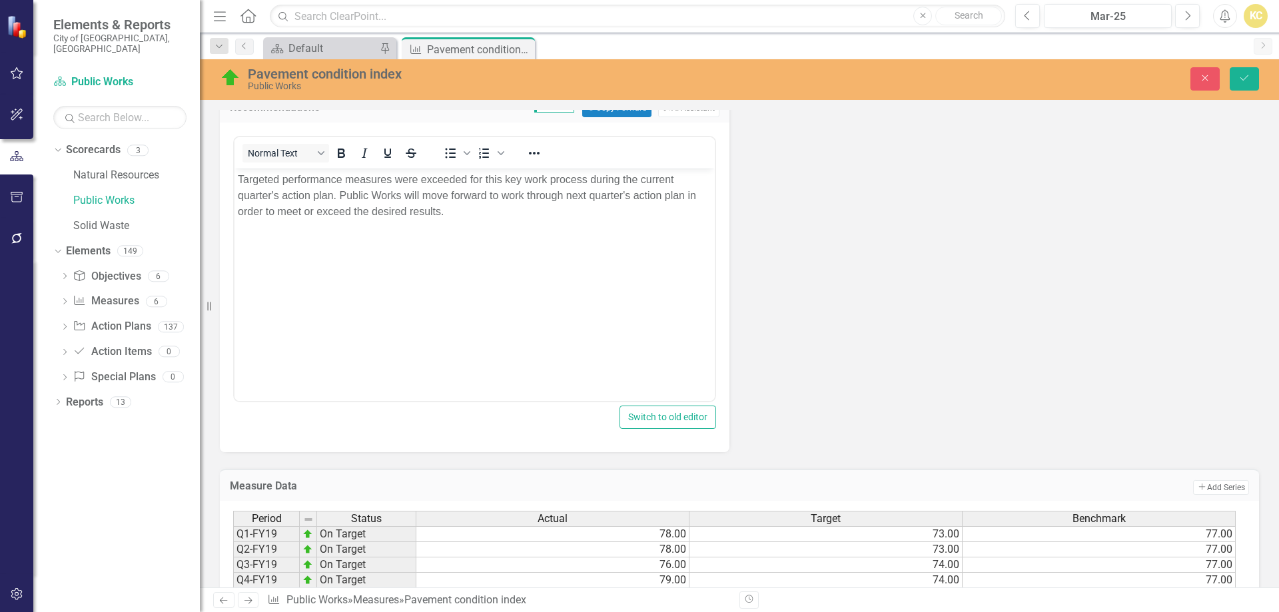
scroll to position [0, 0]
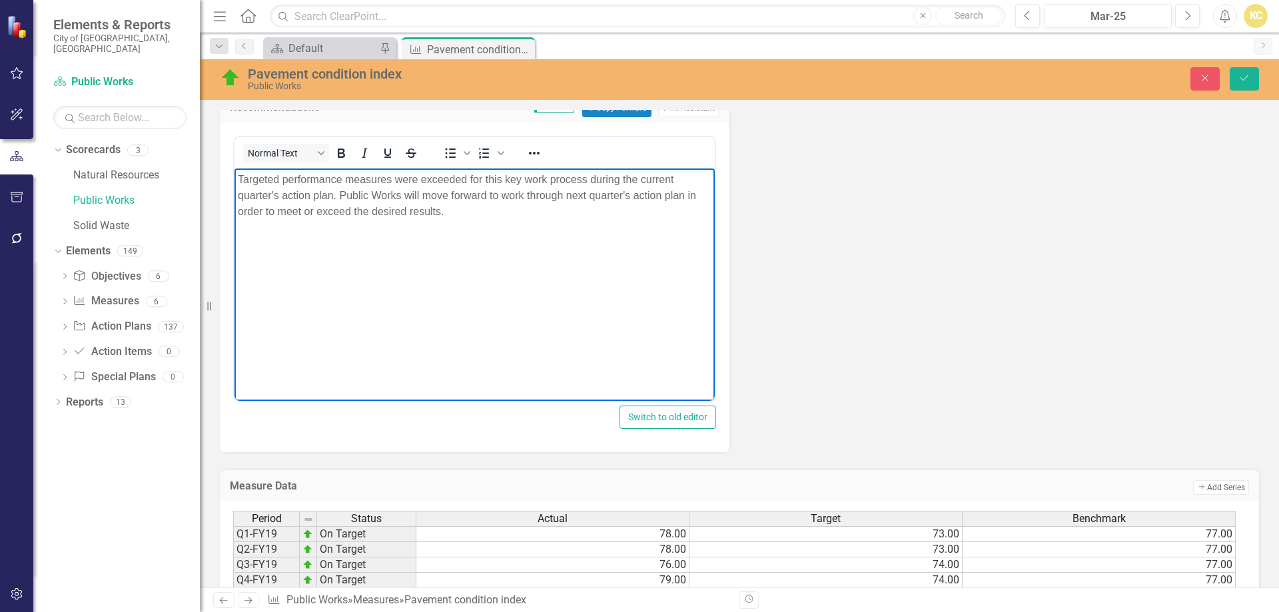
click at [255, 180] on p "Targeted performance measures were exceeded for this key work process during th…" at bounding box center [475, 195] width 474 height 48
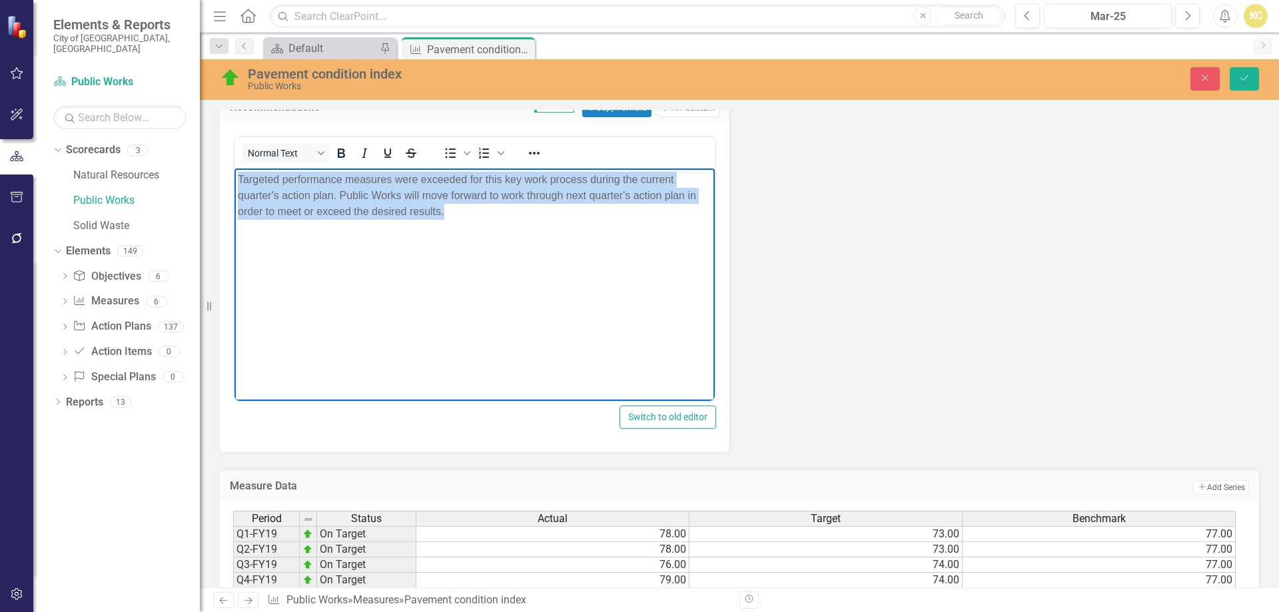
drag, startPoint x: 255, startPoint y: 180, endPoint x: 441, endPoint y: 215, distance: 189.2
click at [441, 215] on p "Targeted performance measures were exceeded for this key work process during th…" at bounding box center [475, 195] width 474 height 48
copy p "Targeted performance measures were exceeded for this key work process during th…"
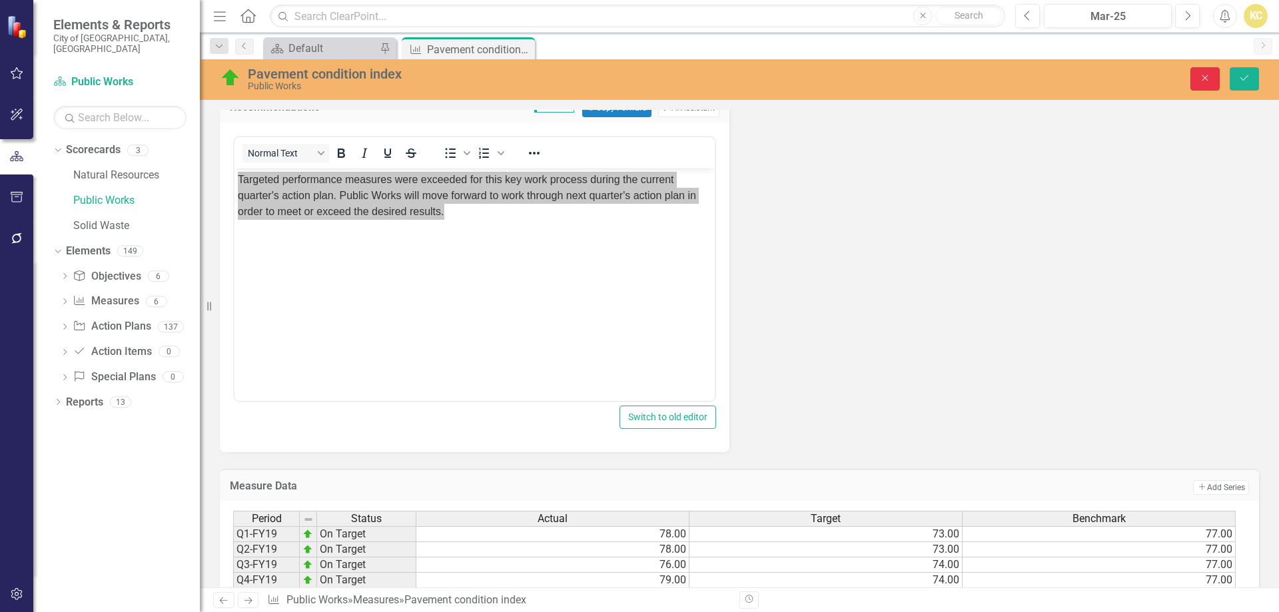
click at [1200, 77] on icon "Close" at bounding box center [1205, 77] width 12 height 9
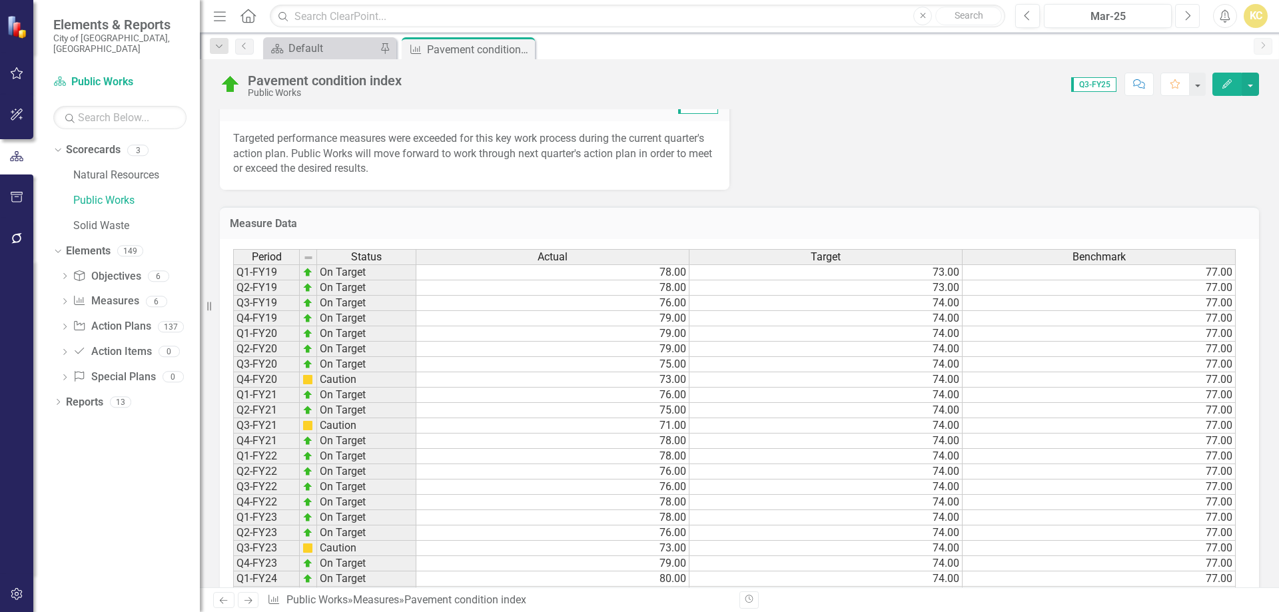
click at [1191, 11] on button "Next" at bounding box center [1187, 16] width 25 height 24
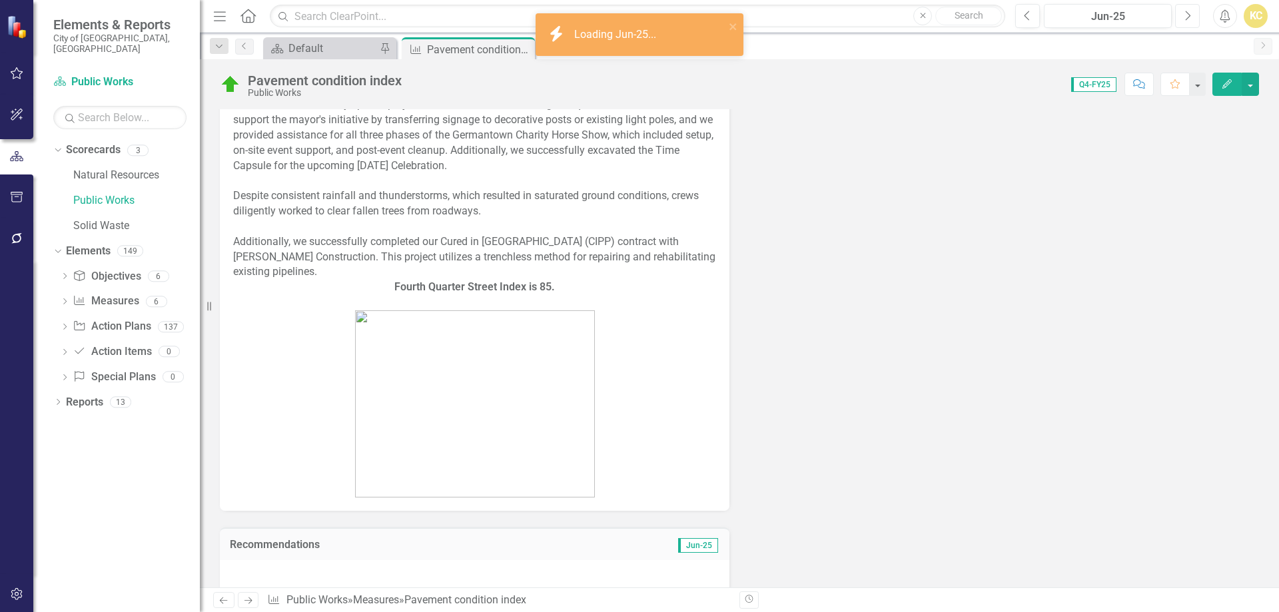
scroll to position [866, 0]
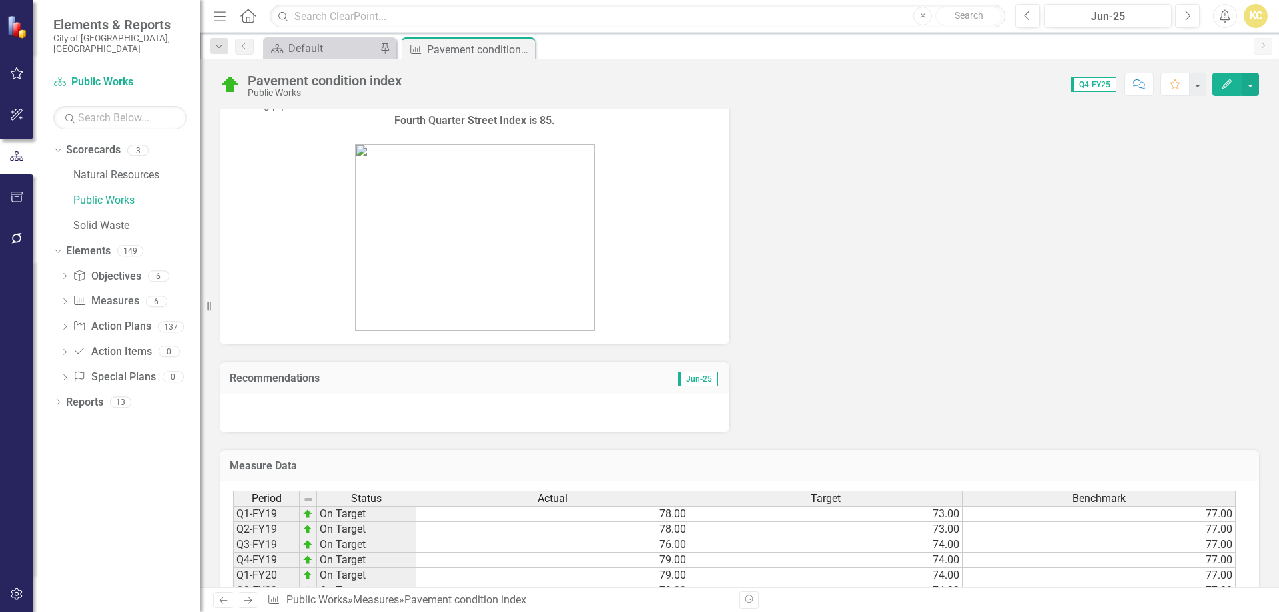
click at [333, 394] on div at bounding box center [475, 413] width 510 height 39
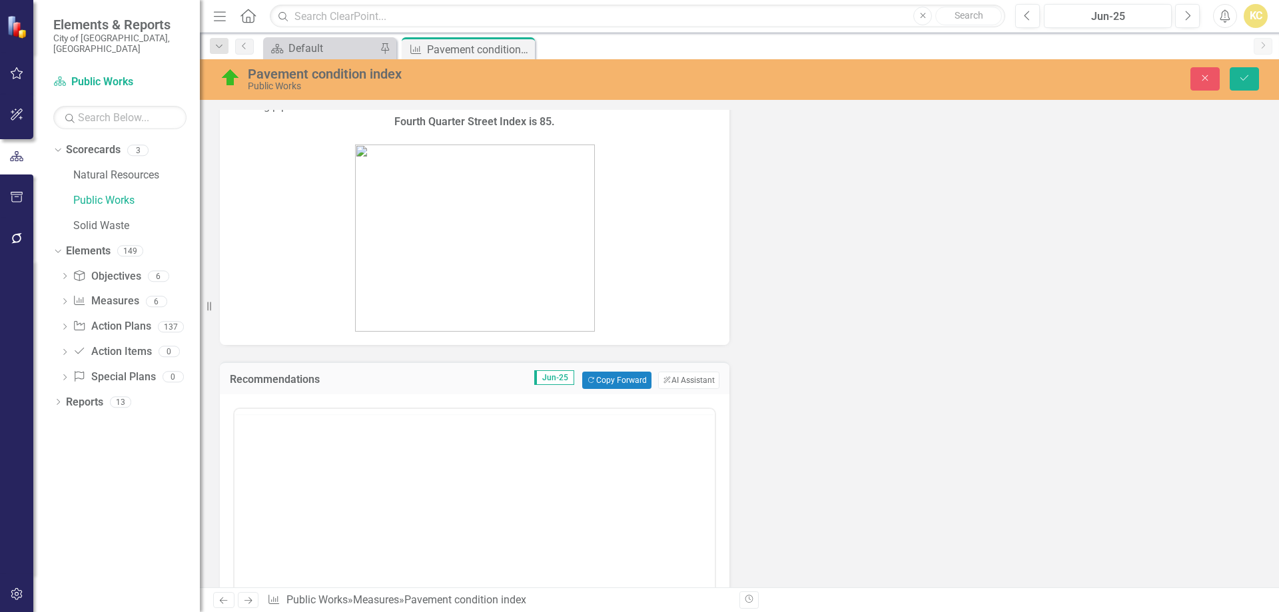
scroll to position [0, 0]
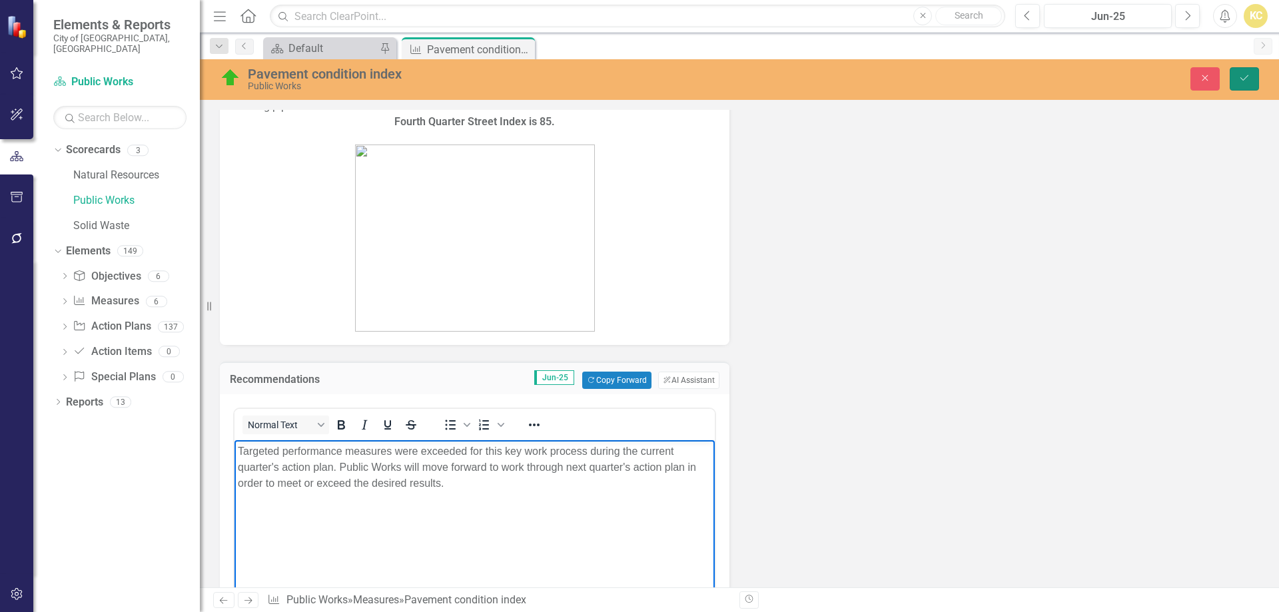
click at [1249, 77] on icon "Save" at bounding box center [1245, 77] width 12 height 9
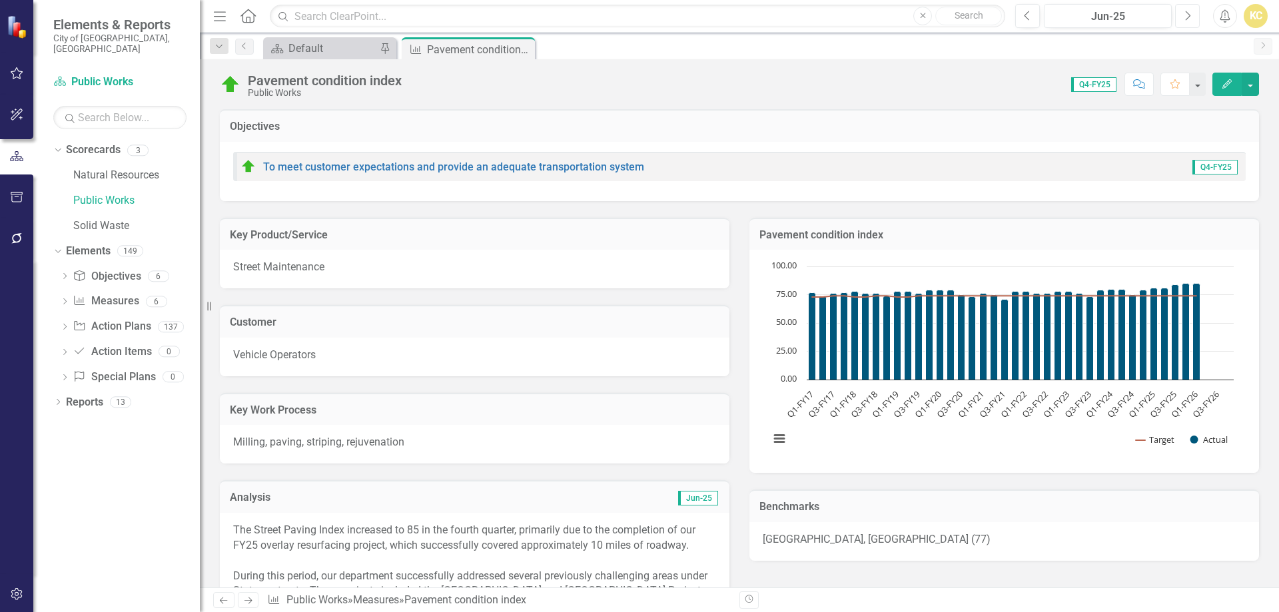
click at [1189, 17] on icon "button" at bounding box center [1188, 15] width 5 height 9
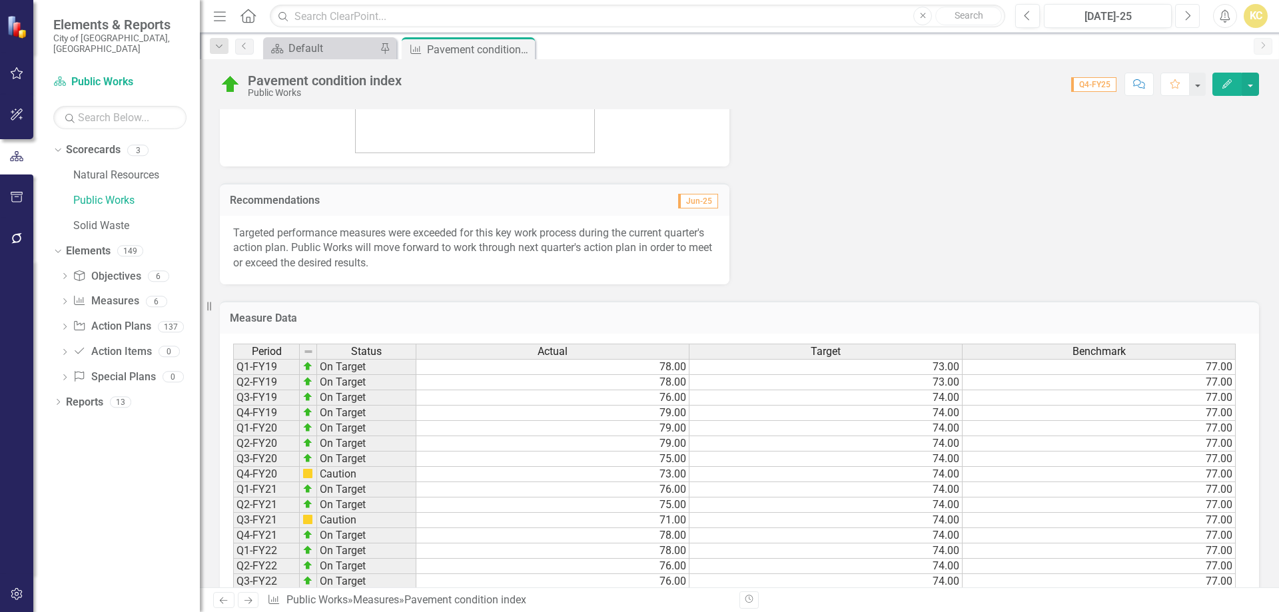
scroll to position [1066, 0]
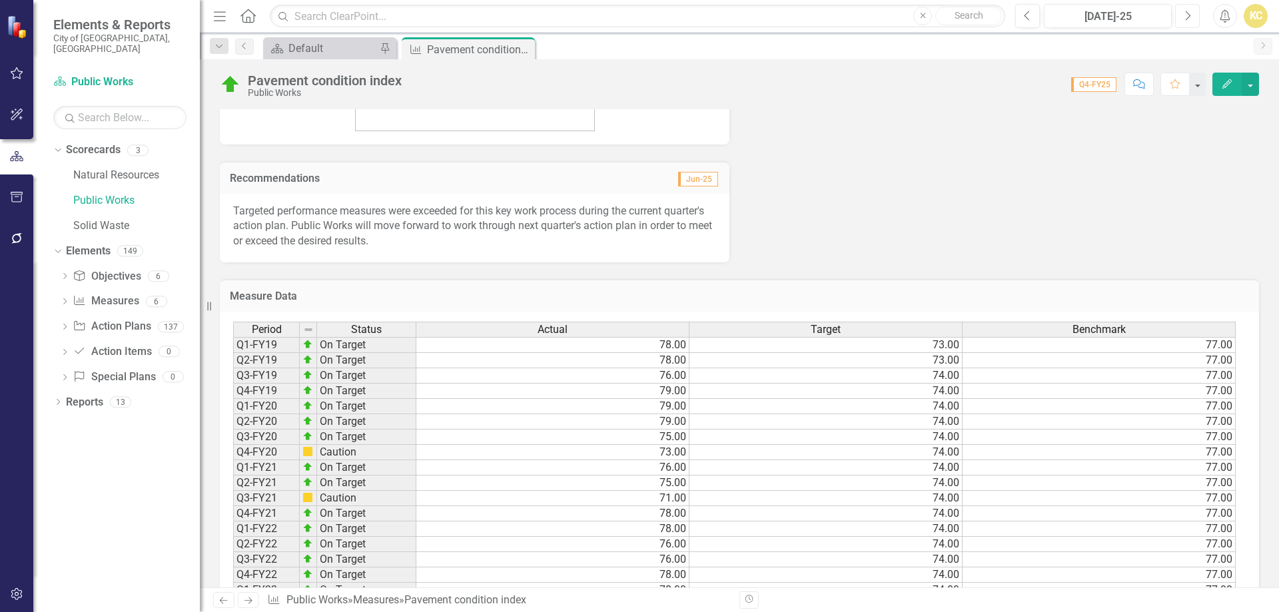
click at [1189, 25] on button "Next" at bounding box center [1187, 16] width 25 height 24
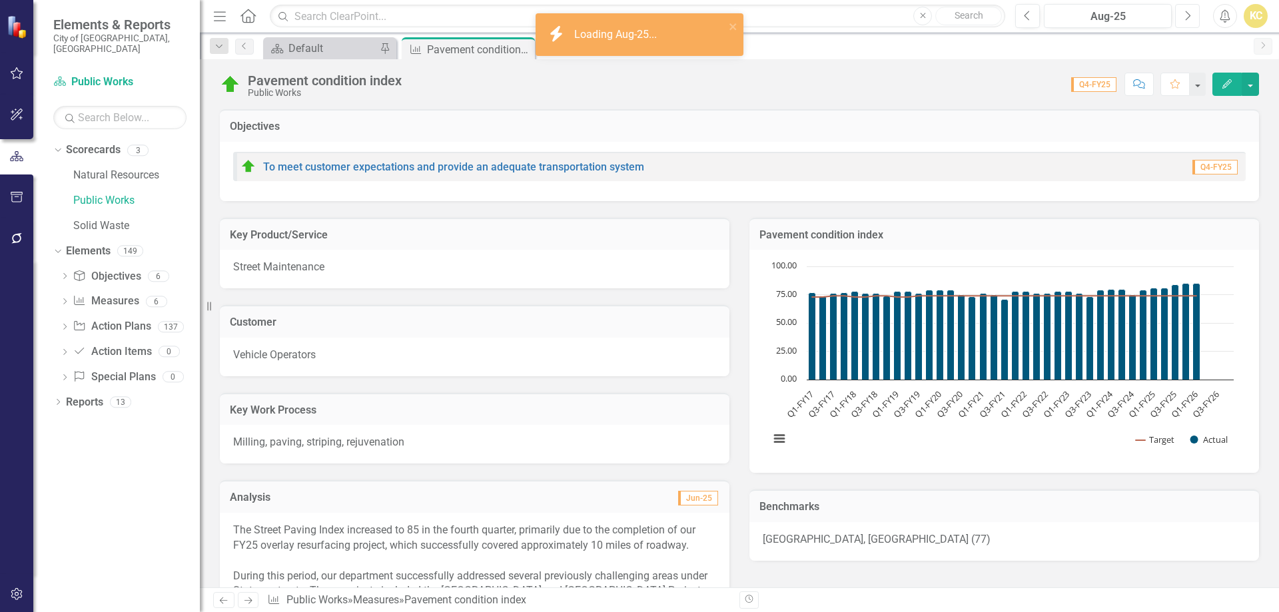
click at [1189, 25] on button "Next" at bounding box center [1187, 16] width 25 height 24
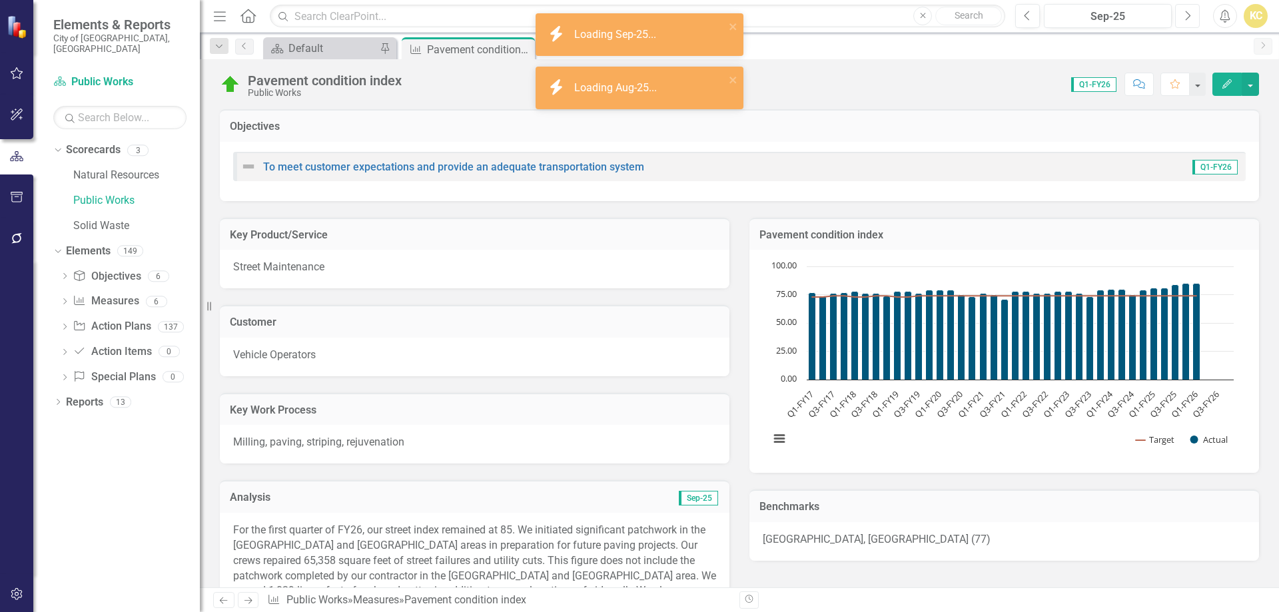
scroll to position [333, 0]
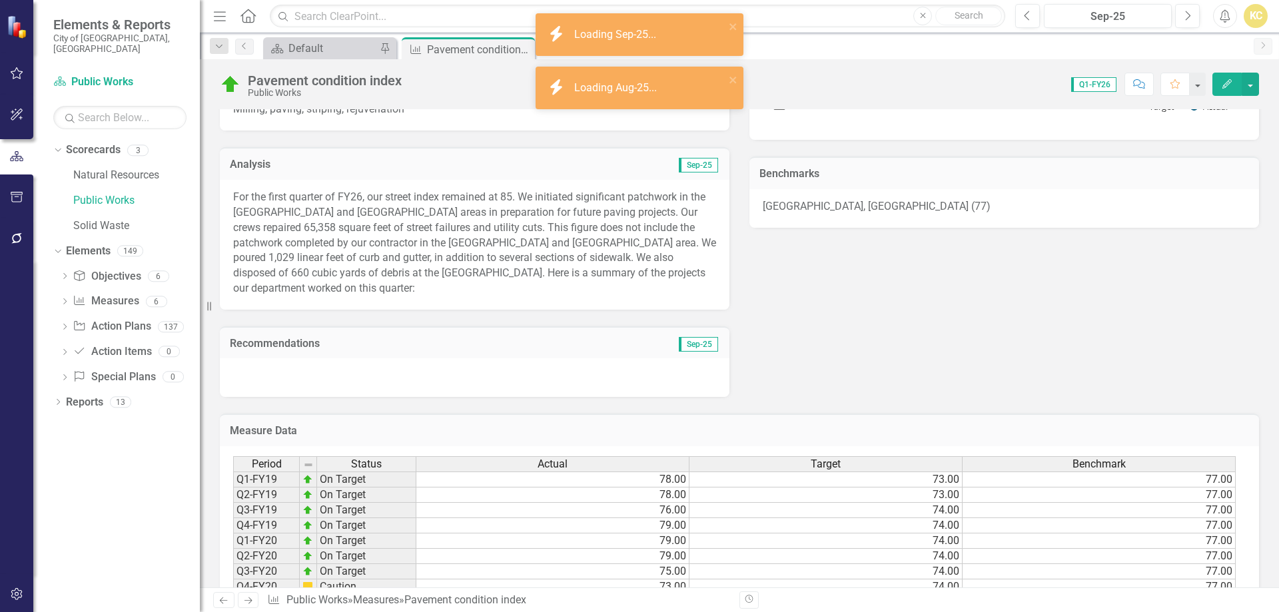
click at [378, 364] on div at bounding box center [475, 377] width 510 height 39
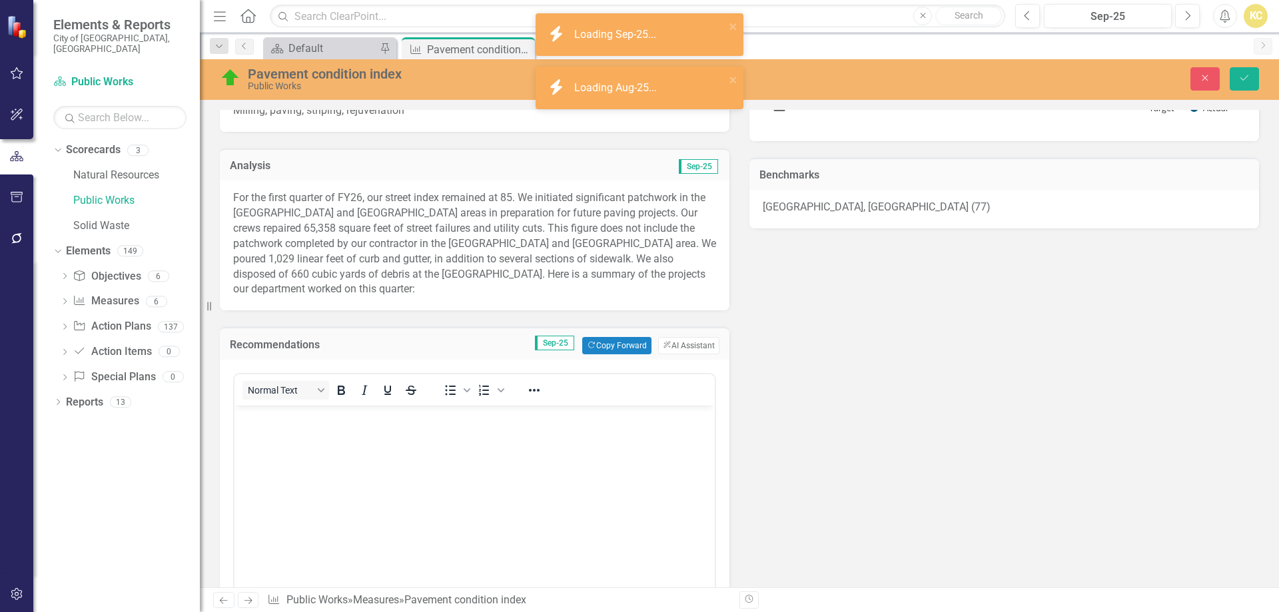
scroll to position [0, 0]
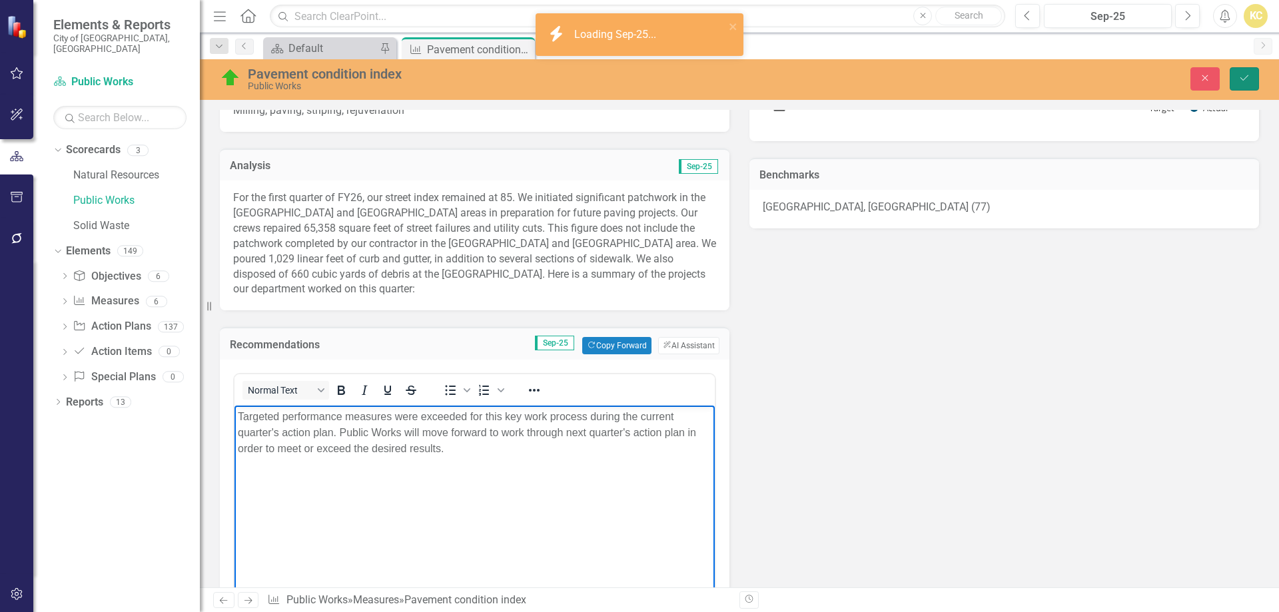
click at [1240, 70] on button "Save" at bounding box center [1244, 78] width 29 height 23
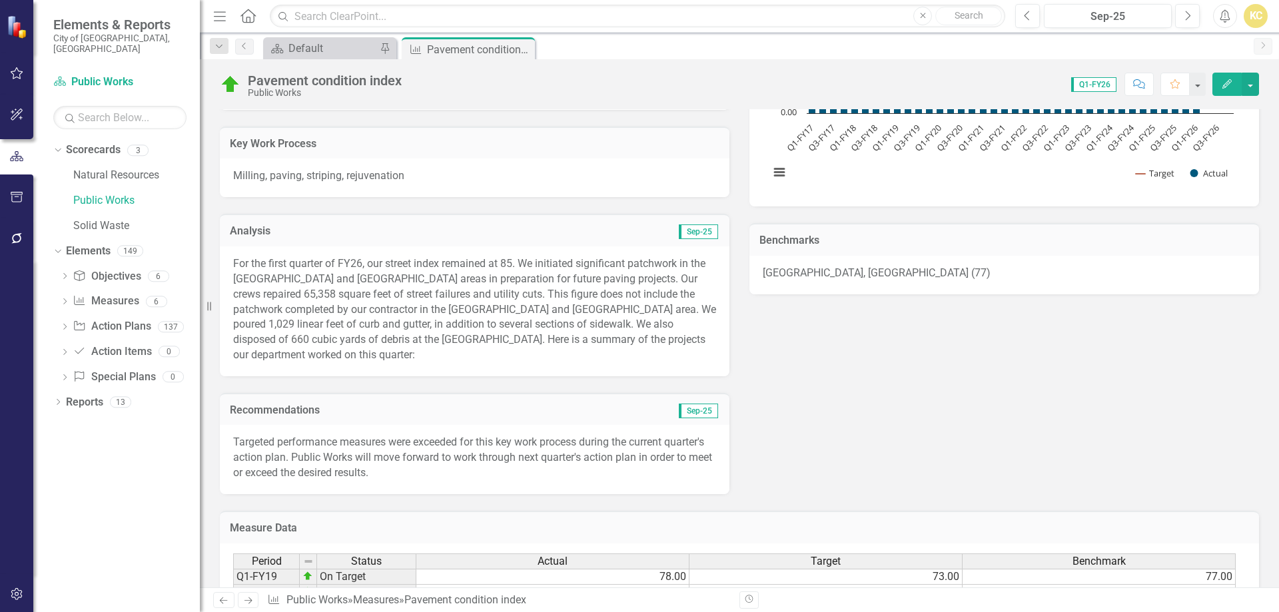
scroll to position [333, 0]
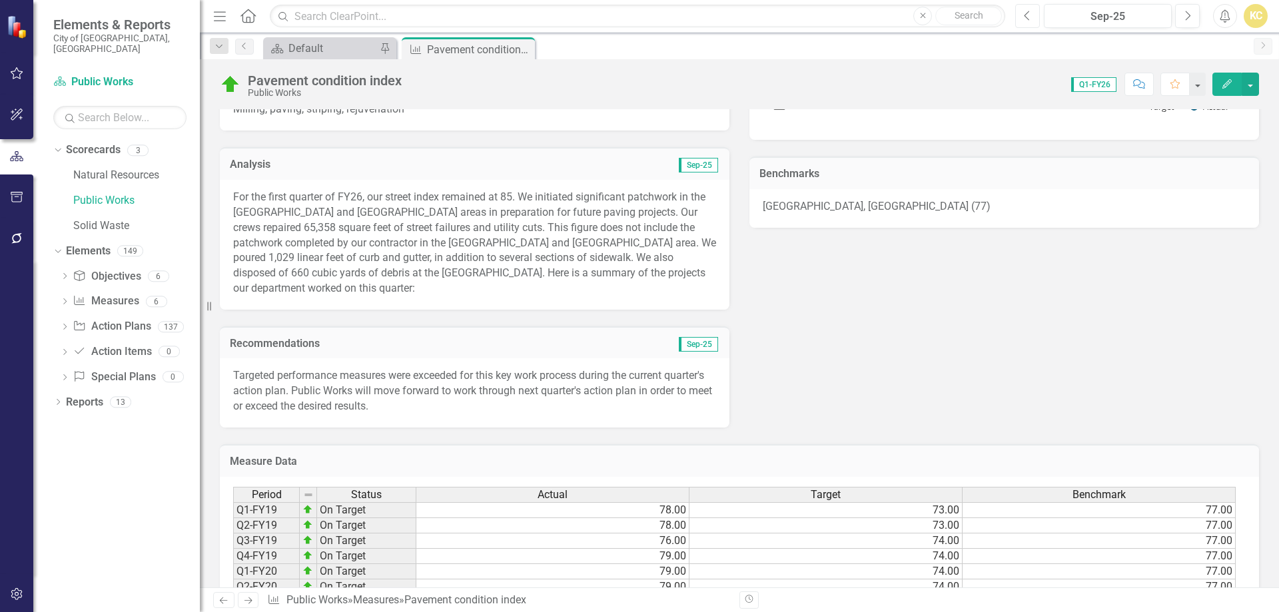
click at [1031, 19] on icon "Previous" at bounding box center [1027, 16] width 7 height 12
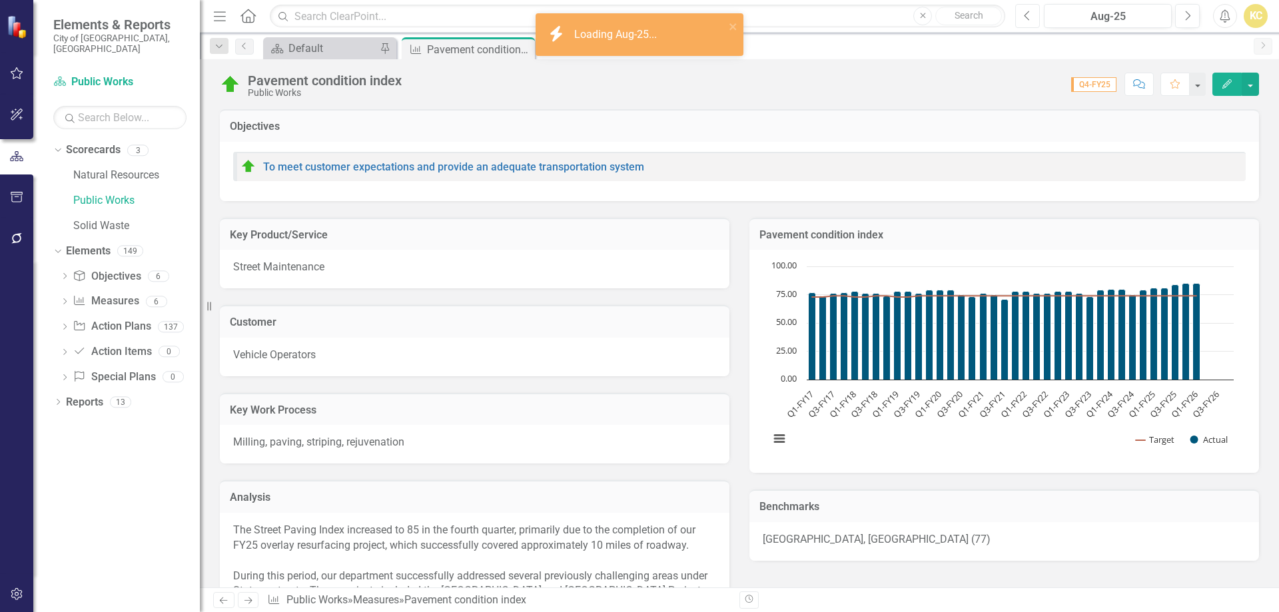
click at [1030, 20] on icon "Previous" at bounding box center [1027, 16] width 7 height 12
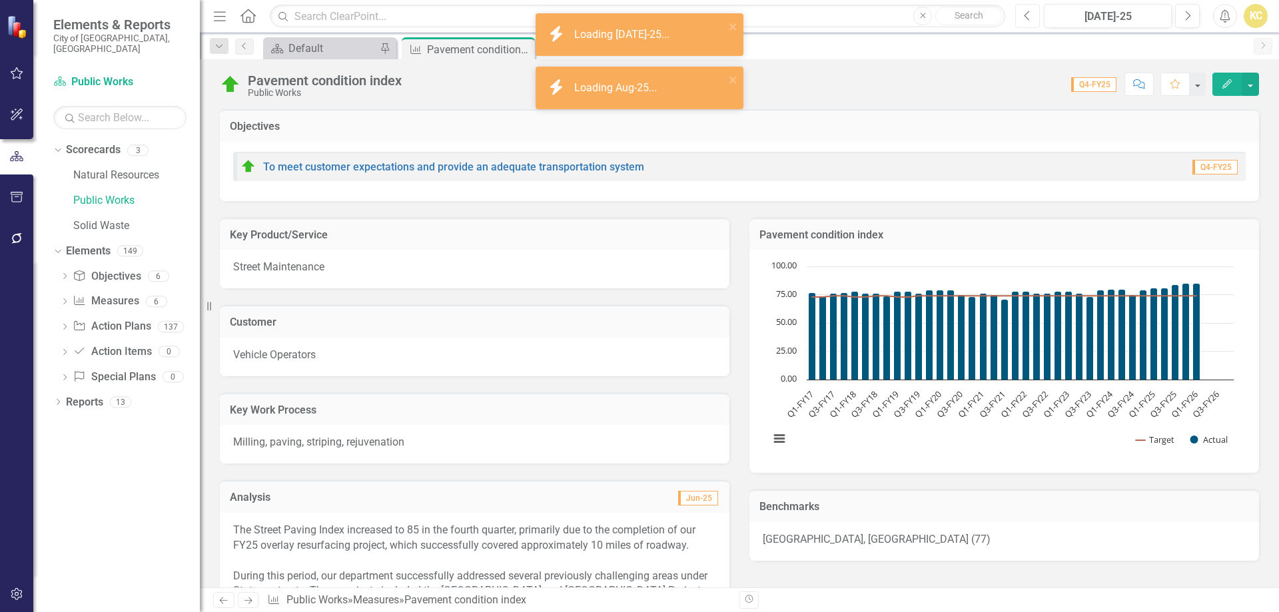
click at [1030, 20] on icon "Previous" at bounding box center [1027, 16] width 7 height 12
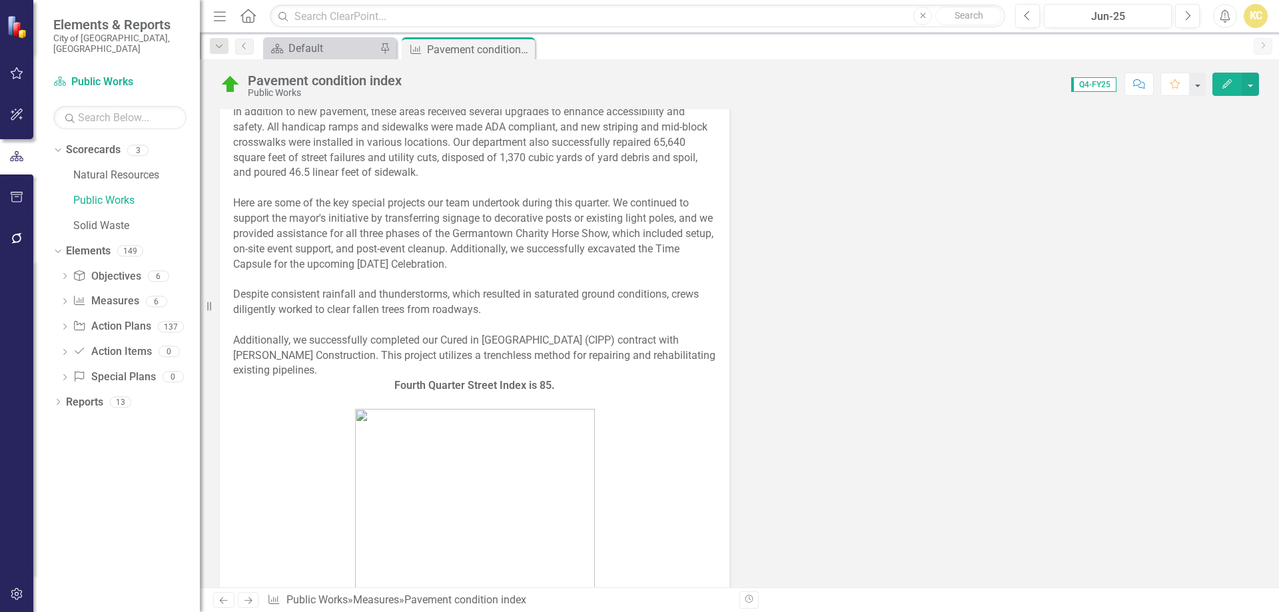
scroll to position [600, 0]
click at [503, 410] on img at bounding box center [475, 503] width 240 height 187
click at [425, 380] on strong "Fourth Quarter Street Index is 85." at bounding box center [474, 386] width 161 height 13
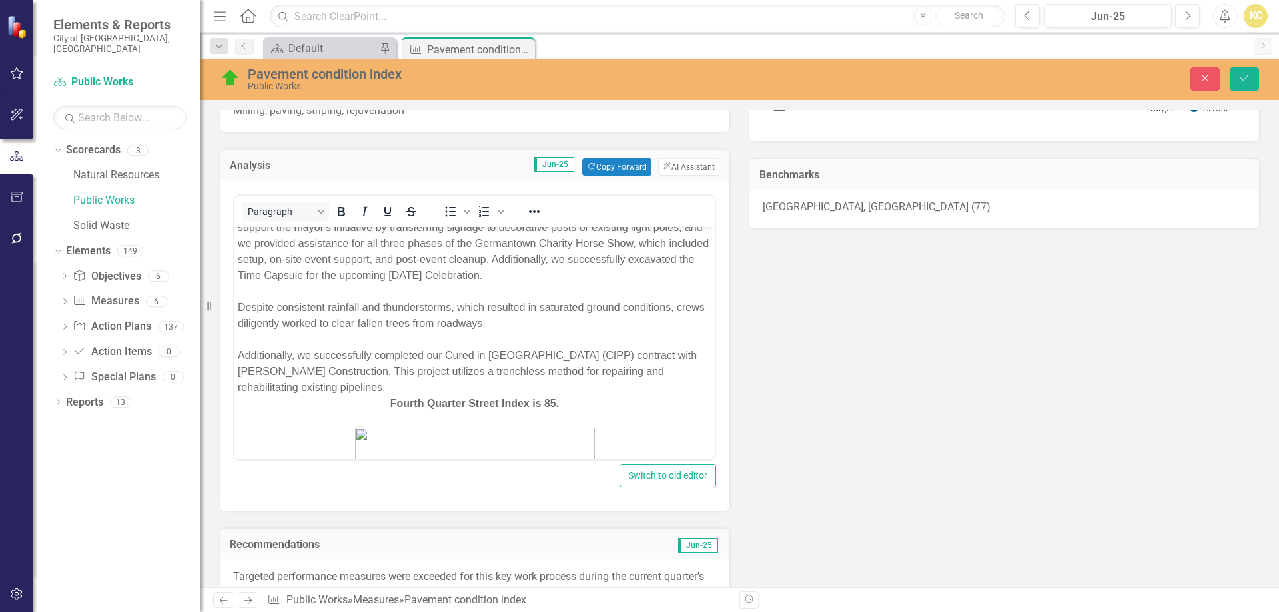
scroll to position [473, 0]
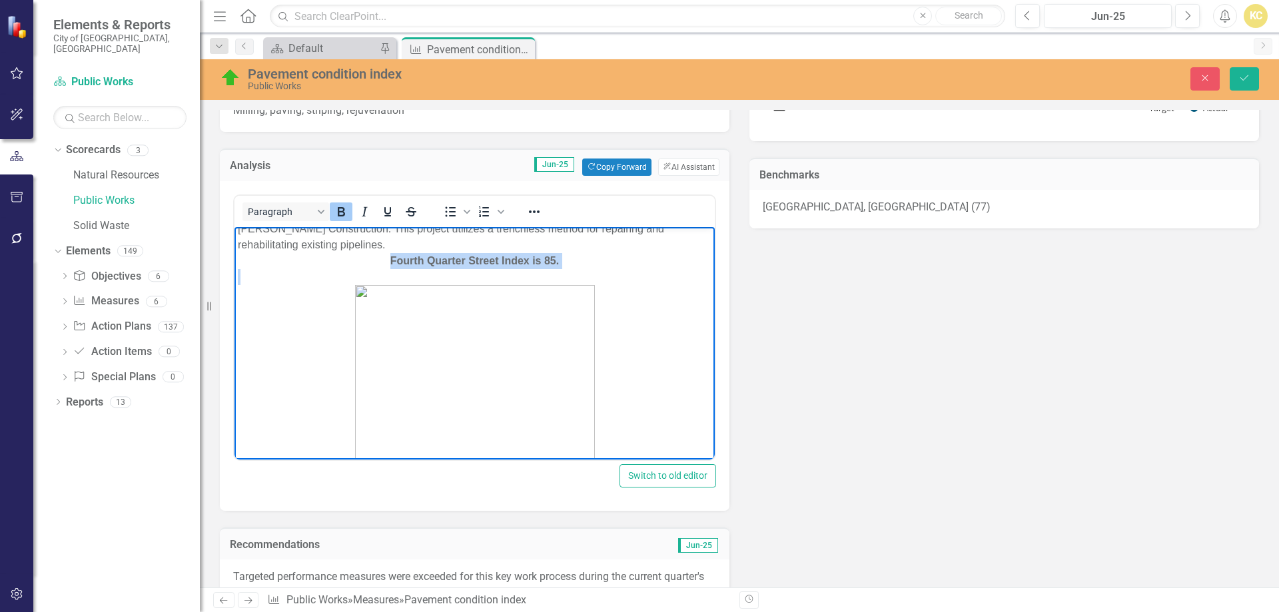
drag, startPoint x: 381, startPoint y: 247, endPoint x: 539, endPoint y: 388, distance: 211.9
click at [586, 382] on body "The Street Paving Index increased to 85 in the fourth quarter, primarily due to…" at bounding box center [475, 114] width 480 height 722
copy body "Fourth Quarter Street Index is 85."
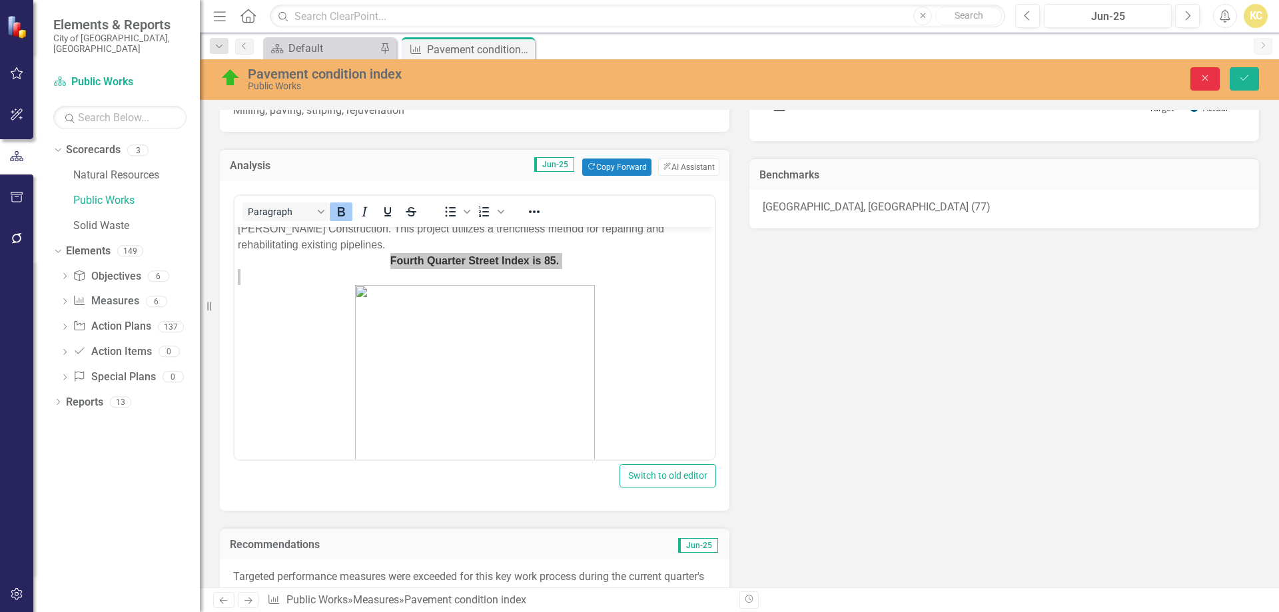
click at [1201, 87] on button "Close" at bounding box center [1205, 78] width 29 height 23
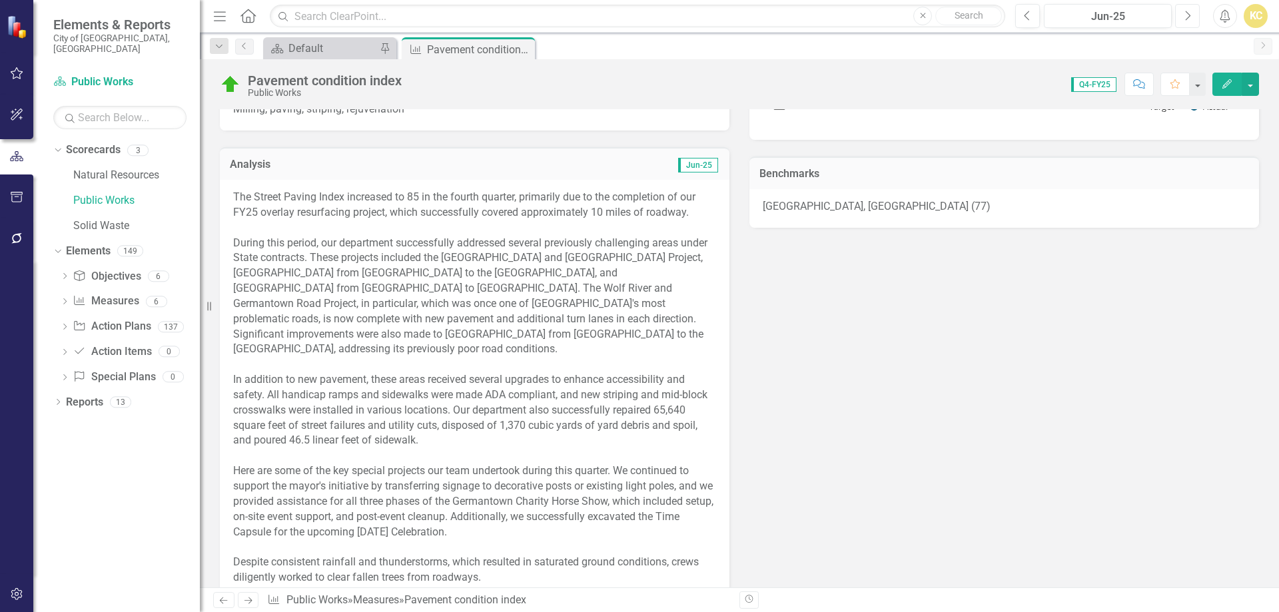
click at [1185, 20] on icon "Next" at bounding box center [1187, 16] width 7 height 12
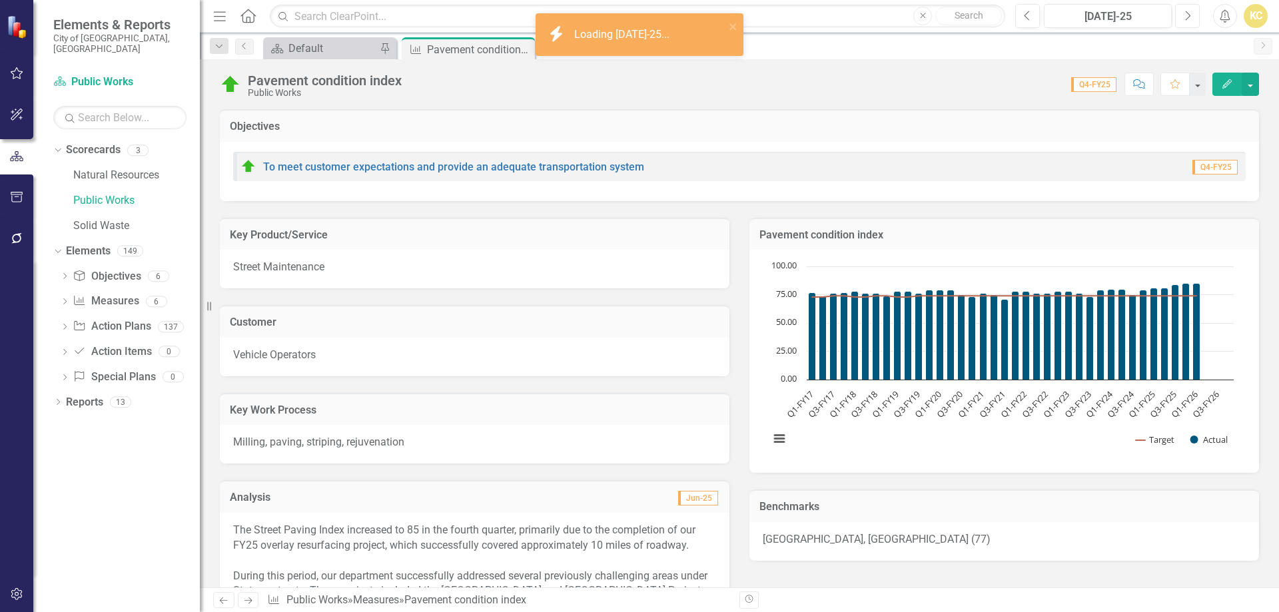
click at [1186, 20] on icon "Next" at bounding box center [1187, 16] width 7 height 12
click at [1187, 20] on icon "Next" at bounding box center [1187, 16] width 7 height 12
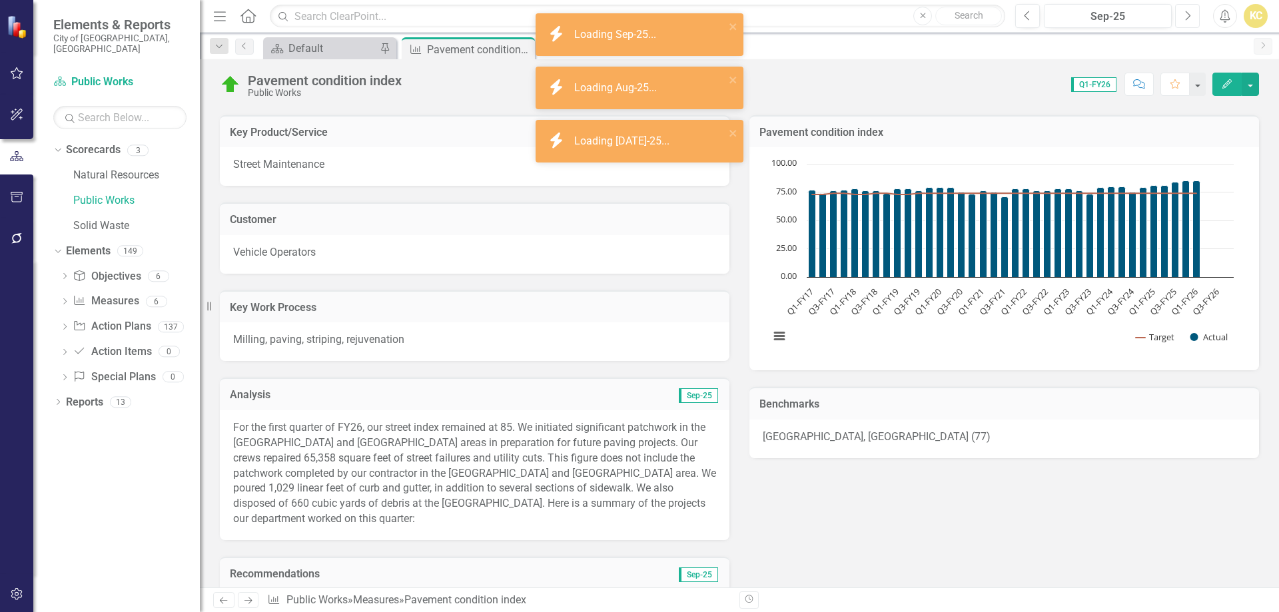
scroll to position [333, 0]
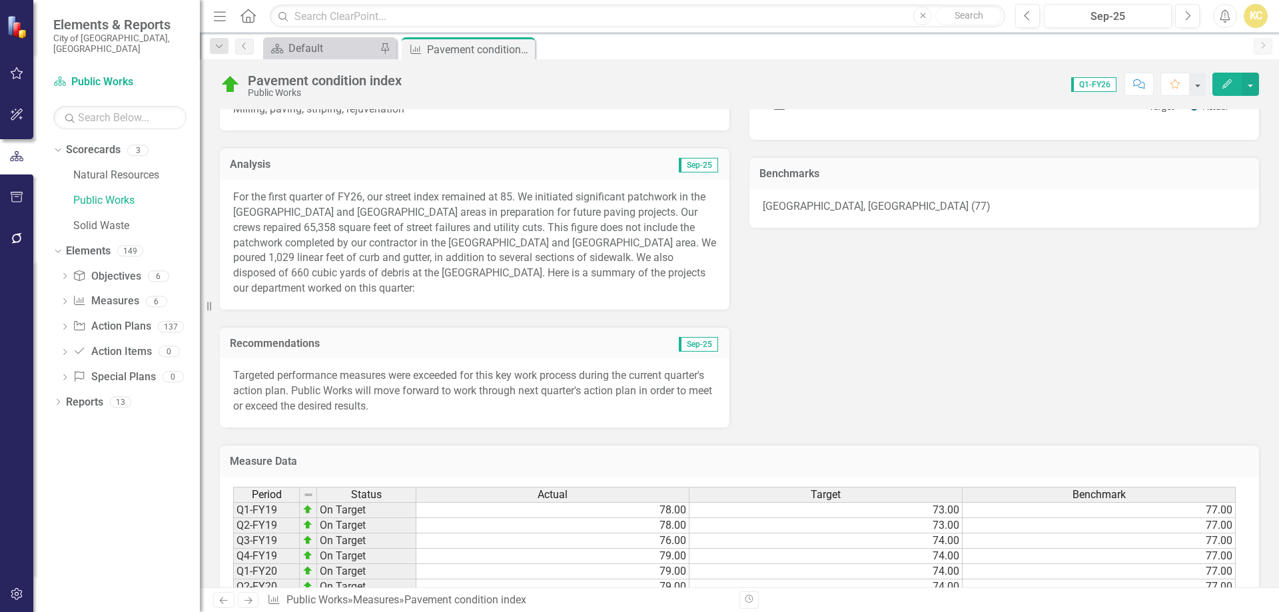
click at [684, 274] on p "For the first quarter of FY26, our street index remained at 85. We initiated si…" at bounding box center [474, 243] width 483 height 107
click at [684, 279] on p "For the first quarter of FY26, our street index remained at 85. We initiated si…" at bounding box center [474, 243] width 483 height 107
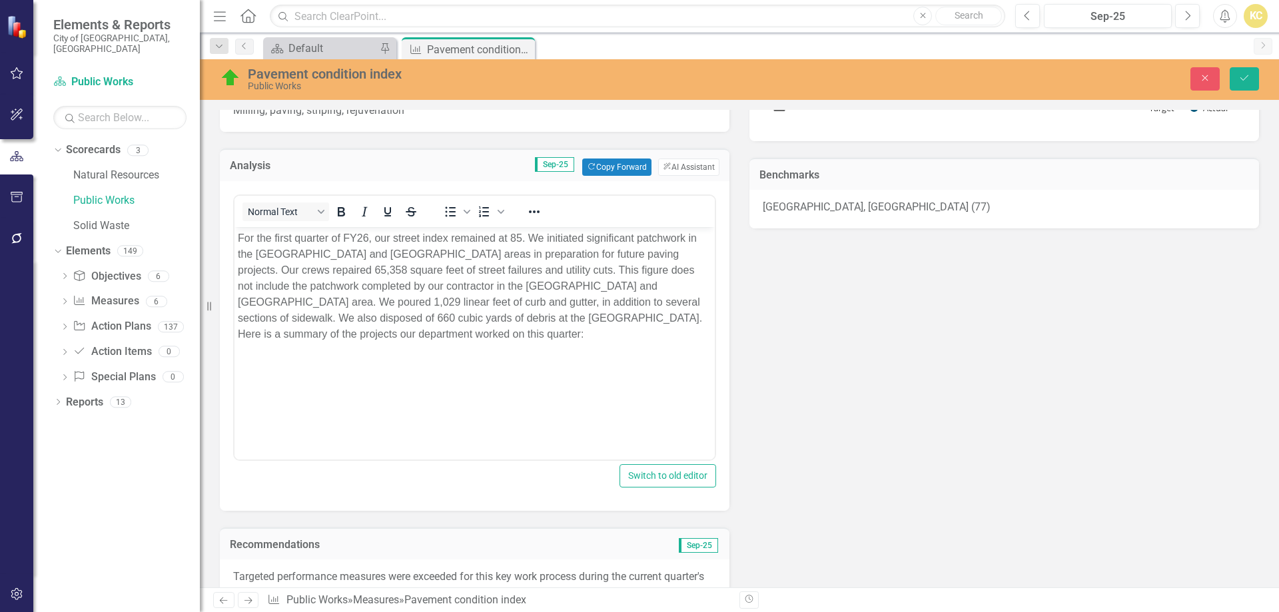
click at [259, 390] on body "For the first quarter of FY26, our street index remained at 85. We initiated si…" at bounding box center [475, 327] width 480 height 200
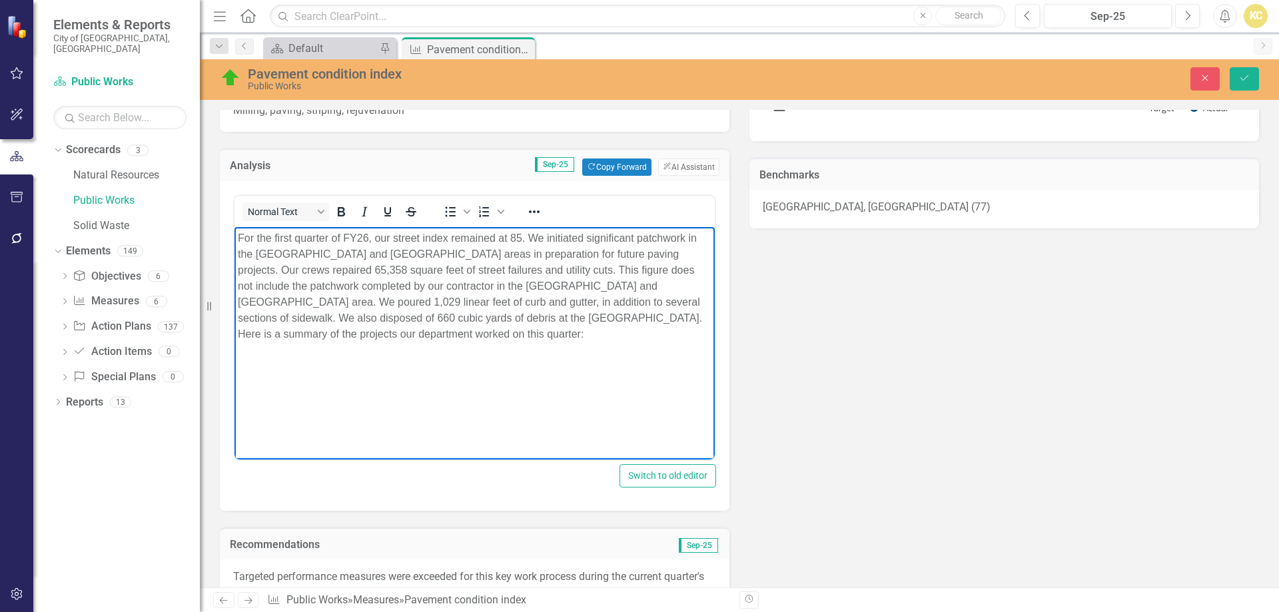
click at [259, 390] on body "For the first quarter of FY26, our street index remained at 85. We initiated si…" at bounding box center [475, 327] width 480 height 200
click at [304, 338] on p "For the first quarter of FY26, our street index remained at 85. We initiated si…" at bounding box center [475, 286] width 474 height 112
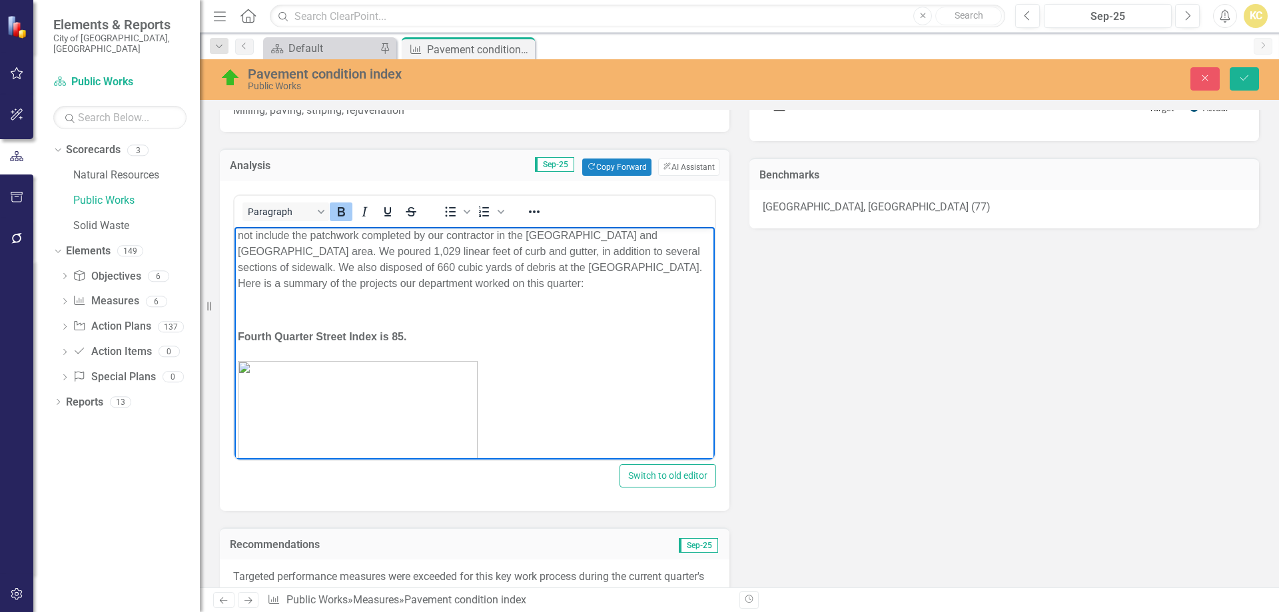
click at [250, 334] on strong "Fourth Quarter Street Index is 85." at bounding box center [322, 335] width 169 height 11
click at [306, 336] on strong "First Quarter Street Index is 85." at bounding box center [317, 335] width 158 height 11
drag, startPoint x: 239, startPoint y: 335, endPoint x: 483, endPoint y: 435, distance: 263.6
click at [483, 435] on body "For the first quarter of FY26, our street index remained at 85. We initiated si…" at bounding box center [475, 363] width 480 height 375
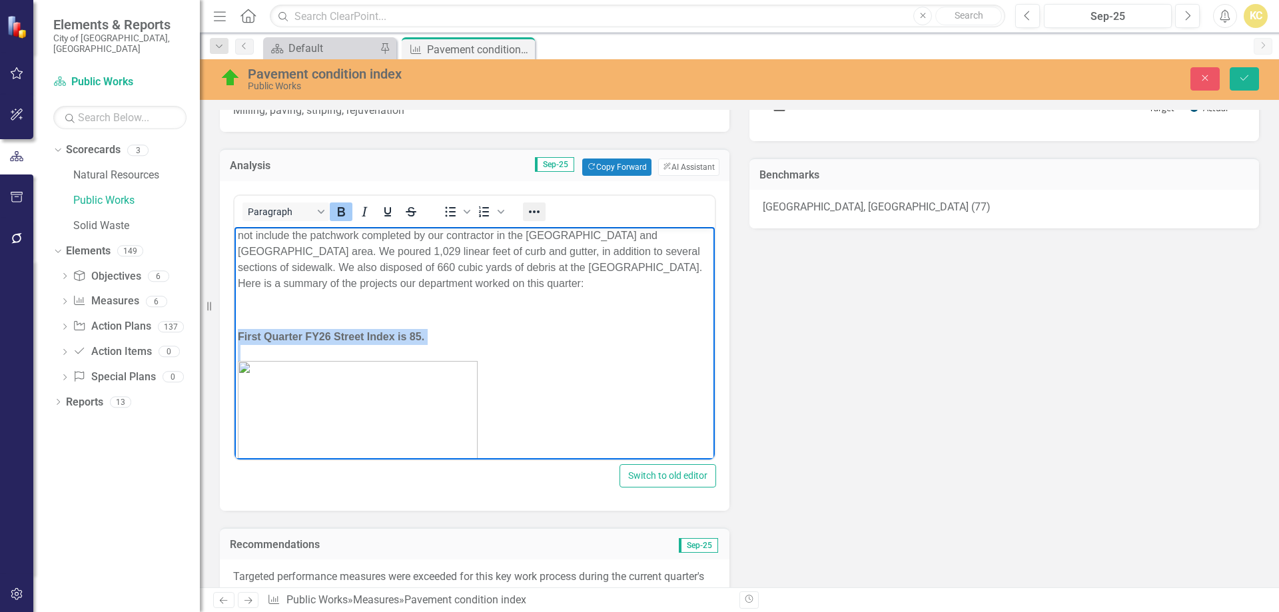
click at [534, 208] on icon "Reveal or hide additional toolbar items" at bounding box center [534, 212] width 16 height 16
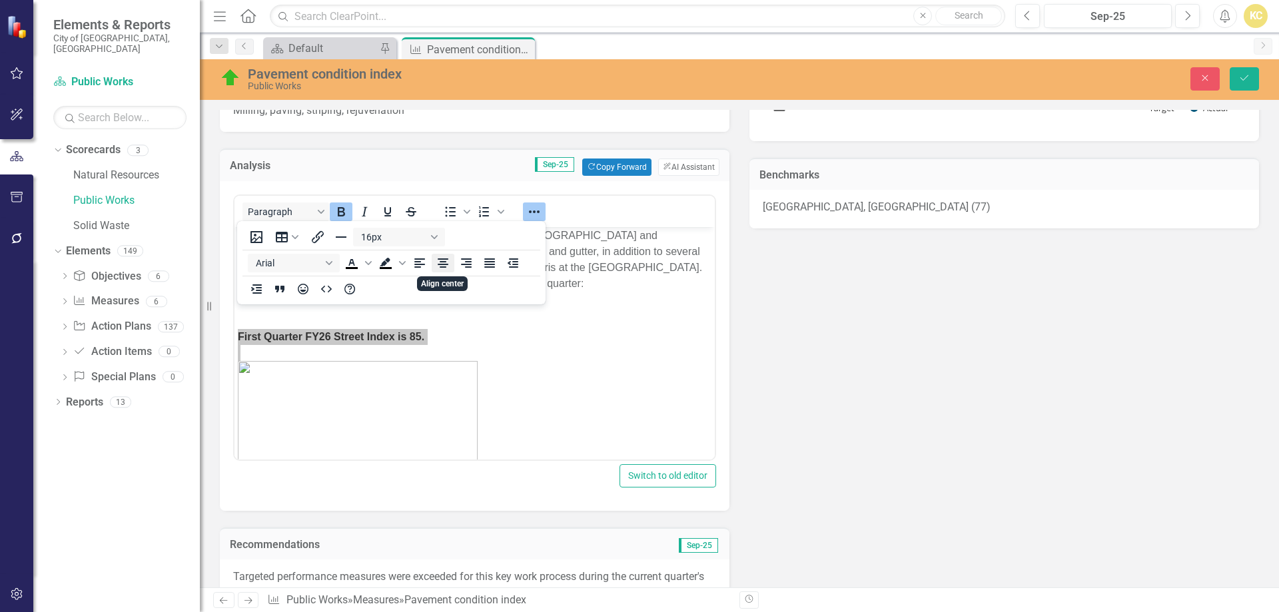
click at [446, 260] on icon "Align center" at bounding box center [443, 263] width 11 height 9
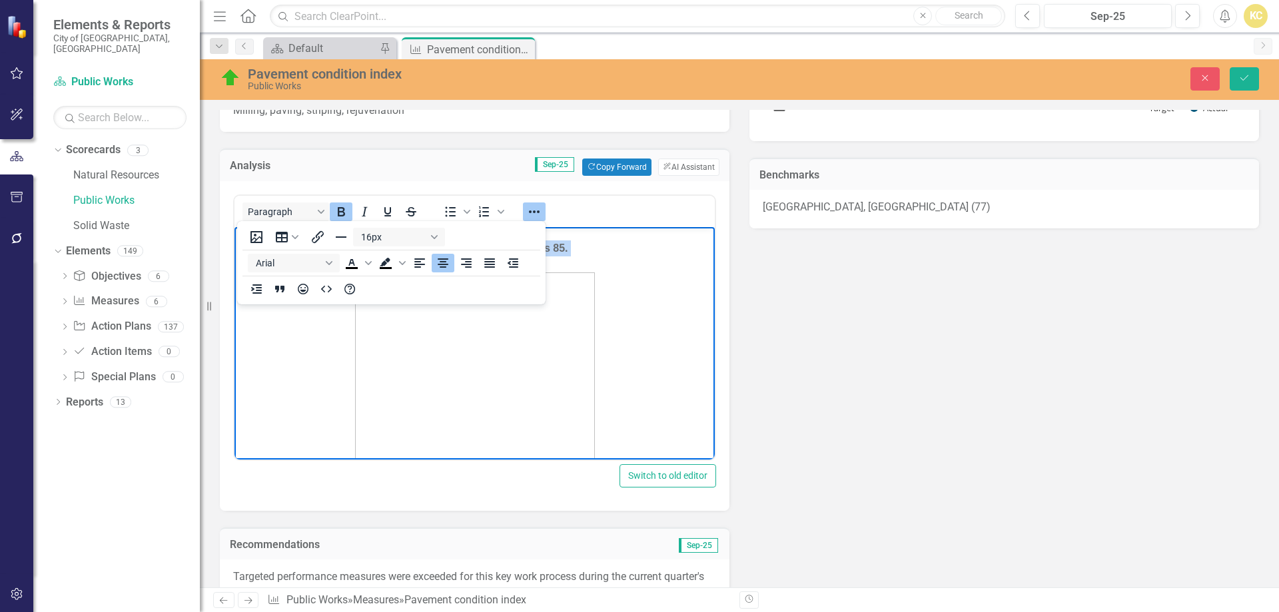
click at [658, 334] on strong "Rich Text Area. Press ALT-0 for help." at bounding box center [475, 365] width 474 height 187
click at [532, 211] on icon "Reveal or hide additional toolbar items" at bounding box center [534, 212] width 16 height 16
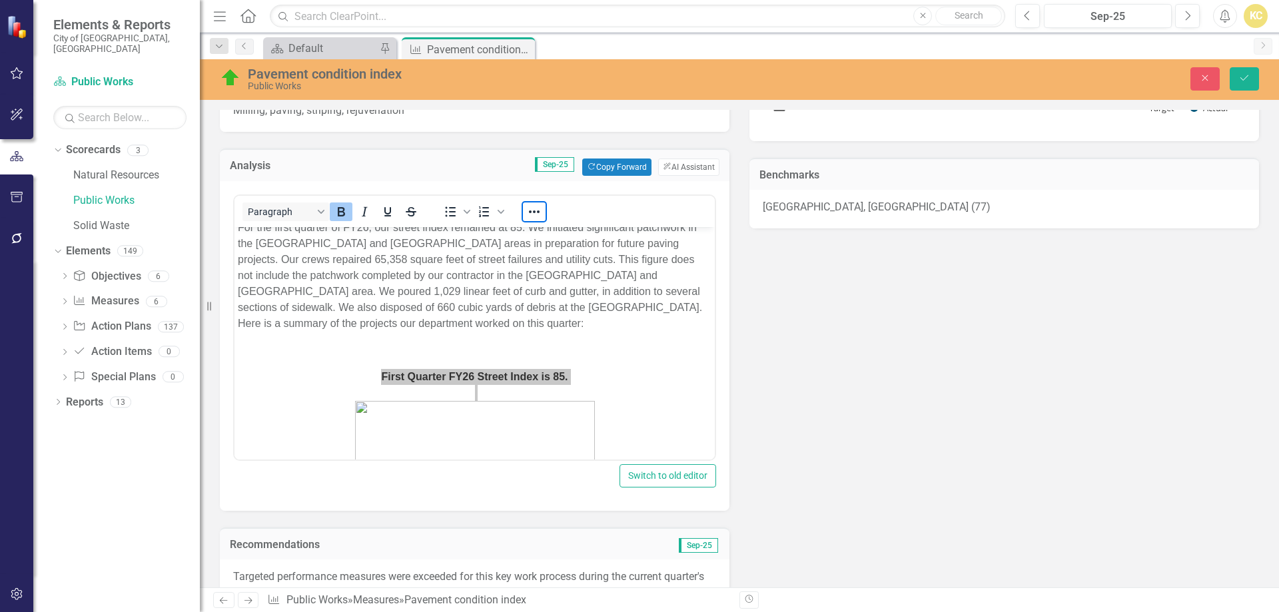
scroll to position [6, 0]
click at [646, 351] on p "Rich Text Area. Press ALT-0 for help." at bounding box center [475, 354] width 474 height 16
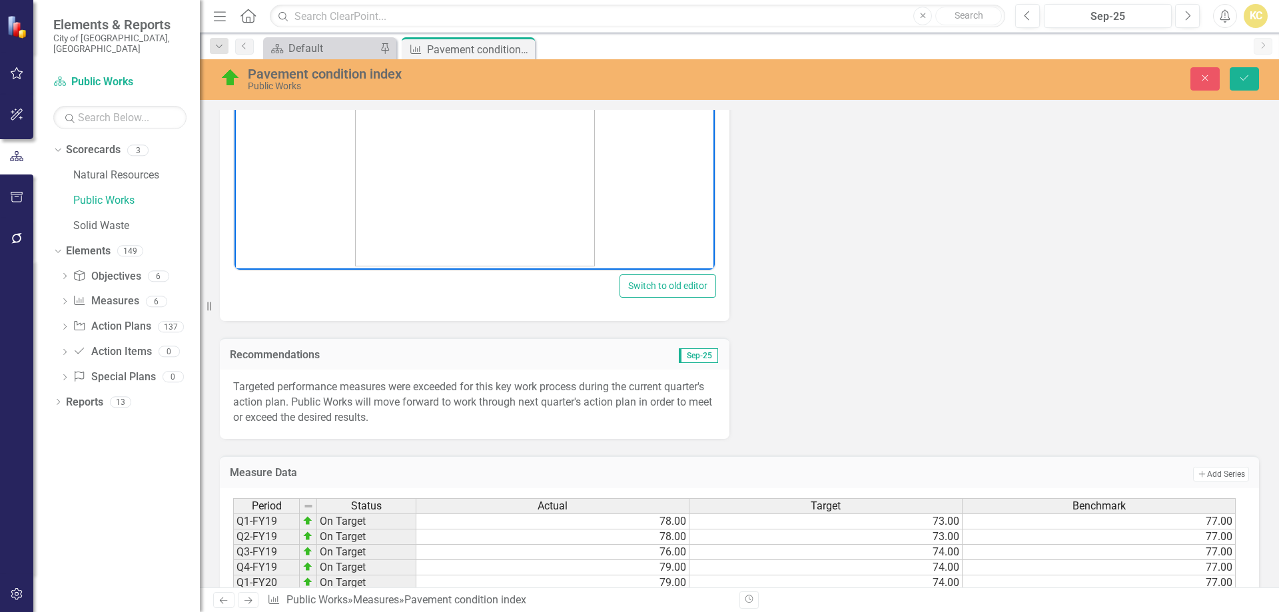
scroll to position [333, 0]
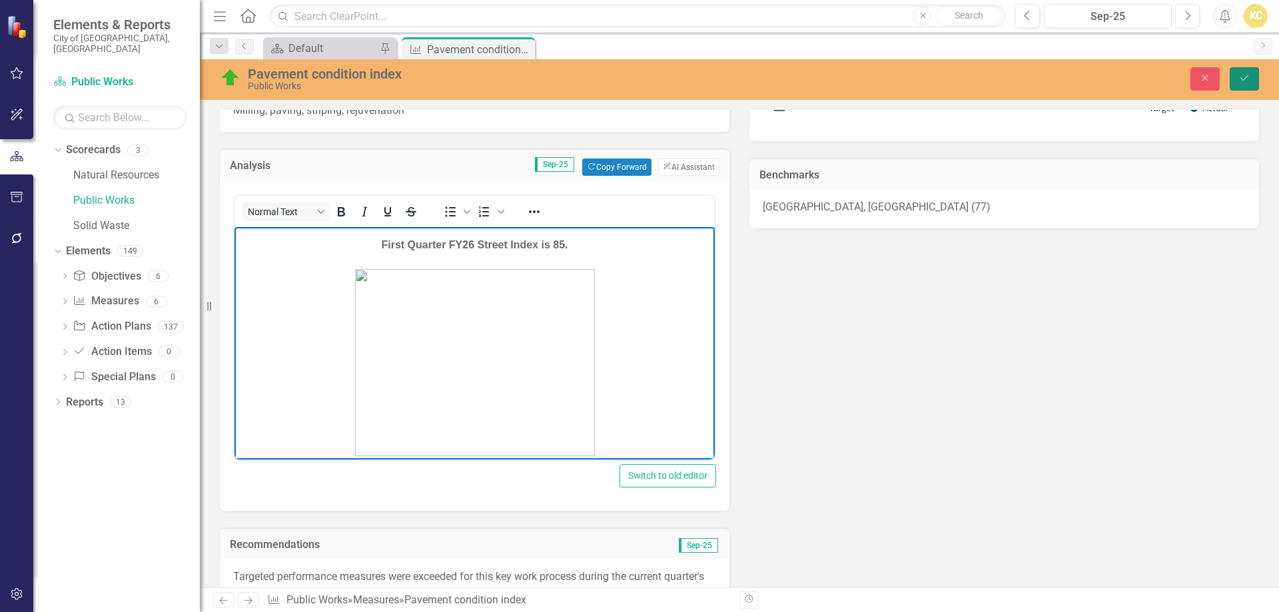
click at [1245, 74] on icon "Save" at bounding box center [1245, 77] width 12 height 9
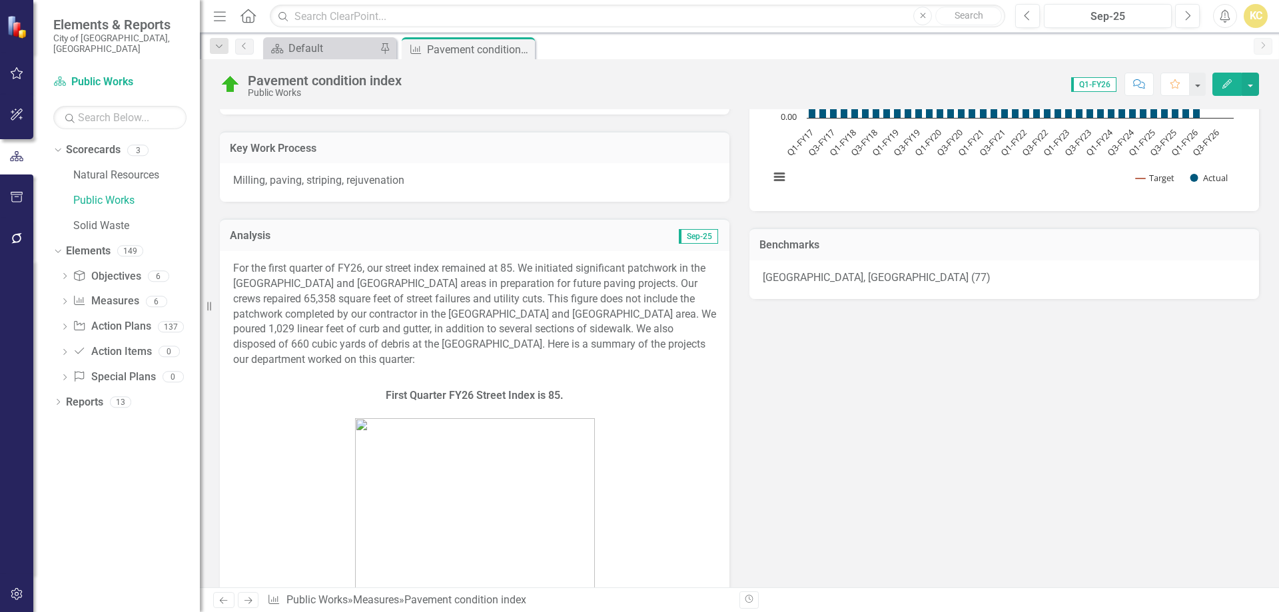
scroll to position [267, 0]
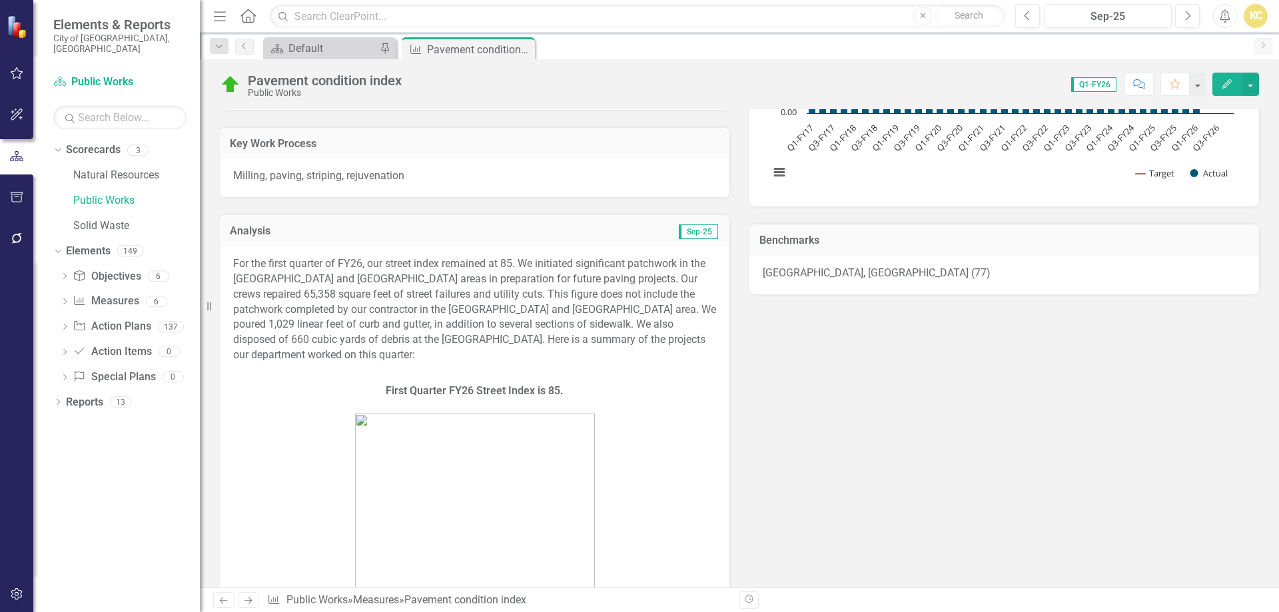
click at [684, 344] on p "For the first quarter of FY26, our street index remained at 85. We initiated si…" at bounding box center [474, 311] width 483 height 109
click at [683, 344] on p "For the first quarter of FY26, our street index remained at 85. We initiated si…" at bounding box center [474, 311] width 483 height 109
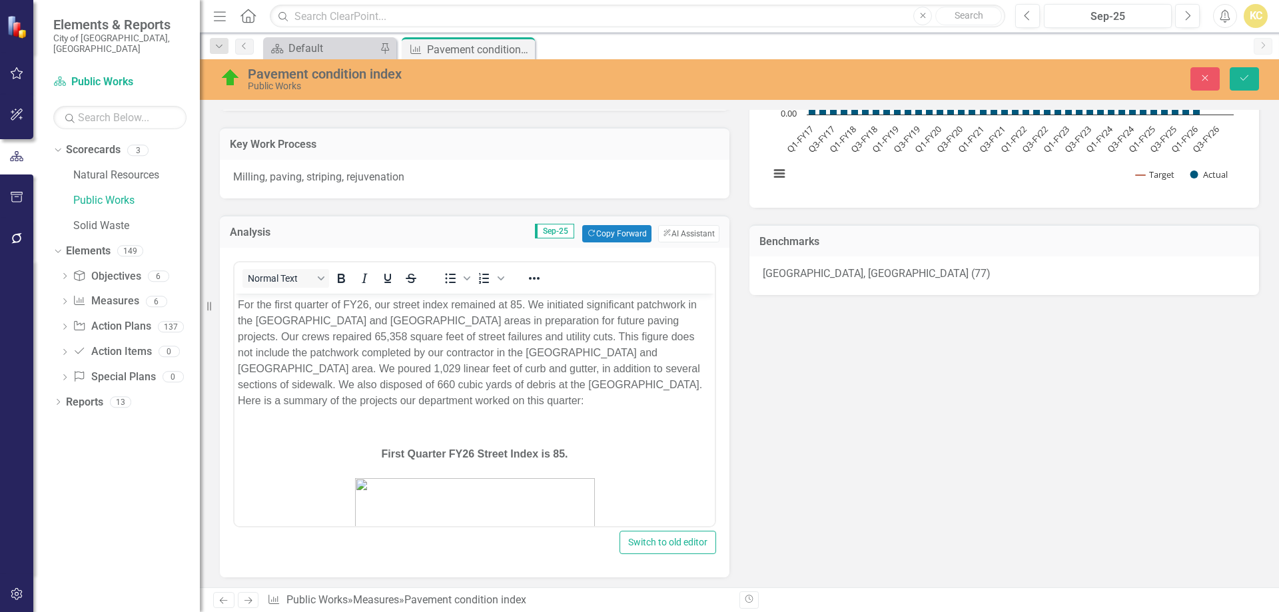
scroll to position [0, 0]
click at [436, 385] on p "For the first quarter of FY26, our street index remained at 85. We initiated si…" at bounding box center [475, 353] width 474 height 112
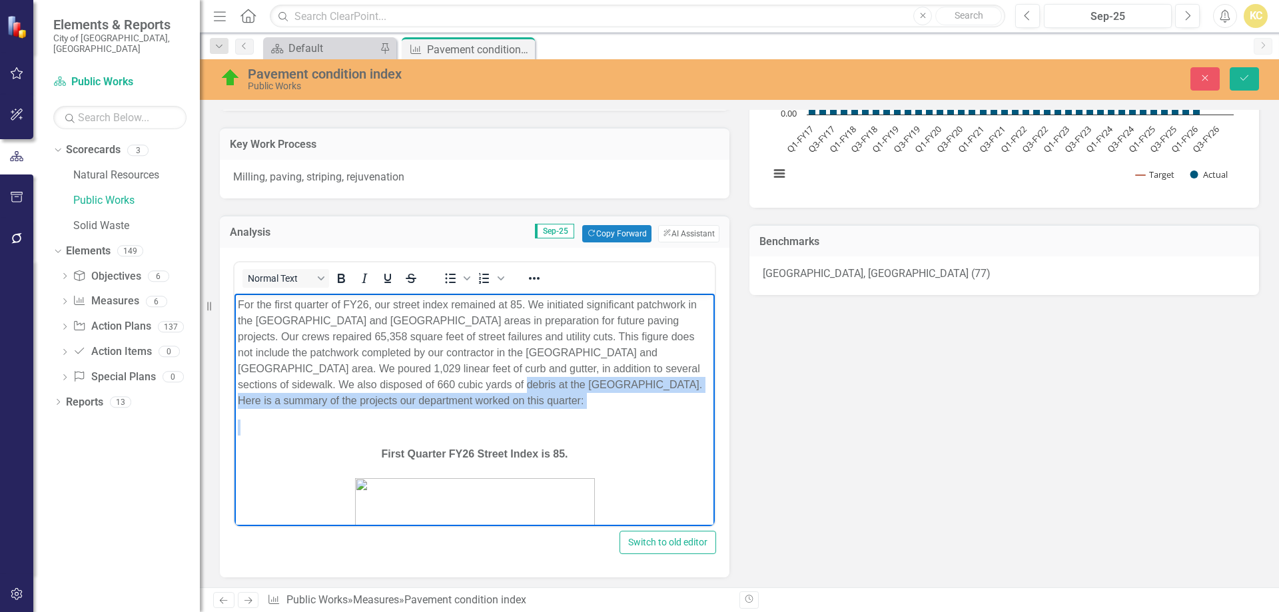
drag, startPoint x: 436, startPoint y: 385, endPoint x: 458, endPoint y: 407, distance: 31.1
click at [458, 407] on p "For the first quarter of FY26, our street index remained at 85. We initiated si…" at bounding box center [475, 353] width 474 height 112
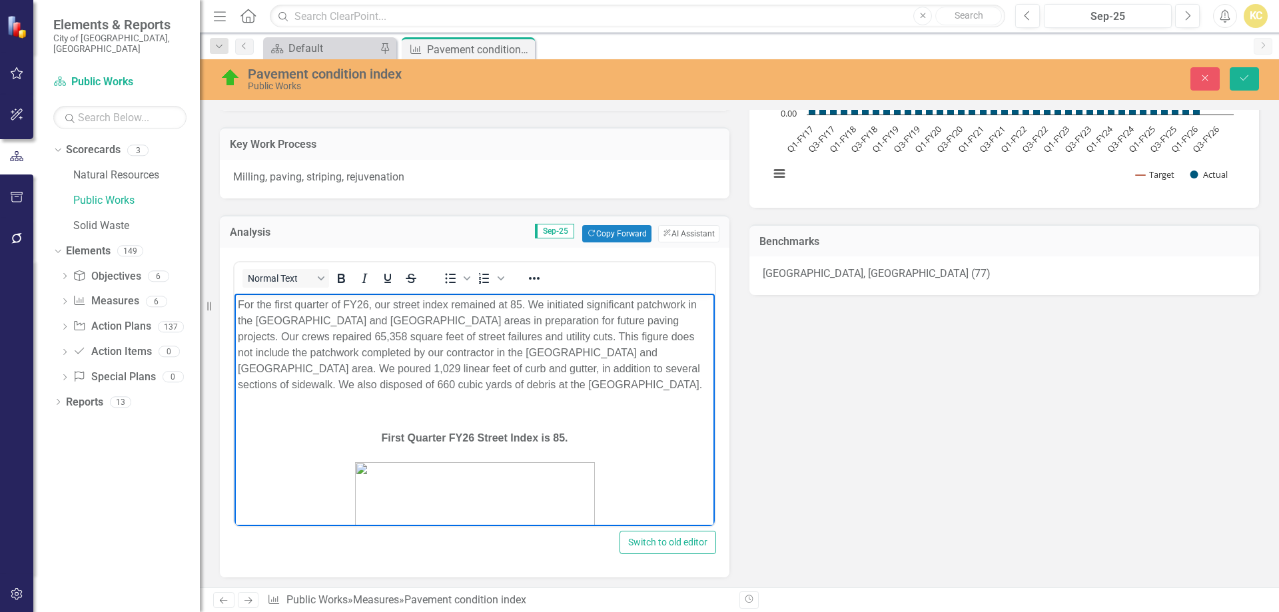
paste body "Rich Text Area. Press ALT-0 for help."
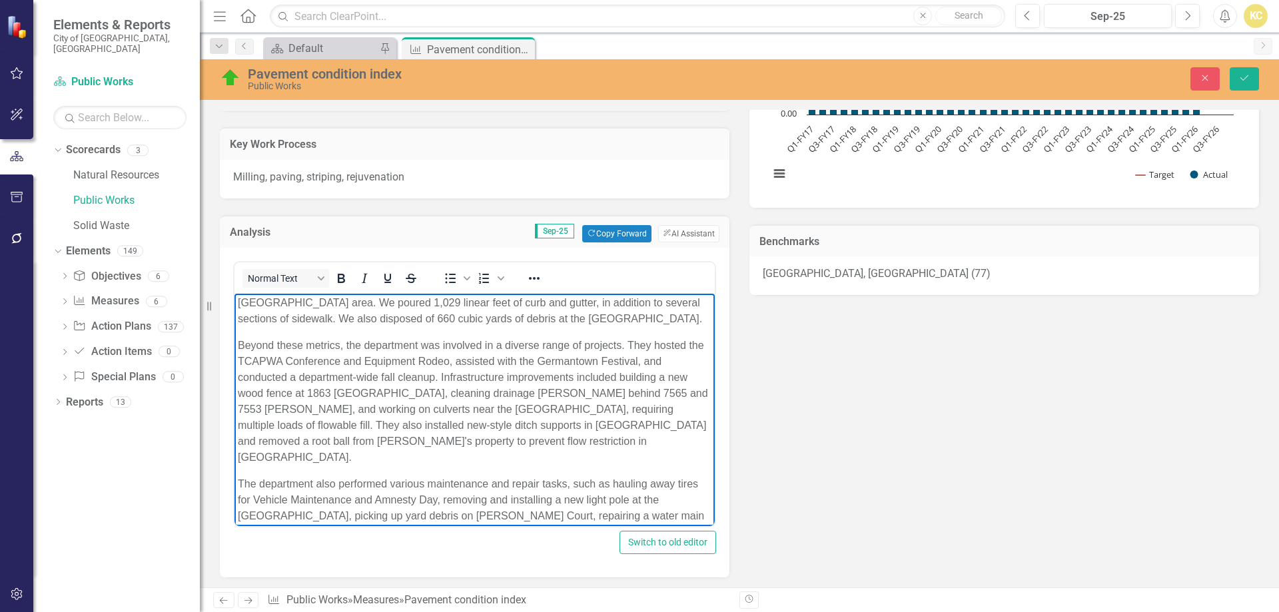
scroll to position [43, 0]
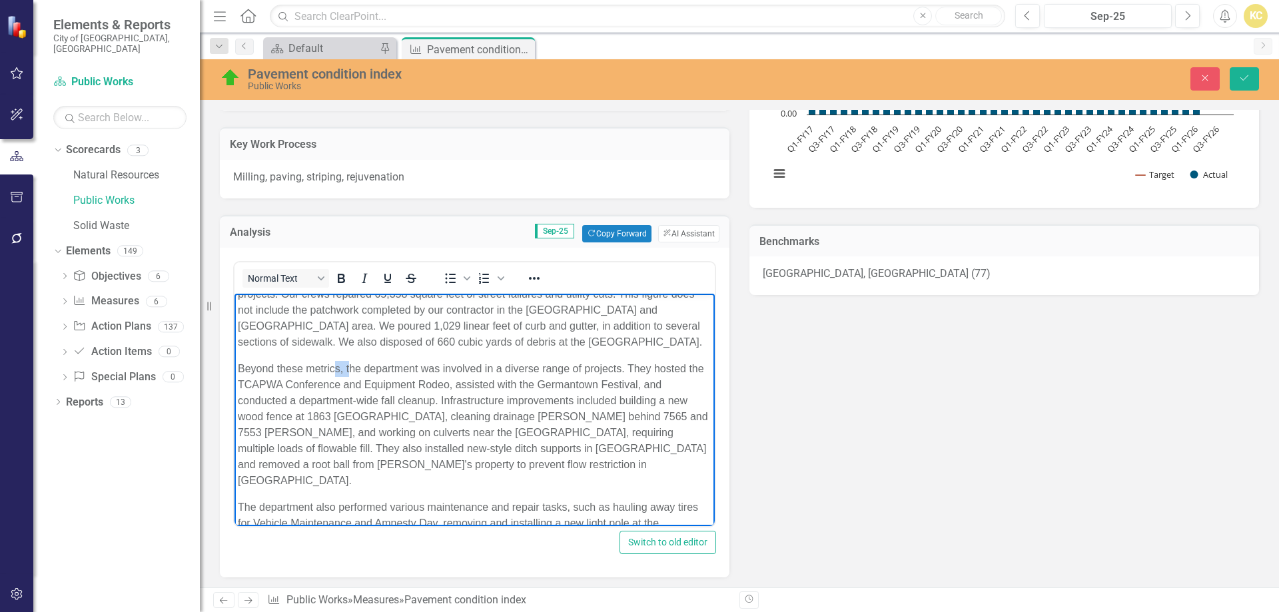
drag, startPoint x: 349, startPoint y: 366, endPoint x: 335, endPoint y: 366, distance: 14.0
click at [335, 366] on p "Beyond these metrics, the department was involved in a diverse range of project…" at bounding box center [475, 424] width 474 height 128
click at [253, 364] on p "Beyond these metrics, the department was involved in a diverse range of project…" at bounding box center [475, 424] width 474 height 128
drag, startPoint x: 253, startPoint y: 364, endPoint x: 345, endPoint y: 374, distance: 92.5
click at [345, 374] on p "Beyond these metrics, the department was involved in a diverse range of project…" at bounding box center [475, 424] width 474 height 128
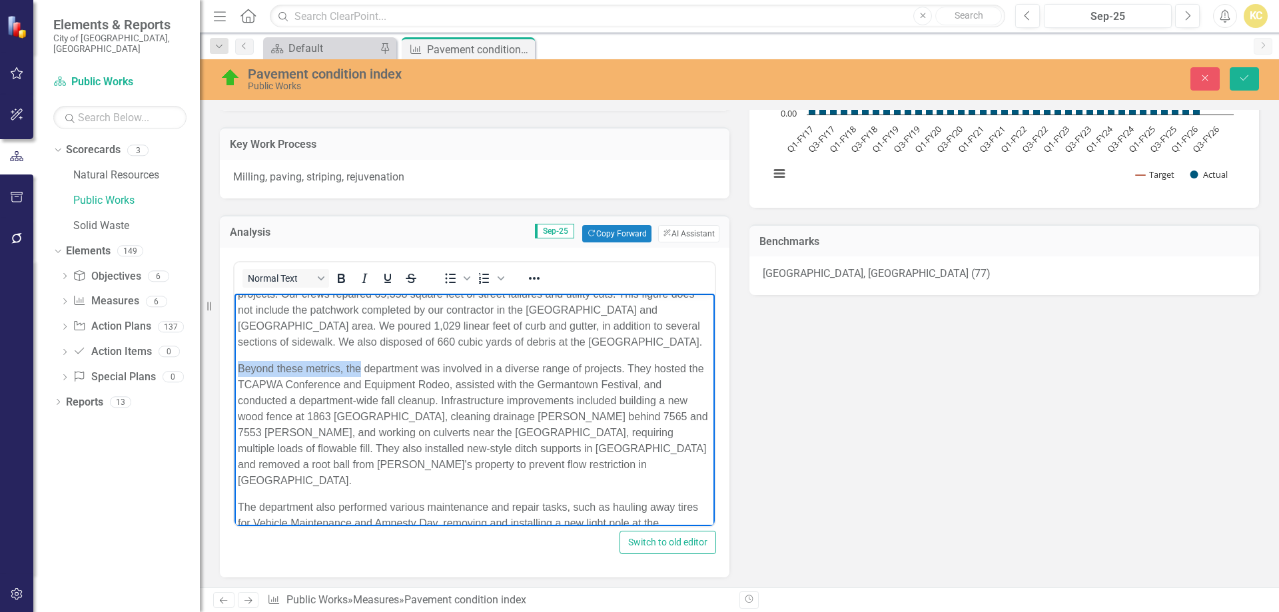
click at [331, 365] on p "Beyond these metrics, the department was involved in a diverse range of project…" at bounding box center [475, 424] width 474 height 128
click at [256, 365] on p "Beyond these metrics, the department was involved in a diverse range of project…" at bounding box center [475, 424] width 474 height 128
click at [268, 364] on p "Beyond these metrics, the department was involved in a diverse range of project…" at bounding box center [475, 424] width 474 height 128
drag, startPoint x: 268, startPoint y: 364, endPoint x: 318, endPoint y: 362, distance: 50.0
click at [318, 362] on p "Beyond these metrics, the department was involved in a diverse range of project…" at bounding box center [475, 424] width 474 height 128
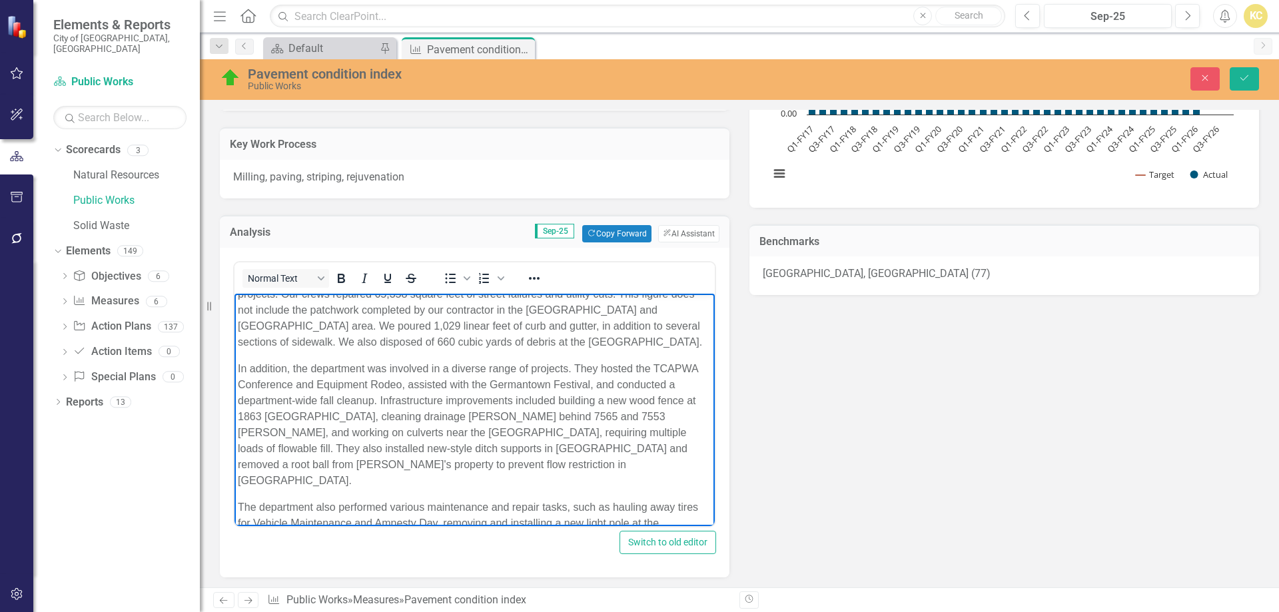
drag, startPoint x: 488, startPoint y: 450, endPoint x: 531, endPoint y: 459, distance: 43.7
click at [489, 449] on p "In addition, the department was involved in a diverse range of projects. They h…" at bounding box center [475, 424] width 474 height 128
click at [498, 446] on p "In addition, the department was involved in a diverse range of projects. They h…" at bounding box center [475, 424] width 474 height 128
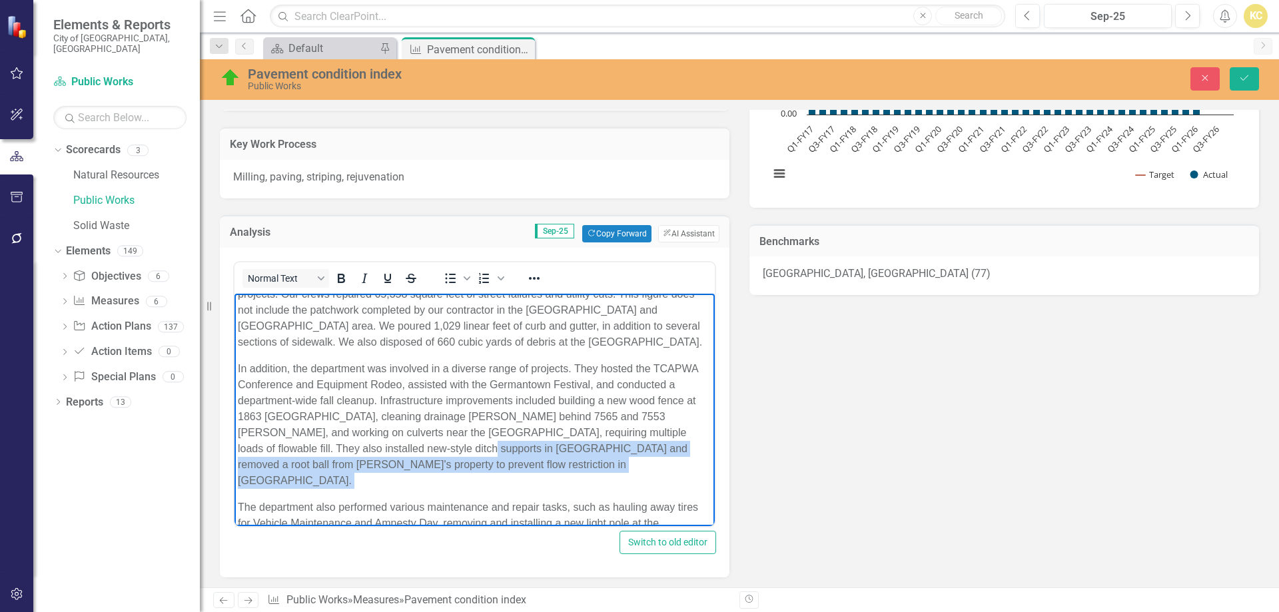
drag, startPoint x: 498, startPoint y: 446, endPoint x: 512, endPoint y: 461, distance: 19.8
click at [511, 460] on p "In addition, the department was involved in a diverse range of projects. They h…" at bounding box center [475, 424] width 474 height 128
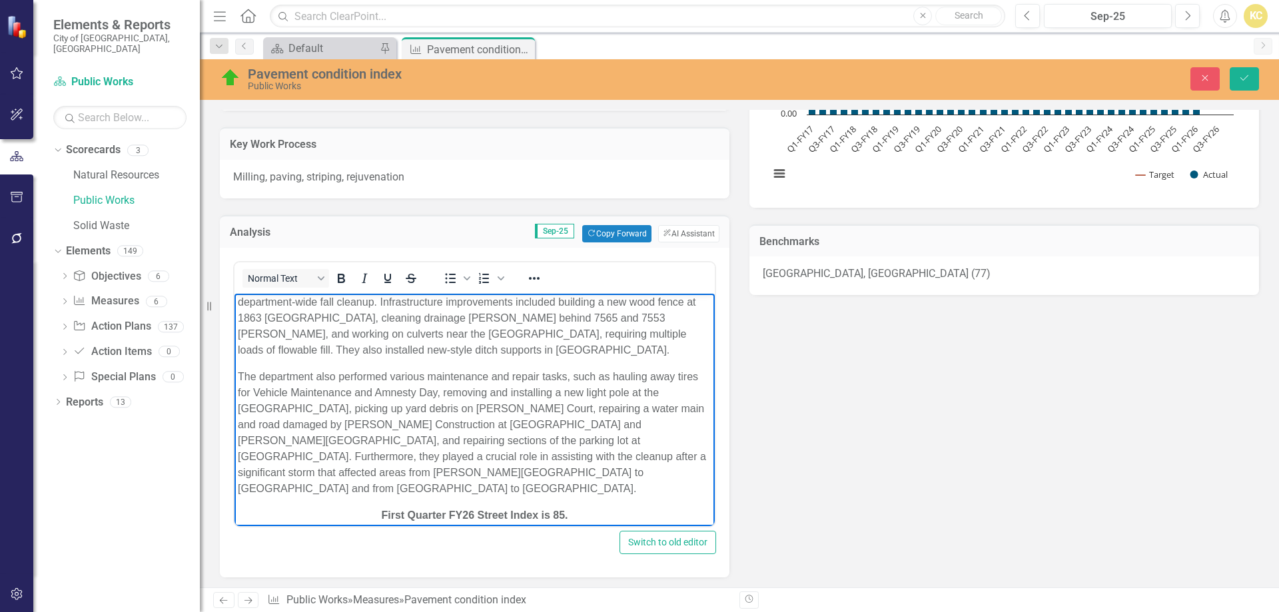
scroll to position [109, 0]
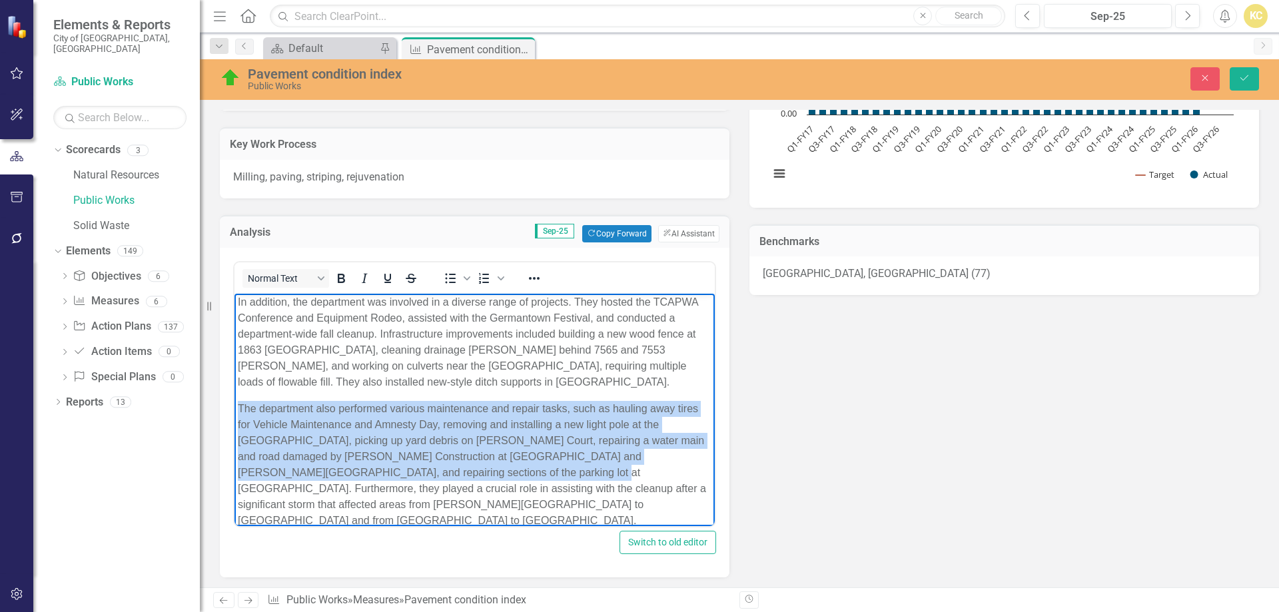
drag, startPoint x: 240, startPoint y: 406, endPoint x: 490, endPoint y: 470, distance: 257.8
click at [490, 470] on p "The department also performed various maintenance and repair tasks, such as hau…" at bounding box center [475, 464] width 474 height 128
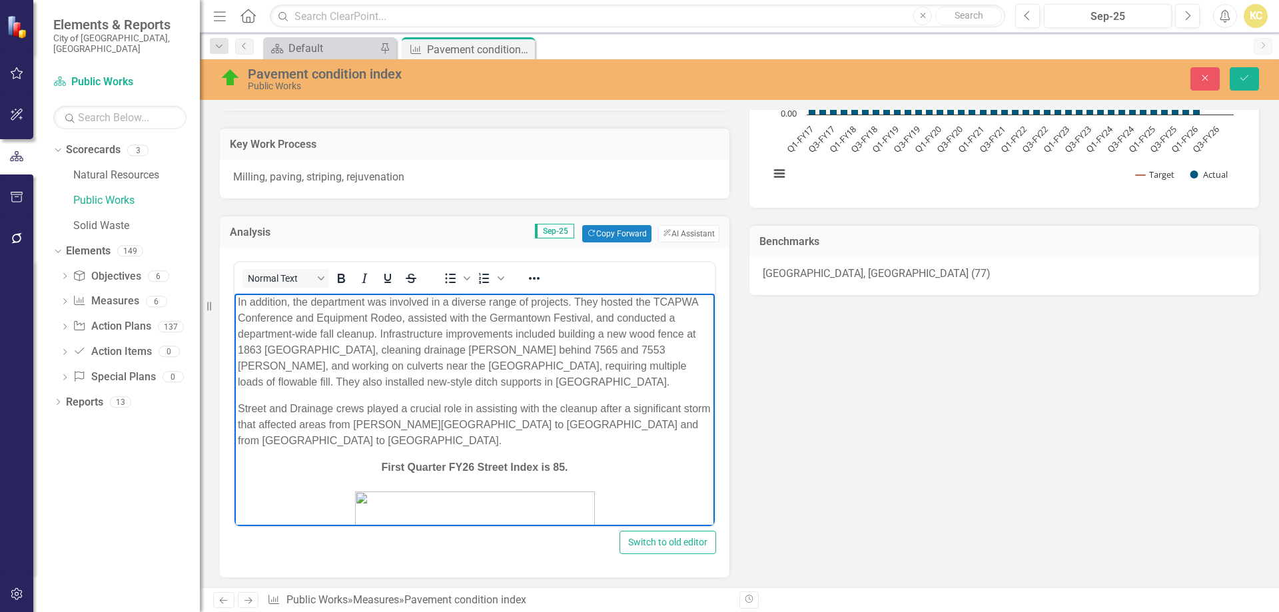
click at [438, 382] on p "In addition, the department was involved in a diverse range of projects. They h…" at bounding box center [475, 342] width 474 height 96
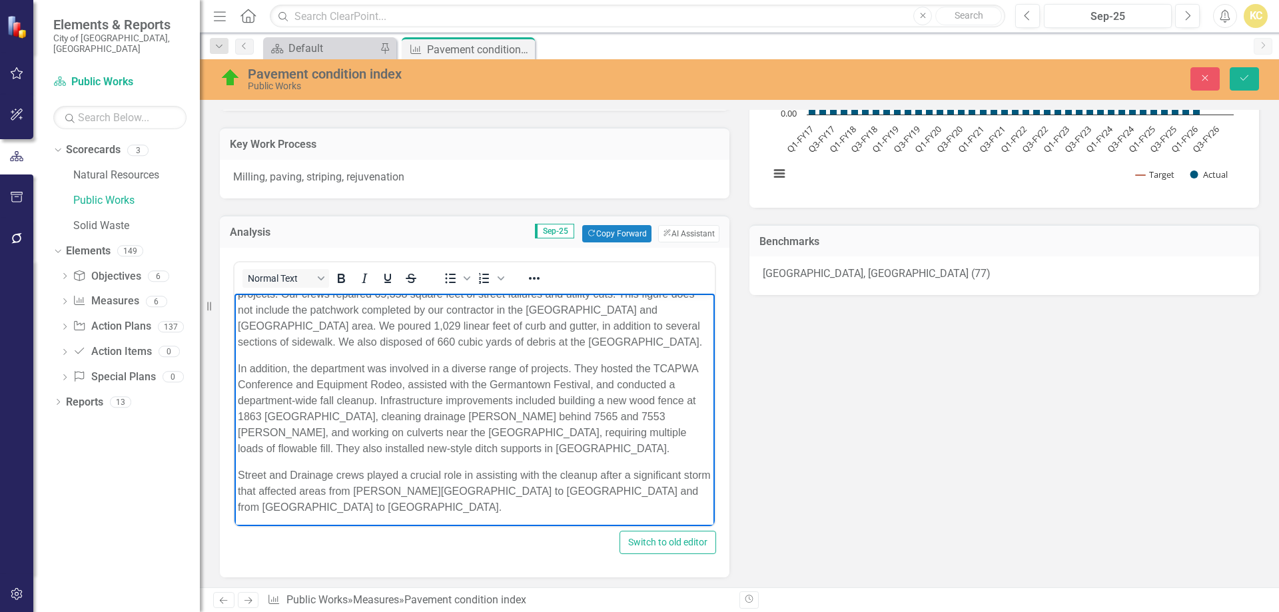
click at [621, 434] on p "In addition, the department was involved in a diverse range of projects. They h…" at bounding box center [475, 408] width 474 height 96
click at [620, 435] on p "In addition, the department was involved in a diverse range of projects. They h…" at bounding box center [475, 408] width 474 height 96
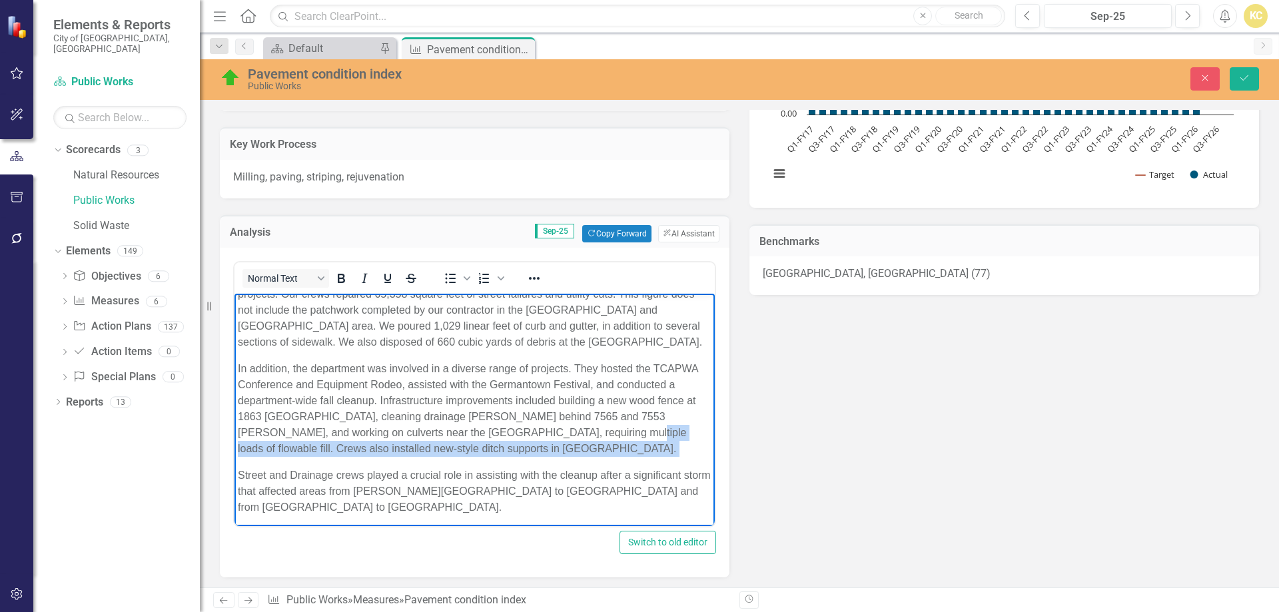
drag, startPoint x: 620, startPoint y: 435, endPoint x: 652, endPoint y: 444, distance: 33.1
click at [652, 444] on p "In addition, the department was involved in a diverse range of projects. They h…" at bounding box center [475, 408] width 474 height 96
click at [604, 456] on p "In addition, the department was involved in a diverse range of projects. They h…" at bounding box center [475, 408] width 474 height 96
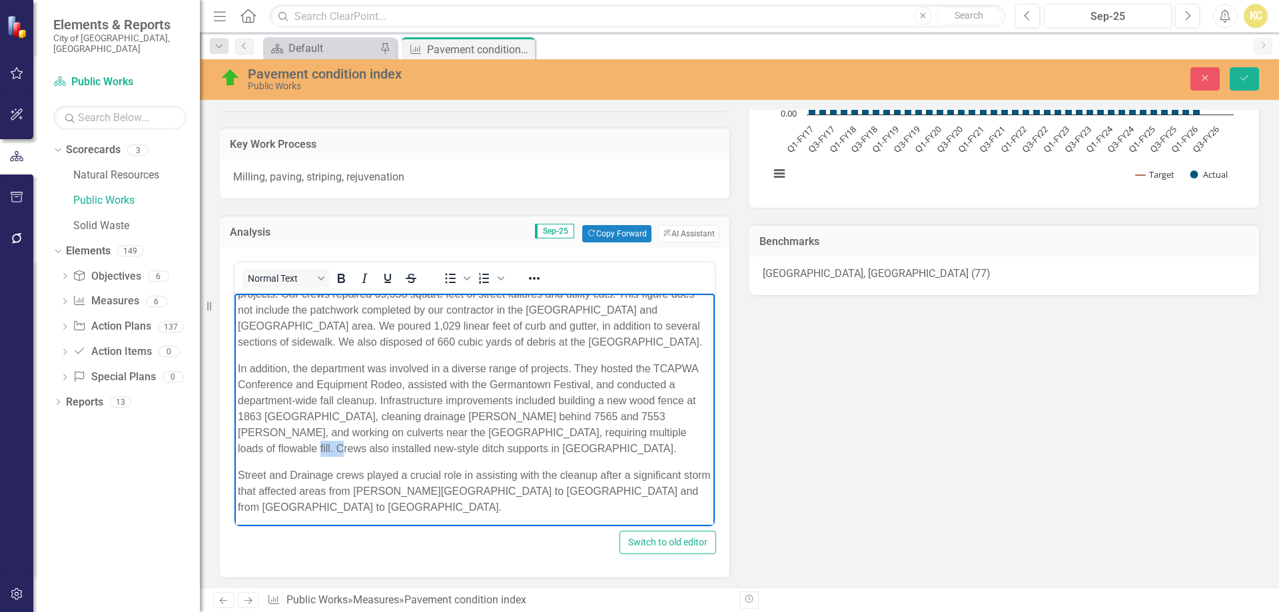
drag, startPoint x: 300, startPoint y: 450, endPoint x: 334, endPoint y: 451, distance: 33.3
click at [334, 451] on p "In addition, the department was involved in a diverse range of projects. They h…" at bounding box center [475, 408] width 474 height 96
click at [444, 448] on p "In addition, the department was involved in a diverse range of projects. They h…" at bounding box center [475, 408] width 474 height 96
drag, startPoint x: 380, startPoint y: 447, endPoint x: 390, endPoint y: 448, distance: 10.7
click at [386, 446] on p "In addition, the department was involved in a diverse range of projects. They h…" at bounding box center [475, 408] width 474 height 96
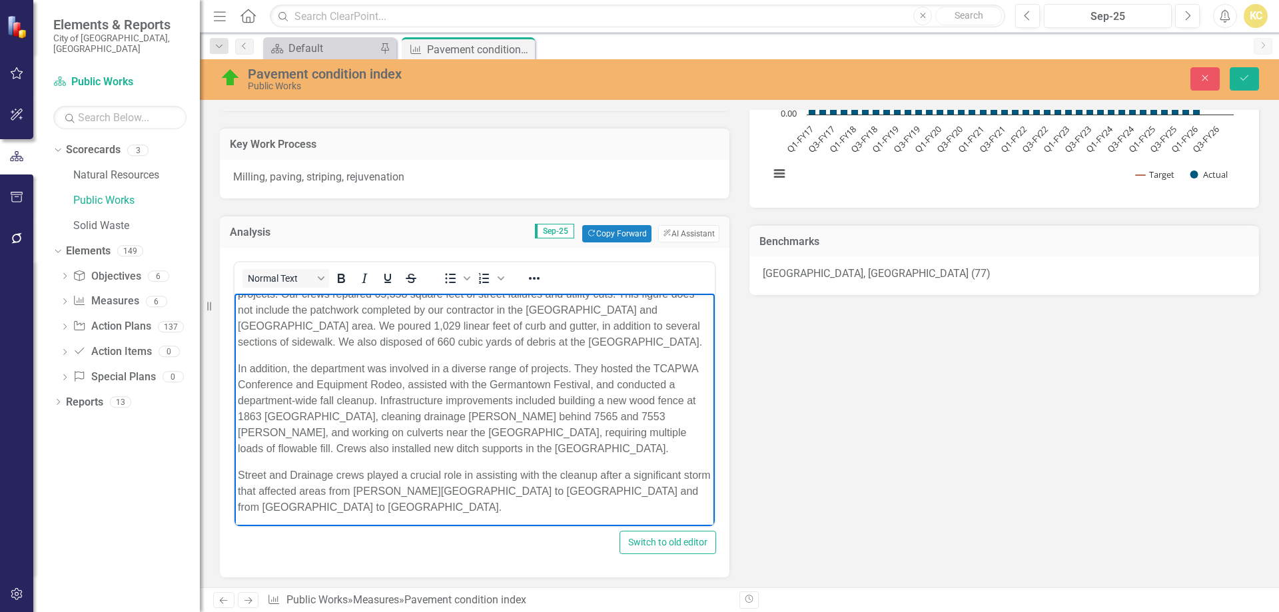
click at [460, 450] on p "In addition, the department was involved in a diverse range of projects. They h…" at bounding box center [475, 408] width 474 height 96
click at [526, 455] on p "In addition, the department was involved in a diverse range of projects. They h…" at bounding box center [475, 408] width 474 height 96
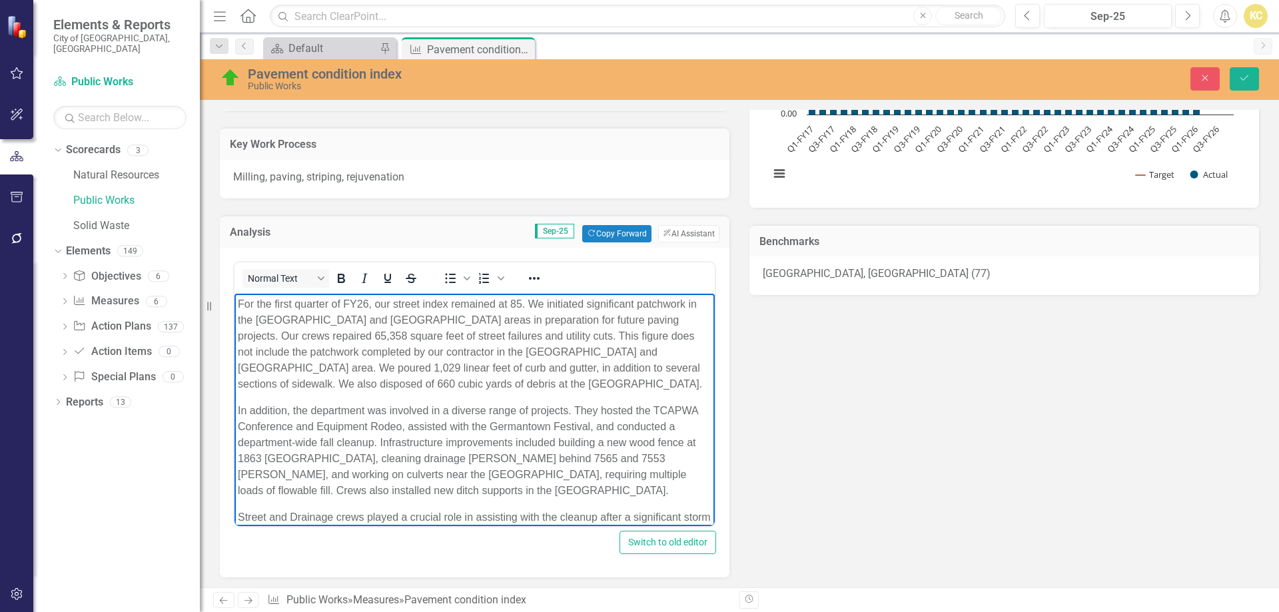
scroll to position [0, 0]
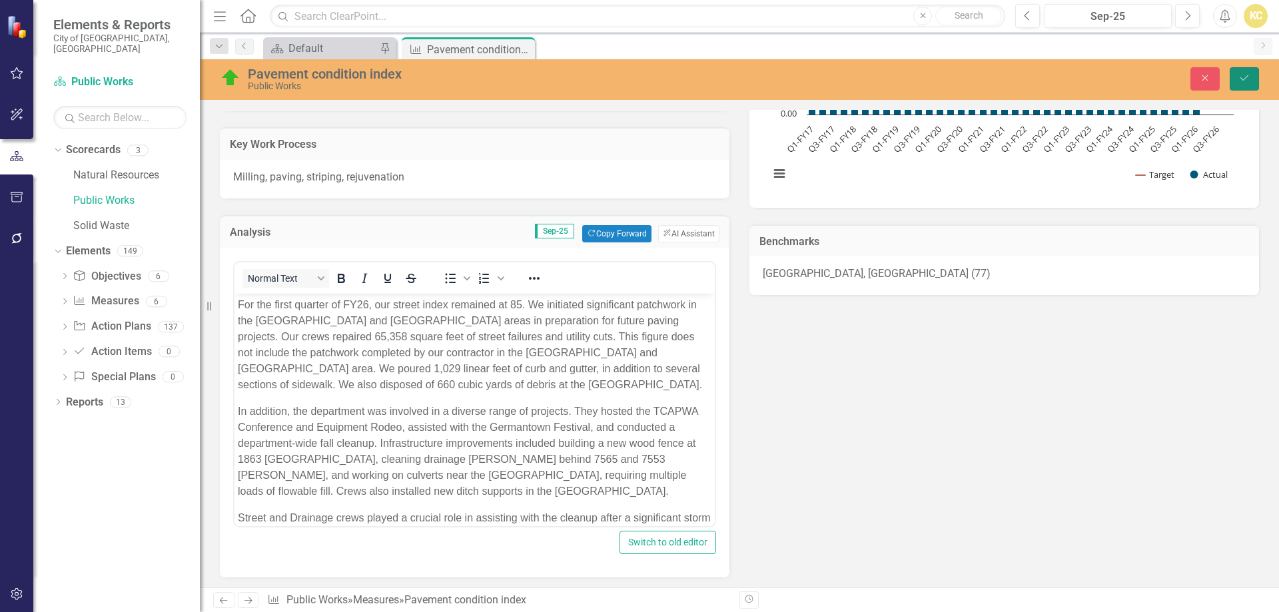
click at [1249, 76] on icon "Save" at bounding box center [1245, 77] width 12 height 9
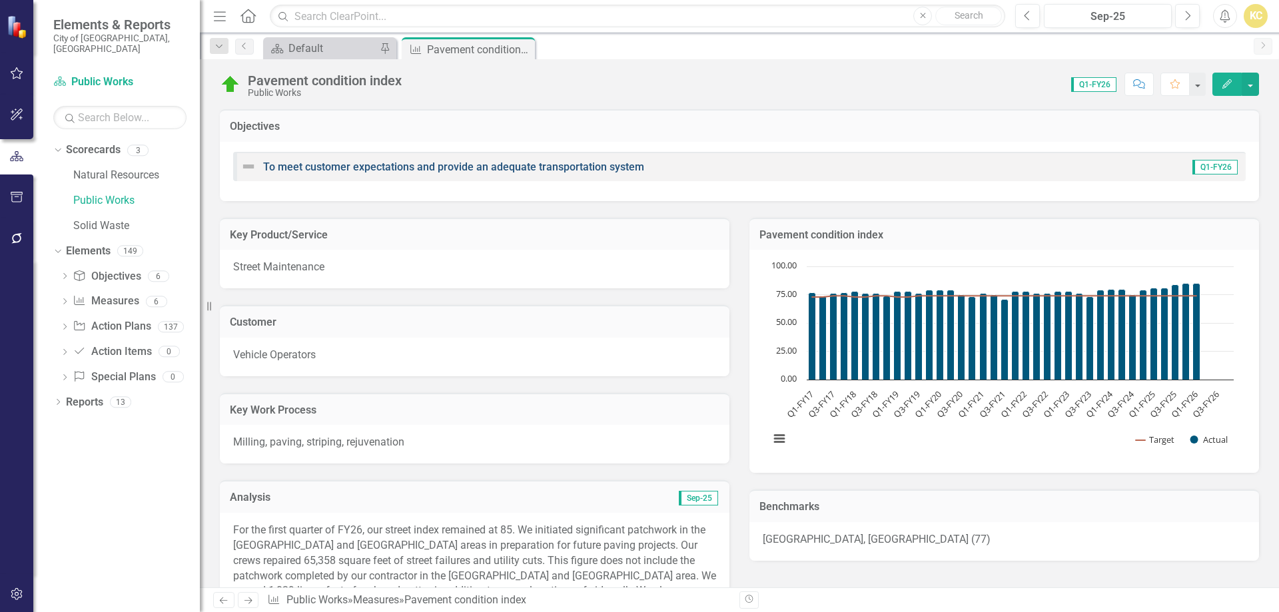
click at [419, 170] on link "To meet customer expectations and provide an adequate transportation system" at bounding box center [453, 167] width 381 height 13
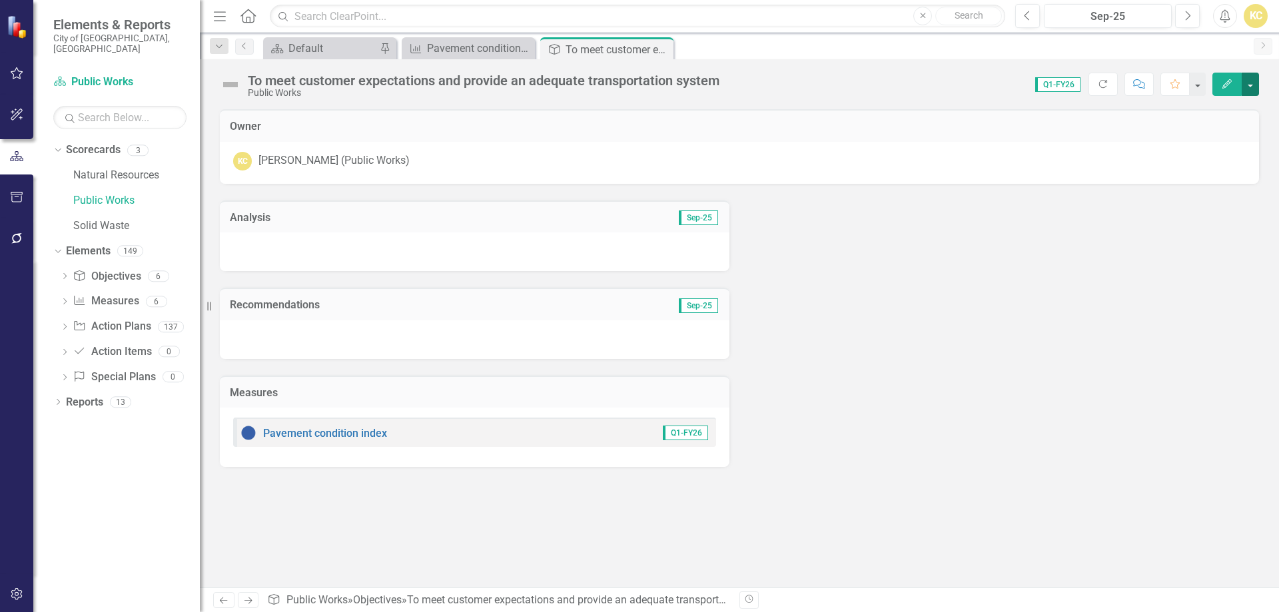
click at [1252, 85] on button "button" at bounding box center [1250, 84] width 17 height 23
click at [1183, 111] on link "Edit Edit Objective" at bounding box center [1205, 109] width 108 height 25
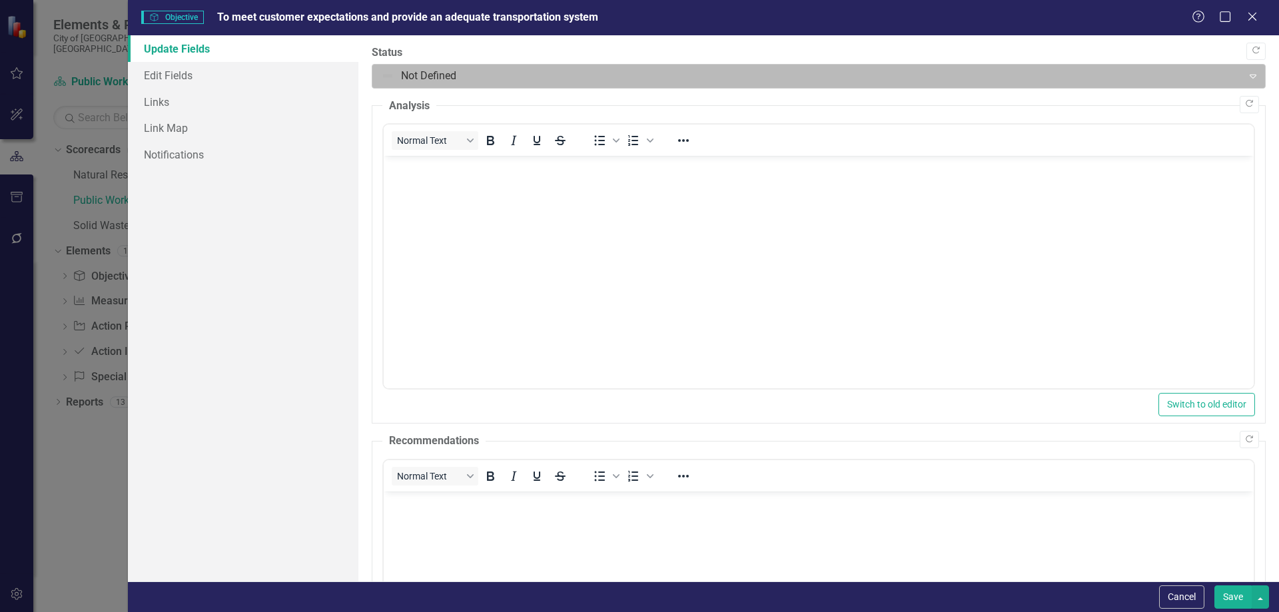
click at [567, 84] on div at bounding box center [808, 76] width 854 height 18
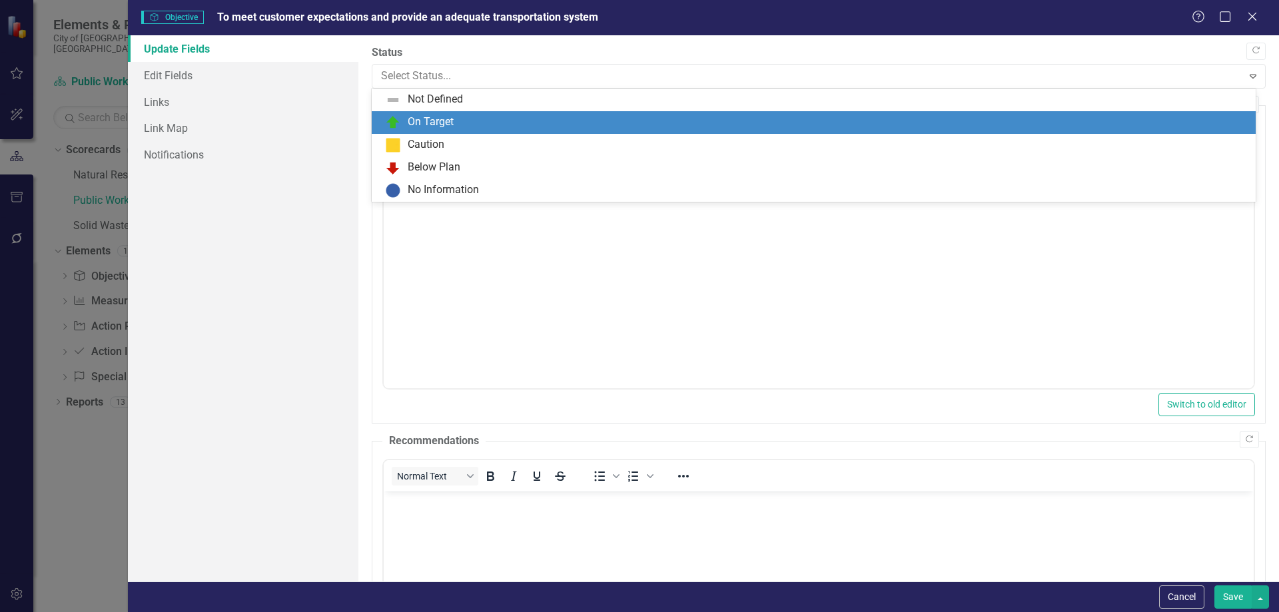
click at [450, 121] on div "On Target" at bounding box center [431, 122] width 46 height 15
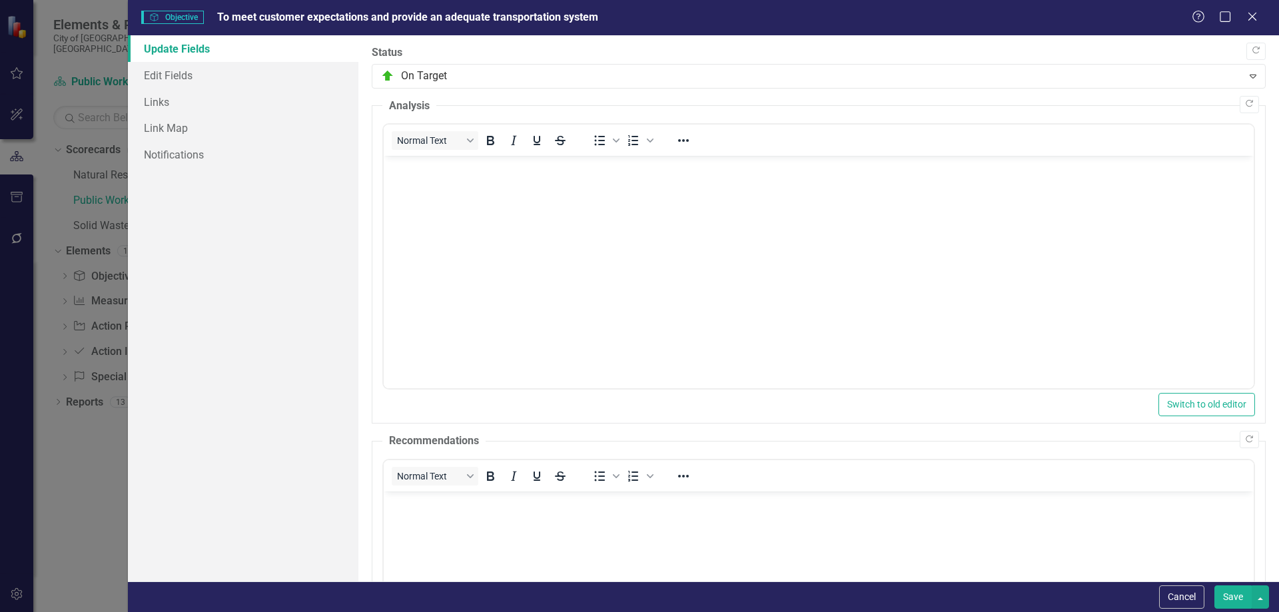
click at [1238, 600] on button "Save" at bounding box center [1233, 597] width 37 height 23
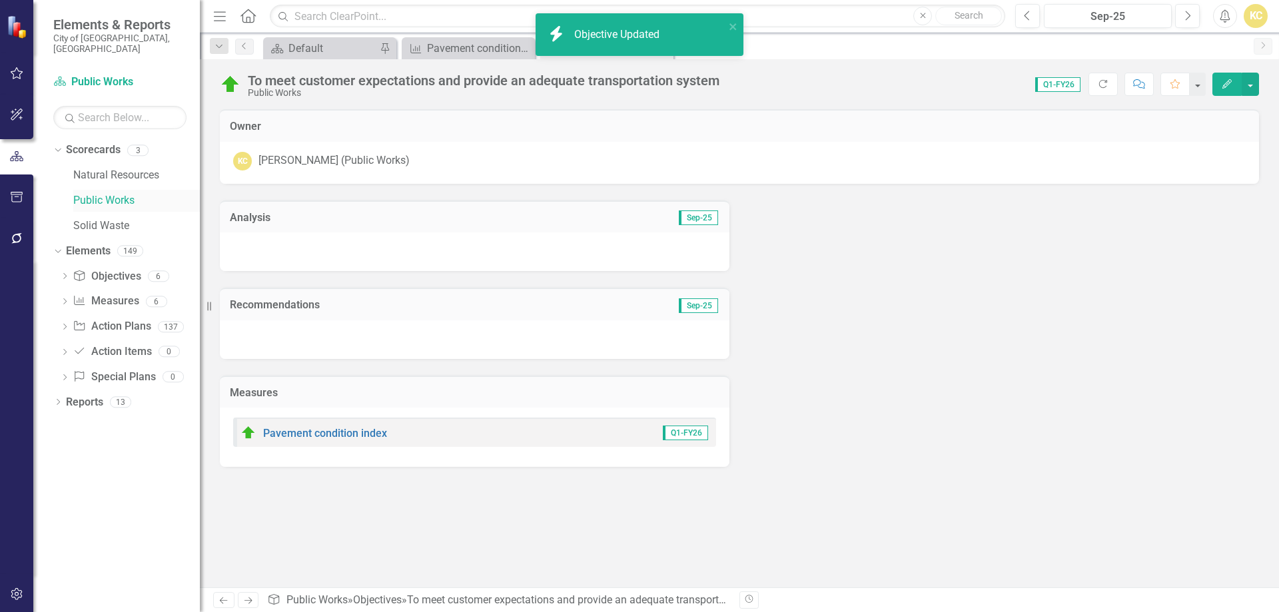
click at [97, 193] on link "Public Works" at bounding box center [136, 200] width 127 height 15
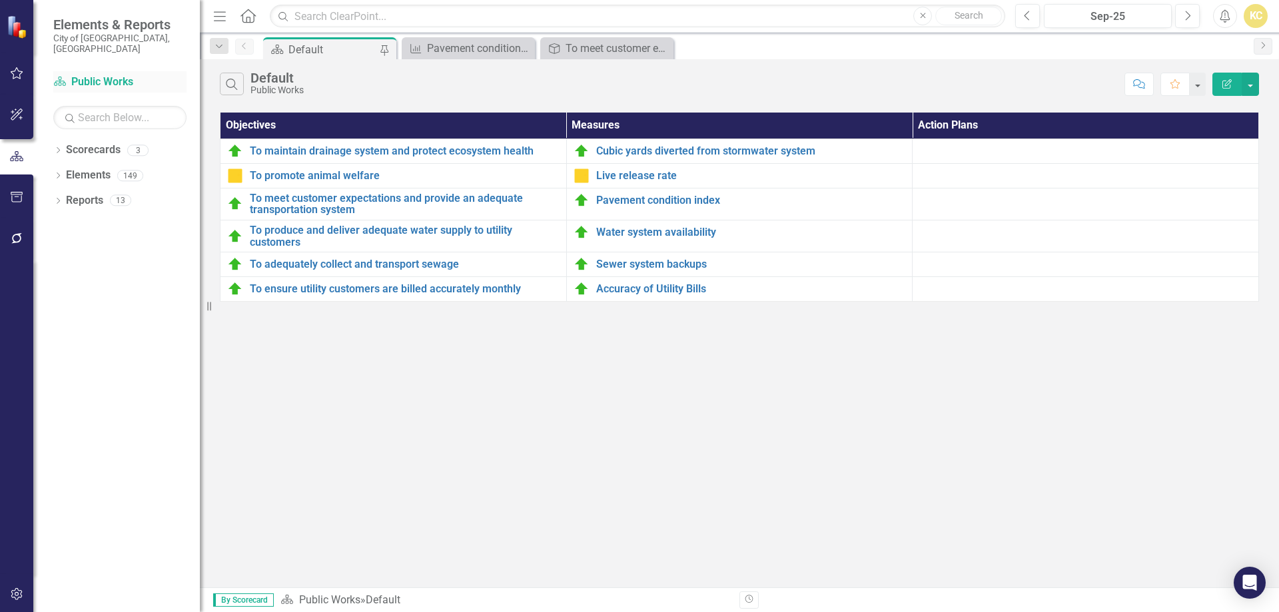
click at [95, 75] on link "Scorecard Public Works" at bounding box center [119, 82] width 133 height 15
click at [101, 75] on link "Scorecard Public Works" at bounding box center [119, 82] width 133 height 15
click at [59, 148] on icon "Dropdown" at bounding box center [57, 151] width 9 height 7
click at [109, 168] on link "Natural Resources" at bounding box center [136, 175] width 127 height 15
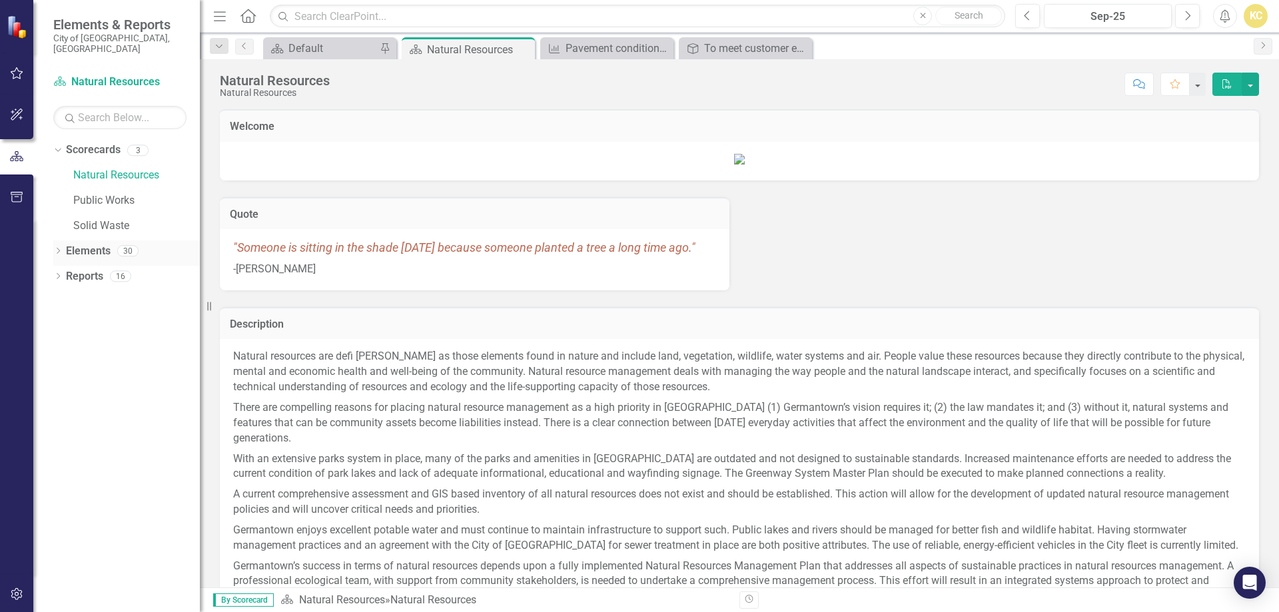
click at [69, 244] on link "Elements" at bounding box center [88, 251] width 45 height 15
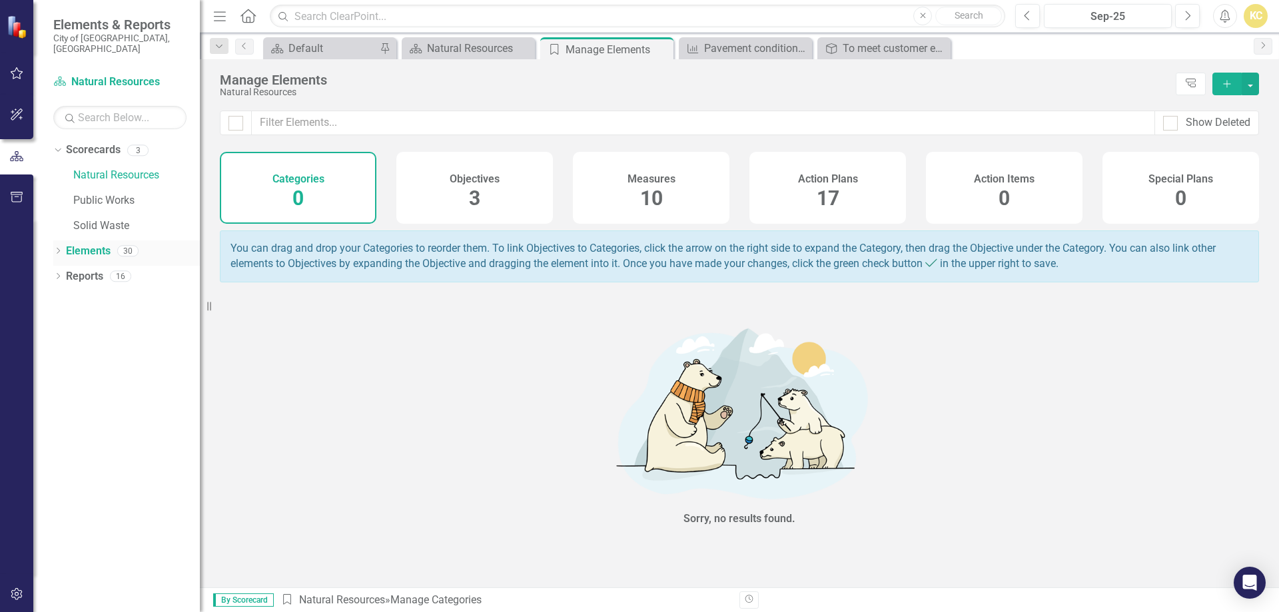
click at [59, 247] on div "Dropdown" at bounding box center [57, 252] width 9 height 11
click at [105, 294] on link "Measure Measures" at bounding box center [106, 301] width 66 height 15
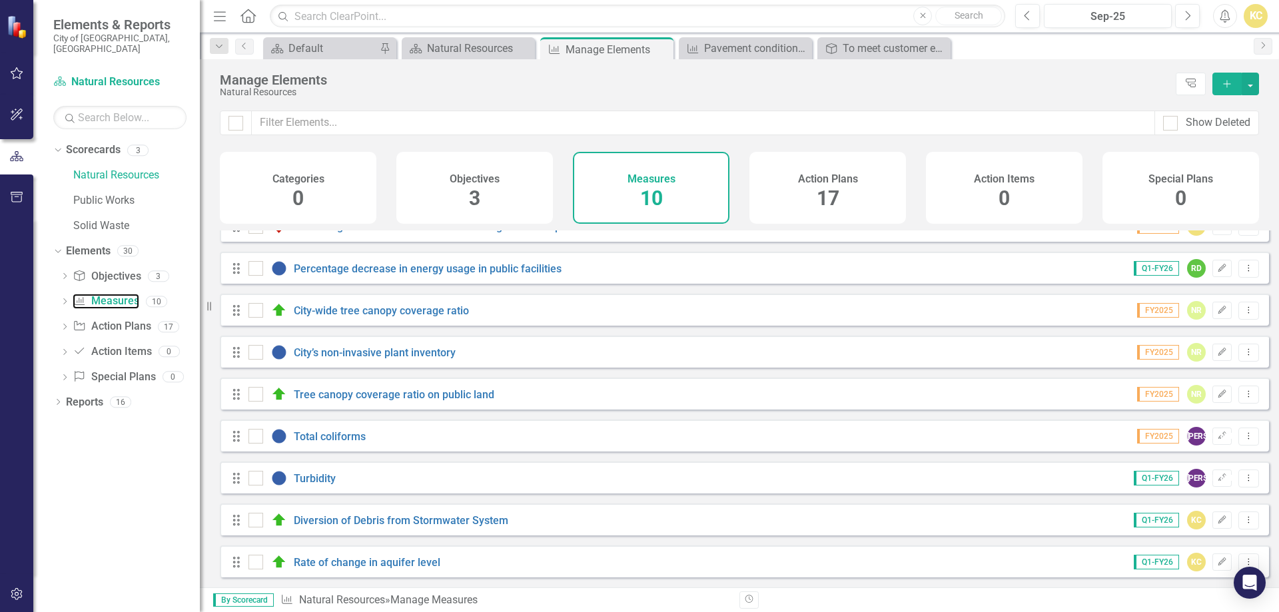
scroll to position [73, 0]
click at [106, 219] on link "Solid Waste" at bounding box center [136, 226] width 127 height 15
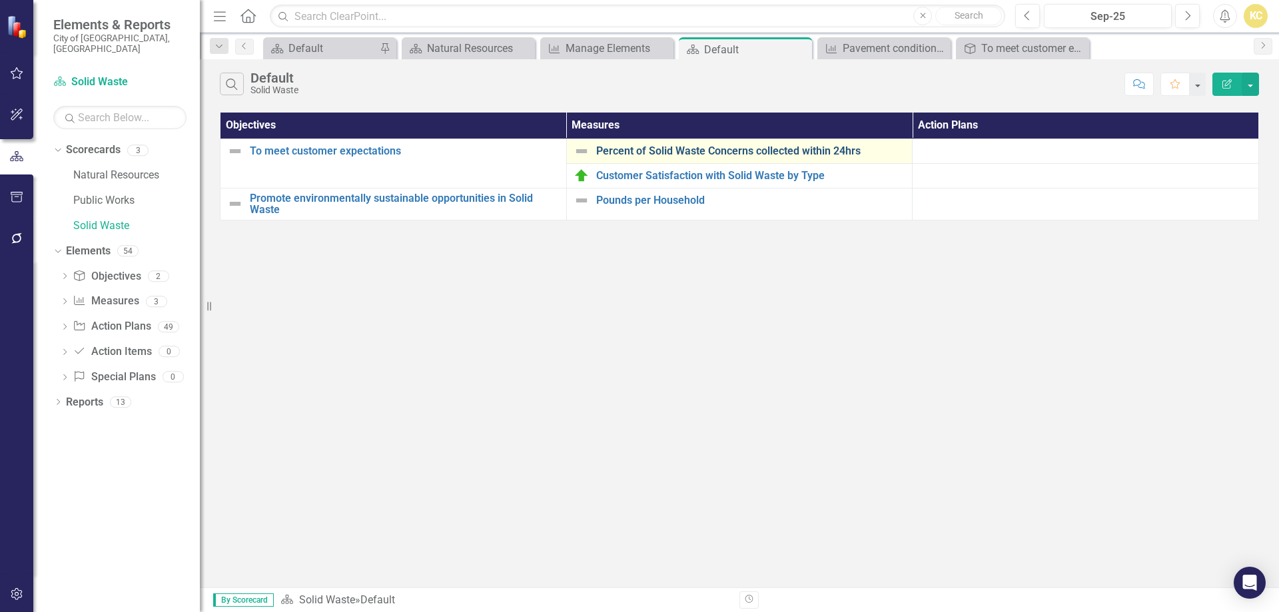
click at [663, 153] on link "Percent of Solid Waste Concerns collected within 24hrs" at bounding box center [751, 151] width 310 height 12
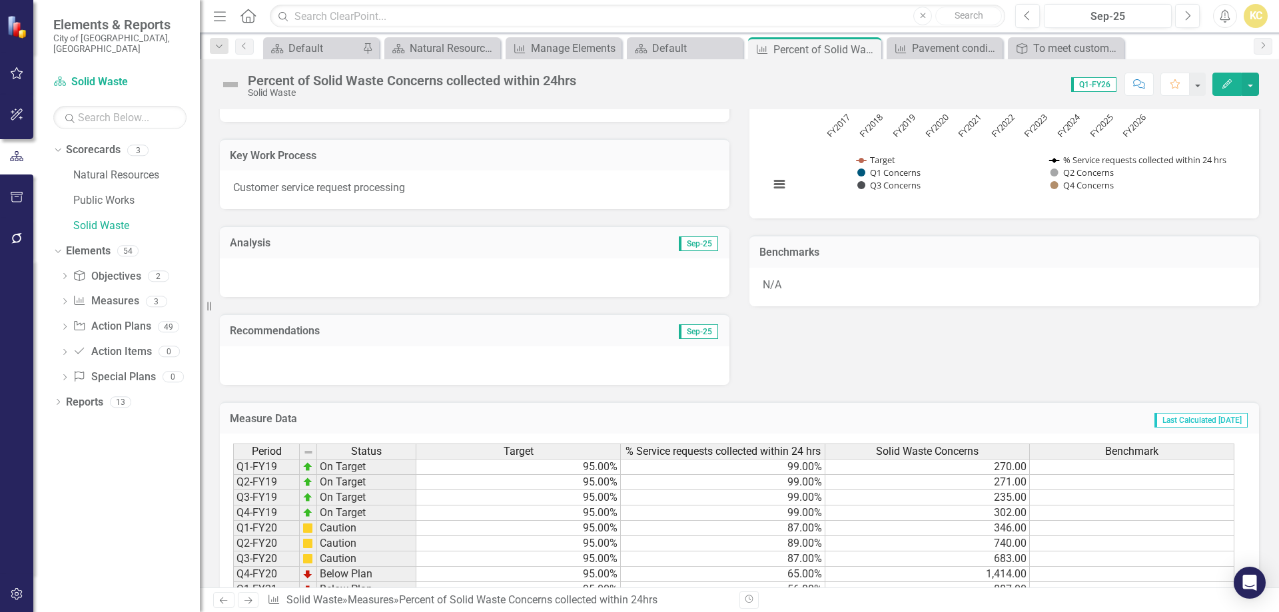
scroll to position [267, 0]
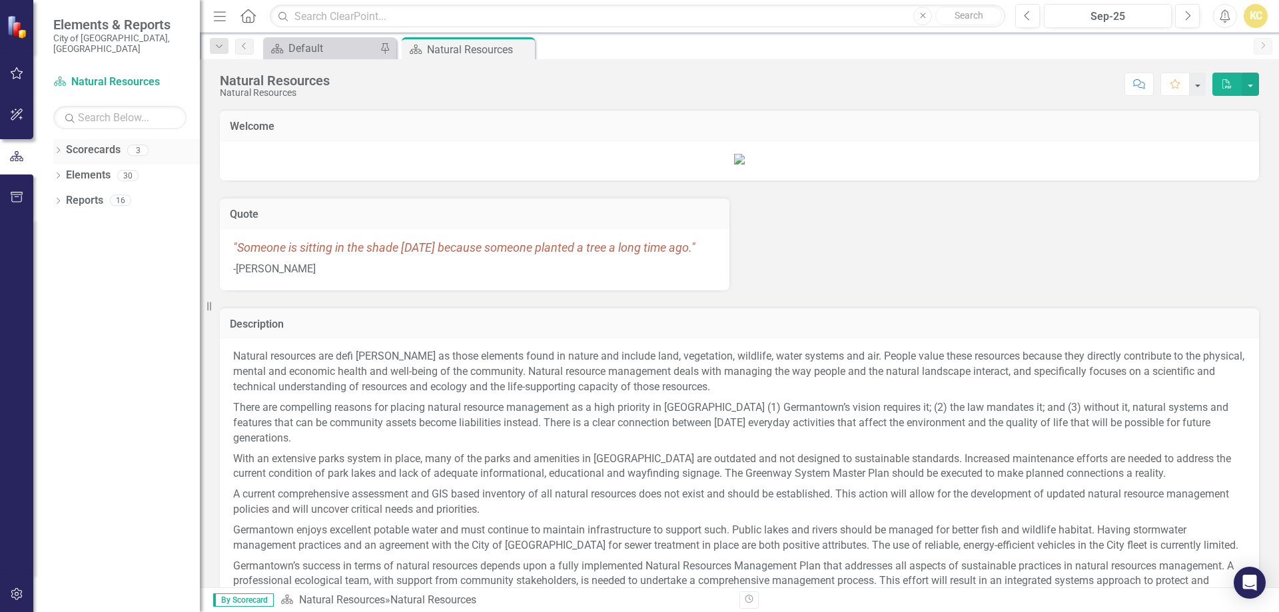
click at [58, 147] on icon at bounding box center [58, 150] width 3 height 6
click at [90, 219] on link "Solid Waste" at bounding box center [136, 226] width 127 height 15
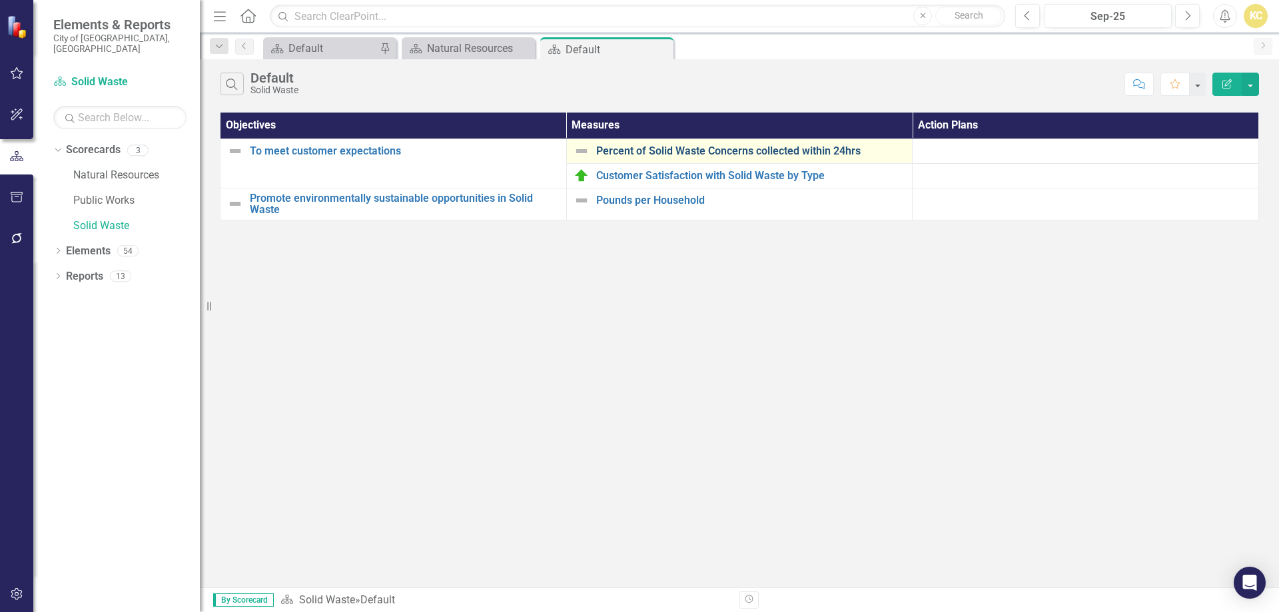
click at [726, 153] on link "Percent of Solid Waste Concerns collected within 24hrs" at bounding box center [751, 151] width 310 height 12
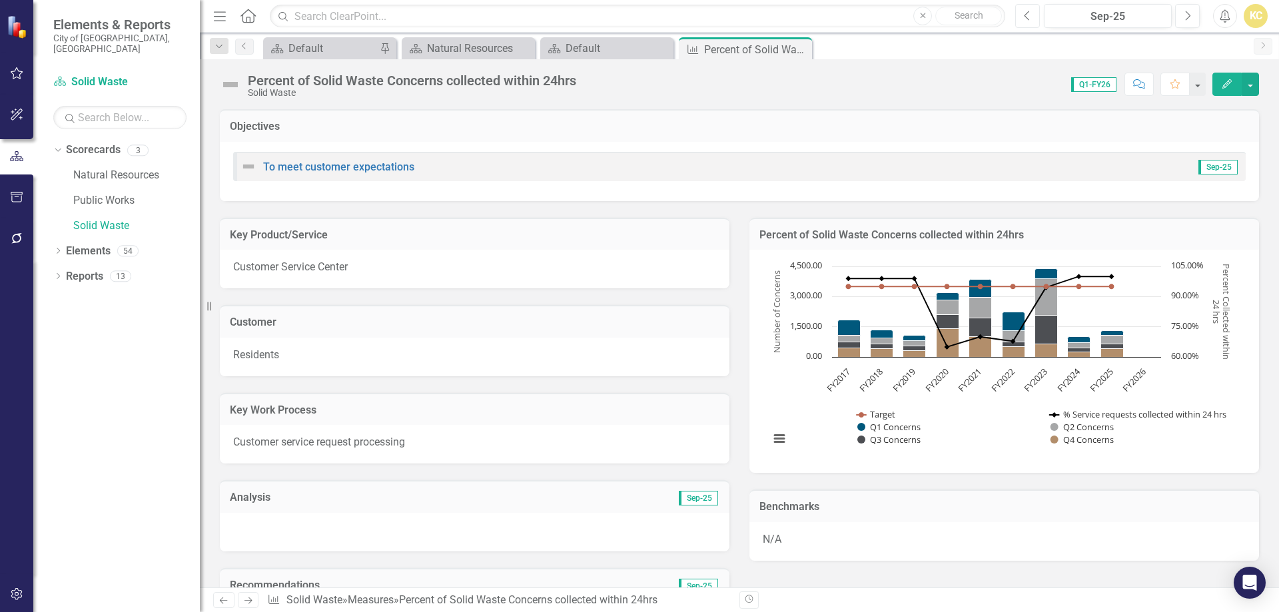
click at [1023, 15] on button "Previous" at bounding box center [1027, 16] width 25 height 24
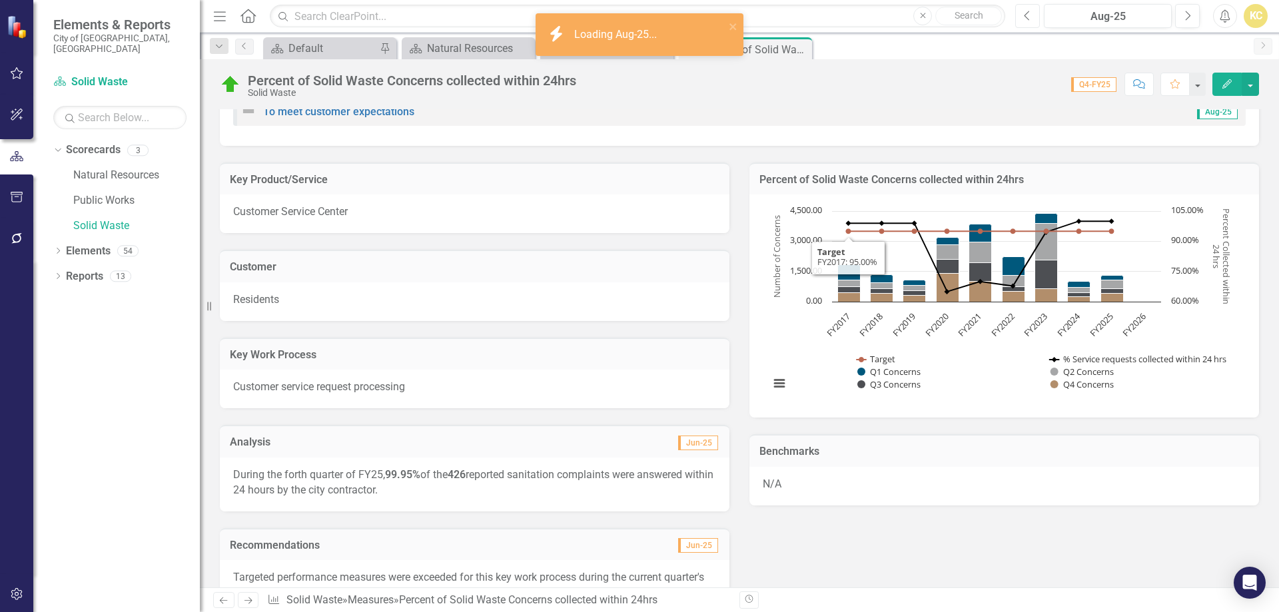
scroll to position [267, 0]
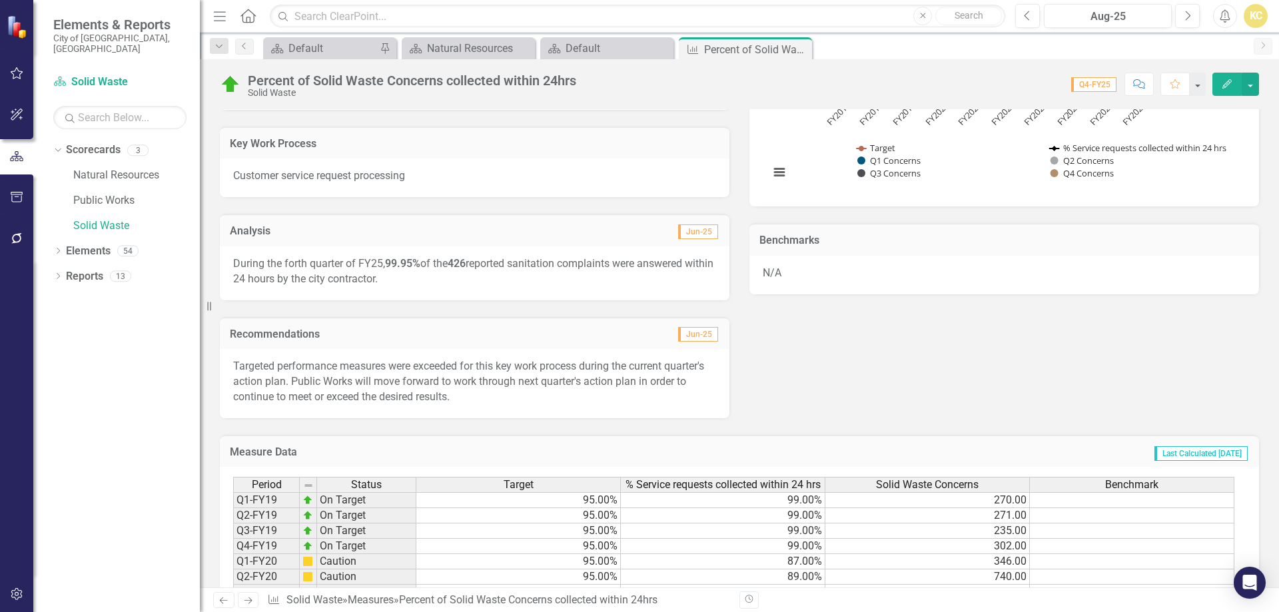
click at [440, 262] on p "During the forth quarter of FY25, 99.95% of the 426 reported sanitation complai…" at bounding box center [474, 272] width 483 height 31
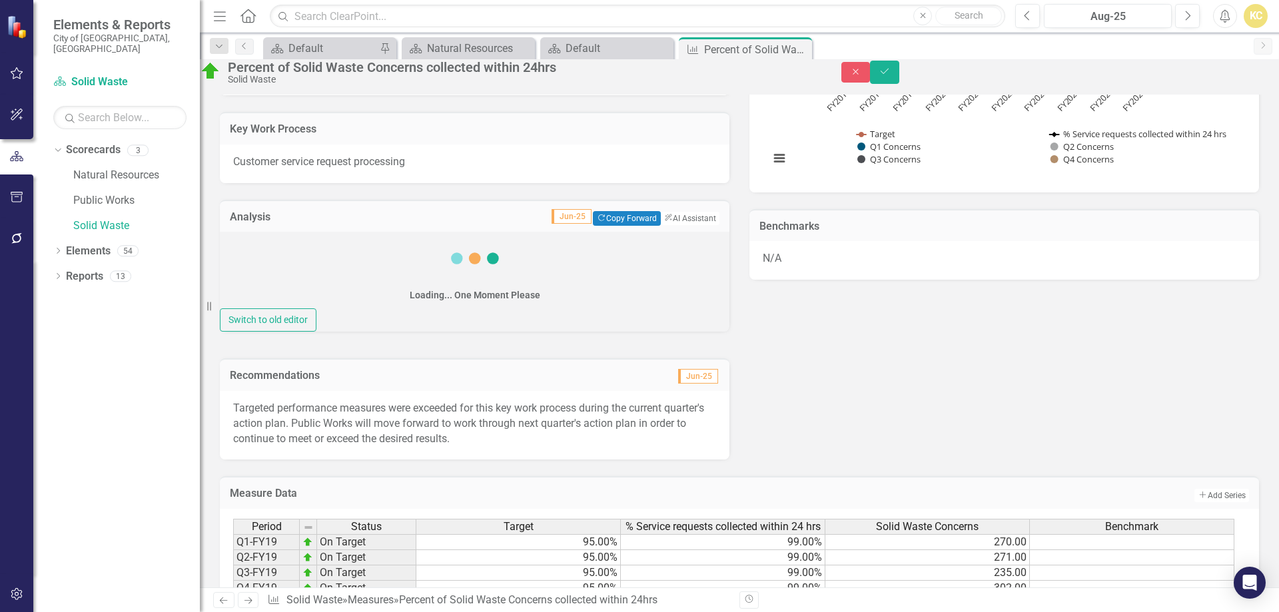
click at [440, 262] on div "Loading... One Moment Please" at bounding box center [475, 270] width 131 height 77
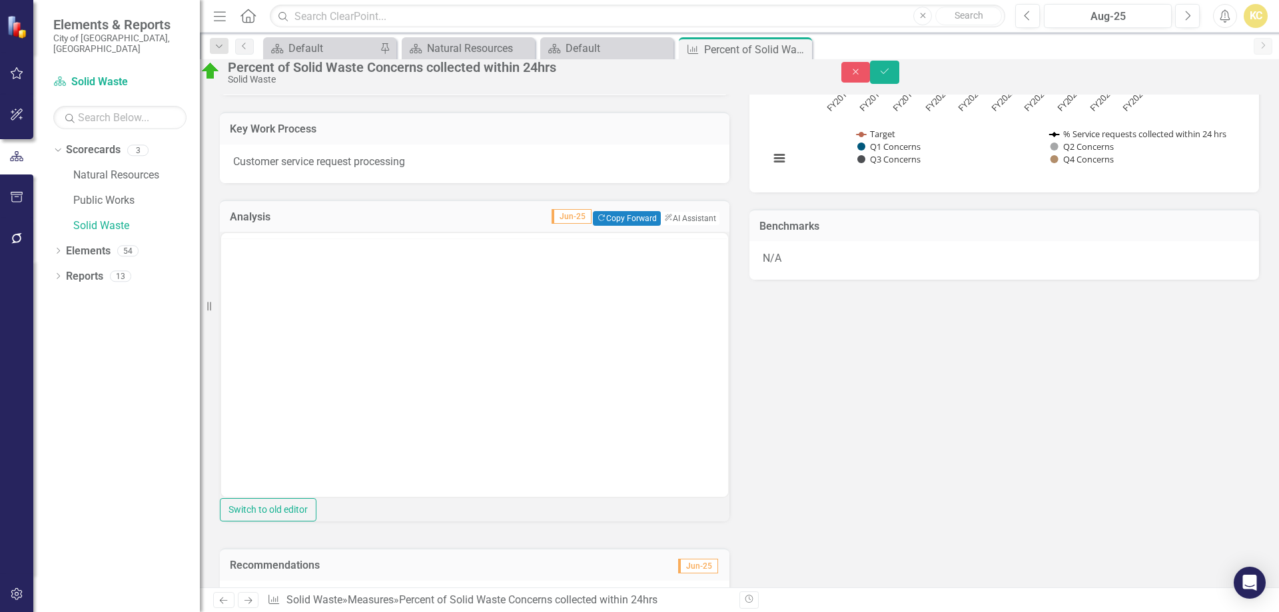
scroll to position [0, 0]
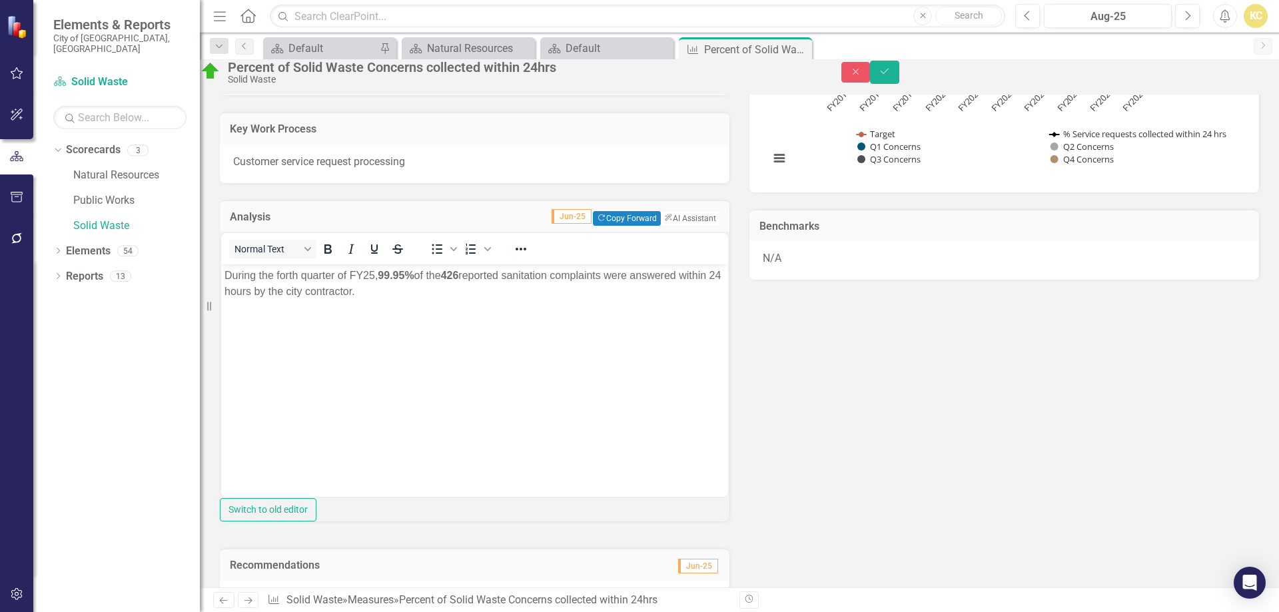
click at [435, 281] on p "During the forth quarter of FY25, 99.95% of the 426 reported sanitation complai…" at bounding box center [475, 284] width 500 height 32
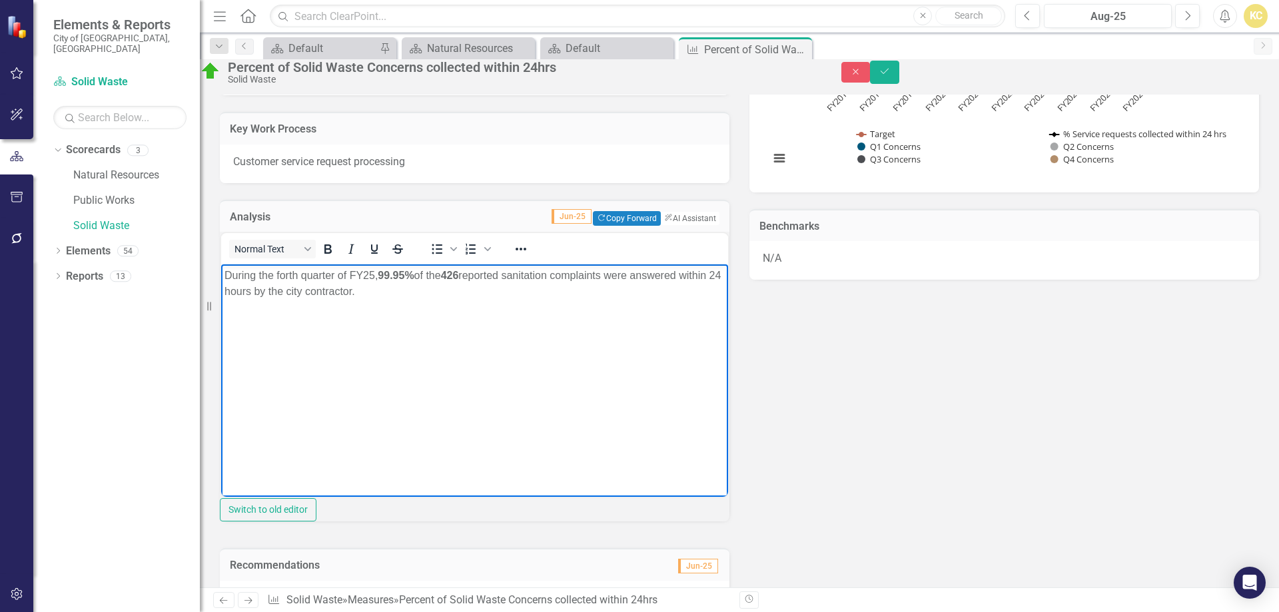
click at [435, 281] on p "During the forth quarter of FY25, 99.95% of the 426 reported sanitation complai…" at bounding box center [475, 284] width 500 height 32
copy p "During the forth quarter of FY25, 99.95% of the 426 reported sanitation complai…"
click at [871, 71] on button "Close" at bounding box center [856, 72] width 29 height 21
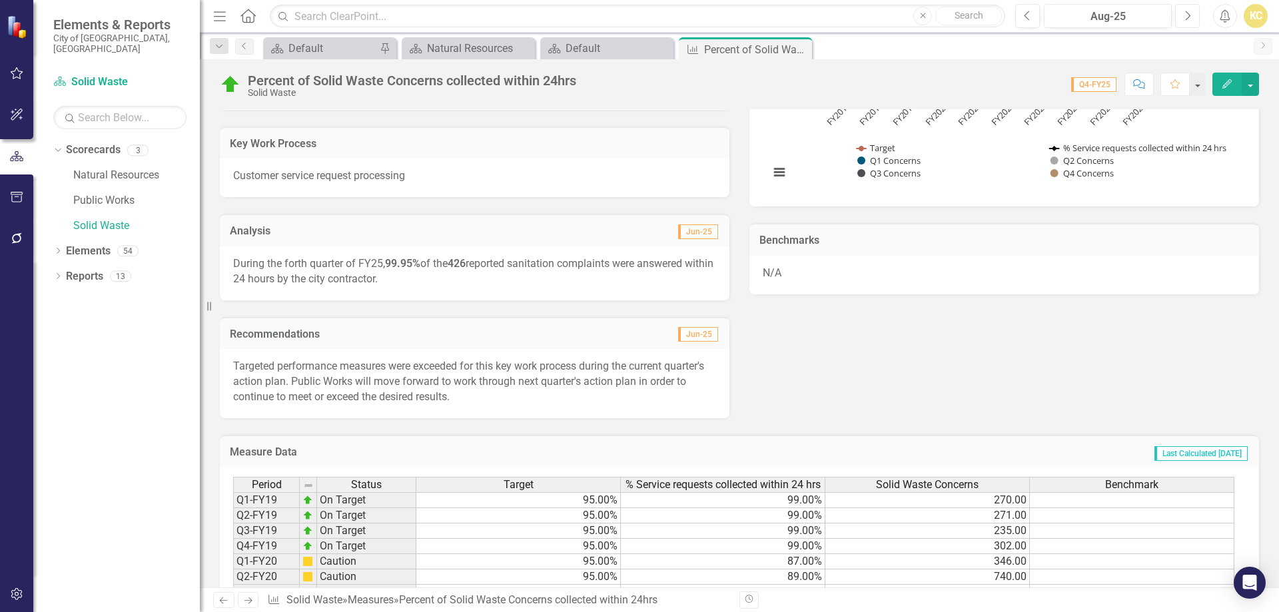
click at [1191, 17] on button "Next" at bounding box center [1187, 16] width 25 height 24
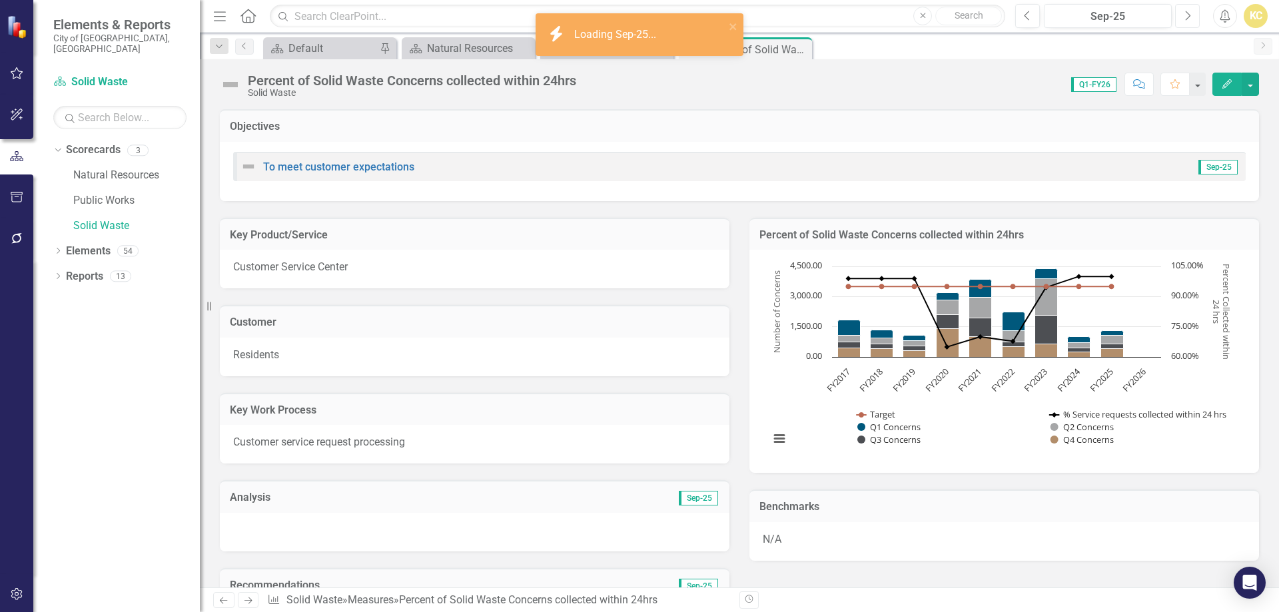
scroll to position [200, 0]
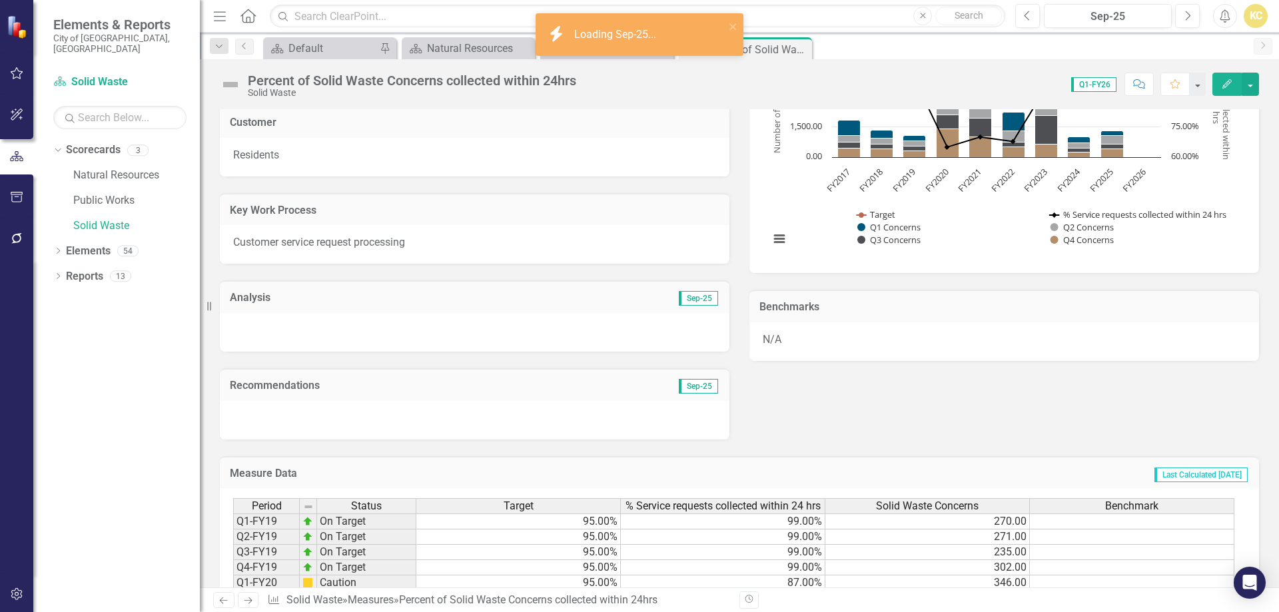
click at [328, 334] on div at bounding box center [475, 332] width 510 height 39
click at [329, 334] on div at bounding box center [475, 332] width 510 height 39
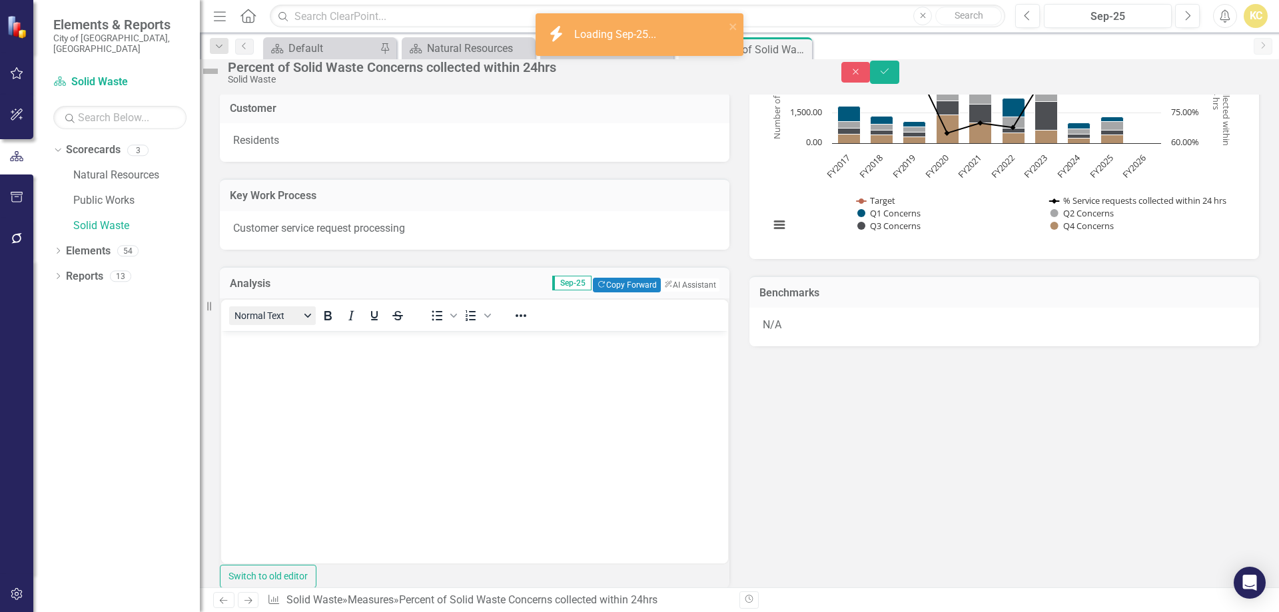
scroll to position [0, 0]
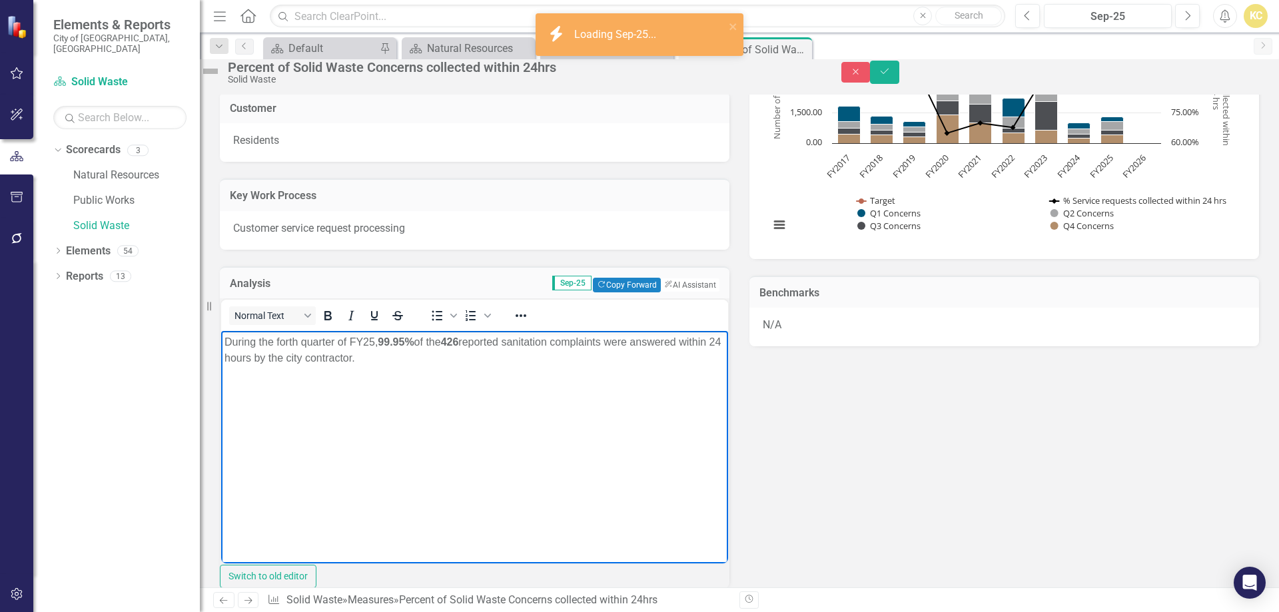
click at [287, 340] on p "During the forth quarter of FY25, 99.95% of the 426 reported sanitation complai…" at bounding box center [475, 350] width 500 height 32
click at [288, 342] on p "During the forth quarter of FY25, 99.95% of the 426 reported sanitation complai…" at bounding box center [475, 350] width 500 height 32
click at [366, 341] on p "During the first quarter of FY25, 99.95% of the 426 reported sanitation complai…" at bounding box center [475, 350] width 500 height 32
click at [453, 341] on strong "426" at bounding box center [445, 341] width 18 height 11
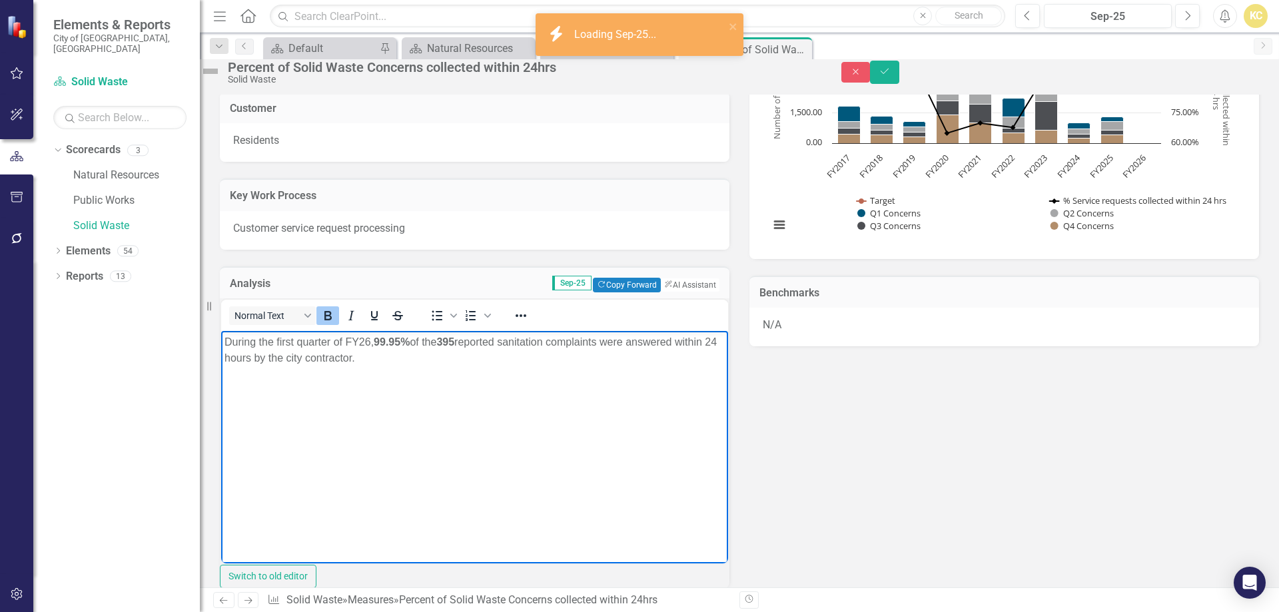
click at [392, 340] on strong "99.95%" at bounding box center [392, 341] width 36 height 11
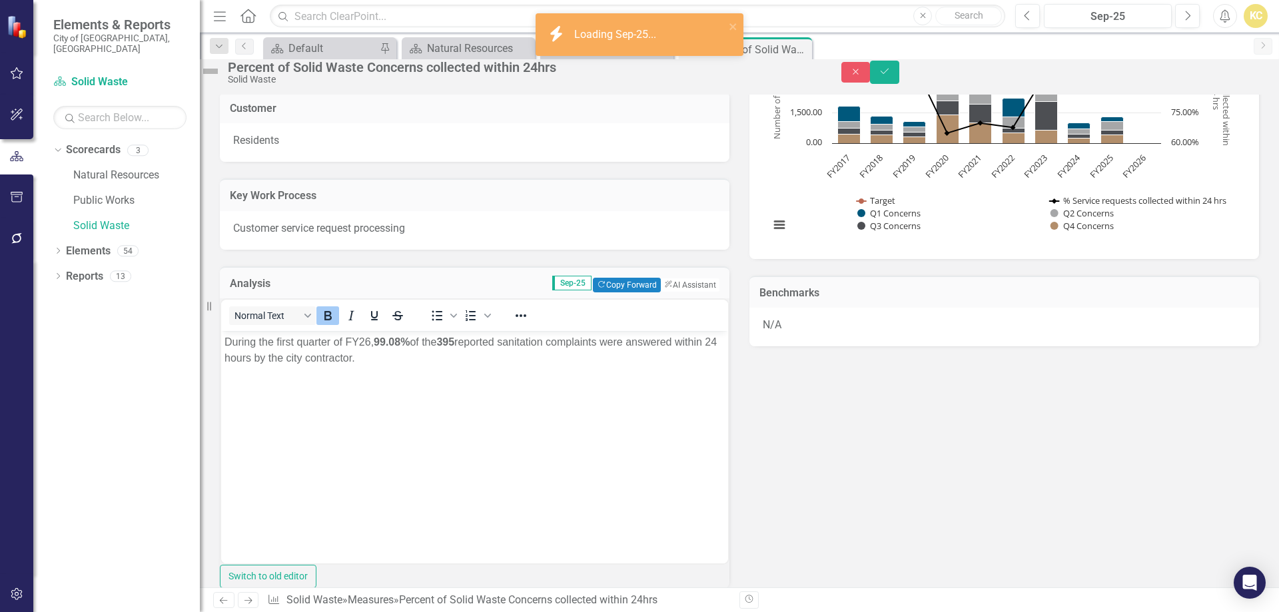
click at [757, 438] on div "Key Product/Service Customer Service Center Customer Residents Key Work Process…" at bounding box center [739, 337] width 1059 height 700
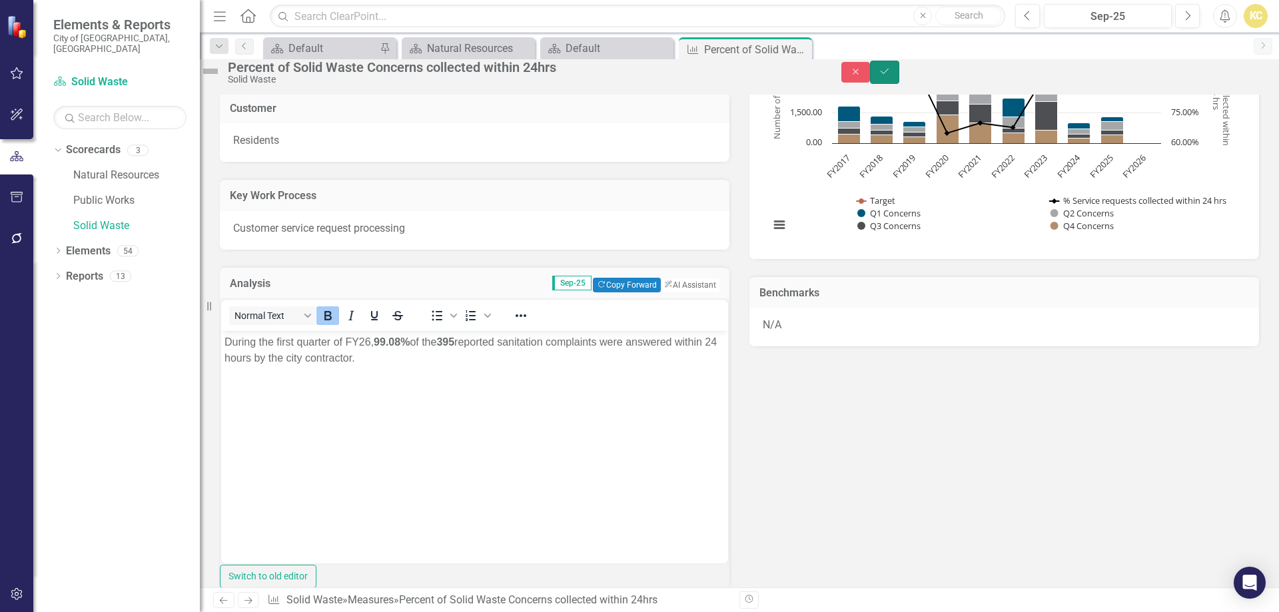
click at [889, 74] on icon "submit" at bounding box center [885, 71] width 8 height 5
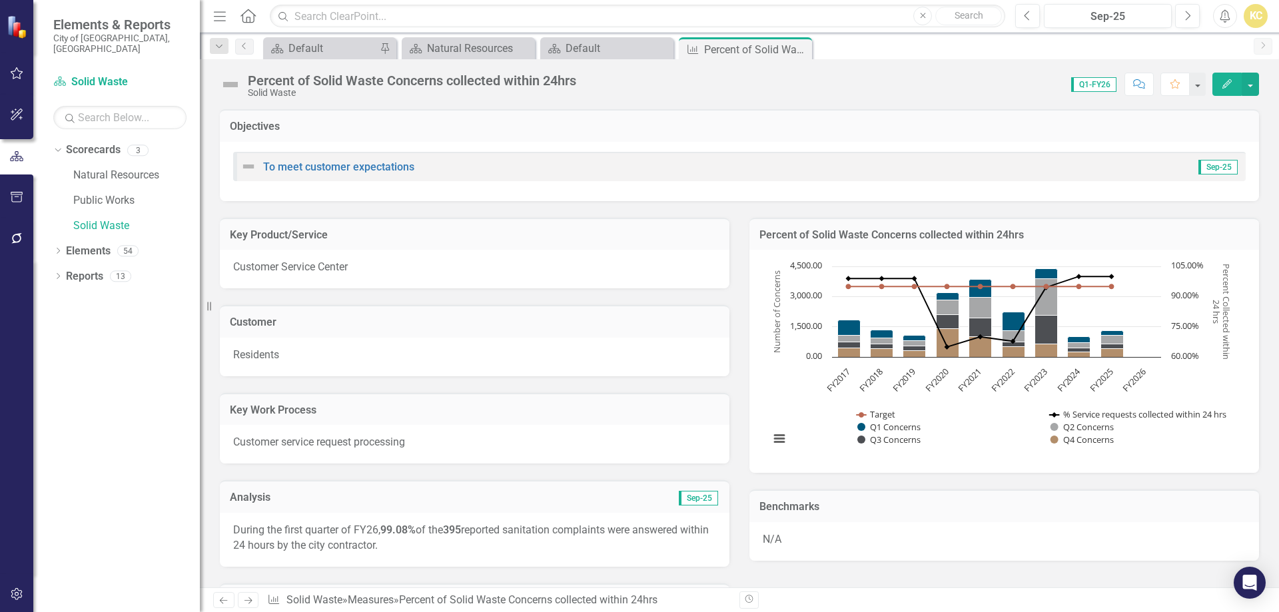
scroll to position [333, 0]
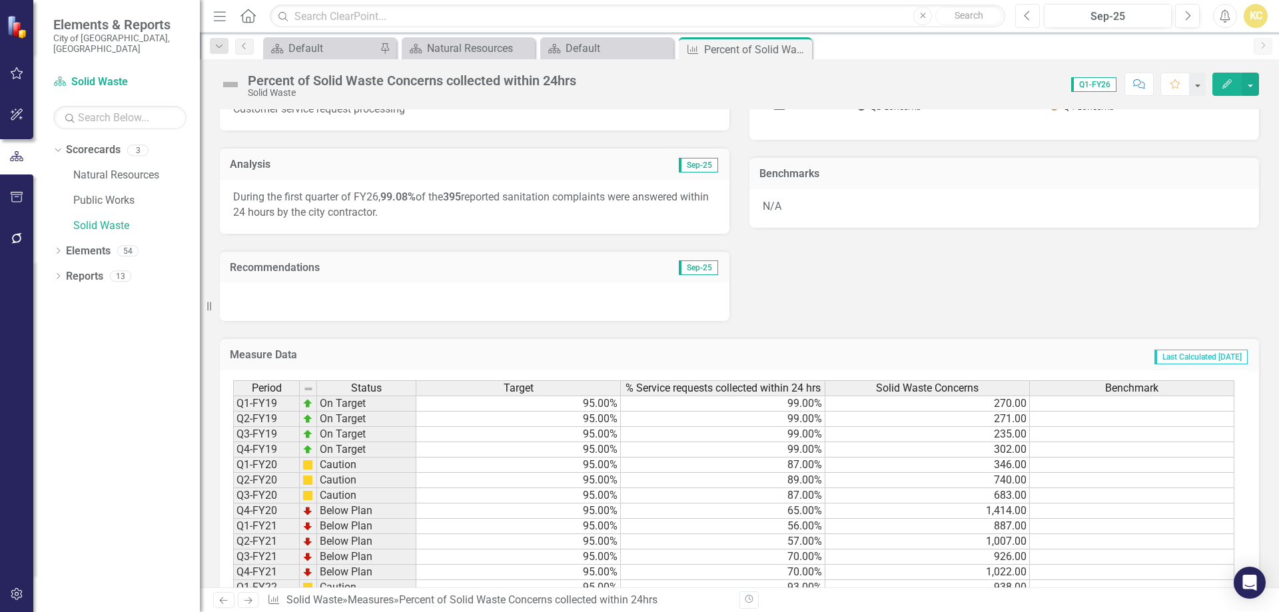
click at [1025, 20] on icon "Previous" at bounding box center [1027, 16] width 7 height 12
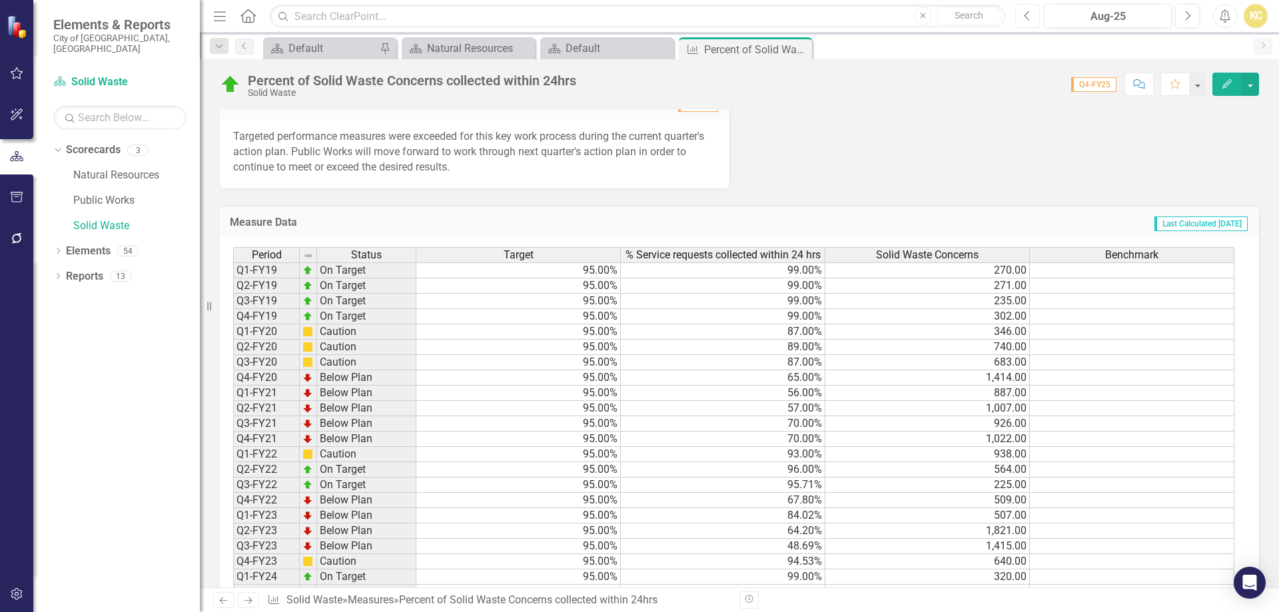
scroll to position [400, 0]
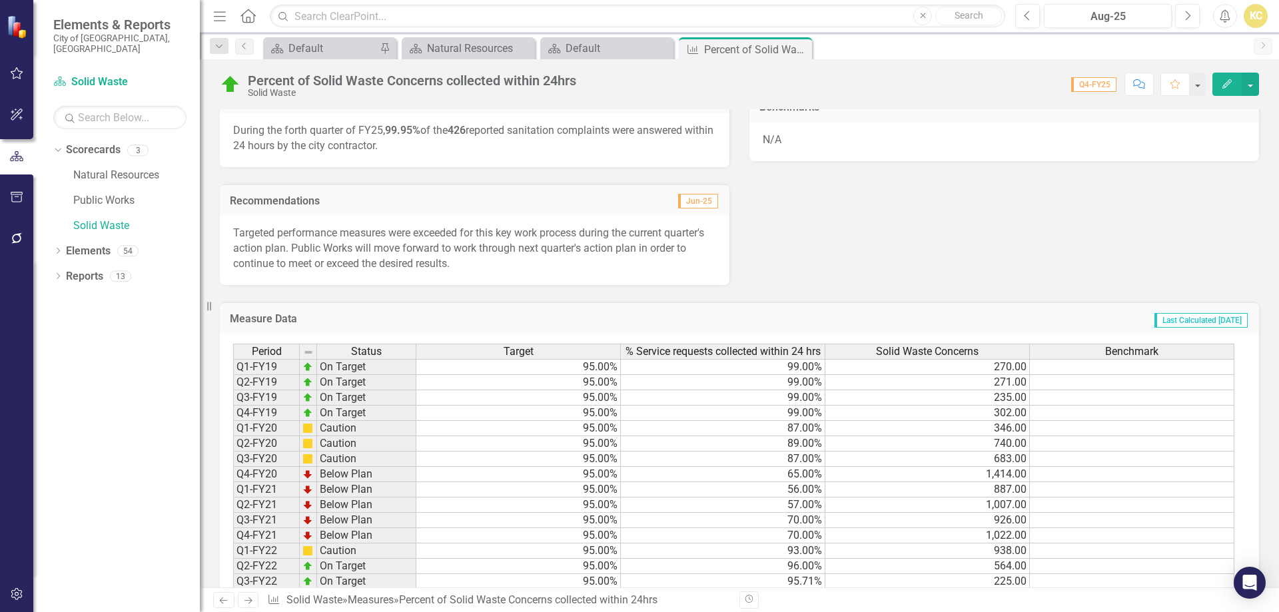
click at [261, 231] on p "Targeted performance measures were exceeded for this key work process during th…" at bounding box center [474, 249] width 483 height 46
click at [262, 231] on p "Targeted performance measures were exceeded for this key work process during th…" at bounding box center [474, 249] width 483 height 46
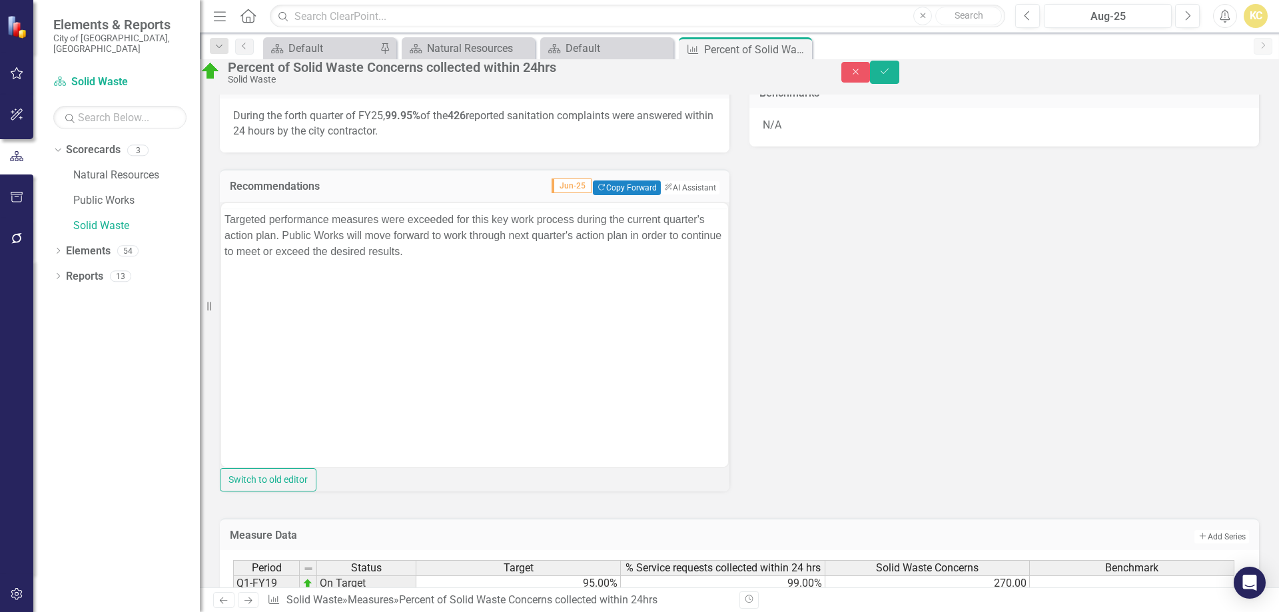
scroll to position [0, 0]
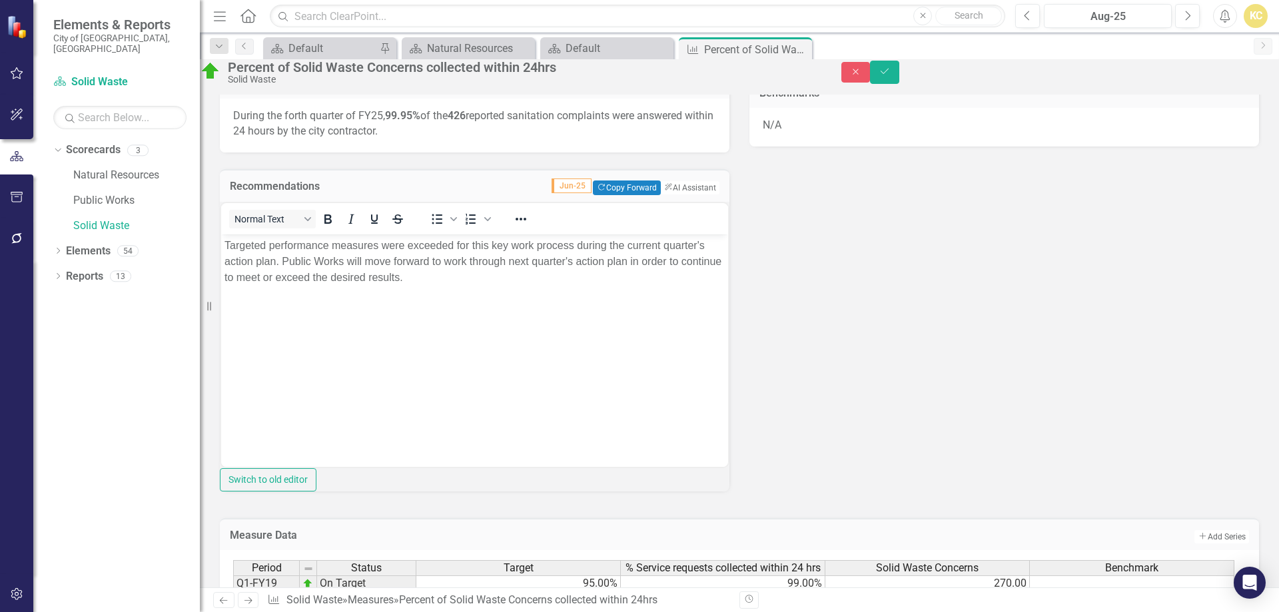
click at [240, 247] on p "Targeted performance measures were exceeded for this key work process during th…" at bounding box center [475, 261] width 500 height 48
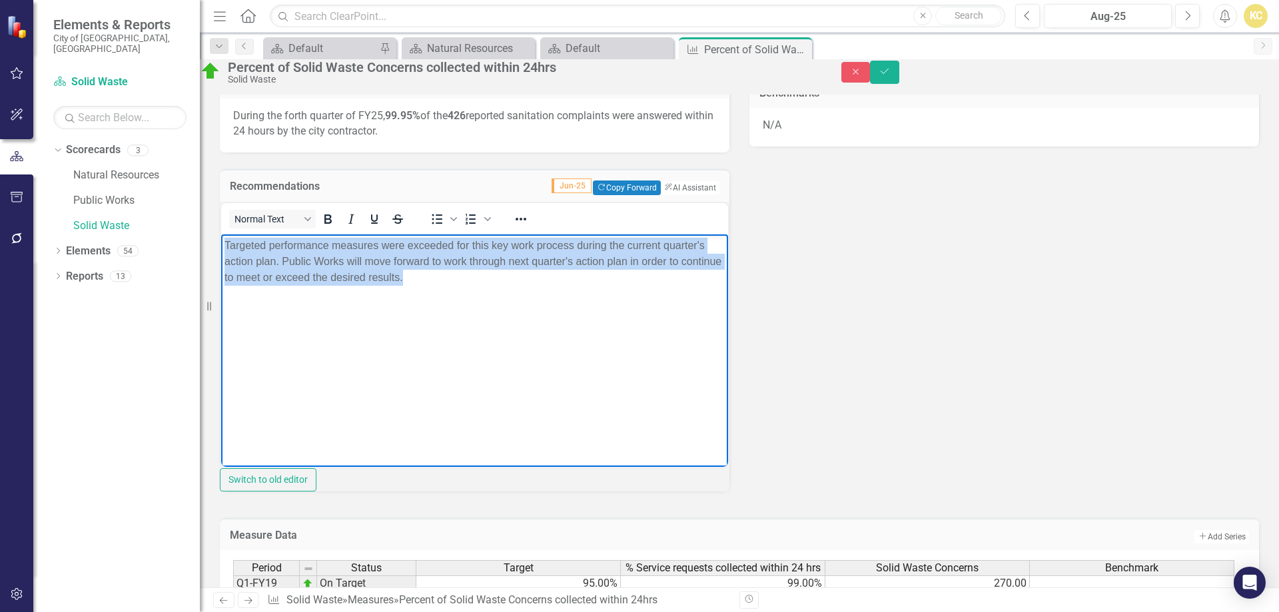
drag, startPoint x: 240, startPoint y: 247, endPoint x: 522, endPoint y: 273, distance: 283.8
click at [532, 277] on p "Targeted performance measures were exceeded for this key work process during th…" at bounding box center [475, 261] width 500 height 48
copy p "Targeted performance measures were exceeded for this key work process during th…"
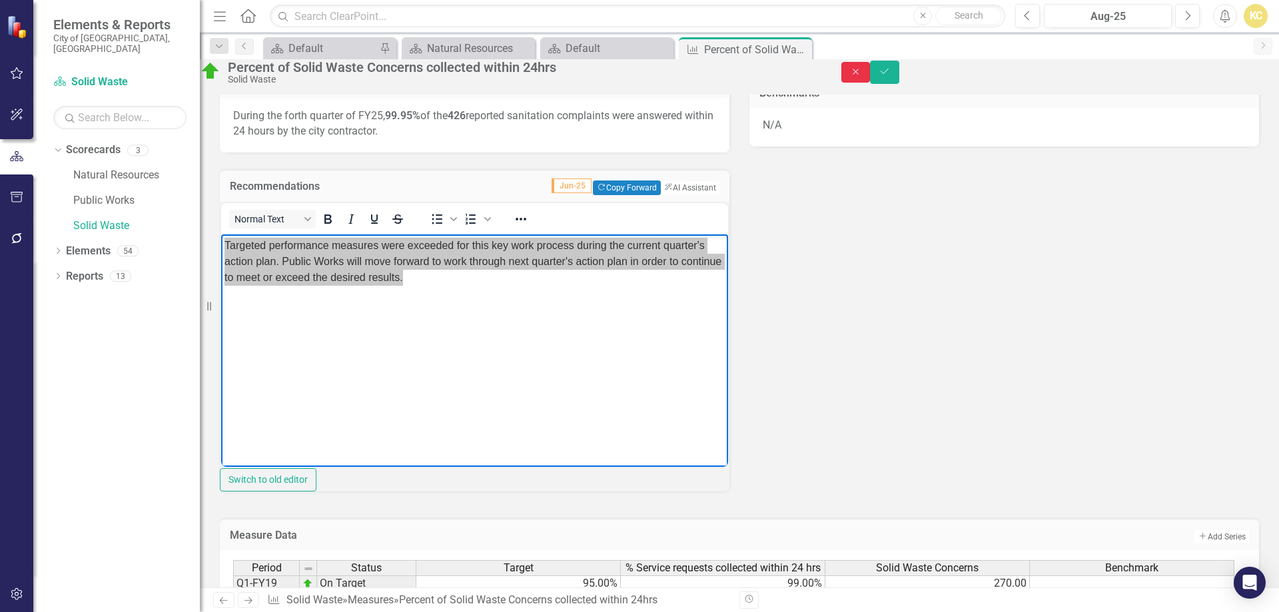
click at [862, 77] on icon "Close" at bounding box center [856, 71] width 12 height 9
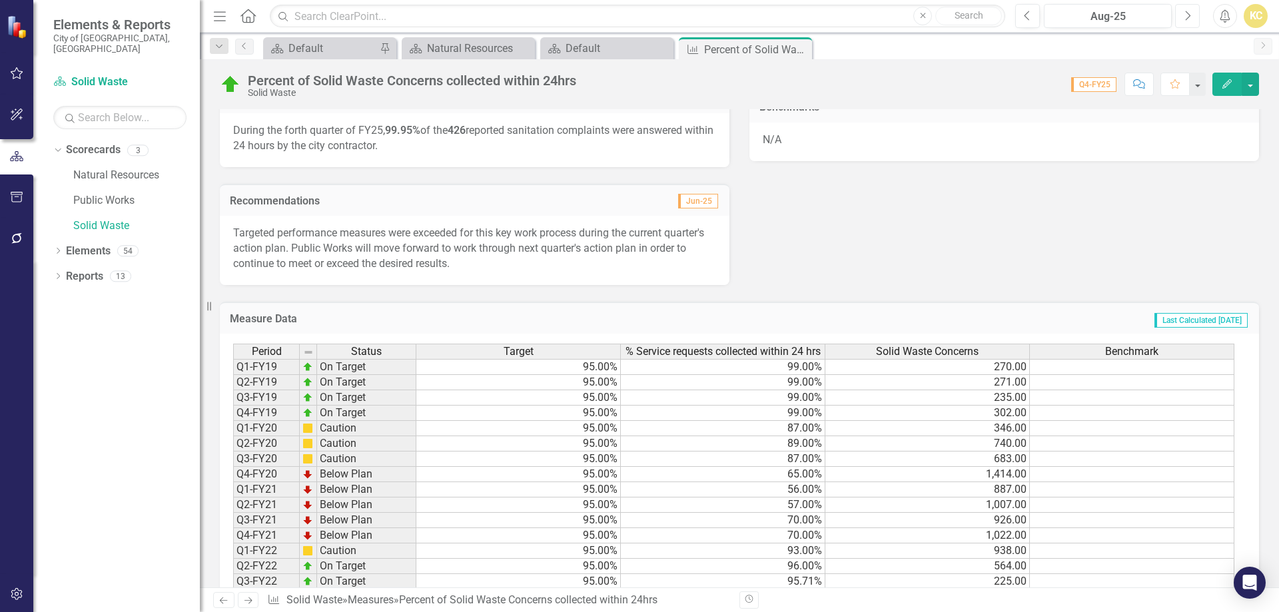
click at [1197, 18] on button "Next" at bounding box center [1187, 16] width 25 height 24
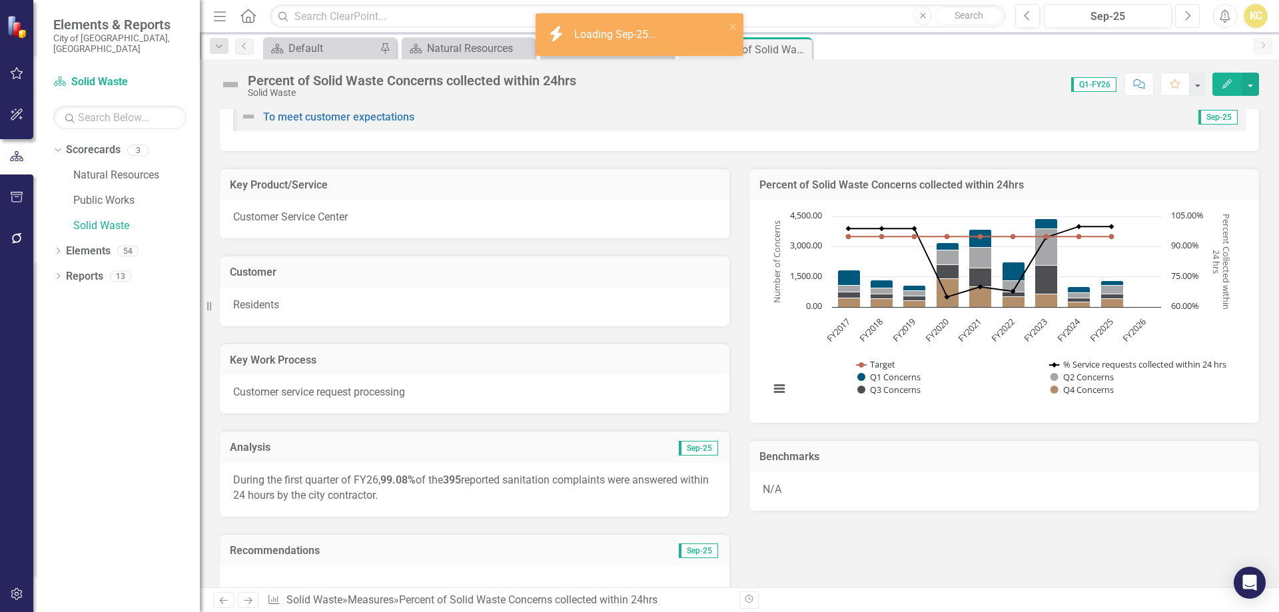
scroll to position [200, 0]
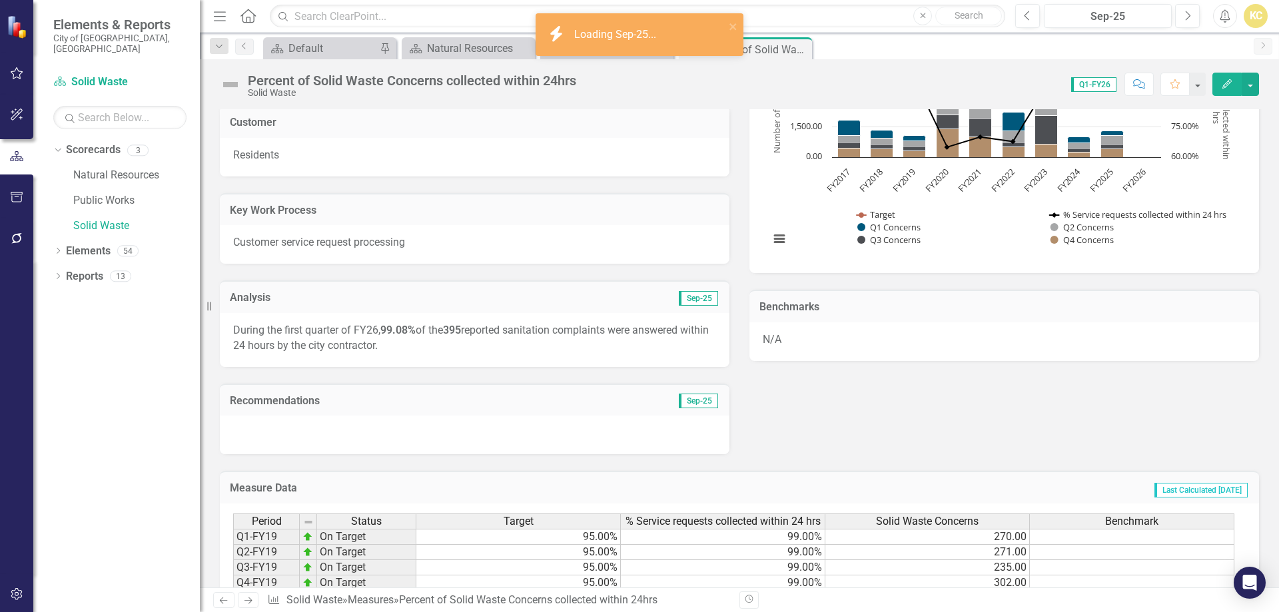
click at [366, 426] on div at bounding box center [475, 435] width 510 height 39
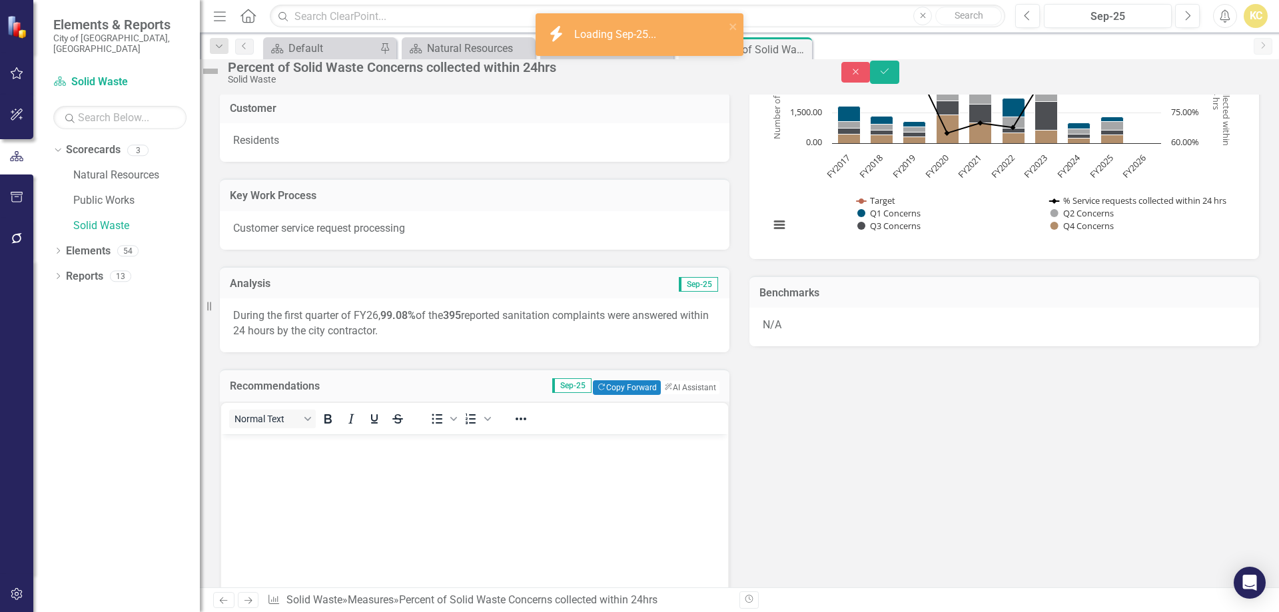
scroll to position [0, 0]
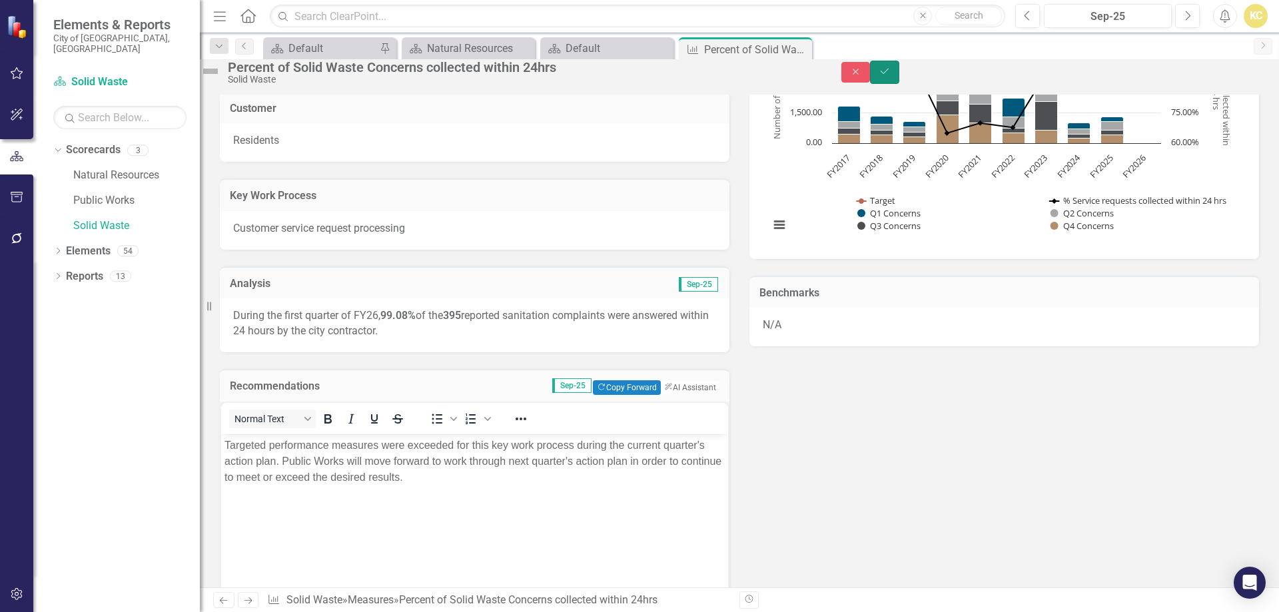
click at [891, 76] on icon "Save" at bounding box center [885, 71] width 12 height 9
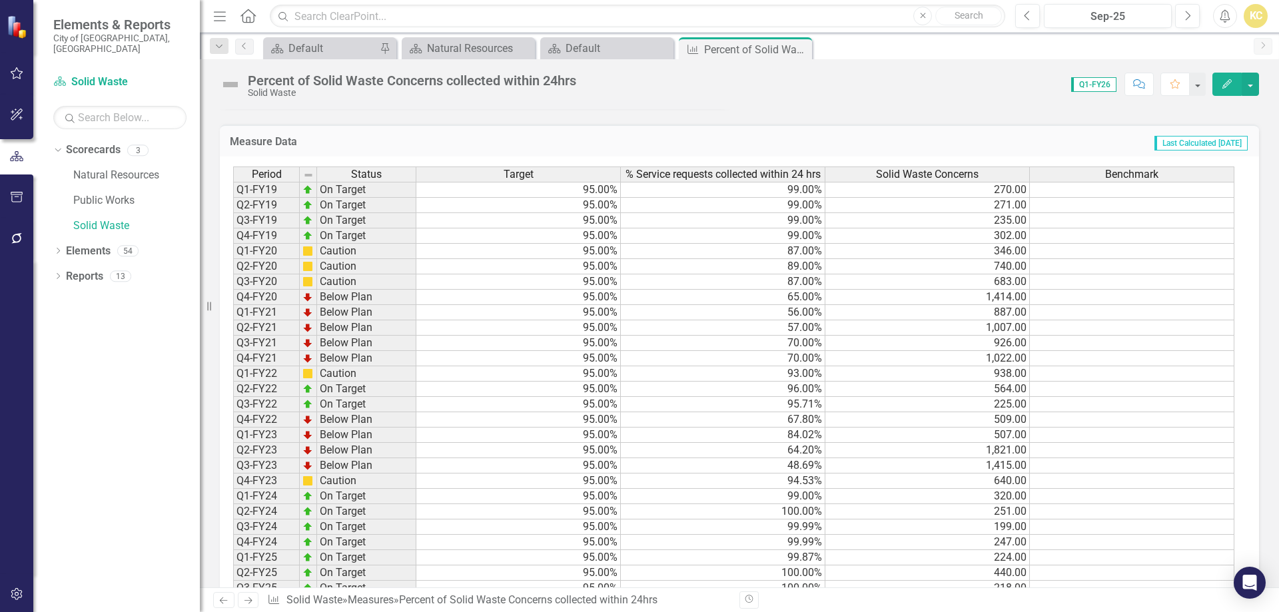
scroll to position [696, 0]
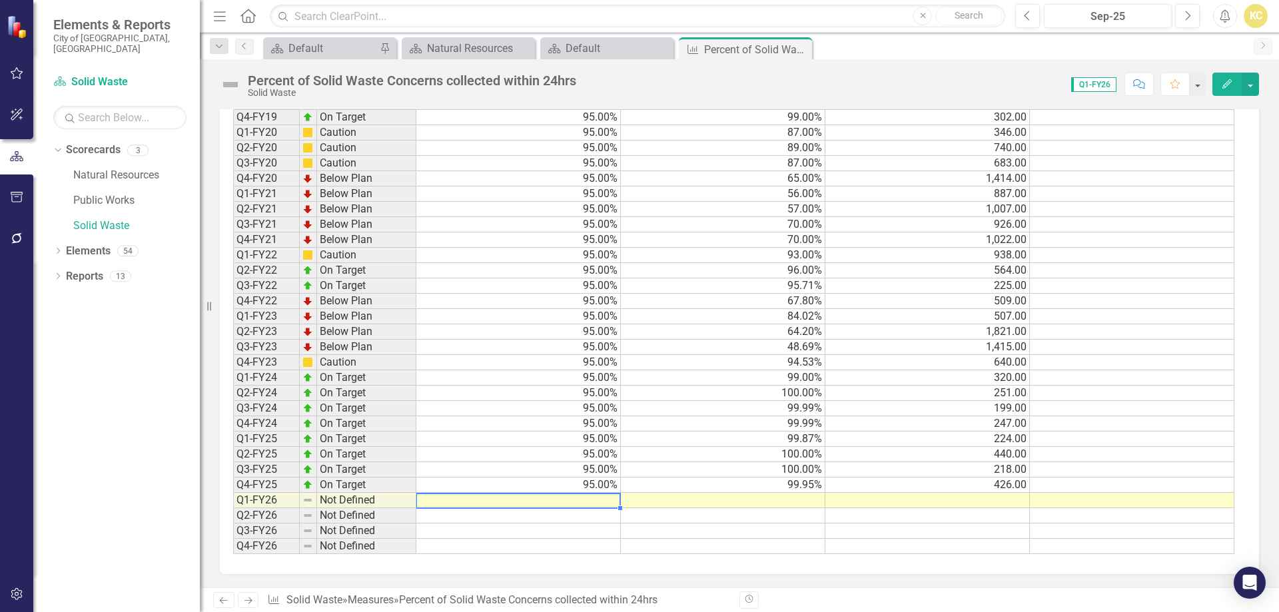
click at [599, 502] on td at bounding box center [518, 500] width 205 height 15
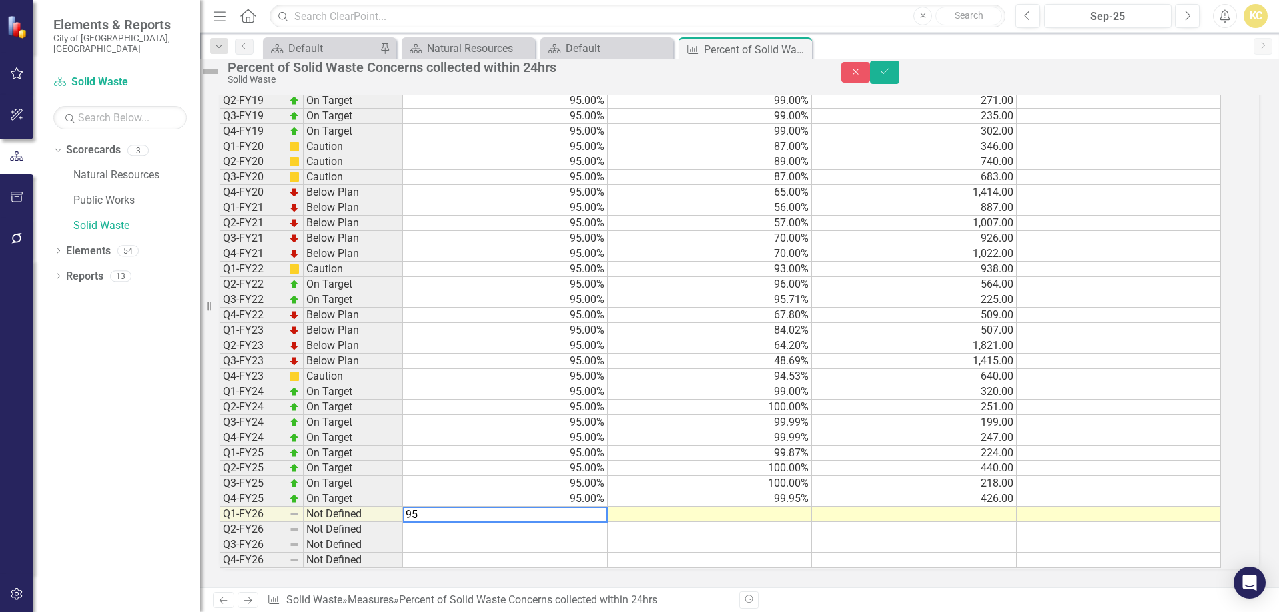
click at [770, 507] on td at bounding box center [710, 514] width 205 height 15
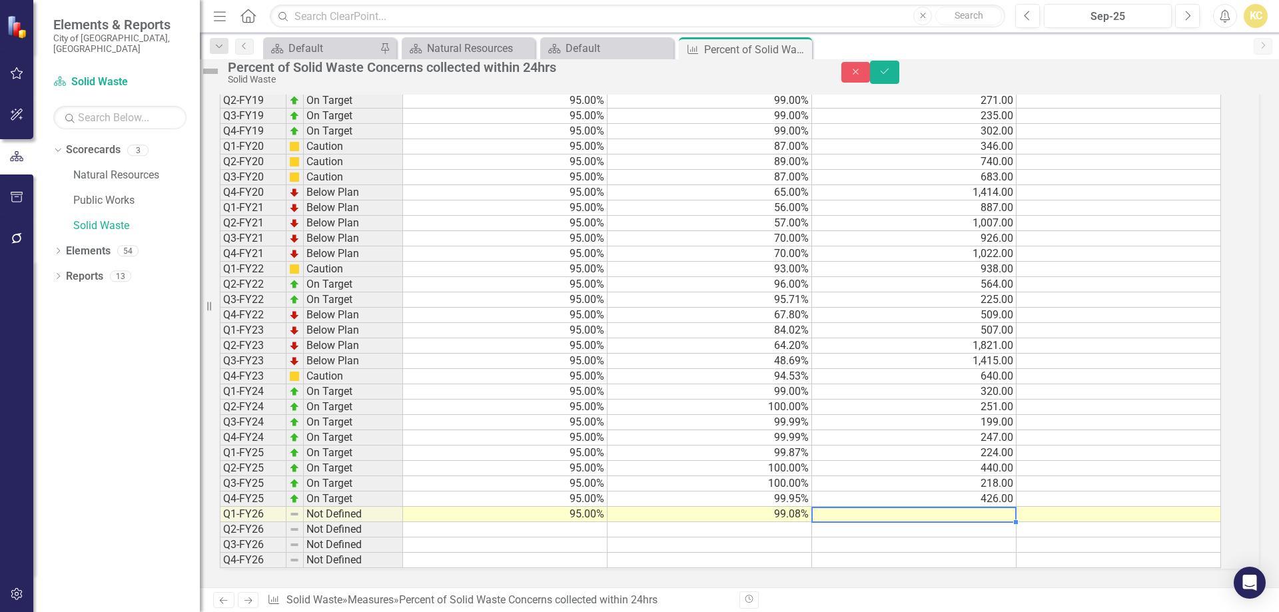
click at [916, 507] on td at bounding box center [914, 514] width 205 height 15
type textarea "395"
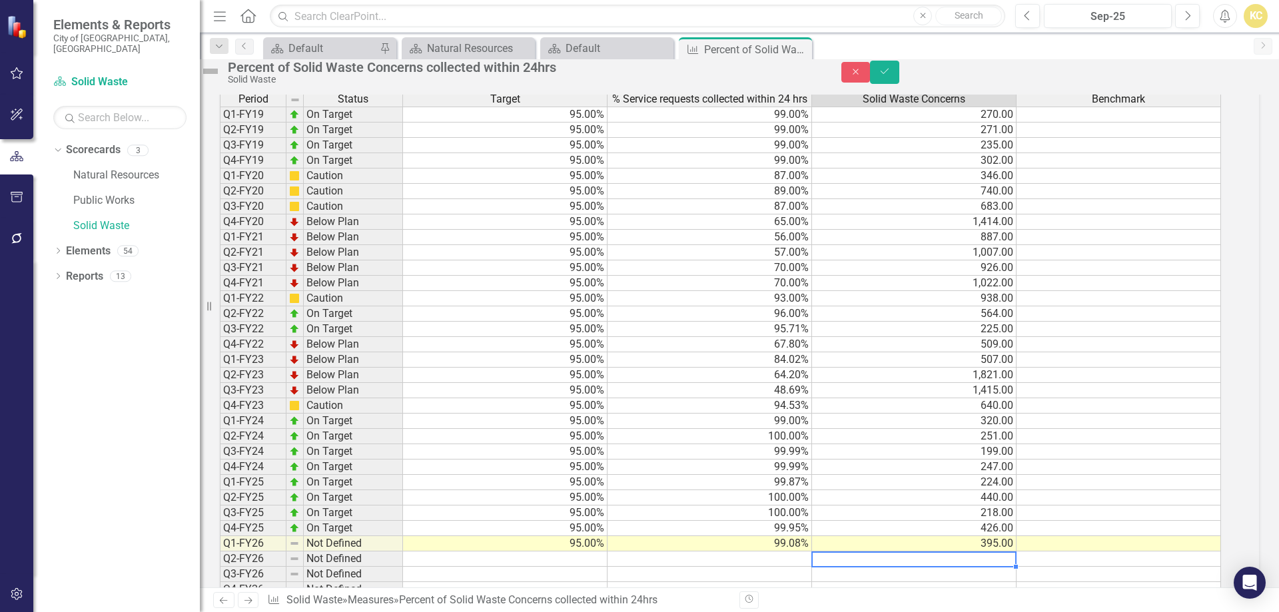
scroll to position [629, 0]
click at [891, 76] on icon "Save" at bounding box center [885, 71] width 12 height 9
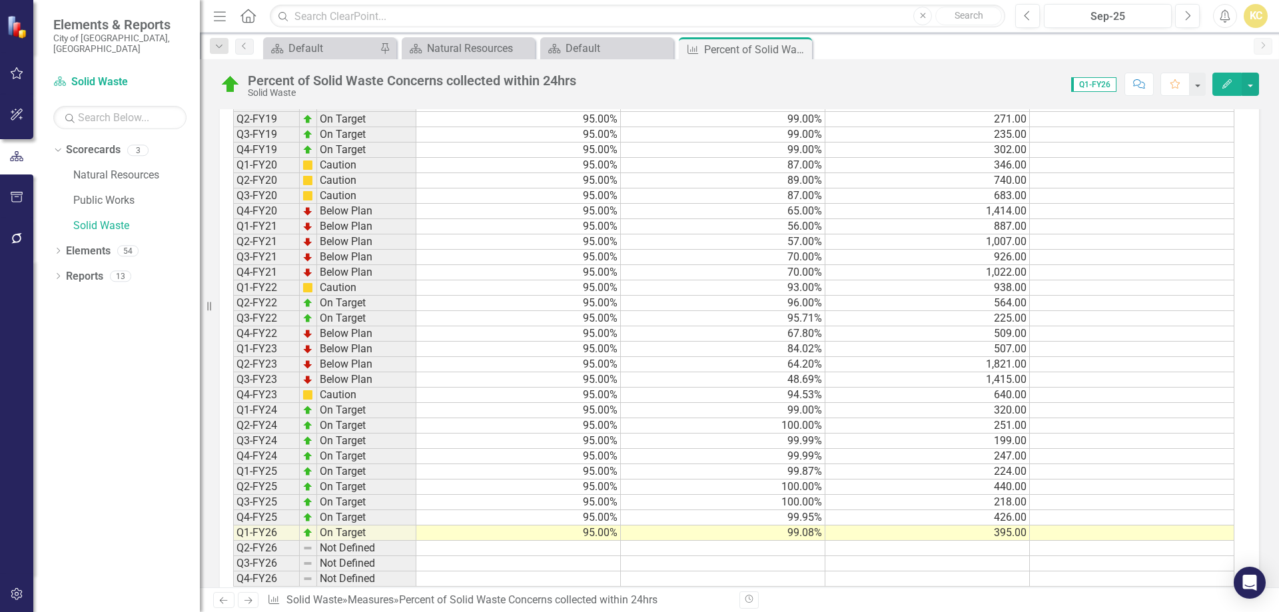
scroll to position [696, 0]
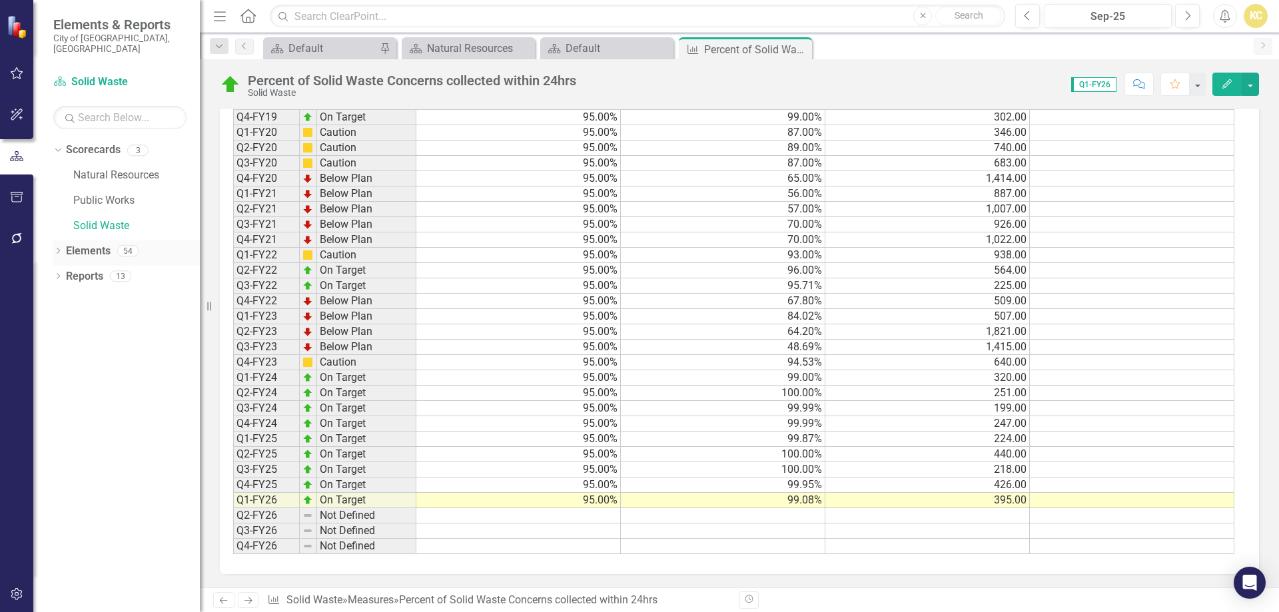
click at [93, 244] on link "Elements" at bounding box center [88, 251] width 45 height 15
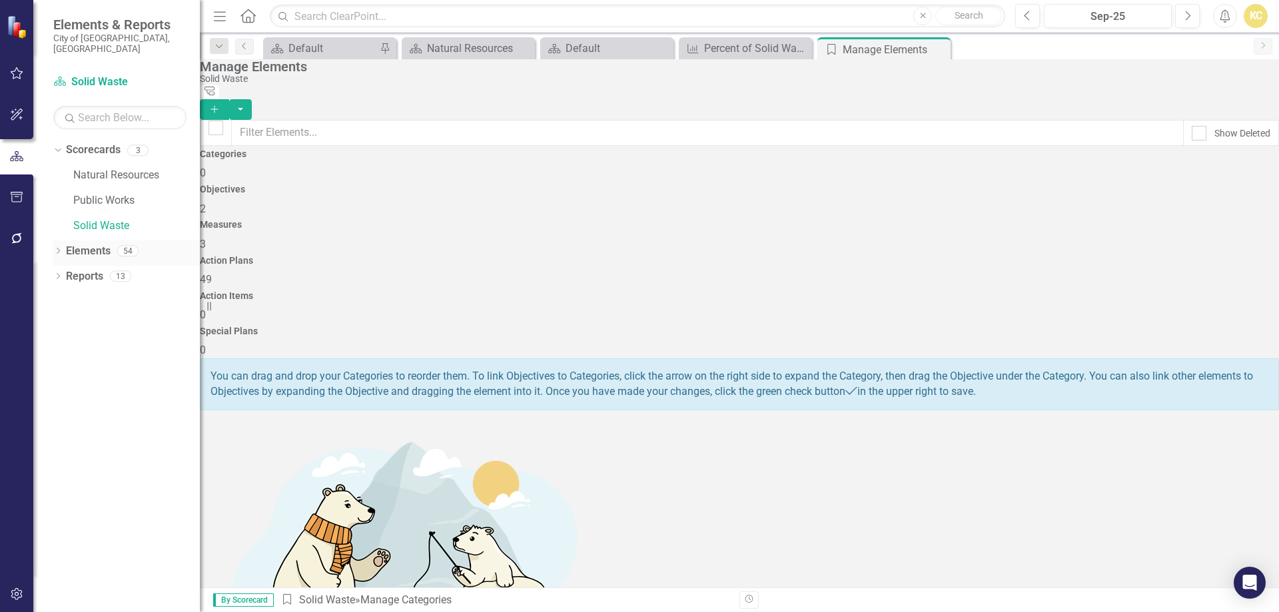
click at [57, 247] on div "Dropdown" at bounding box center [57, 252] width 9 height 11
click at [119, 294] on link "Measure Measures" at bounding box center [106, 301] width 66 height 15
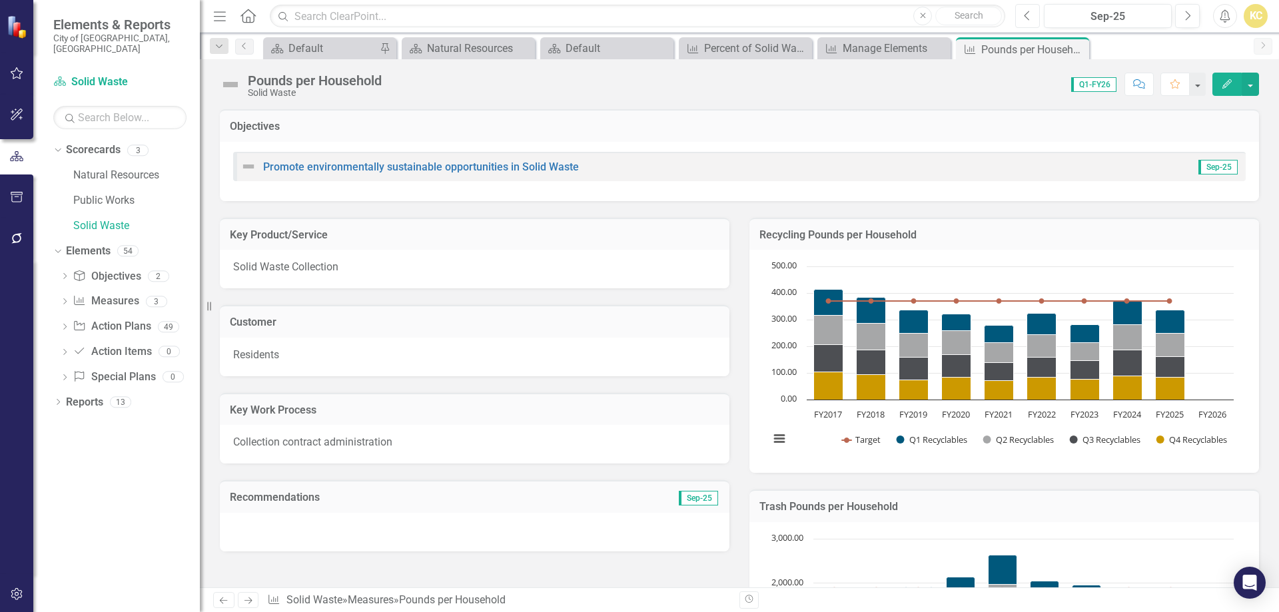
click at [1026, 18] on icon "Previous" at bounding box center [1027, 16] width 7 height 12
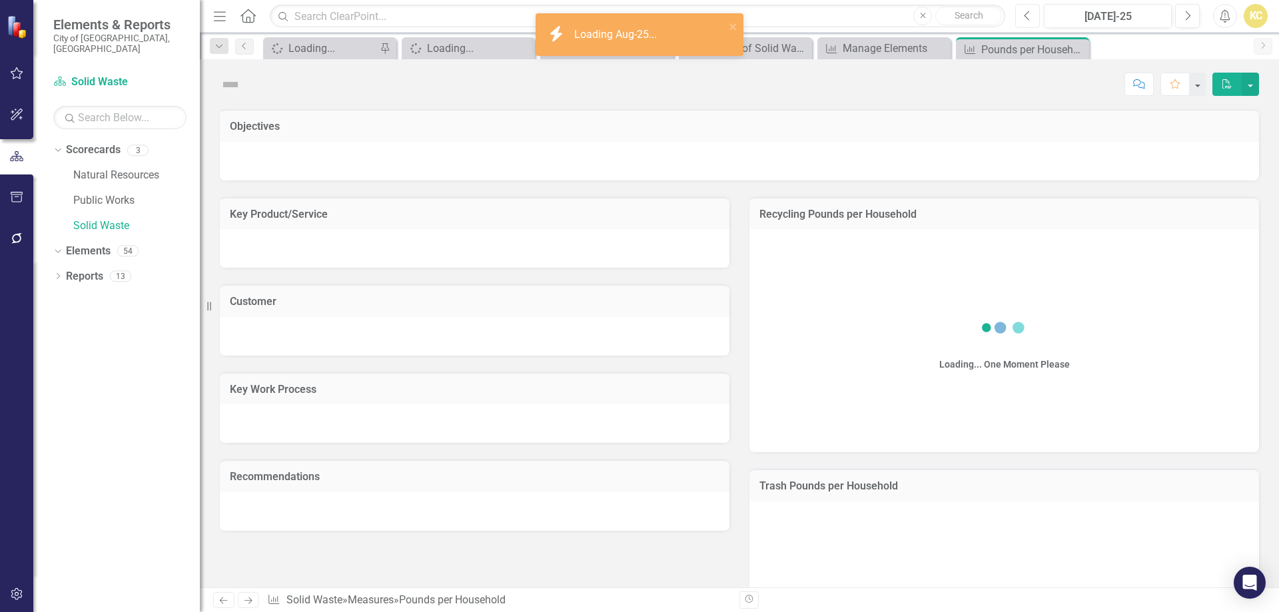
click at [1026, 18] on icon "Previous" at bounding box center [1027, 16] width 7 height 12
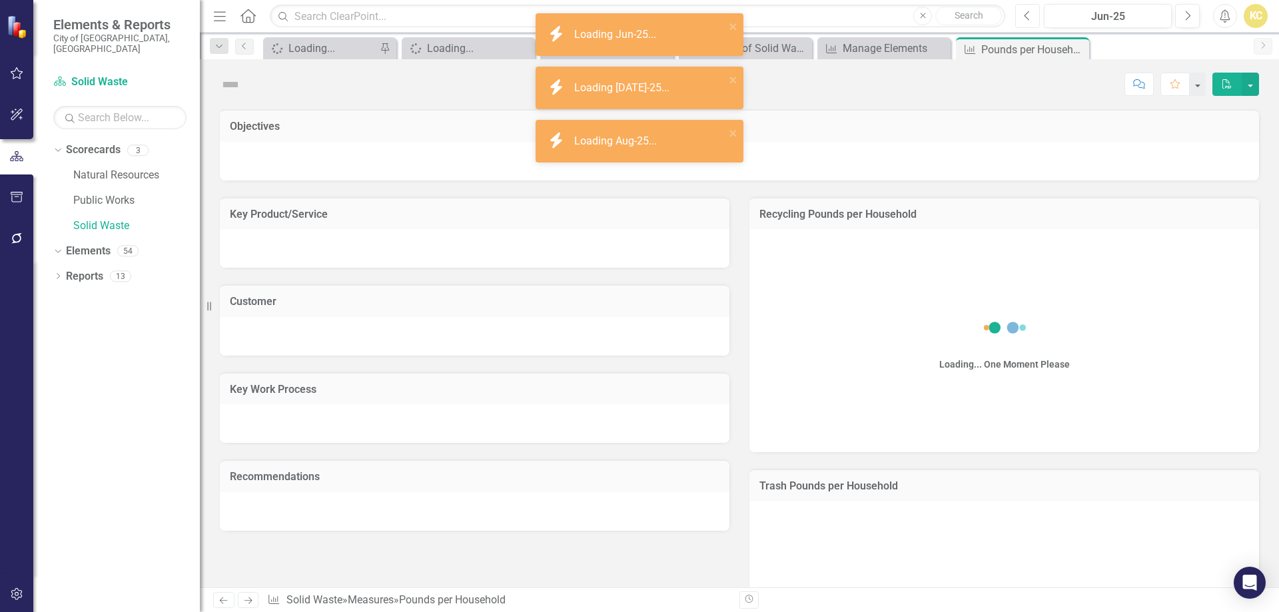
click at [1026, 18] on icon "Previous" at bounding box center [1027, 16] width 7 height 12
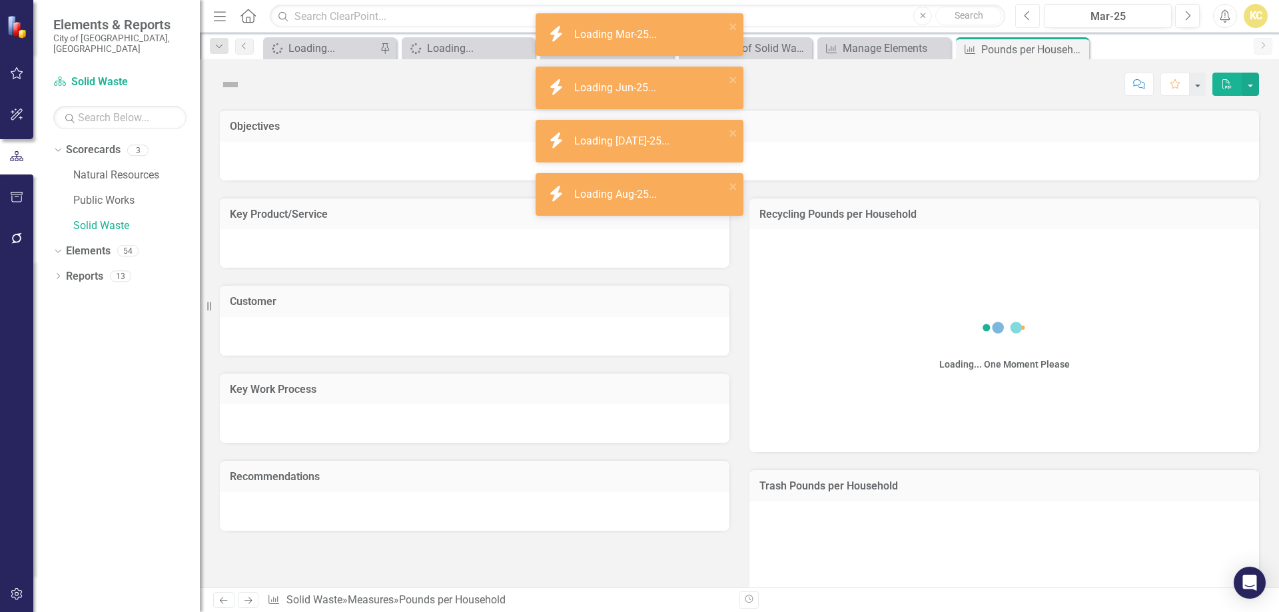
click at [1026, 18] on icon "Previous" at bounding box center [1027, 16] width 7 height 12
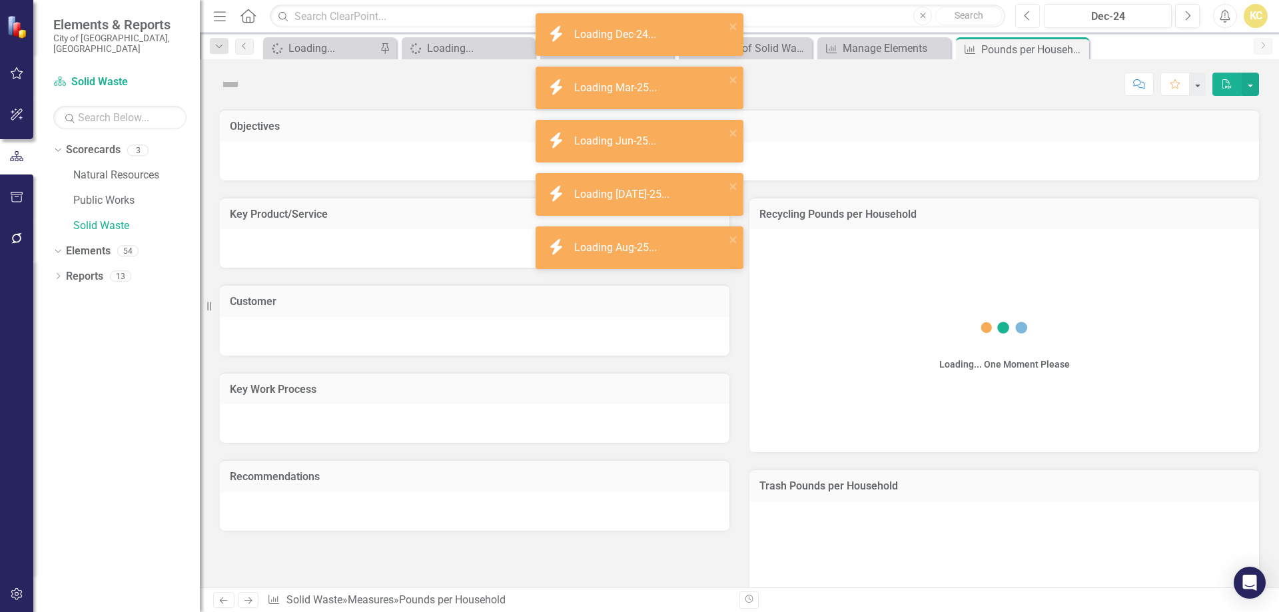
click at [1026, 18] on icon "Previous" at bounding box center [1027, 16] width 7 height 12
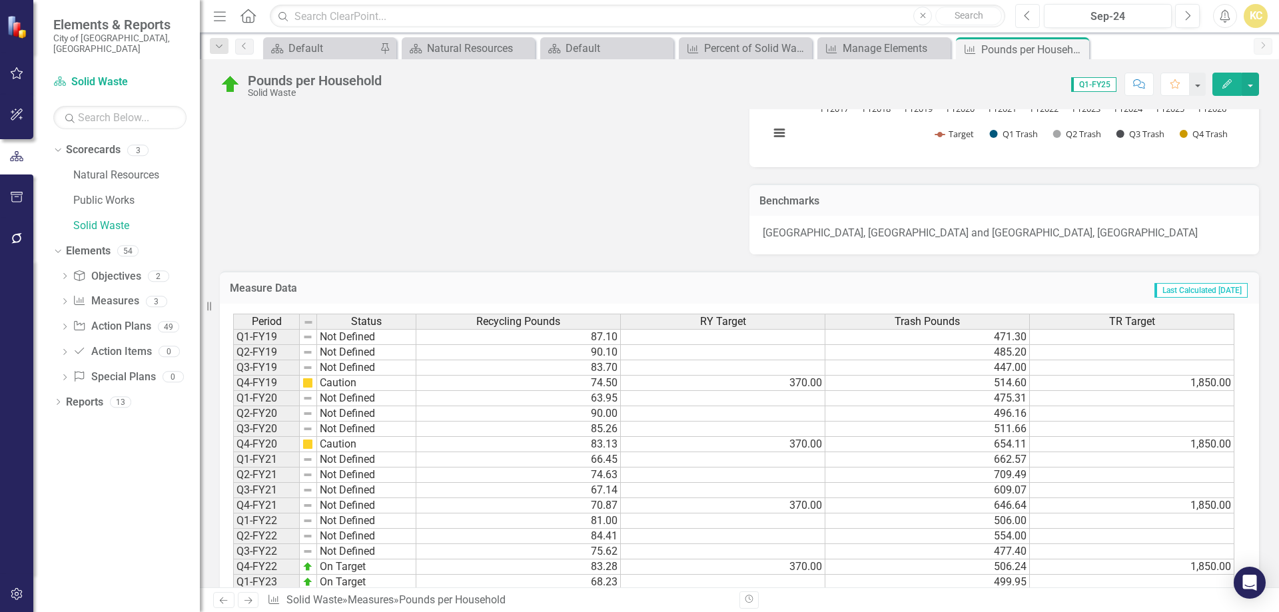
scroll to position [578, 0]
